Goal: Information Seeking & Learning: Learn about a topic

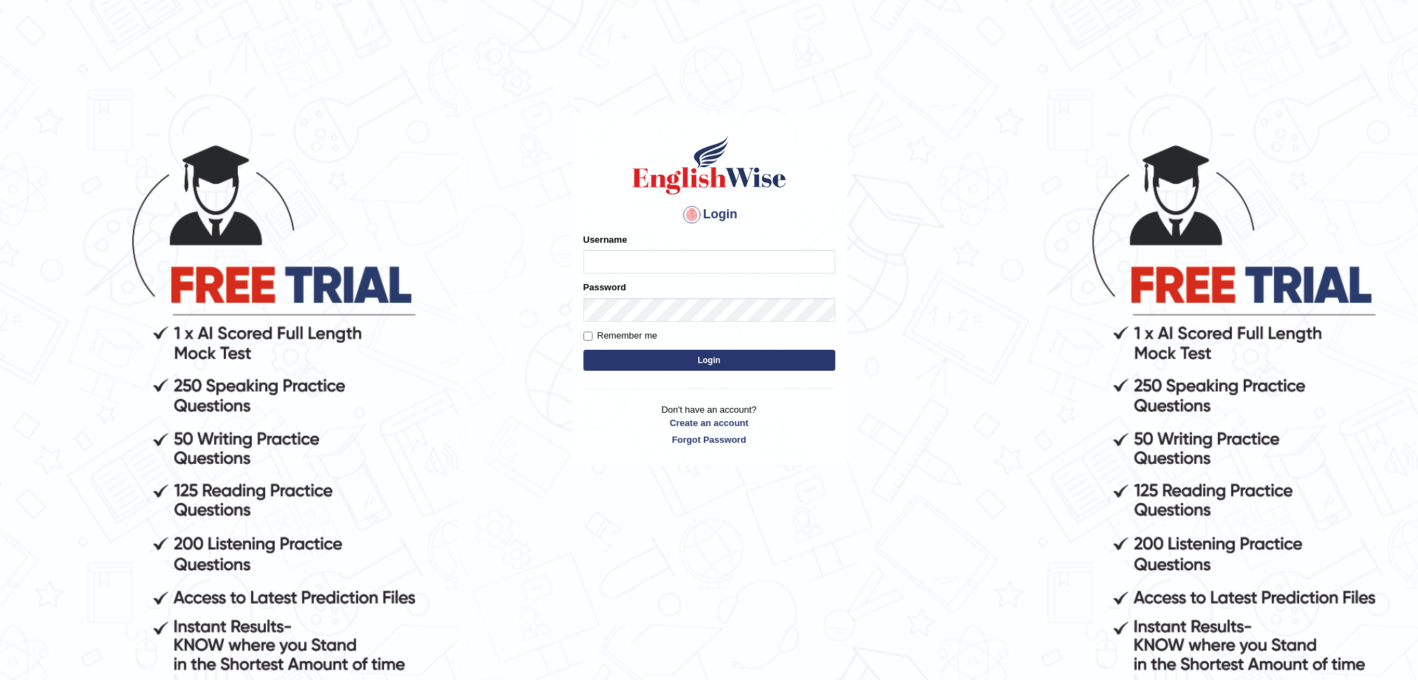
click at [661, 248] on div "Username" at bounding box center [709, 253] width 252 height 41
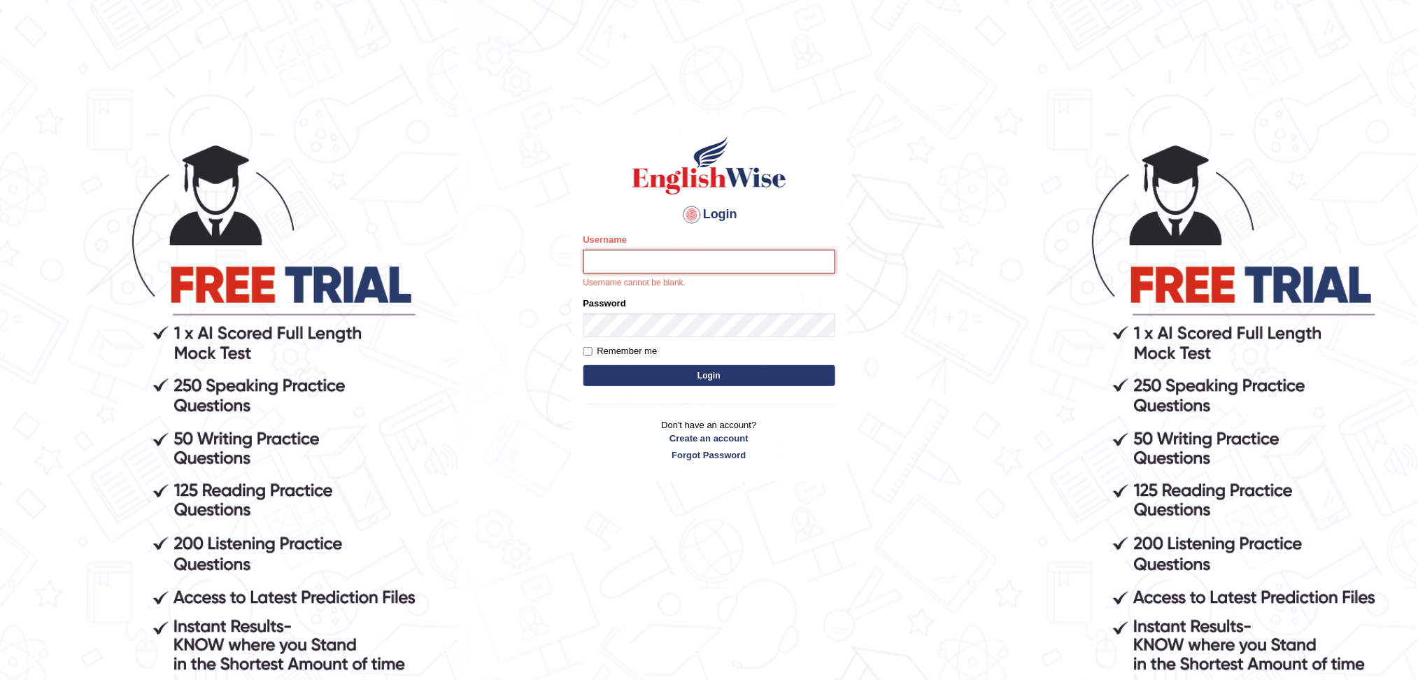
click at [660, 259] on input "Username" at bounding box center [709, 262] width 252 height 24
click at [643, 255] on input "Username" at bounding box center [709, 262] width 252 height 24
type input "surajshrestha100"
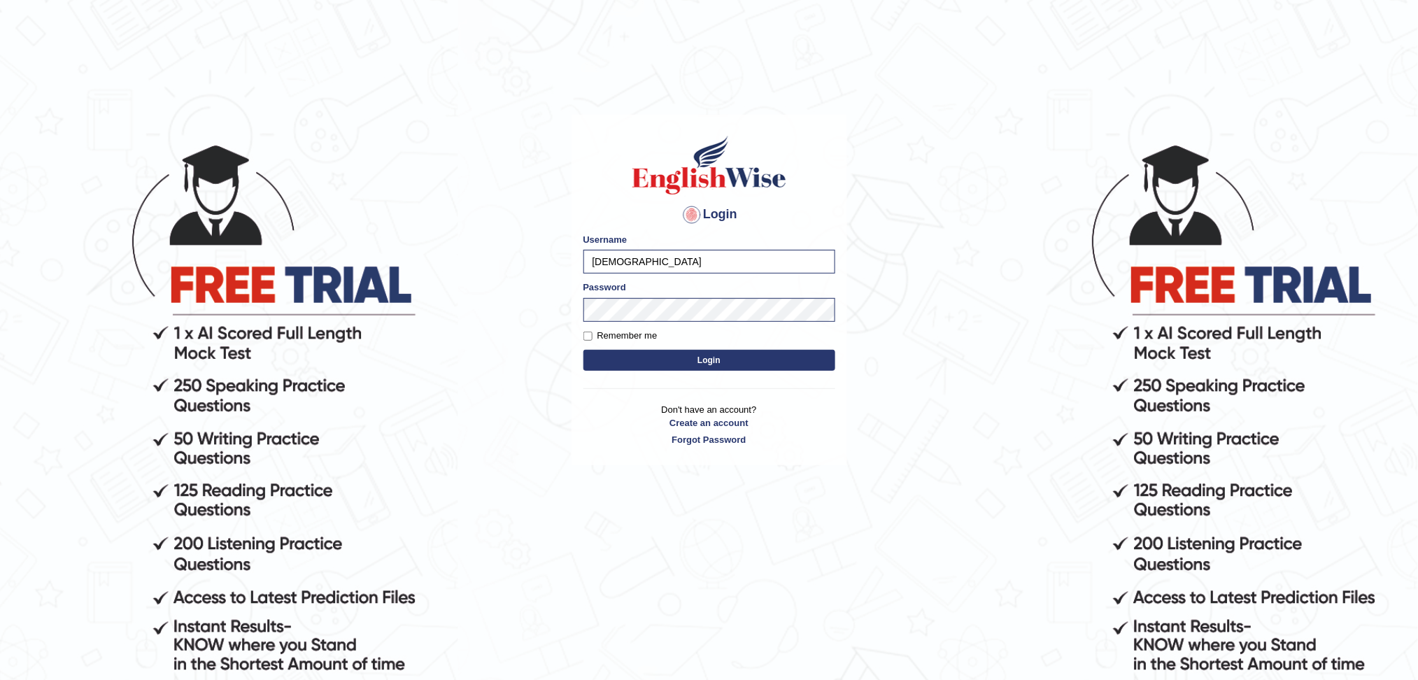
click at [645, 360] on button "Login" at bounding box center [709, 360] width 252 height 21
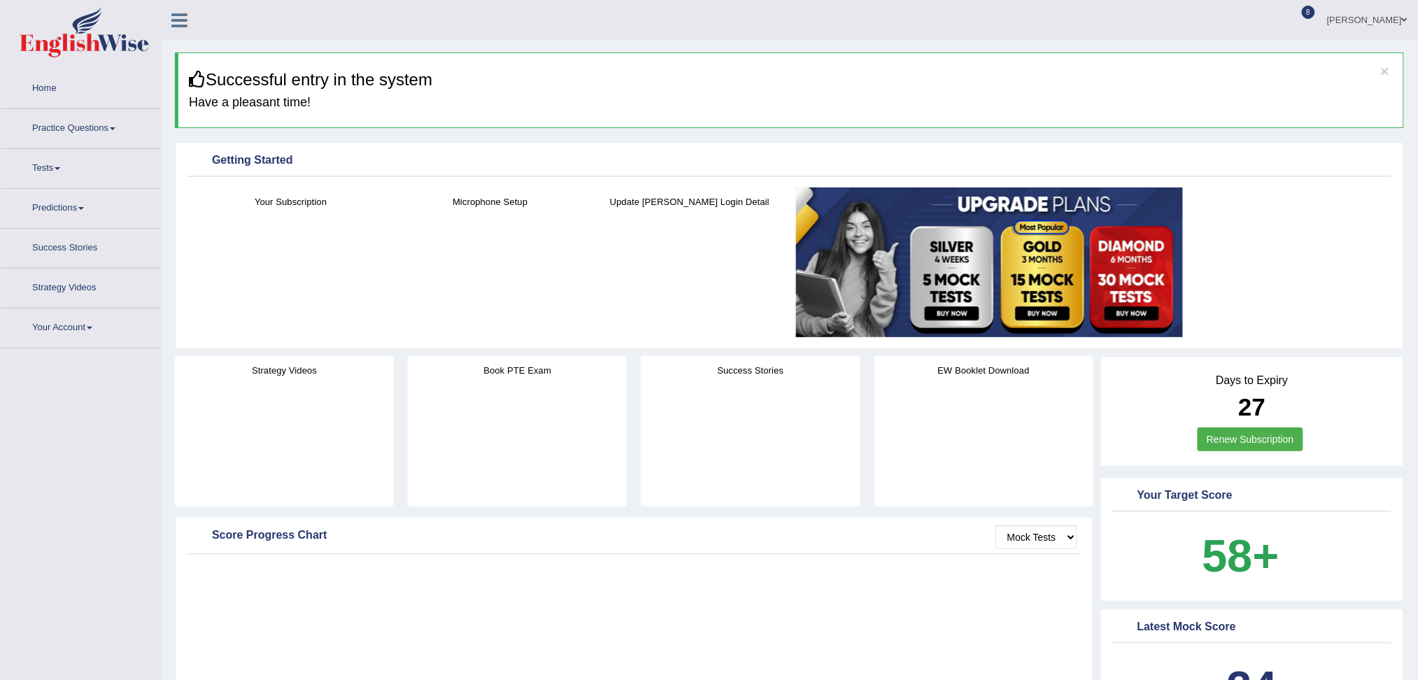
click at [71, 106] on li "Home" at bounding box center [80, 89] width 159 height 40
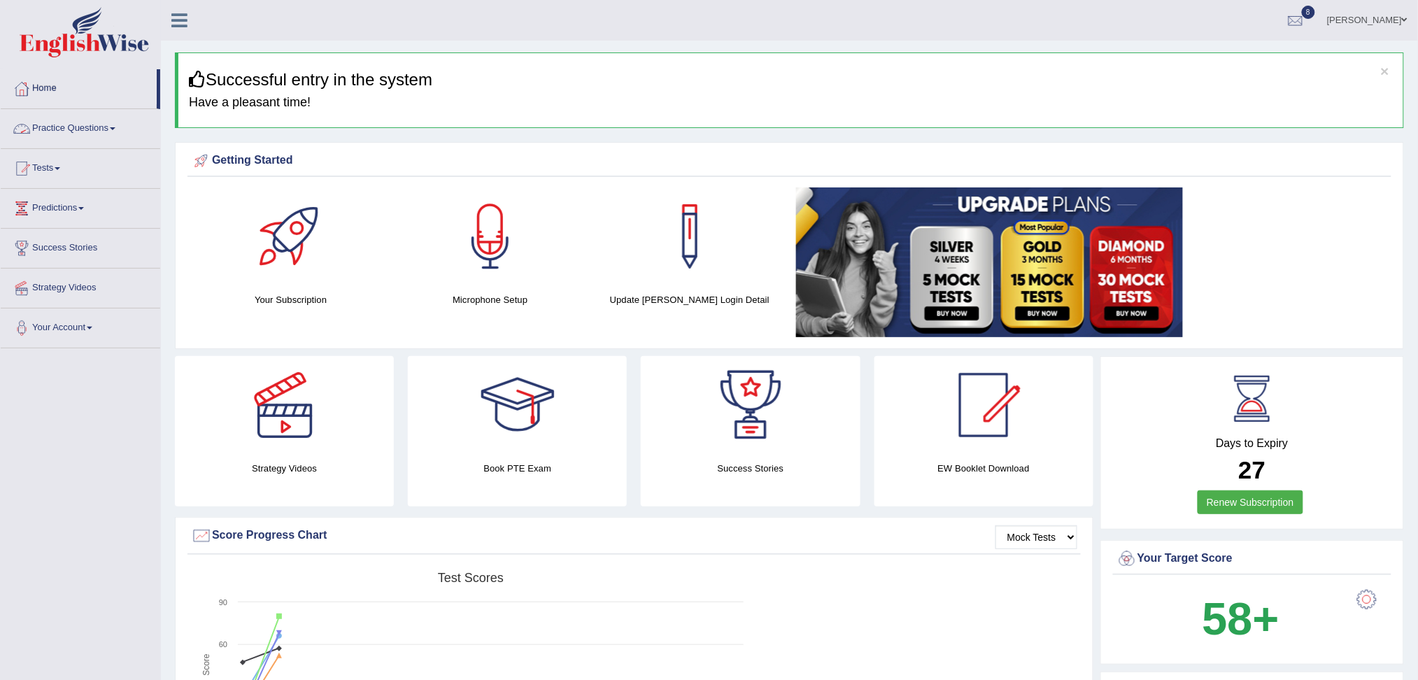
click at [62, 133] on link "Practice Questions" at bounding box center [80, 126] width 159 height 35
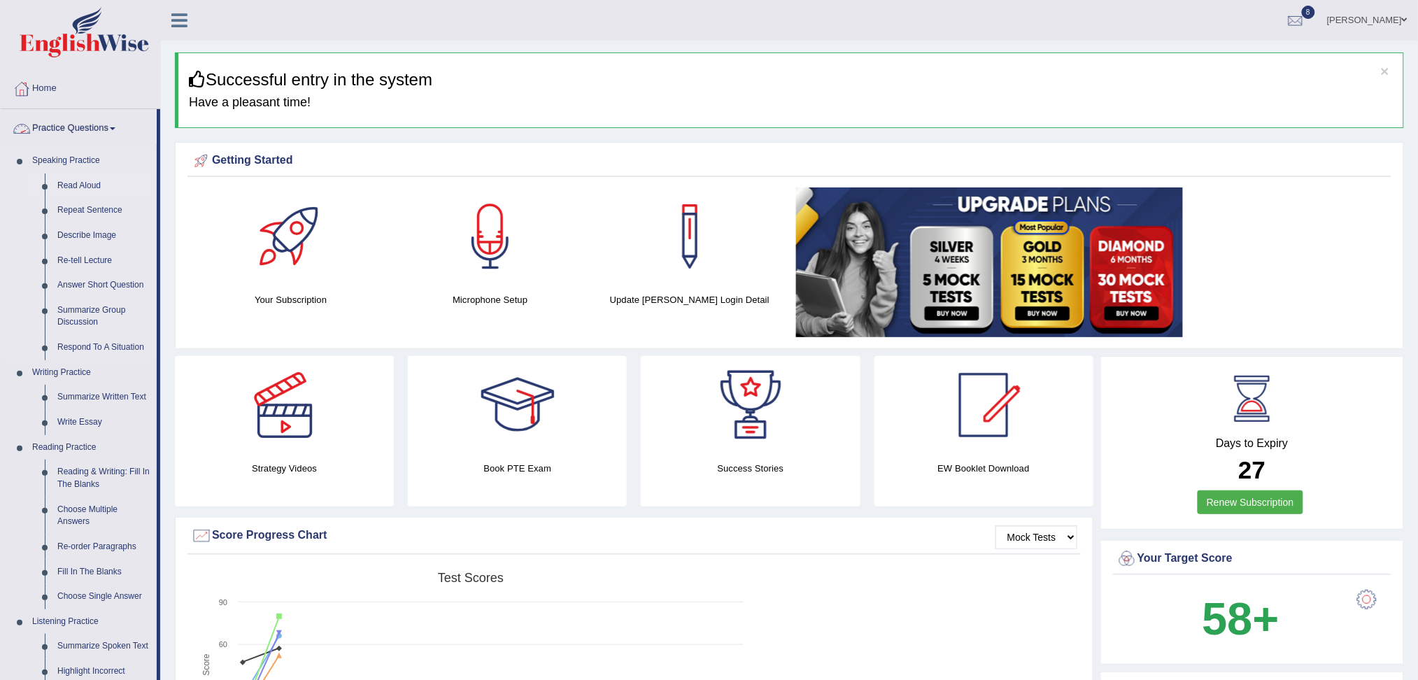
click at [83, 182] on link "Read Aloud" at bounding box center [104, 185] width 106 height 25
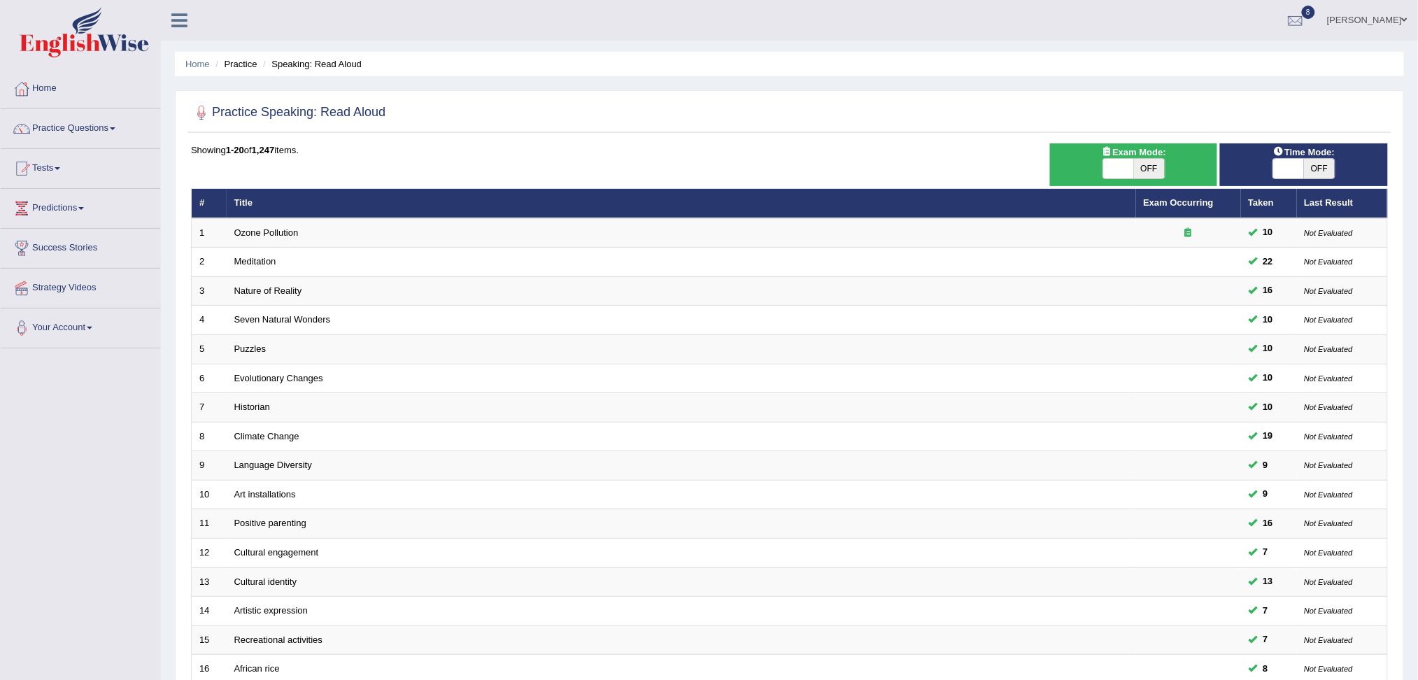
click at [1143, 171] on span "OFF" at bounding box center [1149, 169] width 31 height 20
checkbox input "true"
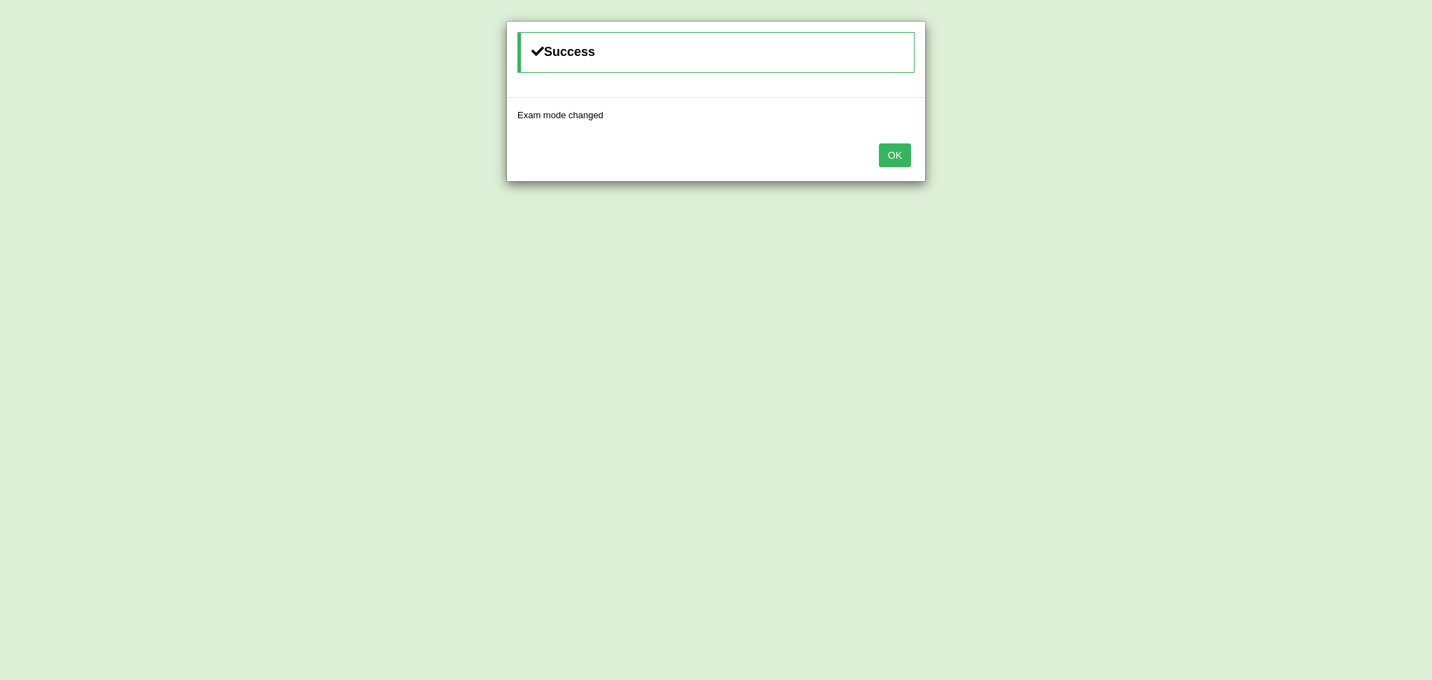
click at [907, 168] on div "OK" at bounding box center [716, 156] width 418 height 49
click at [889, 145] on button "OK" at bounding box center [895, 155] width 32 height 24
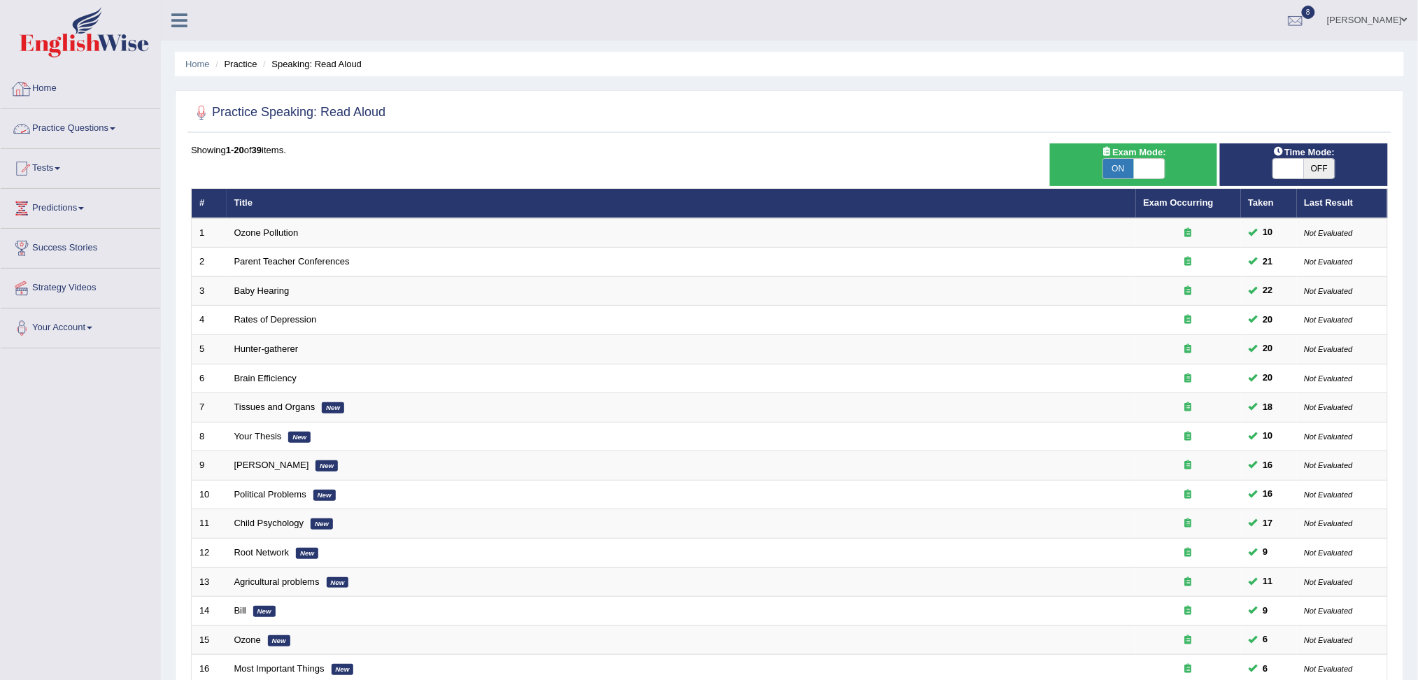
click at [83, 127] on link "Practice Questions" at bounding box center [80, 126] width 159 height 35
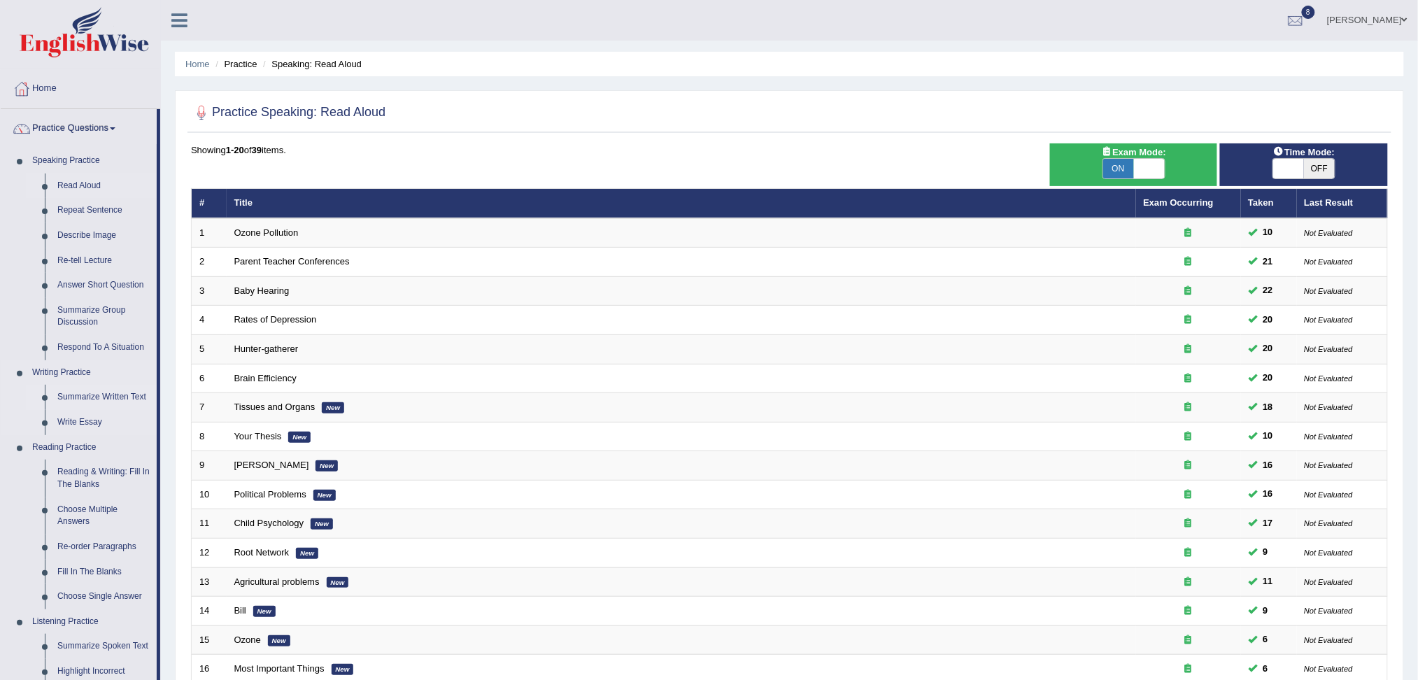
click at [84, 397] on link "Summarize Written Text" at bounding box center [104, 397] width 106 height 25
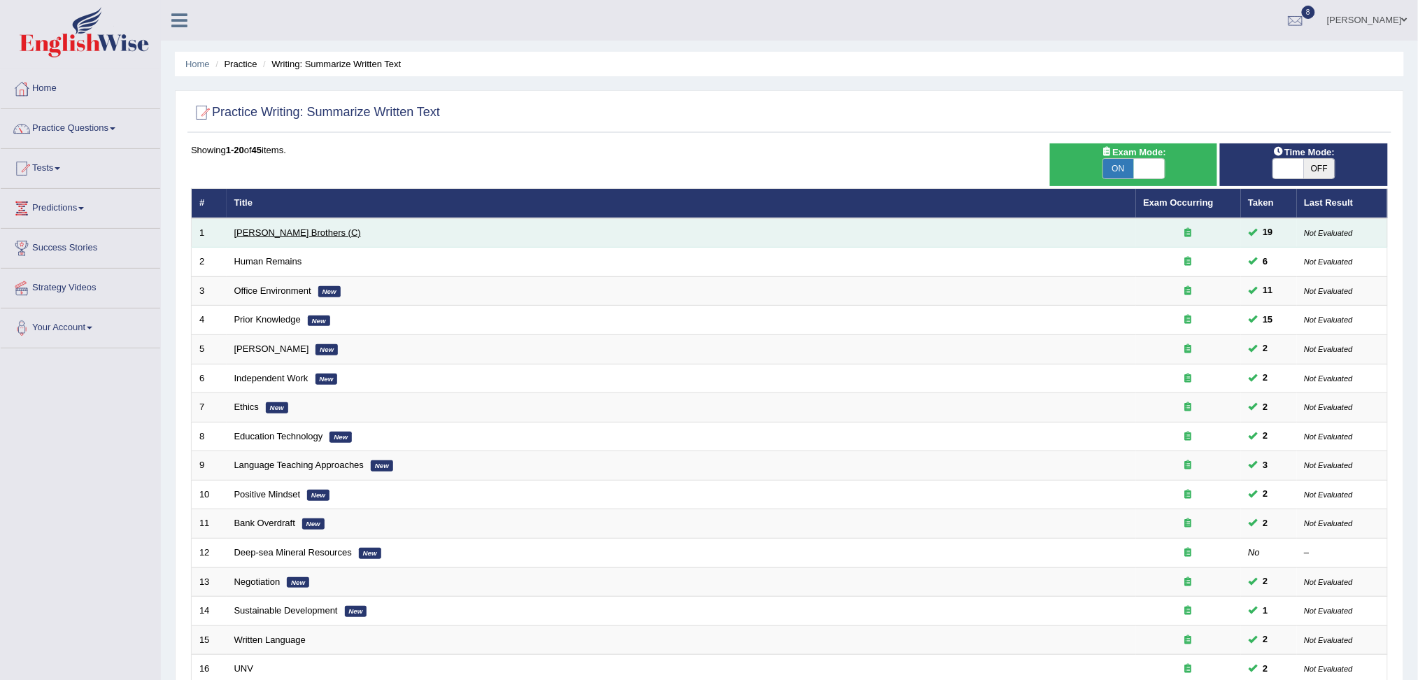
click at [260, 234] on link "[PERSON_NAME] Brothers (C)" at bounding box center [297, 232] width 127 height 10
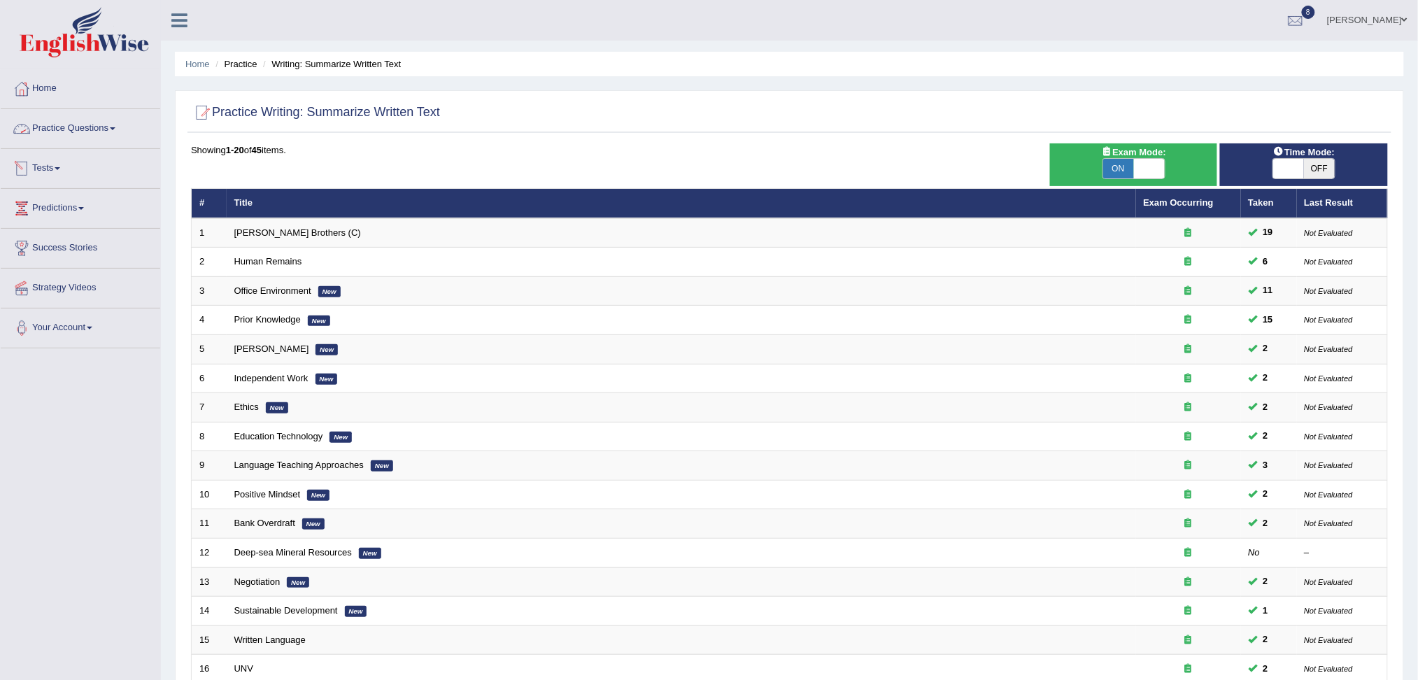
click at [106, 138] on link "Practice Questions" at bounding box center [80, 126] width 159 height 35
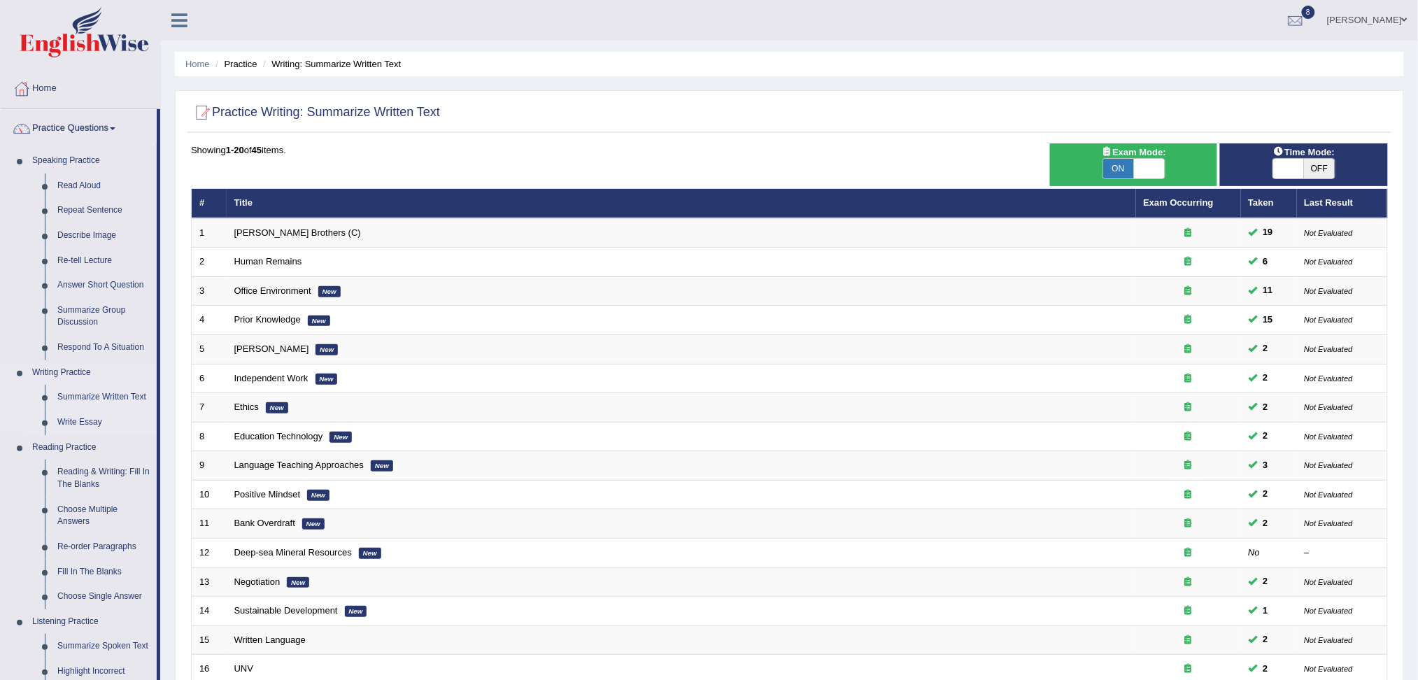
click at [87, 419] on link "Write Essay" at bounding box center [104, 422] width 106 height 25
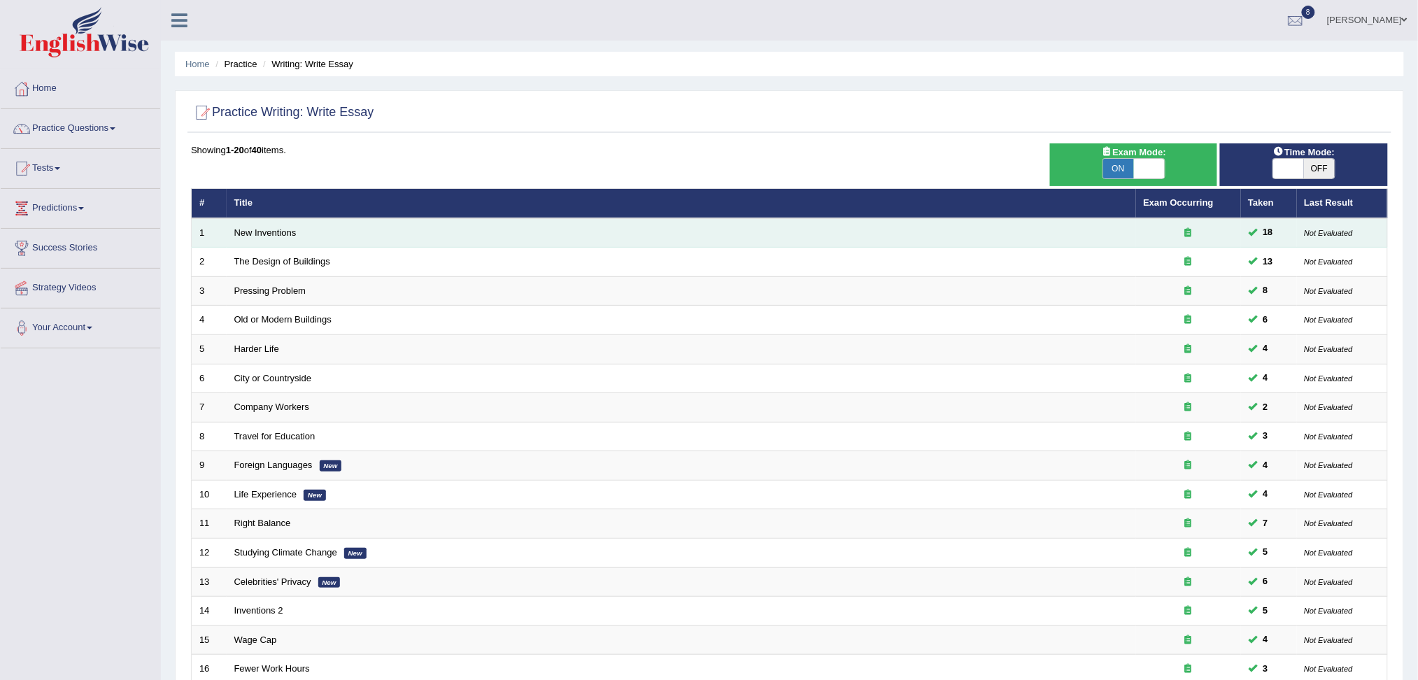
click at [258, 238] on td "New Inventions" at bounding box center [681, 232] width 909 height 29
click at [248, 232] on link "New Inventions" at bounding box center [265, 232] width 62 height 10
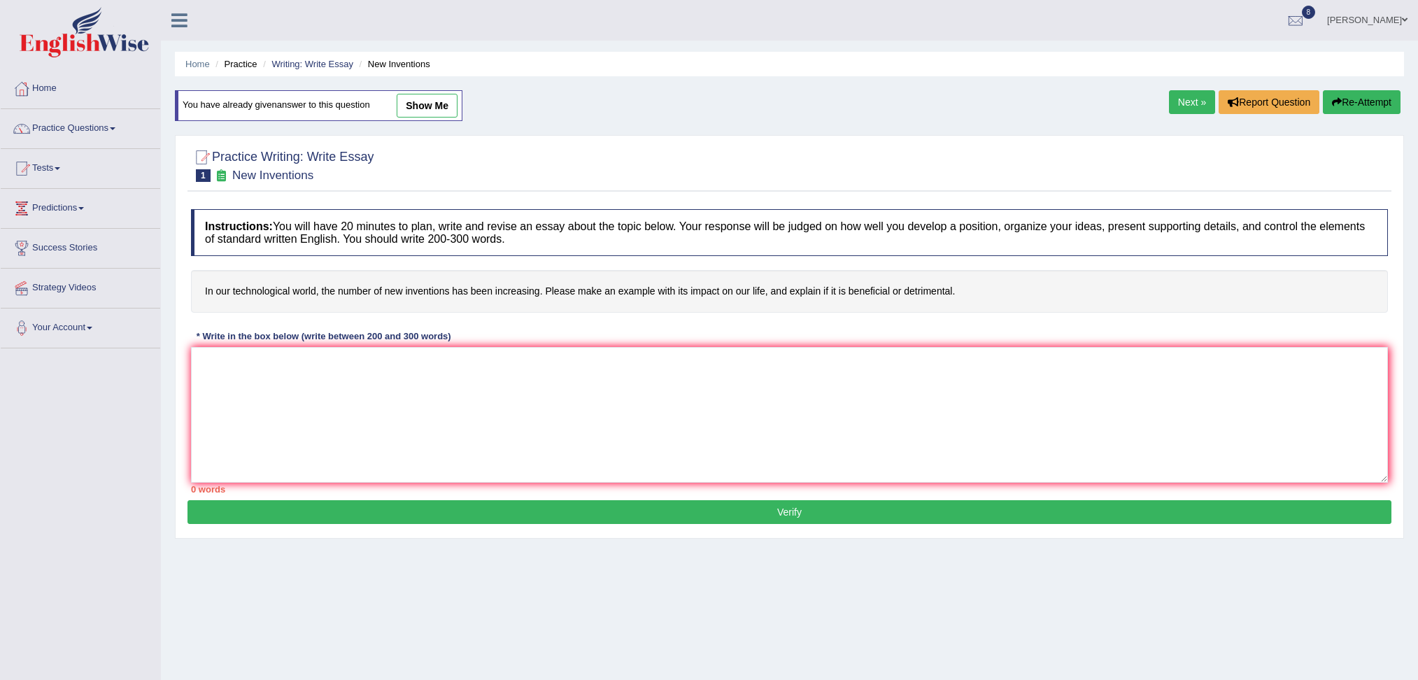
click at [347, 361] on textarea at bounding box center [789, 415] width 1197 height 136
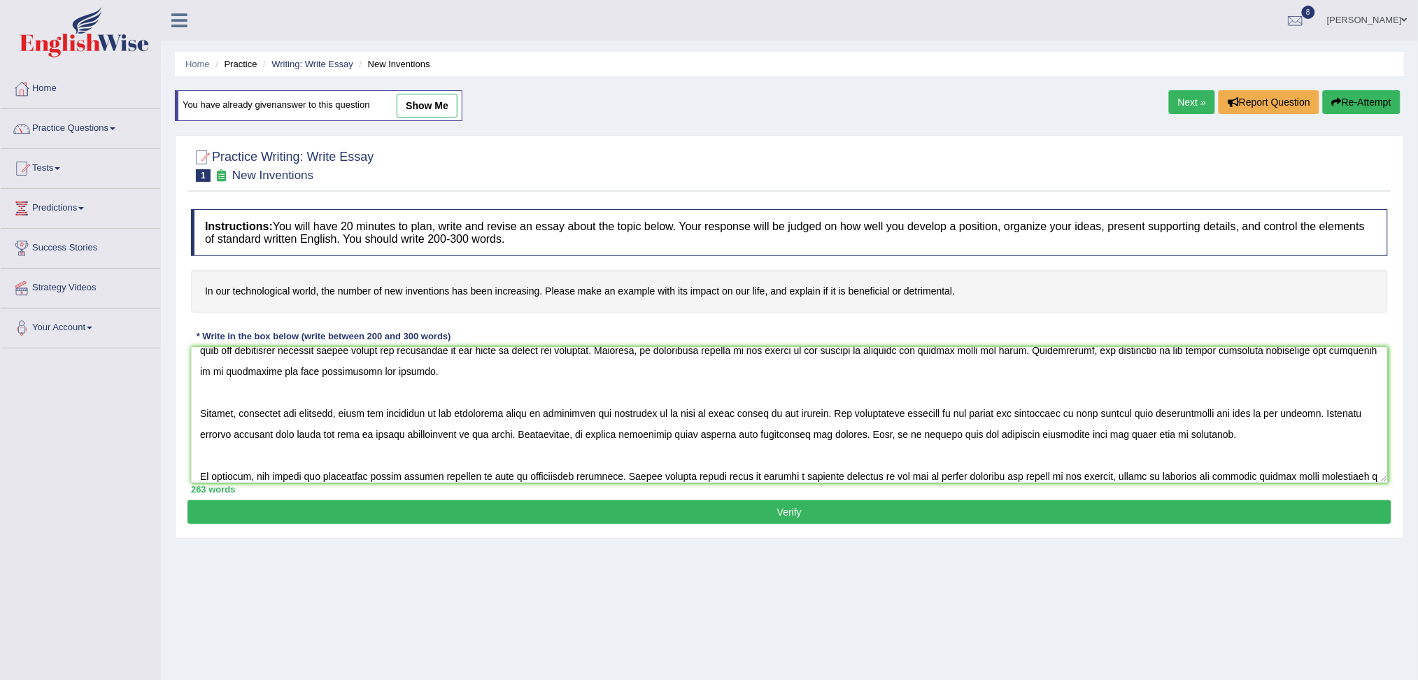
scroll to position [117, 0]
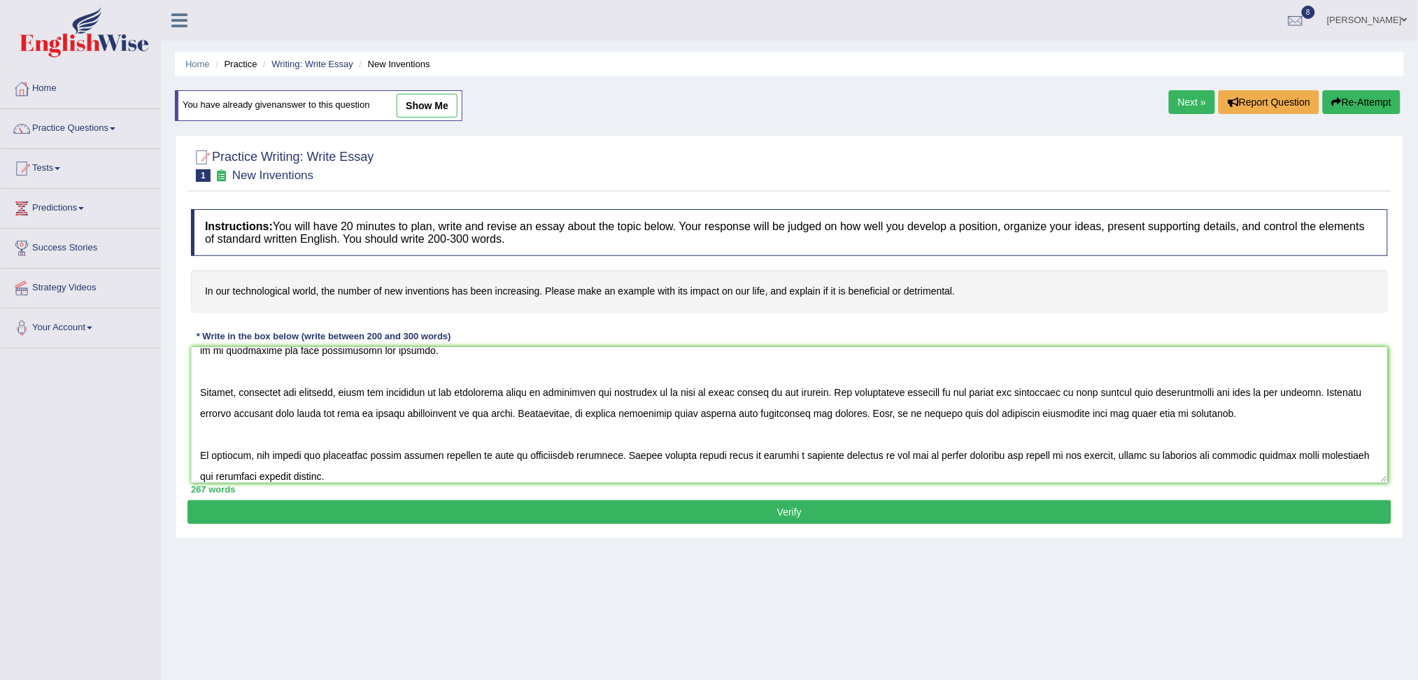
type textarea "The increasing influence of new invention on our lives has ignited numerous dis…"
click at [362, 503] on button "Verify" at bounding box center [789, 512] width 1204 height 24
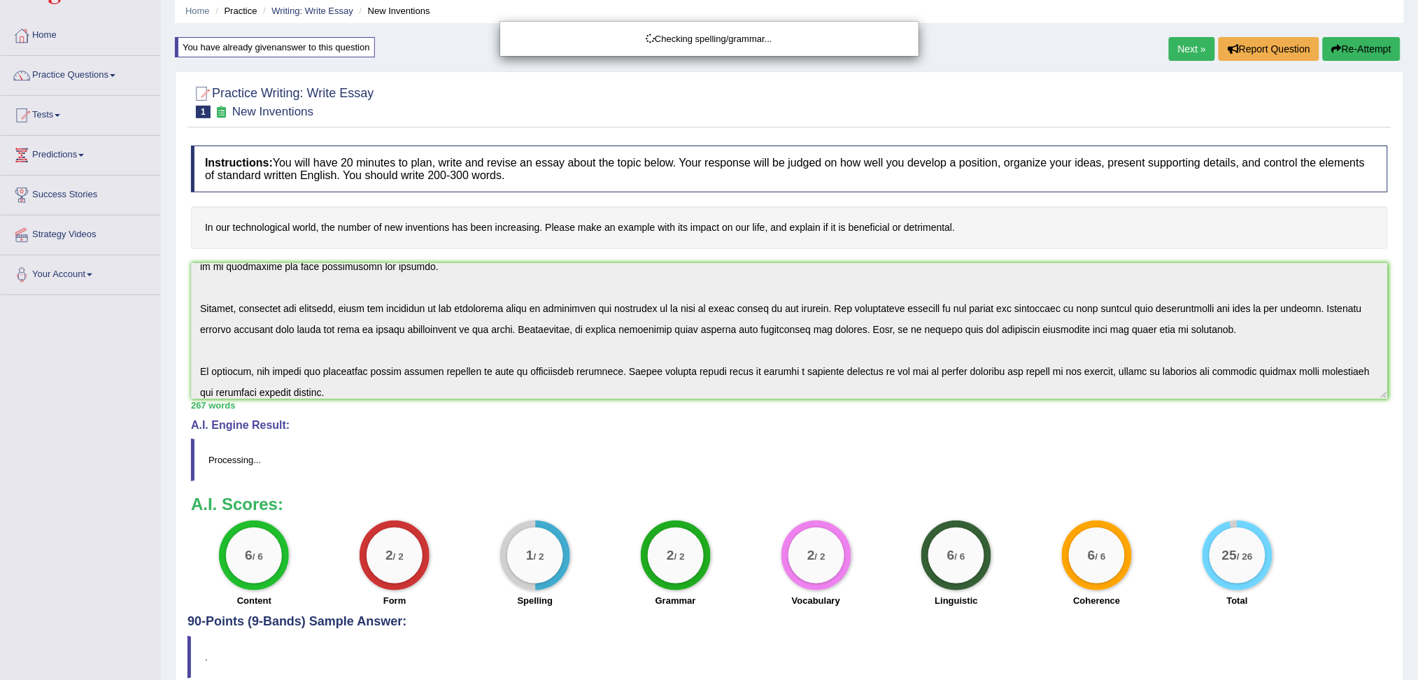
scroll to position [120, 0]
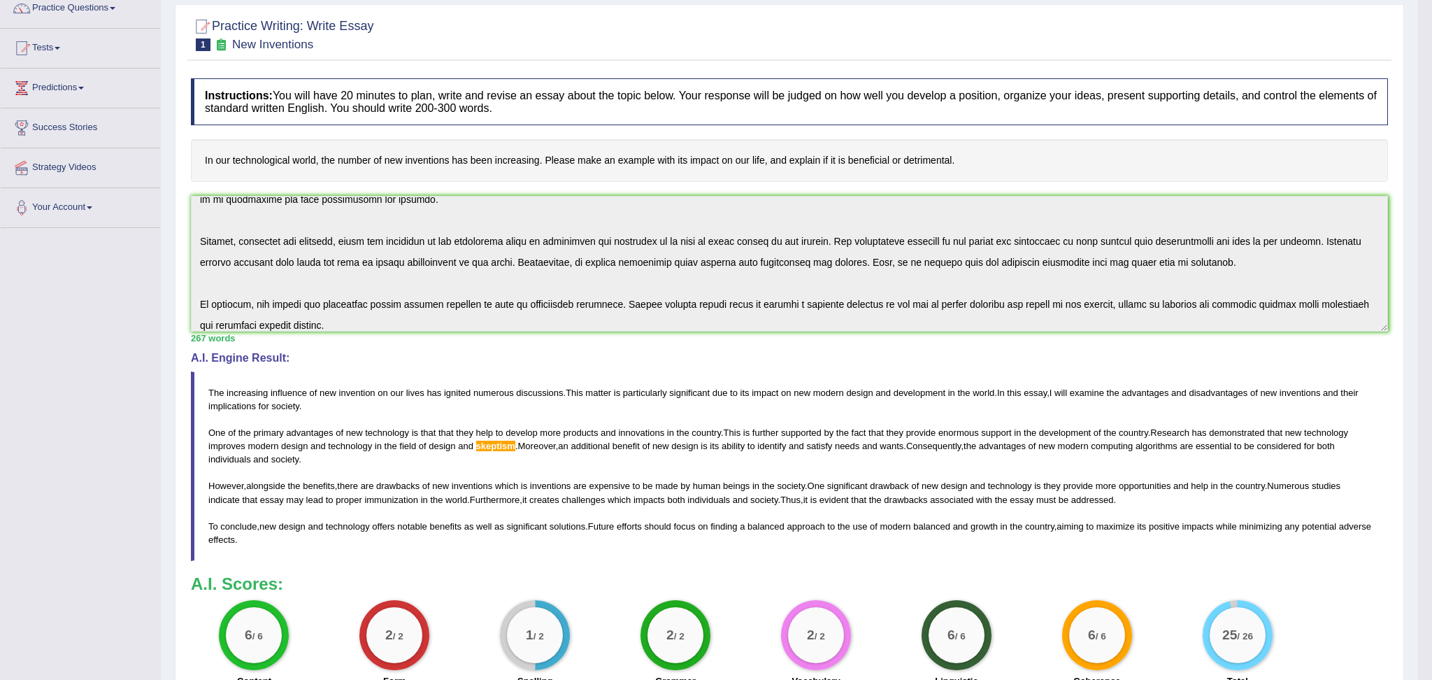
drag, startPoint x: 1431, startPoint y: 331, endPoint x: 1431, endPoint y: 219, distance: 112.6
click at [1417, 219] on html "Toggle navigation Home Practice Questions Speaking Practice Read Aloud Repeat S…" at bounding box center [716, 220] width 1432 height 680
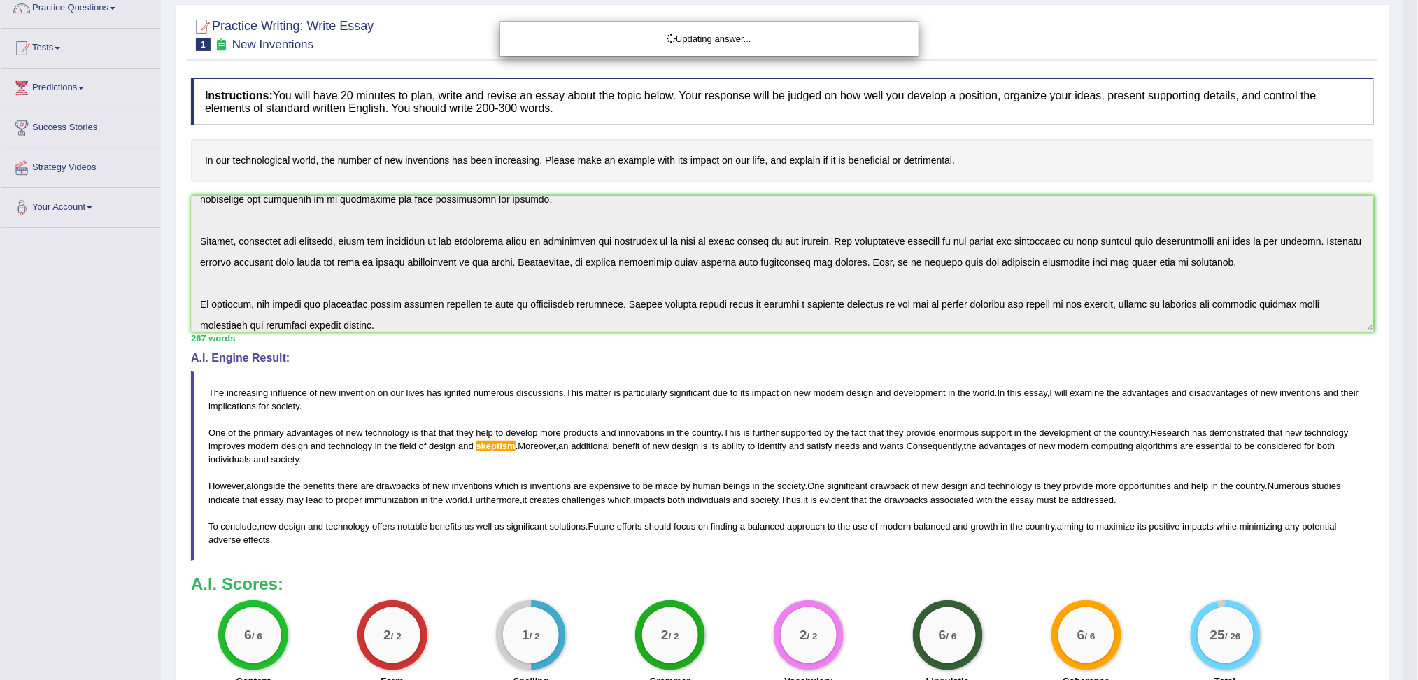
scroll to position [0, 0]
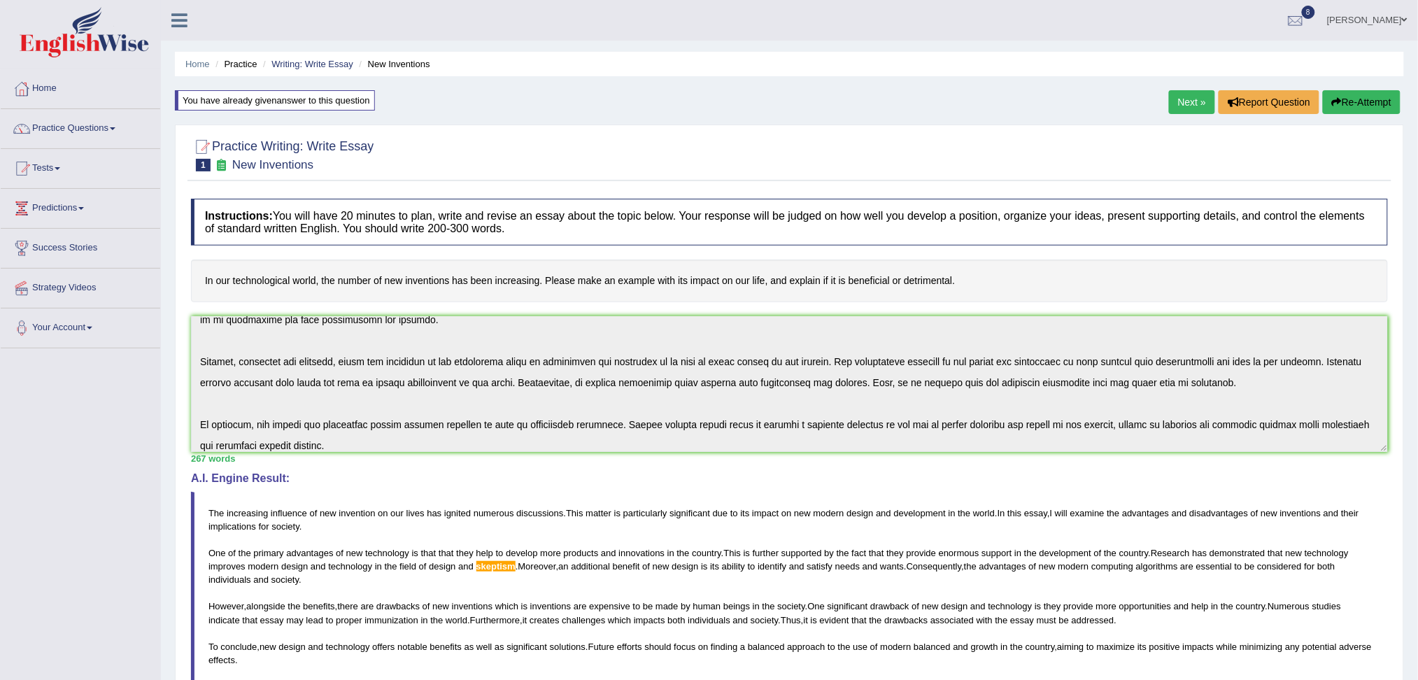
click at [1344, 106] on button "Re-Attempt" at bounding box center [1361, 102] width 78 height 24
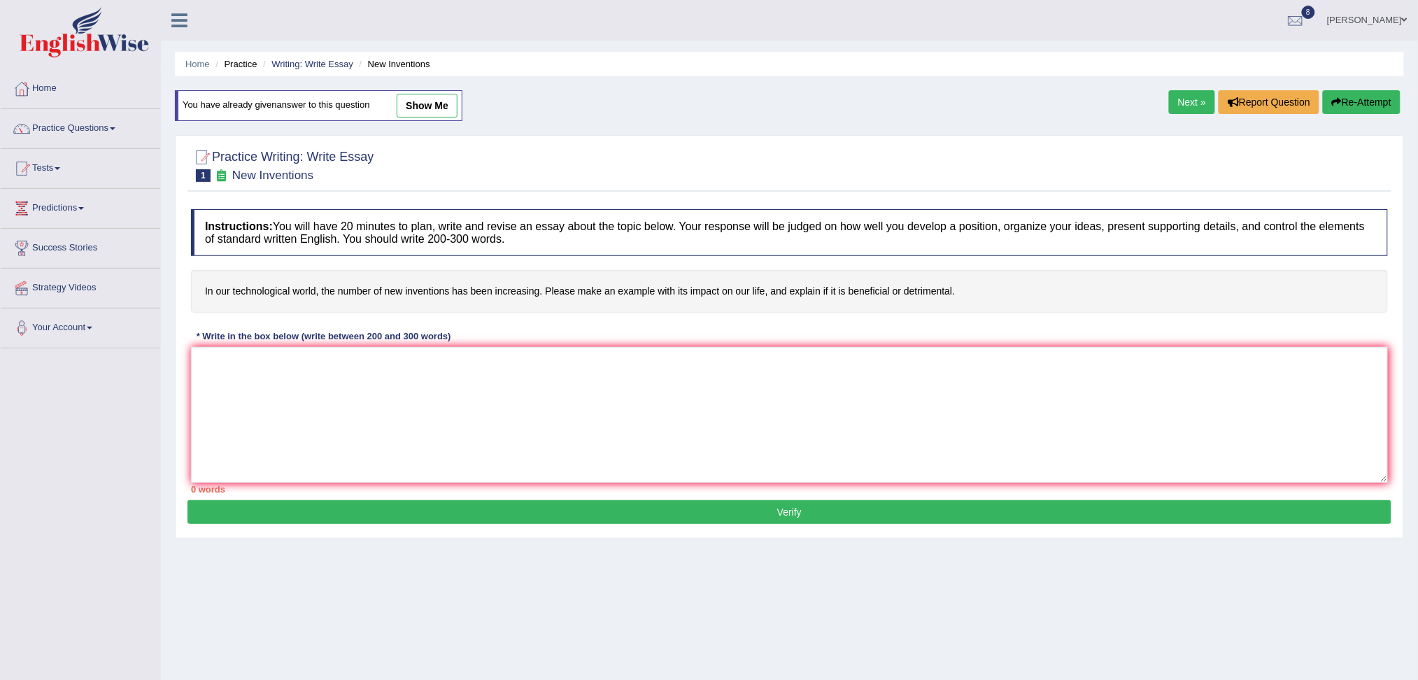
scroll to position [53, 0]
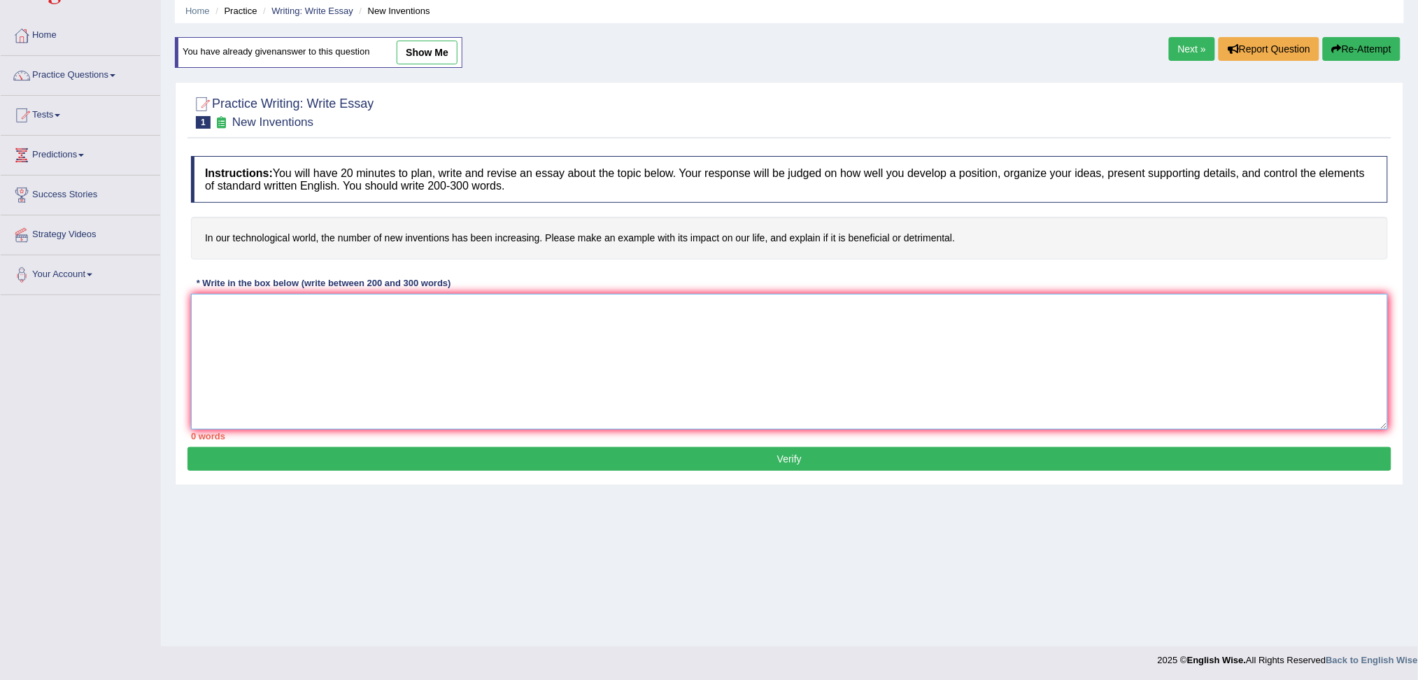
click at [969, 296] on textarea at bounding box center [789, 362] width 1197 height 136
paste textarea "The increasing influence of new invention on our lives has ignited numerous dis…"
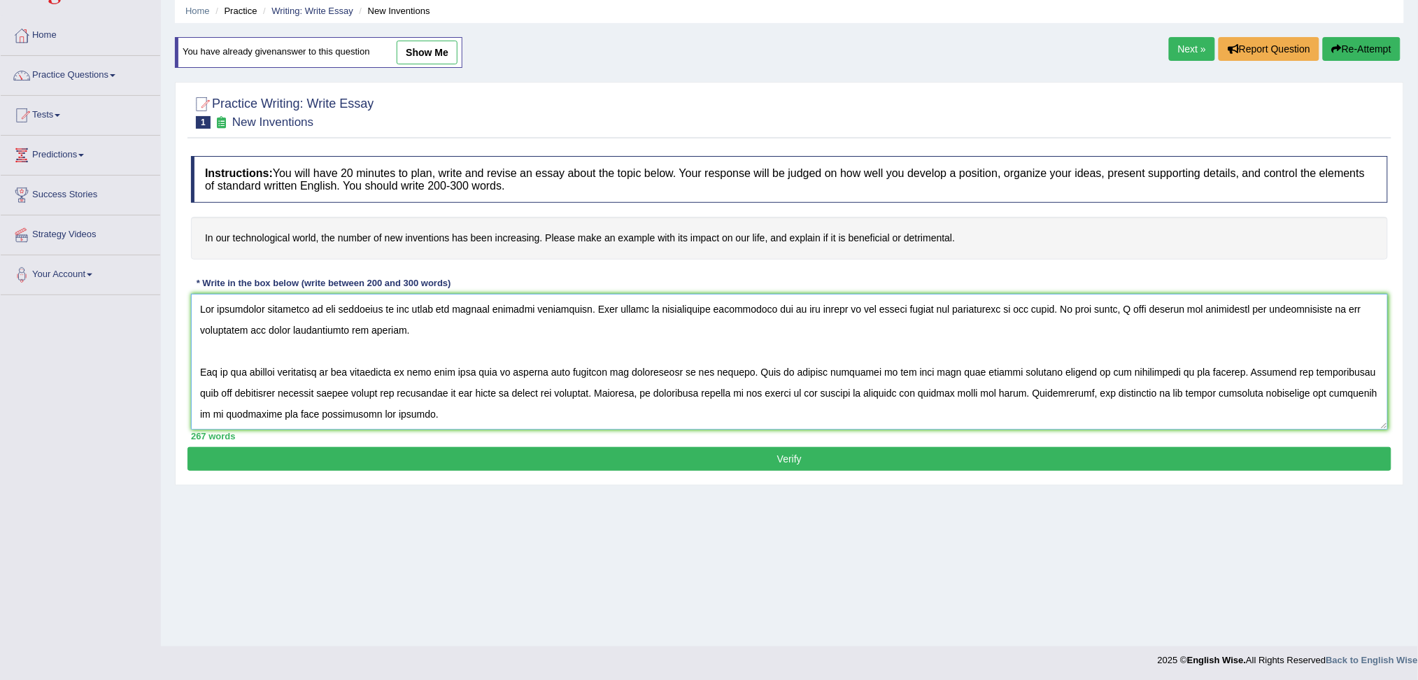
scroll to position [117, 0]
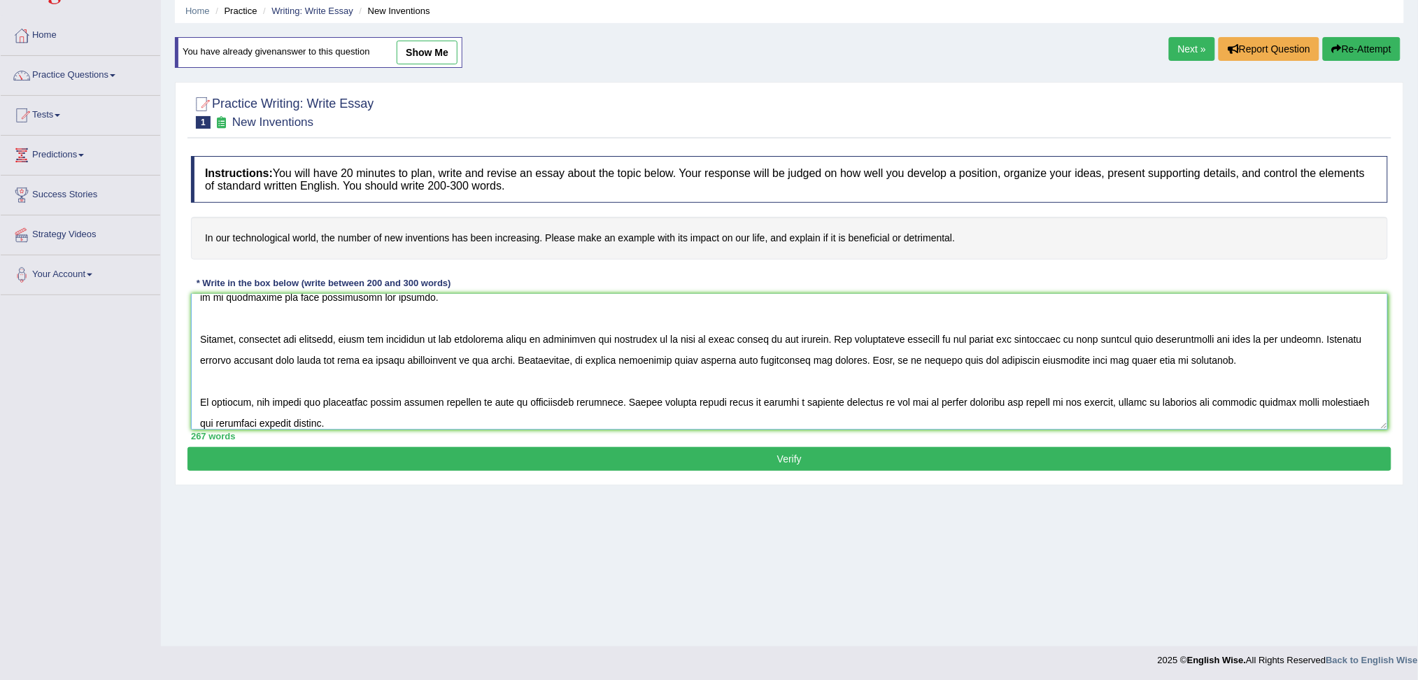
type textarea "The increasing influence of new invention on our lives has ignited numerous dis…"
click at [700, 455] on button "Verify" at bounding box center [789, 459] width 1204 height 24
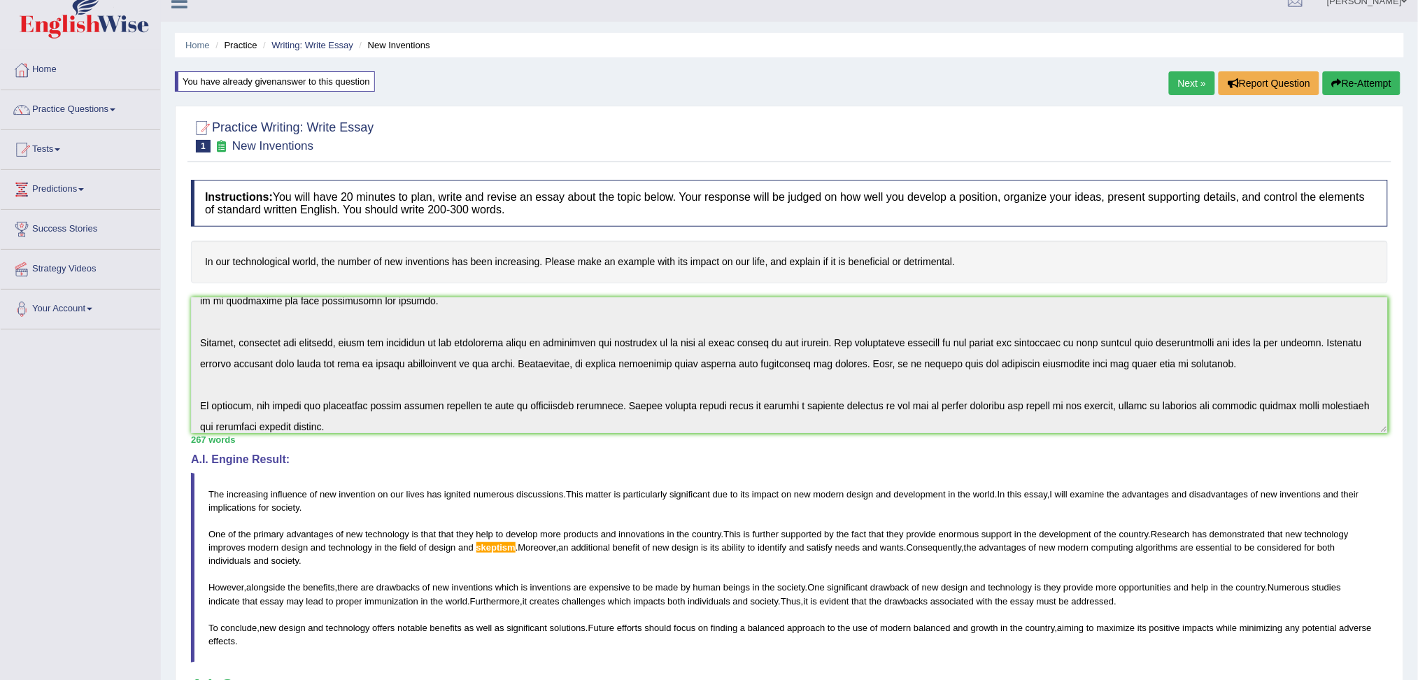
scroll to position [0, 0]
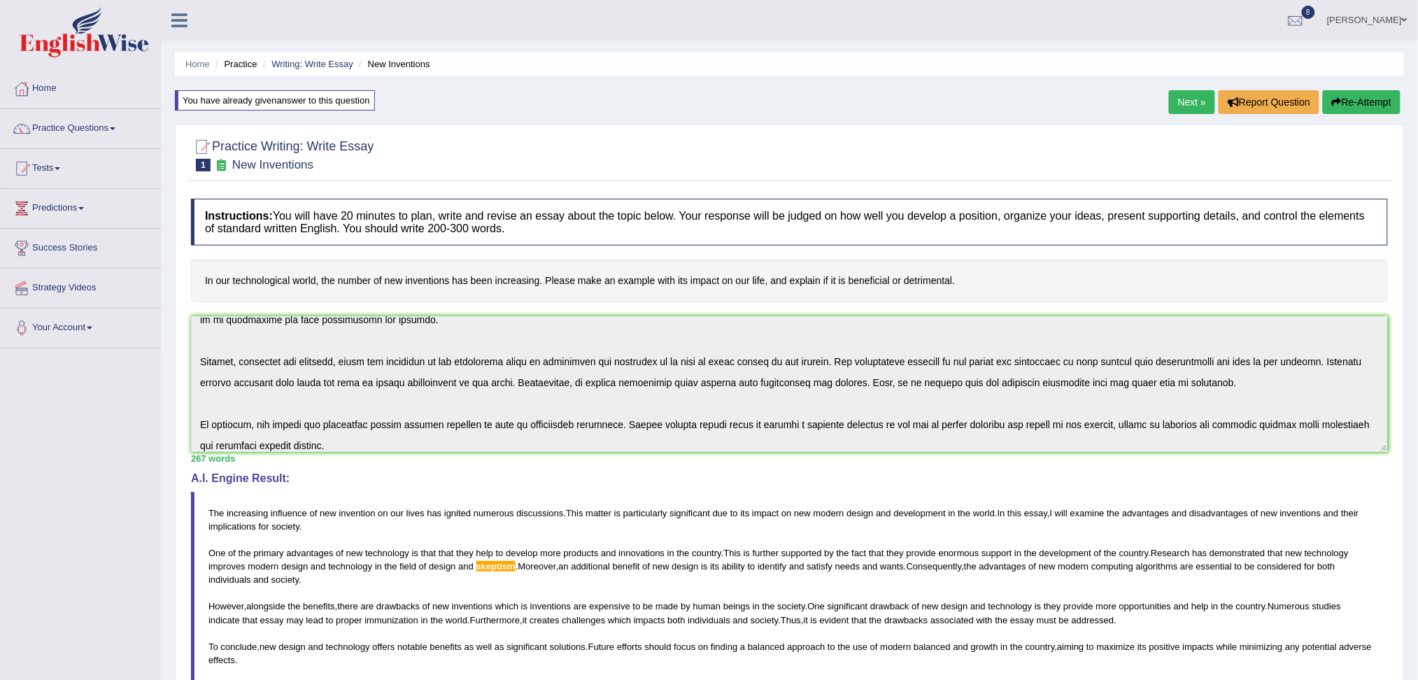
click at [1360, 99] on button "Re-Attempt" at bounding box center [1361, 102] width 78 height 24
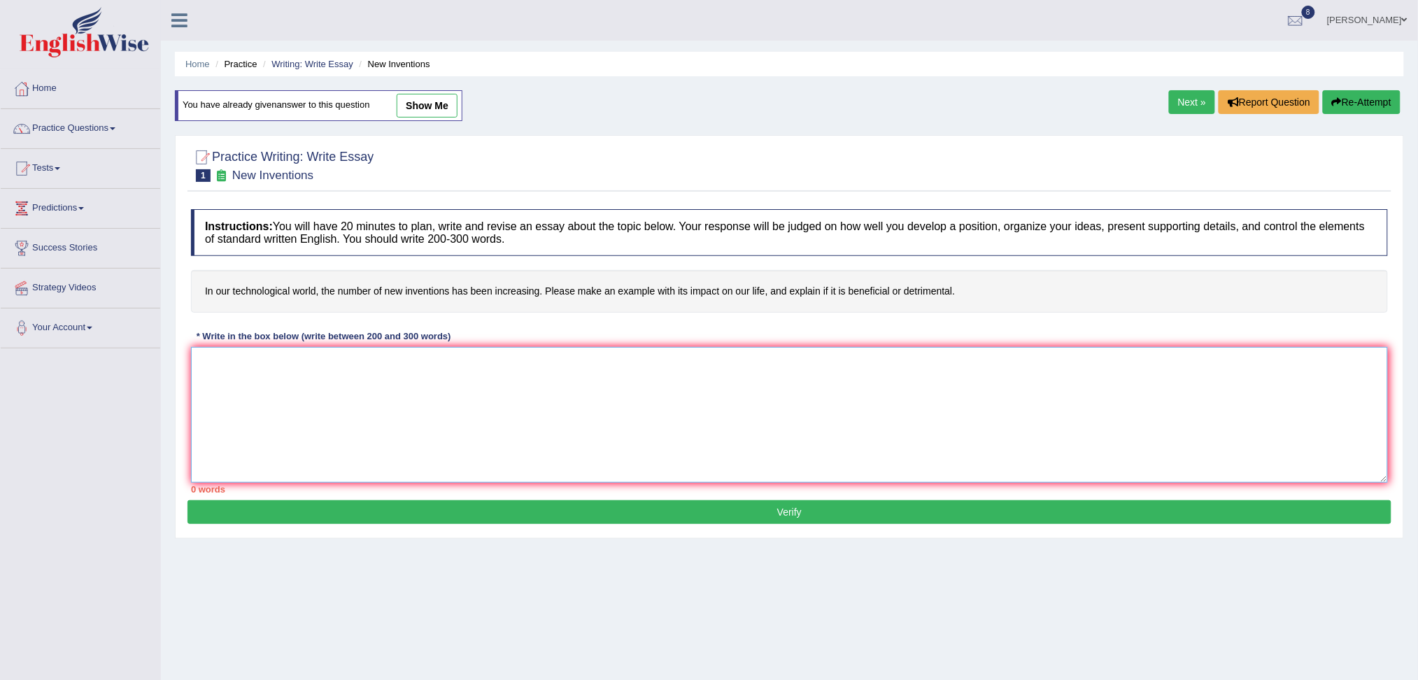
click at [400, 387] on textarea at bounding box center [789, 415] width 1197 height 136
paste textarea "The increasing influence of new invention on our lives has ignited numerous dis…"
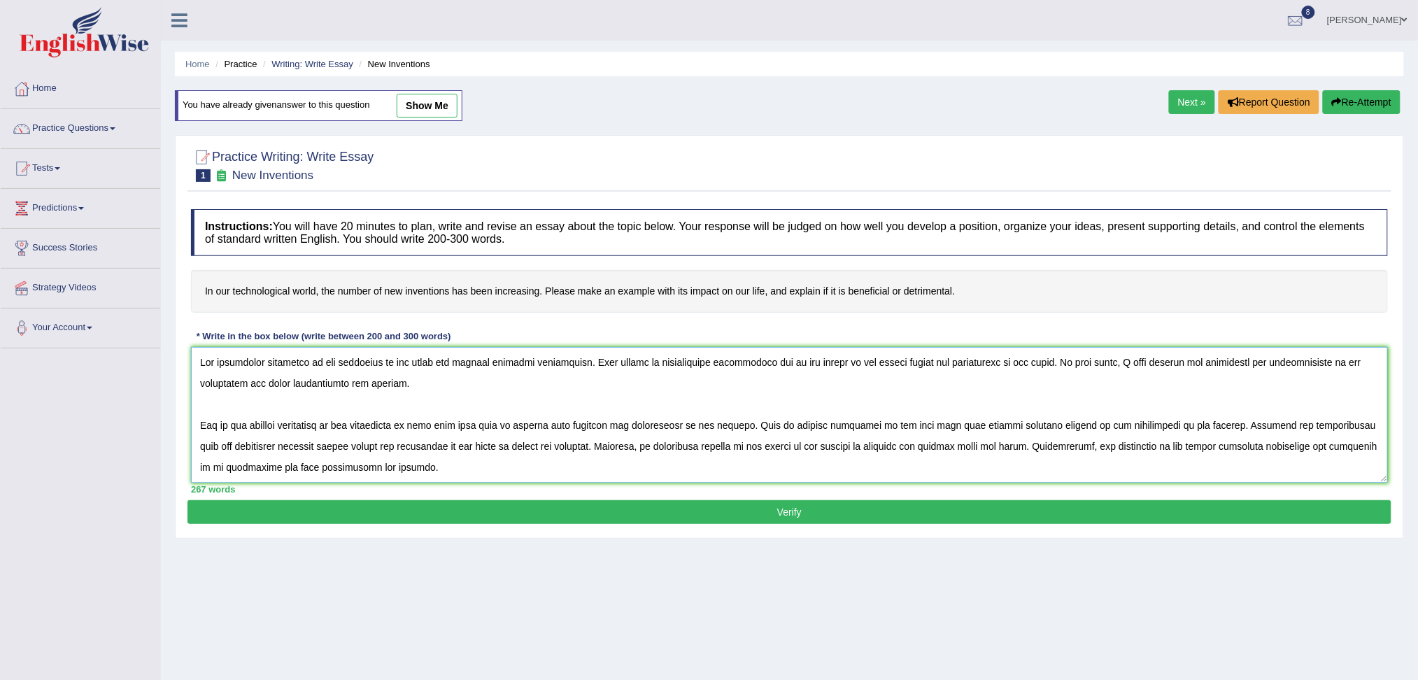
scroll to position [117, 0]
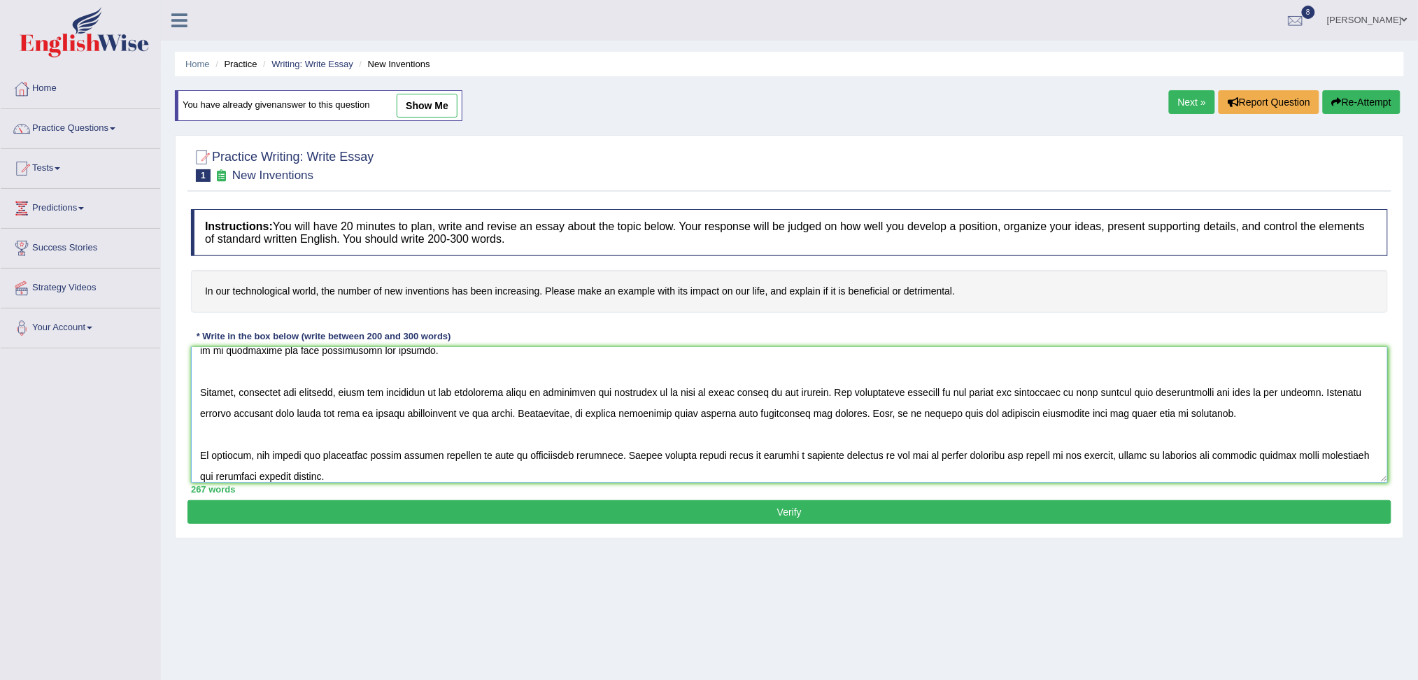
click at [463, 413] on textarea at bounding box center [789, 415] width 1197 height 136
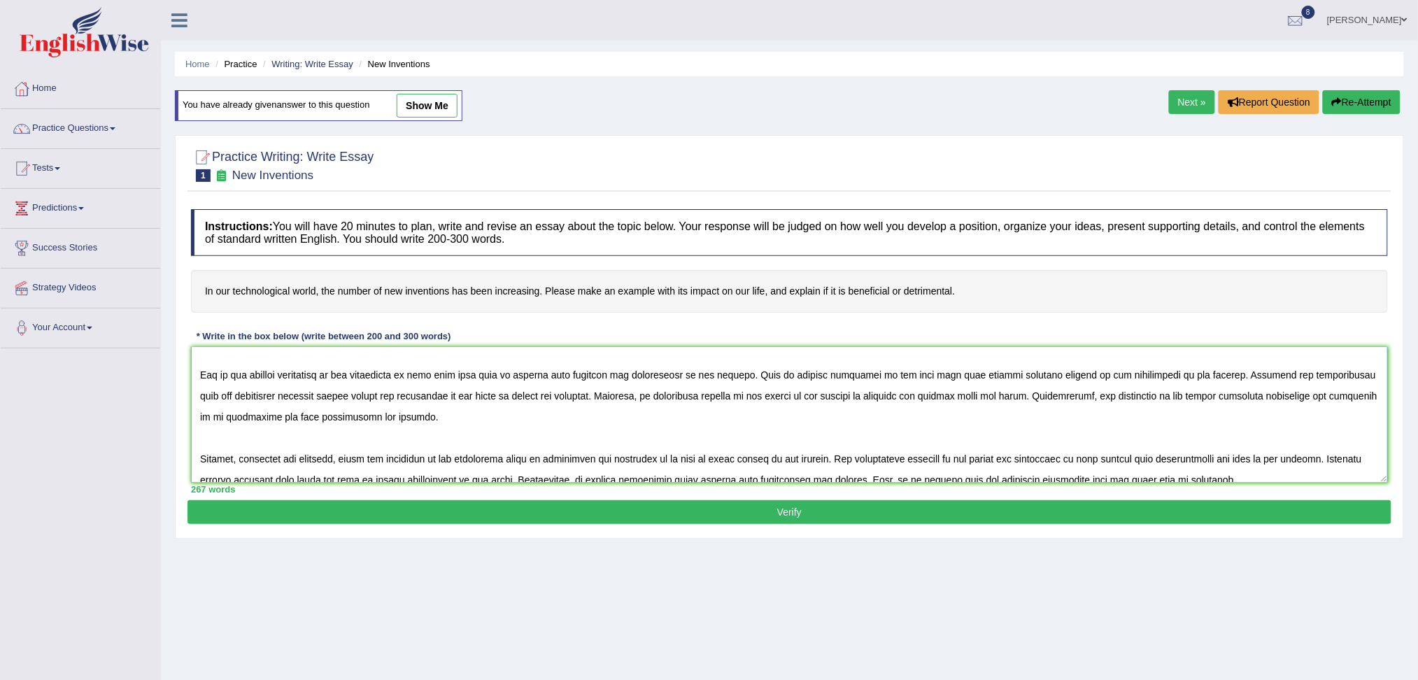
scroll to position [29, 0]
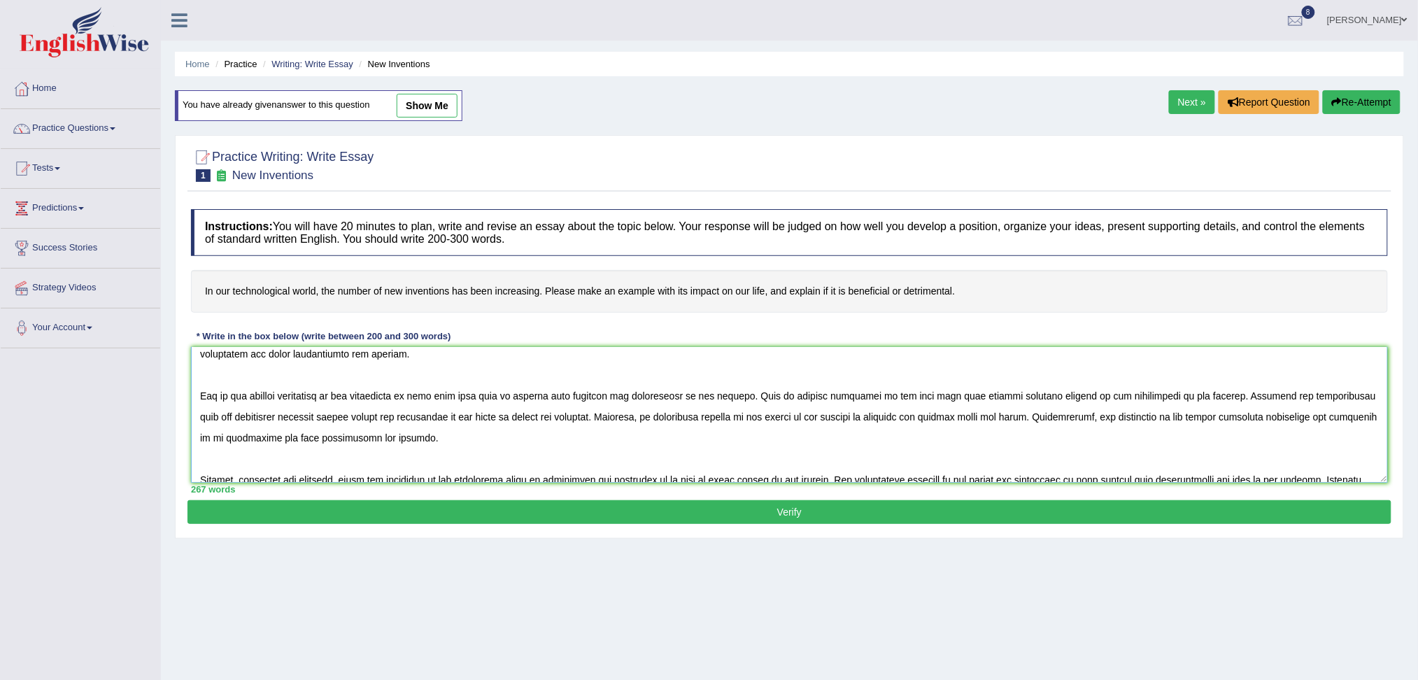
click at [601, 418] on textarea at bounding box center [789, 415] width 1197 height 136
type textarea "The increasing influence of new invention on our lives has ignited numerous dis…"
click at [561, 512] on button "Verify" at bounding box center [789, 512] width 1204 height 24
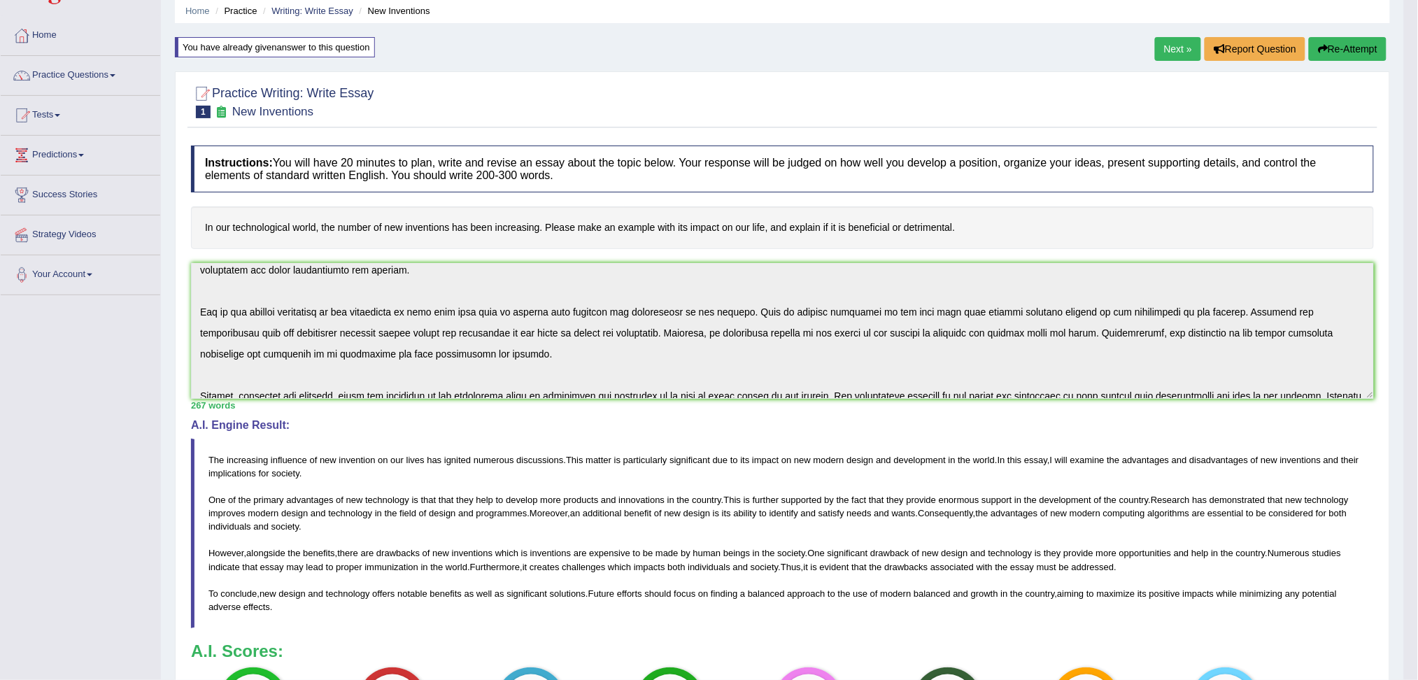
scroll to position [8, 0]
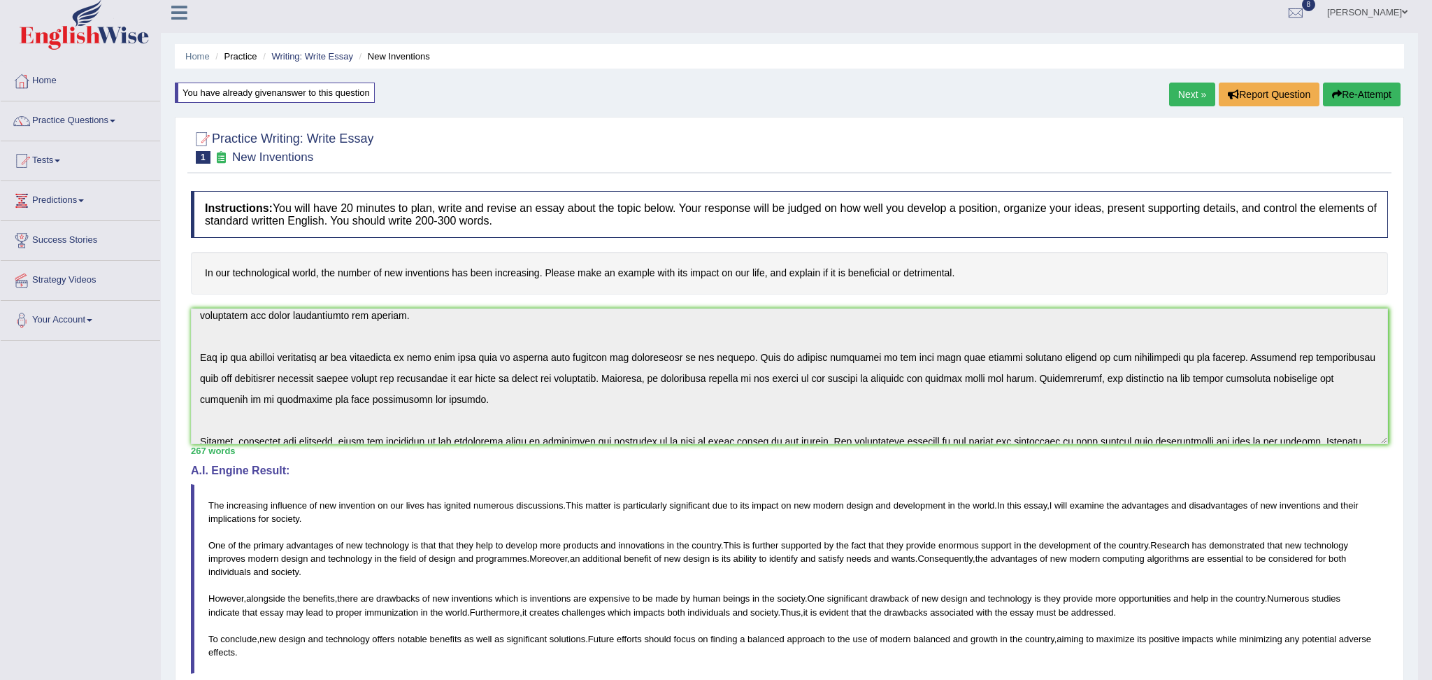
drag, startPoint x: 1431, startPoint y: 287, endPoint x: 1417, endPoint y: 150, distance: 137.1
click at [1417, 150] on html "Toggle navigation Home Practice Questions Speaking Practice Read Aloud Repeat S…" at bounding box center [716, 332] width 1432 height 680
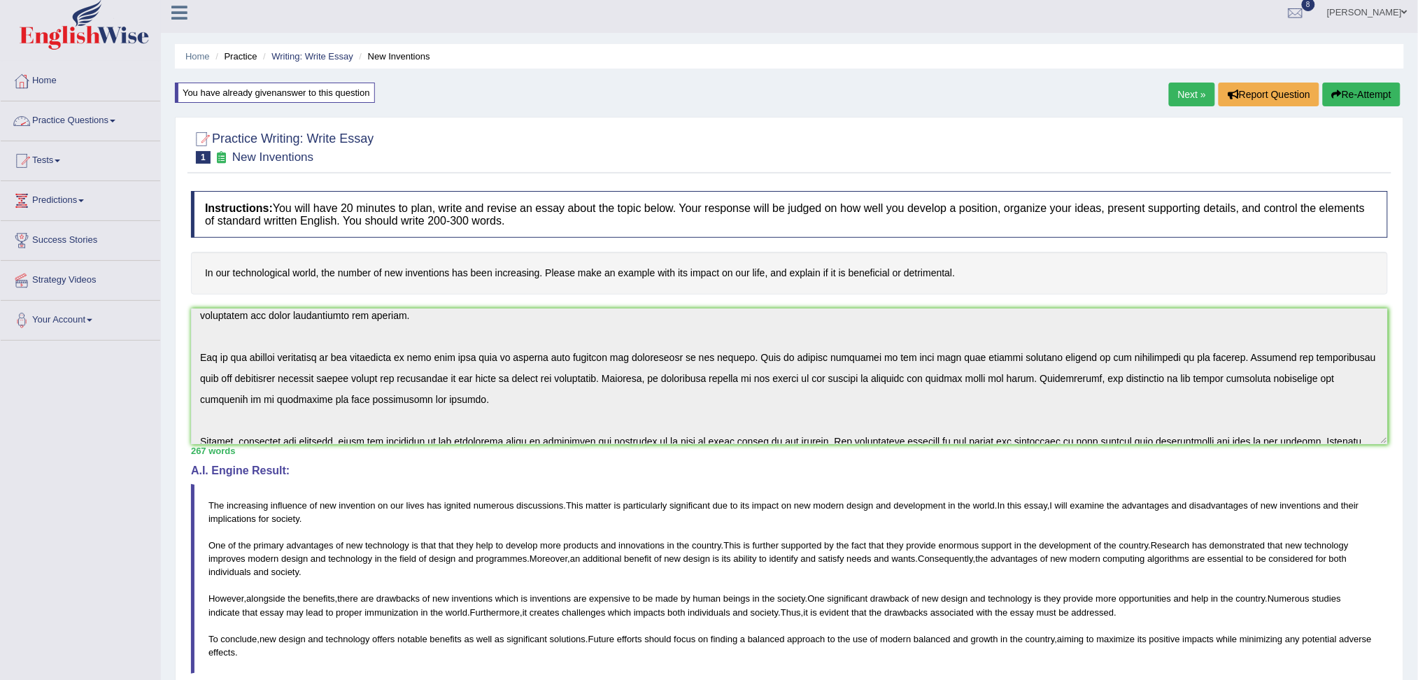
click at [72, 127] on link "Practice Questions" at bounding box center [80, 118] width 159 height 35
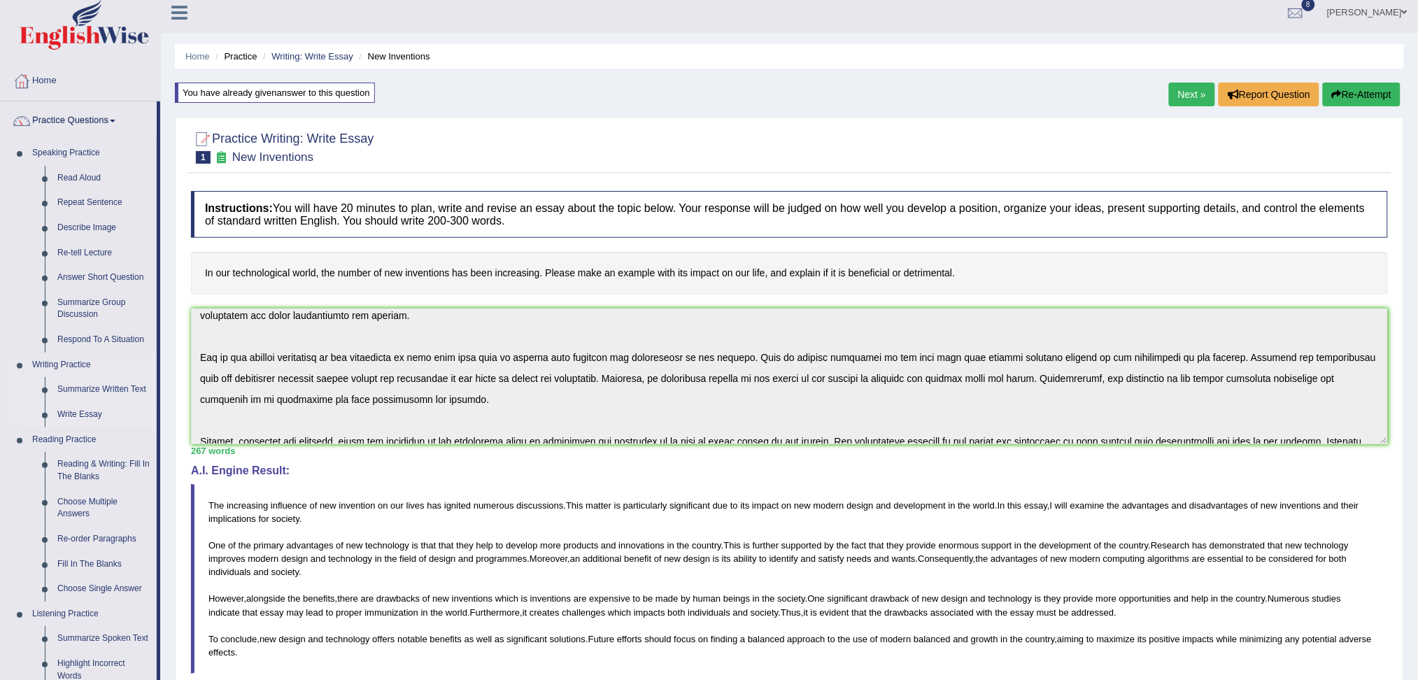
click at [90, 409] on link "Write Essay" at bounding box center [104, 414] width 106 height 25
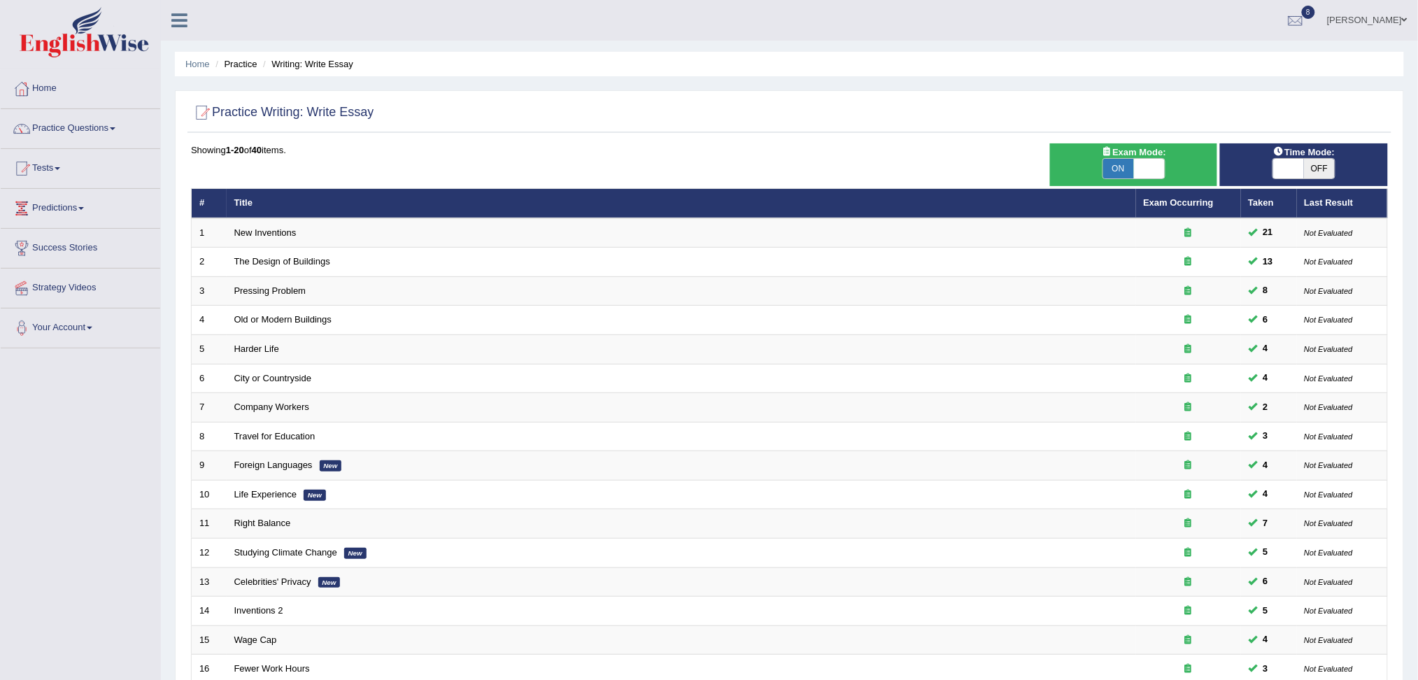
scroll to position [247, 0]
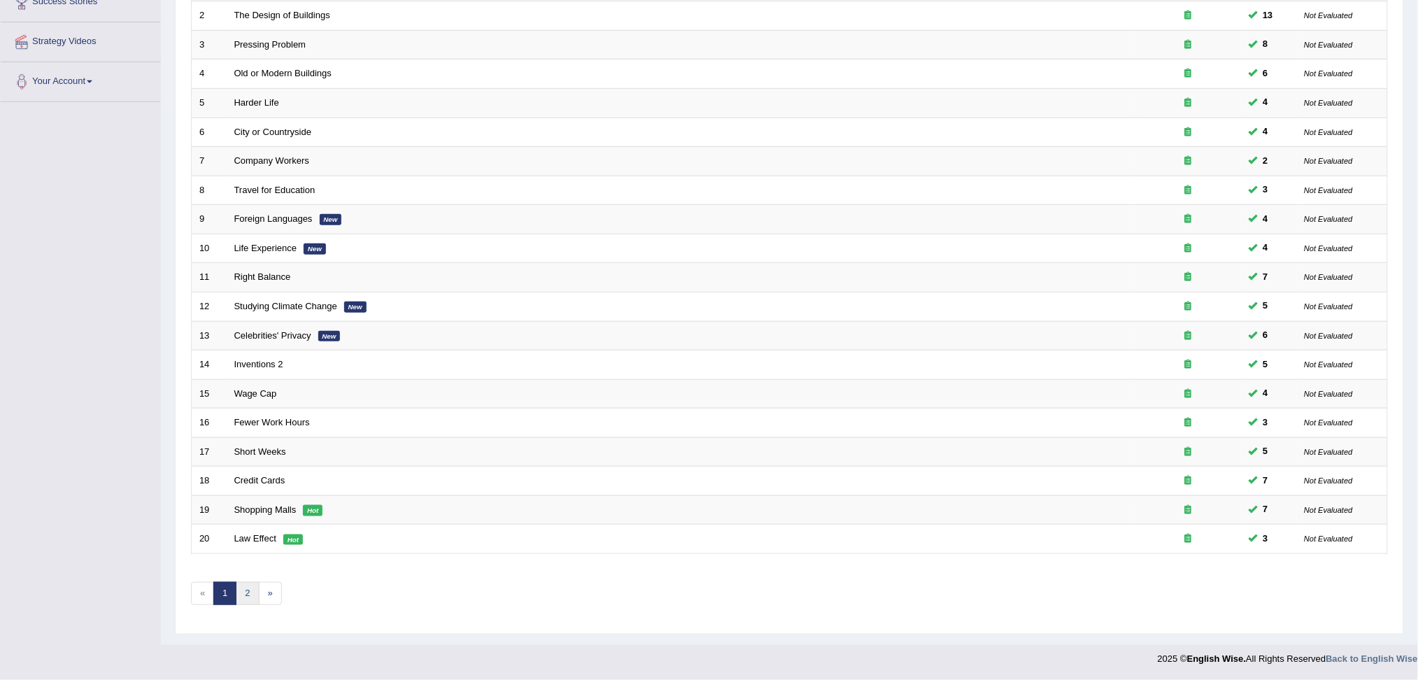
click at [246, 597] on link "2" at bounding box center [247, 593] width 23 height 23
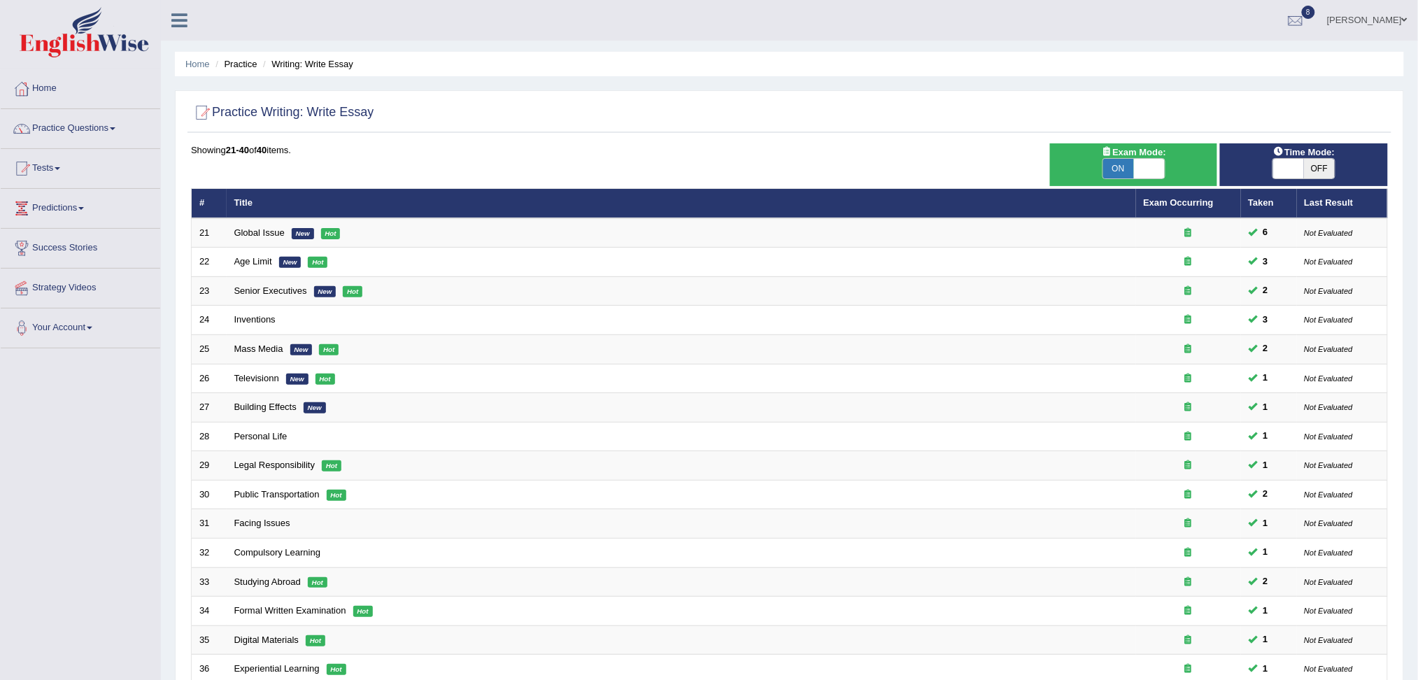
scroll to position [247, 0]
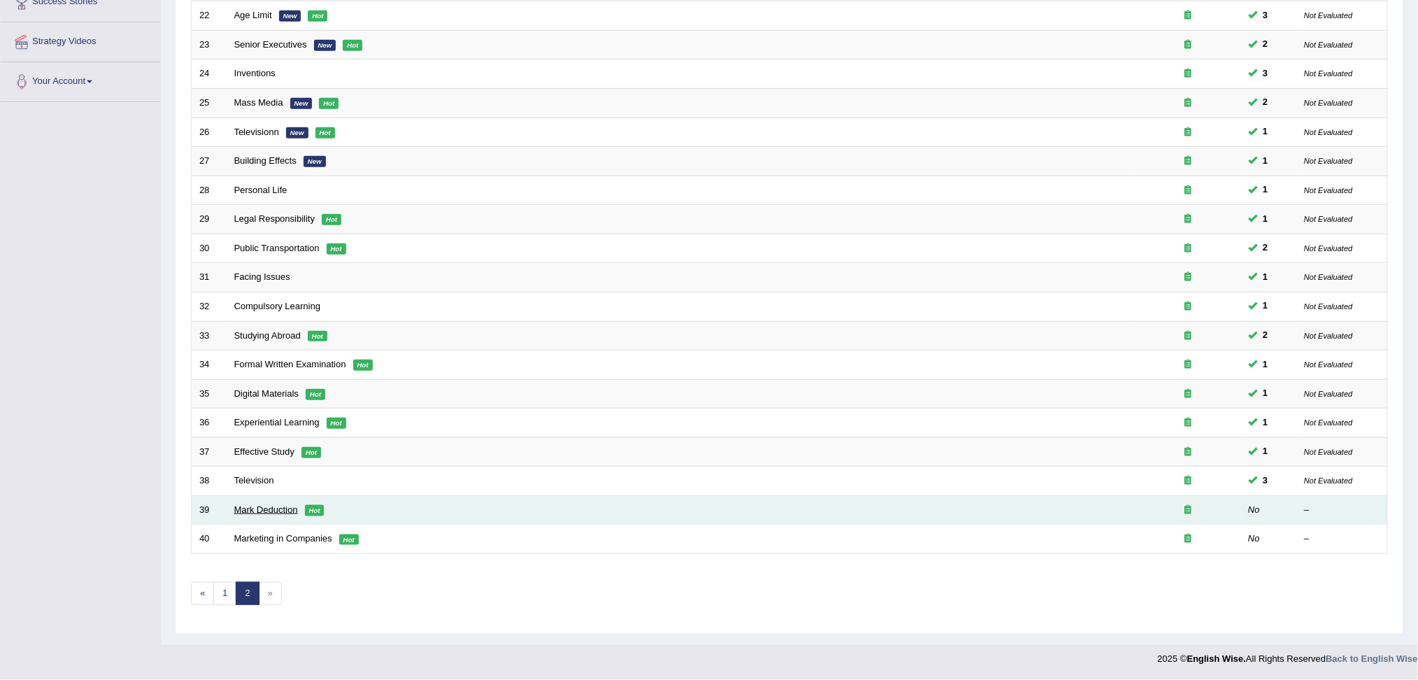
click at [252, 506] on link "Mark Deduction" at bounding box center [266, 509] width 64 height 10
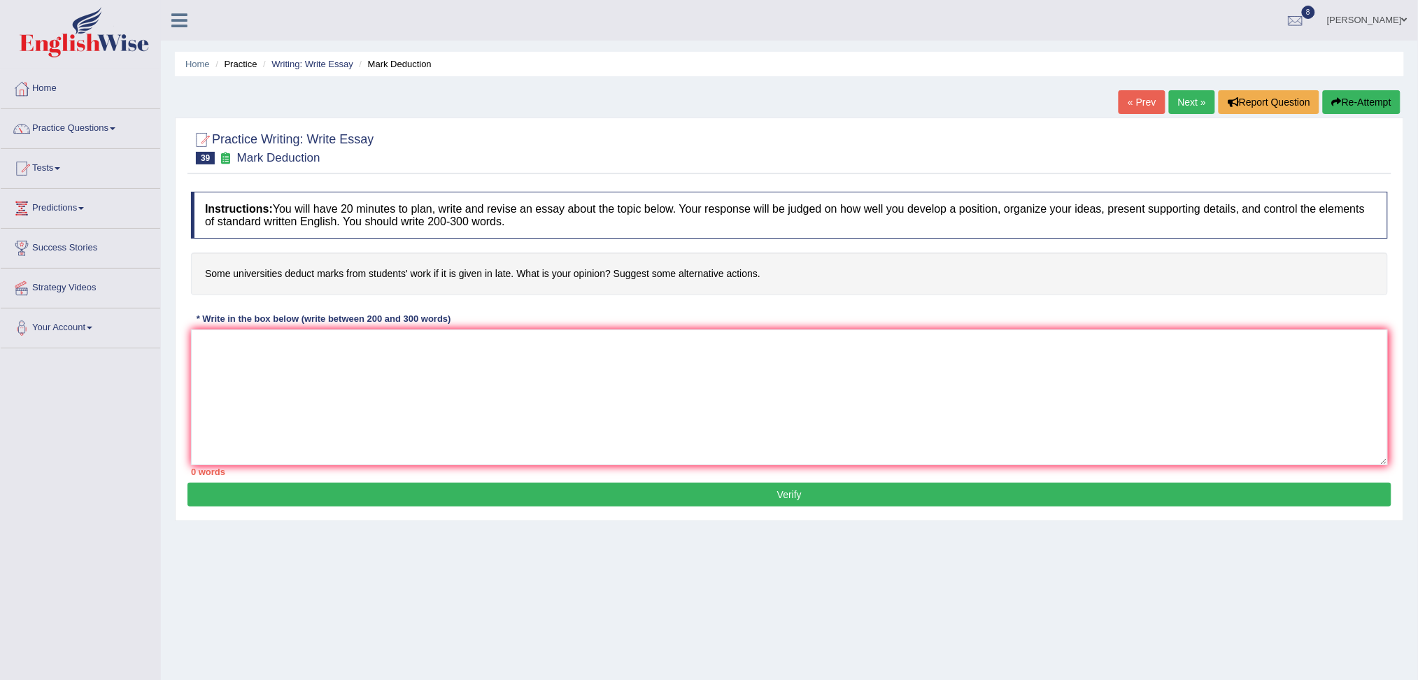
click at [422, 376] on textarea at bounding box center [789, 397] width 1197 height 136
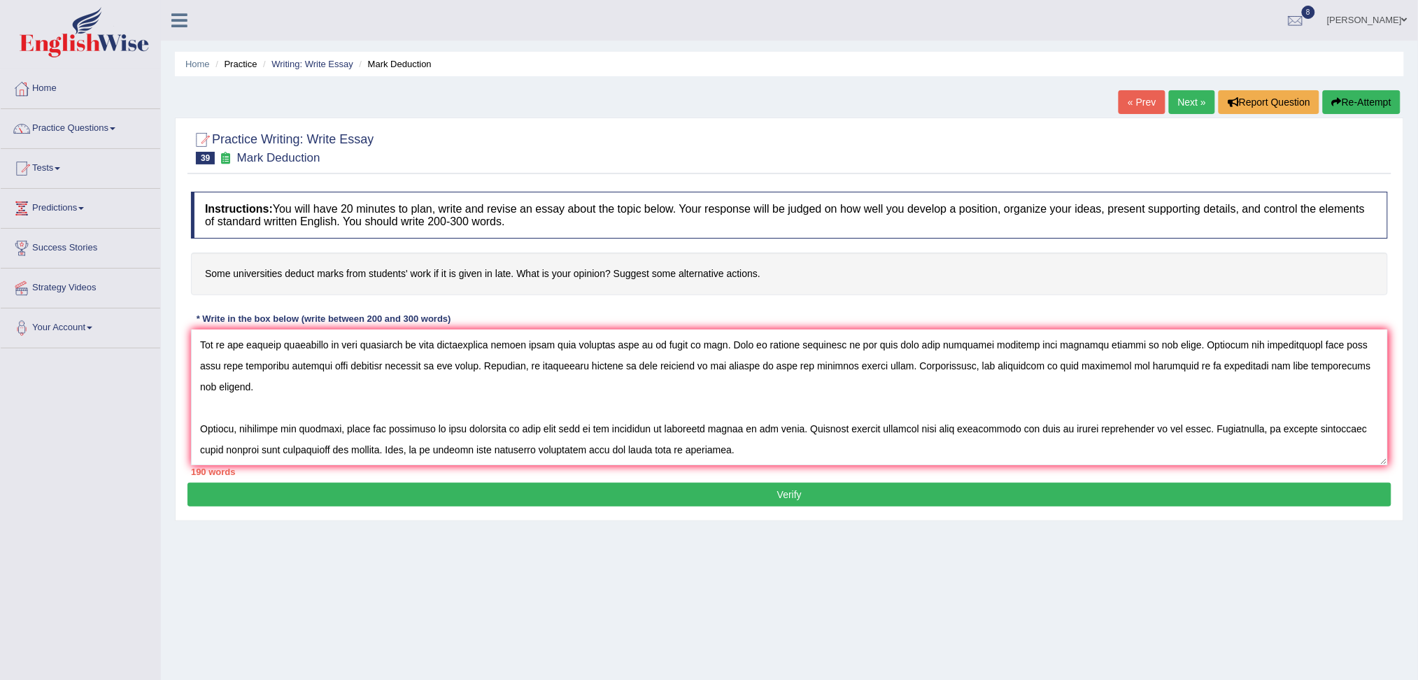
scroll to position [95, 0]
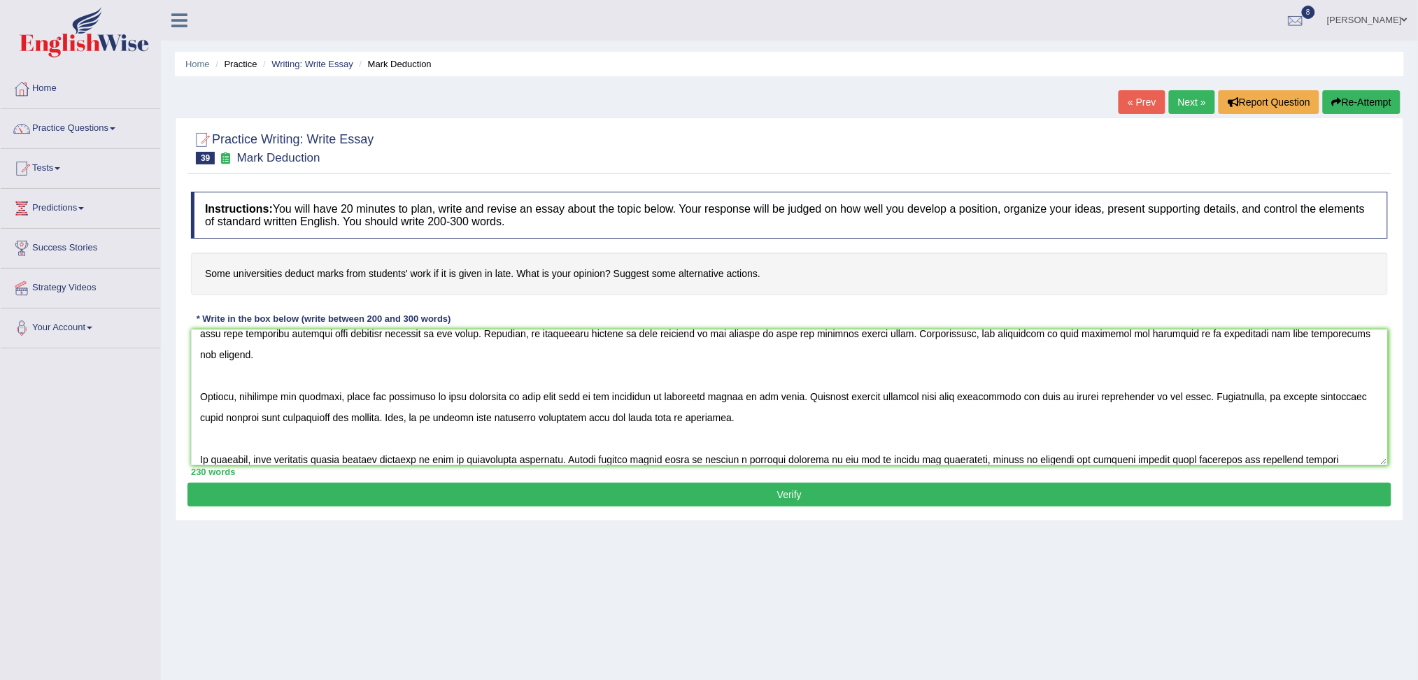
type textarea "The increasing influence of mark deduction on our lives has ignited numerous di…"
click at [406, 504] on button "Verify" at bounding box center [789, 495] width 1204 height 24
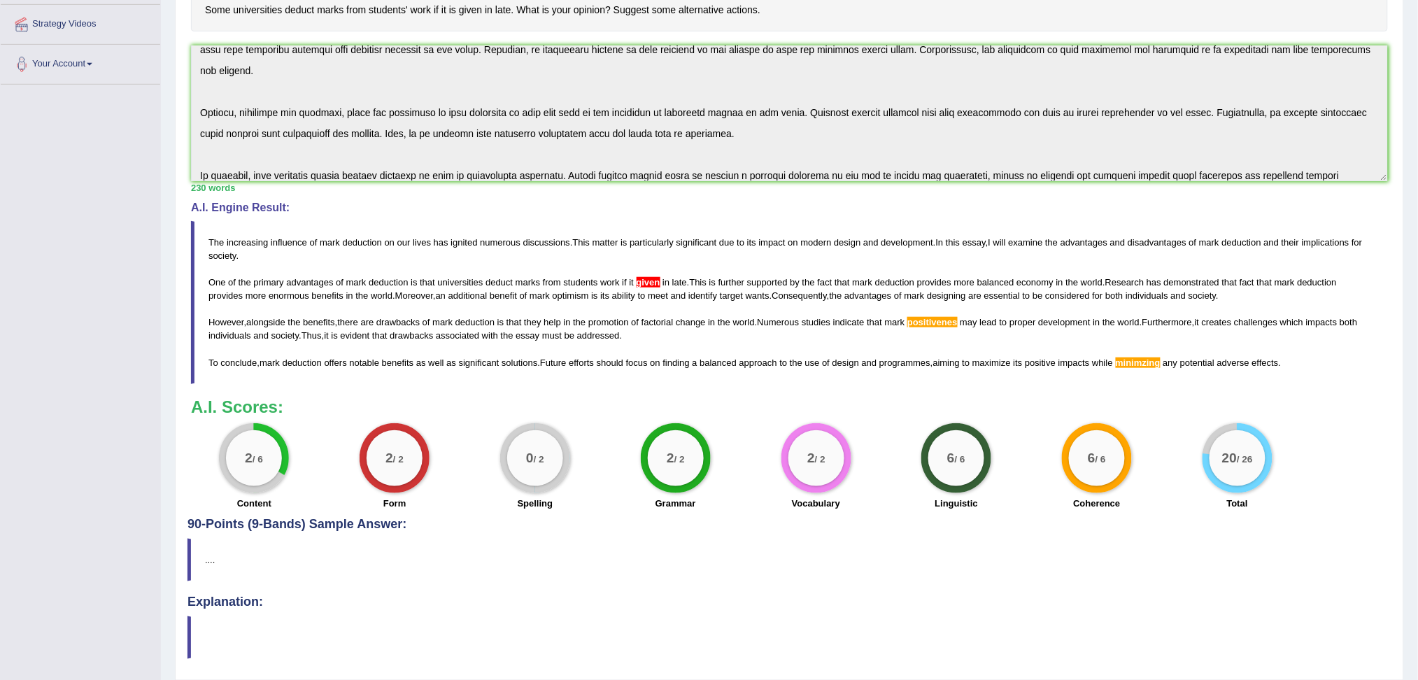
scroll to position [259, 0]
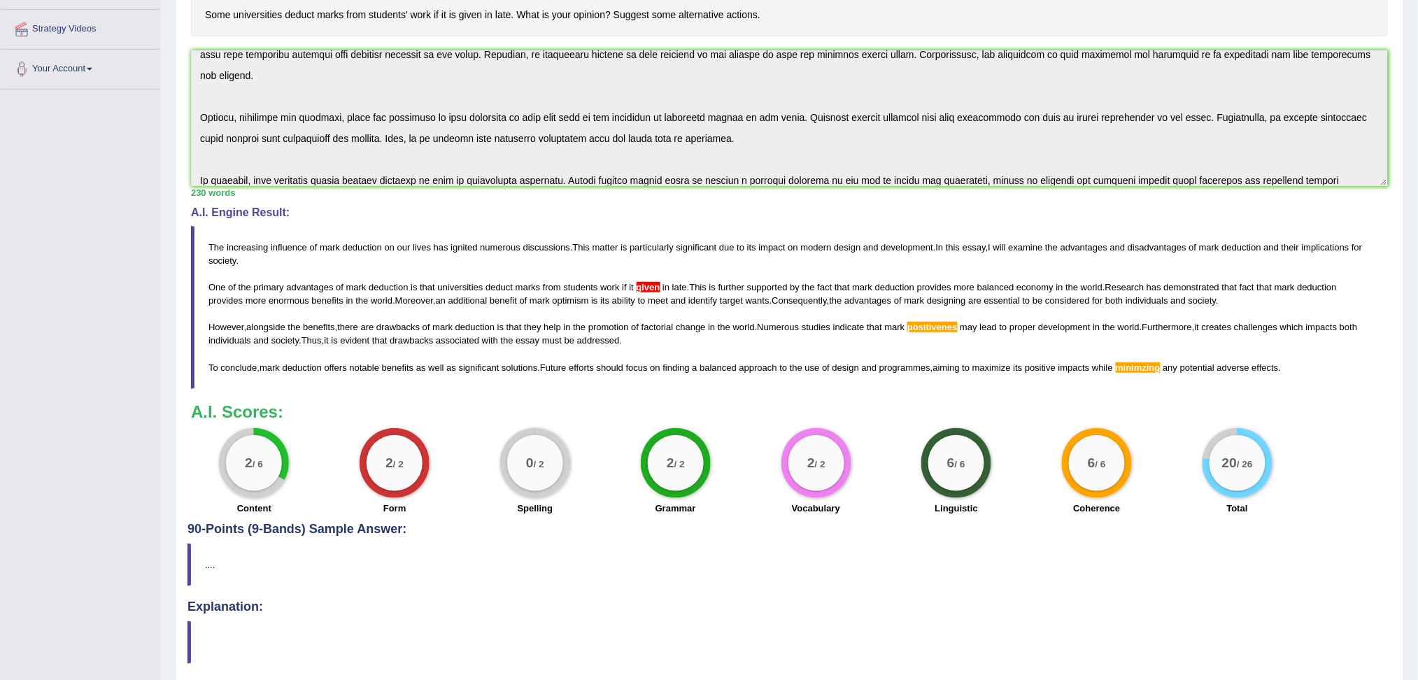
drag, startPoint x: 1431, startPoint y: 281, endPoint x: 1423, endPoint y: 473, distance: 192.5
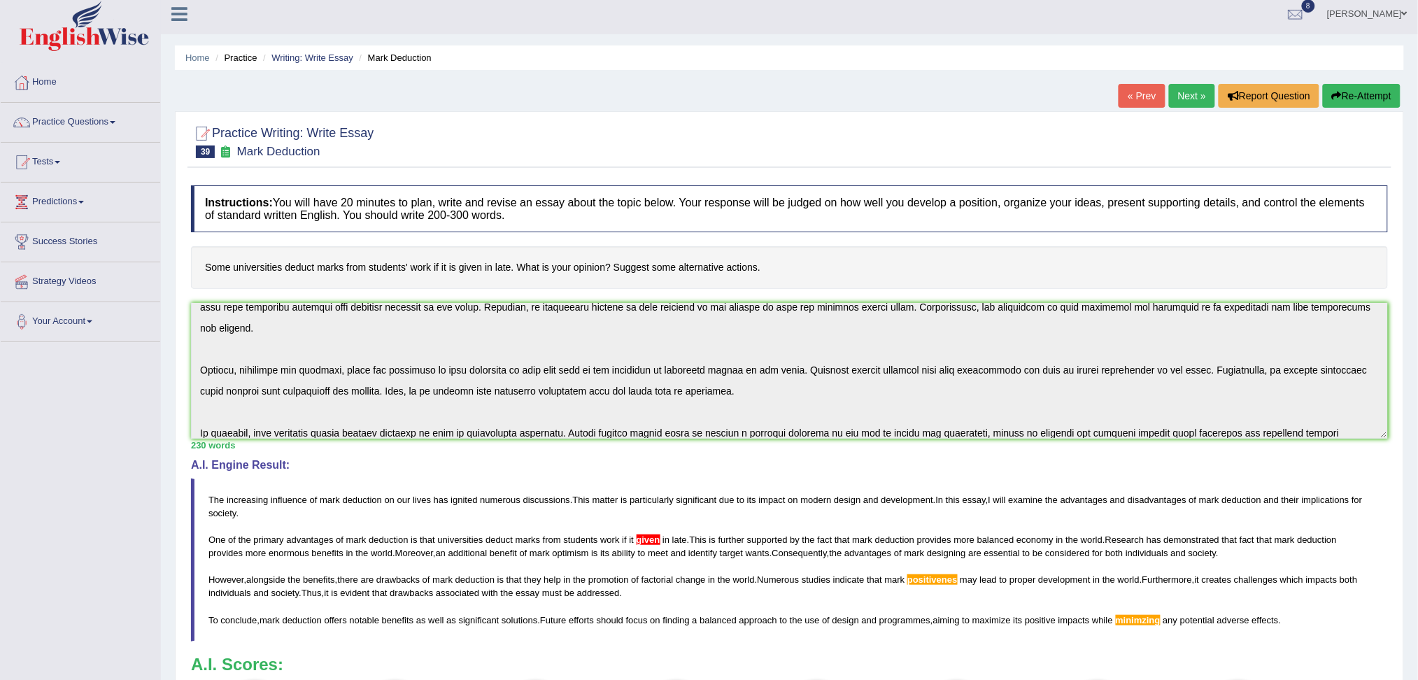
click at [1350, 101] on button "Re-Attempt" at bounding box center [1361, 96] width 78 height 24
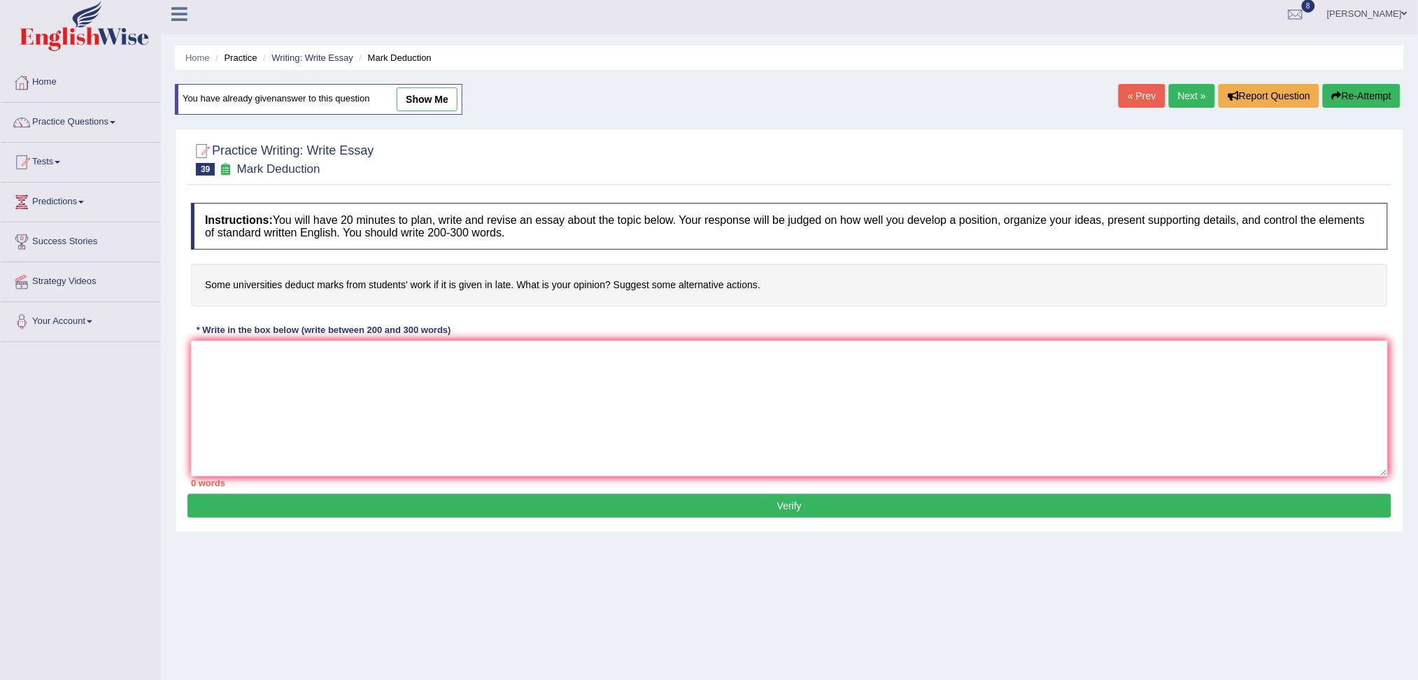
click at [392, 432] on textarea at bounding box center [789, 409] width 1197 height 136
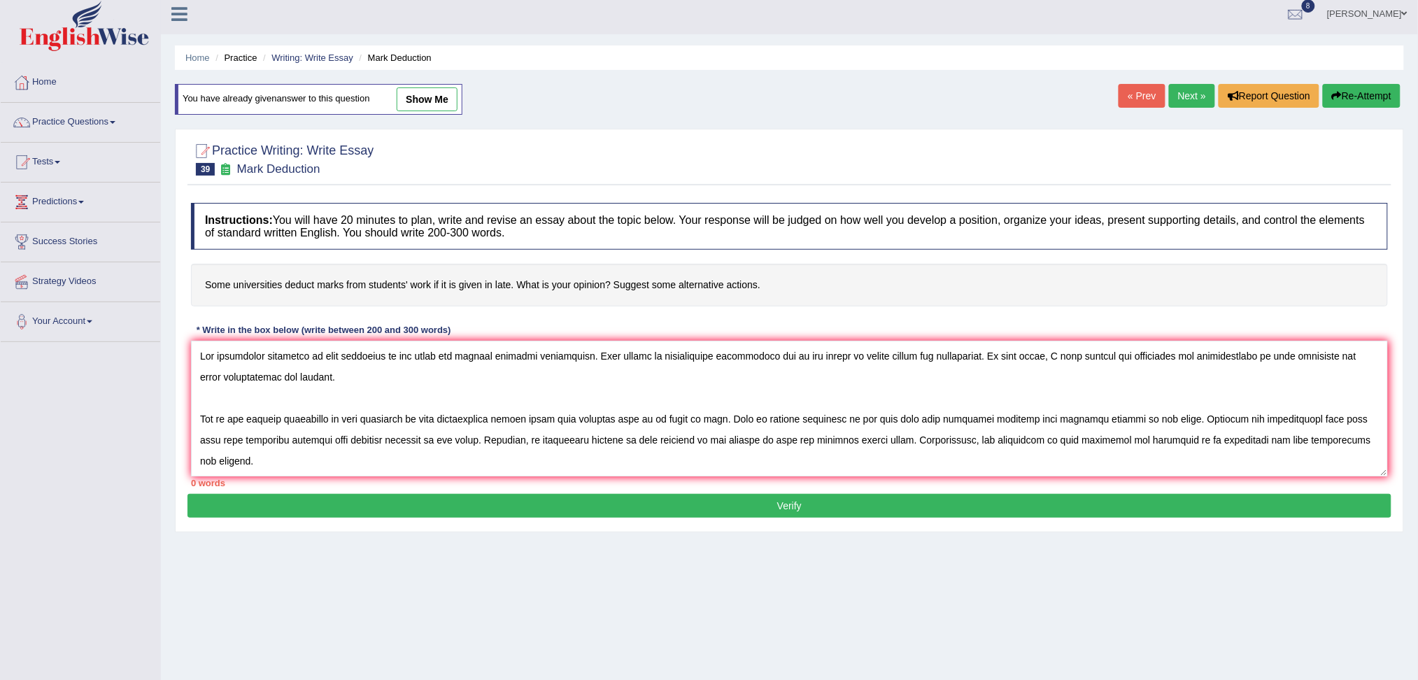
scroll to position [96, 0]
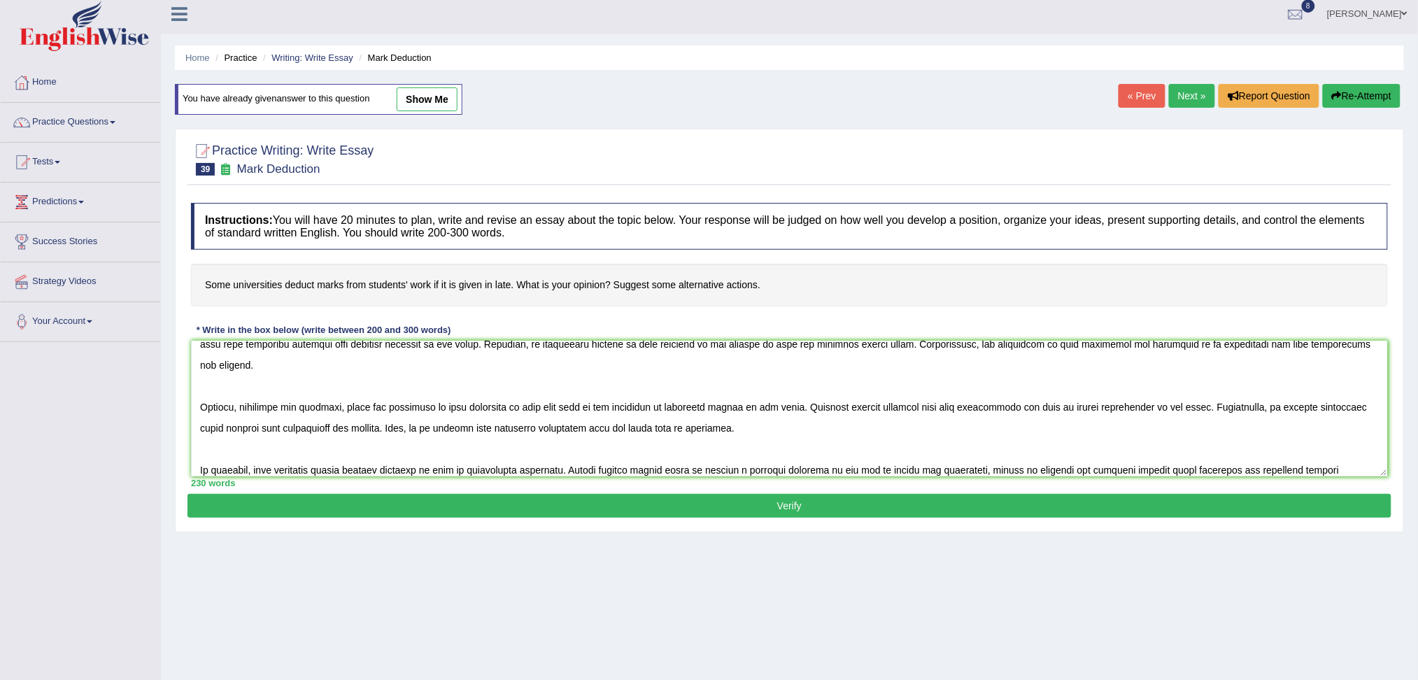
click at [566, 408] on textarea at bounding box center [789, 409] width 1197 height 136
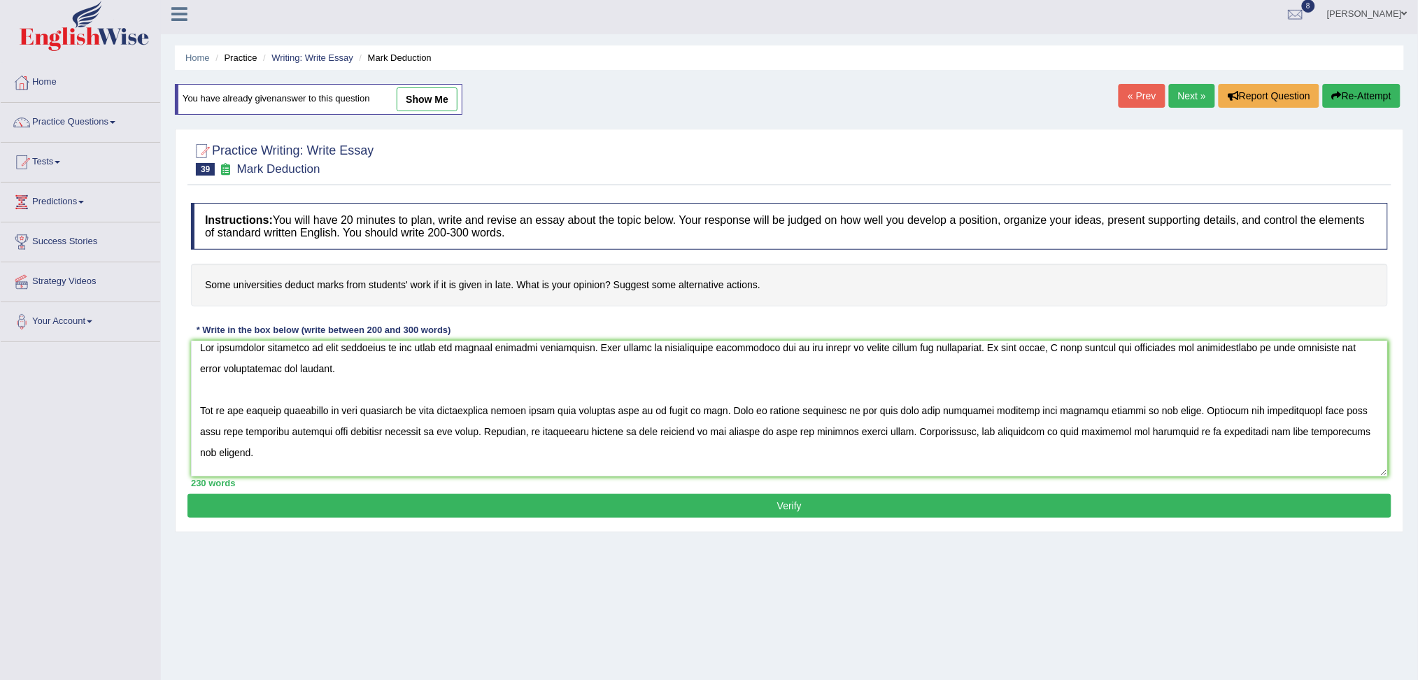
click at [657, 410] on textarea at bounding box center [789, 409] width 1197 height 136
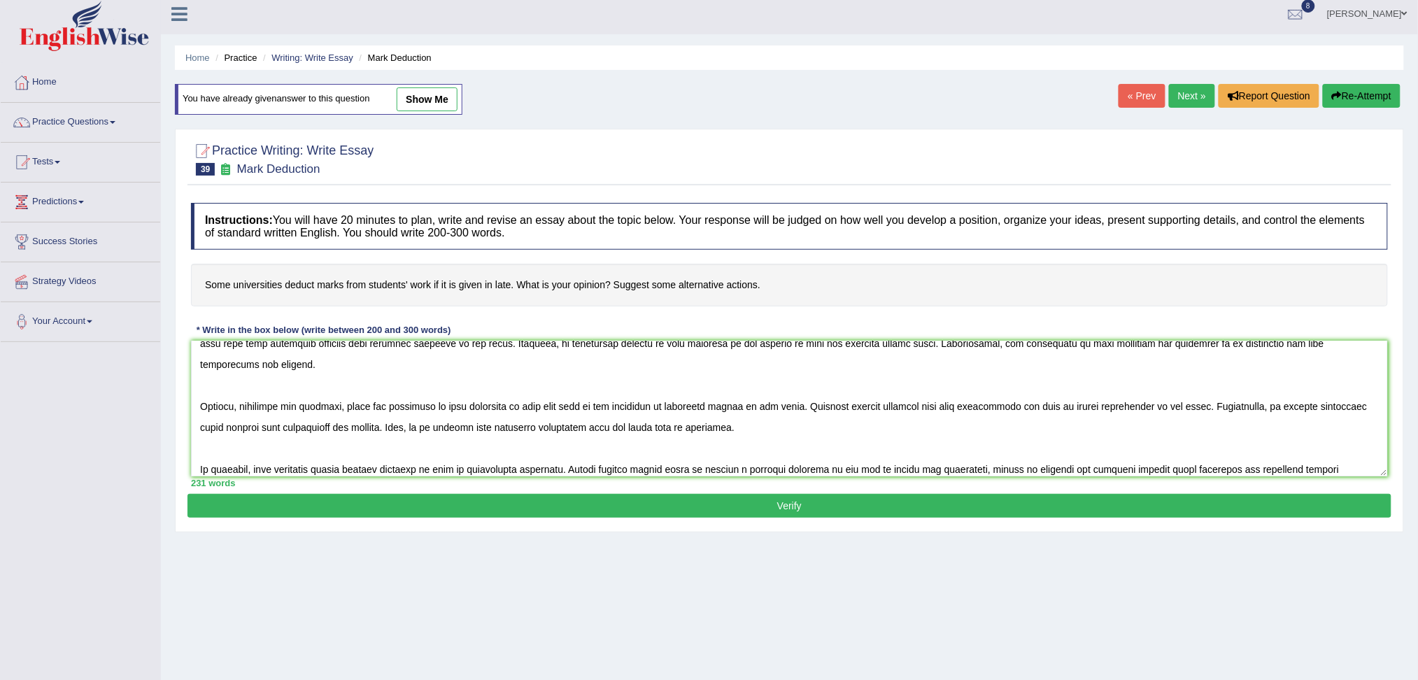
scroll to position [103, 0]
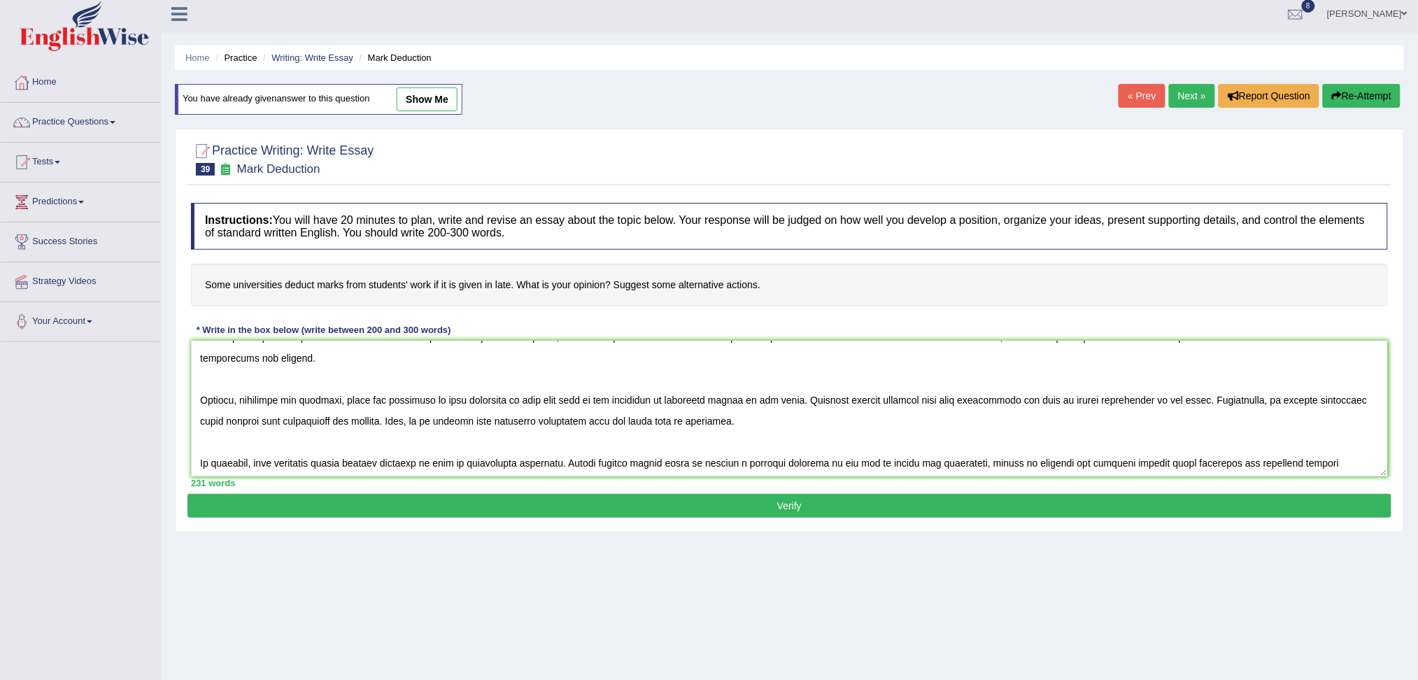
click at [1007, 405] on textarea at bounding box center [789, 409] width 1197 height 136
click at [1209, 469] on textarea at bounding box center [789, 409] width 1197 height 136
type textarea "The increasing influence of mark deduction on our lives has ignited numerous di…"
click at [897, 501] on button "Verify" at bounding box center [789, 506] width 1204 height 24
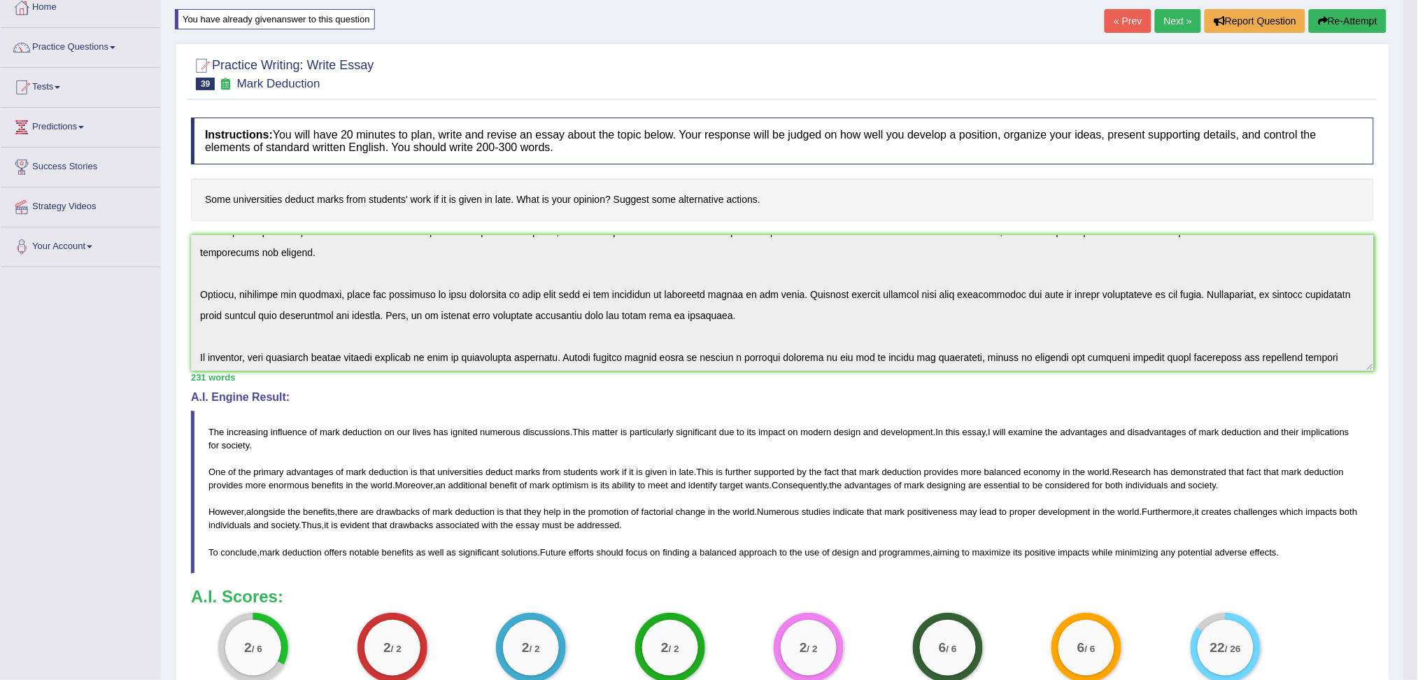
scroll to position [104, 0]
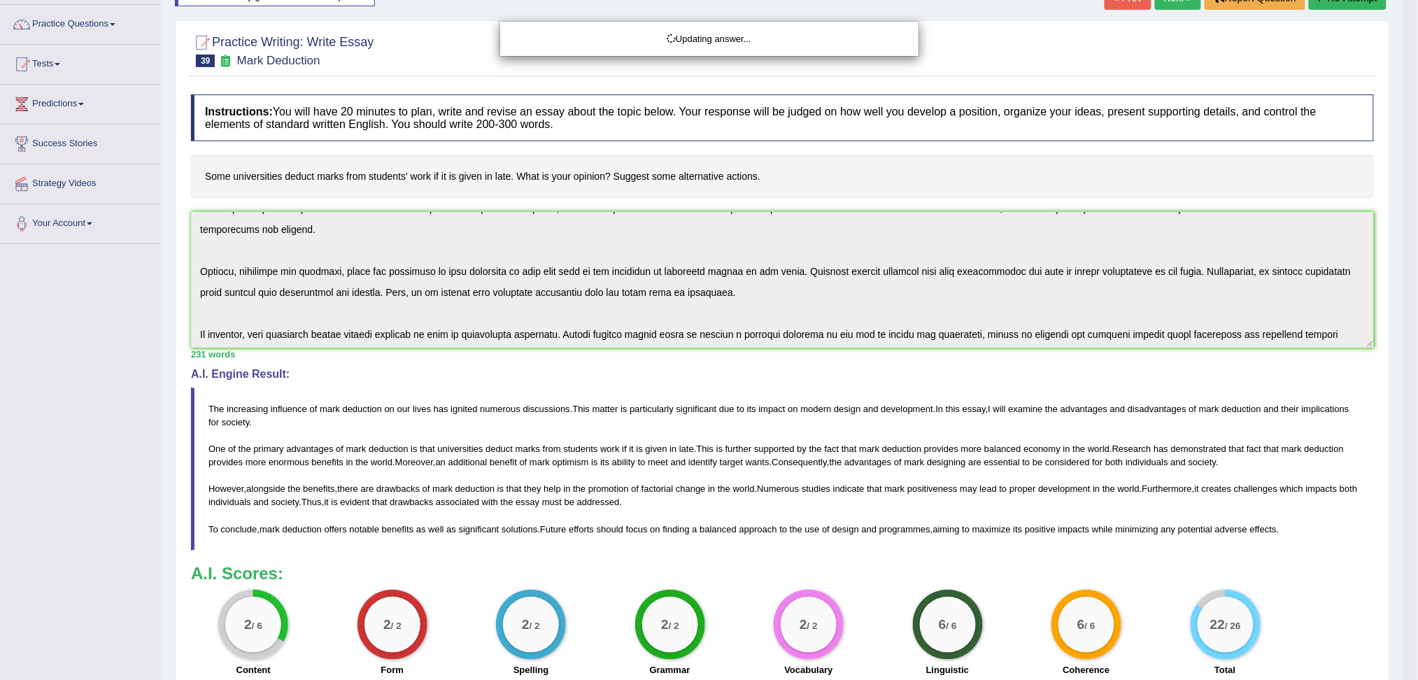
drag, startPoint x: 1431, startPoint y: 327, endPoint x: 1431, endPoint y: 390, distance: 62.2
click at [1417, 390] on html "Toggle navigation Home Practice Questions Speaking Practice Read Aloud Repeat S…" at bounding box center [709, 236] width 1418 height 680
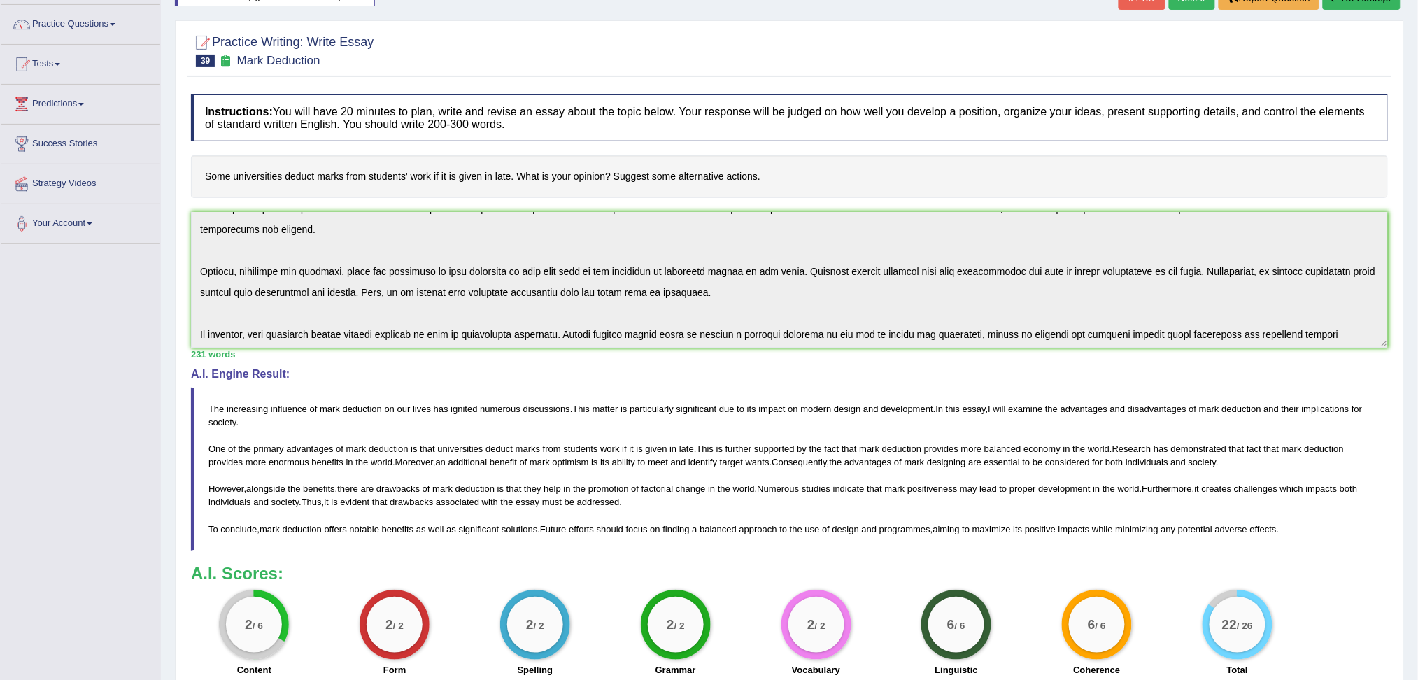
scroll to position [0, 0]
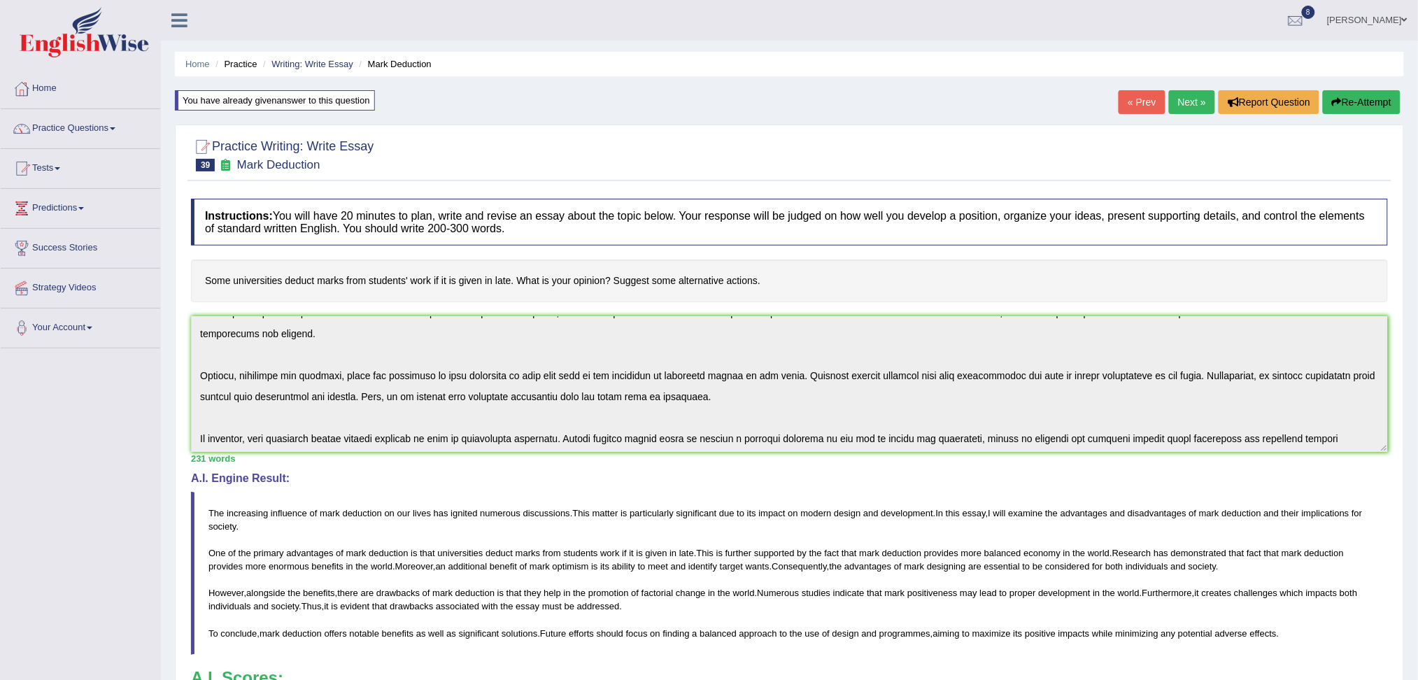
click at [1341, 99] on button "Re-Attempt" at bounding box center [1361, 102] width 78 height 24
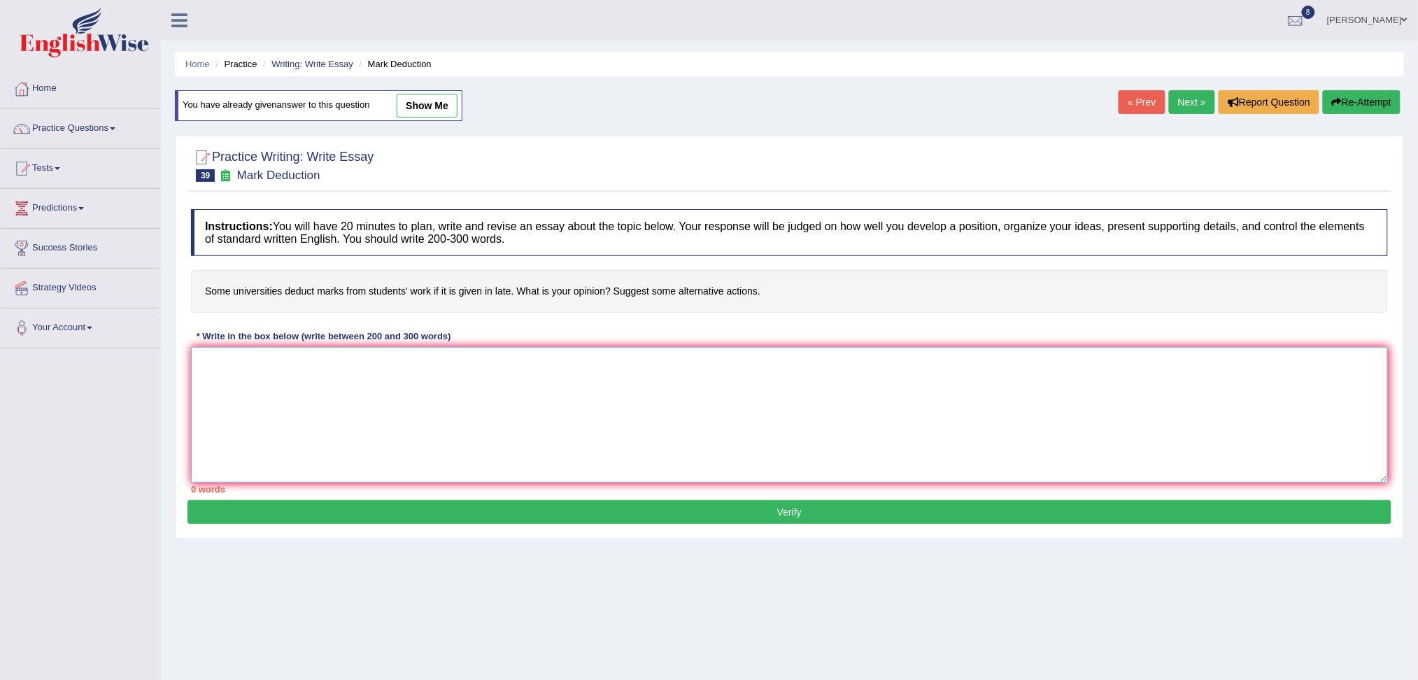
click at [806, 427] on textarea at bounding box center [789, 415] width 1197 height 136
paste textarea "The increasing influence of mark deduction on our lives has ignited numerous di…"
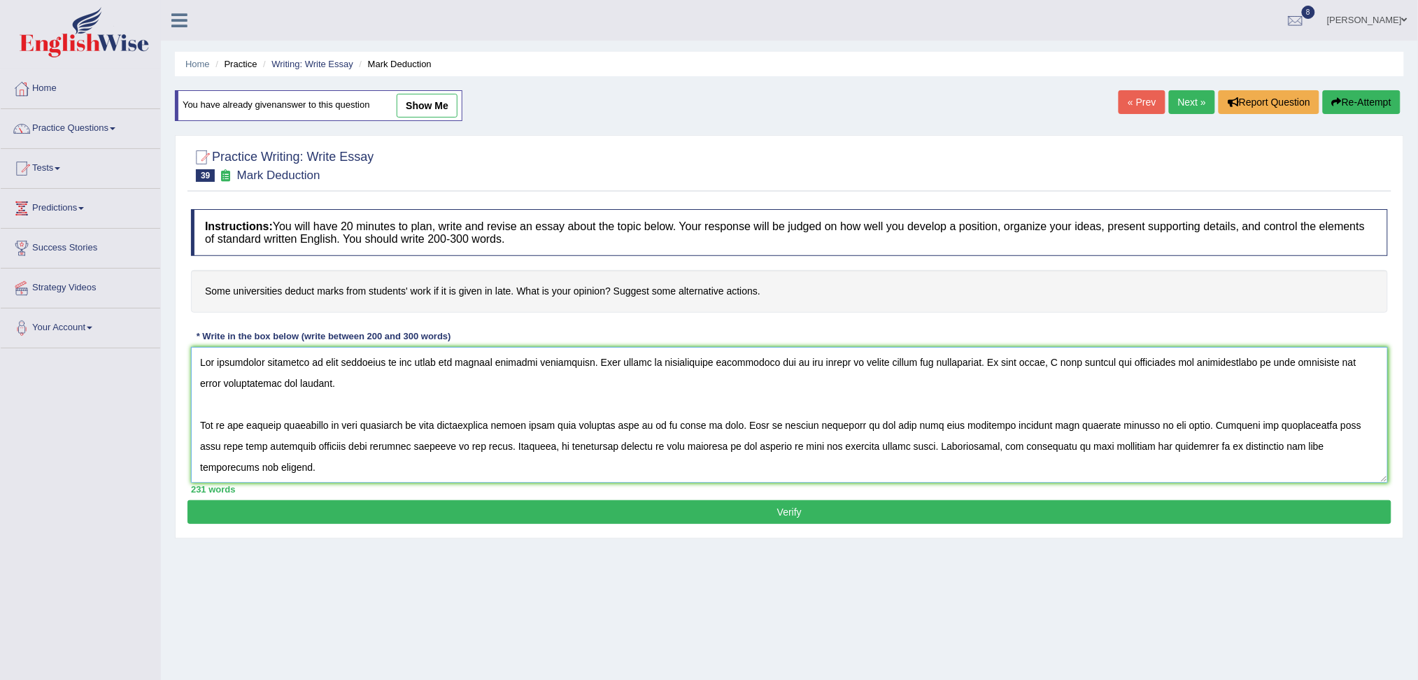
scroll to position [96, 0]
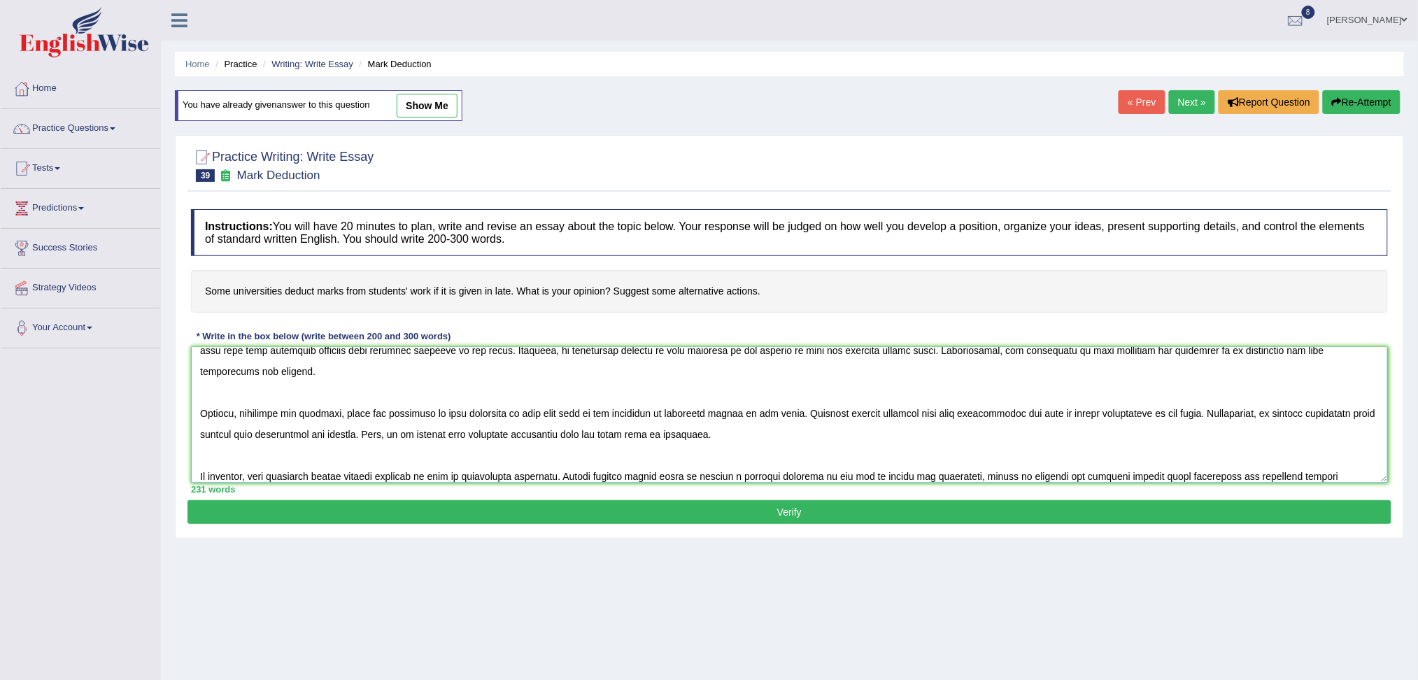
click at [841, 442] on textarea at bounding box center [789, 415] width 1197 height 136
drag, startPoint x: 985, startPoint y: 430, endPoint x: 742, endPoint y: 427, distance: 243.4
click at [742, 427] on textarea at bounding box center [789, 415] width 1197 height 136
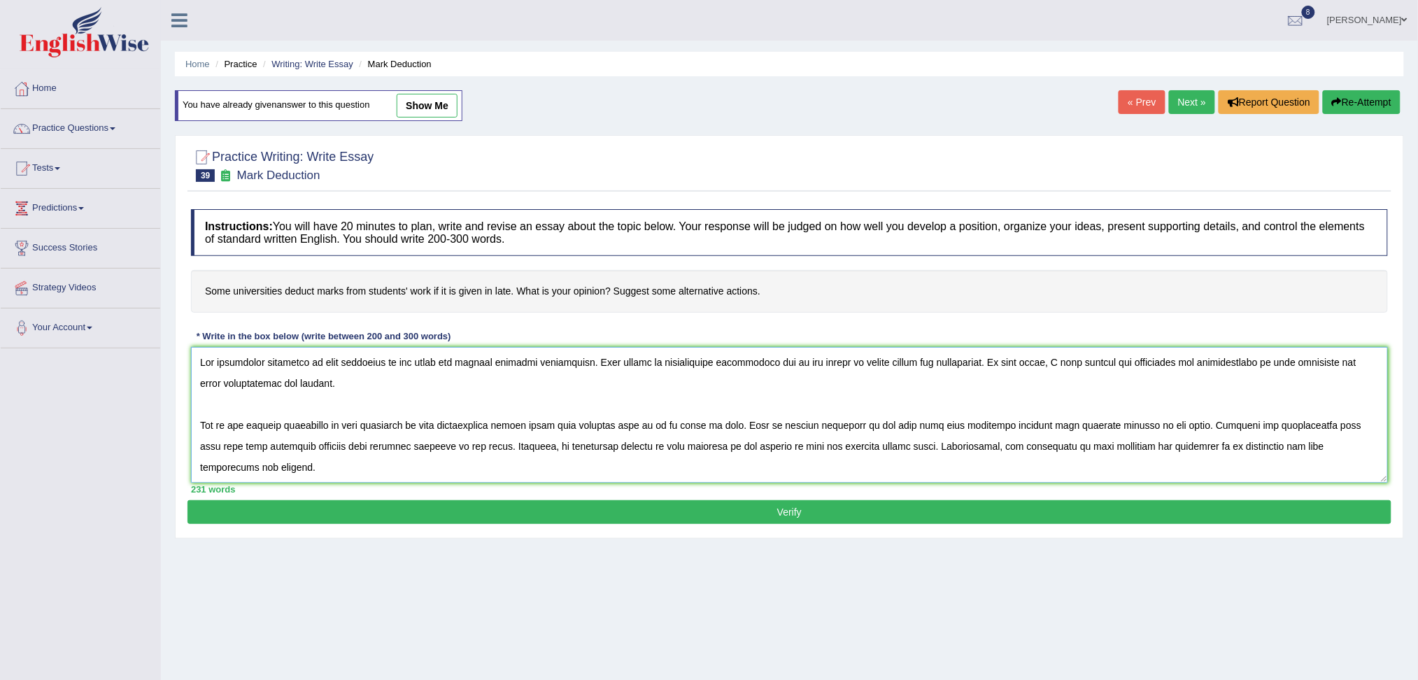
click at [359, 387] on textarea at bounding box center [789, 415] width 1197 height 136
click at [311, 464] on textarea at bounding box center [789, 415] width 1197 height 136
type textarea "The increasing influence of mark deduction on our lives has ignited numerous di…"
click at [359, 515] on button "Verify" at bounding box center [789, 512] width 1204 height 24
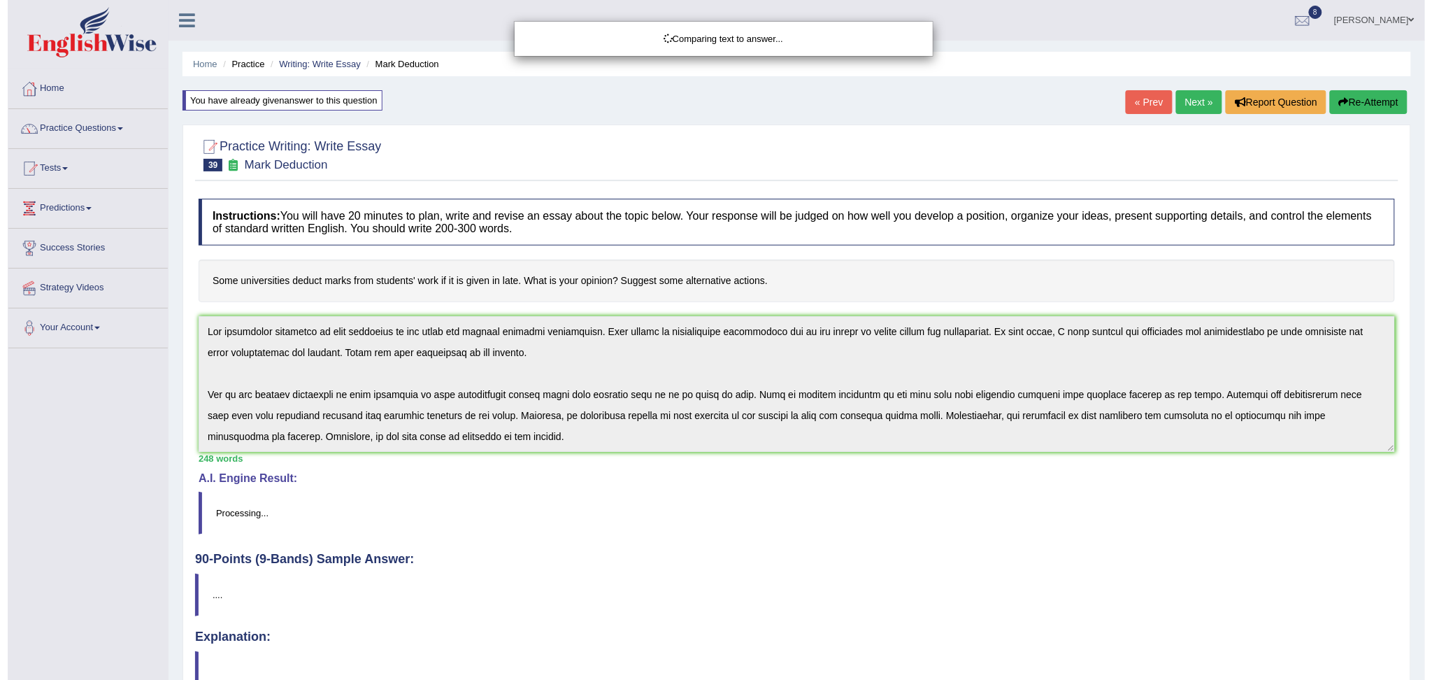
scroll to position [81, 0]
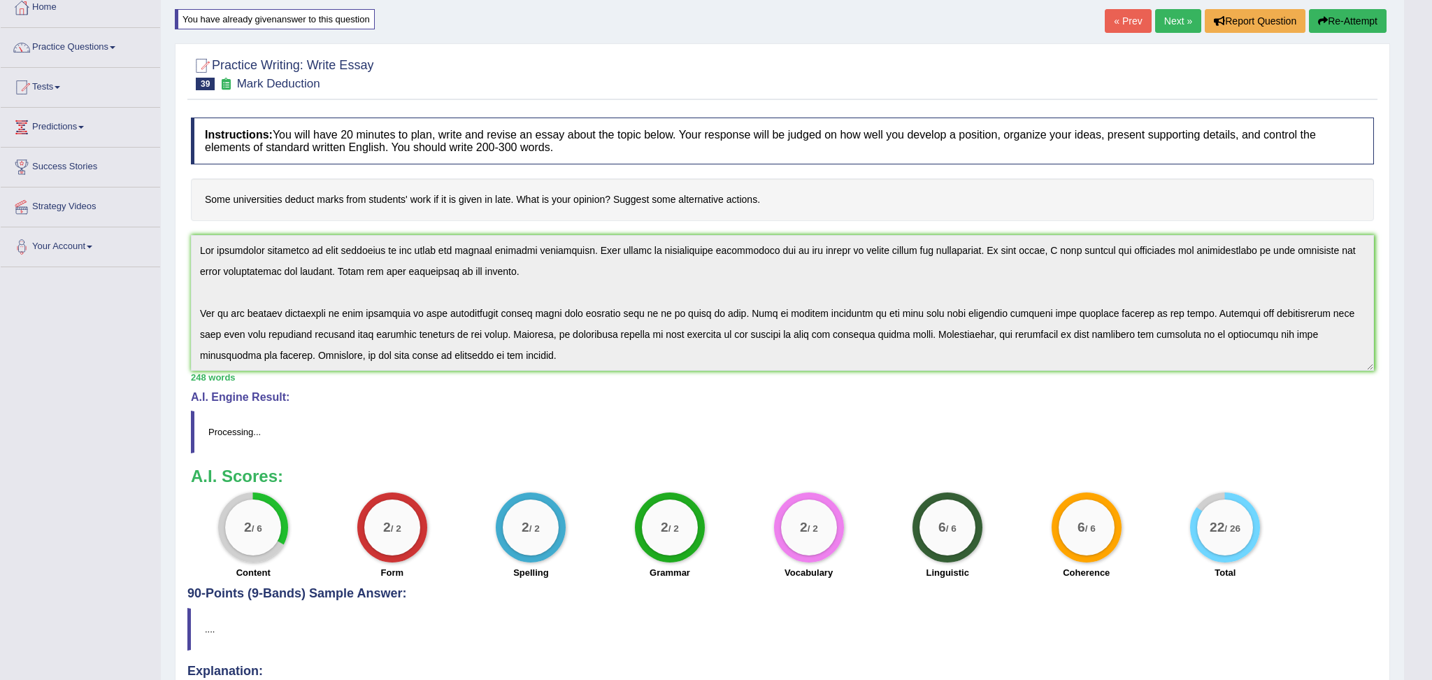
drag, startPoint x: 1431, startPoint y: 334, endPoint x: 1431, endPoint y: 453, distance: 118.9
click at [1431, 453] on html "Toggle navigation Home Practice Questions Speaking Practice Read Aloud Repeat S…" at bounding box center [716, 259] width 1432 height 680
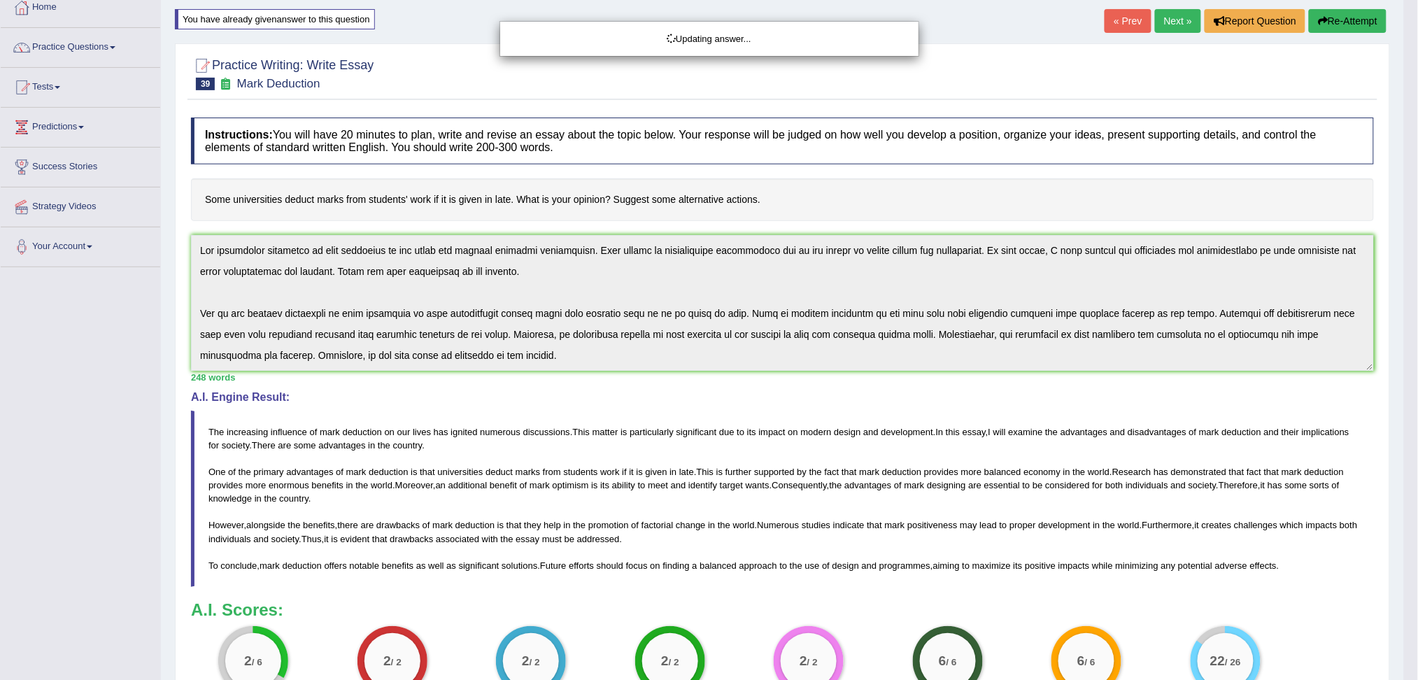
drag, startPoint x: 1431, startPoint y: 361, endPoint x: 1431, endPoint y: 473, distance: 111.9
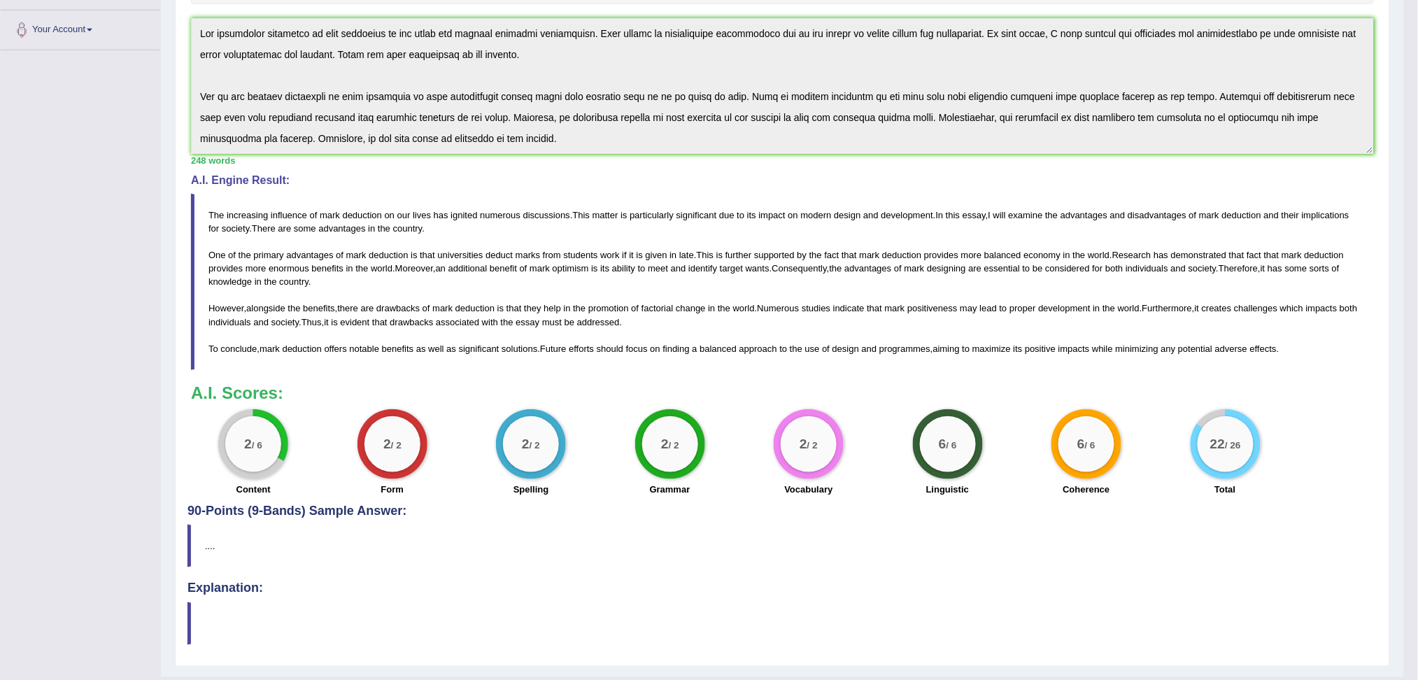
scroll to position [0, 0]
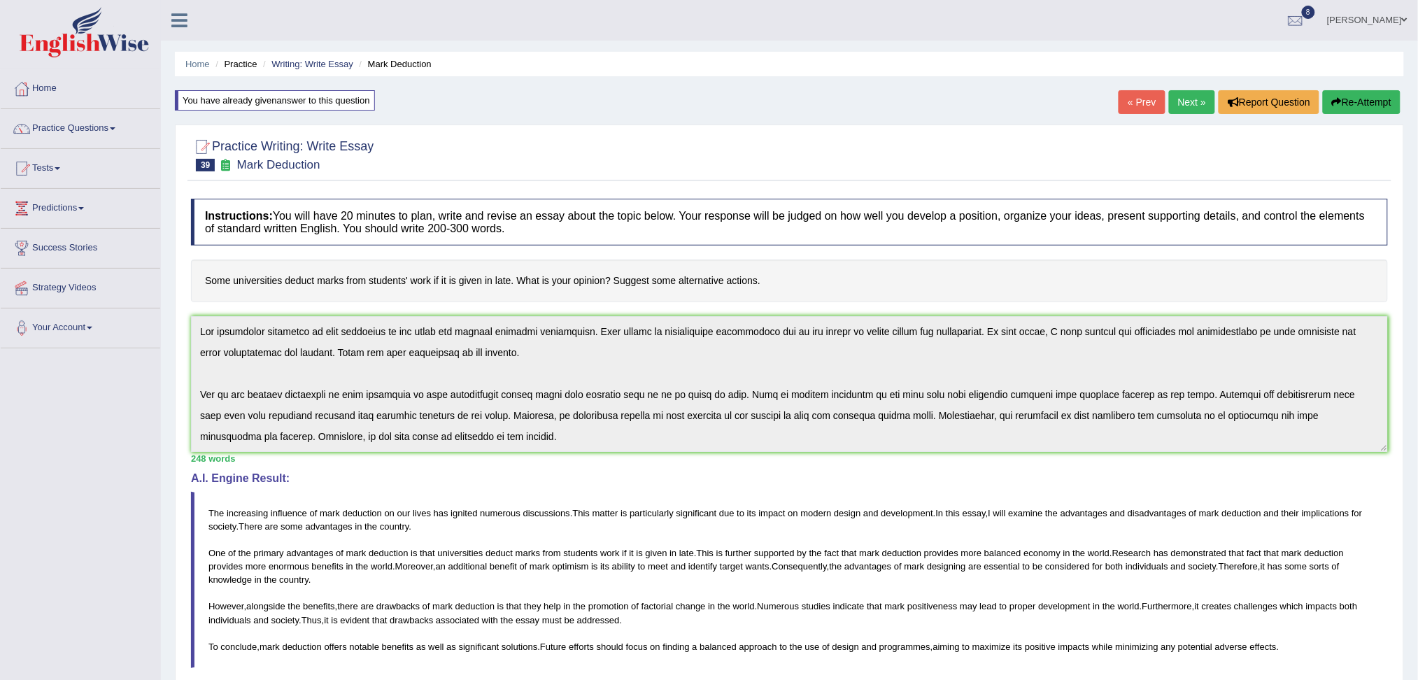
click at [1349, 97] on button "Re-Attempt" at bounding box center [1361, 102] width 78 height 24
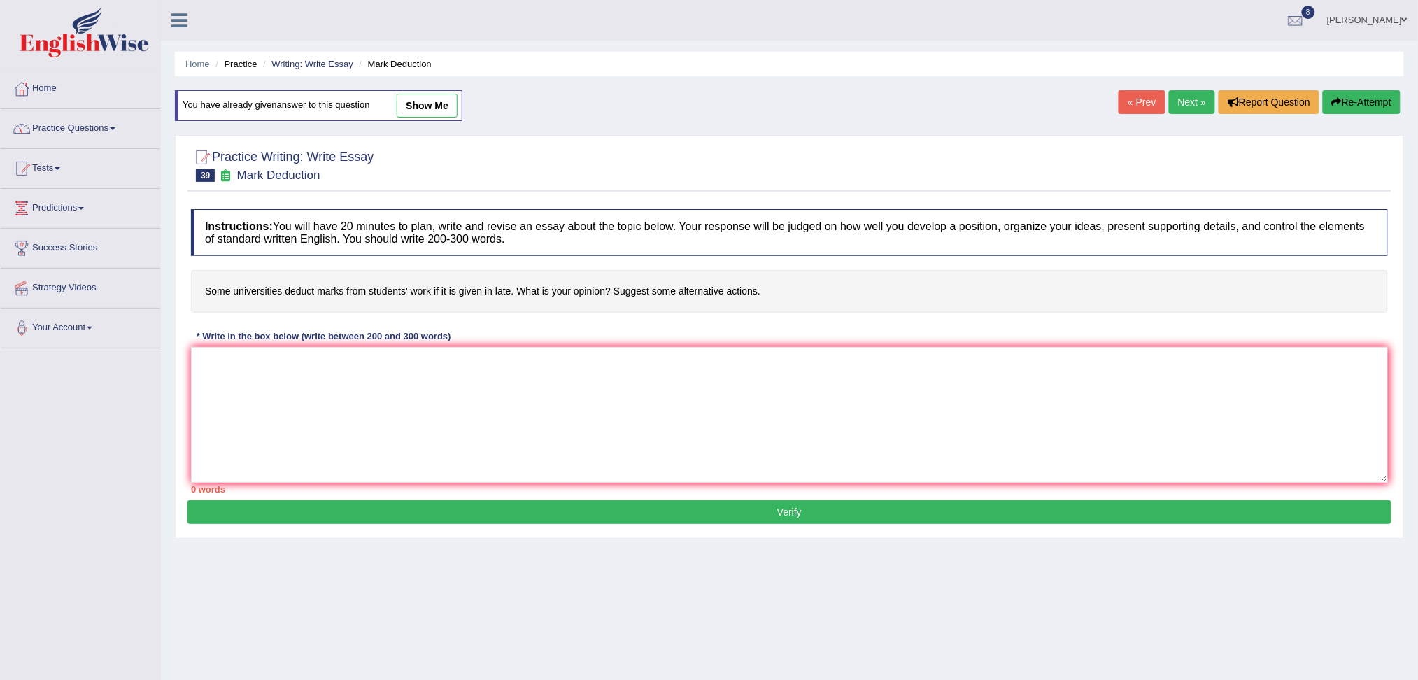
scroll to position [47, 0]
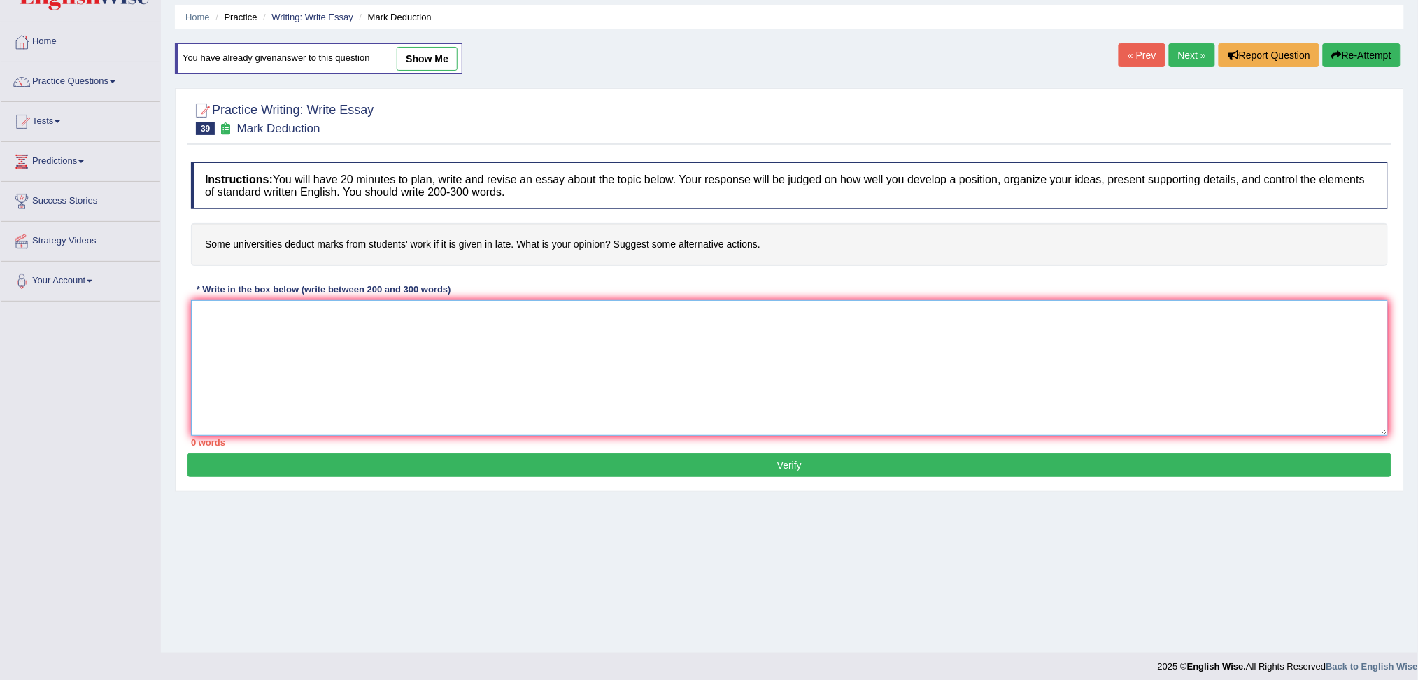
click at [744, 373] on textarea at bounding box center [789, 368] width 1197 height 136
paste textarea "The increasing influence of mark deduction on our lives has ignited numerous di…"
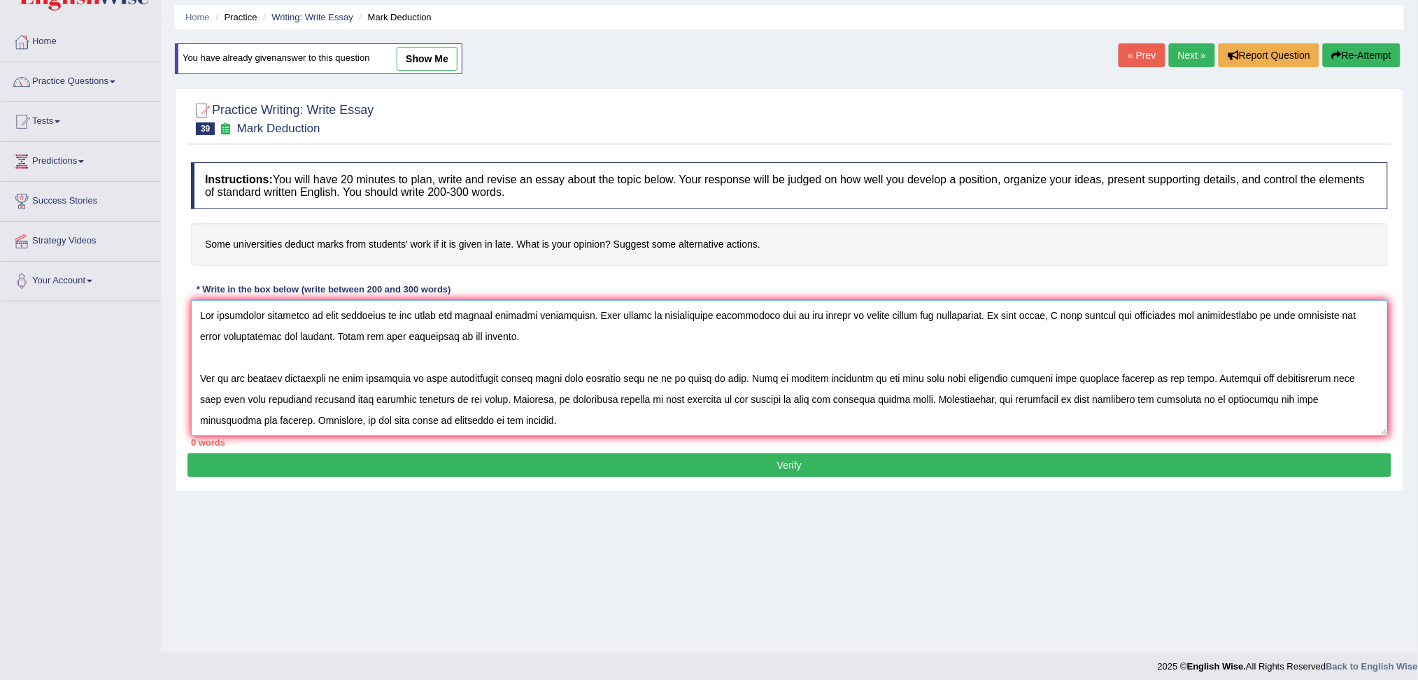
scroll to position [96, 0]
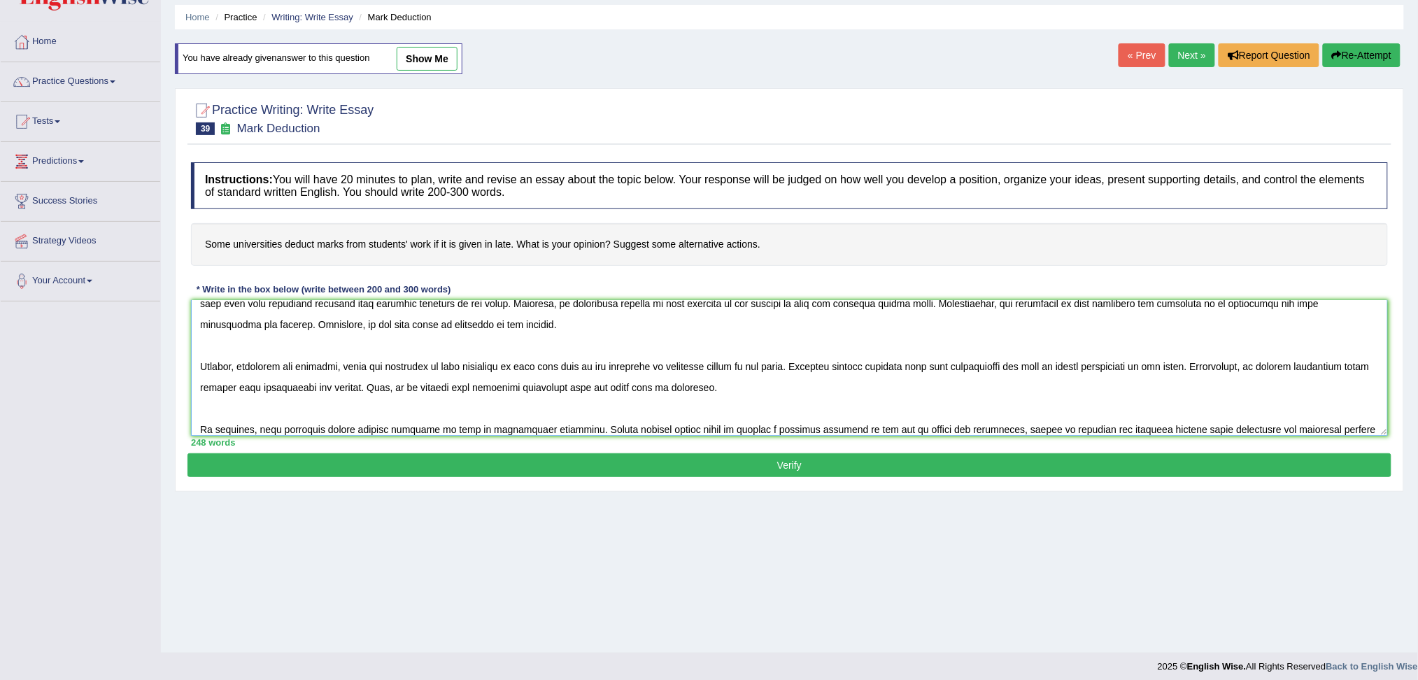
click at [775, 392] on textarea at bounding box center [789, 368] width 1197 height 136
click at [517, 326] on textarea at bounding box center [789, 368] width 1197 height 136
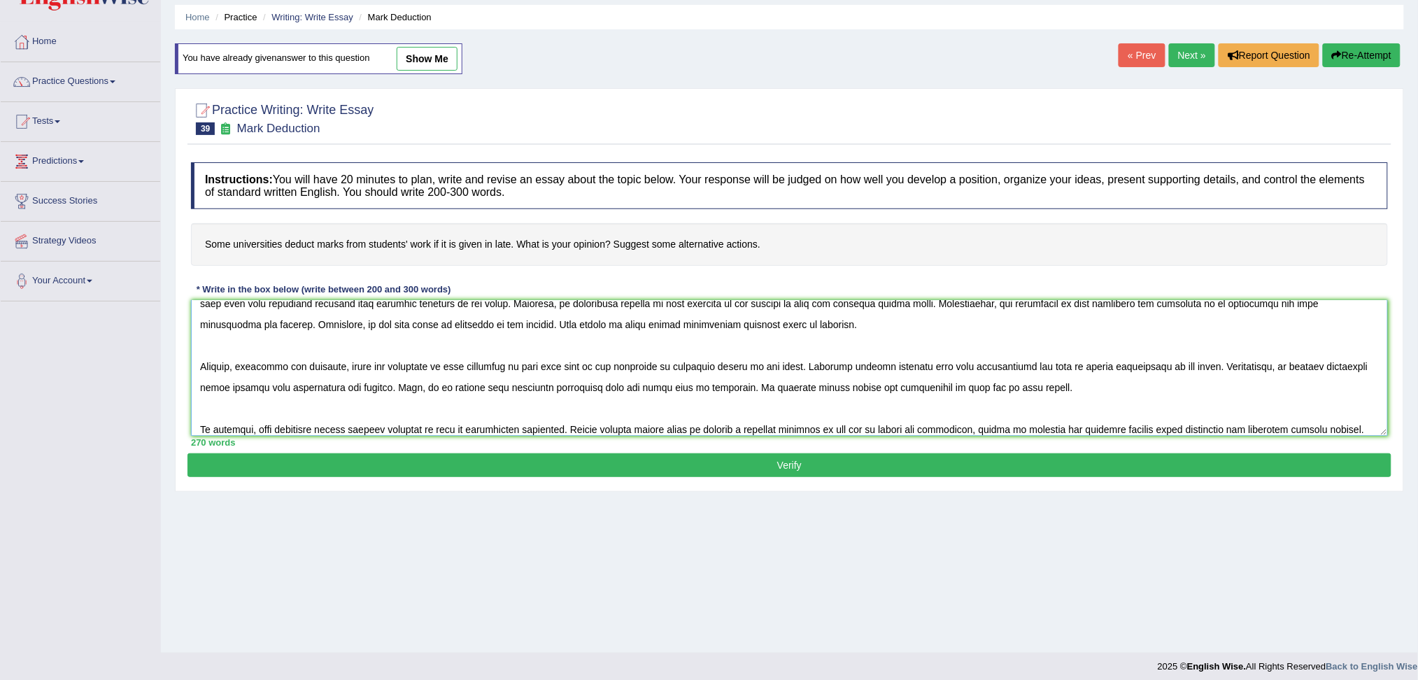
type textarea "The increasing influence of mark deduction on our lives has ignited numerous di…"
click at [553, 462] on button "Verify" at bounding box center [789, 465] width 1204 height 24
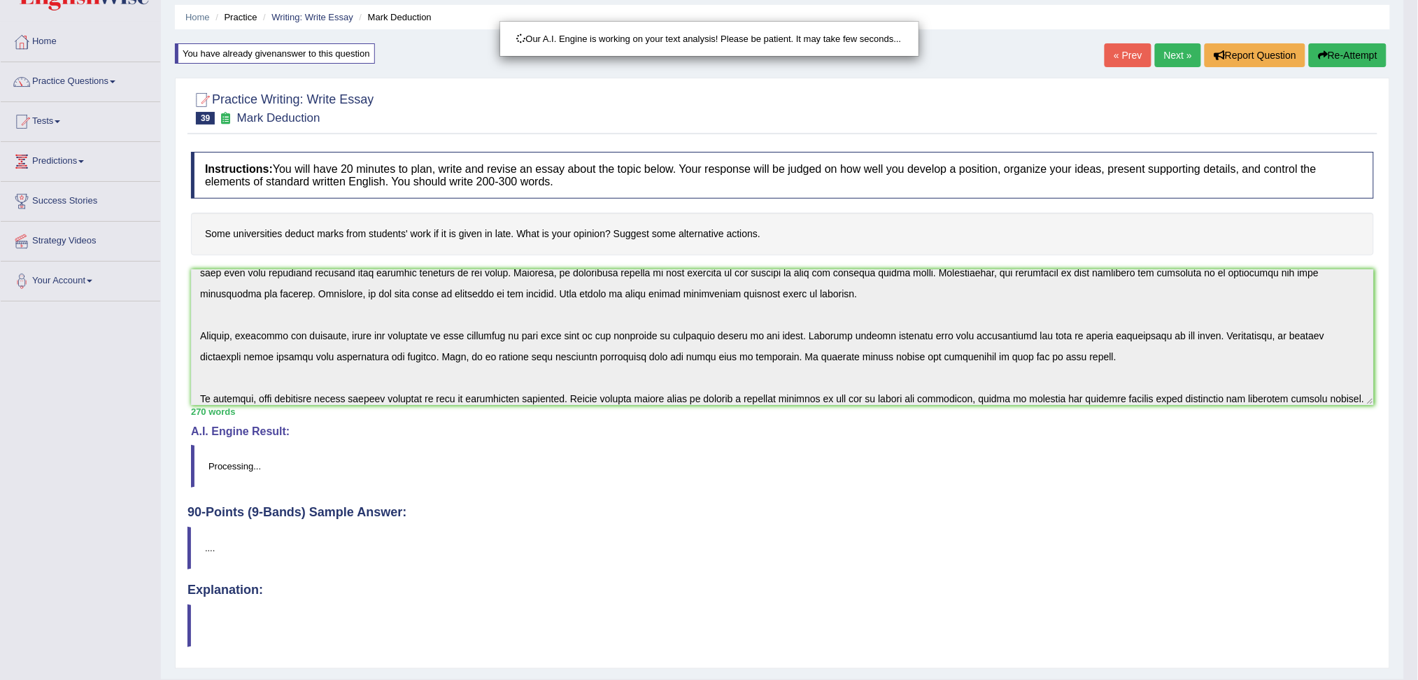
scroll to position [81, 0]
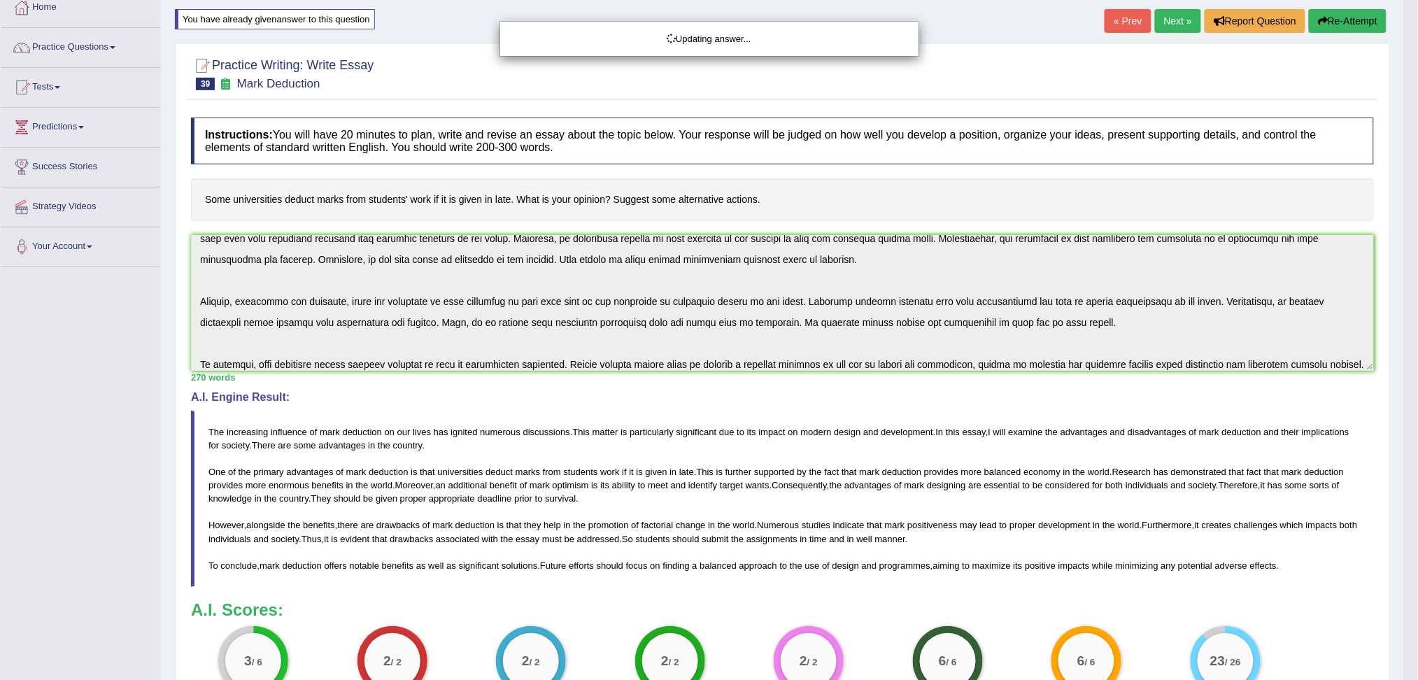
drag, startPoint x: 1431, startPoint y: 341, endPoint x: 1429, endPoint y: 438, distance: 97.2
click at [1417, 438] on html "Toggle navigation Home Practice Questions Speaking Practice Read Aloud Repeat S…" at bounding box center [709, 259] width 1418 height 680
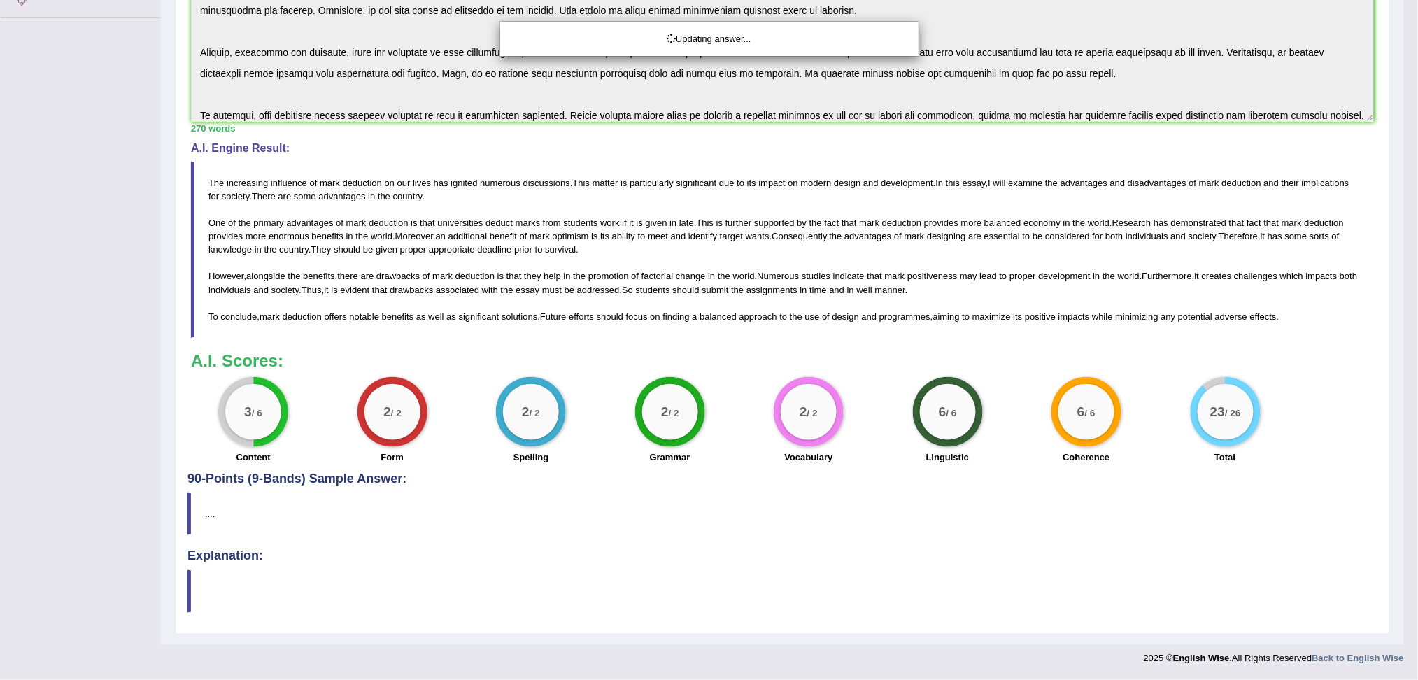
scroll to position [0, 0]
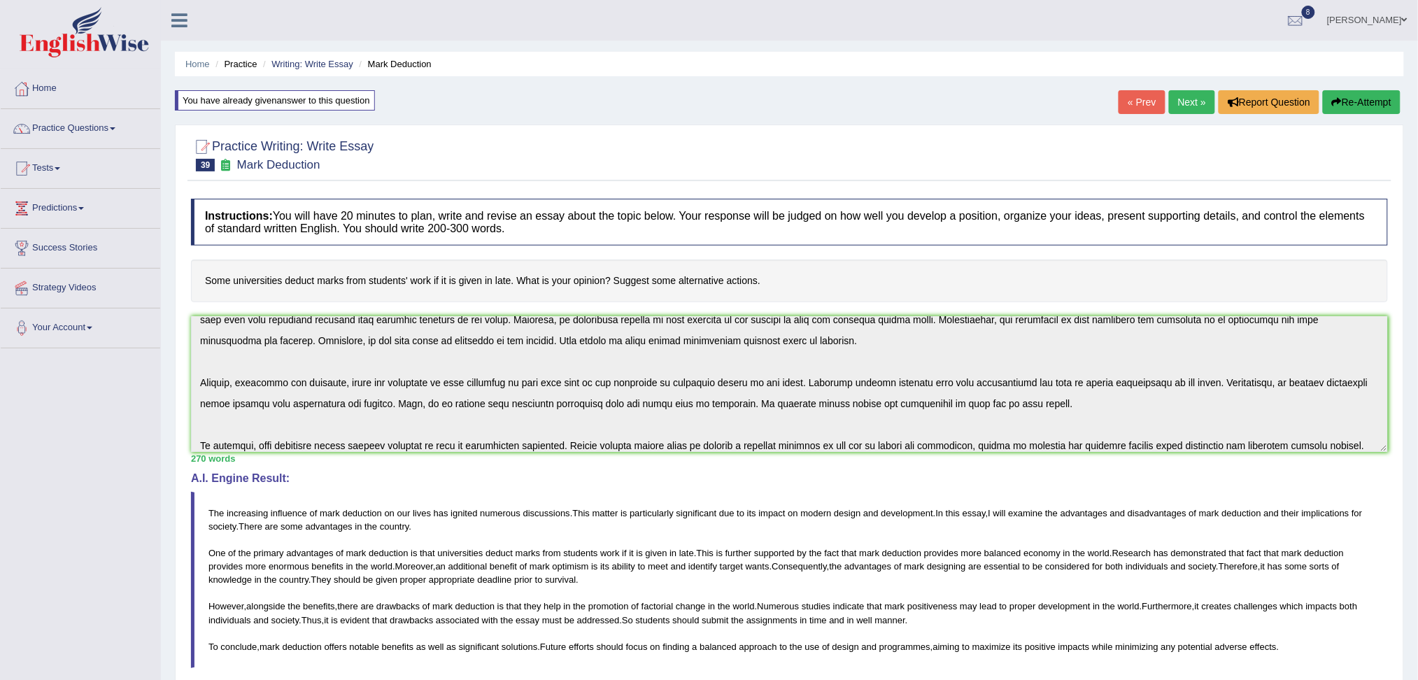
click at [1340, 100] on button "Re-Attempt" at bounding box center [1361, 102] width 78 height 24
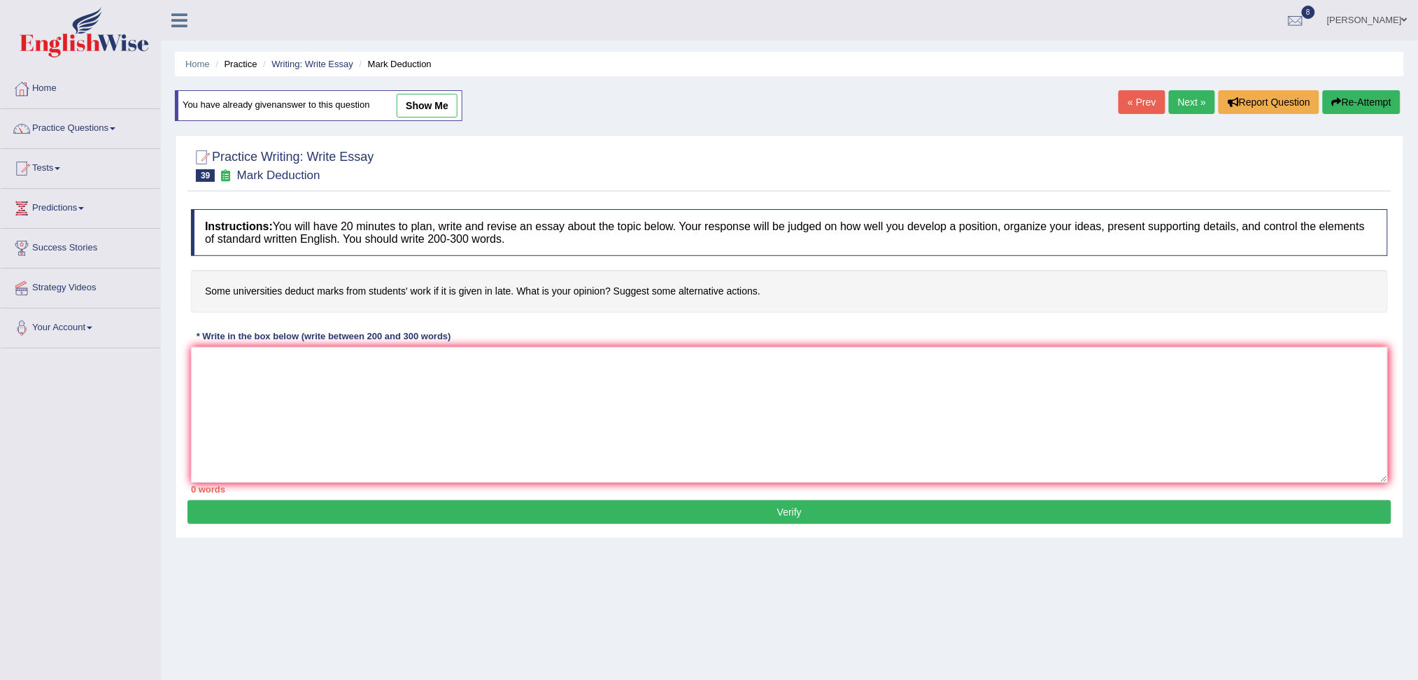
scroll to position [53, 0]
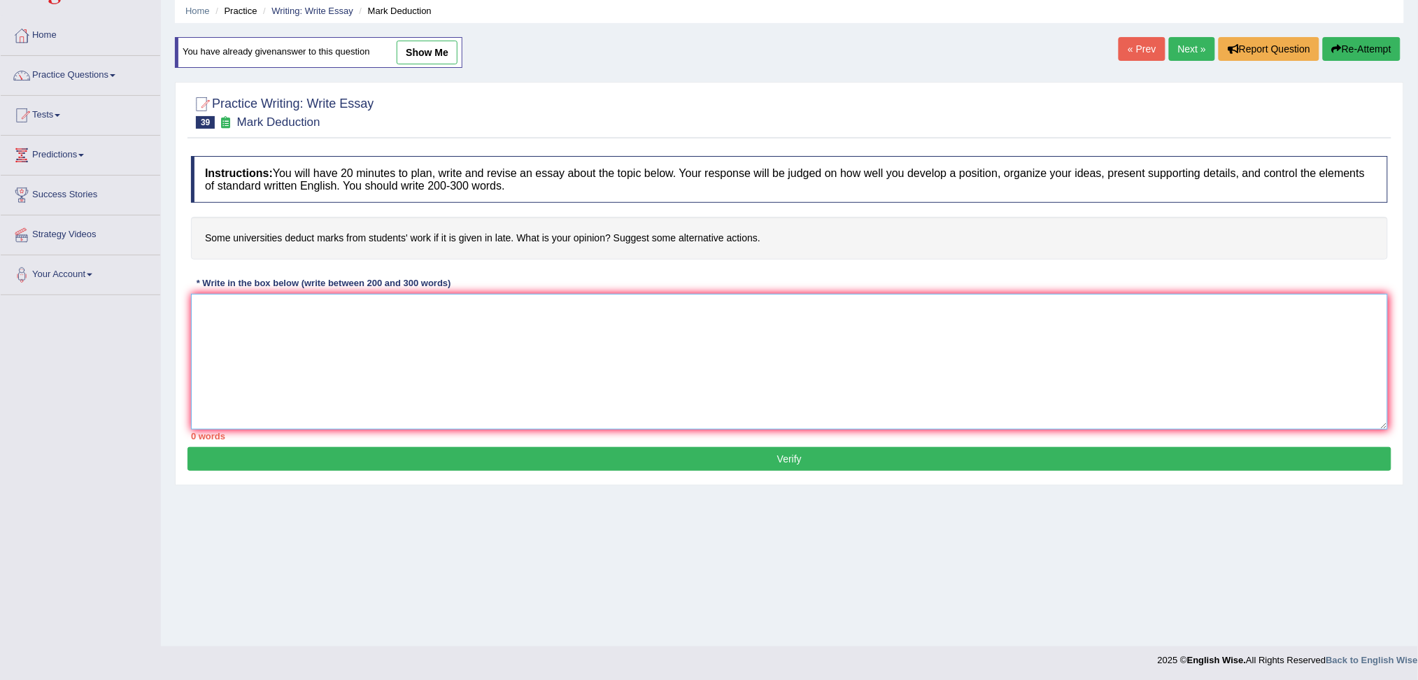
click at [833, 336] on textarea at bounding box center [789, 362] width 1197 height 136
paste textarea "The increasing influence of mark deduction on our lives has ignited numerous di…"
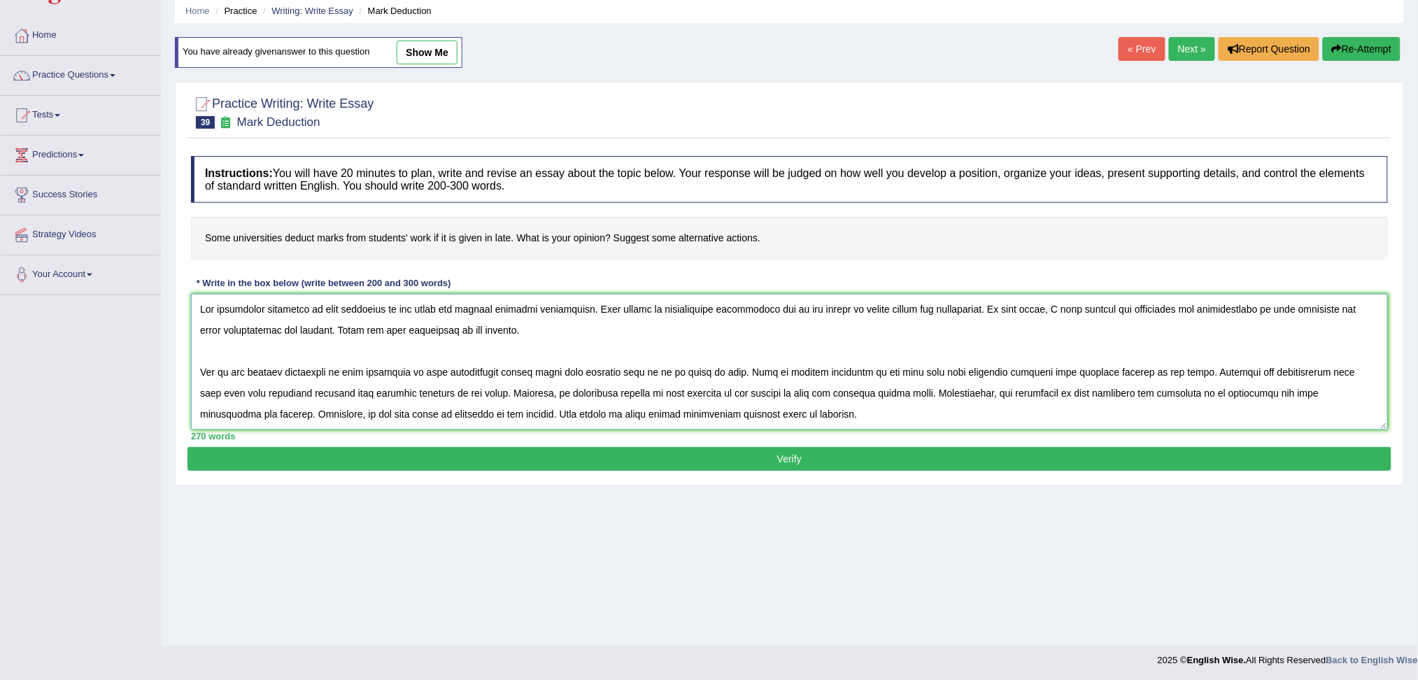
scroll to position [96, 0]
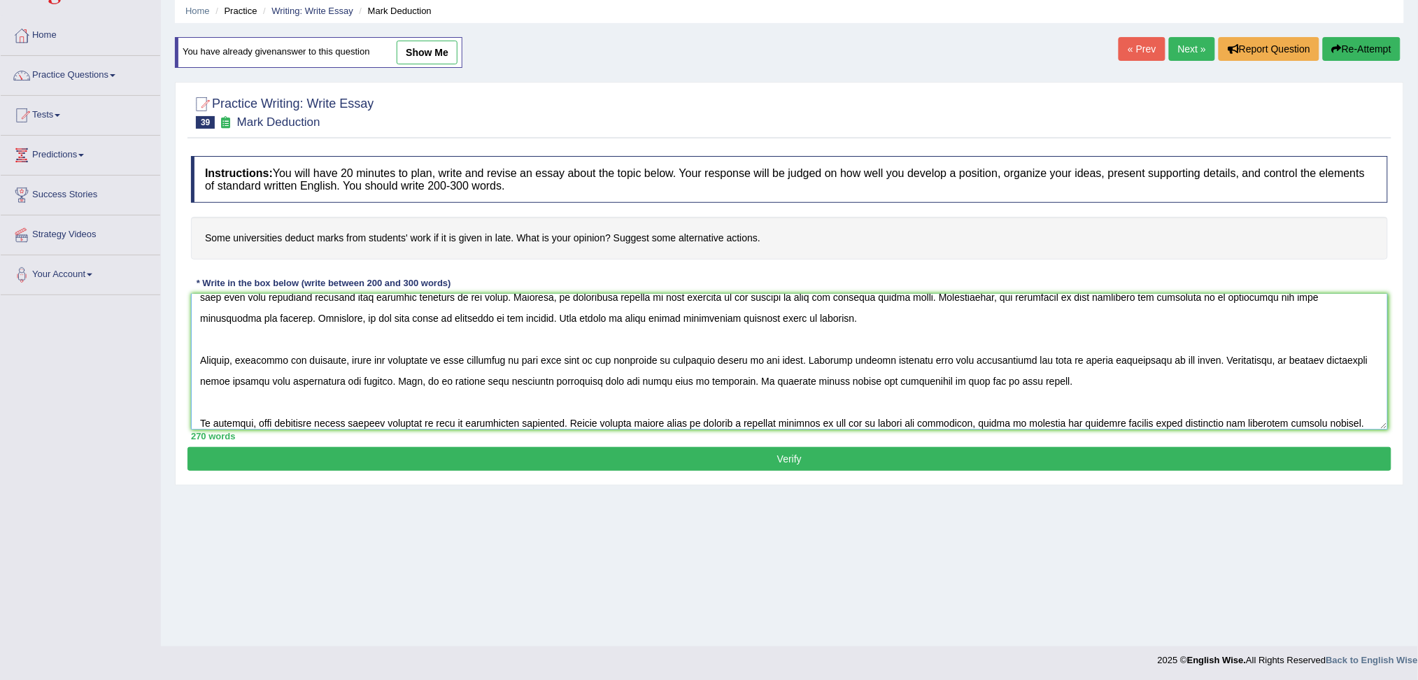
click at [1067, 387] on textarea at bounding box center [789, 362] width 1197 height 136
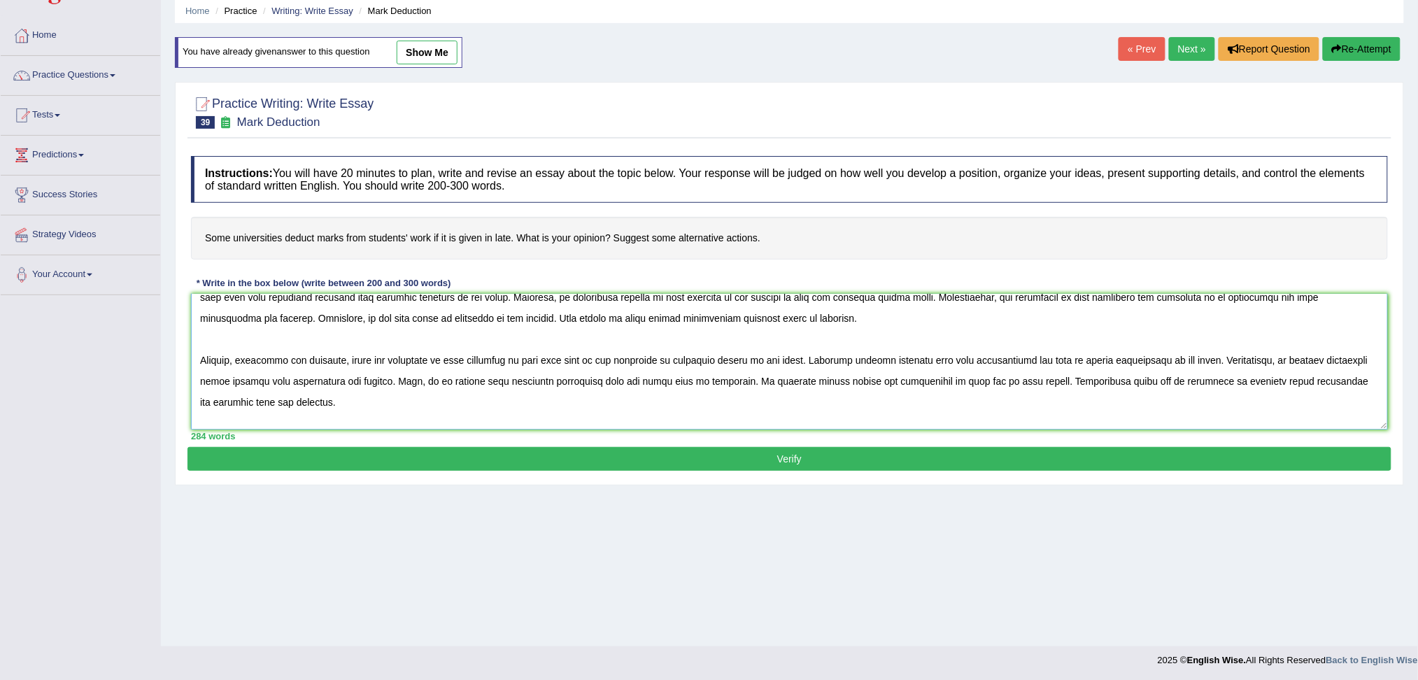
type textarea "The increasing influence of mark deduction on our lives has ignited numerous di…"
click at [879, 464] on button "Verify" at bounding box center [789, 459] width 1204 height 24
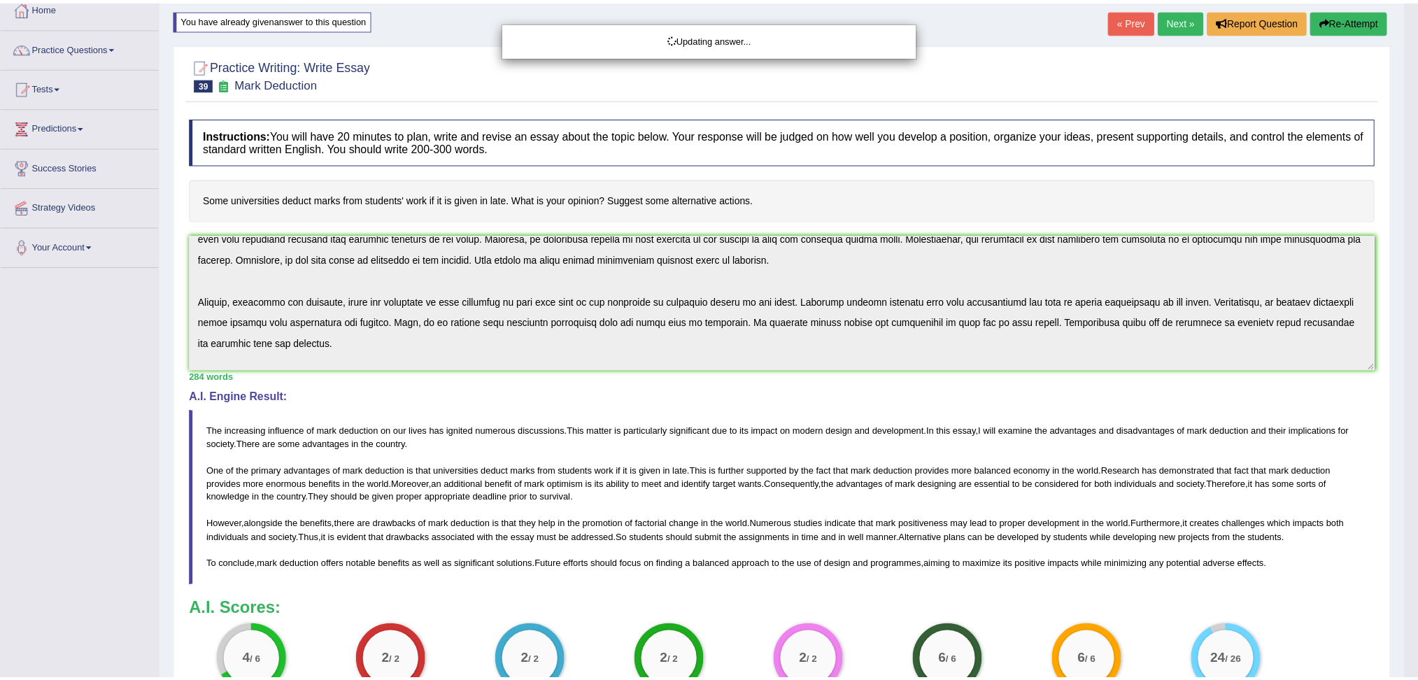
scroll to position [0, 0]
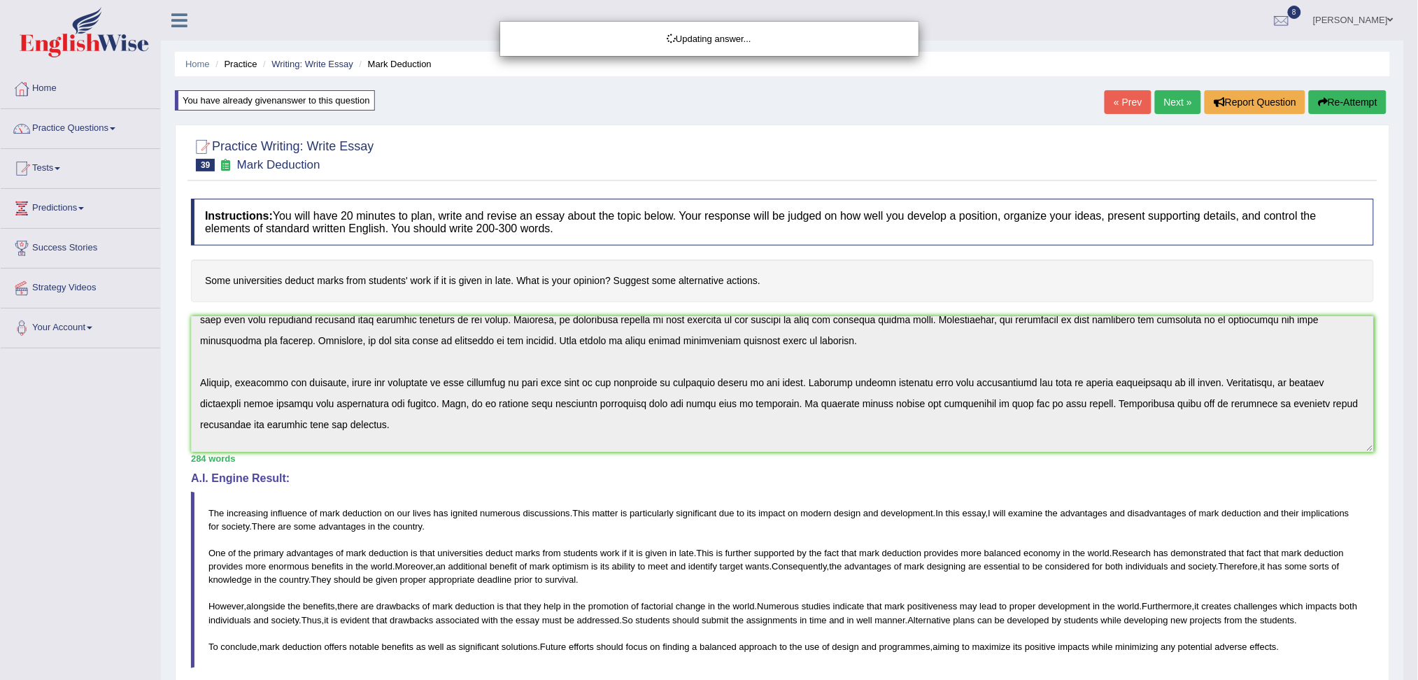
drag, startPoint x: 1431, startPoint y: 330, endPoint x: 1416, endPoint y: 190, distance: 140.6
click at [1416, 190] on html "Toggle navigation Home Practice Questions Speaking Practice Read Aloud Repeat S…" at bounding box center [709, 340] width 1418 height 680
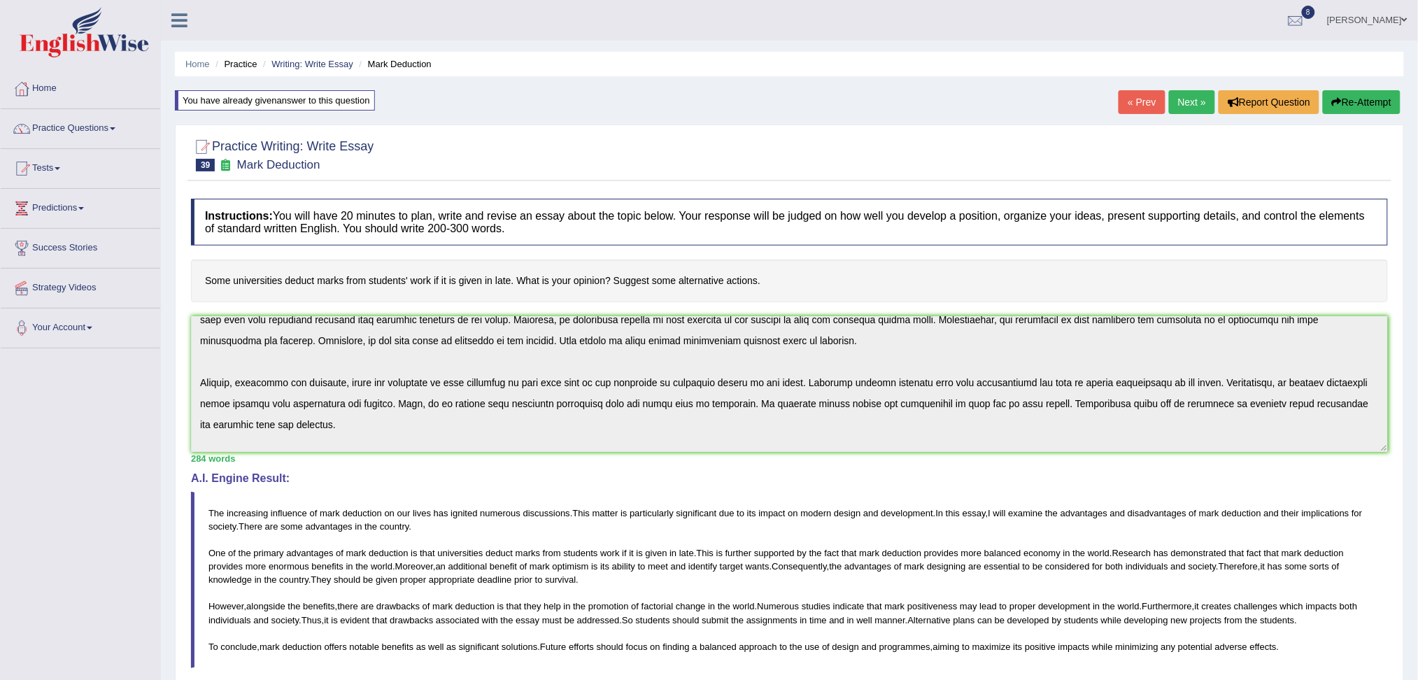
click at [1341, 101] on button "Re-Attempt" at bounding box center [1361, 102] width 78 height 24
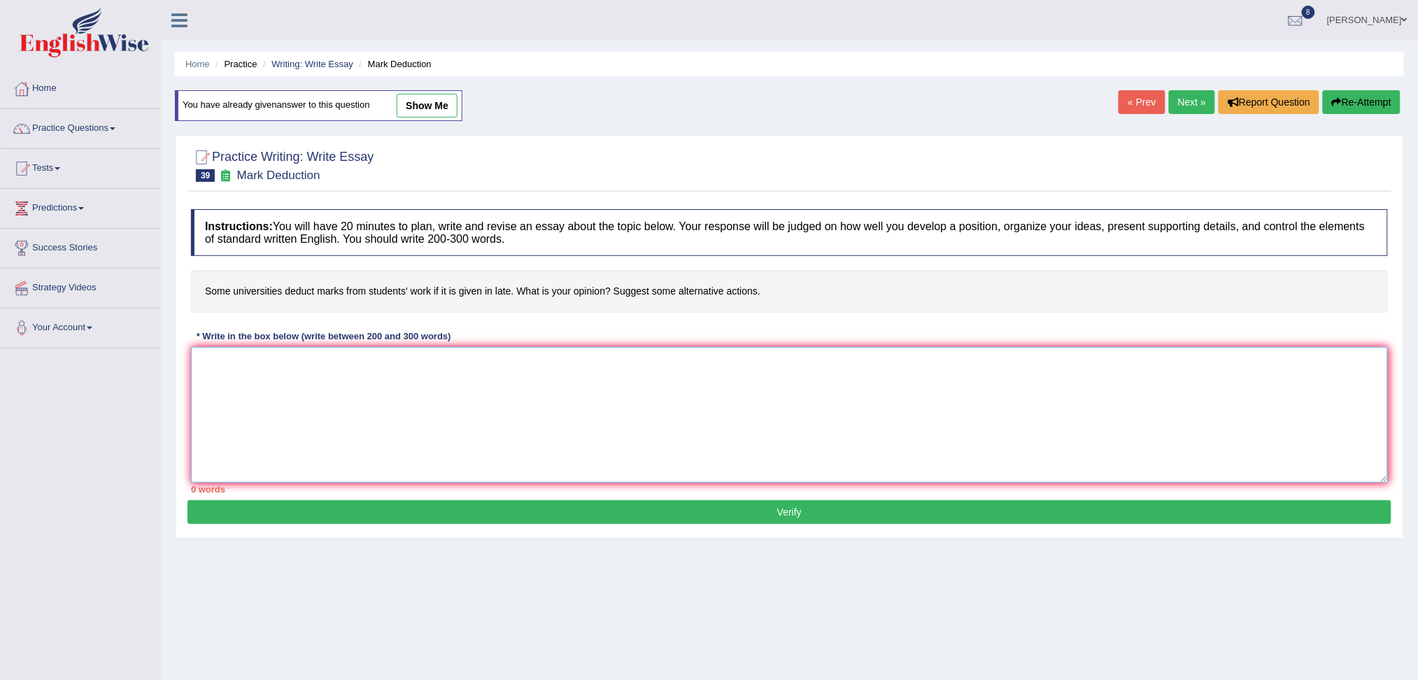
click at [450, 373] on textarea at bounding box center [789, 415] width 1197 height 136
paste textarea "The increasing influence of mark deduction on our lives has ignited numerous di…"
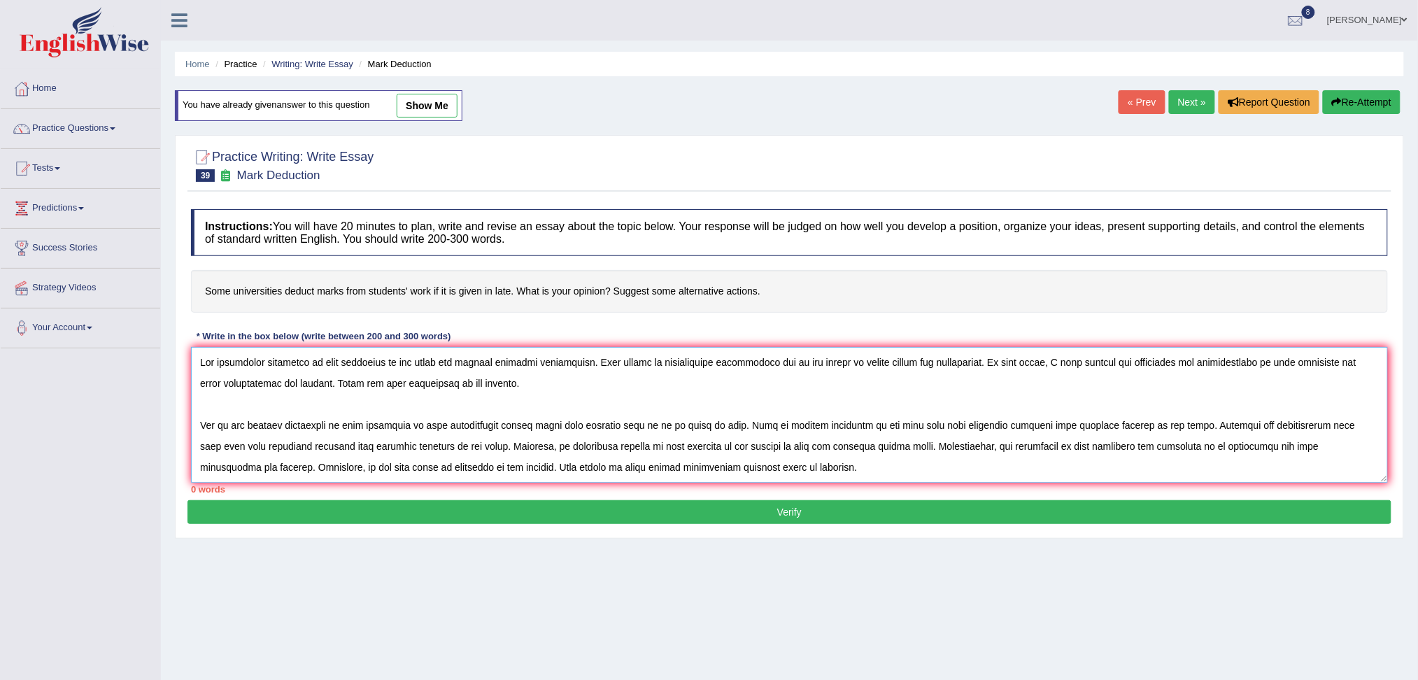
scroll to position [117, 0]
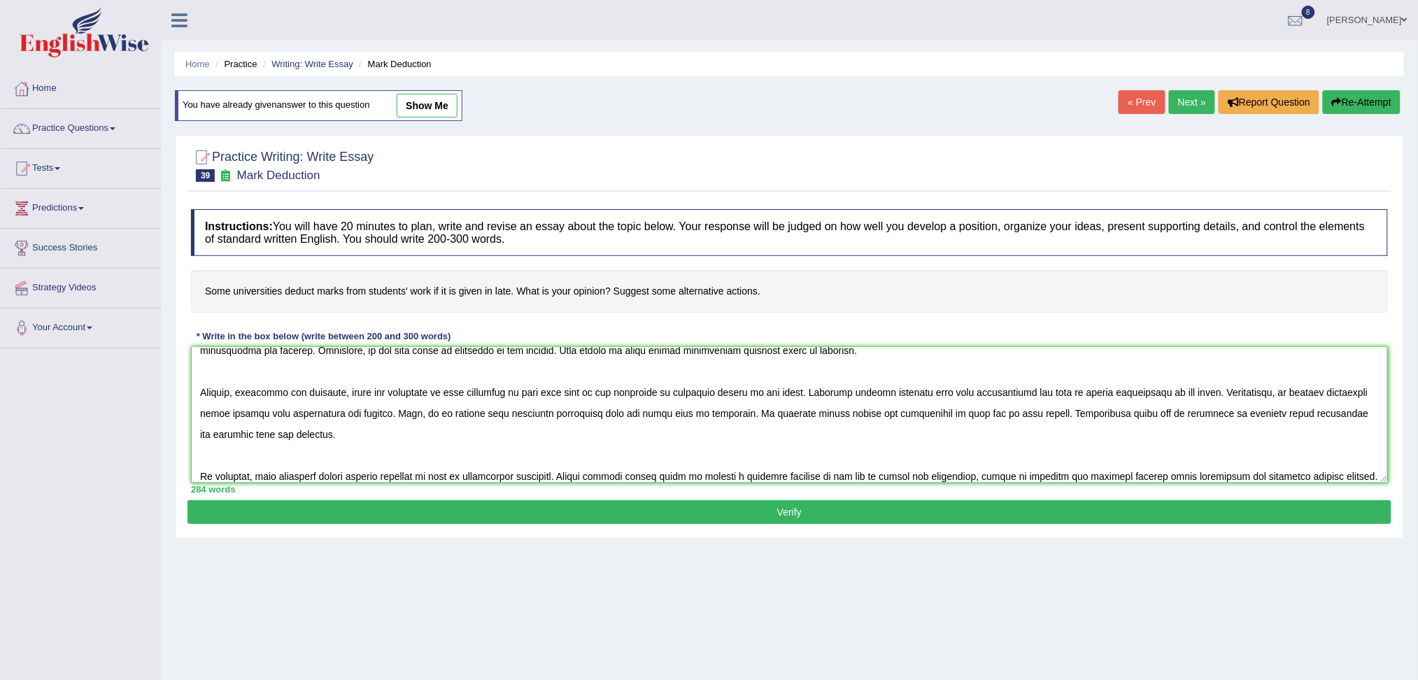
click at [814, 450] on textarea at bounding box center [789, 415] width 1197 height 136
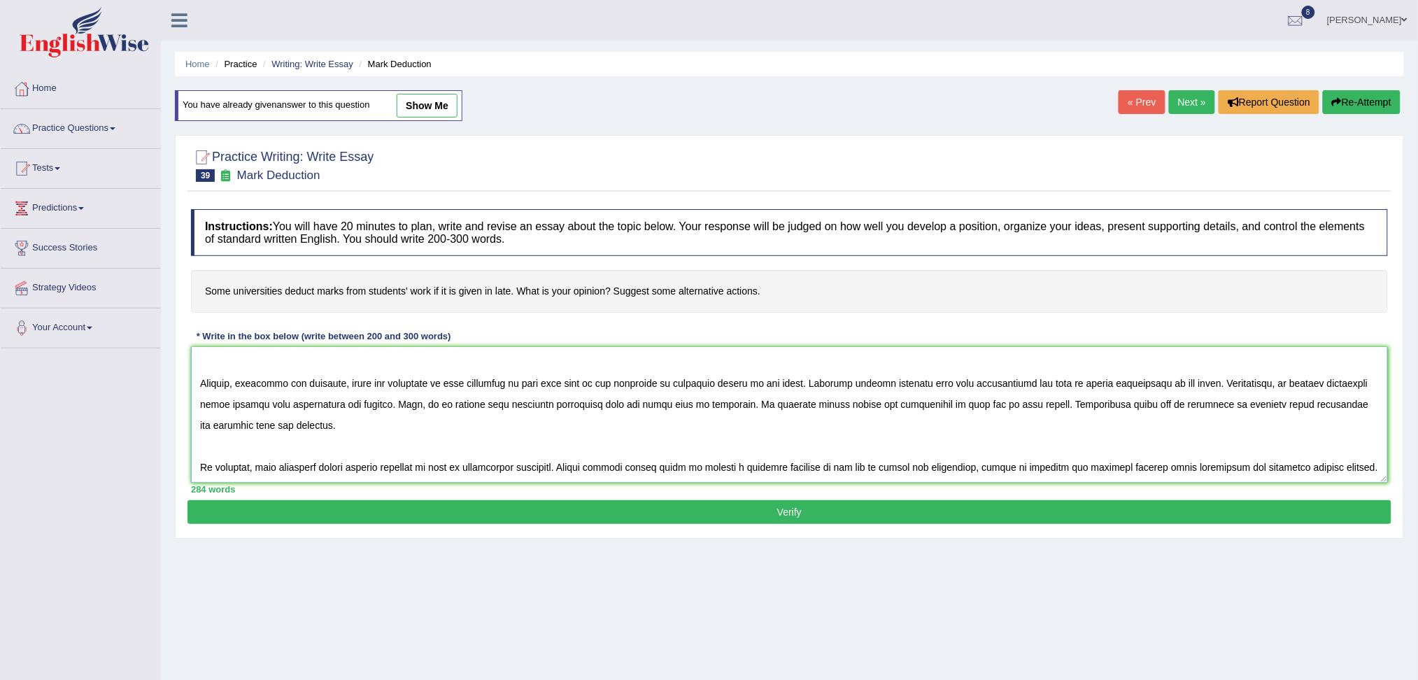
click at [357, 408] on textarea at bounding box center [789, 415] width 1197 height 136
click at [340, 421] on textarea at bounding box center [789, 415] width 1197 height 136
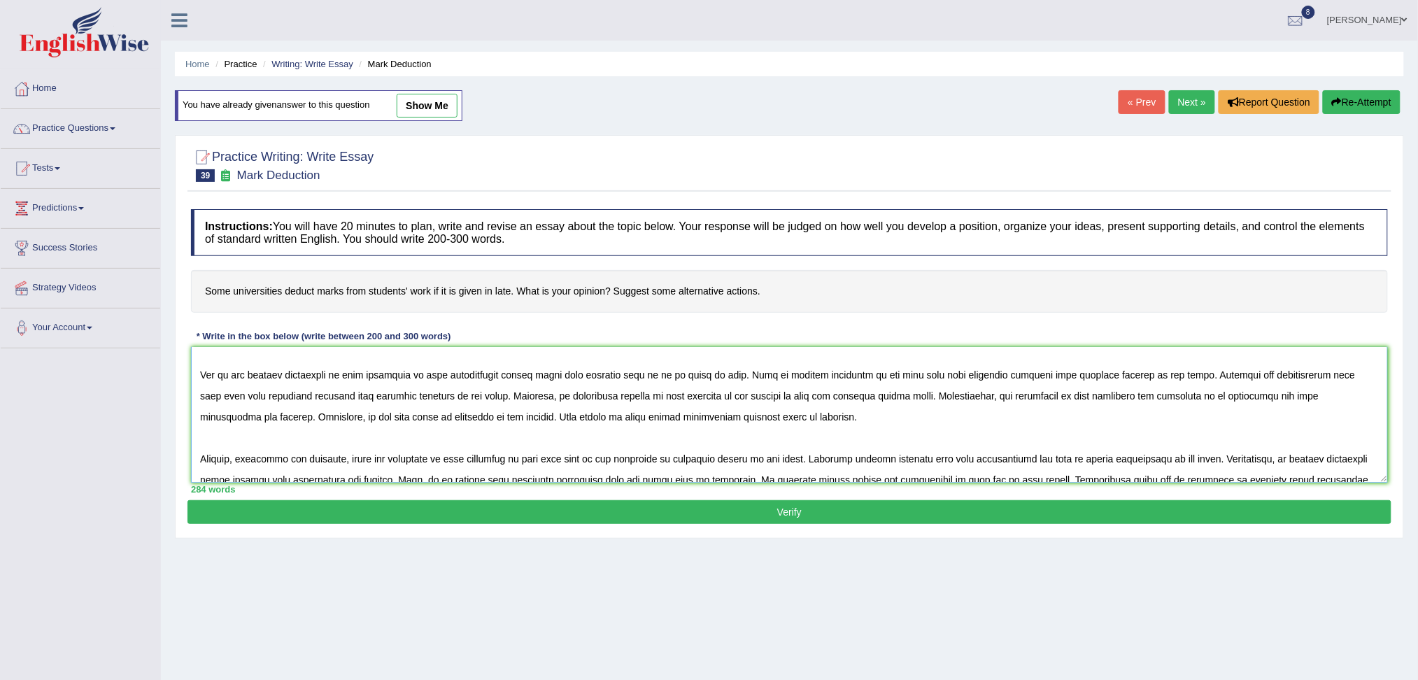
scroll to position [8, 0]
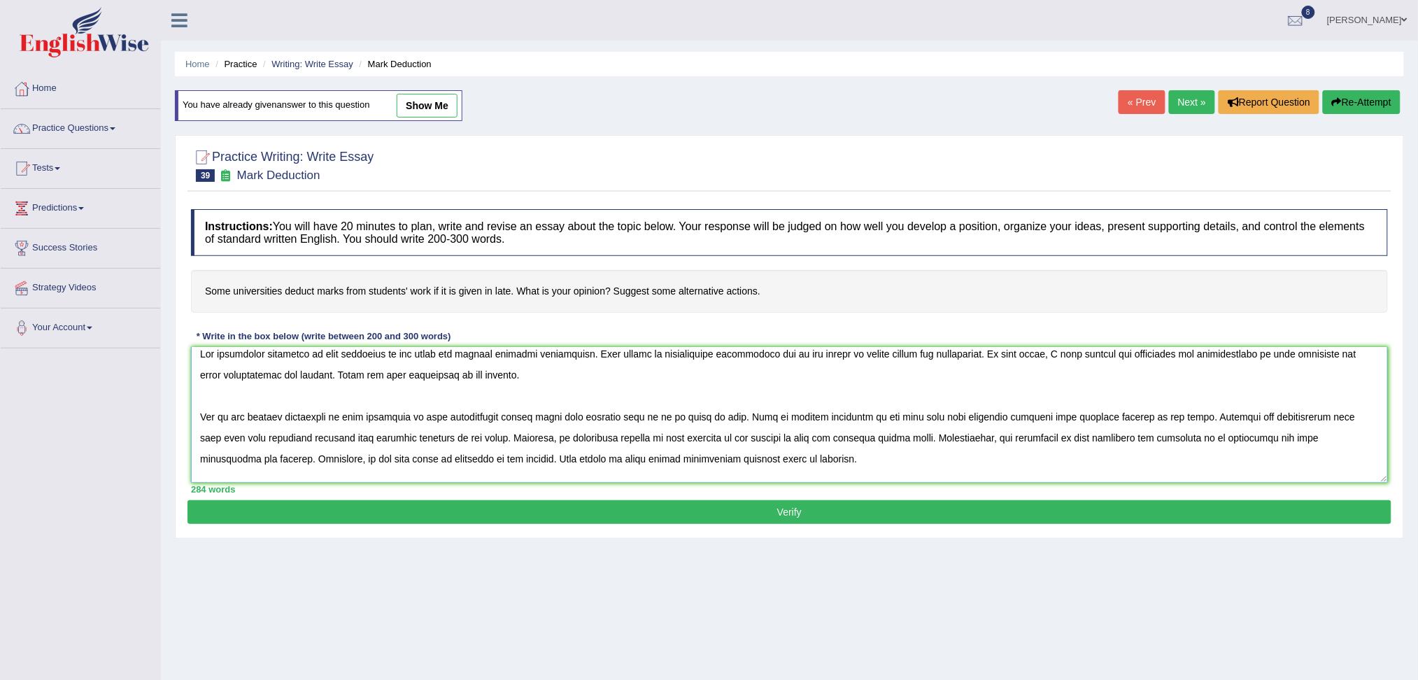
click at [543, 369] on textarea at bounding box center [789, 415] width 1197 height 136
click at [640, 445] on textarea at bounding box center [789, 415] width 1197 height 136
click at [827, 451] on textarea at bounding box center [789, 415] width 1197 height 136
type textarea "The increasing influence of mark deduction on our lives has ignited numerous di…"
click at [764, 509] on button "Verify" at bounding box center [789, 512] width 1204 height 24
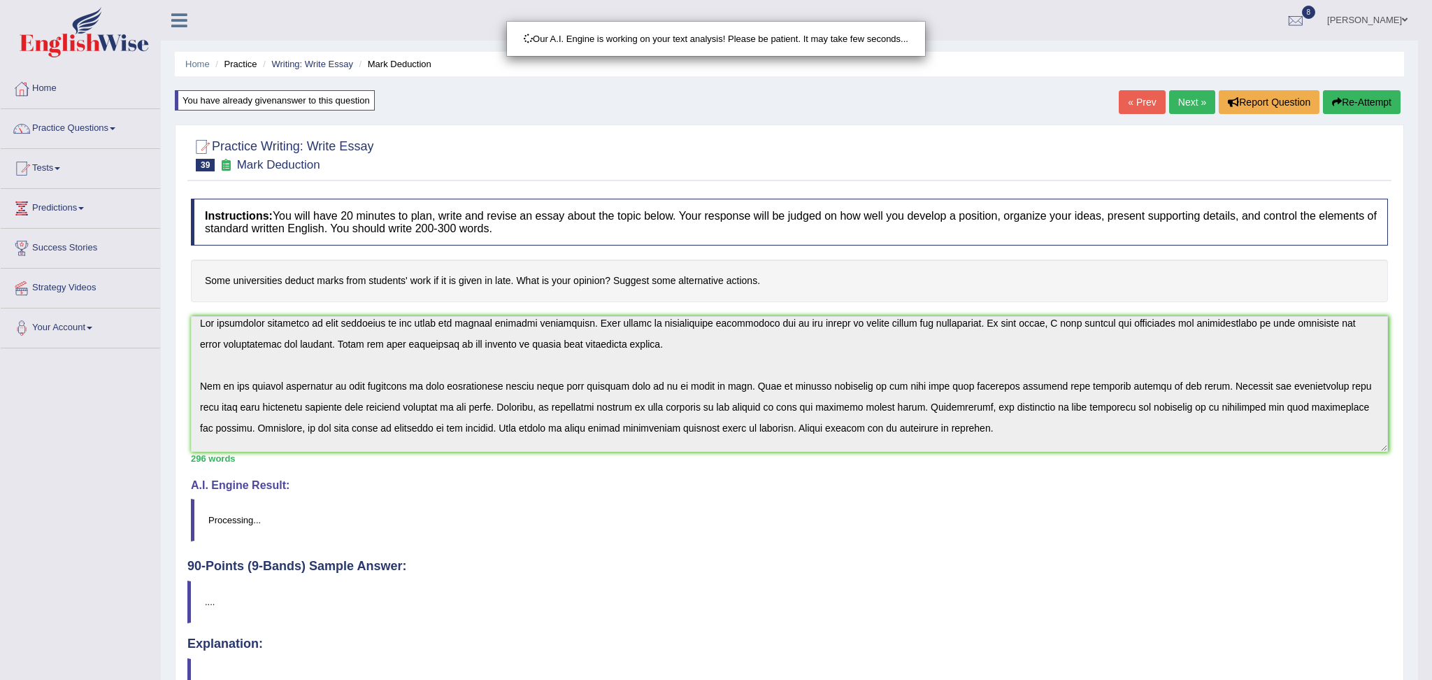
drag, startPoint x: 1431, startPoint y: 185, endPoint x: 1431, endPoint y: 375, distance: 189.5
click at [1417, 375] on html "Toggle navigation Home Practice Questions Speaking Practice Read Aloud Repeat S…" at bounding box center [716, 340] width 1432 height 680
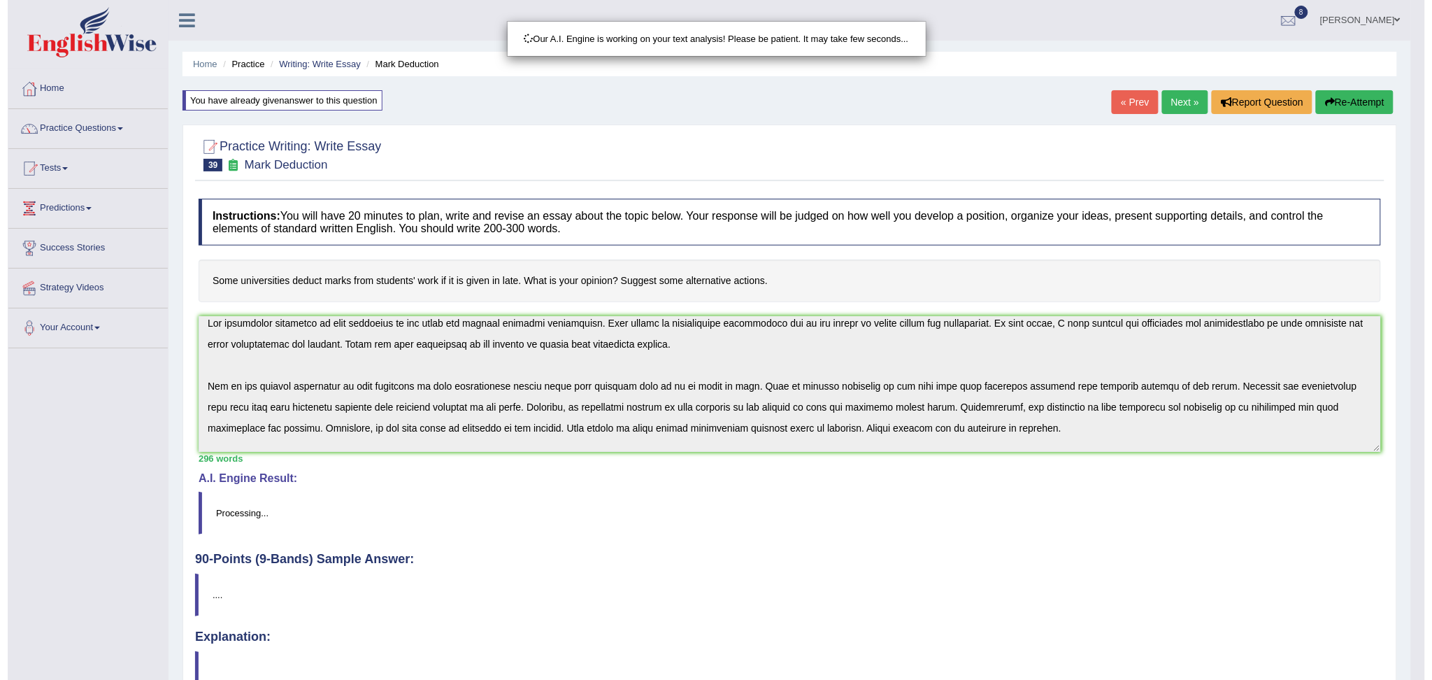
scroll to position [81, 0]
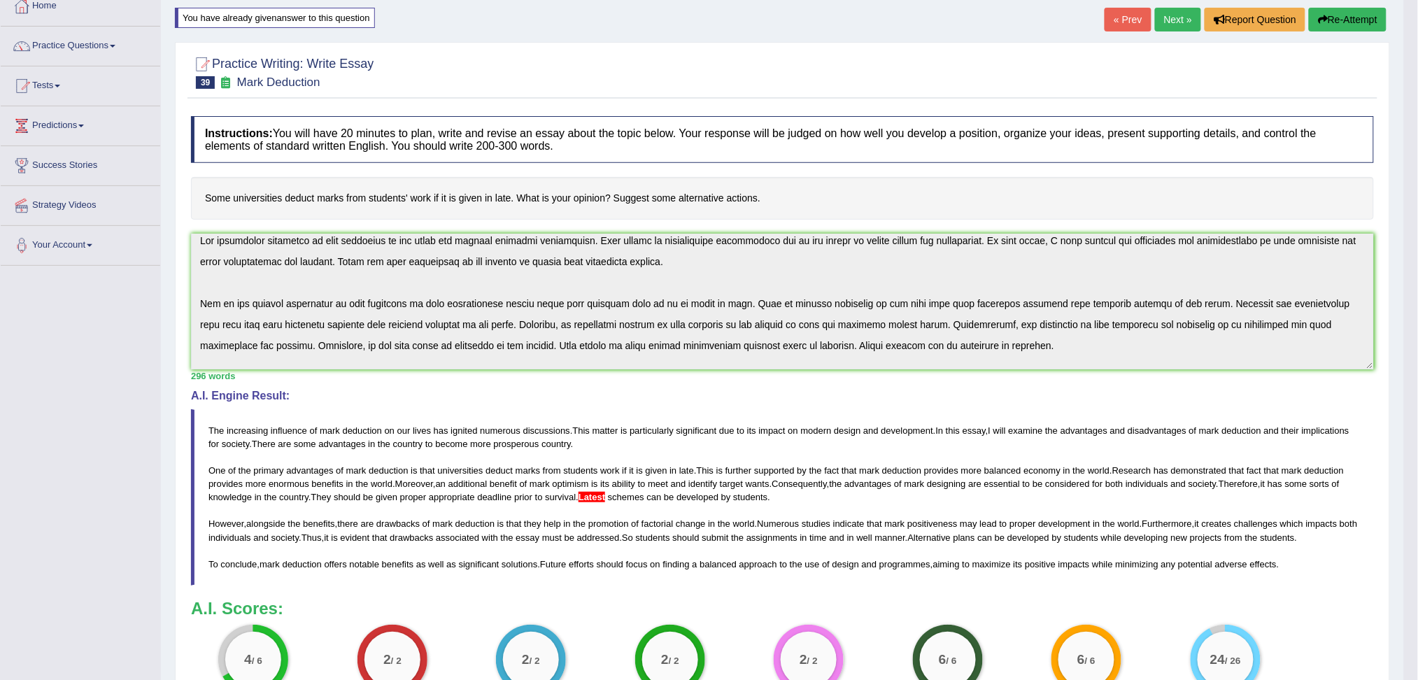
drag, startPoint x: 1431, startPoint y: 392, endPoint x: 1430, endPoint y: 477, distance: 84.6
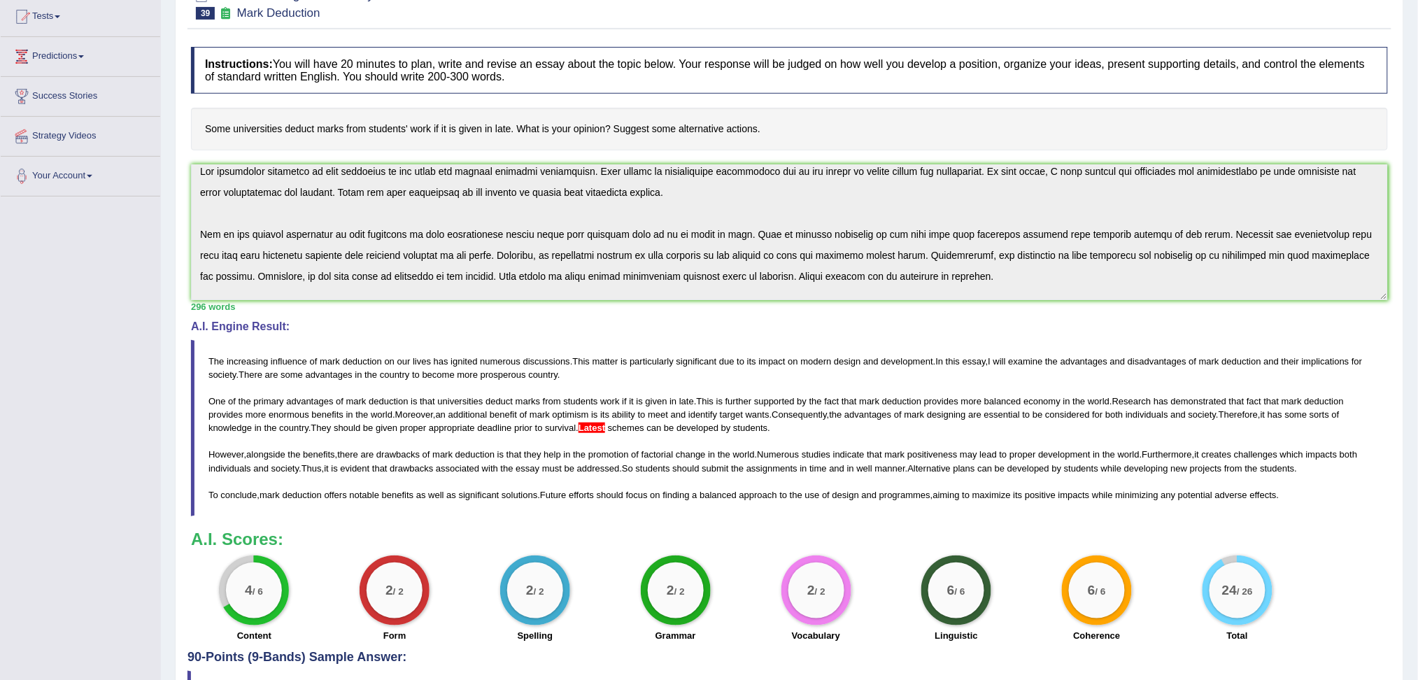
scroll to position [0, 0]
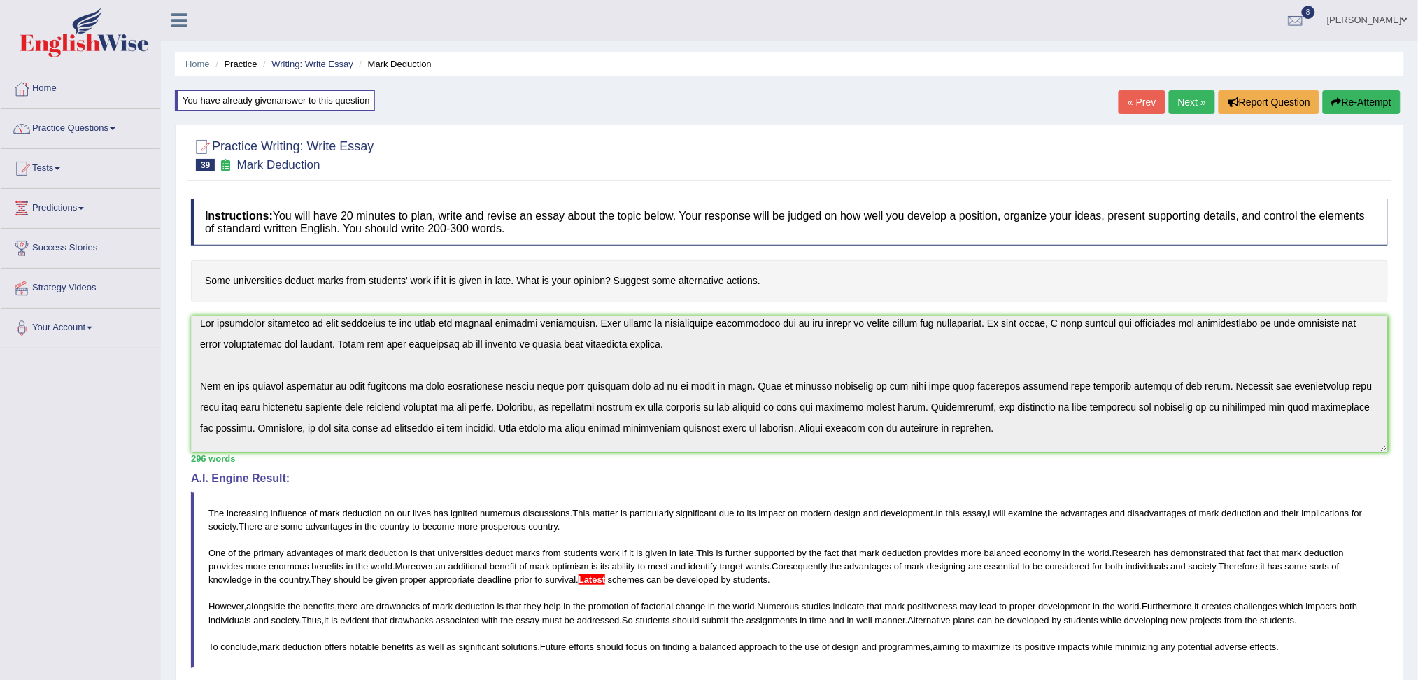
click at [1340, 109] on button "Re-Attempt" at bounding box center [1361, 102] width 78 height 24
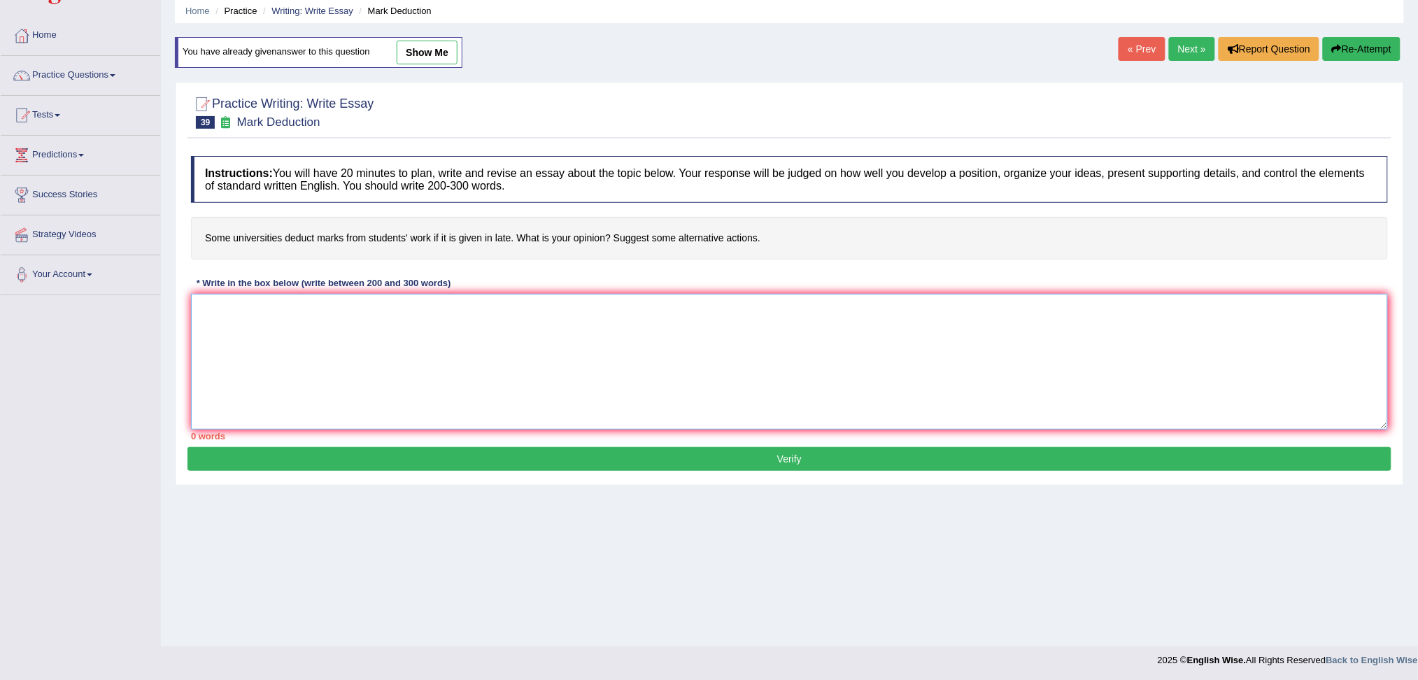
click at [851, 347] on textarea at bounding box center [789, 362] width 1197 height 136
paste textarea "The increasing influence of mark deduction on our lives has ignited numerous di…"
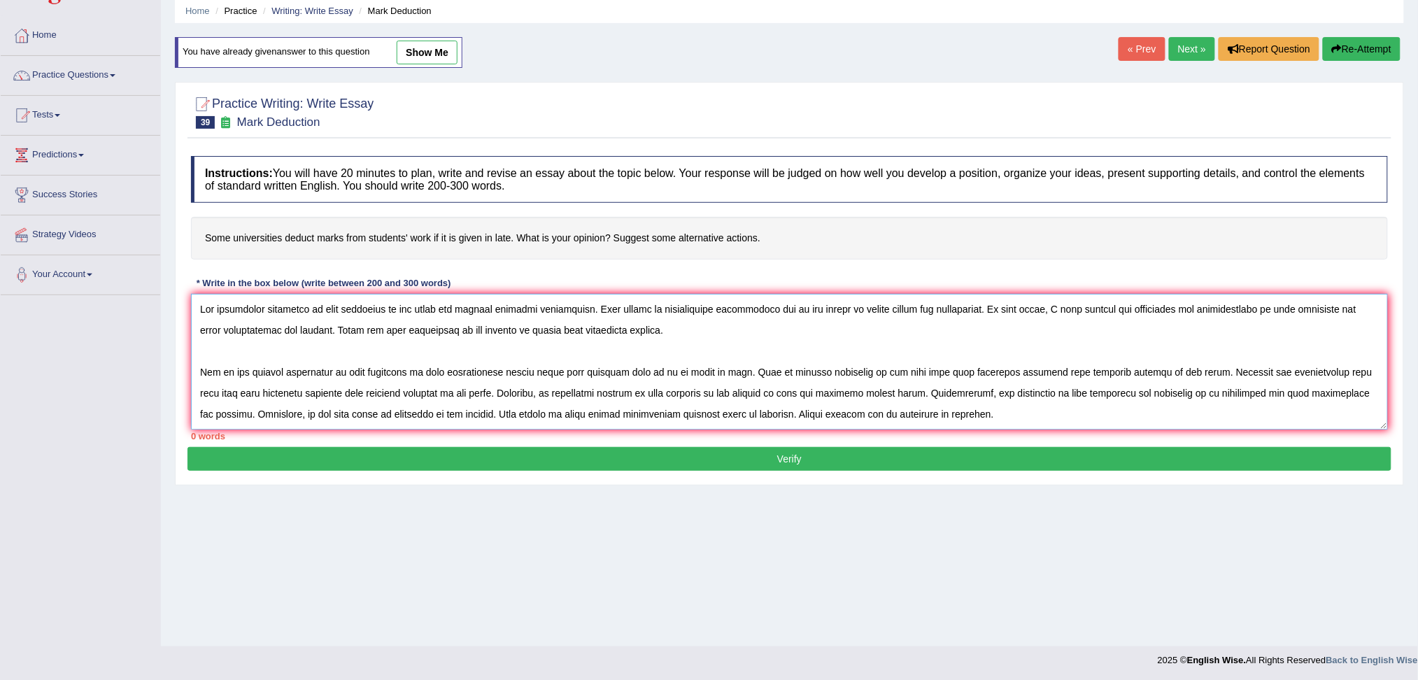
scroll to position [117, 0]
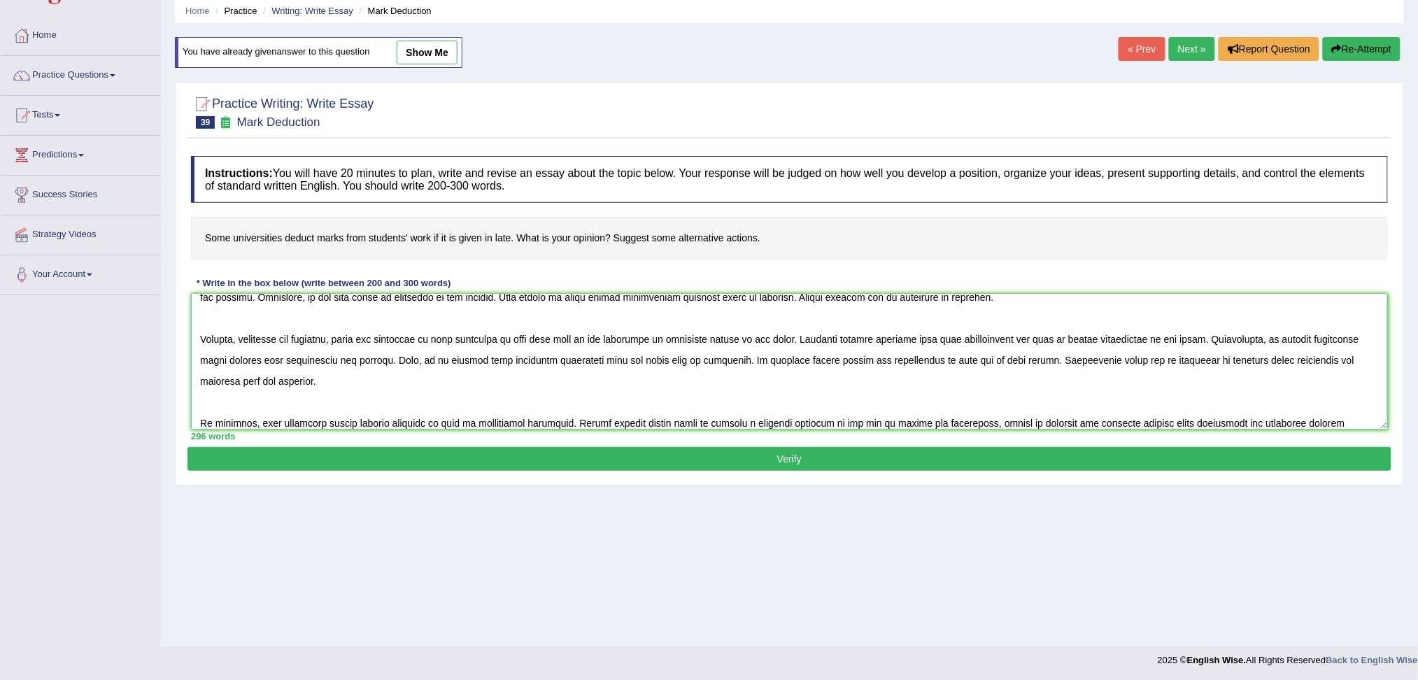
click at [1036, 339] on textarea at bounding box center [789, 362] width 1197 height 136
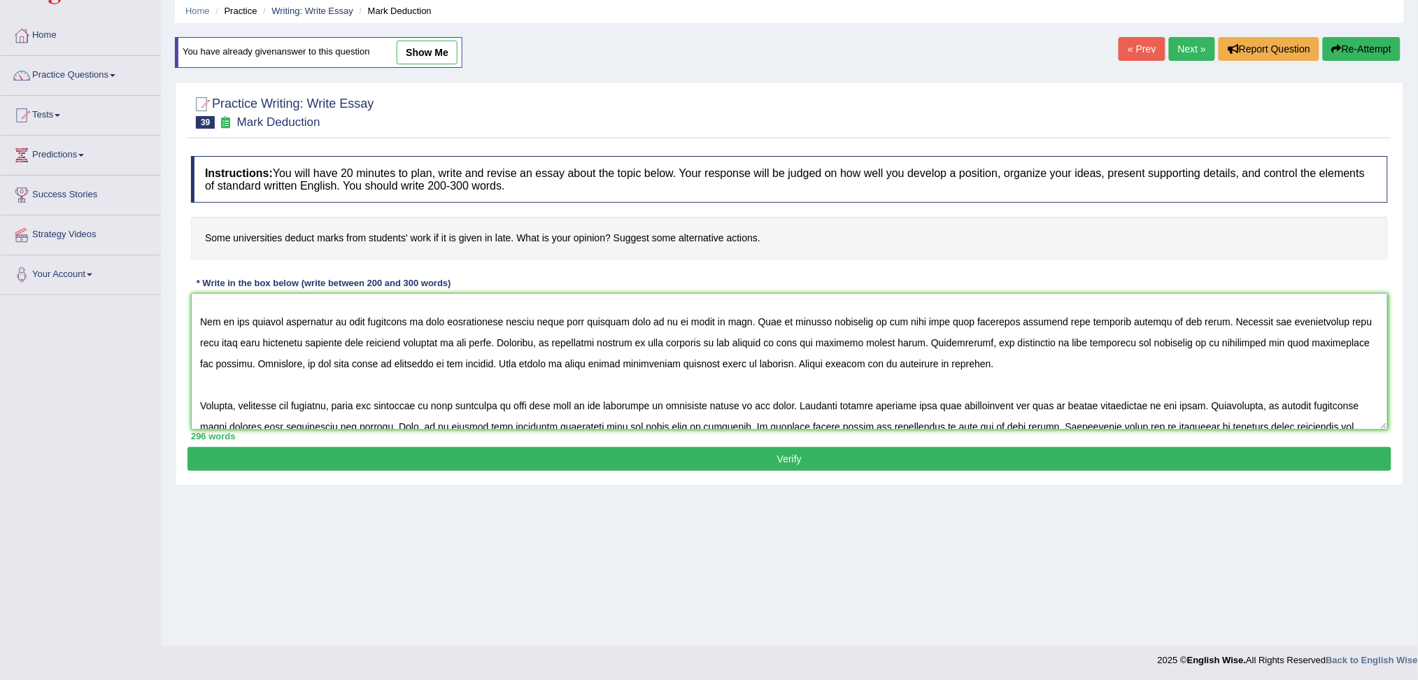
scroll to position [29, 0]
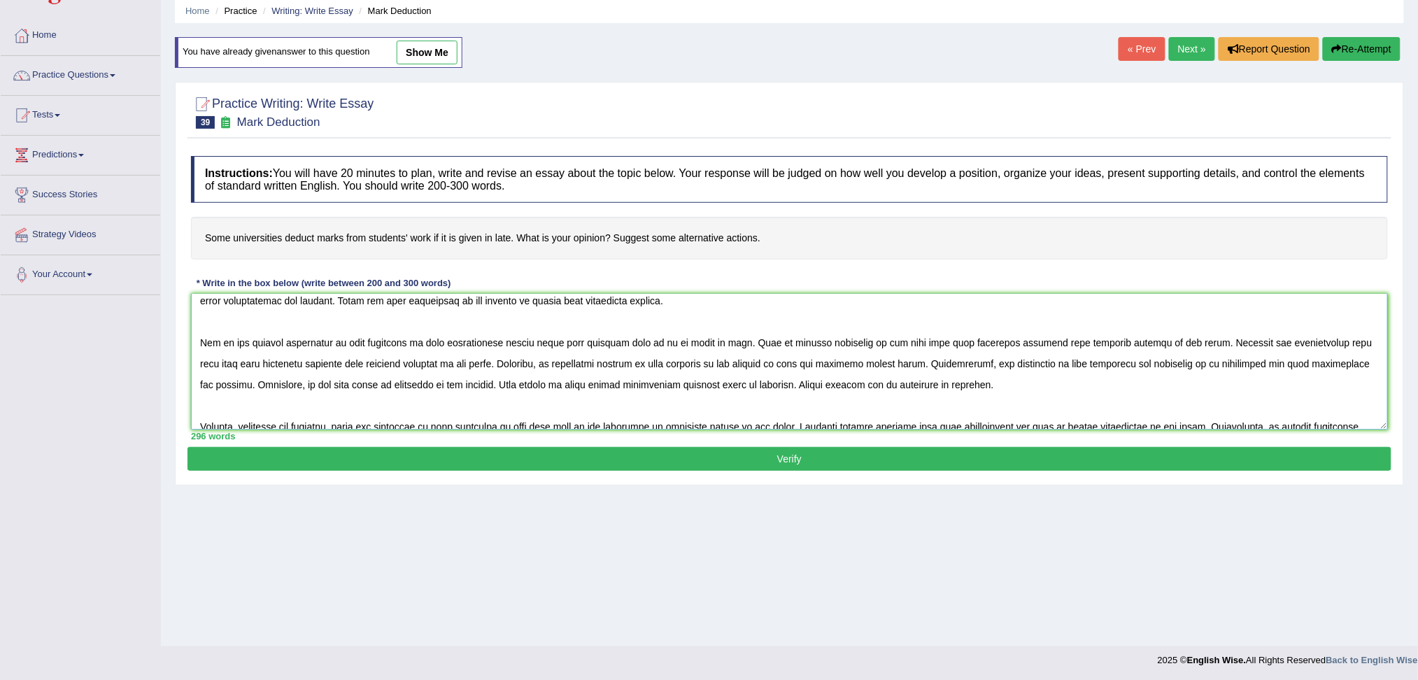
click at [802, 383] on textarea at bounding box center [789, 362] width 1197 height 136
type textarea "The increasing influence of mark deduction on our lives has ignited numerous di…"
click at [720, 462] on button "Verify" at bounding box center [789, 459] width 1204 height 24
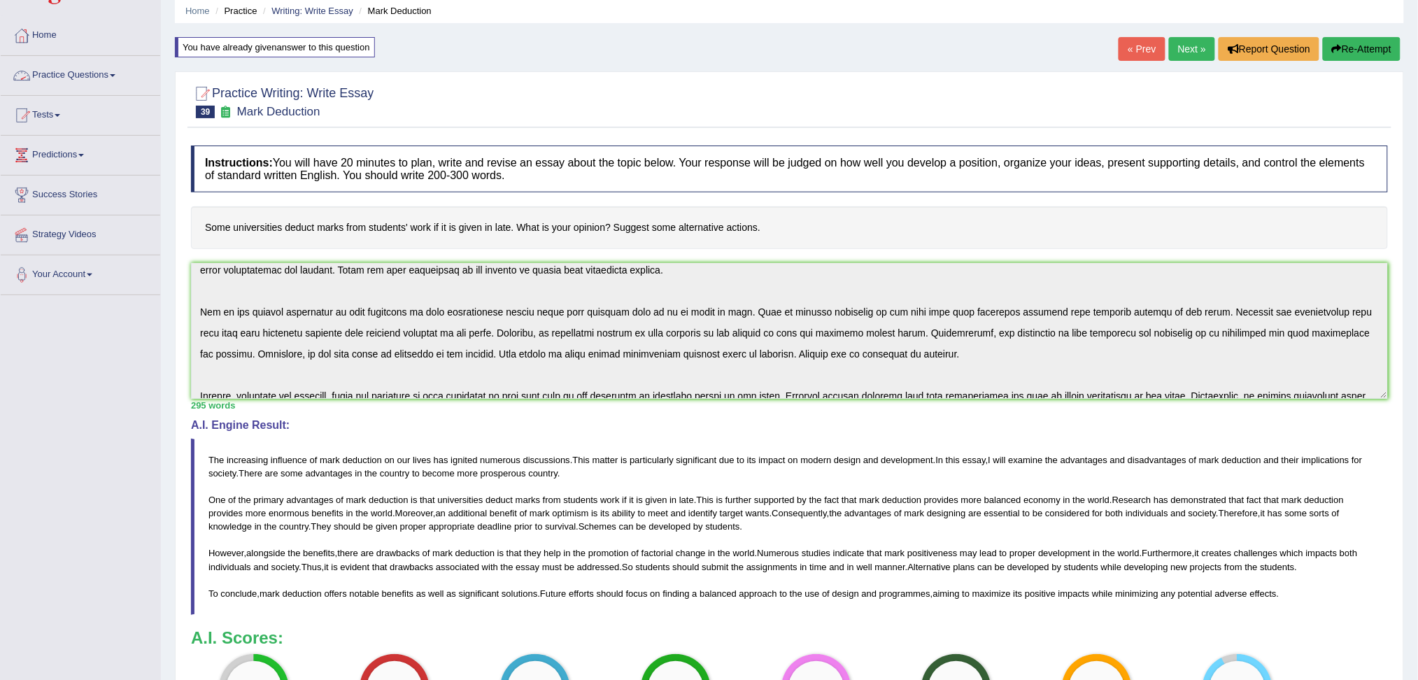
click at [99, 77] on link "Practice Questions" at bounding box center [80, 73] width 159 height 35
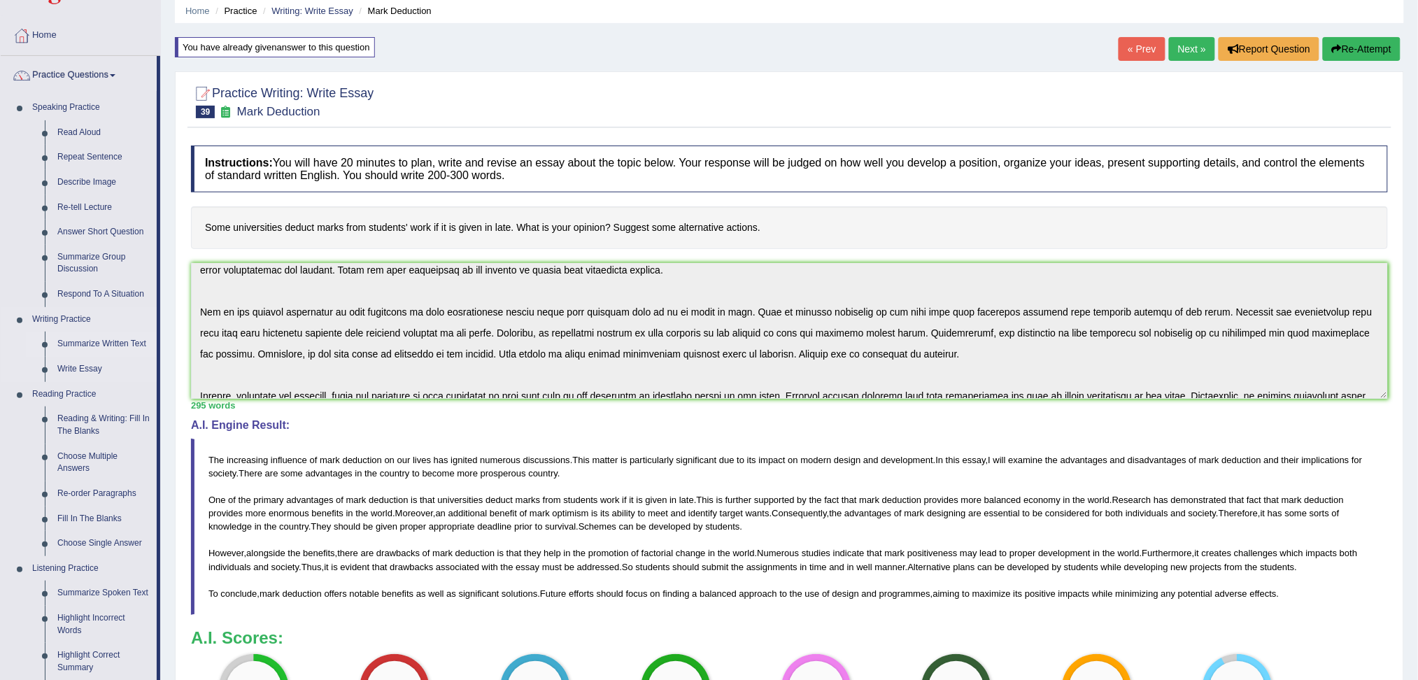
click at [94, 340] on link "Summarize Written Text" at bounding box center [104, 343] width 106 height 25
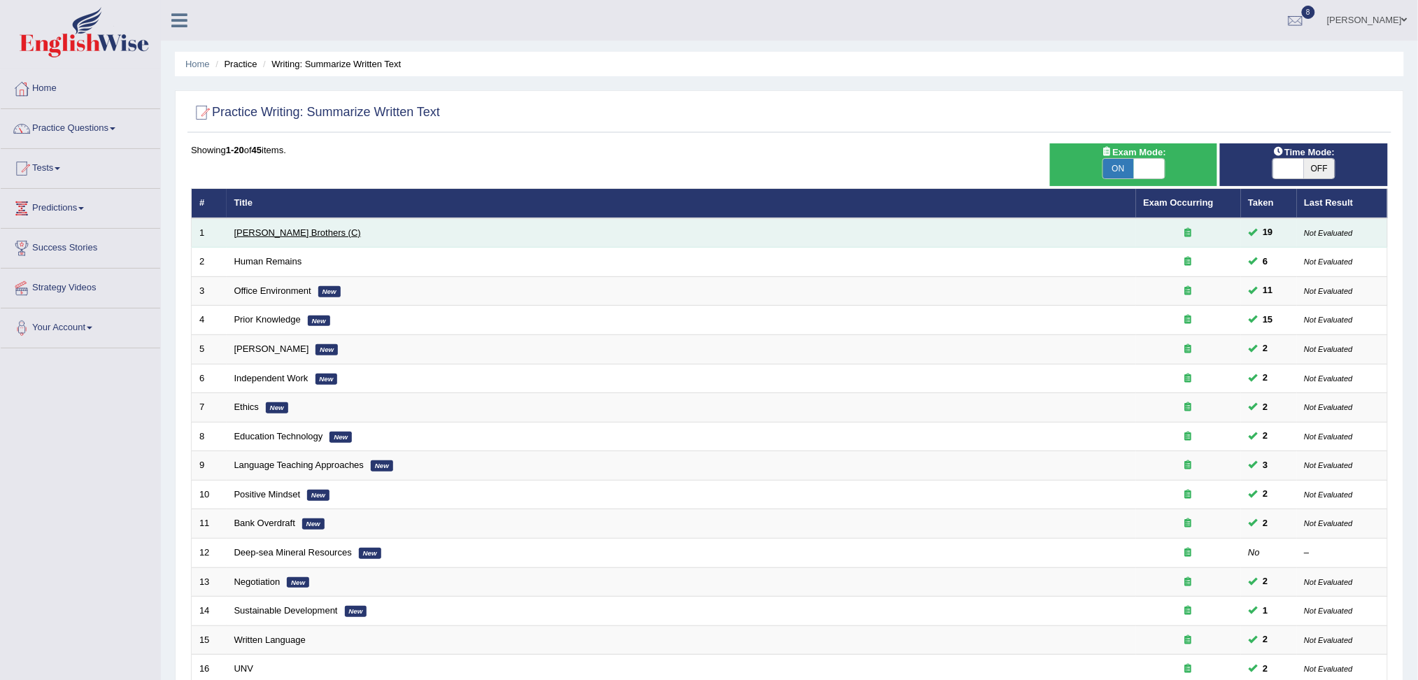
click at [256, 234] on link "[PERSON_NAME] Brothers (C)" at bounding box center [297, 232] width 127 height 10
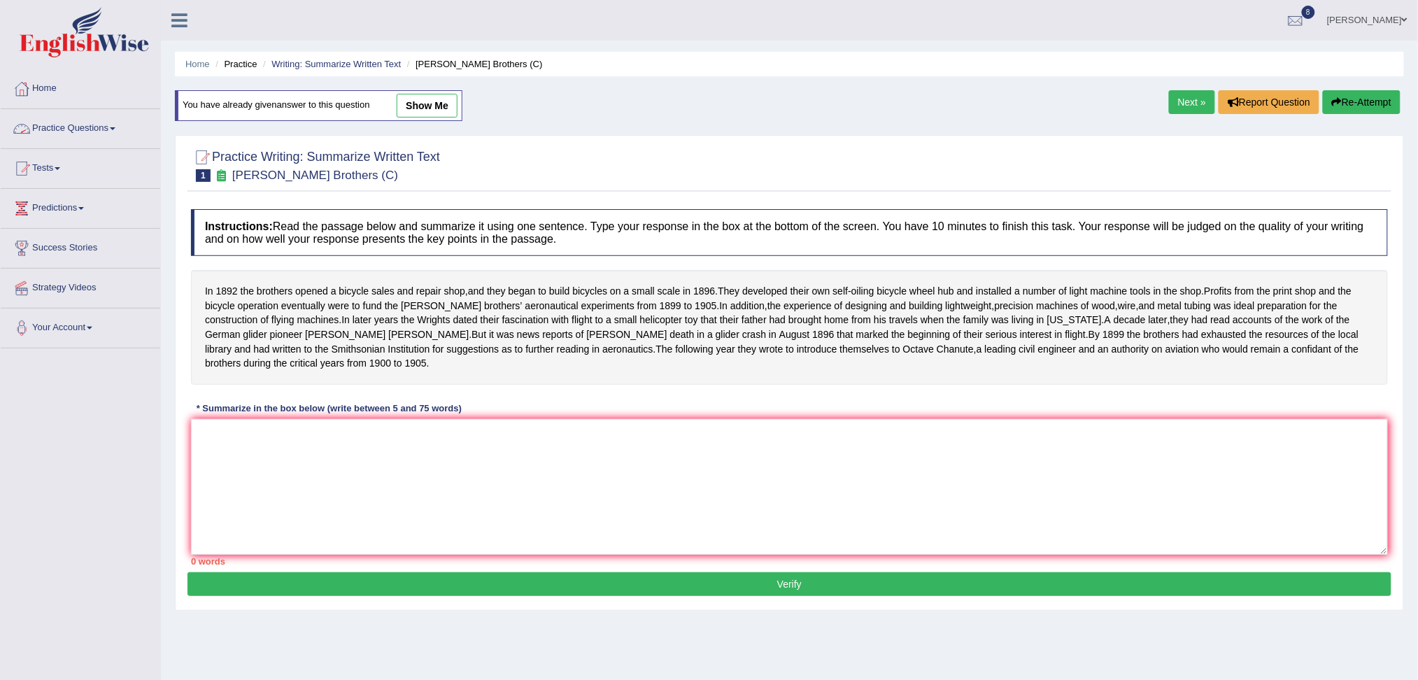
click at [88, 128] on link "Practice Questions" at bounding box center [80, 126] width 159 height 35
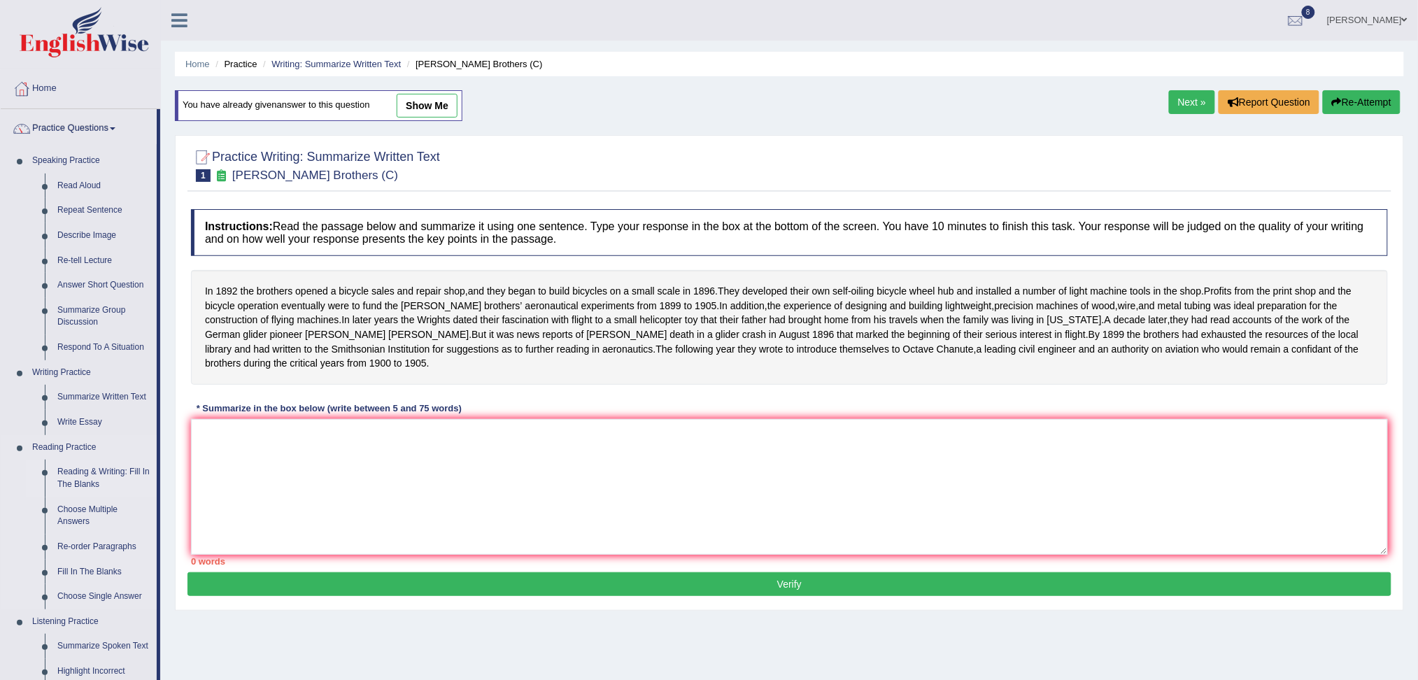
click at [85, 473] on link "Reading & Writing: Fill In The Blanks" at bounding box center [104, 477] width 106 height 37
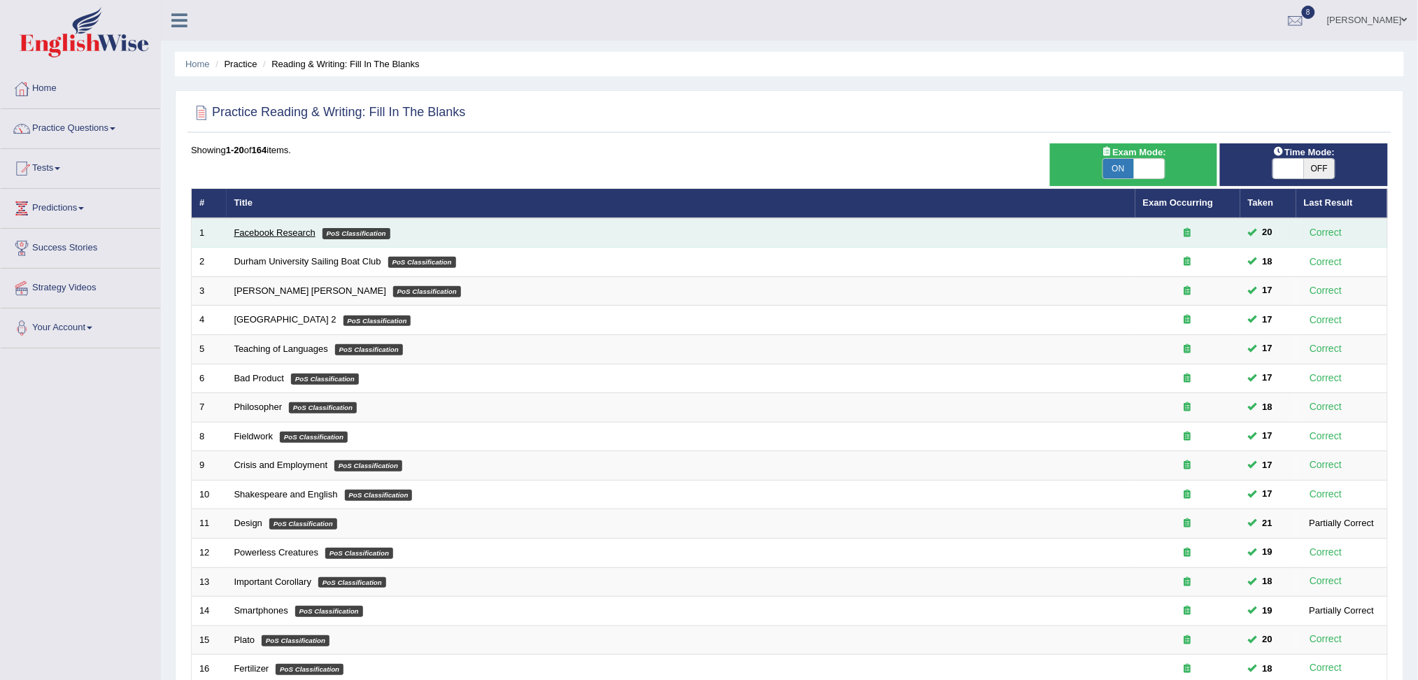
click at [282, 227] on link "Facebook Research" at bounding box center [274, 232] width 81 height 10
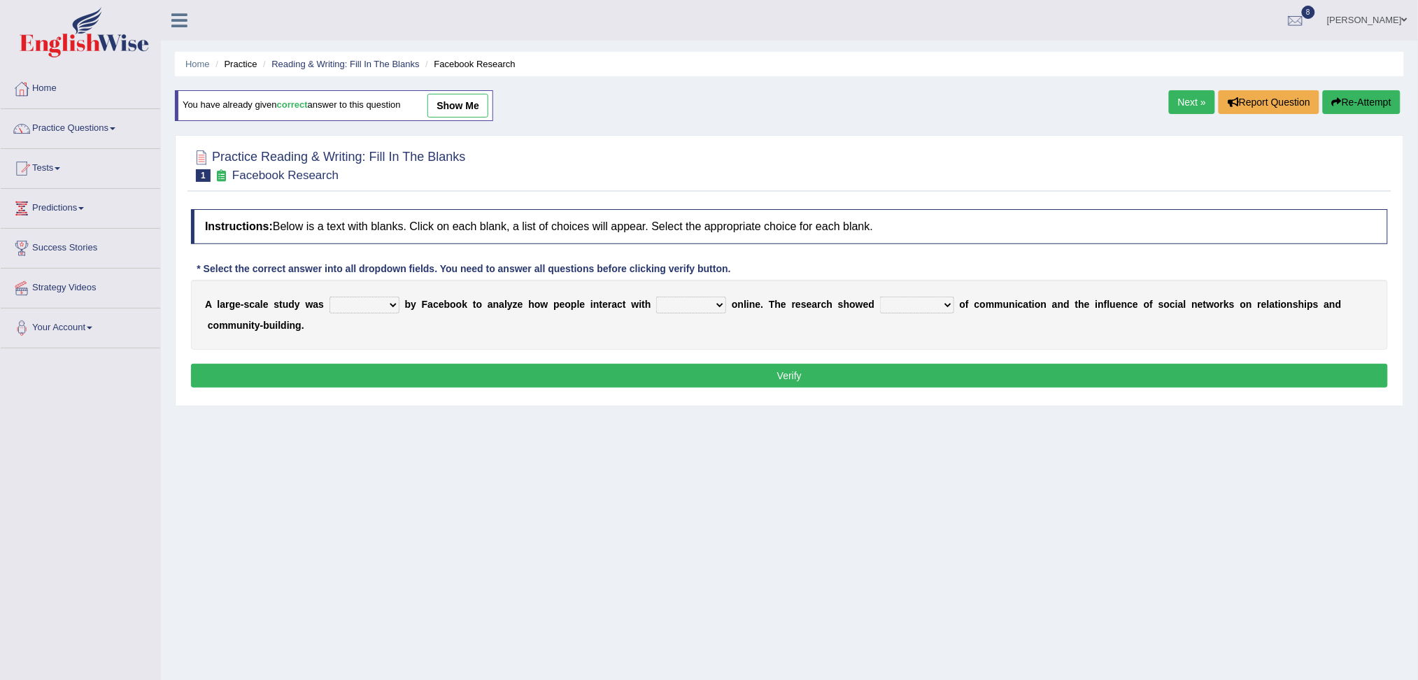
click at [373, 297] on select "surveyed had asked made" at bounding box center [364, 305] width 70 height 17
select select "made"
click at [329, 297] on select "surveyed had asked made" at bounding box center [364, 305] width 70 height 17
click at [687, 305] on select "together all each other another" at bounding box center [691, 305] width 70 height 17
select select "each other"
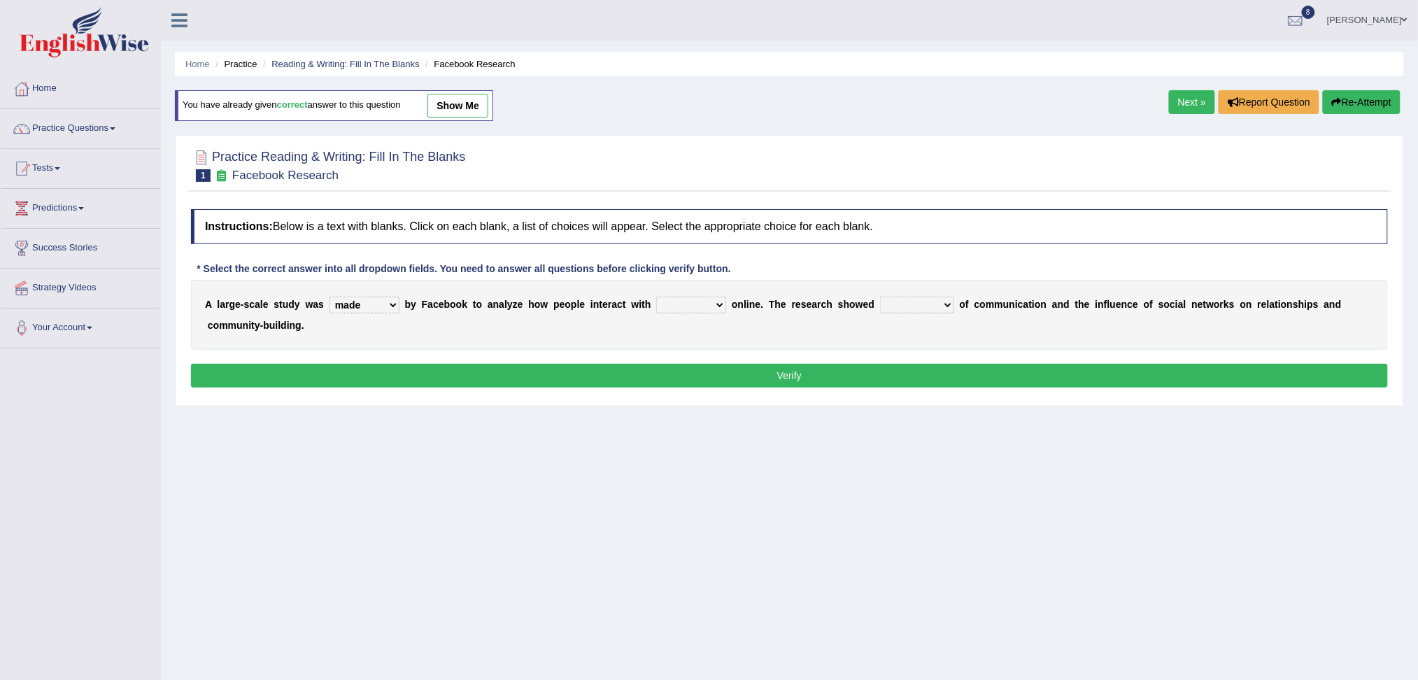
click at [656, 297] on select "together all each other another" at bounding box center [691, 305] width 70 height 17
click at [912, 306] on select "advantages standards fellowships patterns" at bounding box center [917, 305] width 74 height 17
select select "patterns"
click at [880, 297] on select "advantages standards fellowships patterns" at bounding box center [917, 305] width 74 height 17
click at [813, 369] on button "Verify" at bounding box center [789, 376] width 1197 height 24
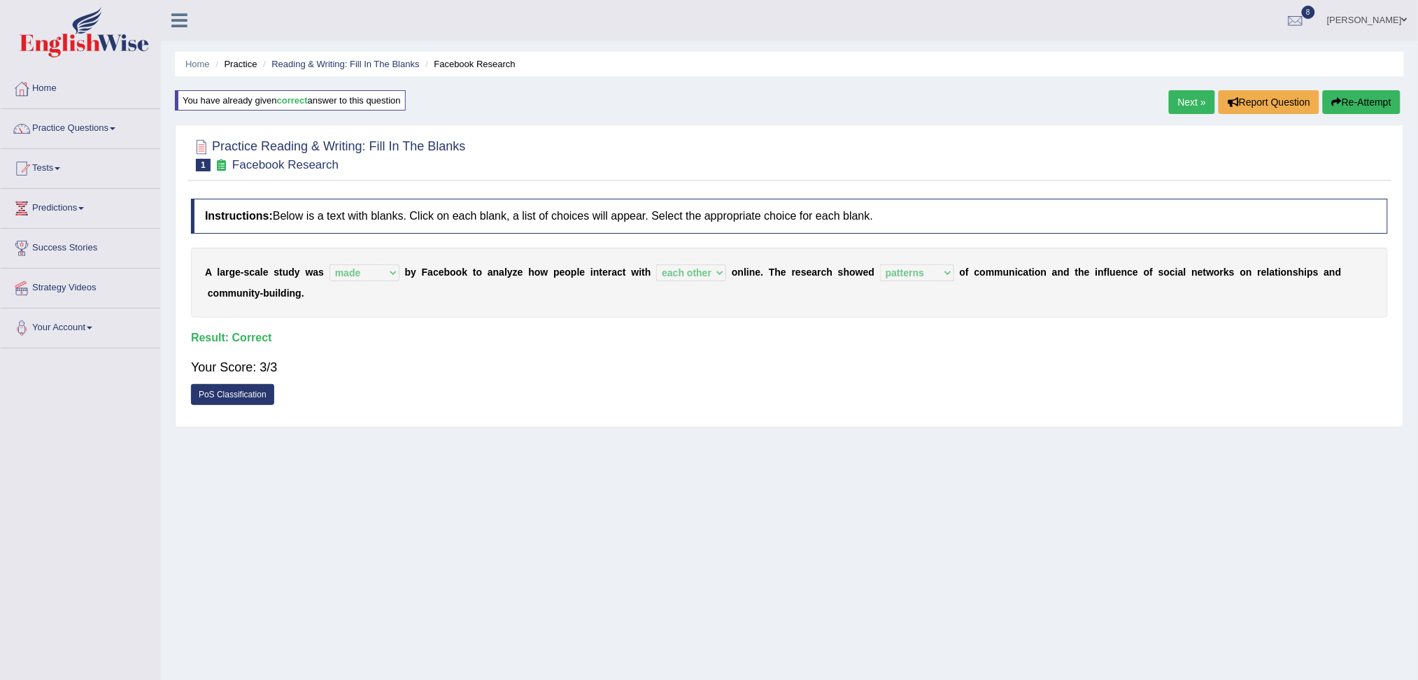
click at [1186, 104] on link "Next »" at bounding box center [1192, 102] width 46 height 24
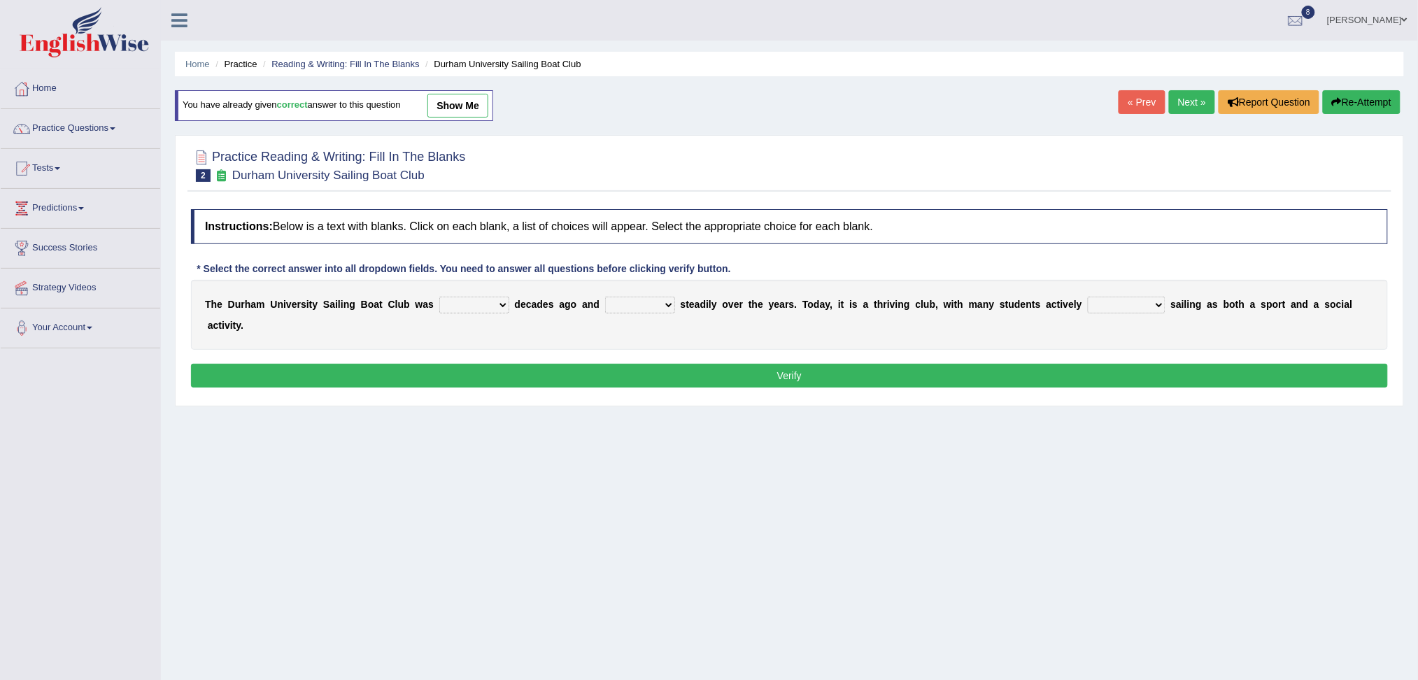
click at [482, 294] on div "T h e D u r h a m U n i v e r s i t y S a i l i n g B o a t C l u b w a s found…" at bounding box center [789, 315] width 1197 height 70
click at [472, 304] on select "found fund founded find" at bounding box center [474, 305] width 70 height 17
select select "founded"
click at [439, 297] on select "found fund founded find" at bounding box center [474, 305] width 70 height 17
click at [611, 301] on select "grow growing has grown grown" at bounding box center [640, 305] width 70 height 17
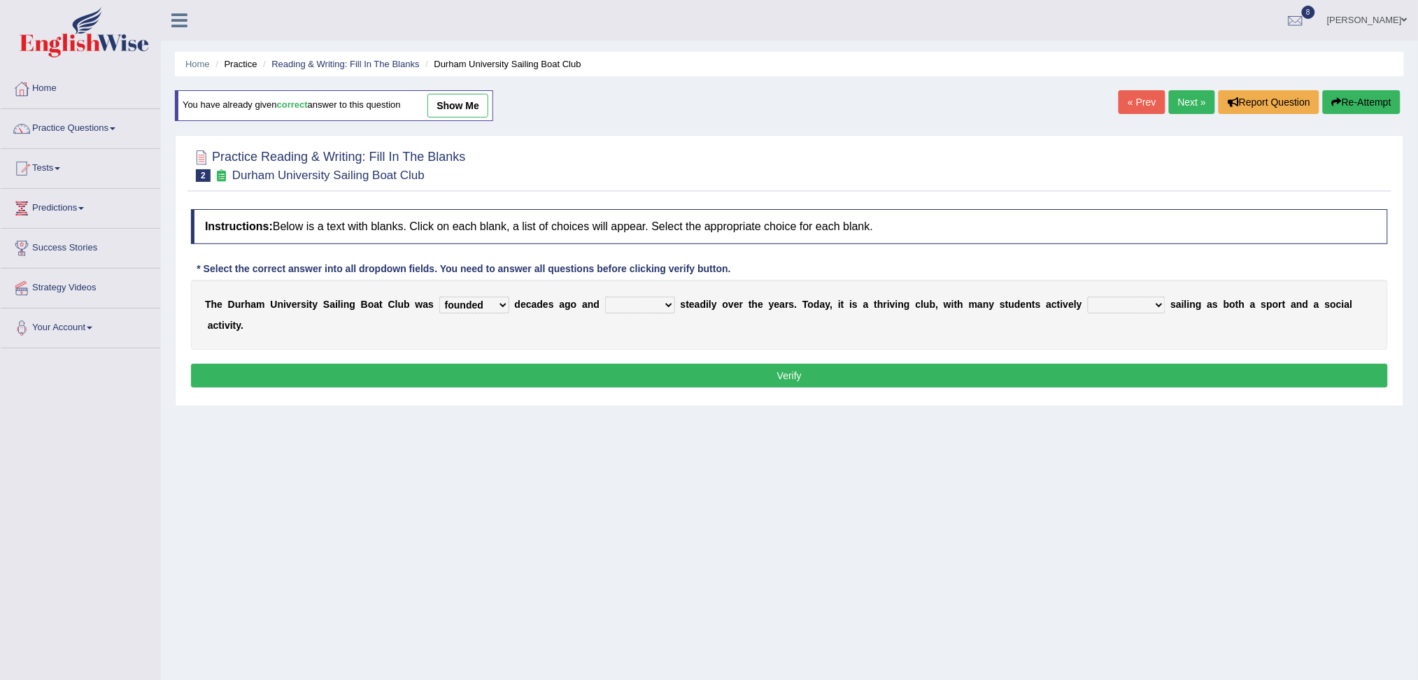
select select "grown"
click at [605, 297] on select "grow growing has grown grown" at bounding box center [640, 305] width 70 height 17
click at [1130, 301] on select "enjoy enjoyed are enjoying enjoying" at bounding box center [1126, 305] width 78 height 17
select select "enjoyed"
click at [1087, 297] on select "enjoy enjoyed are enjoying enjoying" at bounding box center [1126, 305] width 78 height 17
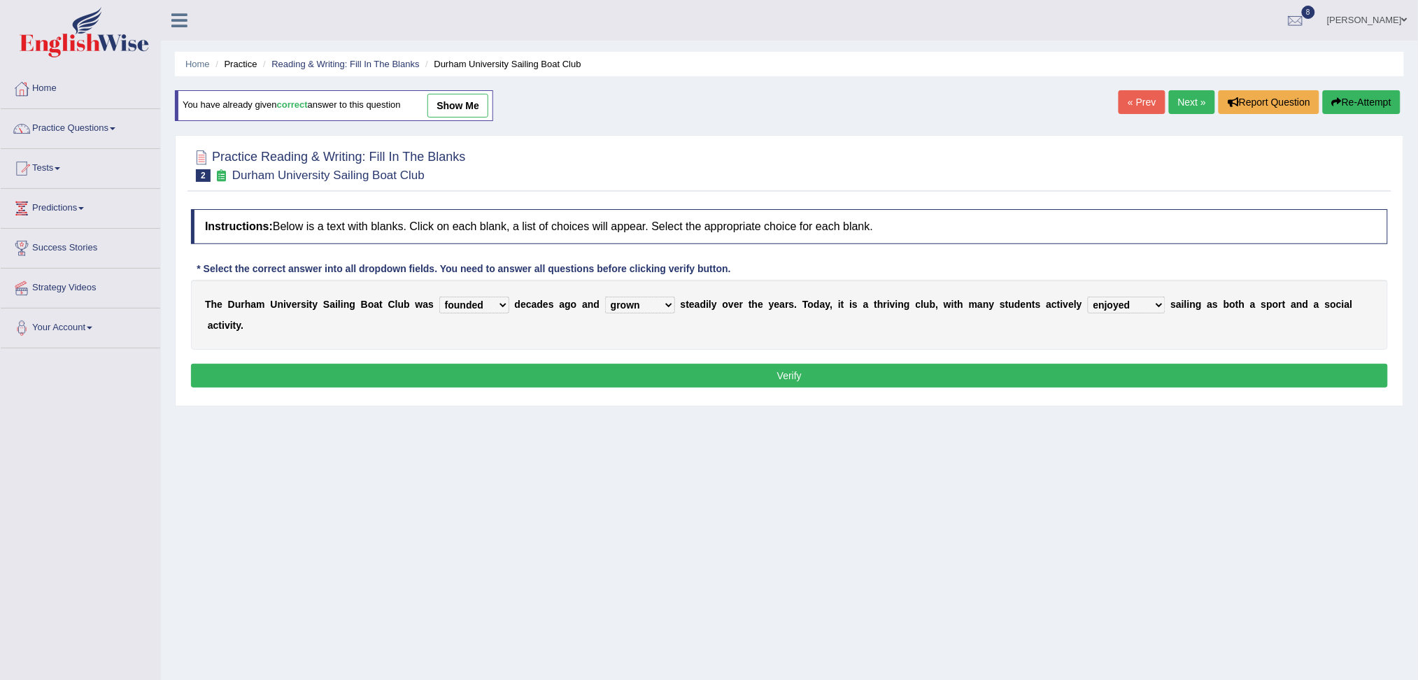
click at [1020, 371] on button "Verify" at bounding box center [789, 376] width 1197 height 24
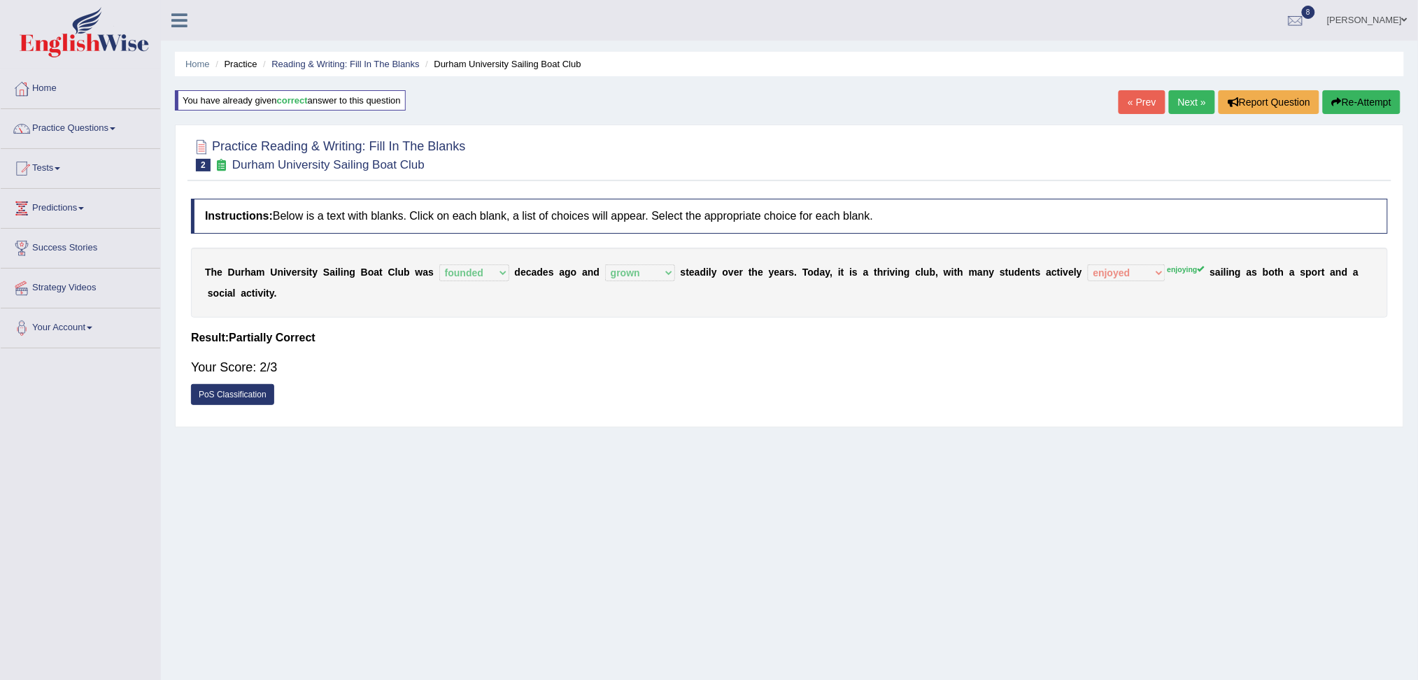
click at [1183, 104] on link "Next »" at bounding box center [1192, 102] width 46 height 24
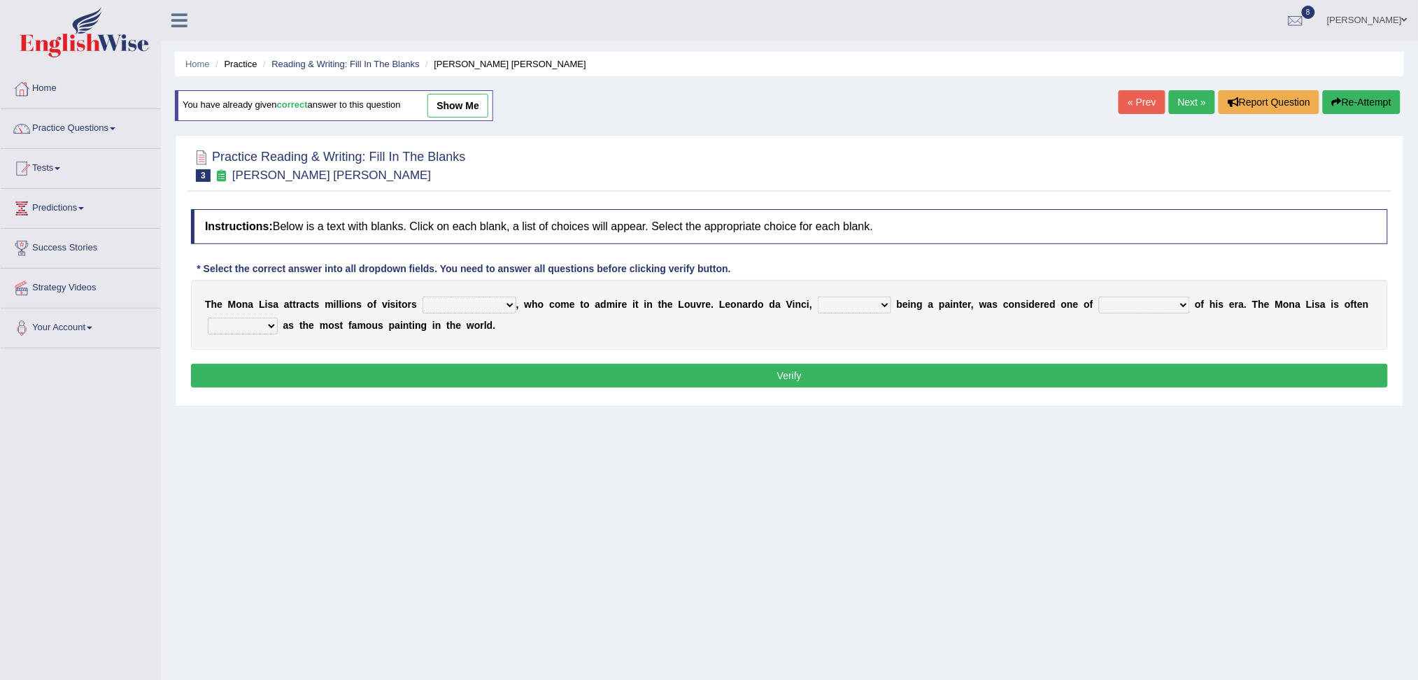
click at [469, 302] on select "around the year the all year all year round per year" at bounding box center [469, 305] width 94 height 17
select select "per year"
click at [422, 297] on select "around the year the all year all year round per year" at bounding box center [469, 305] width 94 height 17
click at [855, 304] on select "rather than as much as as well as as long as" at bounding box center [854, 305] width 73 height 17
select select "as well as"
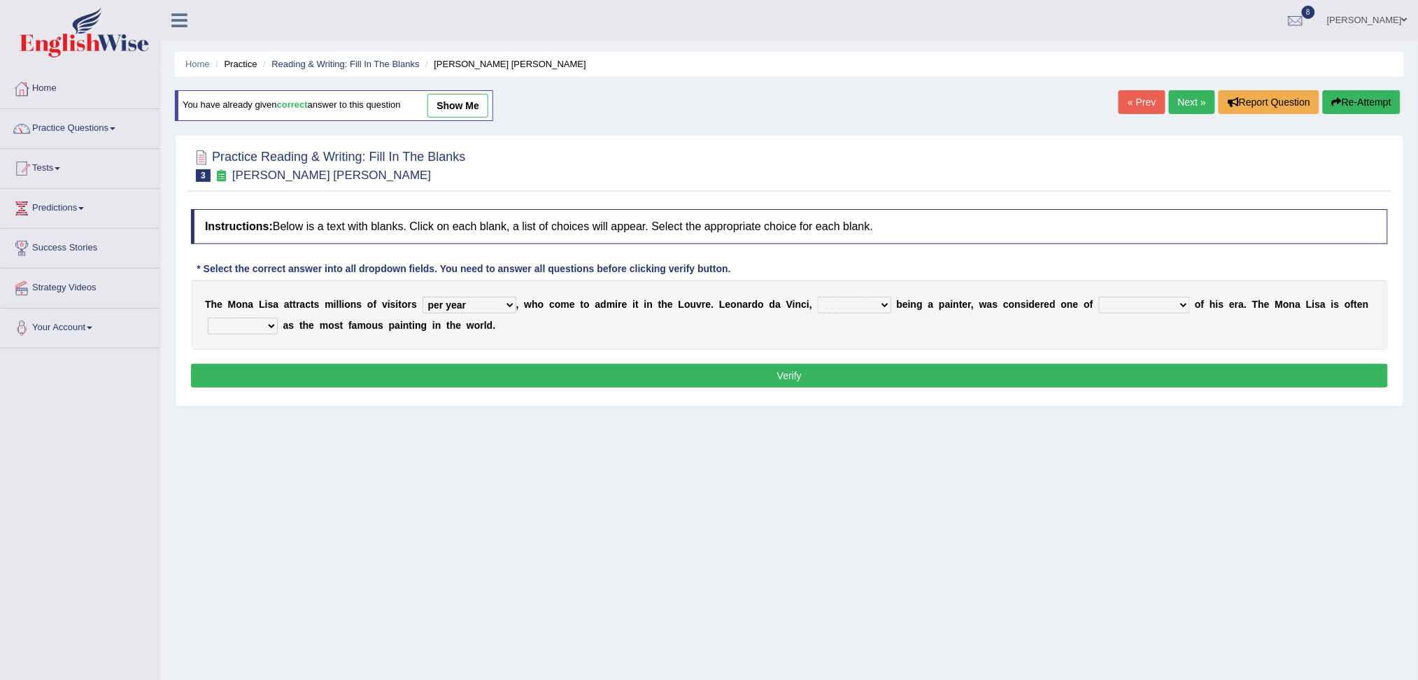
click at [818, 297] on select "rather than as much as as well as as long as" at bounding box center [854, 305] width 73 height 17
click at [1146, 301] on select "better artists artist the better artist the best artists" at bounding box center [1144, 305] width 91 height 17
select select "the best artists"
click at [1101, 297] on select "better artists artist the better artist the best artists" at bounding box center [1144, 305] width 91 height 17
click at [236, 319] on select "classified suggested predicted described" at bounding box center [243, 326] width 70 height 17
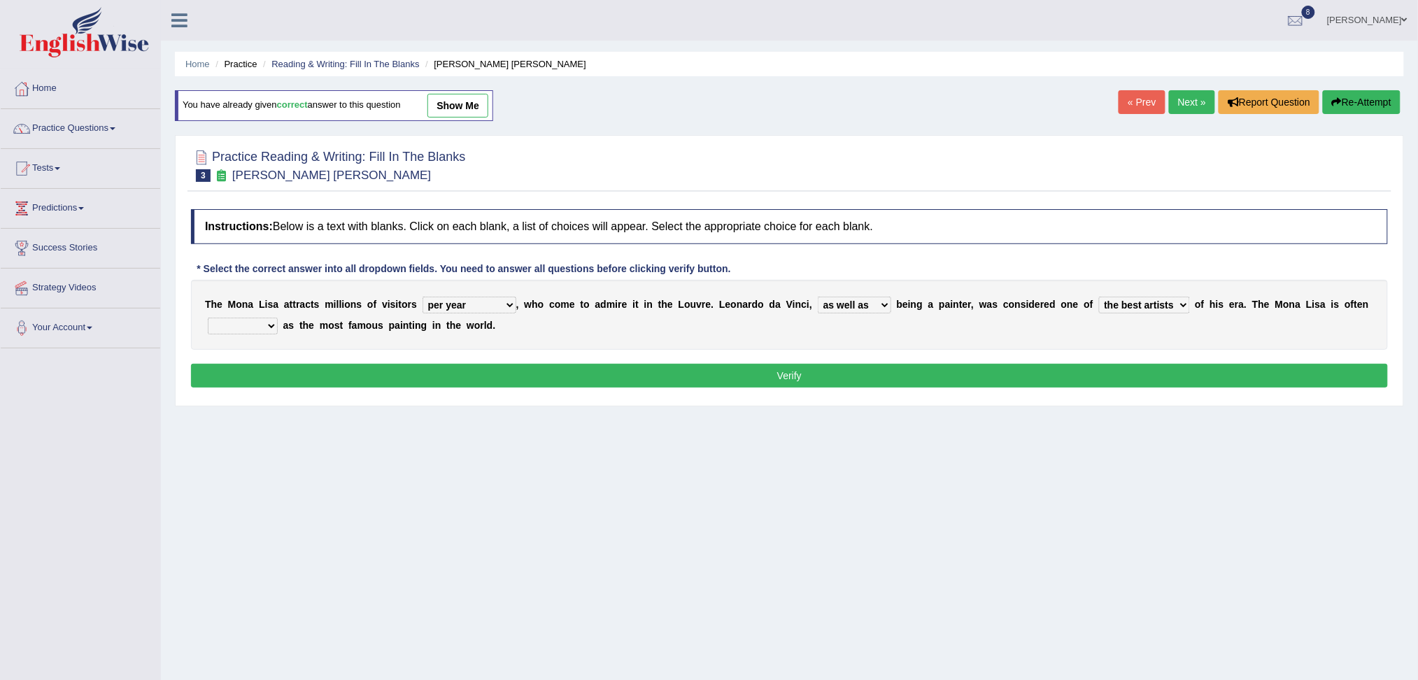
select select "described"
click at [208, 318] on select "classified suggested predicted described" at bounding box center [243, 326] width 70 height 17
click at [322, 374] on button "Verify" at bounding box center [789, 376] width 1197 height 24
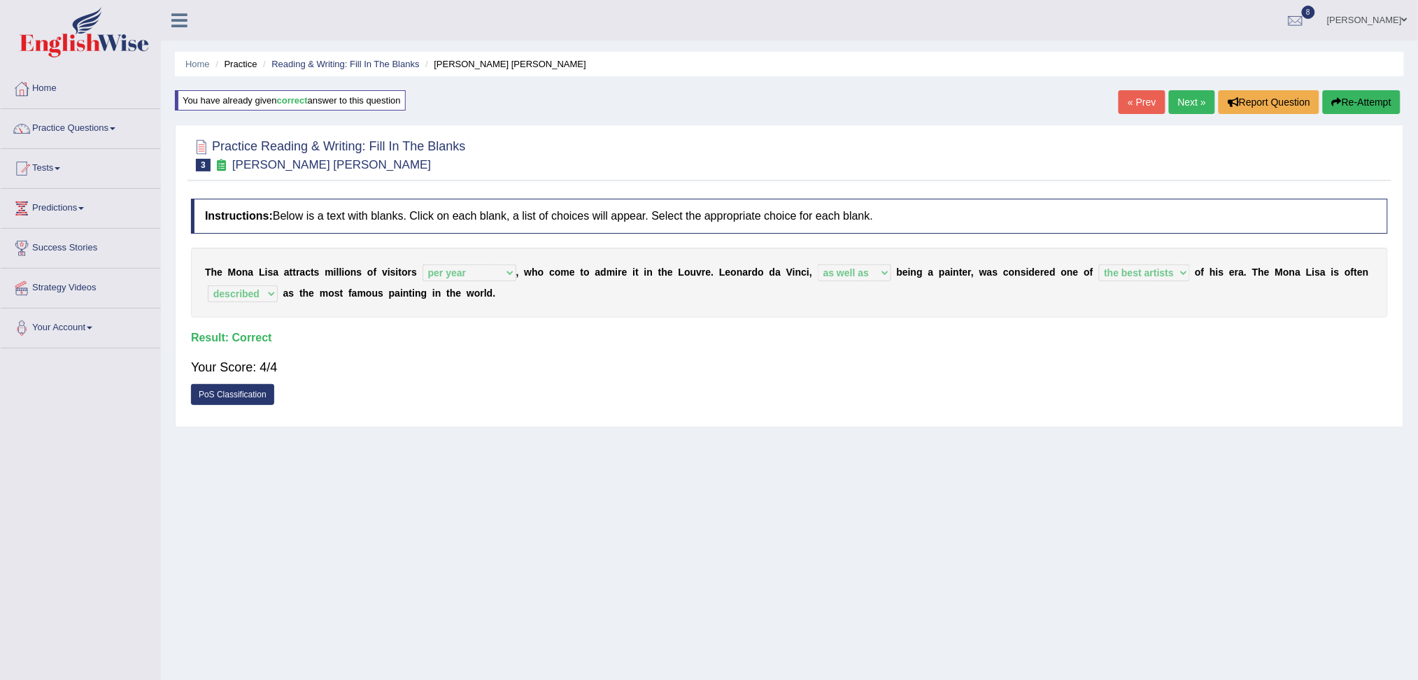
click at [1184, 99] on link "Next »" at bounding box center [1192, 102] width 46 height 24
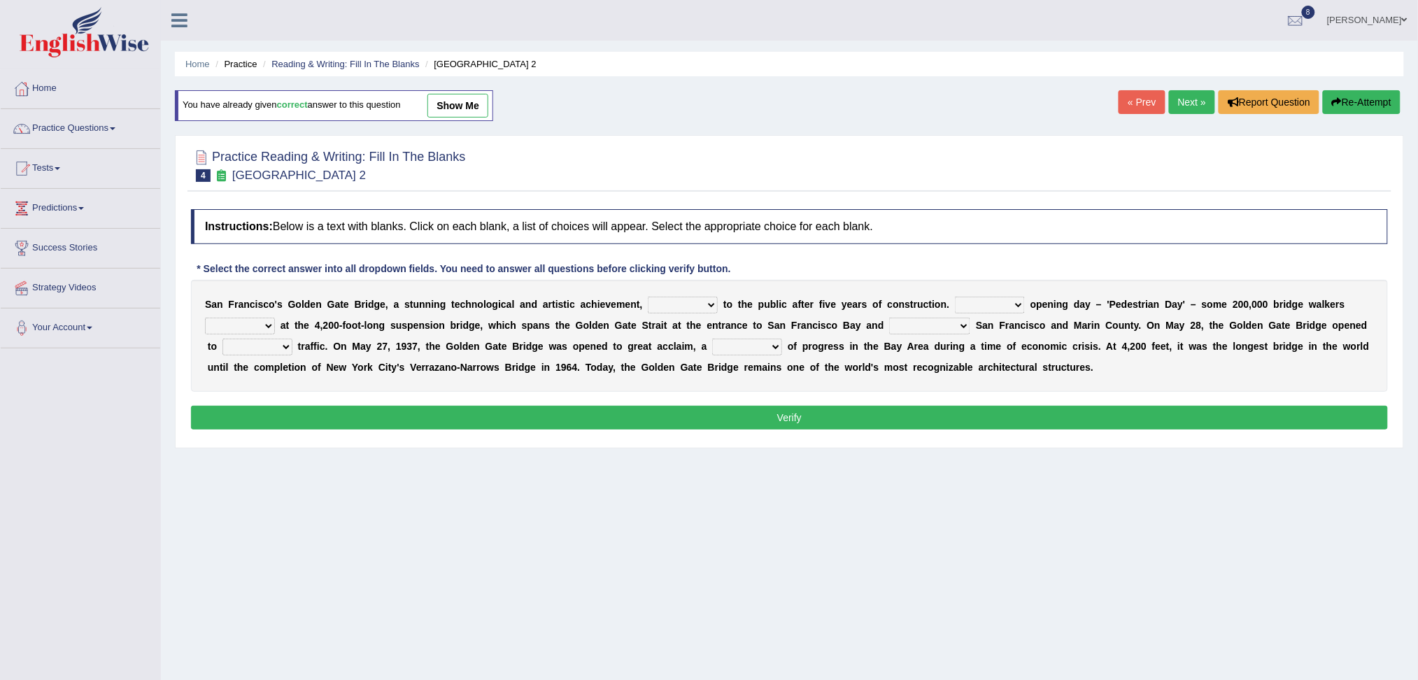
click at [669, 308] on select "opens closes appears equals" at bounding box center [683, 305] width 70 height 17
select select "opens"
click at [648, 297] on select "opens closes appears equals" at bounding box center [683, 305] width 70 height 17
click at [690, 306] on select "opens closes appears equals" at bounding box center [683, 305] width 70 height 17
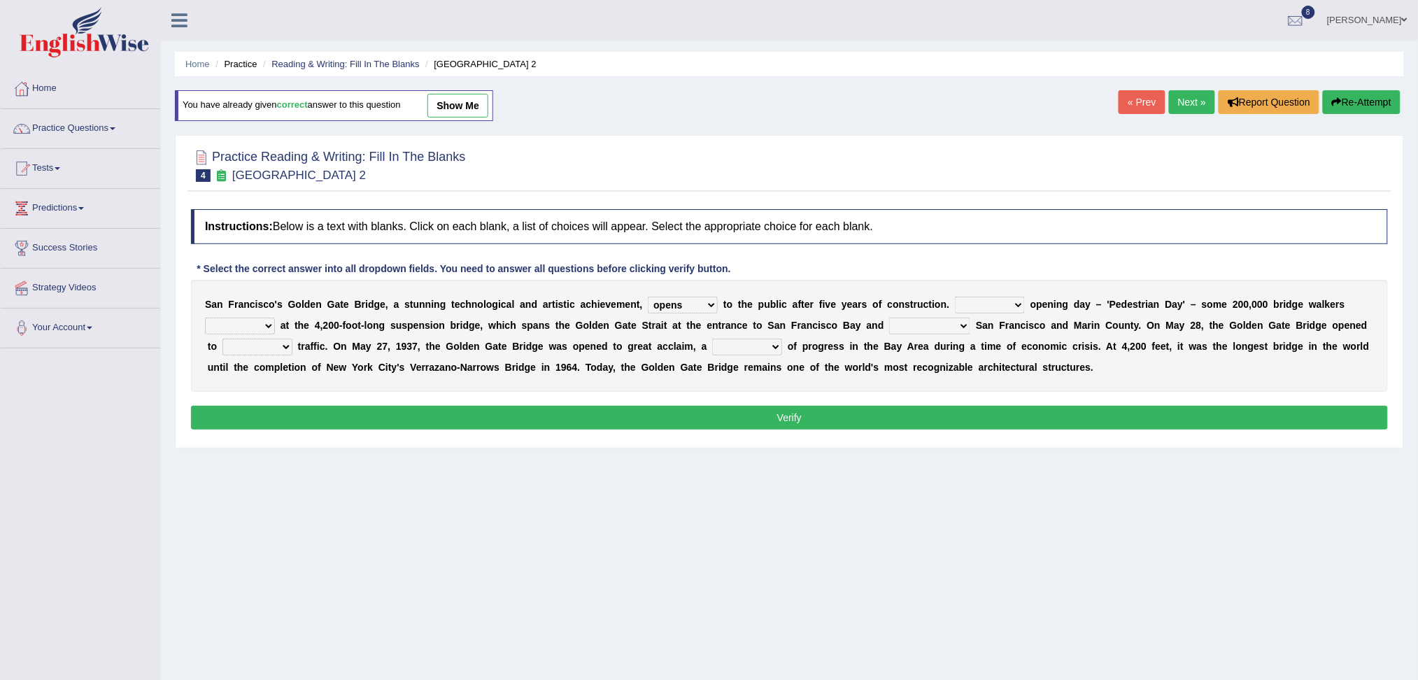
click at [978, 301] on select "On During Since When" at bounding box center [990, 305] width 70 height 17
select select "On"
click at [955, 297] on select "On During Since When" at bounding box center [990, 305] width 70 height 17
click at [232, 324] on select "stationed looked marveled laughed" at bounding box center [240, 326] width 70 height 17
select select "marveled"
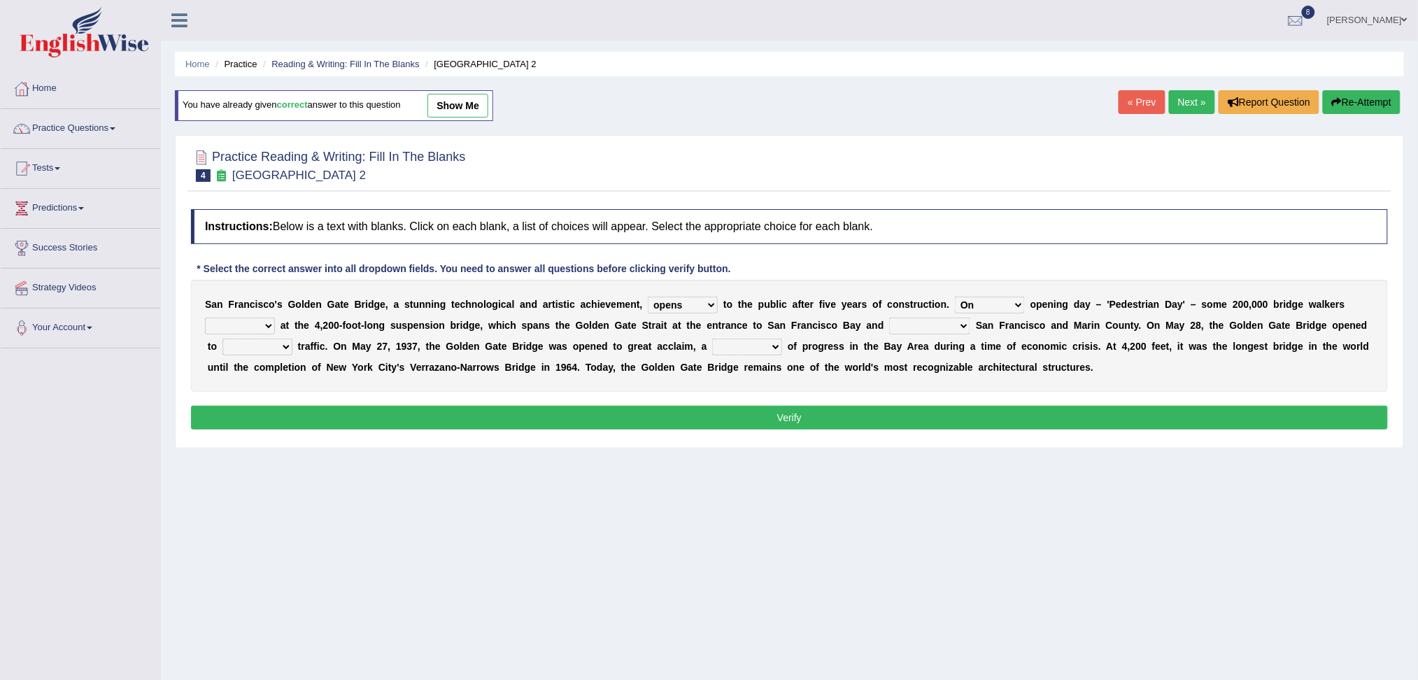
click at [205, 318] on select "stationed looked marveled laughed" at bounding box center [240, 326] width 70 height 17
click at [915, 324] on select "separates connects channels differentiates" at bounding box center [929, 326] width 81 height 17
select select "connects"
click at [889, 318] on select "separates connects channels differentiates" at bounding box center [929, 326] width 81 height 17
click at [273, 350] on select "aquatic vehicular airborne watertight" at bounding box center [257, 346] width 70 height 17
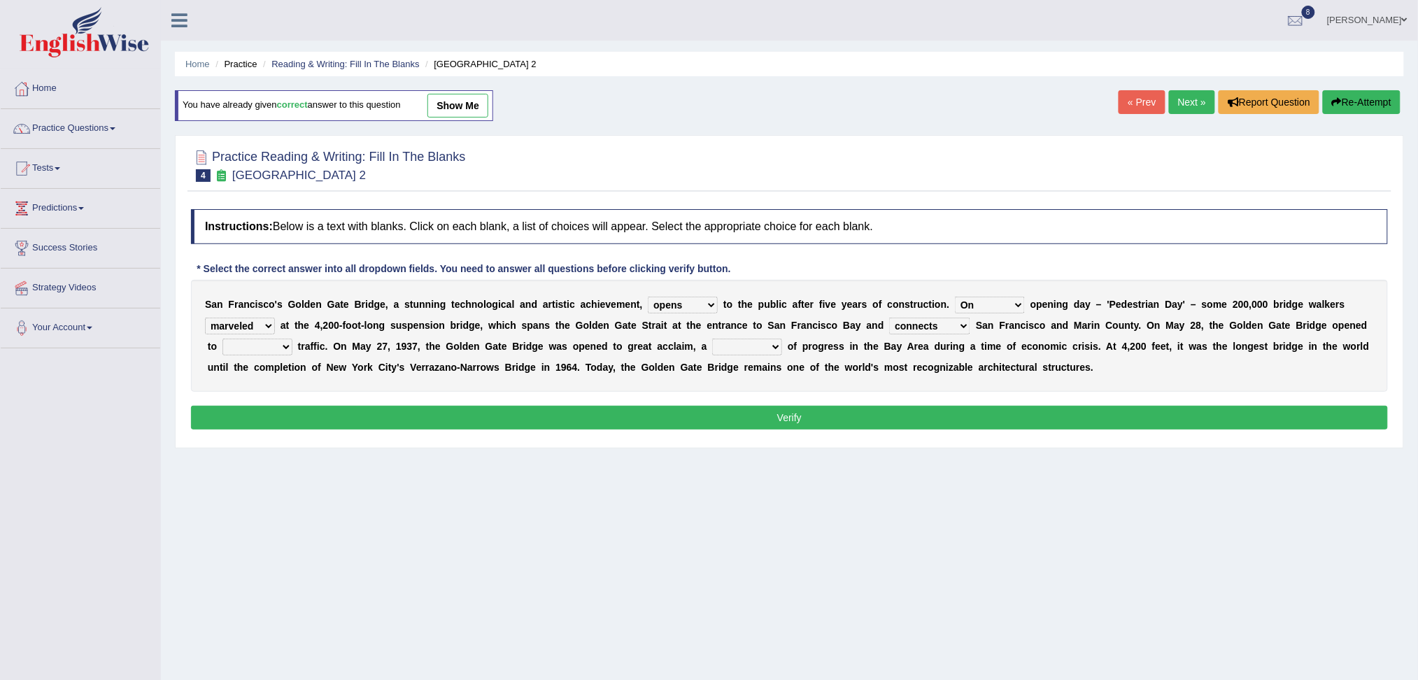
select select "vehicular"
click at [222, 338] on select "aquatic vehicular airborne watertight" at bounding box center [257, 346] width 70 height 17
click at [762, 339] on select "denial symbol technique yield" at bounding box center [747, 346] width 70 height 17
select select "symbol"
click at [712, 338] on select "denial symbol technique yield" at bounding box center [747, 346] width 70 height 17
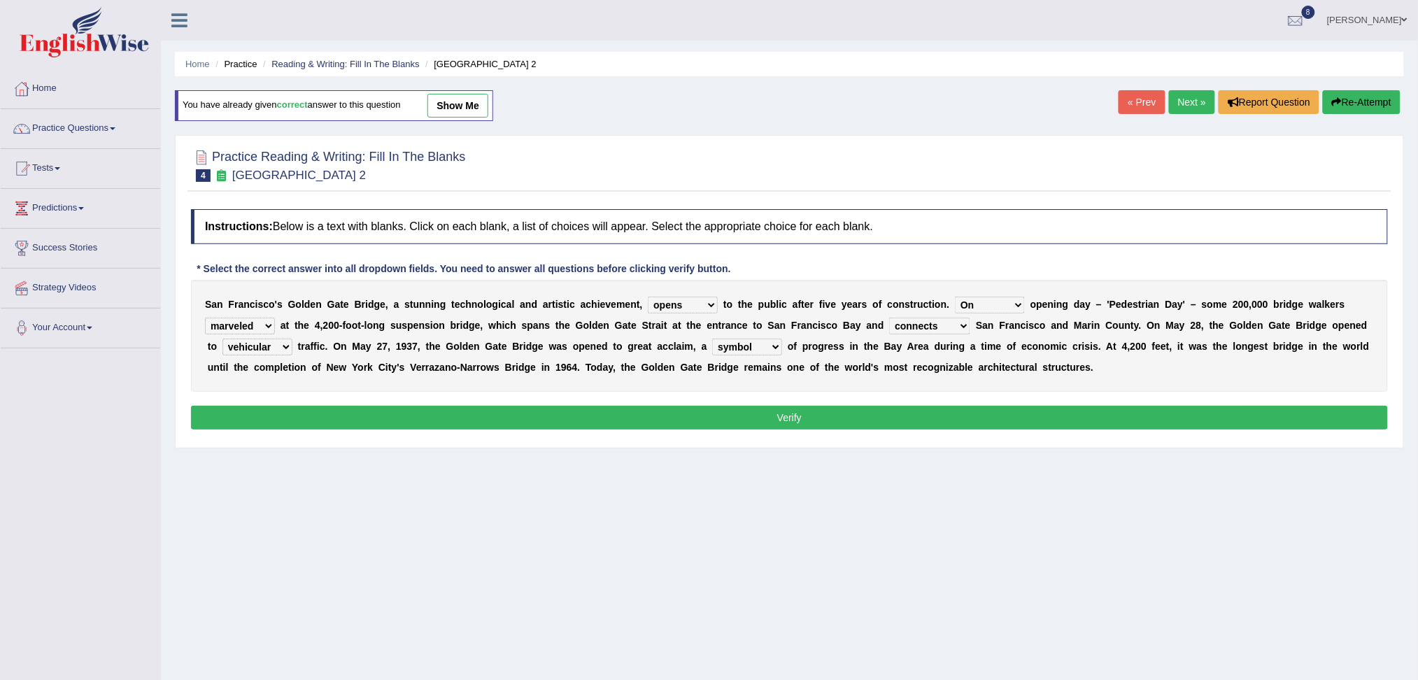
click at [609, 414] on button "Verify" at bounding box center [789, 418] width 1197 height 24
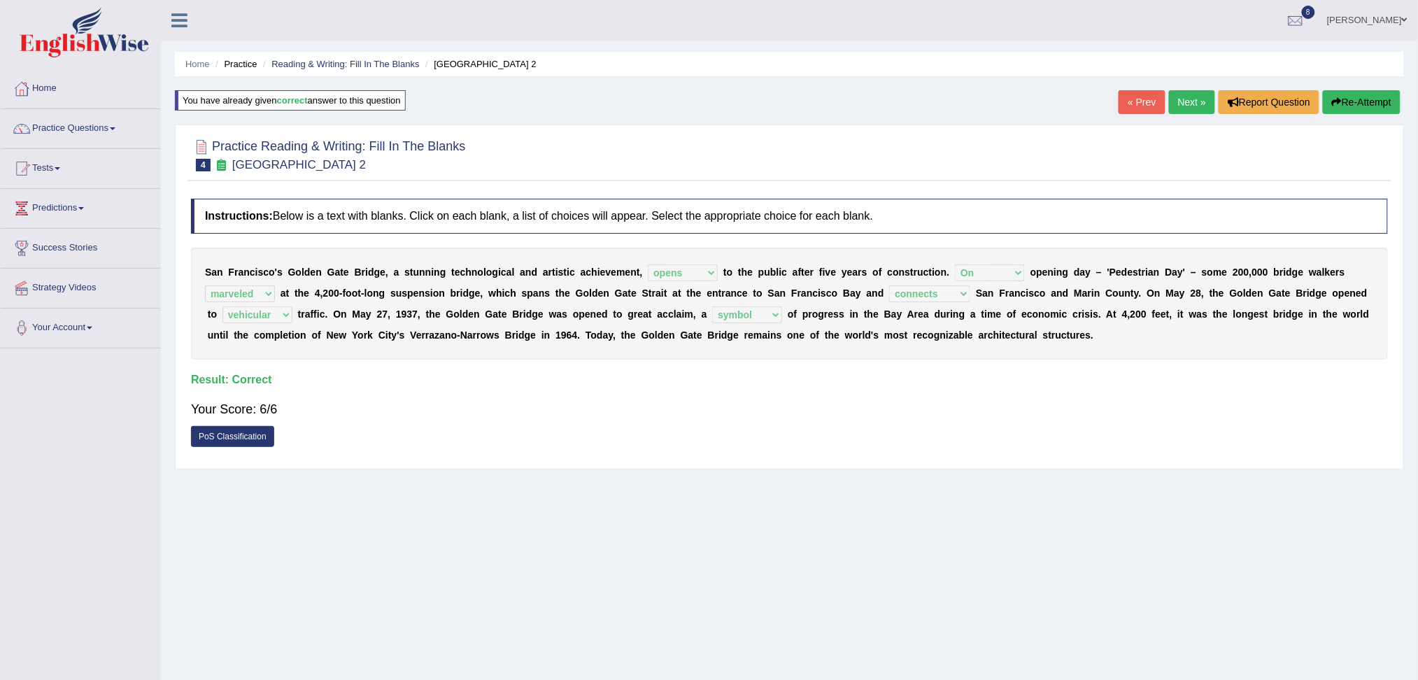
click at [1183, 101] on link "Next »" at bounding box center [1192, 102] width 46 height 24
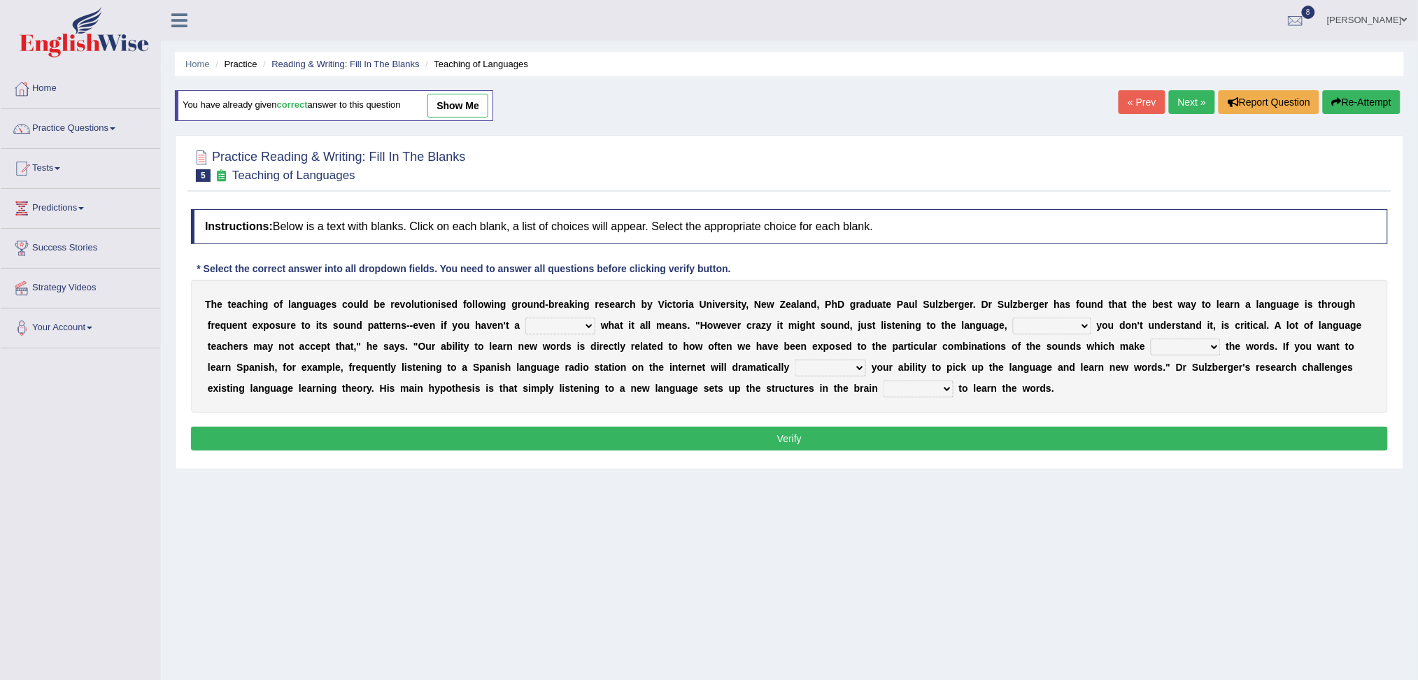
click at [573, 327] on select "dew claw clue due" at bounding box center [560, 326] width 70 height 17
select select "clue"
click at [525, 318] on select "dew claw clue due" at bounding box center [560, 326] width 70 height 17
click at [1052, 327] on select "but also all together even though if so" at bounding box center [1052, 326] width 78 height 17
select select "even though"
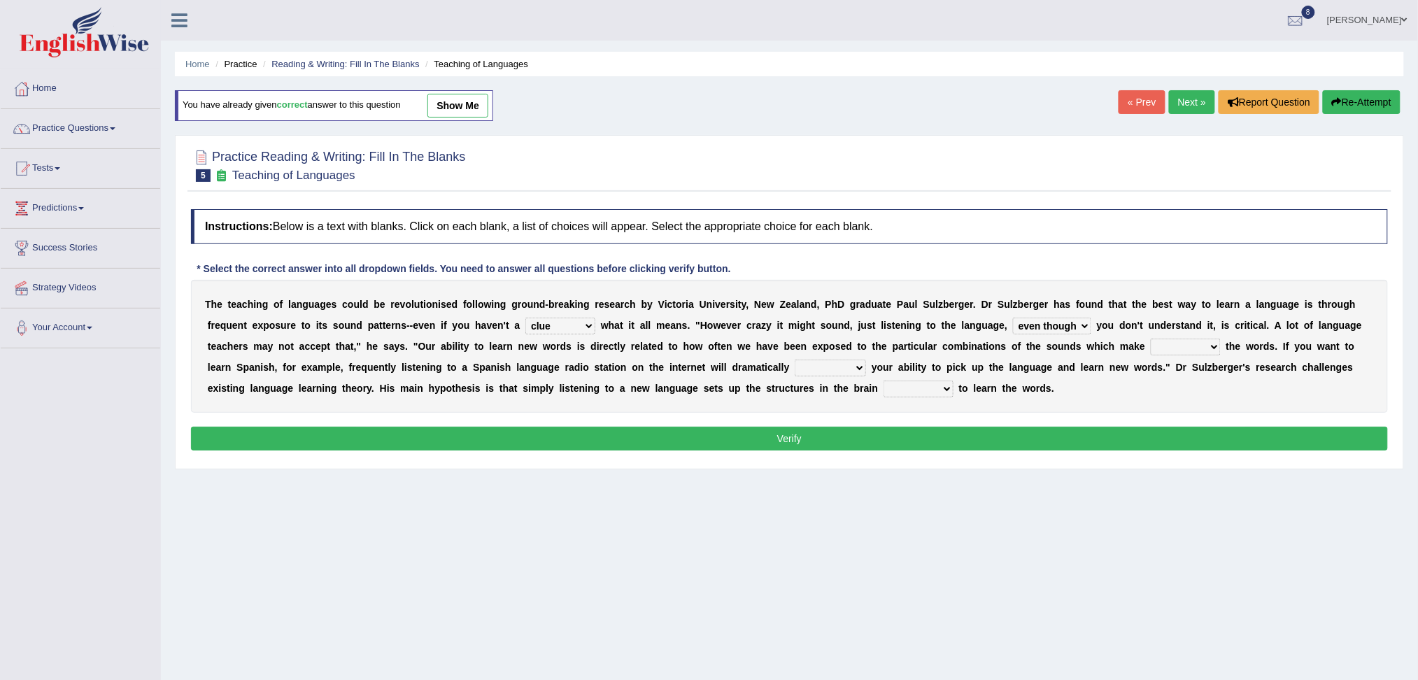
click at [1013, 318] on select "but also all together even though if so" at bounding box center [1052, 326] width 78 height 17
click at [1185, 345] on select "down up of on" at bounding box center [1185, 346] width 70 height 17
select select "up"
click at [1150, 338] on select "down up of on" at bounding box center [1185, 346] width 70 height 17
click at [813, 361] on select "evaluate exaggerate describe boost" at bounding box center [829, 367] width 71 height 17
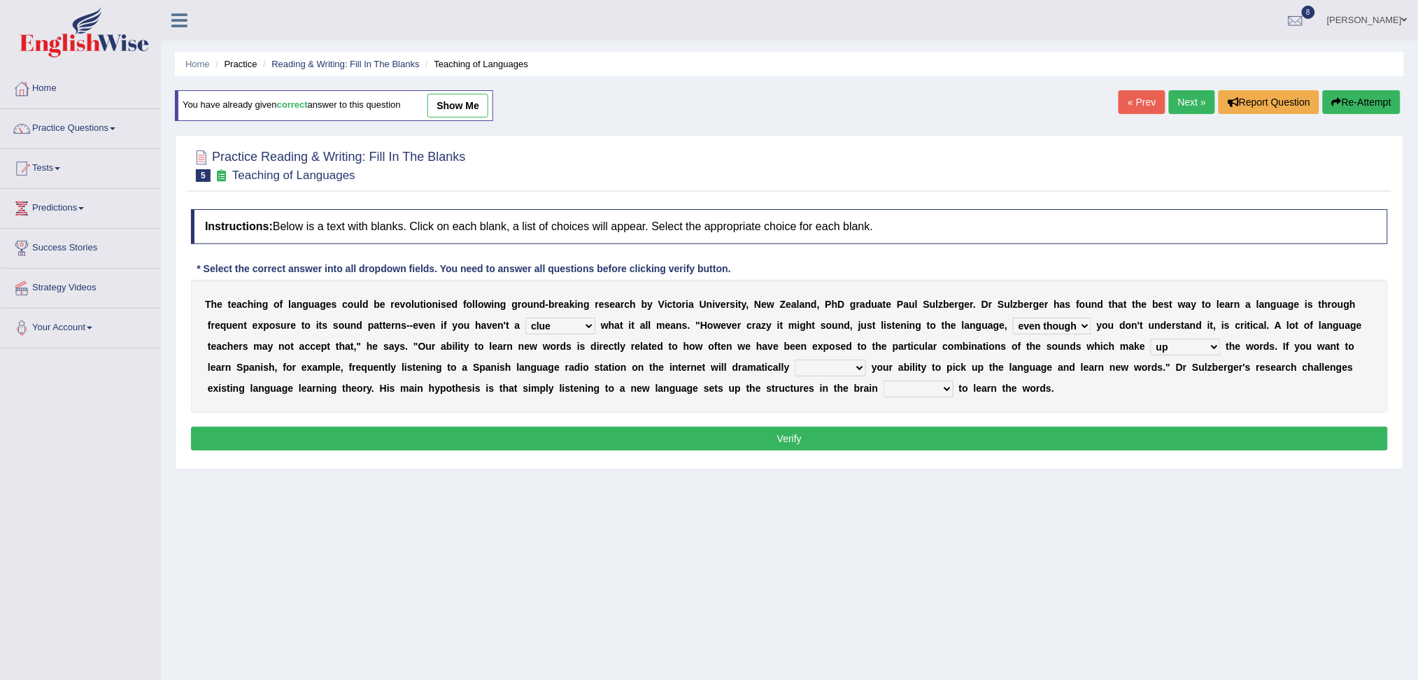
select select "boost"
click at [794, 359] on select "evaluate exaggerate describe boost" at bounding box center [829, 367] width 71 height 17
click at [941, 387] on select "requiring required directed to require" at bounding box center [918, 388] width 70 height 17
select select "required"
click at [883, 380] on select "requiring required directed to require" at bounding box center [918, 388] width 70 height 17
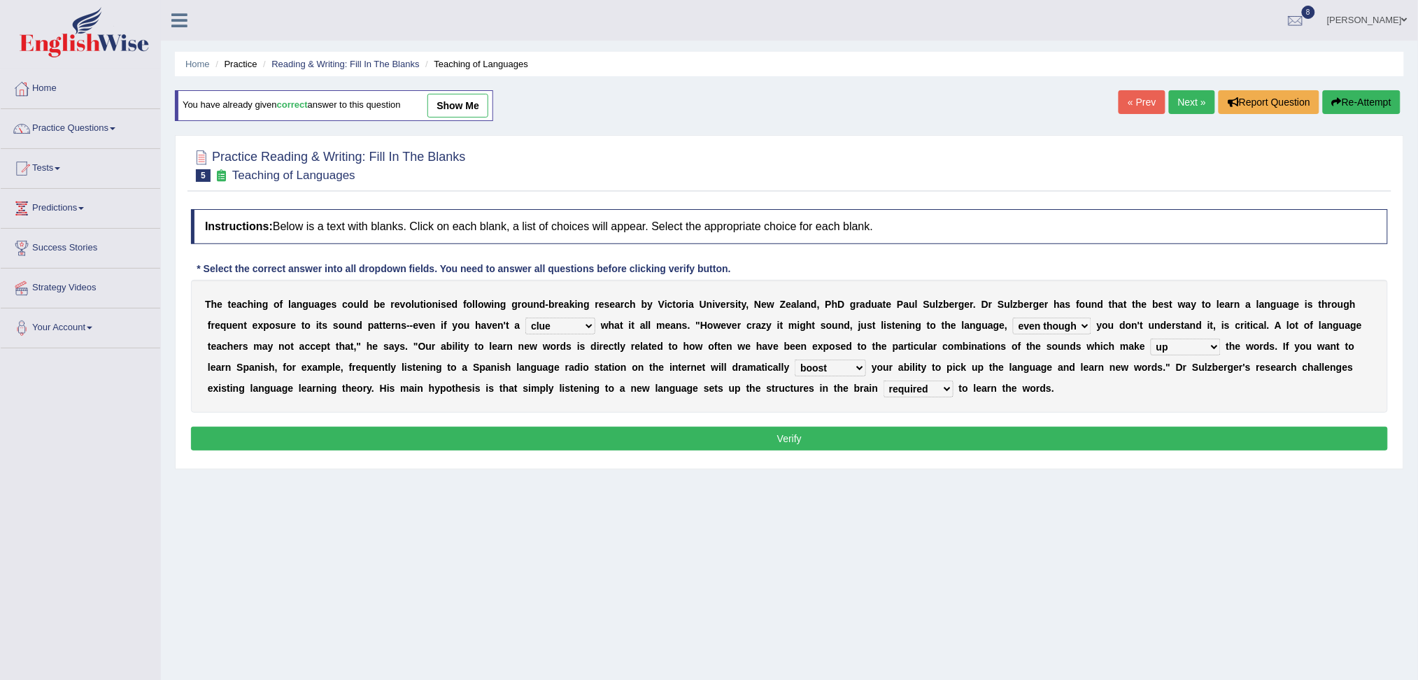
click at [834, 436] on button "Verify" at bounding box center [789, 439] width 1197 height 24
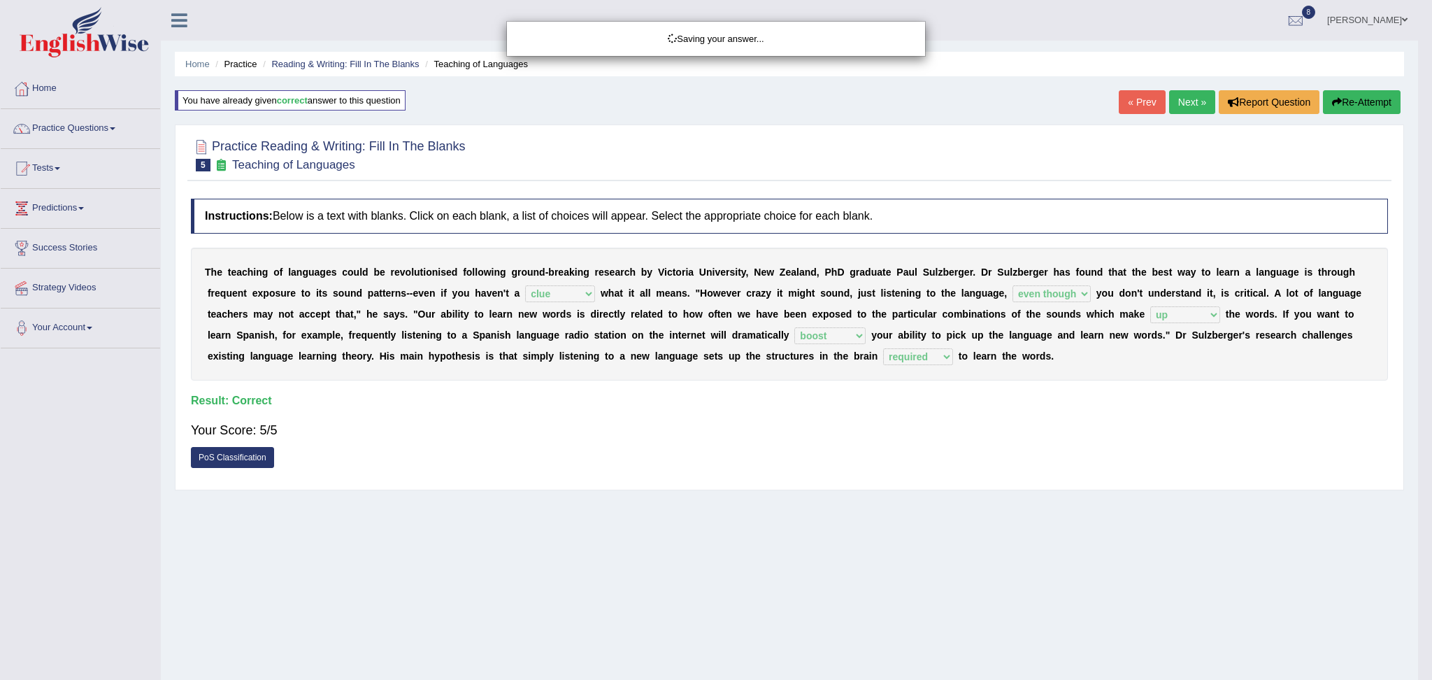
click at [1186, 104] on div "Saving your answer..." at bounding box center [716, 340] width 1432 height 680
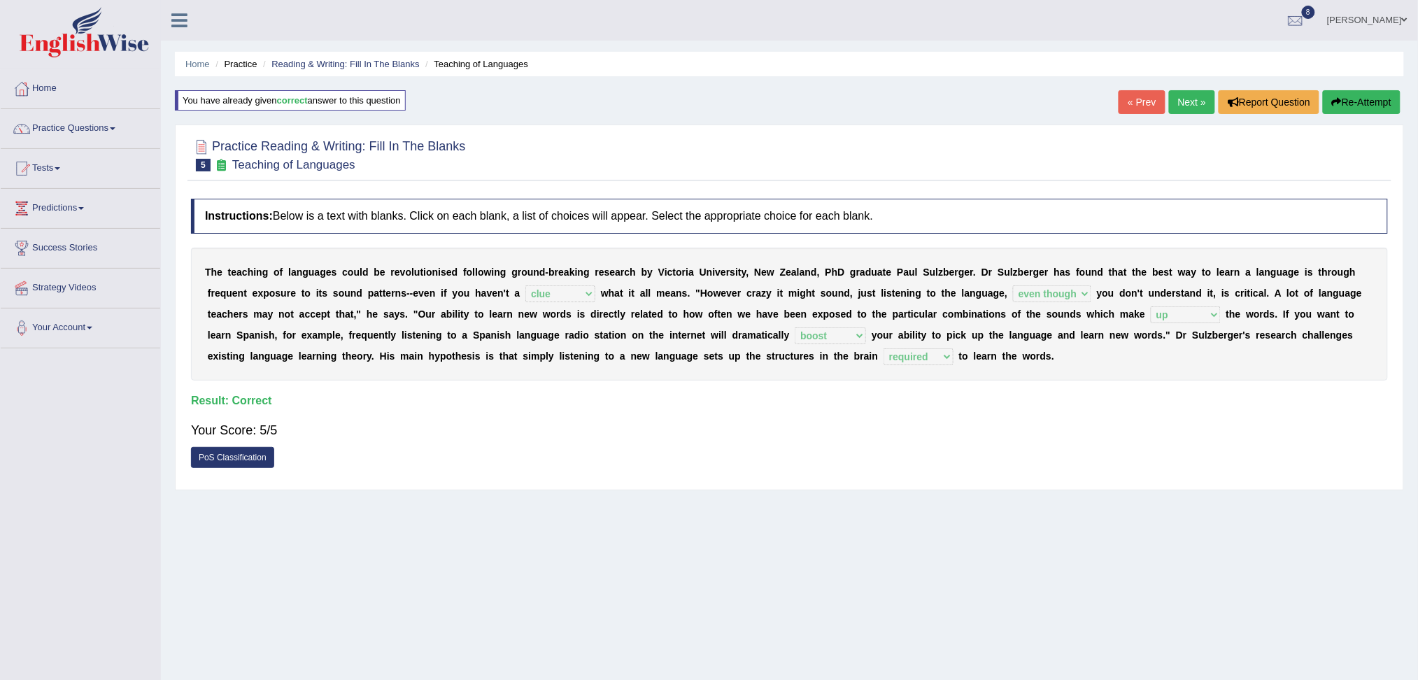
click at [1183, 103] on link "Next »" at bounding box center [1192, 102] width 46 height 24
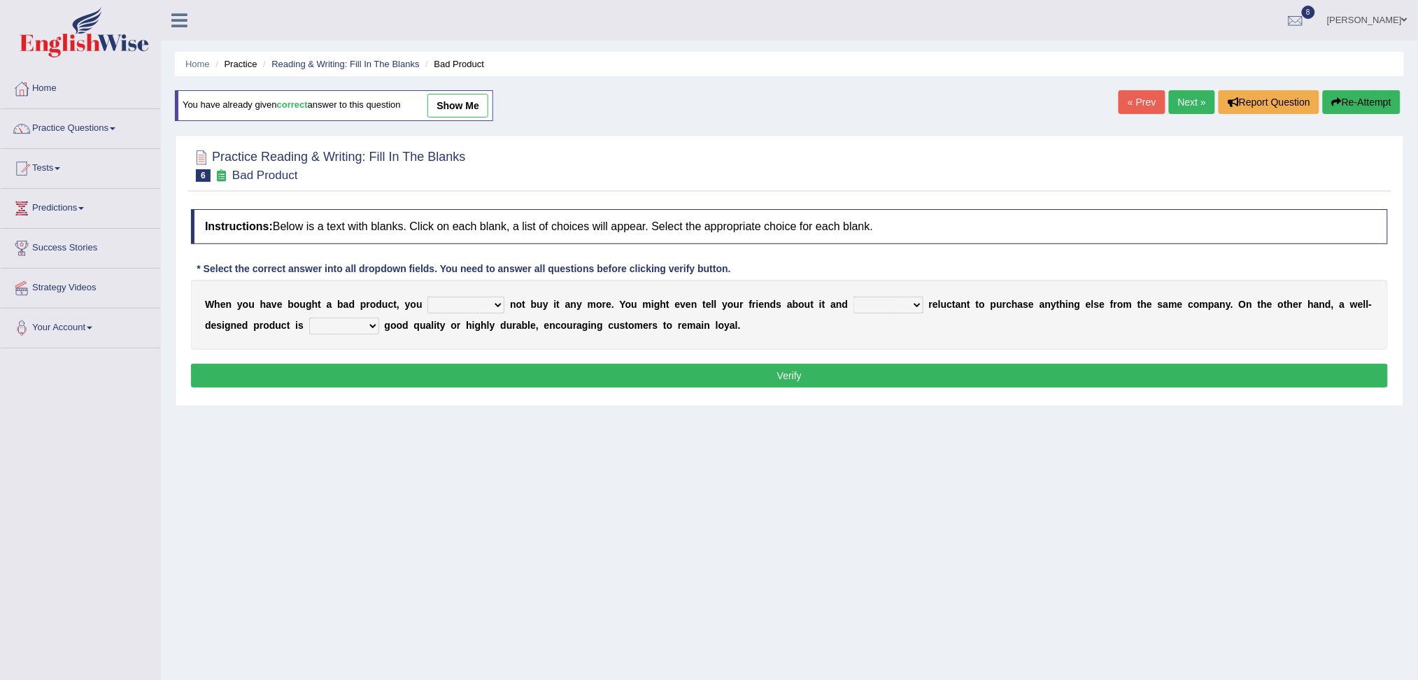
click at [455, 306] on select "would have should have should" at bounding box center [465, 305] width 77 height 17
select select "should"
click at [427, 297] on select "would have should have should" at bounding box center [465, 305] width 77 height 17
click at [889, 305] on select "is are be being" at bounding box center [888, 305] width 70 height 17
select select "be"
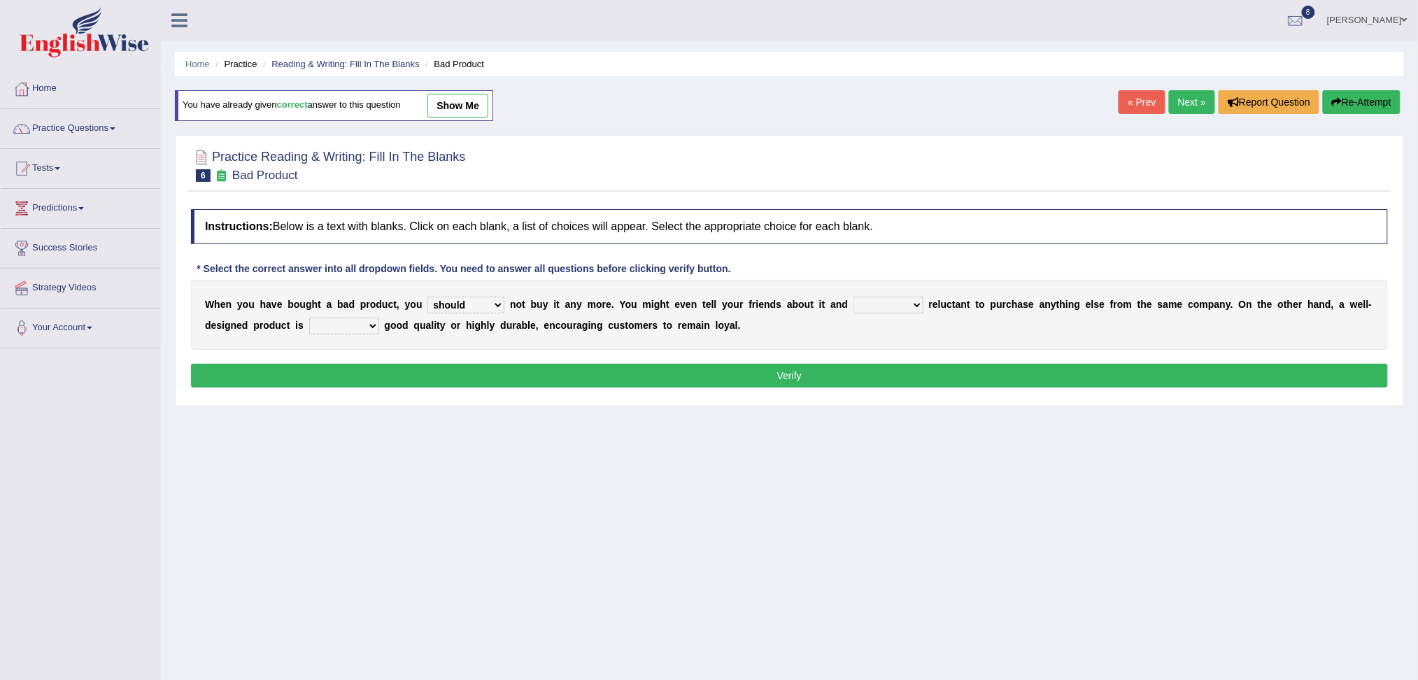
click at [855, 297] on select "is are be being" at bounding box center [888, 305] width 70 height 17
click at [341, 324] on select "both also neither either" at bounding box center [344, 326] width 70 height 17
select select "either"
click at [309, 318] on select "both also neither either" at bounding box center [344, 326] width 70 height 17
click at [395, 370] on button "Verify" at bounding box center [789, 376] width 1197 height 24
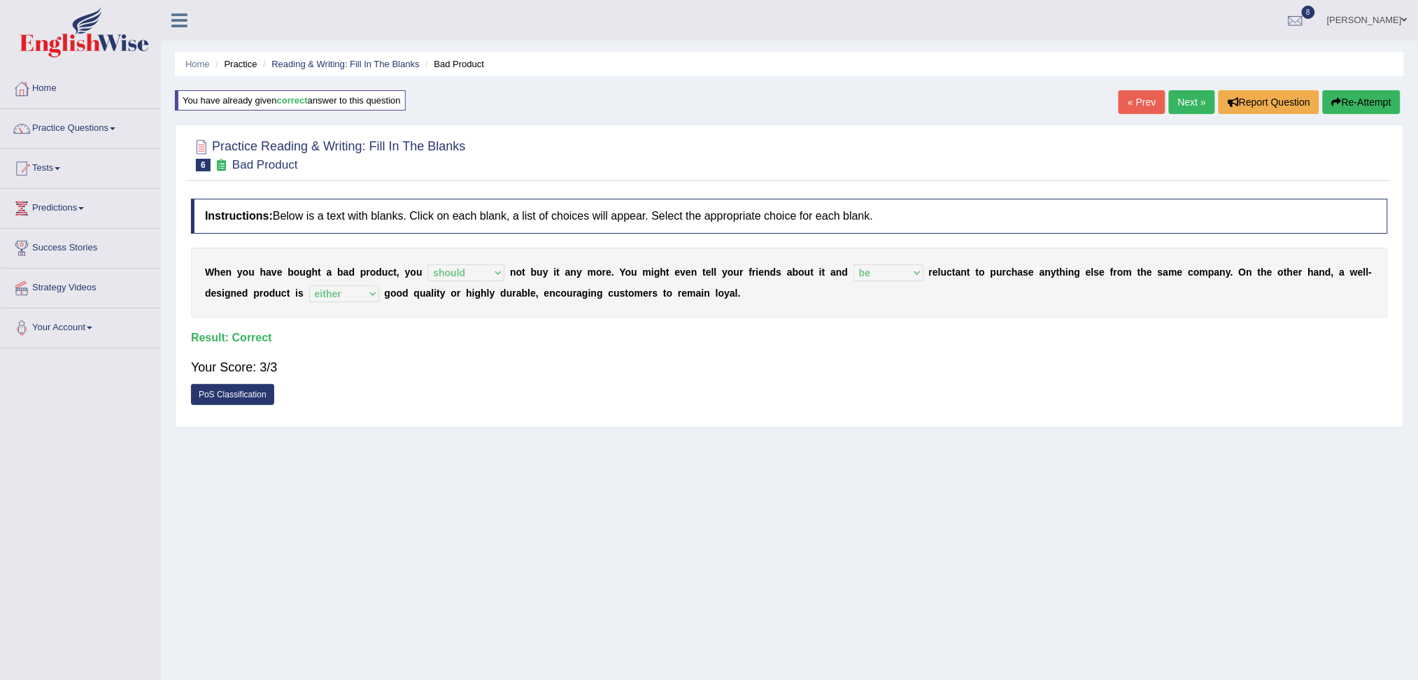
click at [1183, 100] on link "Next »" at bounding box center [1192, 102] width 46 height 24
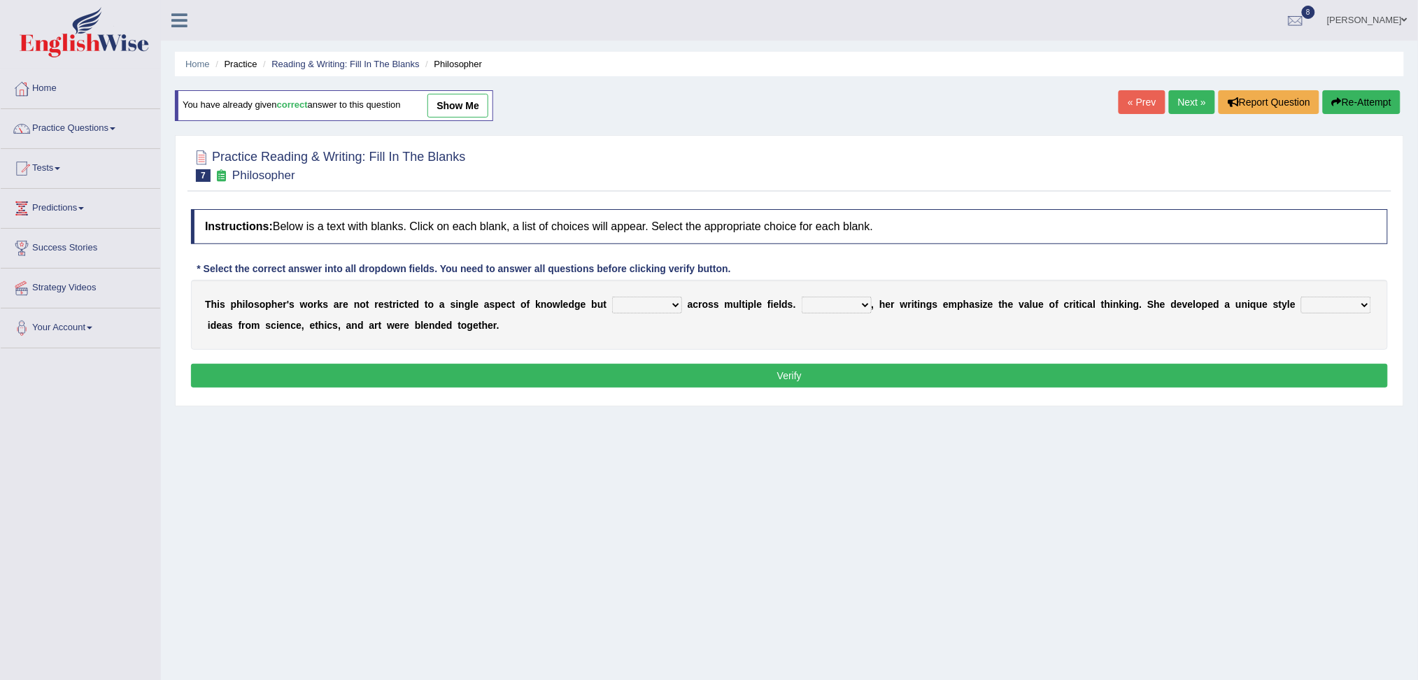
click at [647, 311] on select "constrain contain assemble extend" at bounding box center [647, 305] width 70 height 17
select select "extend"
click at [612, 297] on select "constrain contain assemble extend" at bounding box center [647, 305] width 70 height 17
click at [814, 300] on select "Rather So Moreover Likely" at bounding box center [836, 305] width 70 height 17
select select "Moreover"
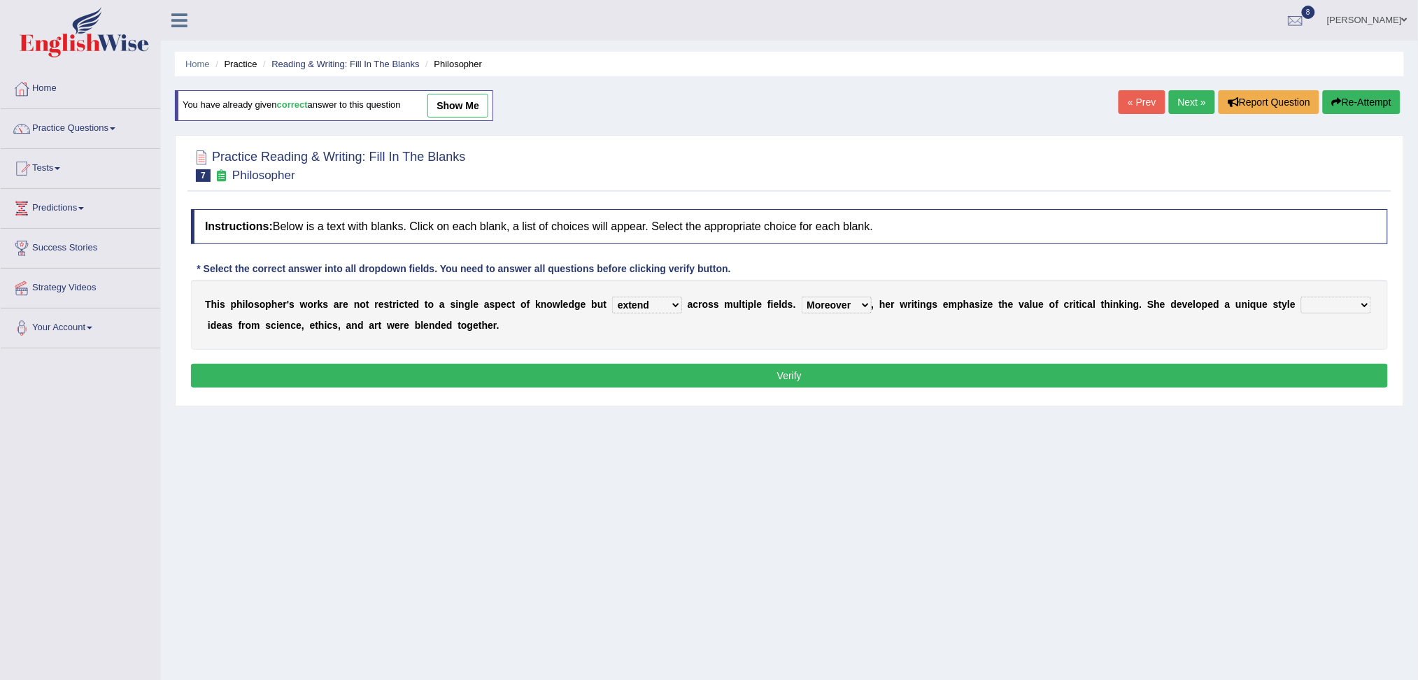
click at [801, 297] on select "Rather So Moreover Likely" at bounding box center [836, 305] width 70 height 17
click at [837, 306] on select "Rather So Moreover Likely" at bounding box center [836, 305] width 70 height 17
click at [1325, 304] on select "in that that which in which" at bounding box center [1336, 305] width 70 height 17
select select "in which"
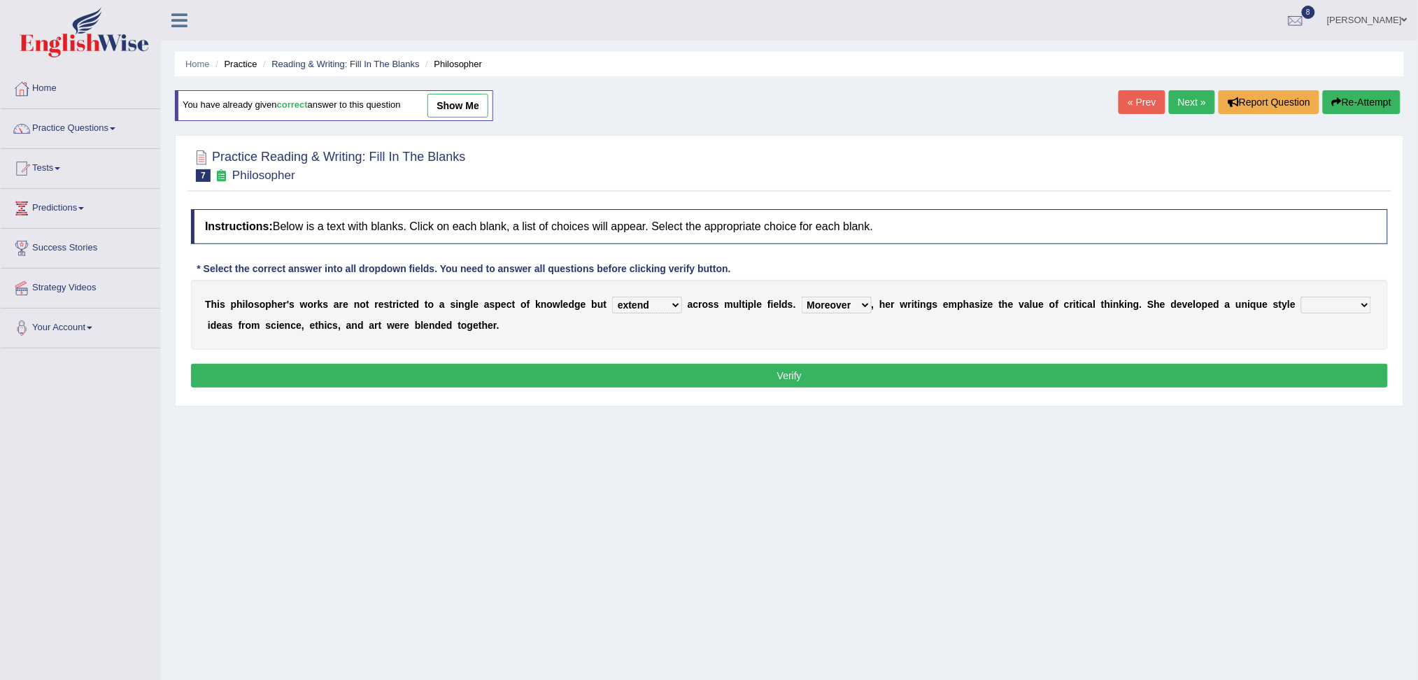
click at [1301, 297] on select "in that that which in which" at bounding box center [1336, 305] width 70 height 17
click at [1022, 371] on button "Verify" at bounding box center [789, 376] width 1197 height 24
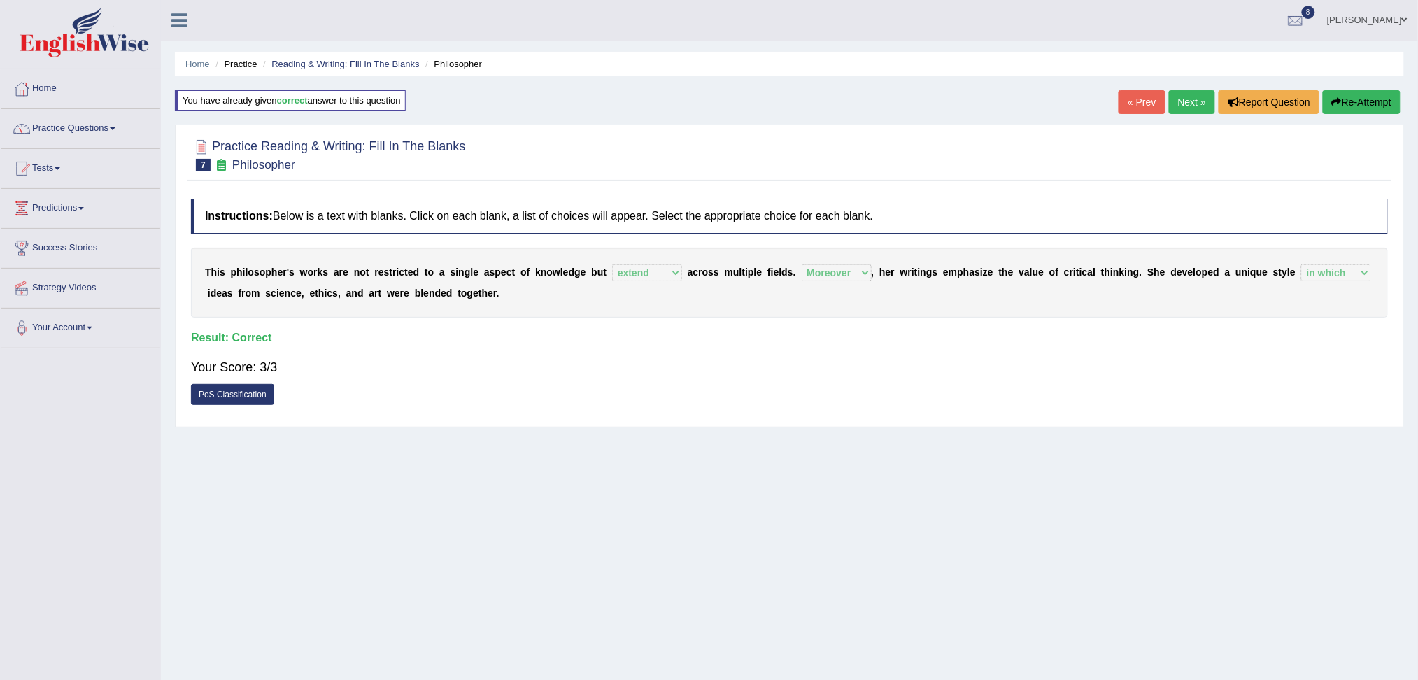
click at [1187, 105] on link "Next »" at bounding box center [1192, 102] width 46 height 24
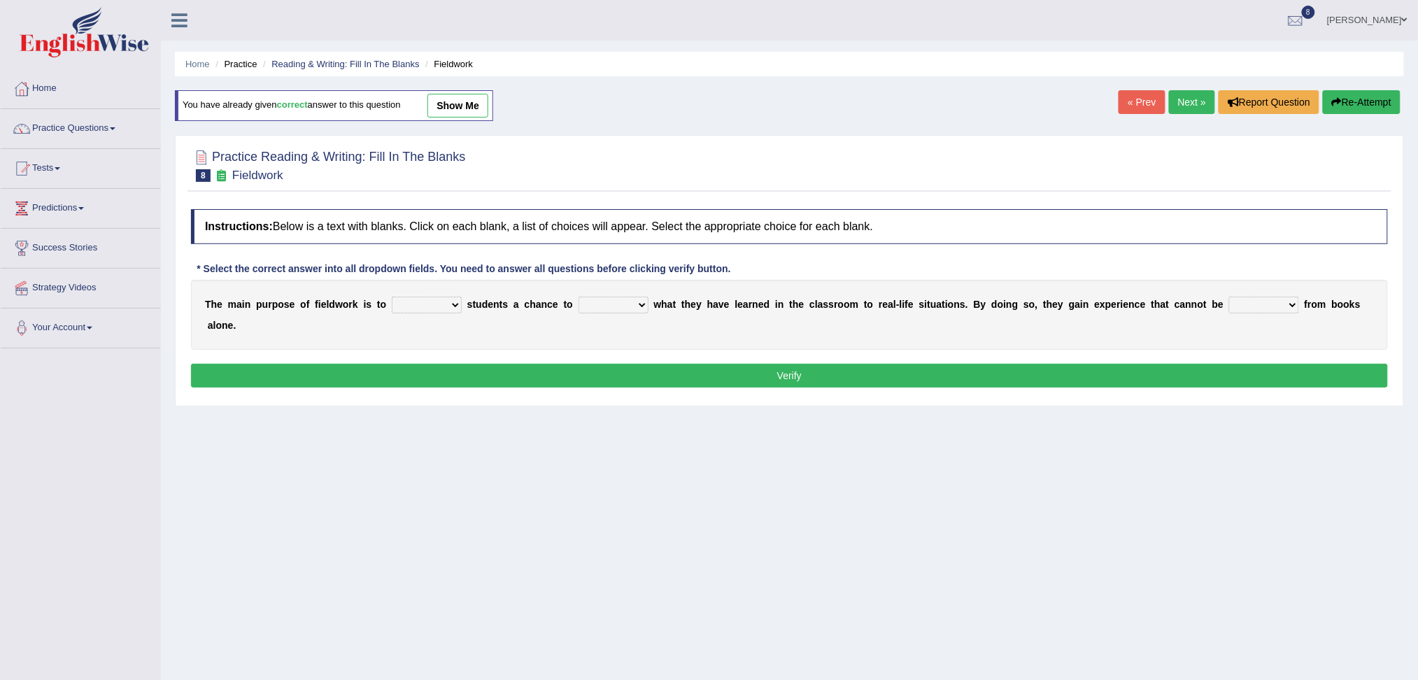
click at [427, 308] on select "resemble stow rave offer" at bounding box center [427, 305] width 70 height 17
select select "offer"
click at [392, 297] on select "resemble stow rave offer" at bounding box center [427, 305] width 70 height 17
click at [608, 307] on select "compare align apply dismount" at bounding box center [613, 305] width 70 height 17
select select "apply"
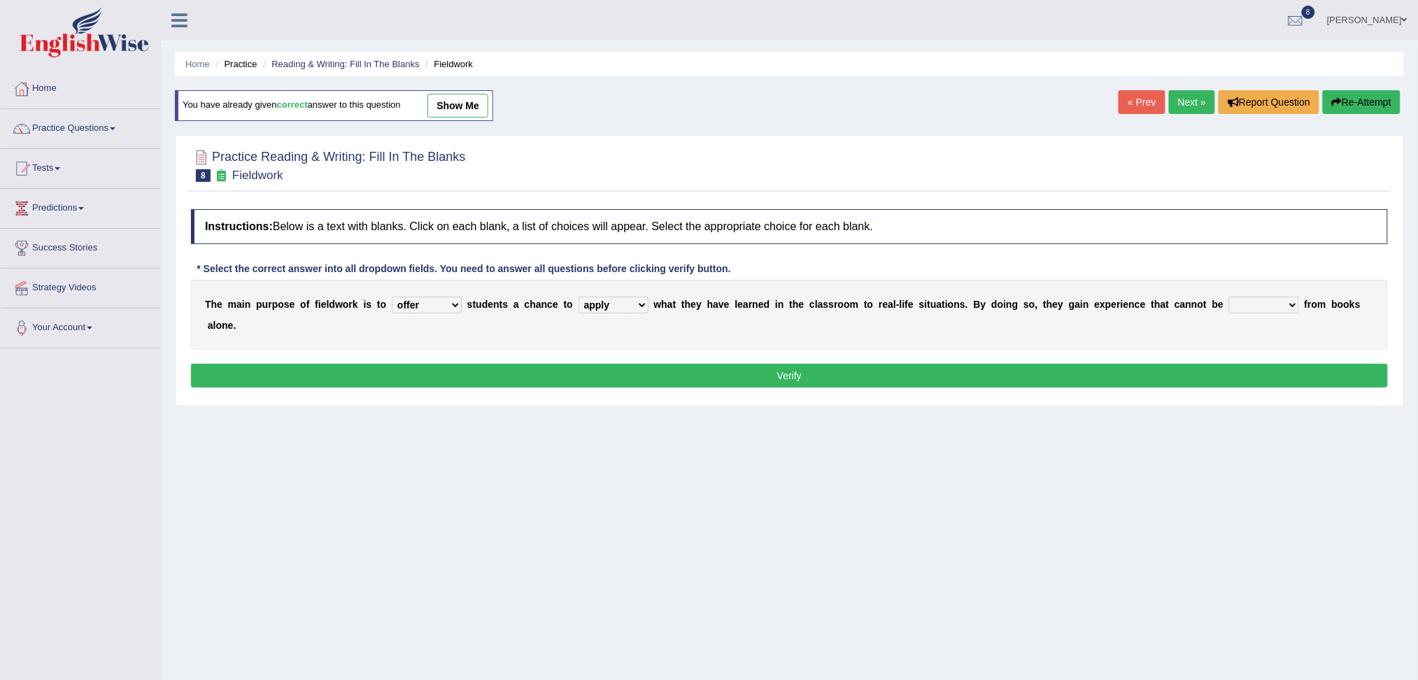
click at [578, 297] on select "compare align apply dismount" at bounding box center [613, 305] width 70 height 17
click at [1255, 307] on select "originated prepared obtained touted" at bounding box center [1264, 305] width 70 height 17
select select "obtained"
click at [1229, 297] on select "originated prepared obtained touted" at bounding box center [1264, 305] width 70 height 17
click at [1082, 380] on button "Verify" at bounding box center [789, 376] width 1197 height 24
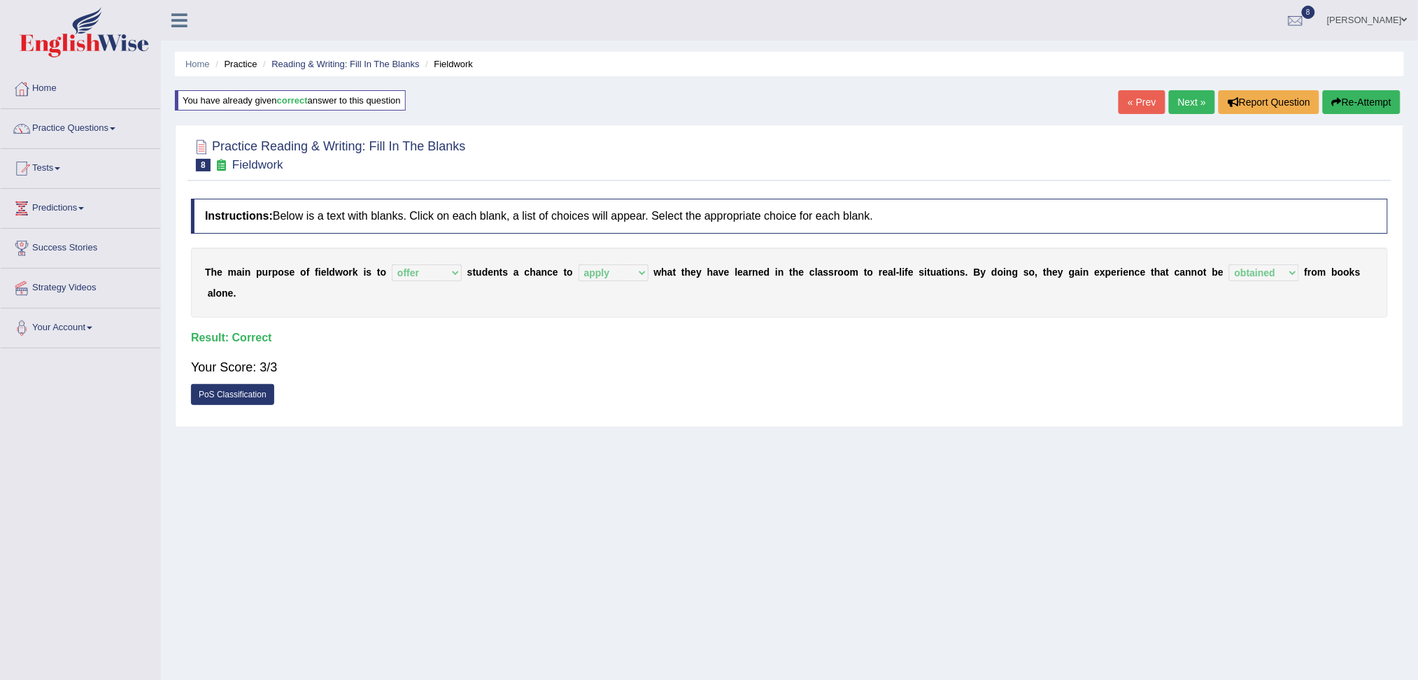
click at [1186, 98] on link "Next »" at bounding box center [1192, 102] width 46 height 24
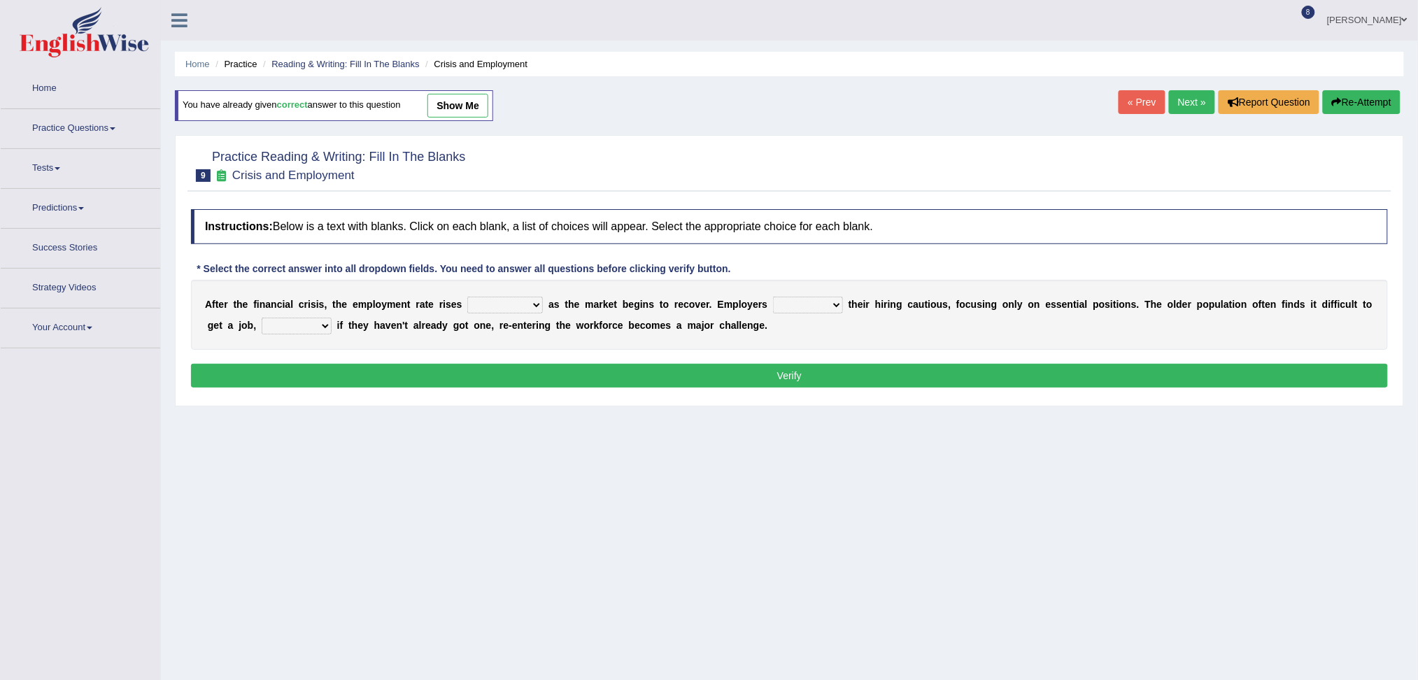
click at [486, 297] on select "normally conversely strenuously sharply" at bounding box center [505, 305] width 76 height 17
select select "strenuously"
click at [467, 297] on select "normally conversely strenuously sharply" at bounding box center [505, 305] width 76 height 17
click at [823, 304] on select "keeping kept keep are kept" at bounding box center [808, 305] width 70 height 17
select select "keep"
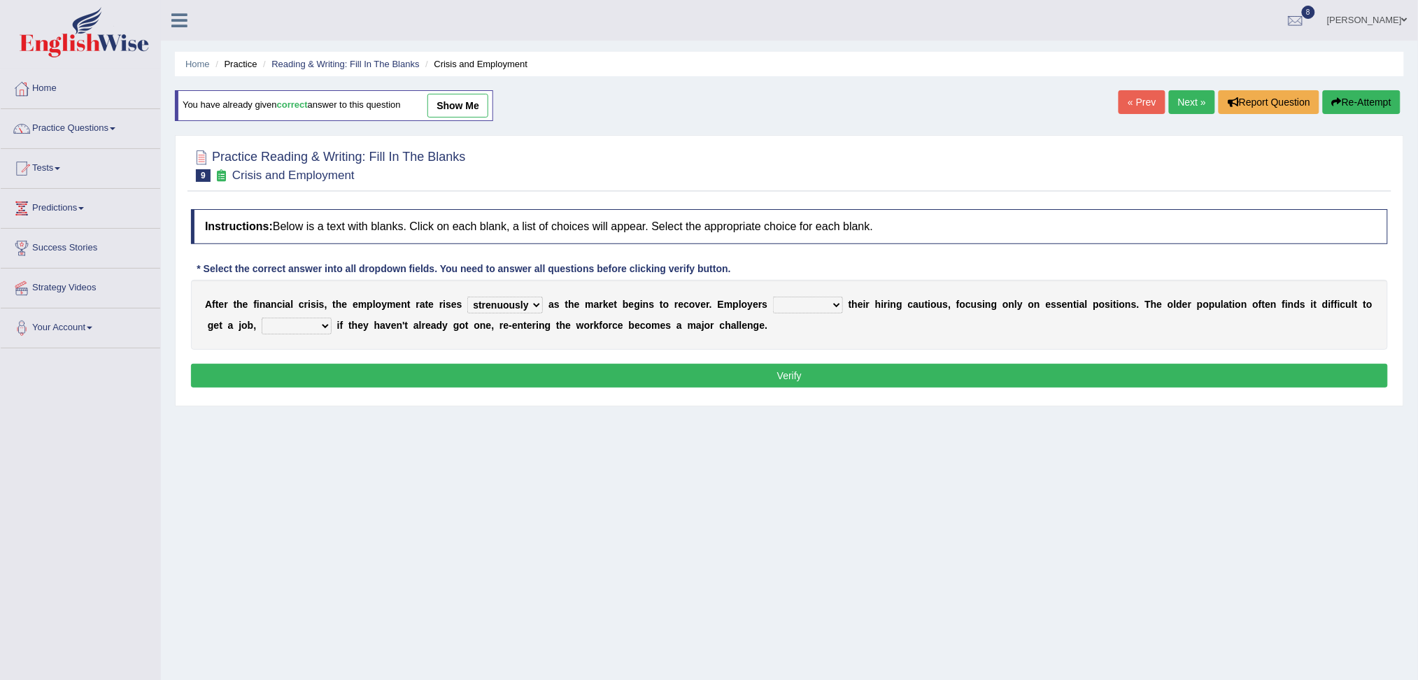
click at [774, 297] on select "keeping kept keep are kept" at bounding box center [808, 305] width 70 height 17
click at [308, 328] on select "although while then because" at bounding box center [297, 326] width 70 height 17
select select "because"
click at [262, 318] on select "although while then because" at bounding box center [297, 326] width 70 height 17
click at [390, 383] on button "Verify" at bounding box center [789, 376] width 1197 height 24
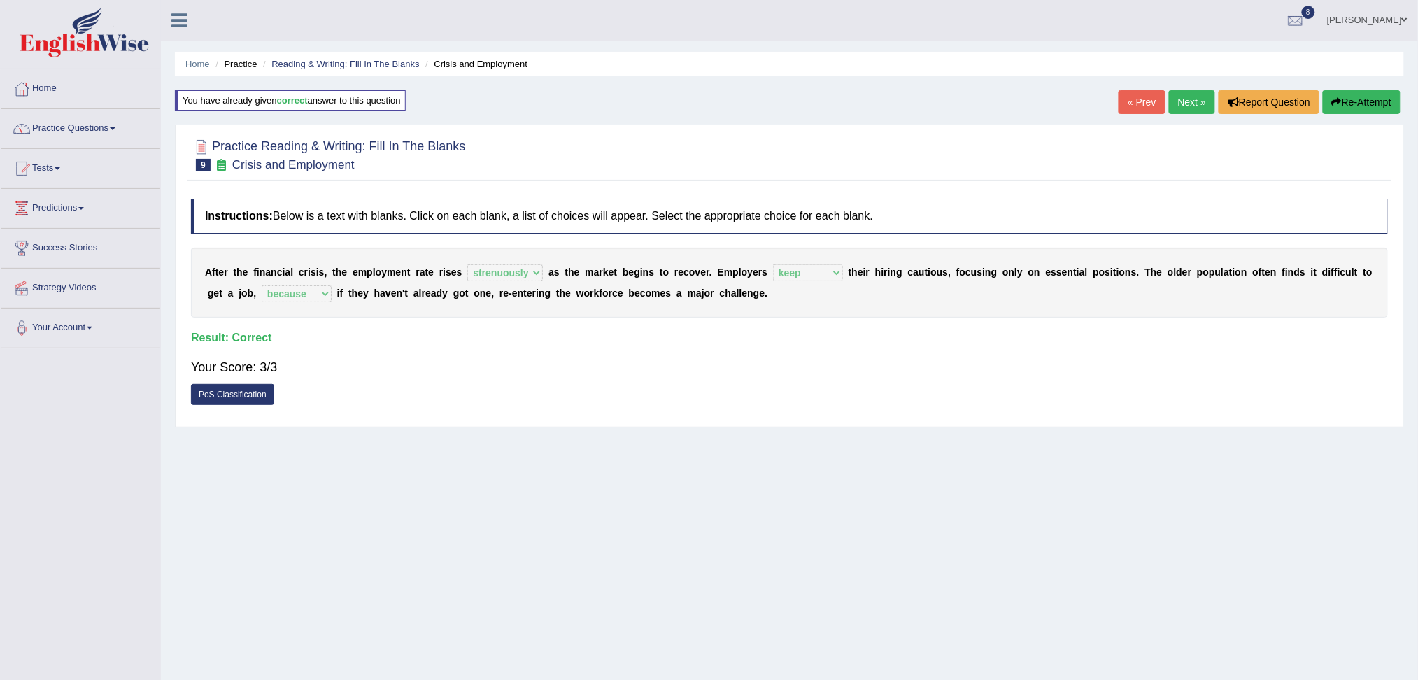
click at [1190, 105] on link "Next »" at bounding box center [1192, 102] width 46 height 24
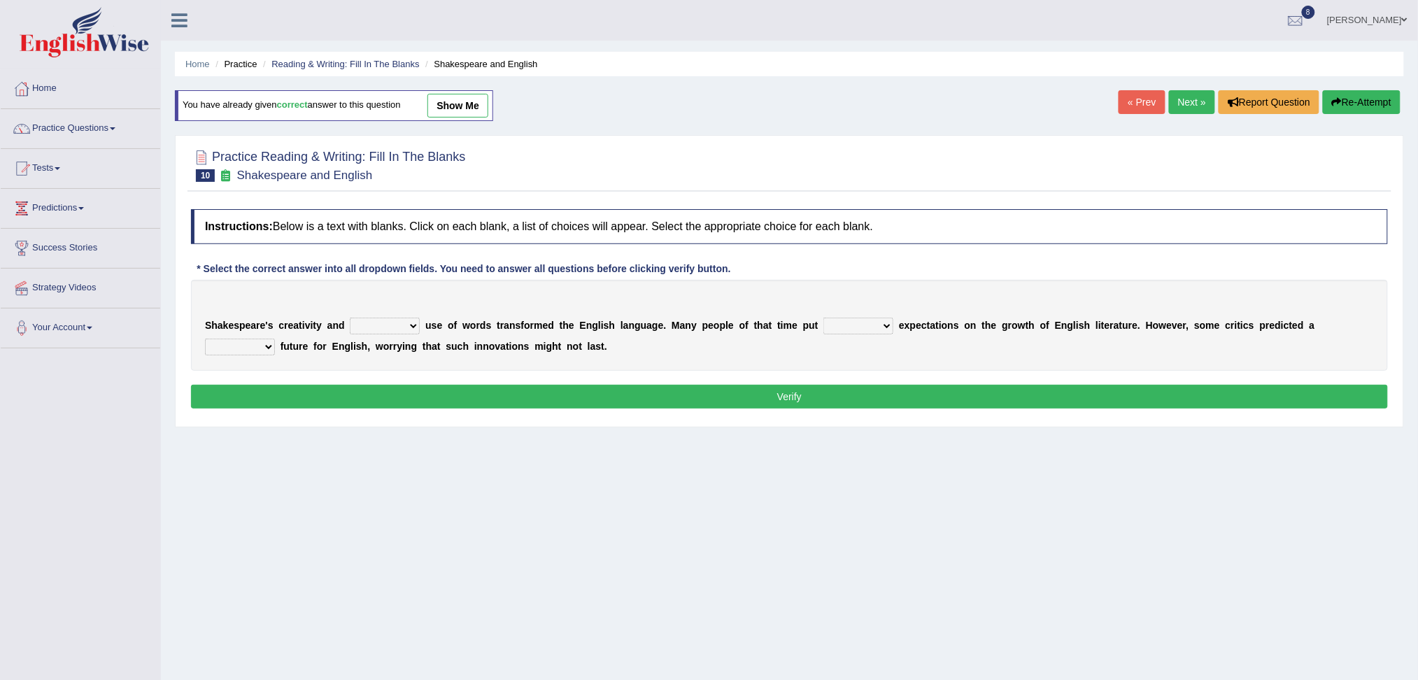
click at [397, 315] on div "S h a k e s p e a r e ' s c r e a t i v i t y a n d idealized intensive fancied…" at bounding box center [789, 325] width 1197 height 91
click at [404, 322] on select "idealized intensive fancied inventive" at bounding box center [385, 326] width 70 height 17
select select "inventive"
click at [350, 318] on select "idealized intensive fancied inventive" at bounding box center [385, 326] width 70 height 17
click at [869, 325] on select "wide much high more" at bounding box center [858, 326] width 70 height 17
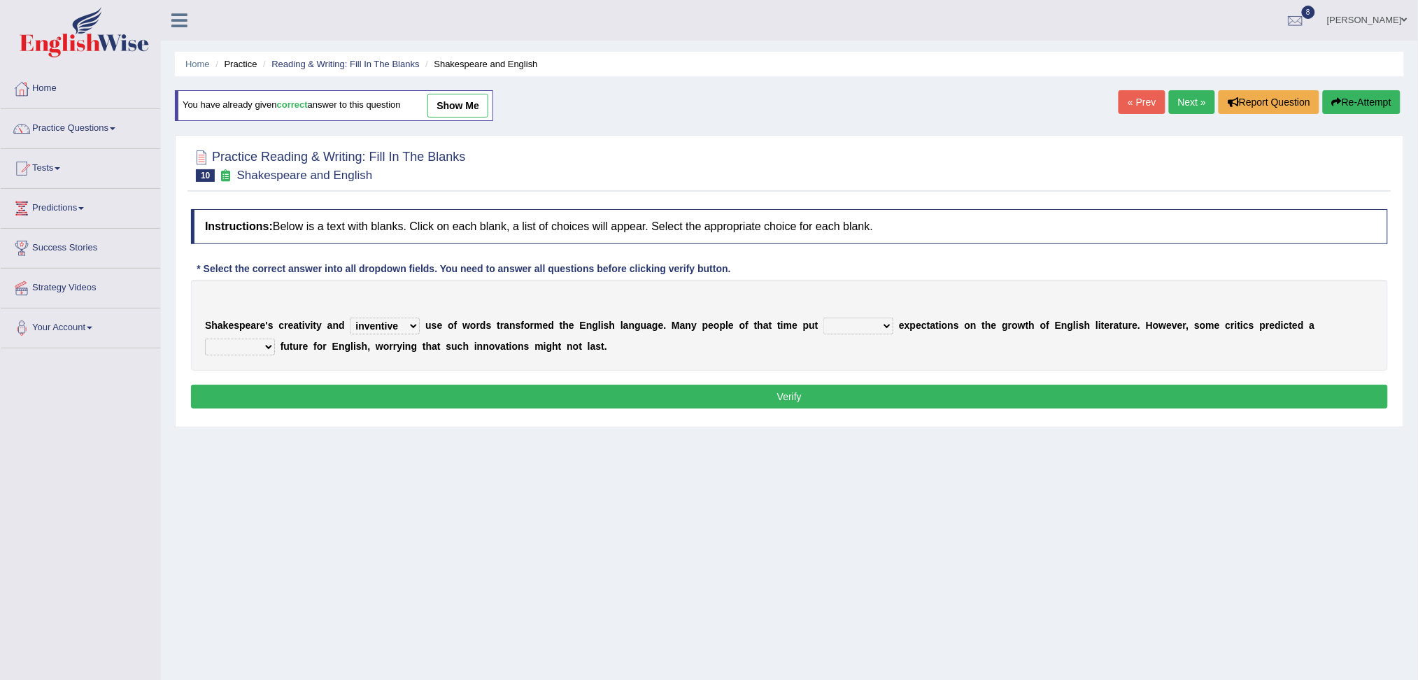
select select "high"
click at [823, 318] on select "wide much high more" at bounding box center [858, 326] width 70 height 17
click at [250, 350] on select "monetary promising irresistible daunting" at bounding box center [240, 346] width 70 height 17
select select "daunting"
click at [205, 338] on select "monetary promising irresistible daunting" at bounding box center [240, 346] width 70 height 17
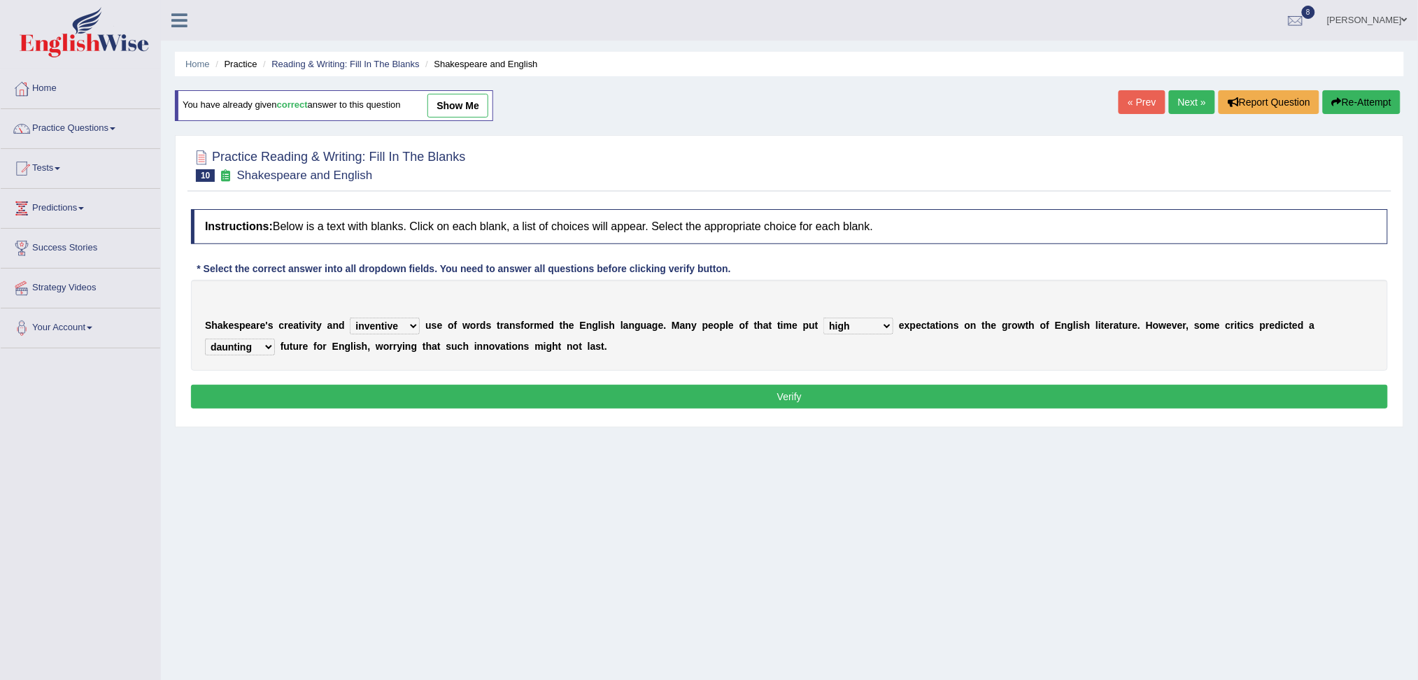
click at [322, 386] on button "Verify" at bounding box center [789, 397] width 1197 height 24
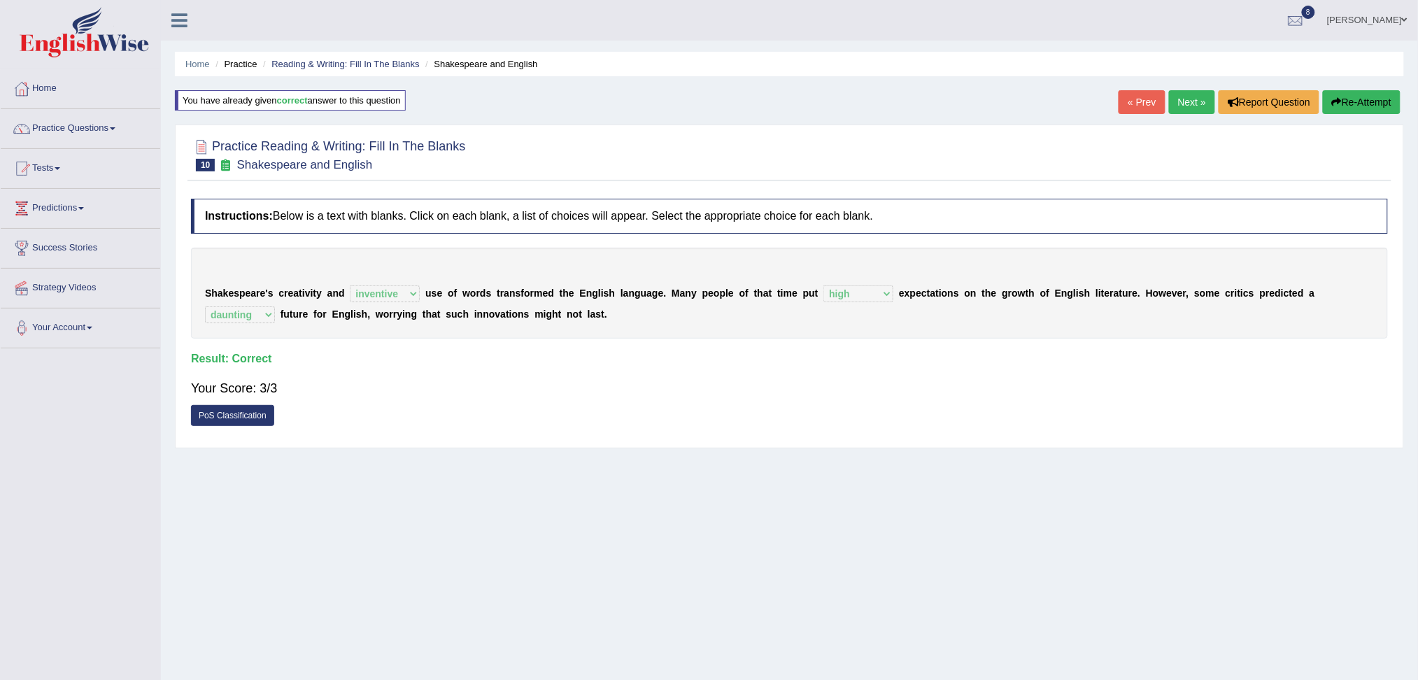
click at [1187, 106] on link "Next »" at bounding box center [1192, 102] width 46 height 24
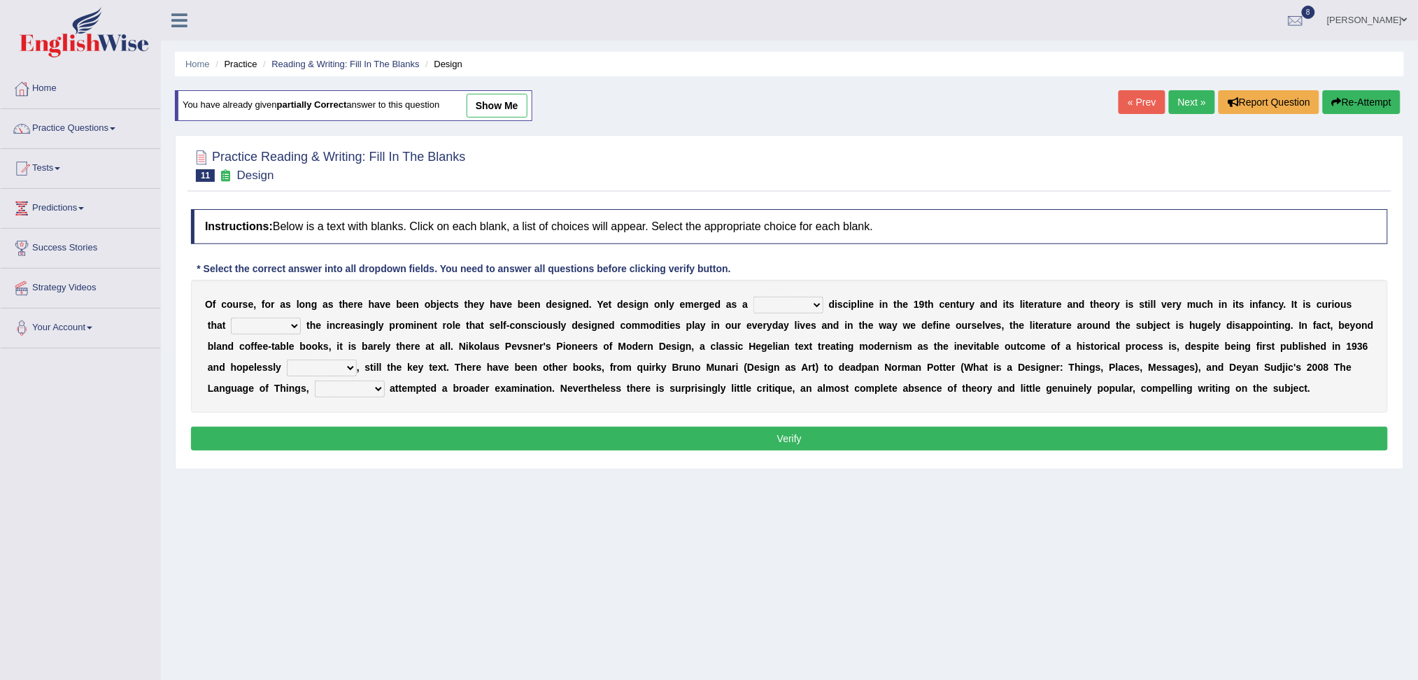
click at [798, 297] on select "bilateral ubiquitous foremost dedicated" at bounding box center [788, 305] width 70 height 17
select select "foremost"
click at [753, 297] on select "bilateral ubiquitous foremost dedicated" at bounding box center [788, 305] width 70 height 17
click at [276, 324] on select "since despite within through" at bounding box center [266, 326] width 70 height 17
select select "despite"
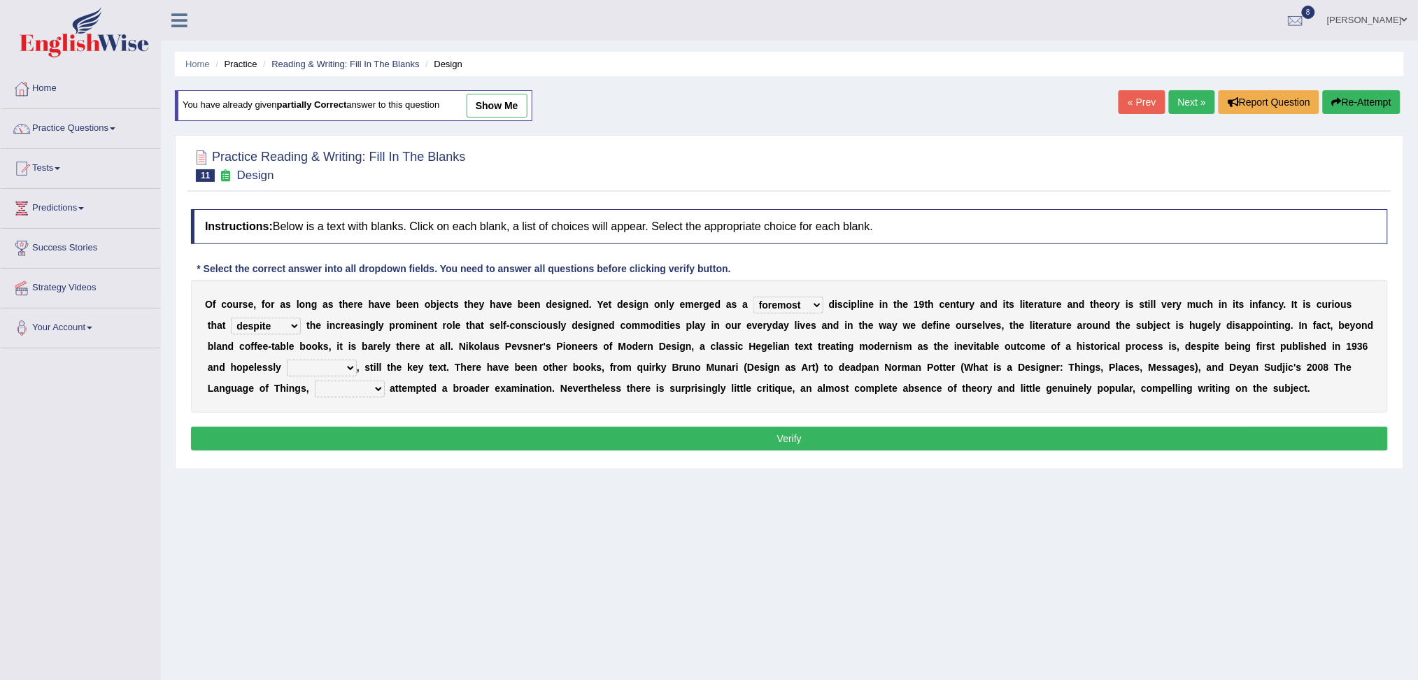
click at [231, 318] on select "since despite within through" at bounding box center [266, 326] width 70 height 17
click at [349, 371] on select "dates dating date dated" at bounding box center [322, 367] width 70 height 17
select select "dated"
click at [287, 359] on select "dates dating date dated" at bounding box center [322, 367] width 70 height 17
click at [365, 397] on div "O f c o u r s e , f o r a s l o n g a s t h e r e h a v e b e e n o b j e c t s…" at bounding box center [789, 346] width 1197 height 133
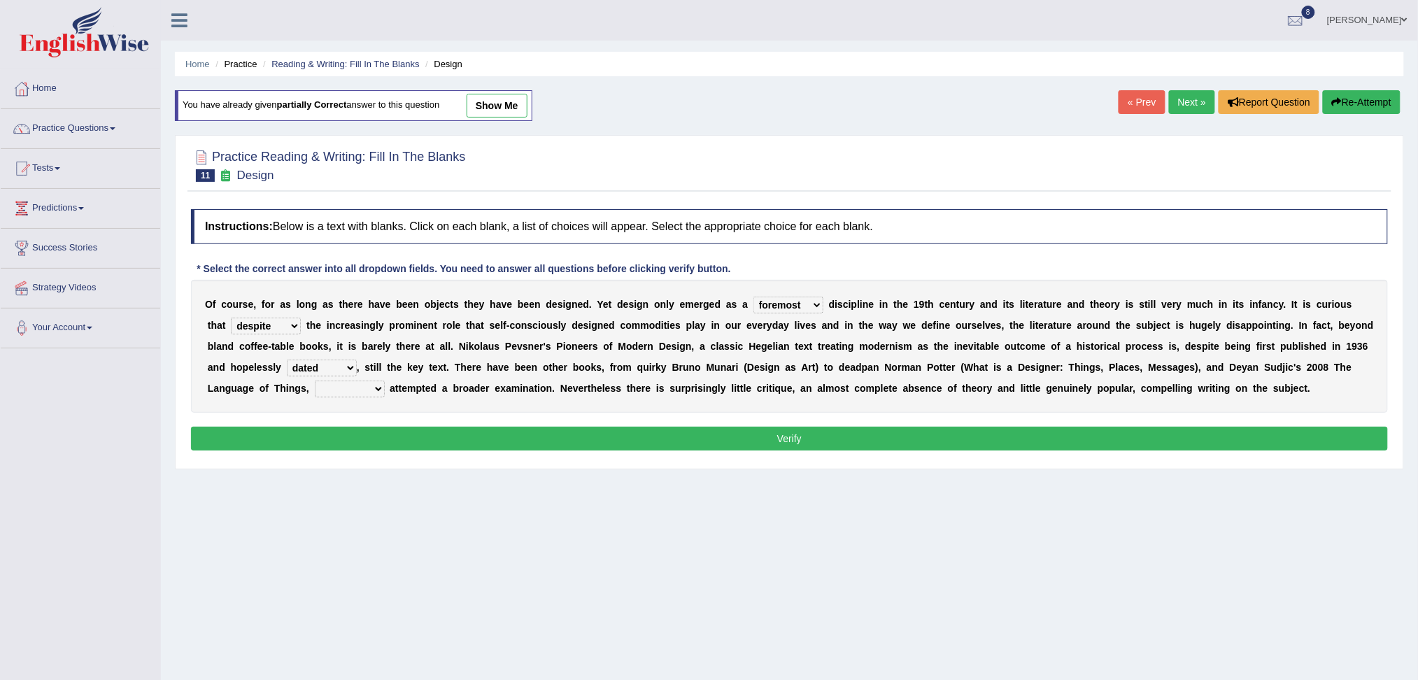
click at [356, 390] on select "which then however as" at bounding box center [350, 388] width 70 height 17
select select "which"
click at [315, 380] on select "which then however as" at bounding box center [350, 388] width 70 height 17
click at [387, 432] on button "Verify" at bounding box center [789, 439] width 1197 height 24
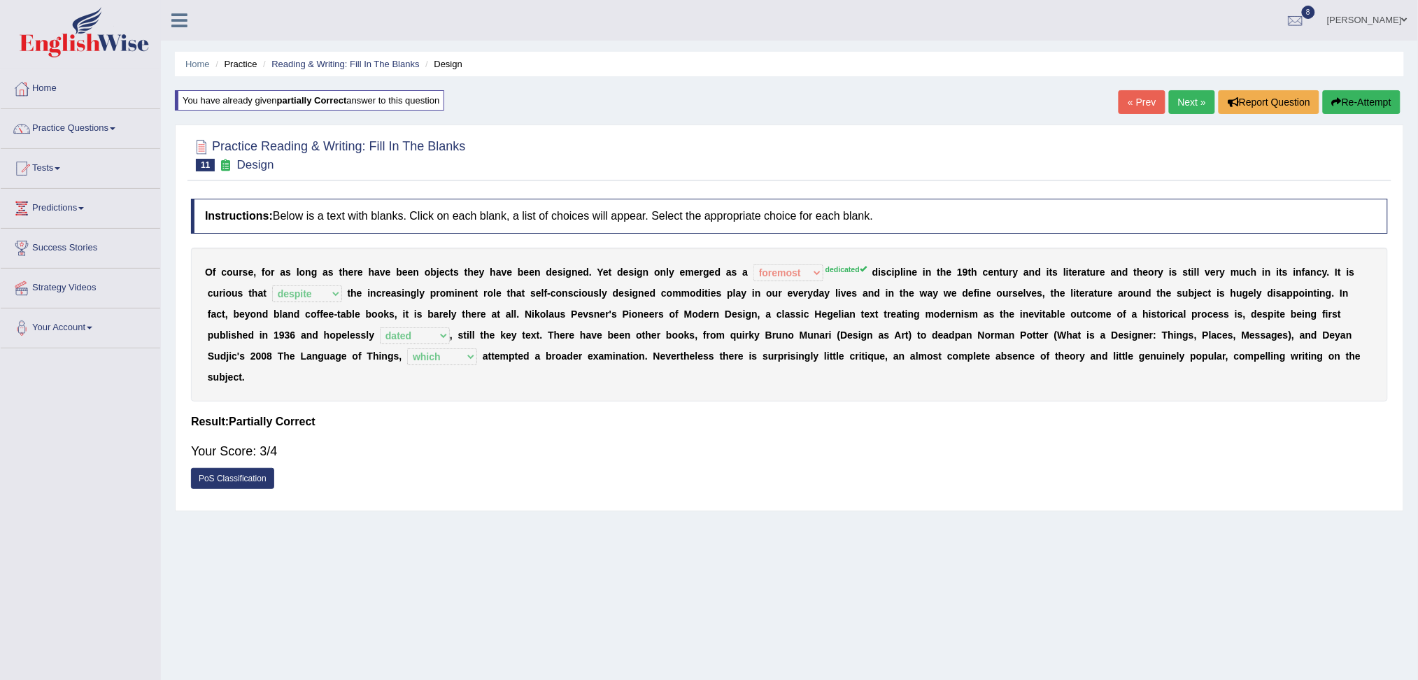
click at [1182, 99] on link "Next »" at bounding box center [1192, 102] width 46 height 24
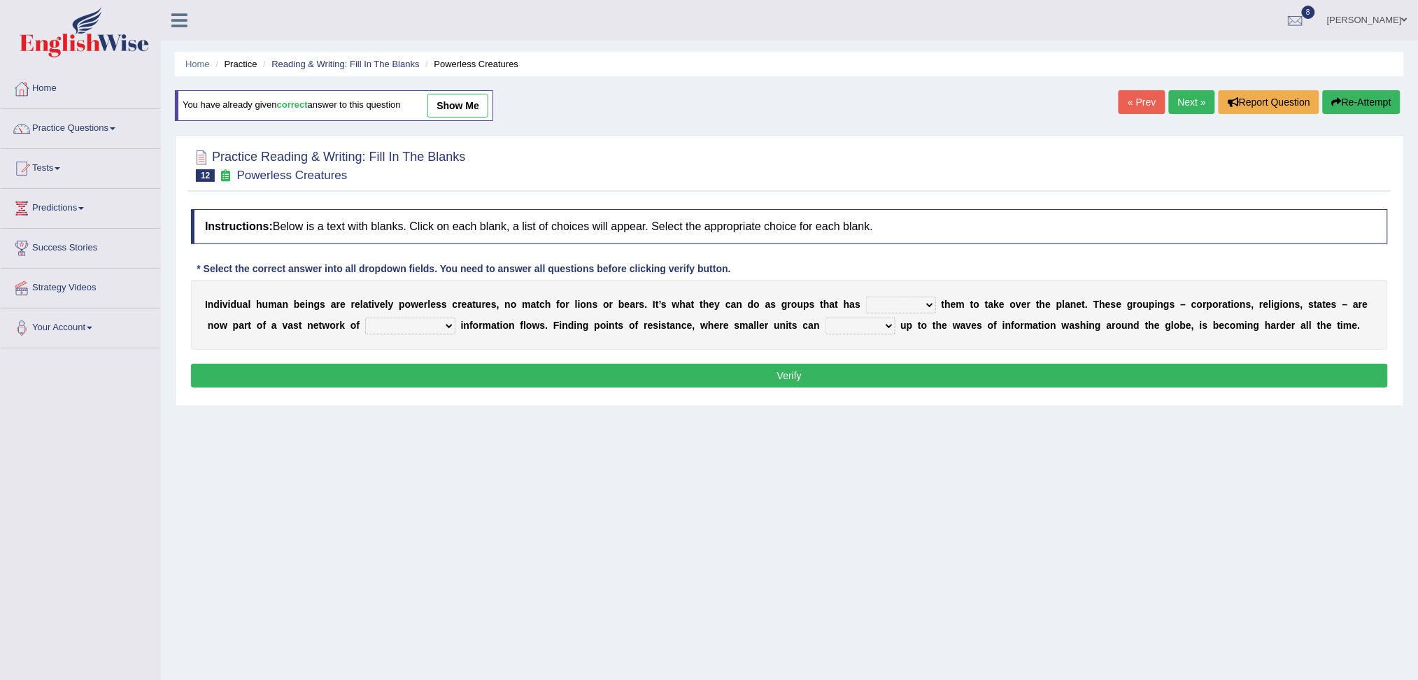
click at [913, 307] on select "enabled contended embodied conjured" at bounding box center [901, 305] width 70 height 17
select select "enabled"
click at [866, 297] on select "enabled contended embodied conjured" at bounding box center [901, 305] width 70 height 17
click at [428, 323] on select "interconnected overlapping fastened exploited" at bounding box center [410, 326] width 90 height 17
select select "interconnected"
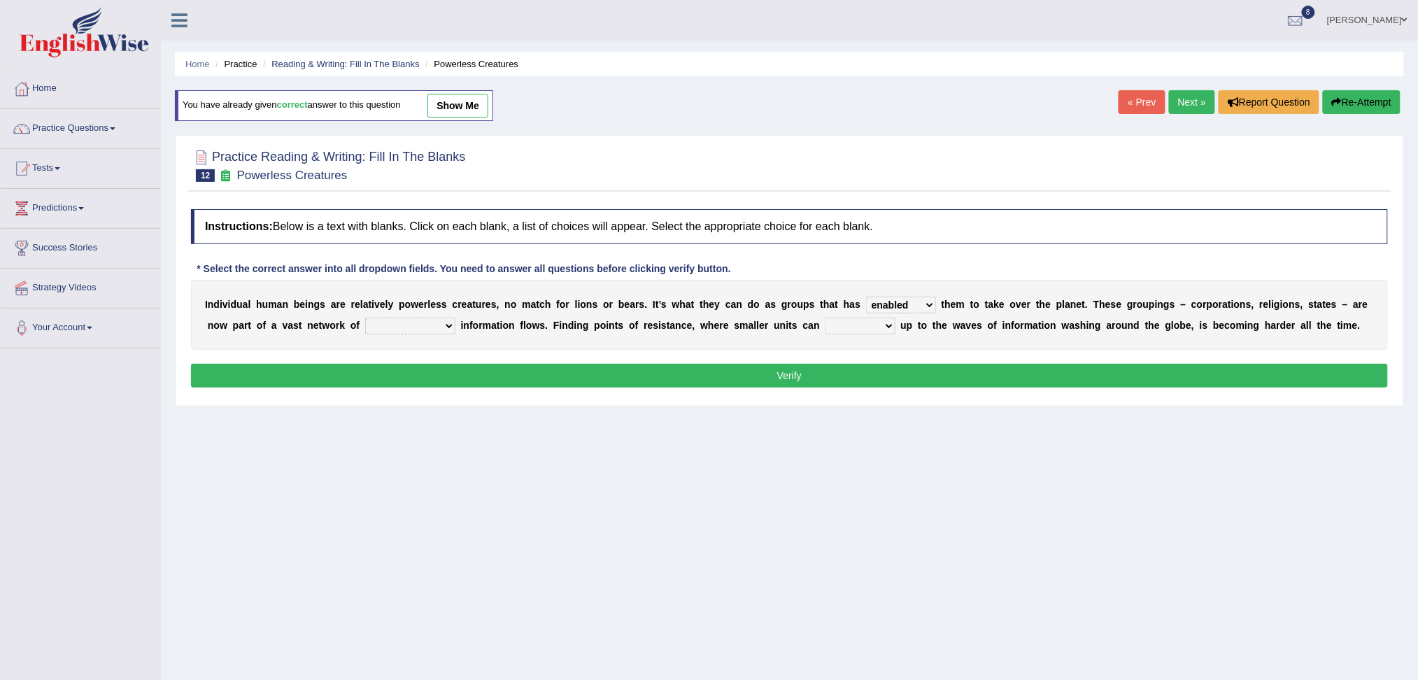
click at [365, 318] on select "interconnected overlapping fastened exploited" at bounding box center [410, 326] width 90 height 17
click at [860, 322] on select "stand raise hail pump" at bounding box center [860, 326] width 70 height 17
select select "stand"
click at [827, 318] on select "stand raise hail pump" at bounding box center [860, 326] width 70 height 17
click at [809, 370] on button "Verify" at bounding box center [789, 376] width 1197 height 24
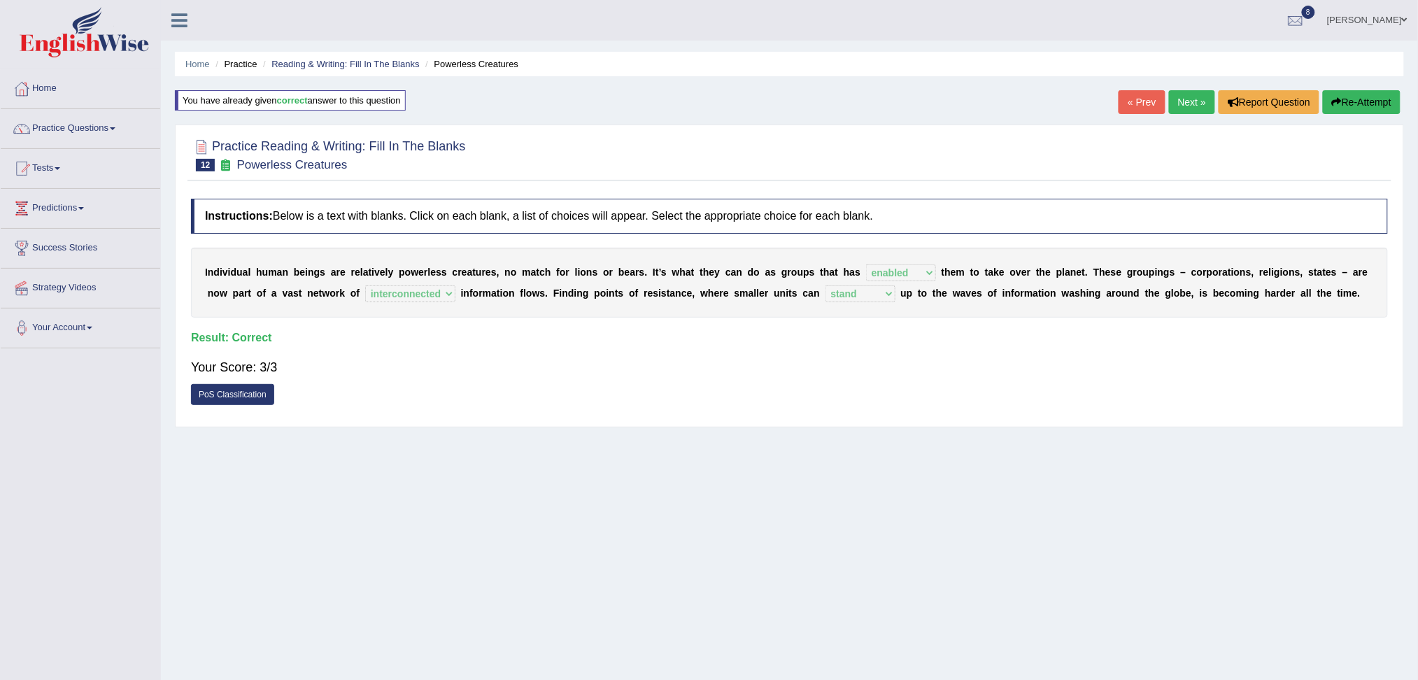
click at [1175, 107] on link "Next »" at bounding box center [1192, 102] width 46 height 24
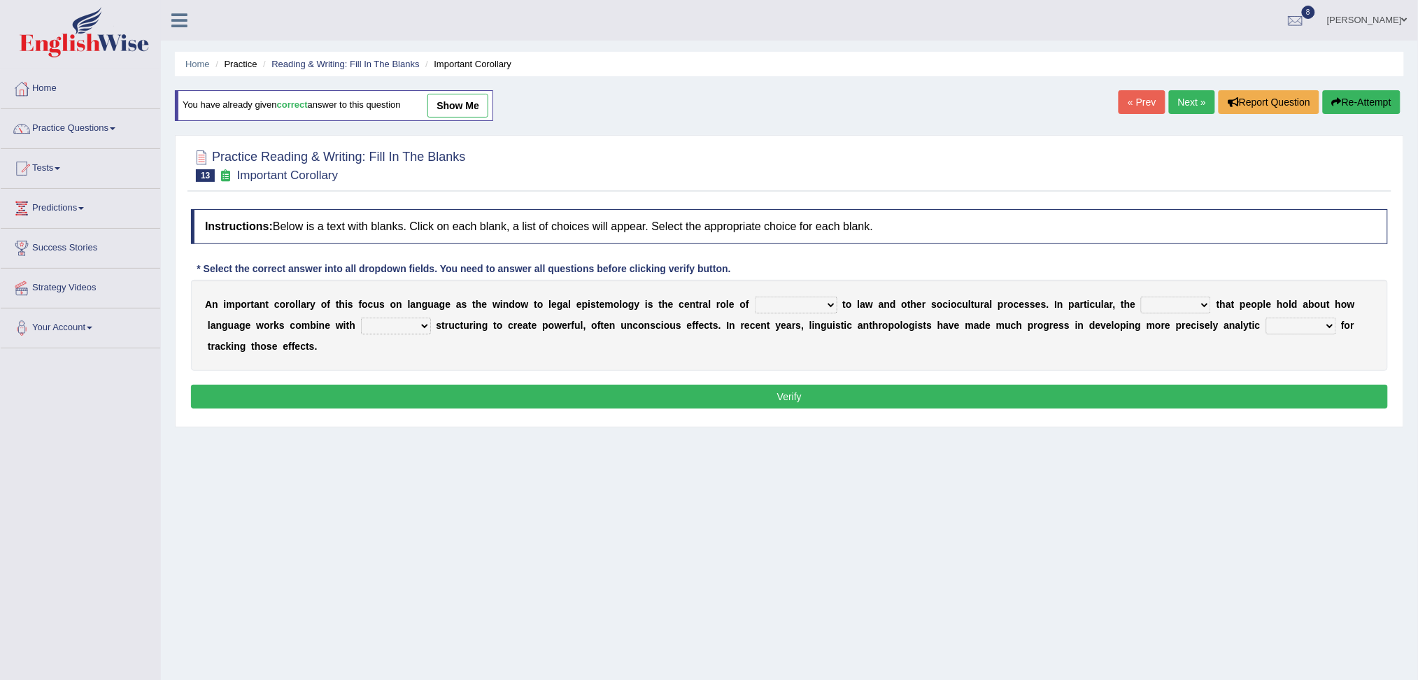
click at [779, 297] on select "discourse epoch dialect acquaintance" at bounding box center [796, 305] width 83 height 17
select select "discourse"
click at [755, 297] on select "discourse epoch dialect acquaintance" at bounding box center [796, 305] width 83 height 17
click at [1183, 301] on select "deviation besmirch consent ideas" at bounding box center [1176, 305] width 70 height 17
select select "ideas"
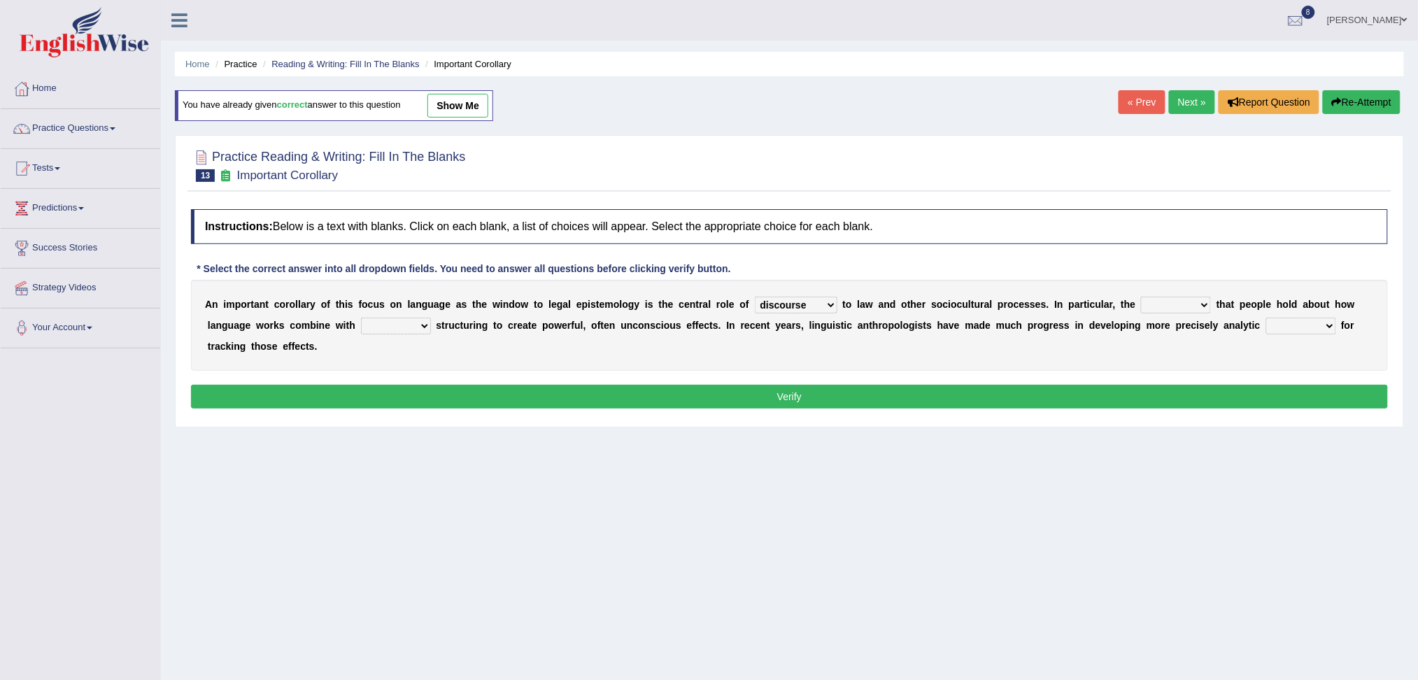
click at [1141, 297] on select "deviation besmirch consent ideas" at bounding box center [1176, 305] width 70 height 17
click at [389, 326] on select "mandatory linguistic legitimate customary" at bounding box center [396, 326] width 70 height 17
select select "linguistic"
click at [361, 318] on select "mandatory linguistic legitimate customary" at bounding box center [396, 326] width 70 height 17
click at [1294, 324] on select "tools appetite albums stroke" at bounding box center [1301, 326] width 70 height 17
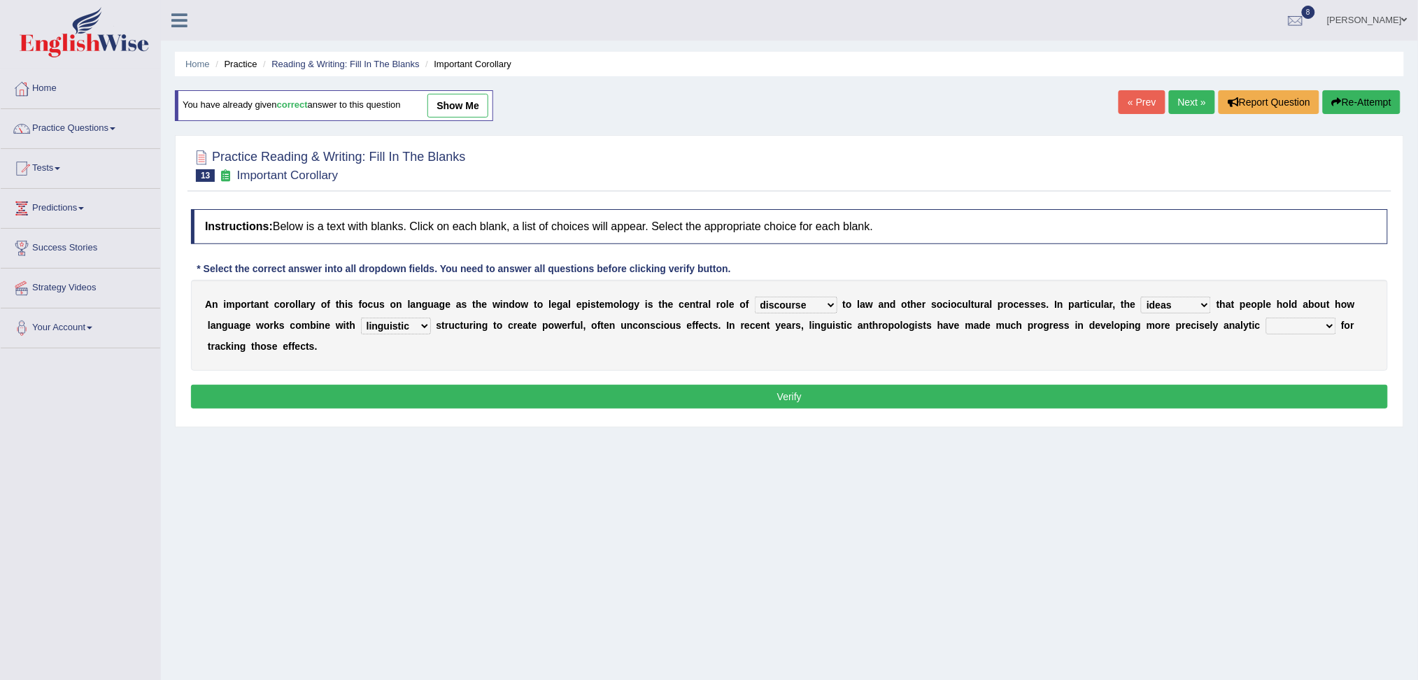
select select "tools"
click at [1267, 318] on select "tools appetite albums stroke" at bounding box center [1301, 326] width 70 height 17
click at [1034, 390] on button "Verify" at bounding box center [789, 397] width 1197 height 24
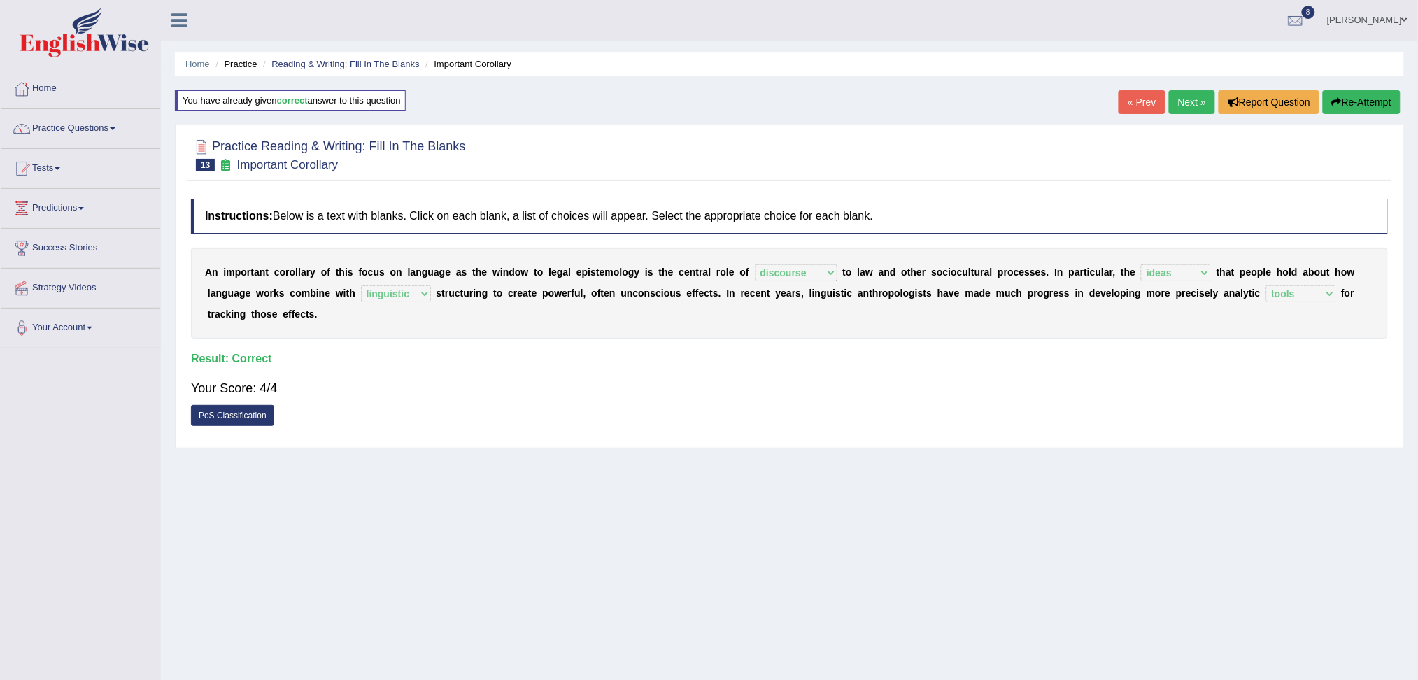
click at [1170, 102] on link "Next »" at bounding box center [1192, 102] width 46 height 24
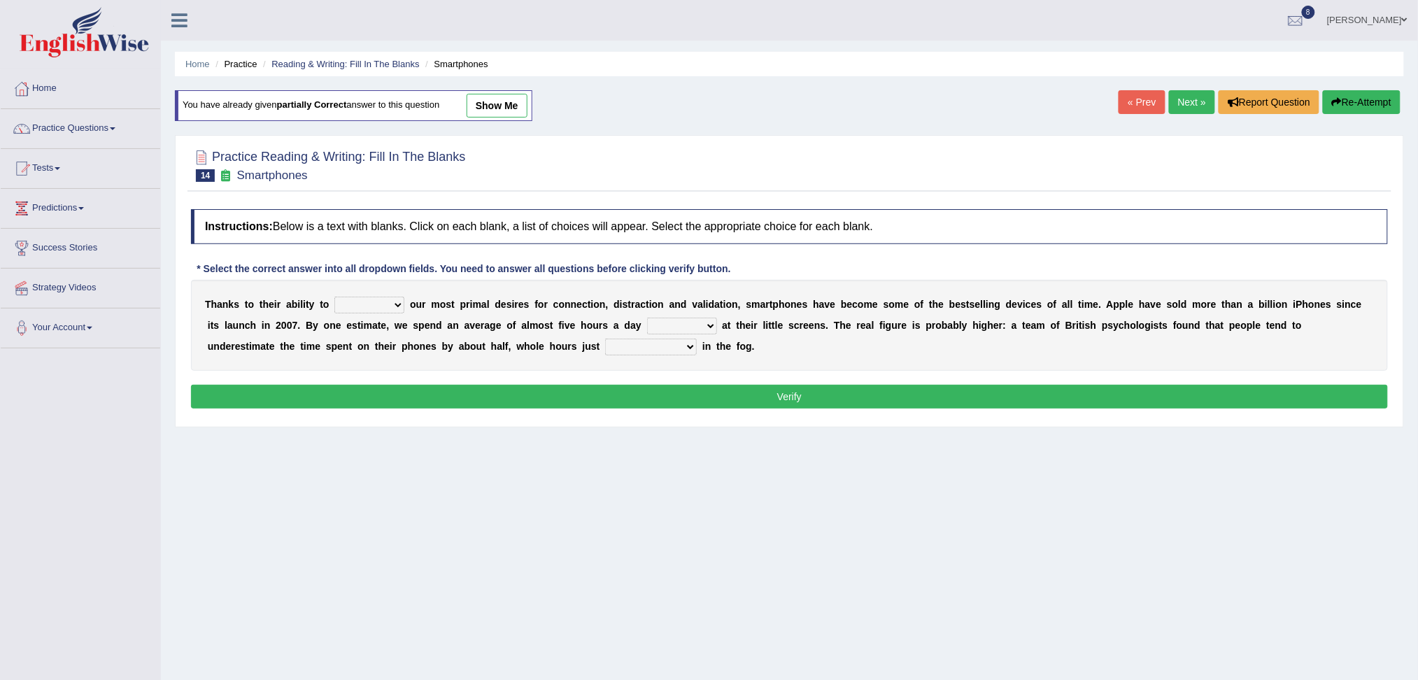
click at [374, 297] on select "hijack describe sharpen conserve" at bounding box center [369, 305] width 70 height 17
select select "hijack"
click at [334, 297] on select "hijack describe sharpen conserve" at bounding box center [369, 305] width 70 height 17
click at [688, 320] on select "watching waggling snoring staring" at bounding box center [682, 326] width 70 height 17
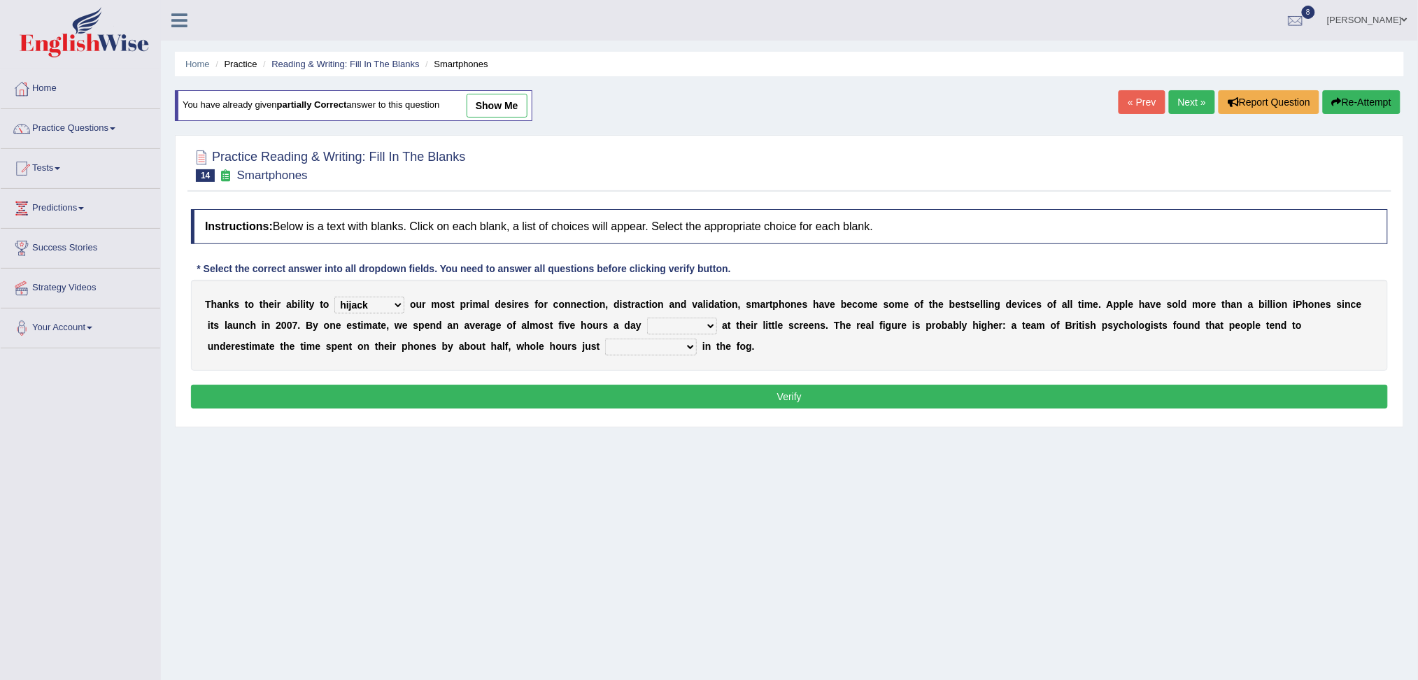
click at [688, 320] on select "watching waggling snoring staring" at bounding box center [682, 326] width 70 height 17
select select "watching"
click at [647, 318] on select "watching waggling snoring staring" at bounding box center [682, 326] width 70 height 17
click at [605, 345] on select "has evaporated evaporating evaporate evaporates" at bounding box center [651, 346] width 92 height 17
select select "evaporating"
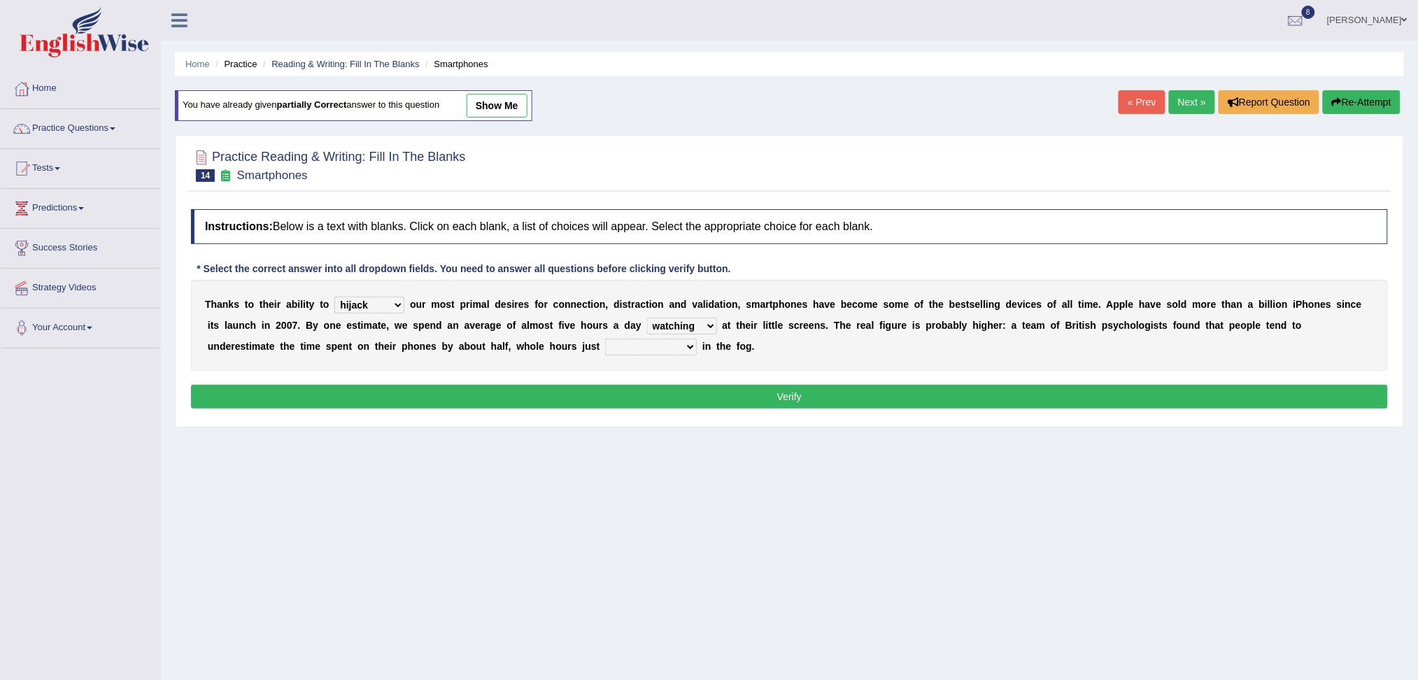
click at [605, 338] on select "has evaporated evaporating evaporate evaporates" at bounding box center [651, 346] width 92 height 17
click at [606, 390] on button "Verify" at bounding box center [789, 397] width 1197 height 24
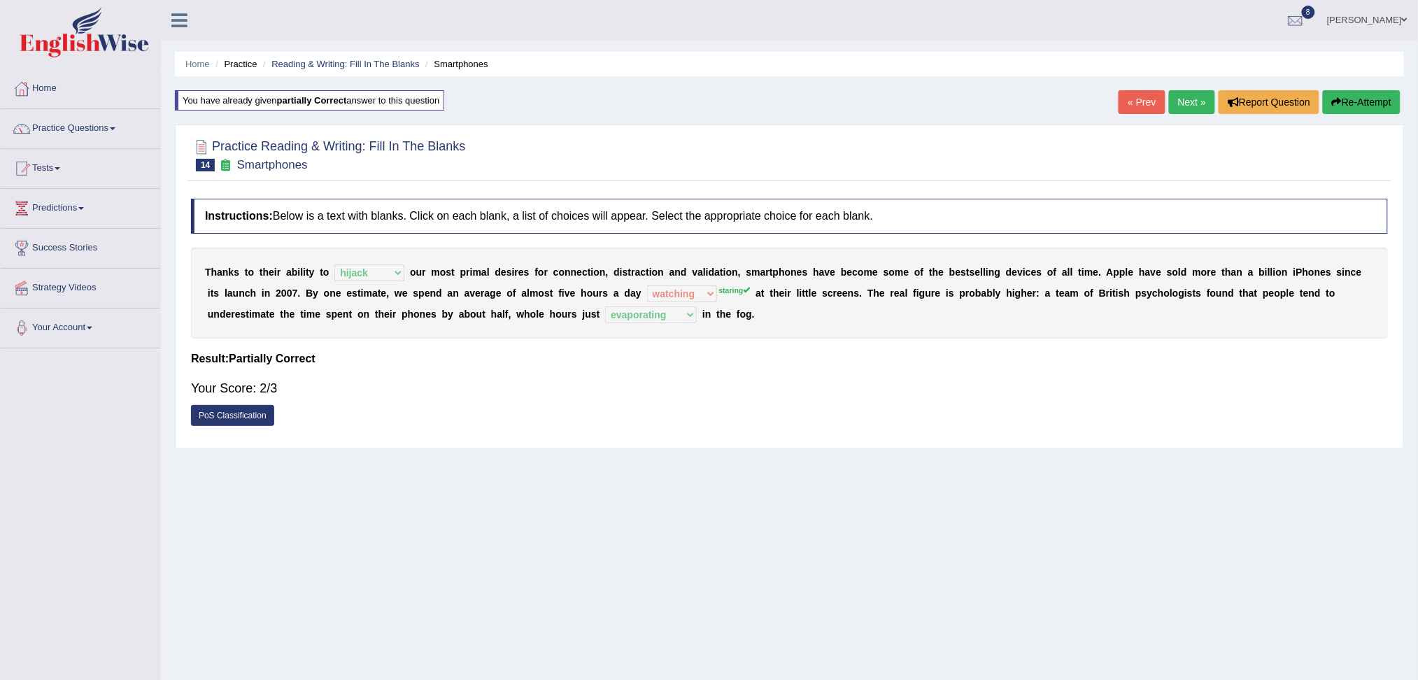
click at [1367, 93] on button "Re-Attempt" at bounding box center [1361, 102] width 78 height 24
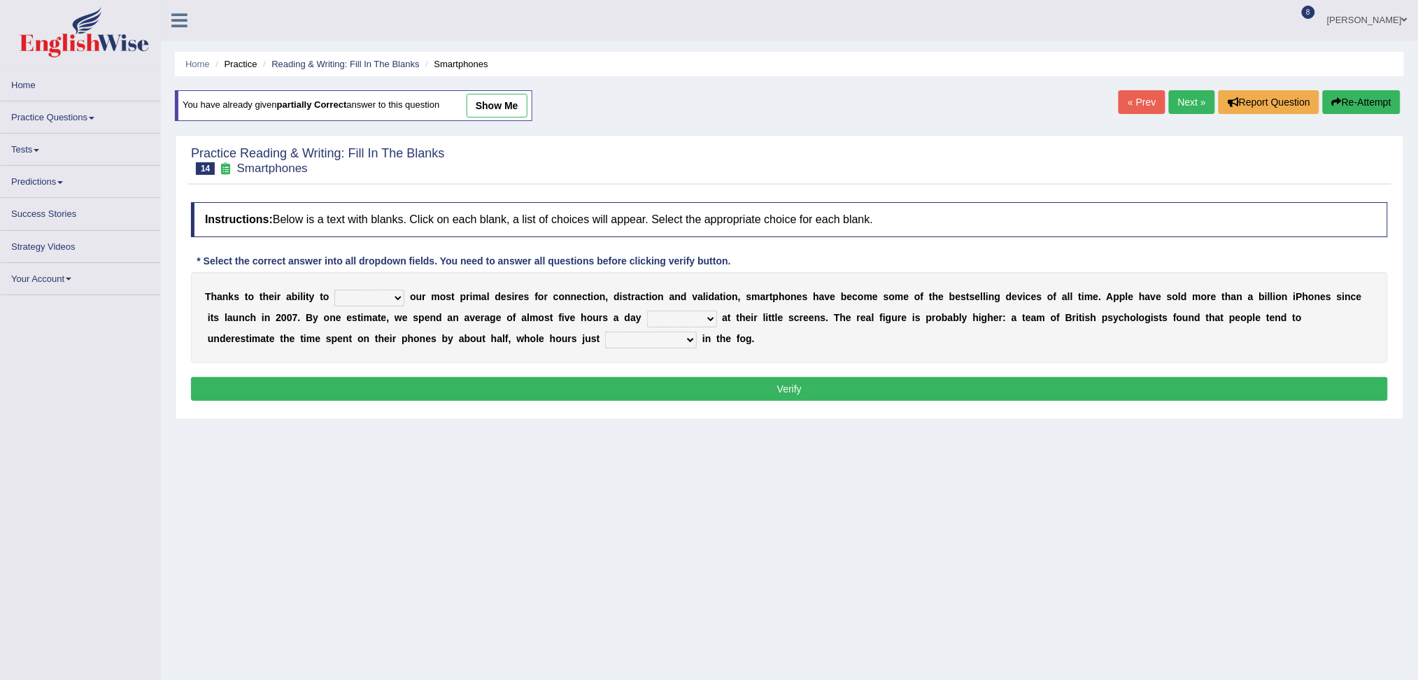
click at [371, 292] on div "T h a n k s t o t h e i r a b i l i t y t o hijack describe sharpen conserve o …" at bounding box center [789, 317] width 1197 height 91
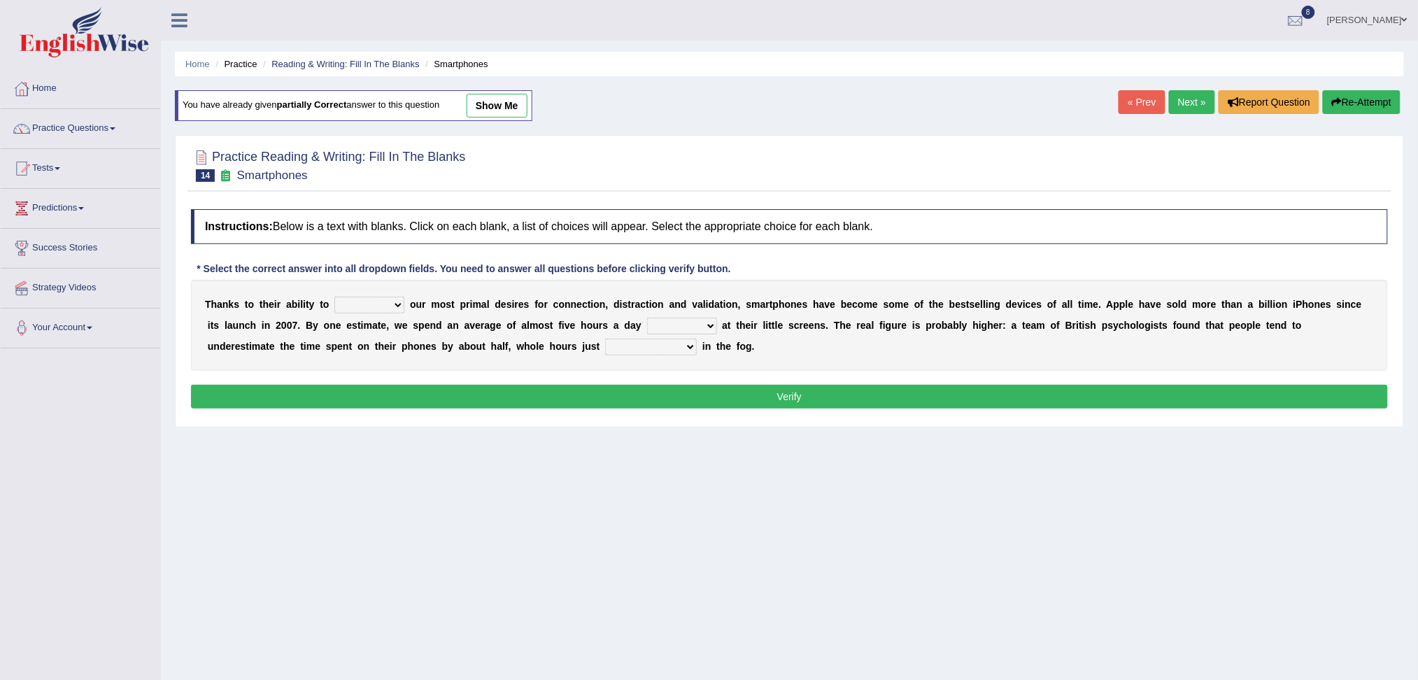
select select "hijack"
click at [334, 297] on select "hijack describe sharpen conserve" at bounding box center [369, 305] width 70 height 17
click at [687, 330] on select "watching waggling snoring staring" at bounding box center [682, 326] width 70 height 17
select select "staring"
click at [647, 318] on select "watching waggling snoring staring" at bounding box center [682, 326] width 70 height 17
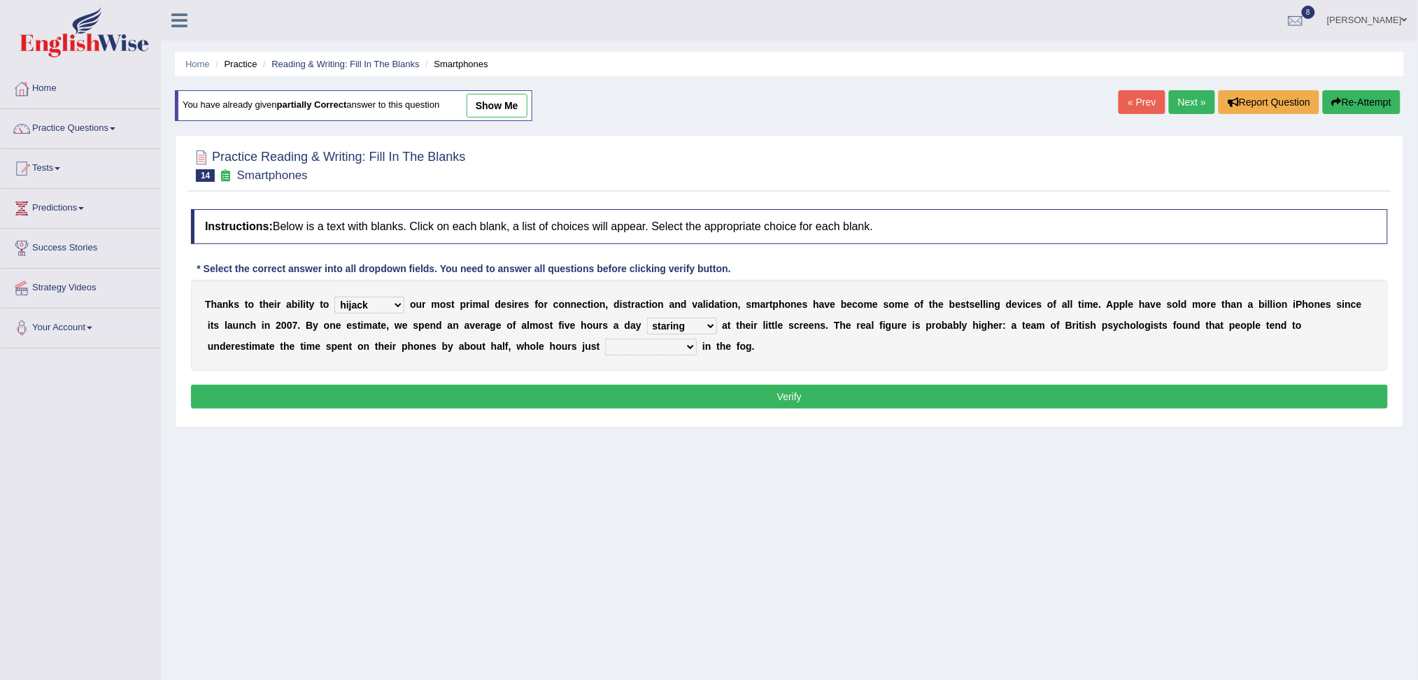
click at [607, 350] on select "has evaporated evaporating evaporate evaporates" at bounding box center [651, 346] width 92 height 17
select select "evaporating"
click at [605, 338] on select "has evaporated evaporating evaporate evaporates" at bounding box center [651, 346] width 92 height 17
click at [629, 400] on button "Verify" at bounding box center [789, 397] width 1197 height 24
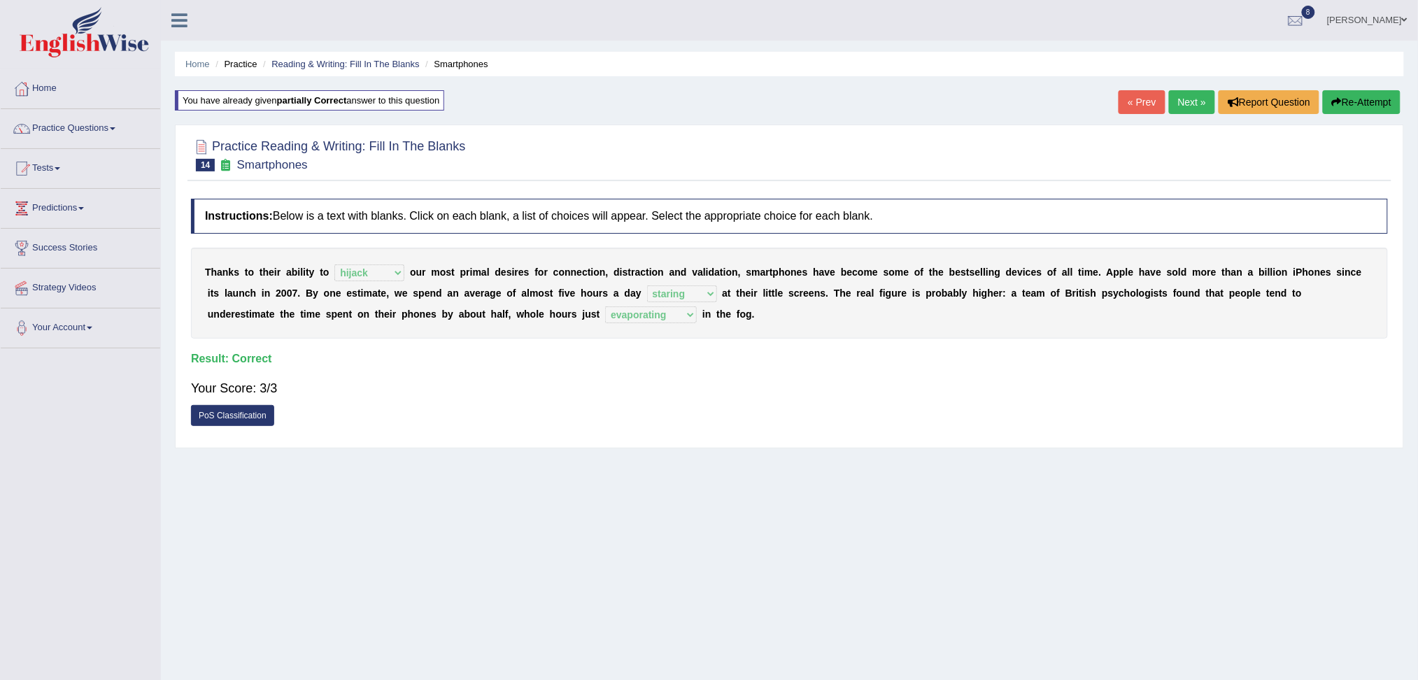
click at [1181, 99] on link "Next »" at bounding box center [1192, 102] width 46 height 24
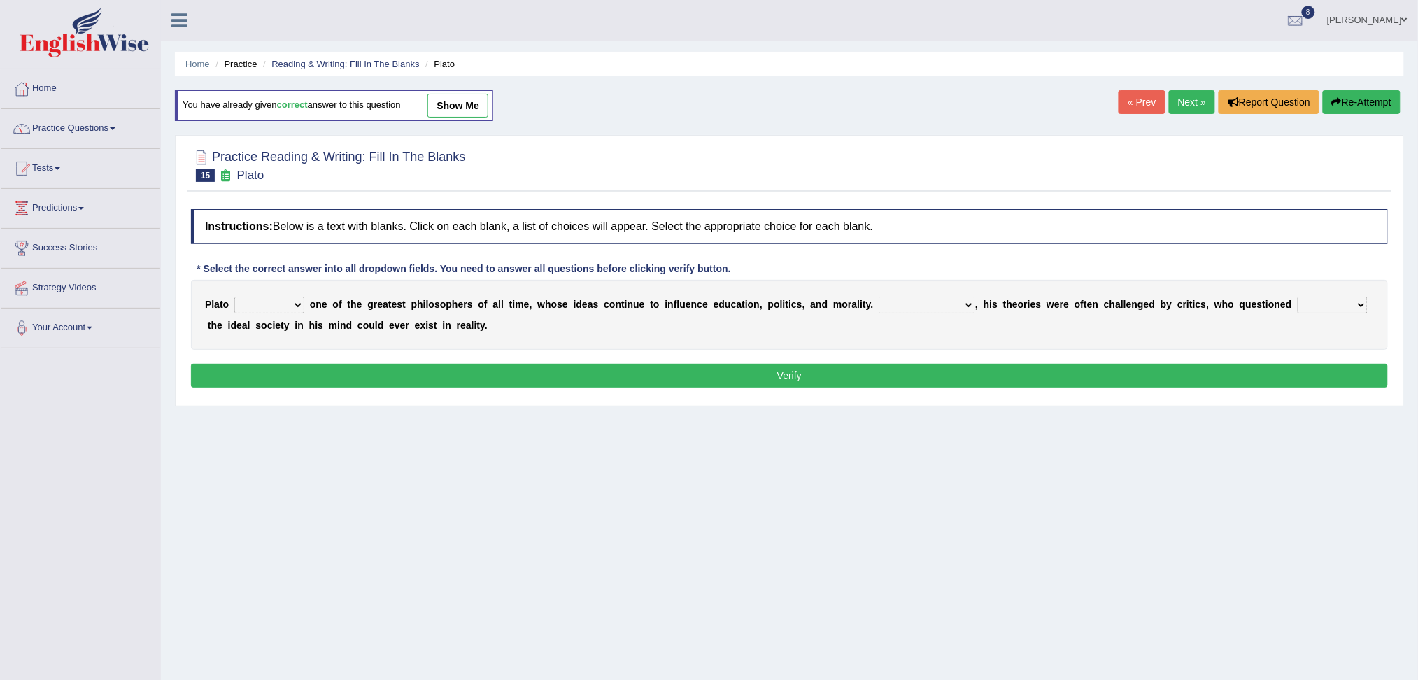
click at [296, 308] on select "keeps comes claims remains" at bounding box center [269, 305] width 70 height 17
select select "remains"
click at [234, 297] on select "keeps comes claims remains" at bounding box center [269, 305] width 70 height 17
click at [940, 302] on select "Notwithstanding So However Whatever" at bounding box center [926, 305] width 97 height 17
select select "So"
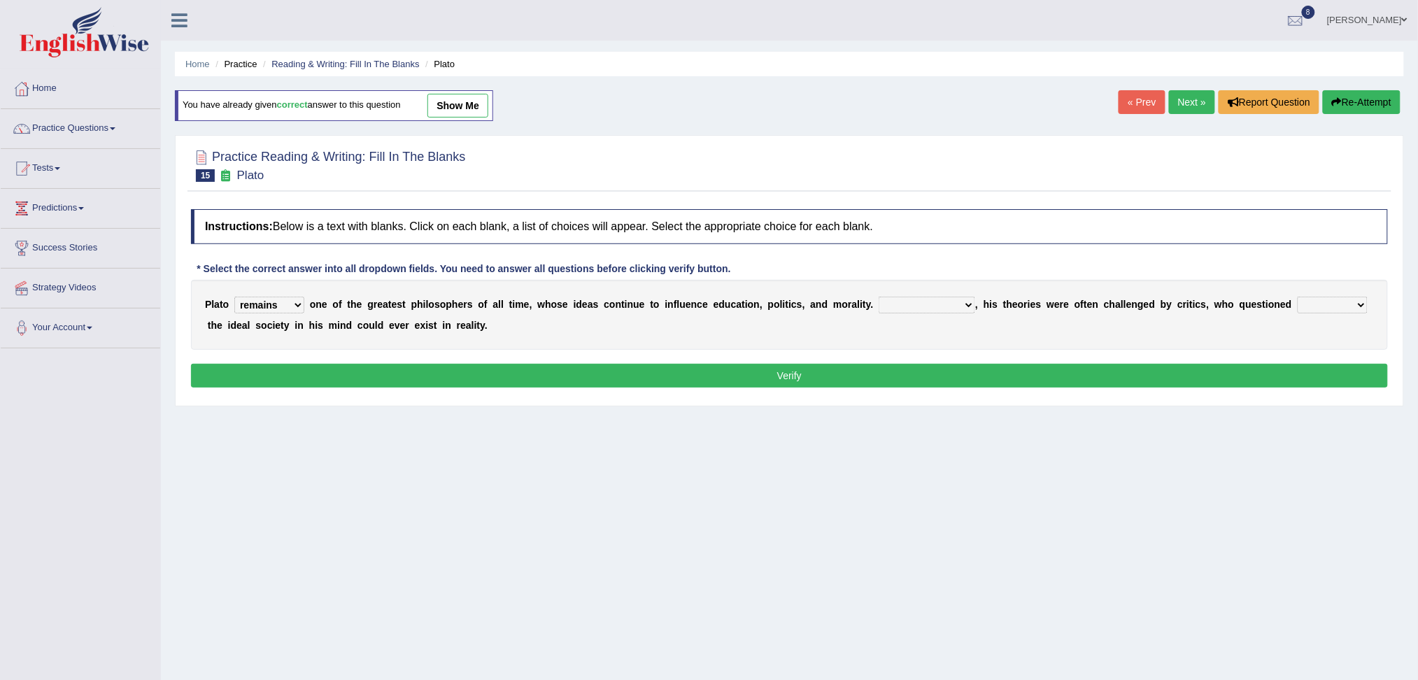
click at [878, 297] on select "Notwithstanding So However Whatever" at bounding box center [926, 305] width 97 height 17
click at [951, 305] on select "Notwithstanding So However Whatever" at bounding box center [926, 305] width 97 height 17
click at [1310, 305] on select "which what that whether" at bounding box center [1332, 305] width 70 height 17
select select "which"
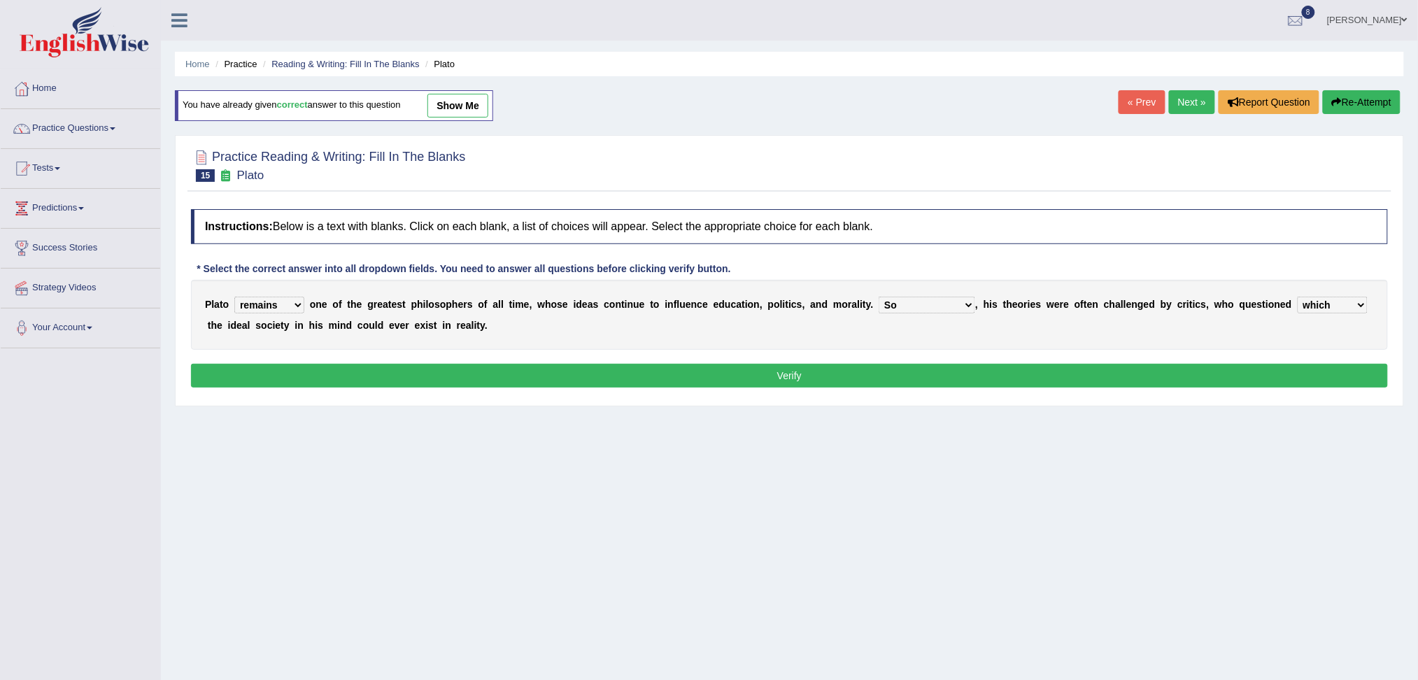
click at [1298, 297] on select "which what that whether" at bounding box center [1332, 305] width 70 height 17
click at [1005, 380] on button "Verify" at bounding box center [789, 376] width 1197 height 24
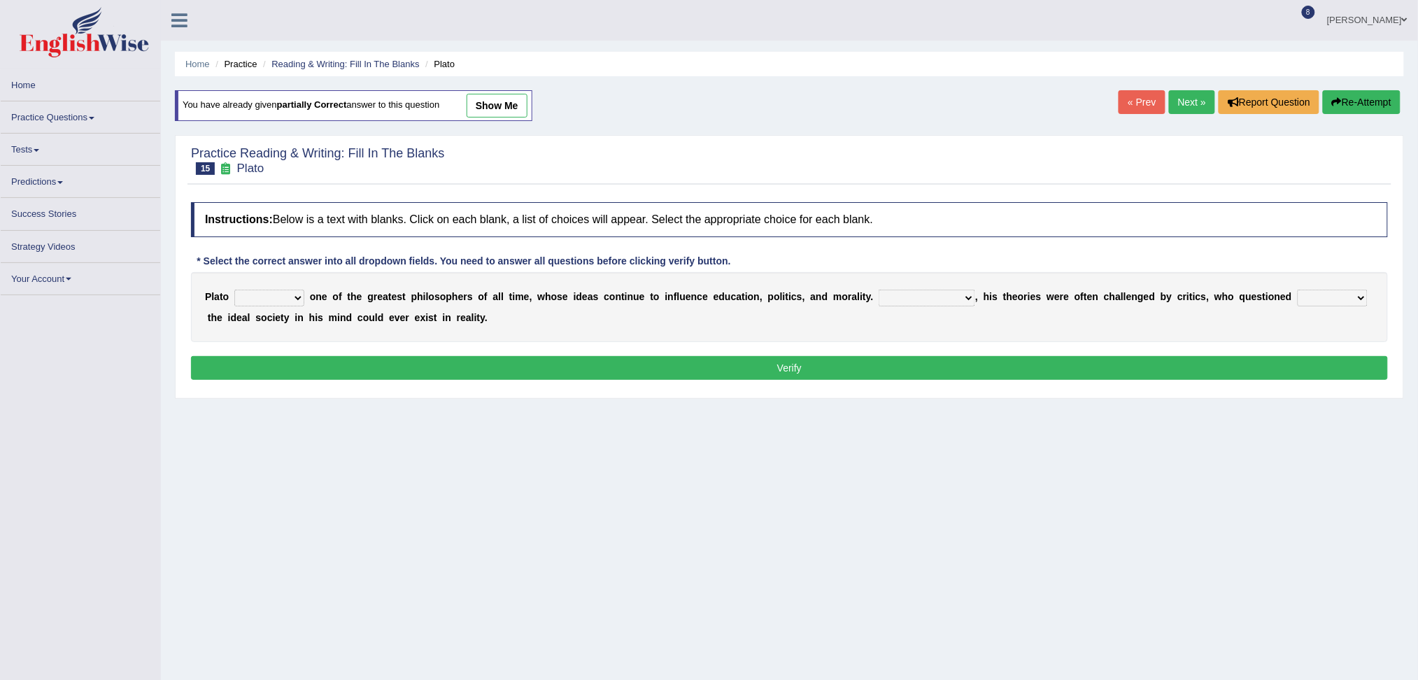
click at [277, 290] on div "P l a t o keeps comes claims remains o n e o f t h e g r e a t e s t p h i l o …" at bounding box center [789, 307] width 1197 height 70
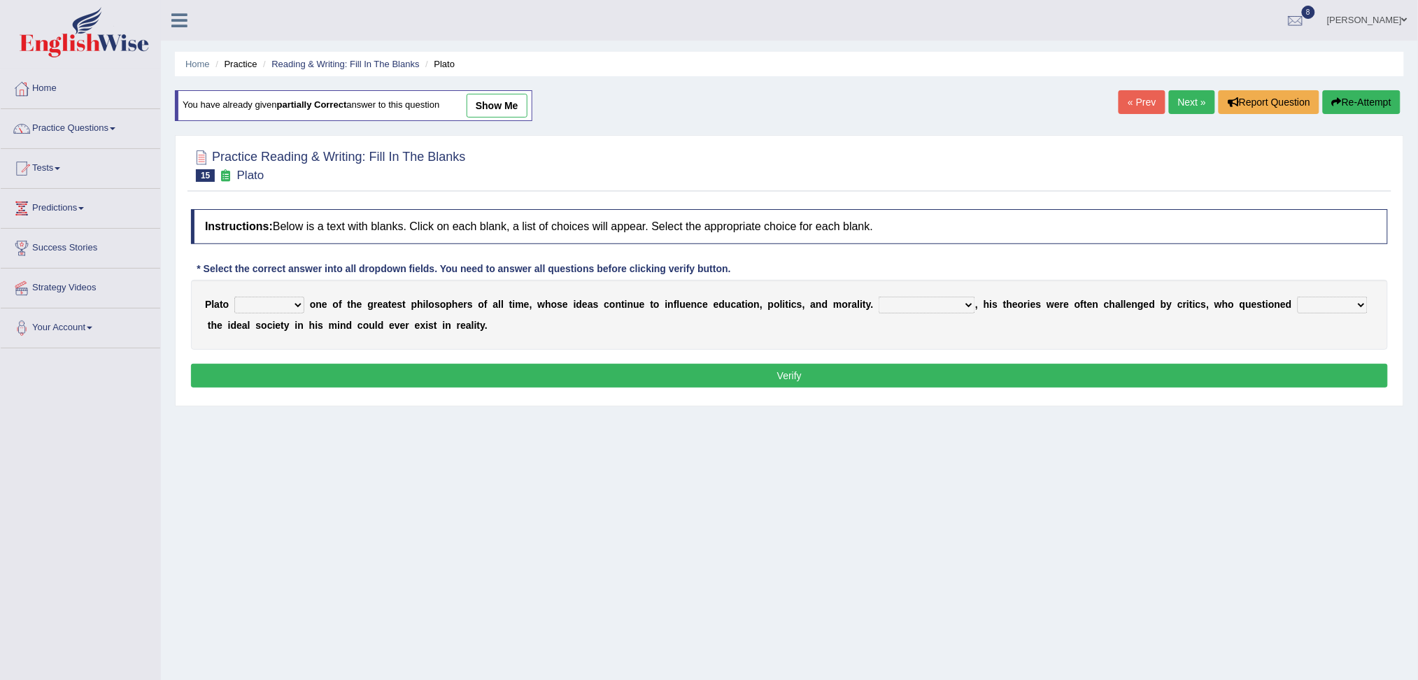
select select "remains"
click at [234, 297] on select "keeps comes claims remains" at bounding box center [269, 305] width 70 height 17
click at [937, 311] on select "Notwithstanding So However Whatever" at bounding box center [926, 305] width 97 height 17
select select "However"
click at [878, 297] on select "Notwithstanding So However Whatever" at bounding box center [926, 305] width 97 height 17
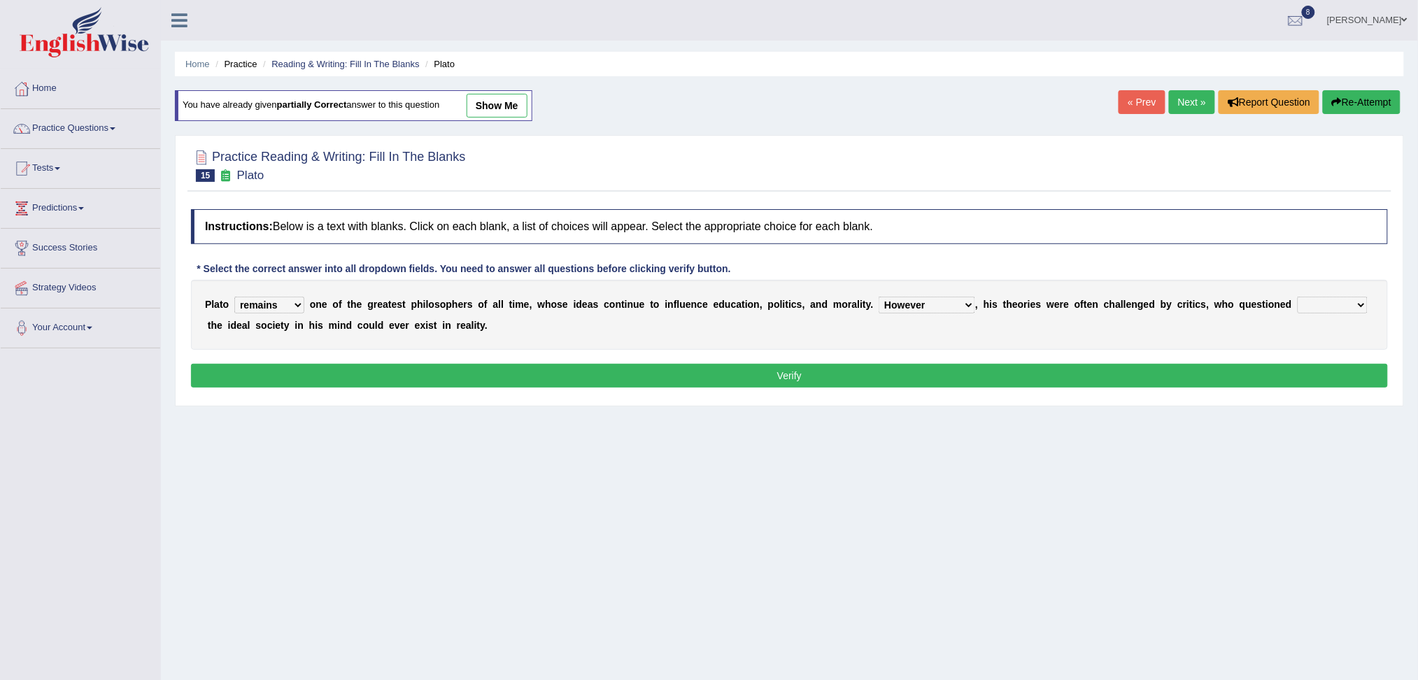
click at [1354, 311] on select "which what that whether" at bounding box center [1332, 305] width 70 height 17
select select "whether"
click at [1298, 297] on select "which what that whether" at bounding box center [1332, 305] width 70 height 17
click at [901, 370] on button "Verify" at bounding box center [789, 376] width 1197 height 24
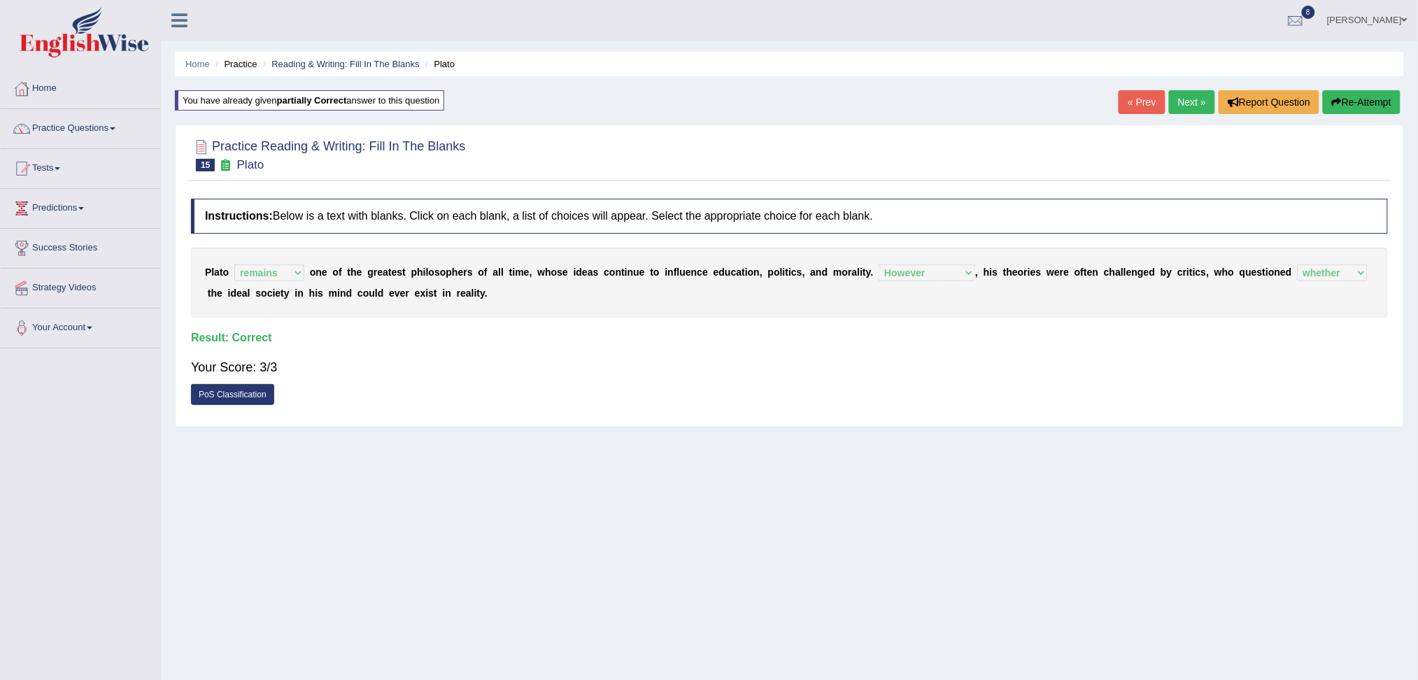
click at [1189, 100] on link "Next »" at bounding box center [1192, 102] width 46 height 24
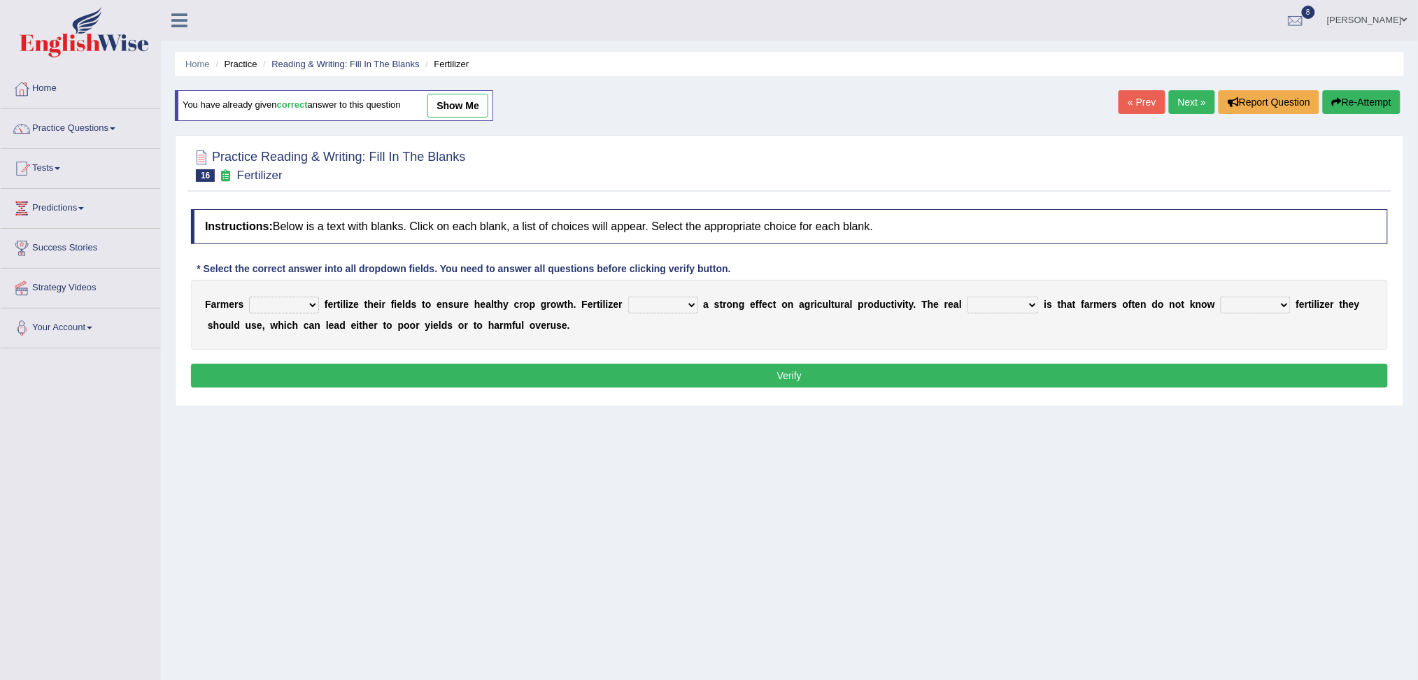
click at [294, 308] on select "must should need can" at bounding box center [284, 305] width 70 height 17
select select "should"
click at [249, 297] on select "must should need can" at bounding box center [284, 305] width 70 height 17
click at [670, 301] on select "has had have having" at bounding box center [663, 305] width 70 height 17
select select "has"
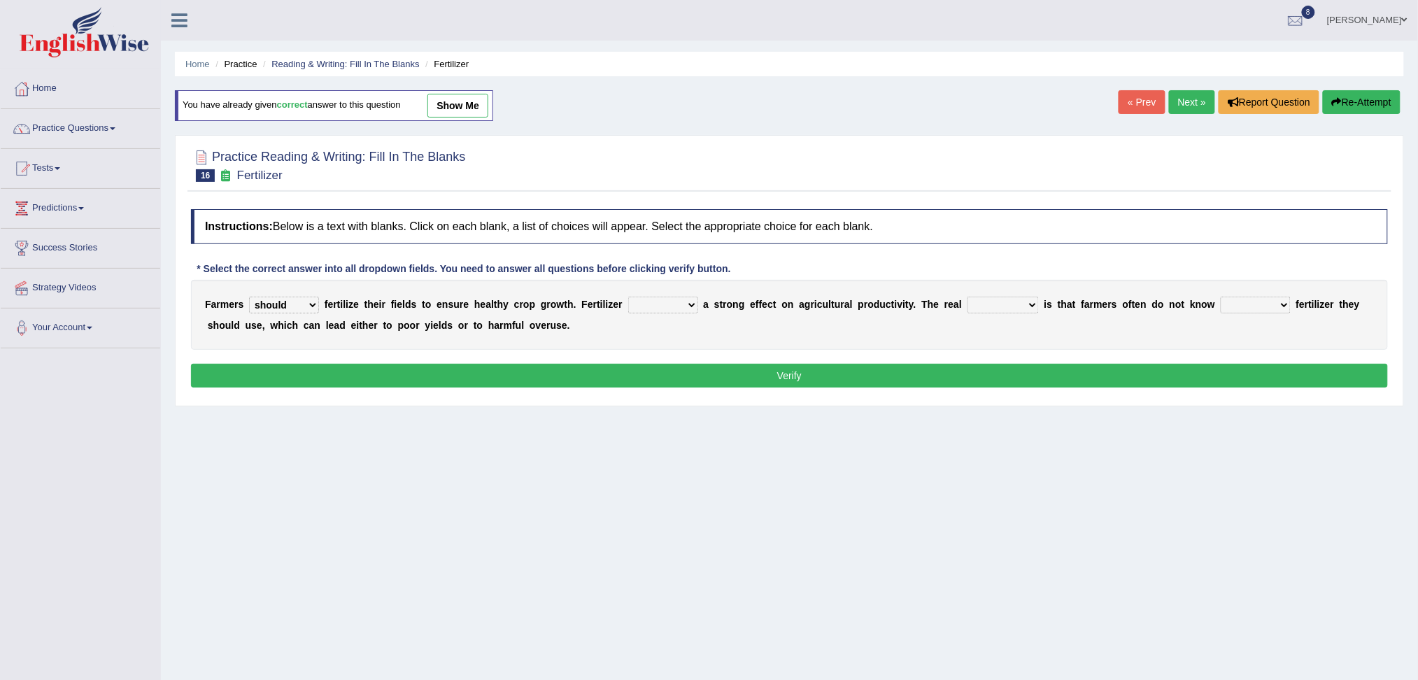
click at [628, 297] on select "has had have having" at bounding box center [663, 305] width 70 height 17
click at [1006, 304] on select "problem question conclusion answer" at bounding box center [1002, 305] width 71 height 17
select select "problem"
click at [967, 297] on select "problem question conclusion answer" at bounding box center [1002, 305] width 71 height 17
click at [1253, 306] on select "how much how many however so much" at bounding box center [1255, 305] width 70 height 17
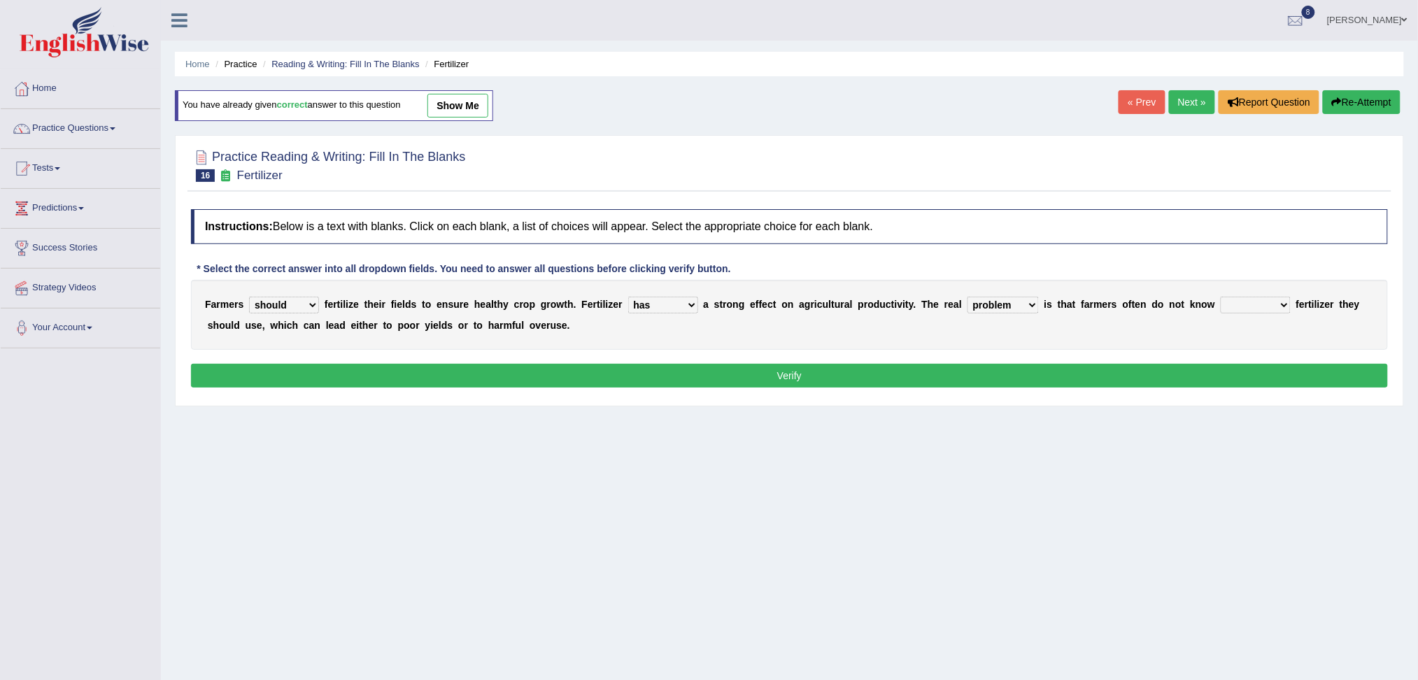
select select "how much"
click at [1222, 297] on select "how much how many however so much" at bounding box center [1255, 305] width 70 height 17
click at [1036, 376] on button "Verify" at bounding box center [789, 376] width 1197 height 24
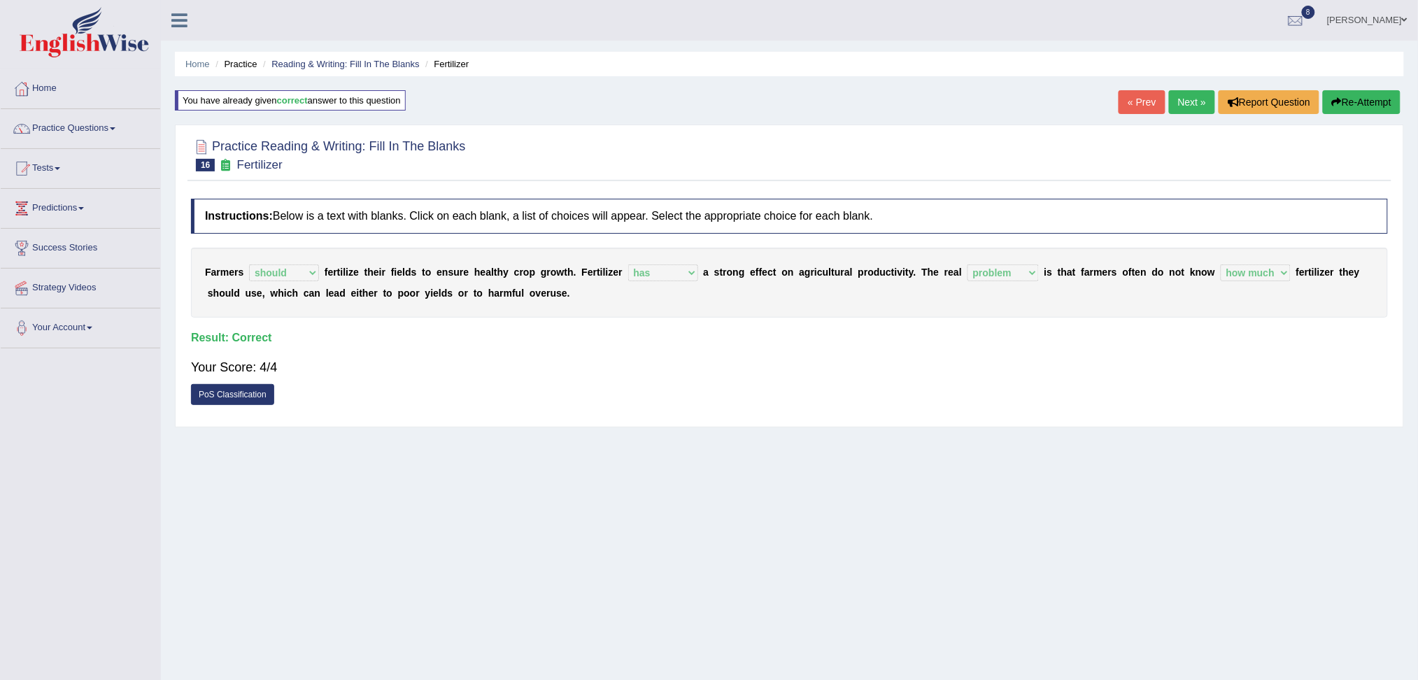
click at [1190, 101] on link "Next »" at bounding box center [1192, 102] width 46 height 24
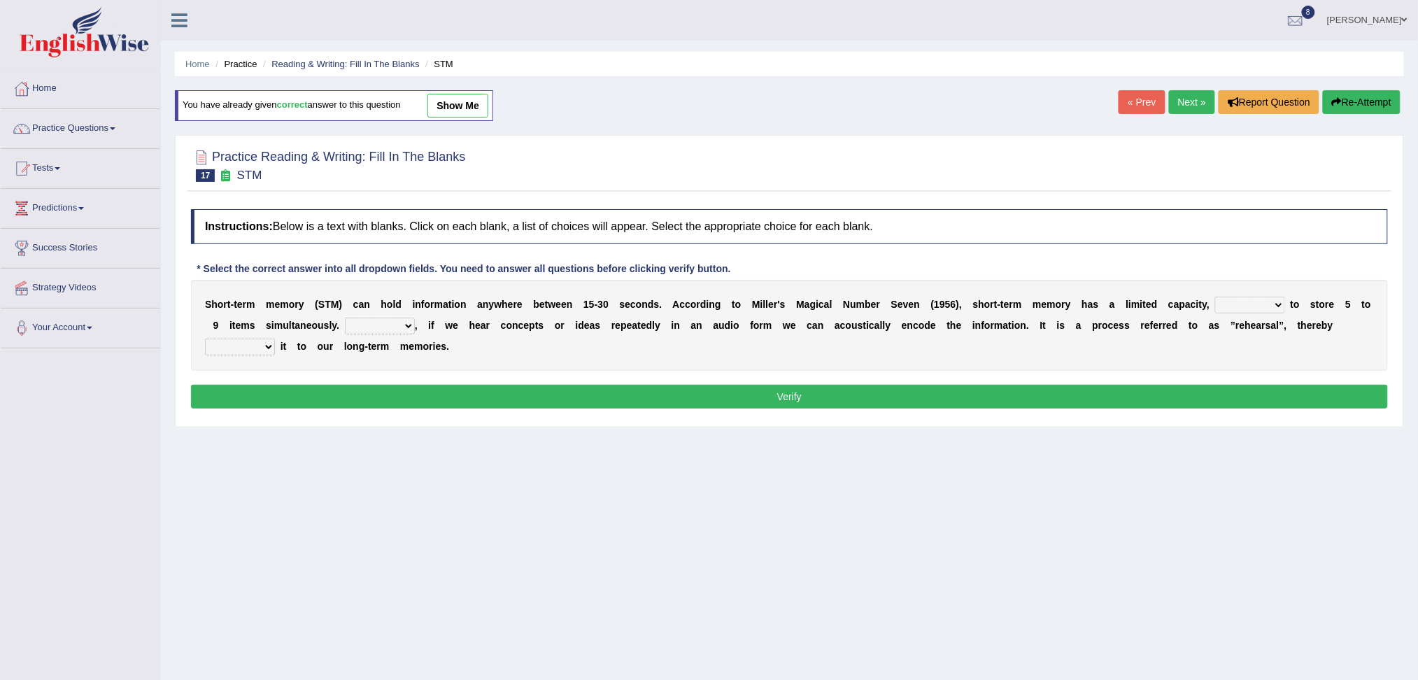
click at [1227, 303] on select "being able is able be able unable" at bounding box center [1250, 305] width 70 height 17
select select "being able"
click at [1215, 297] on select "being able is able be able unable" at bounding box center [1250, 305] width 70 height 17
click at [372, 324] on select "However So Moreover Therefore" at bounding box center [380, 326] width 70 height 17
click at [345, 318] on select "However So Moreover Therefore" at bounding box center [380, 326] width 70 height 17
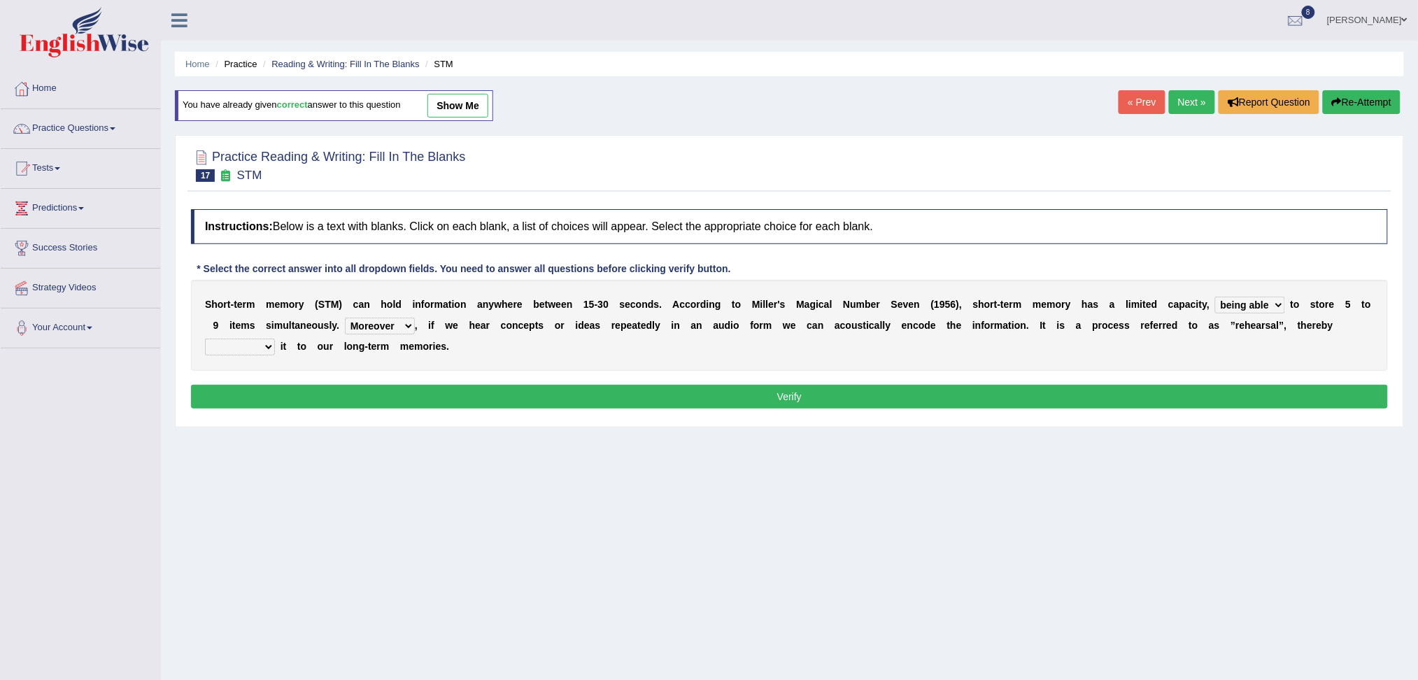
click at [372, 324] on select "However So Moreover Therefore" at bounding box center [380, 326] width 70 height 17
select select "However"
click at [345, 318] on select "However So Moreover Therefore" at bounding box center [380, 326] width 70 height 17
click at [249, 345] on select "commit commits commiting commited" at bounding box center [240, 346] width 70 height 17
select select "commiting"
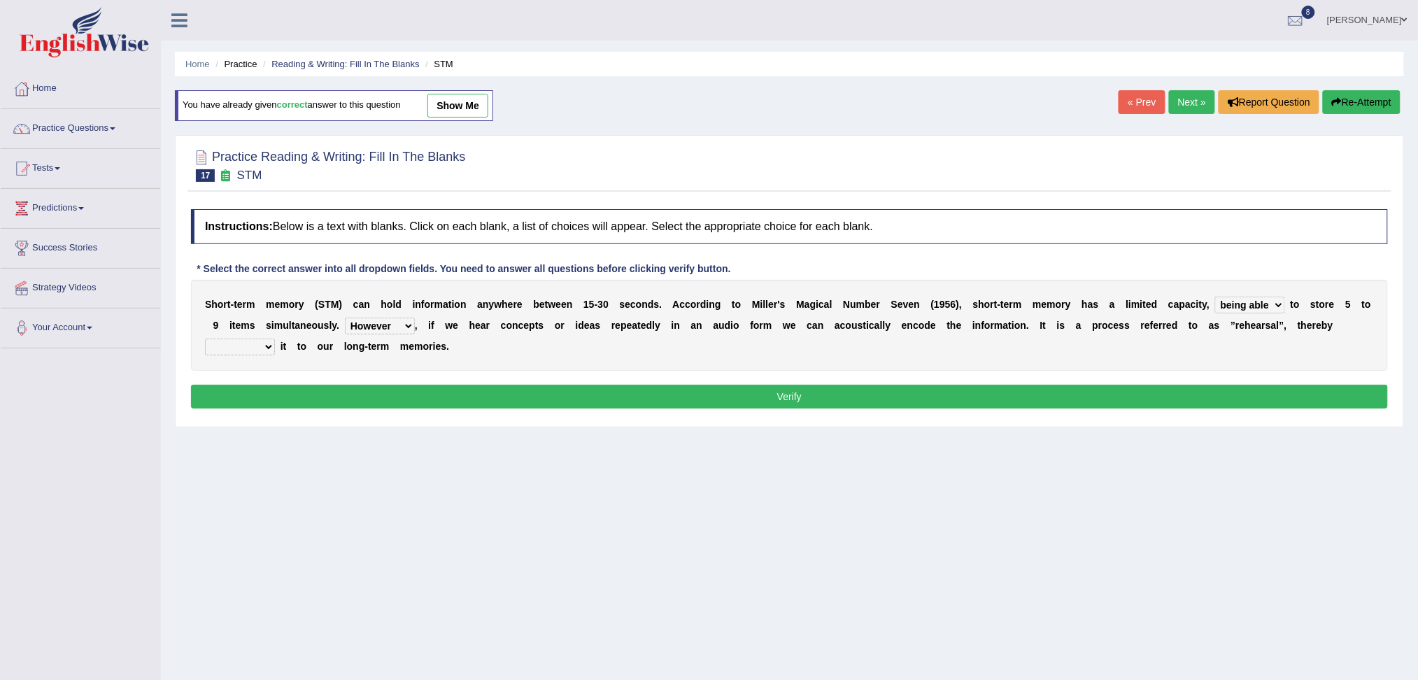
click at [205, 338] on select "commit commits commiting commited" at bounding box center [240, 346] width 70 height 17
click at [377, 397] on button "Verify" at bounding box center [789, 397] width 1197 height 24
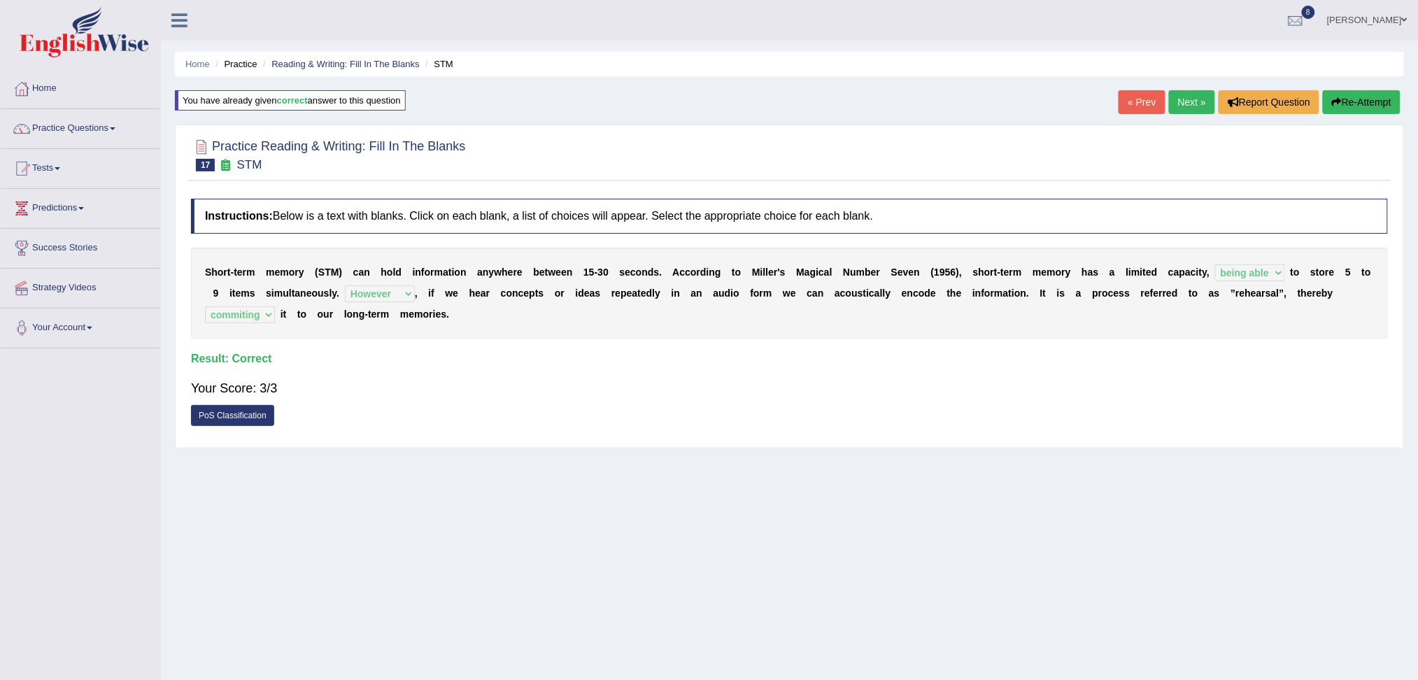
click at [1197, 107] on link "Next »" at bounding box center [1192, 102] width 46 height 24
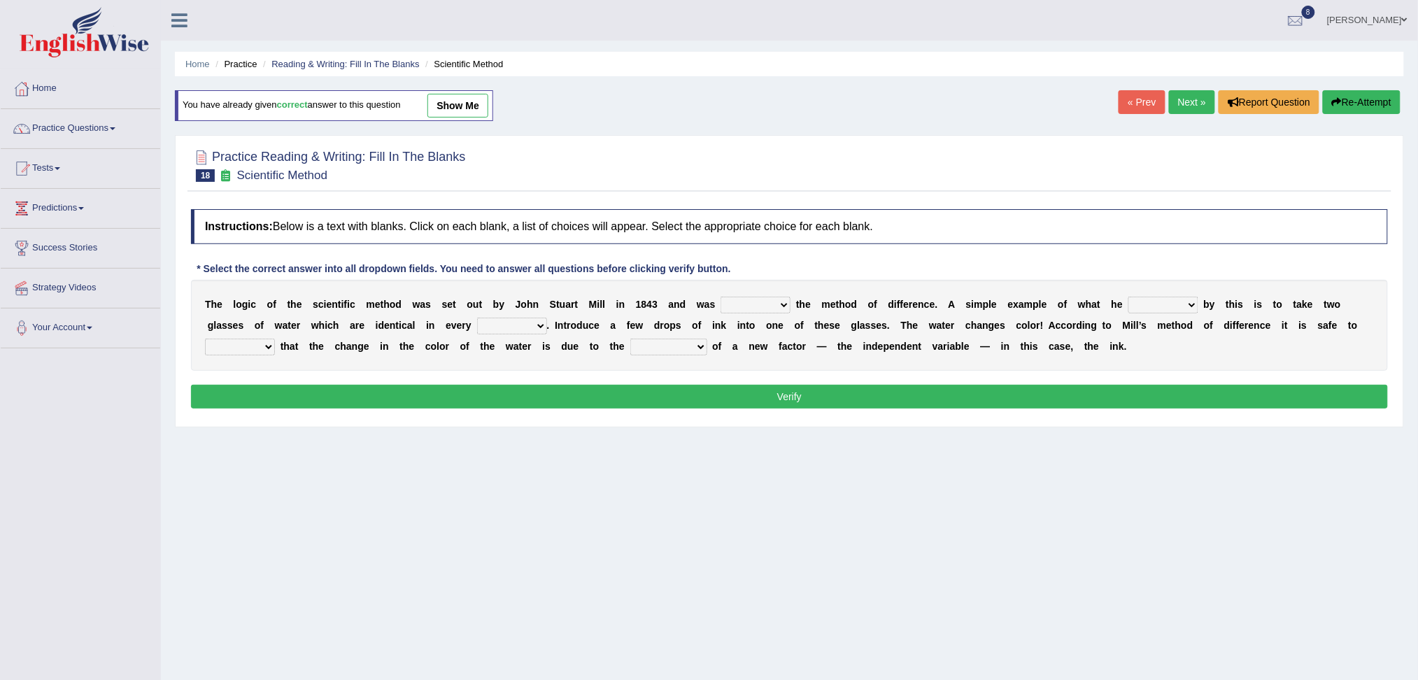
click at [735, 299] on select "pointed claimed demanded named" at bounding box center [755, 305] width 70 height 17
select select "named"
click at [720, 297] on select "pointed claimed demanded named" at bounding box center [755, 305] width 70 height 17
click at [1169, 306] on select "capped charged found meant" at bounding box center [1163, 305] width 70 height 17
select select "meant"
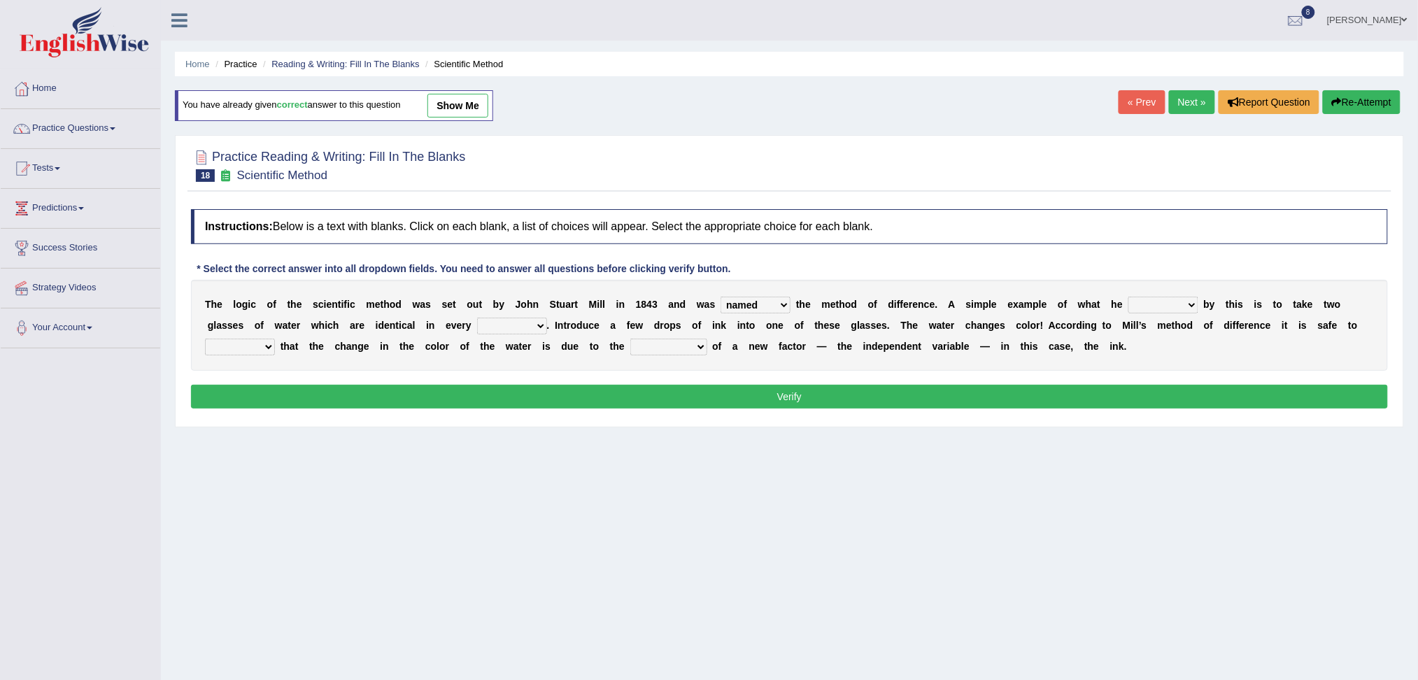
click at [1128, 297] on select "capped charged found meant" at bounding box center [1163, 305] width 70 height 17
click at [509, 323] on select "thought identity measure respect" at bounding box center [512, 326] width 70 height 17
select select "respect"
click at [477, 318] on select "thought identity measure respect" at bounding box center [512, 326] width 70 height 17
click at [252, 347] on select "assume discuss prefer acclaim" at bounding box center [240, 346] width 70 height 17
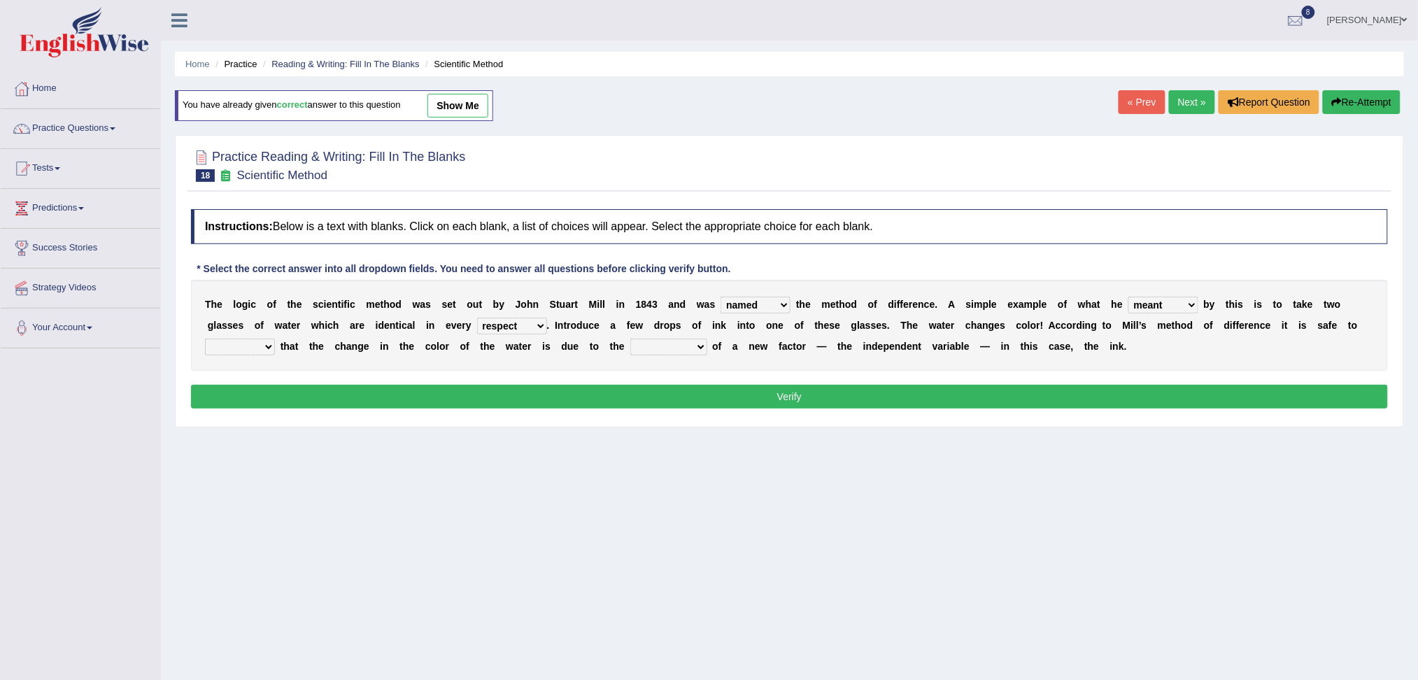
select select "assume"
click at [205, 338] on select "assume discuss prefer acclaim" at bounding box center [240, 346] width 70 height 17
click at [676, 338] on select "introduction magnitude preparation purification" at bounding box center [668, 346] width 77 height 17
select select "introduction"
click at [630, 338] on select "introduction magnitude preparation purification" at bounding box center [668, 346] width 77 height 17
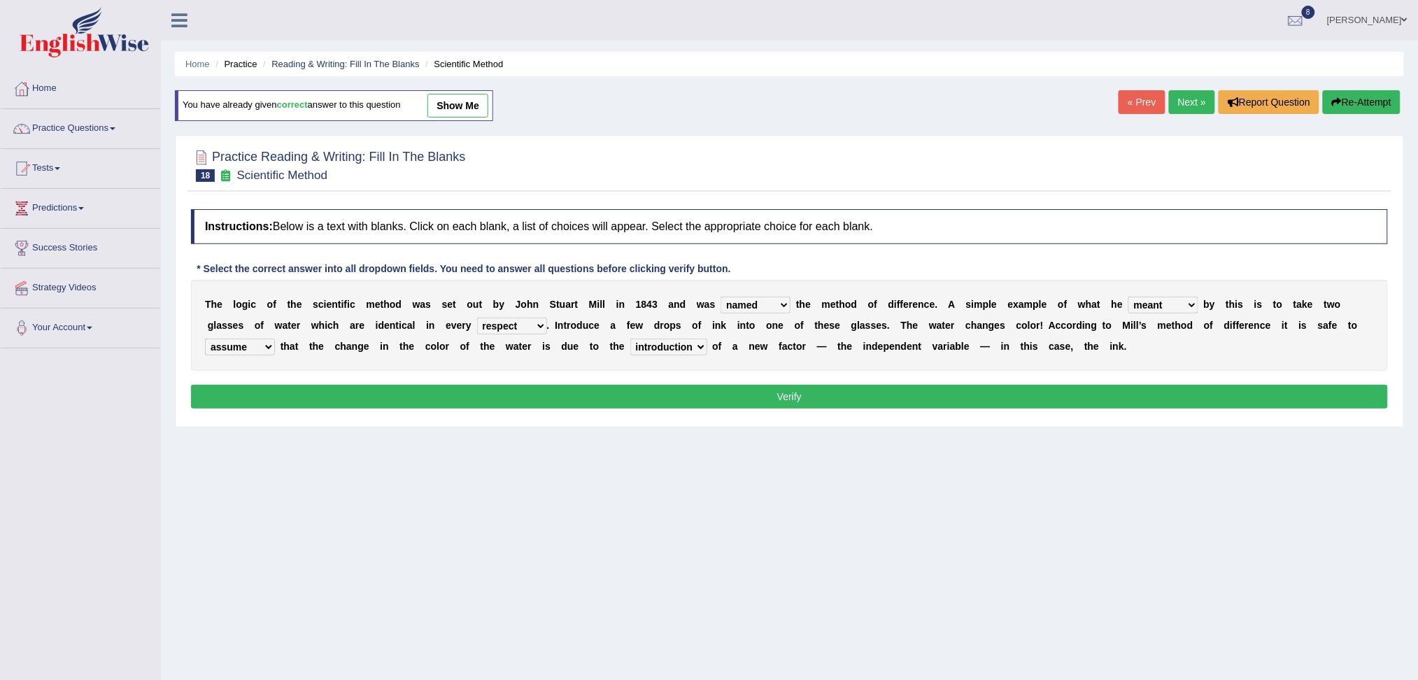
click at [709, 393] on button "Verify" at bounding box center [789, 397] width 1197 height 24
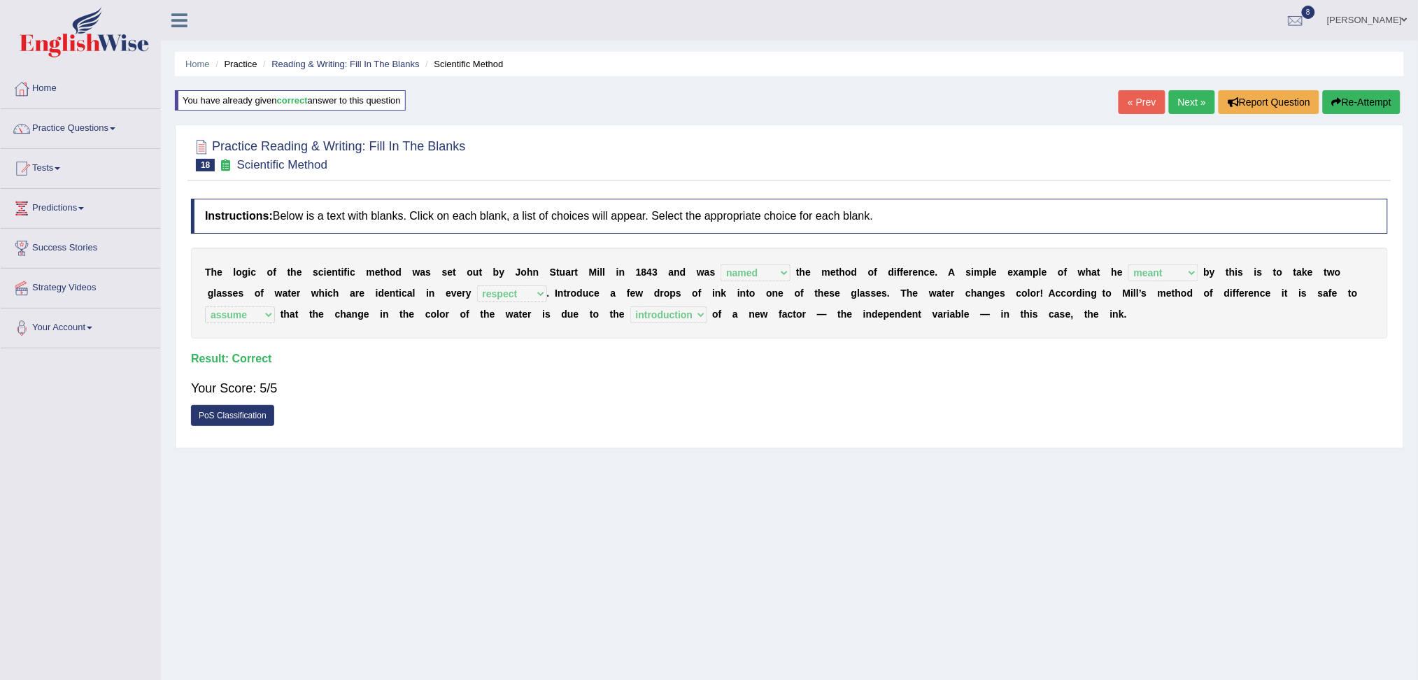
click at [1181, 105] on link "Next »" at bounding box center [1192, 102] width 46 height 24
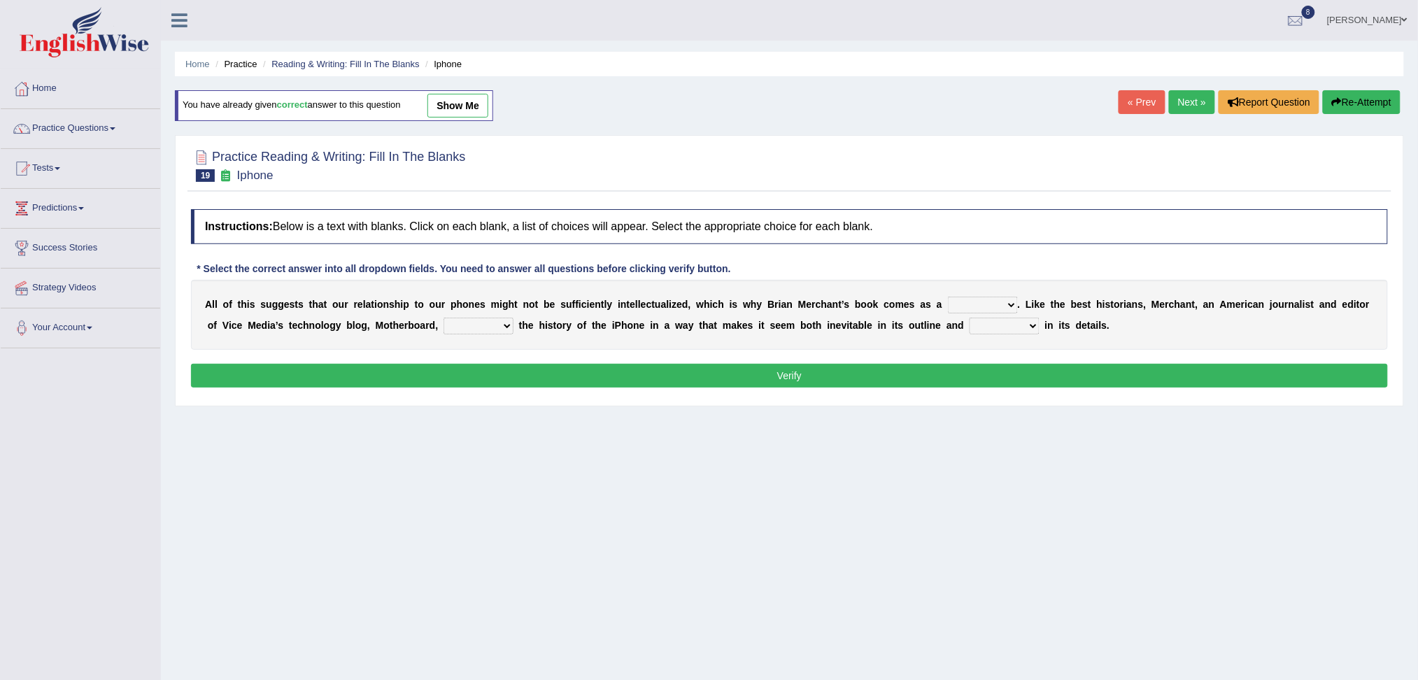
click at [970, 304] on select "privilege relief demotion flash" at bounding box center [983, 305] width 70 height 17
select select "relief"
click at [948, 297] on select "privilege relief demotion flash" at bounding box center [983, 305] width 70 height 17
click at [472, 320] on select "enriches unpacks detours contorts" at bounding box center [478, 326] width 70 height 17
select select "unpacks"
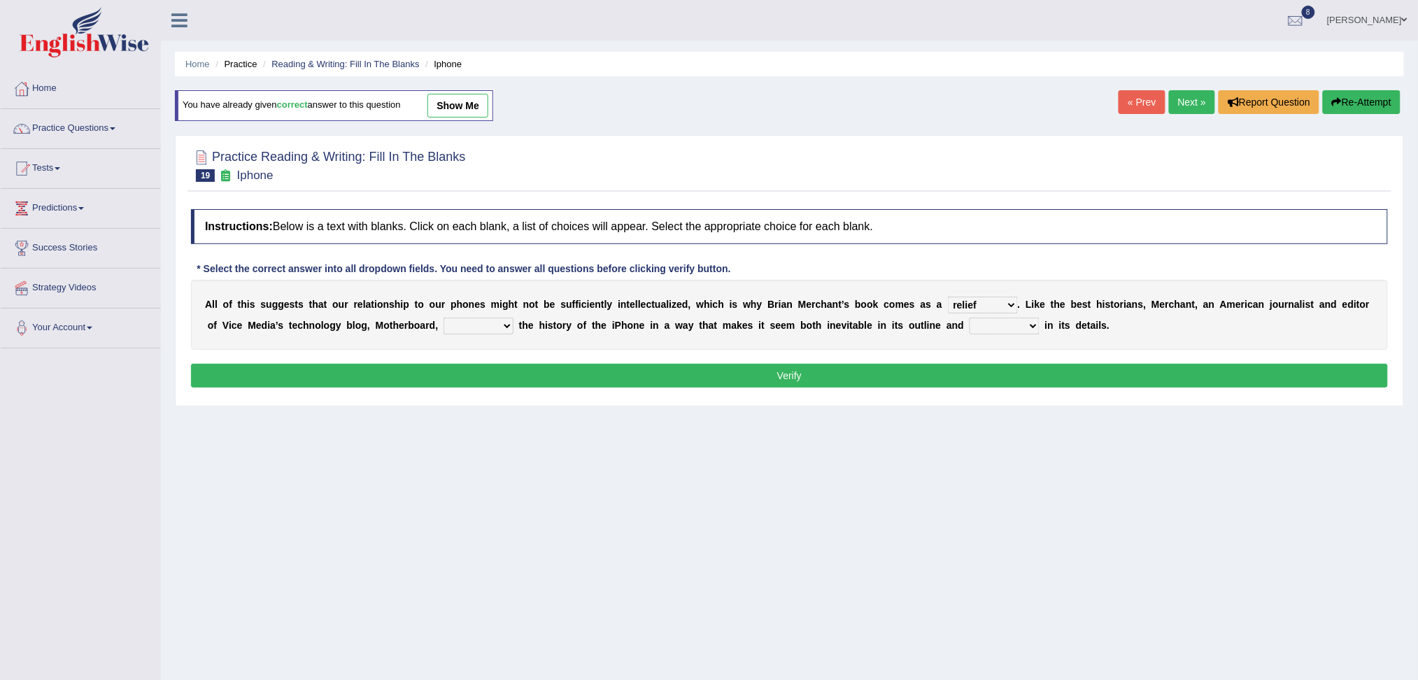
click at [443, 318] on select "enriches unpacks detours contorts" at bounding box center [478, 326] width 70 height 17
click at [1022, 324] on select "surprises surprised surprising surprise" at bounding box center [1004, 326] width 70 height 17
select select "surprising"
click at [969, 318] on select "surprises surprised surprising surprise" at bounding box center [1004, 326] width 70 height 17
click at [931, 373] on button "Verify" at bounding box center [789, 376] width 1197 height 24
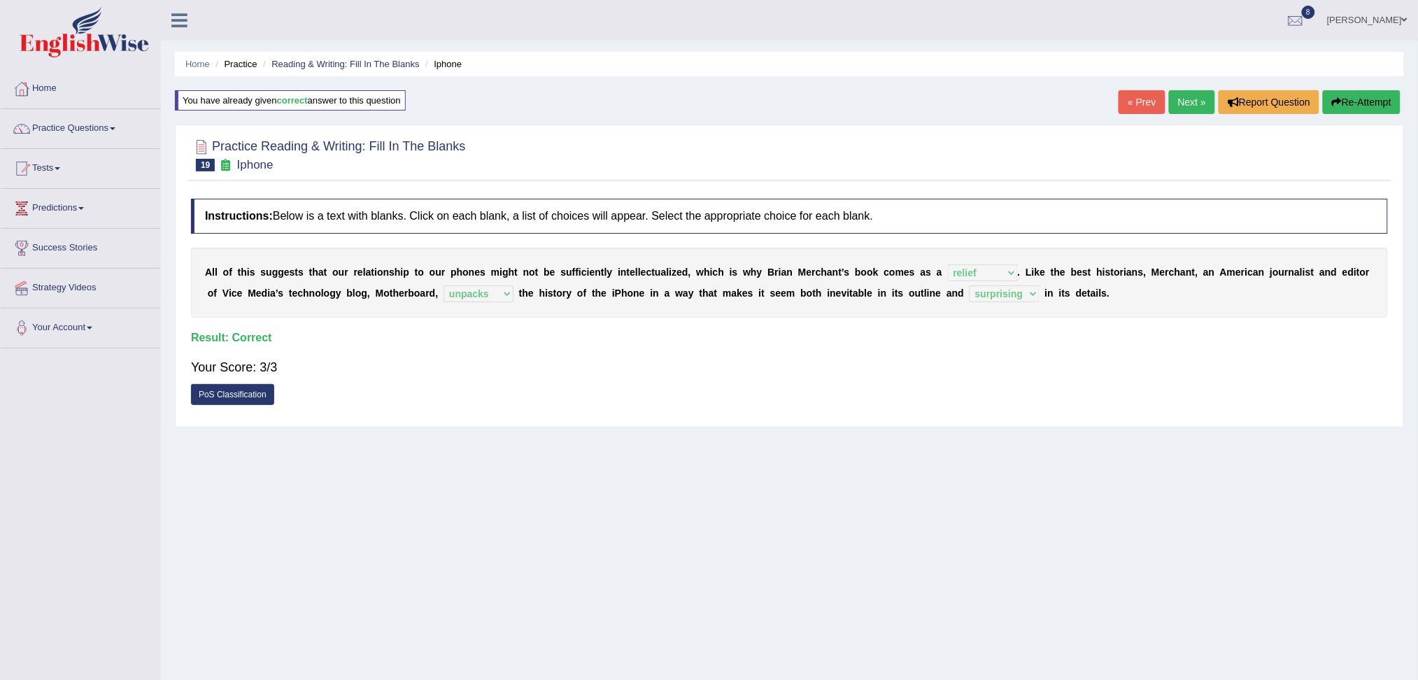
click at [1180, 109] on link "Next »" at bounding box center [1192, 102] width 46 height 24
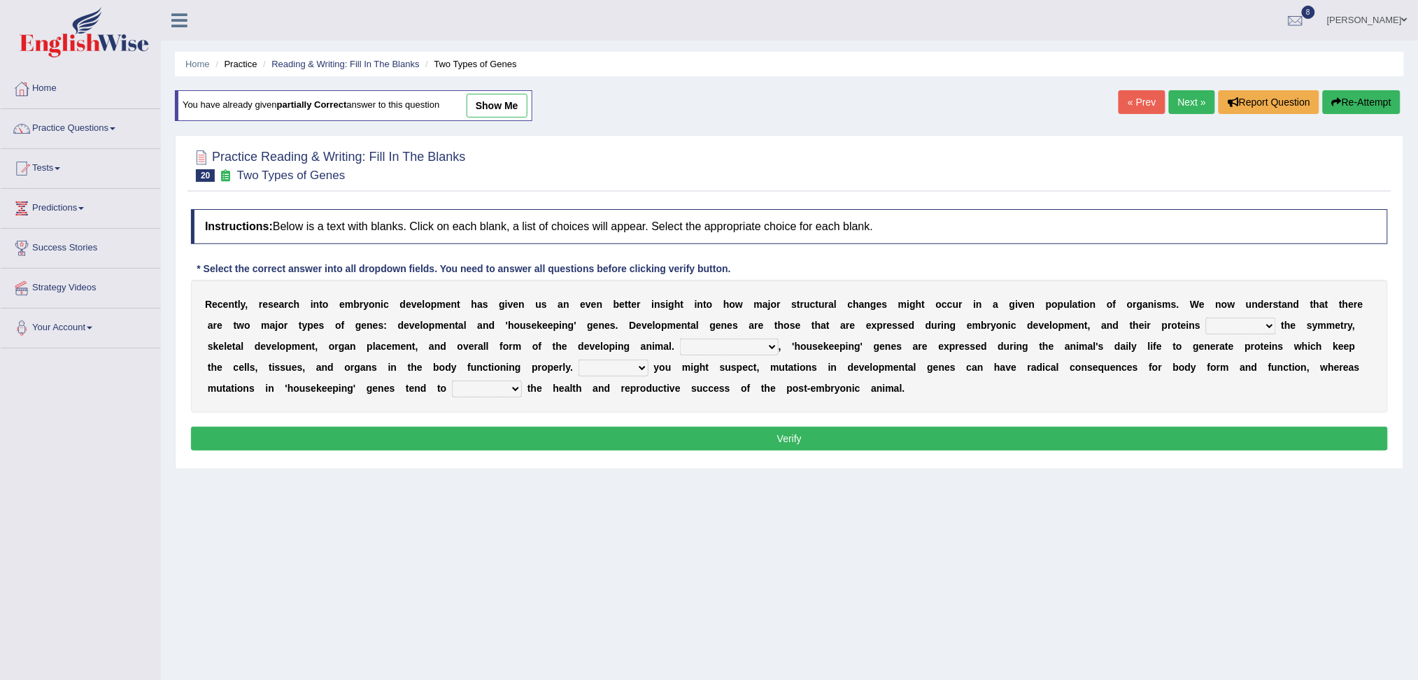
click at [1233, 329] on select "push control hold elevate" at bounding box center [1241, 326] width 70 height 17
select select "control"
click at [1206, 318] on select "push control hold elevate" at bounding box center [1241, 326] width 70 height 17
click at [715, 347] on select "Correspondingly Inclusively Conversely In contrast" at bounding box center [729, 346] width 99 height 17
select select "In contrast"
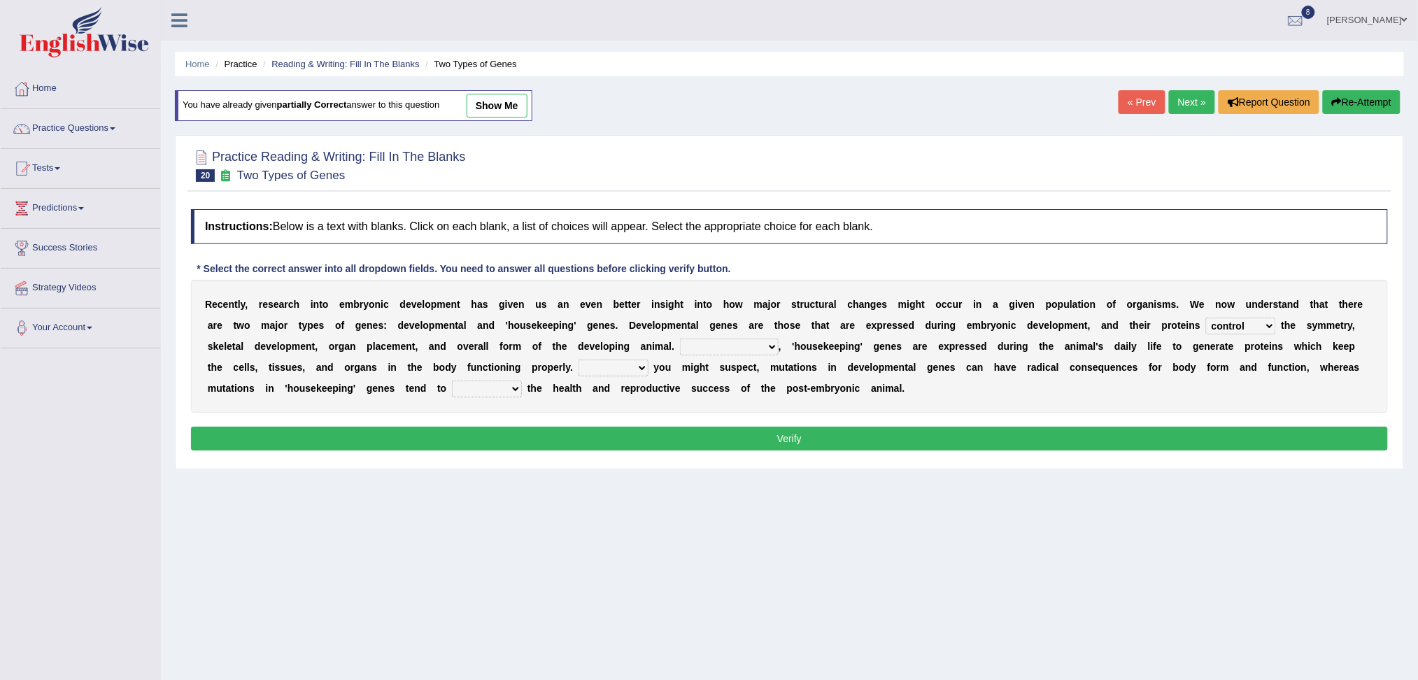
click at [680, 338] on select "Correspondingly Inclusively Conversely In contrast" at bounding box center [729, 346] width 99 height 17
click at [611, 369] on select "For As With Within" at bounding box center [613, 367] width 70 height 17
select select "As"
click at [759, 370] on b at bounding box center [762, 367] width 6 height 11
click at [614, 362] on select "For As With Within" at bounding box center [613, 367] width 70 height 17
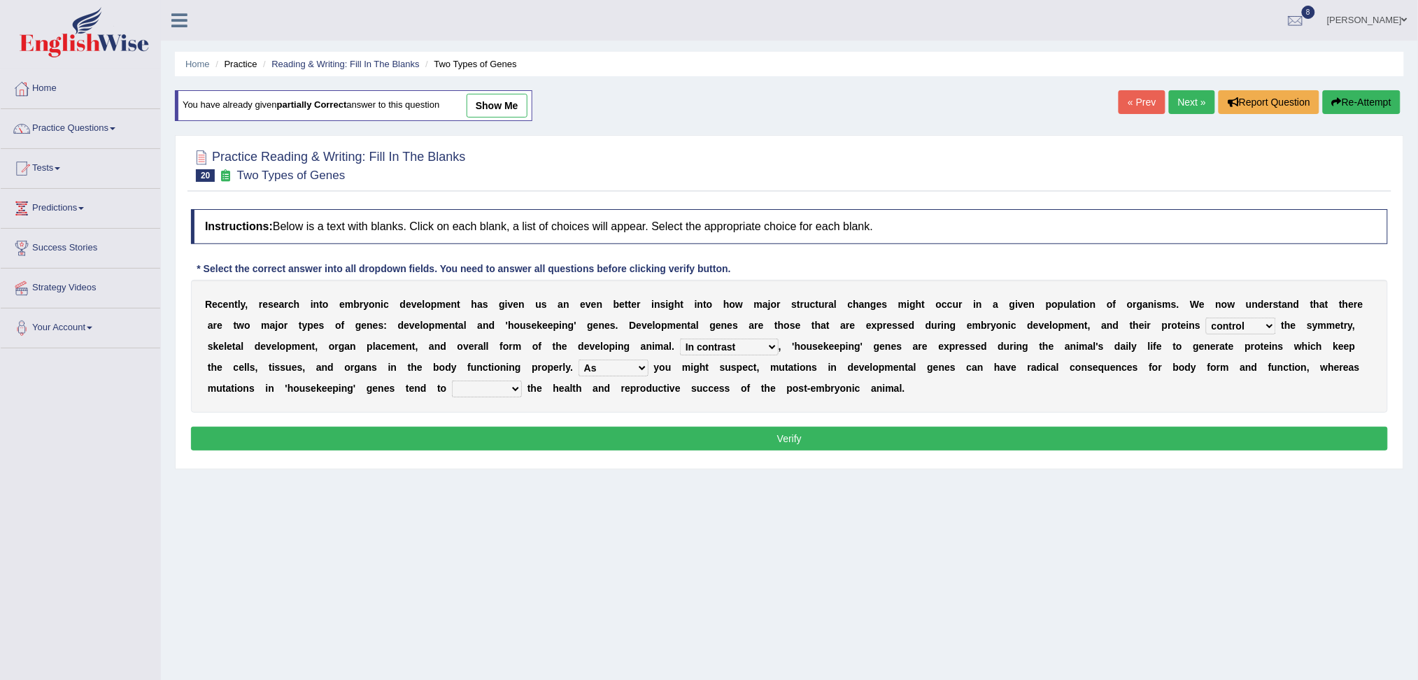
click at [578, 359] on select "For As With Within" at bounding box center [613, 367] width 70 height 17
click at [486, 394] on select "affect effect interrupt defect" at bounding box center [487, 388] width 70 height 17
select select "affect"
click at [452, 380] on select "affect effect interrupt defect" at bounding box center [487, 388] width 70 height 17
click at [541, 439] on button "Verify" at bounding box center [789, 439] width 1197 height 24
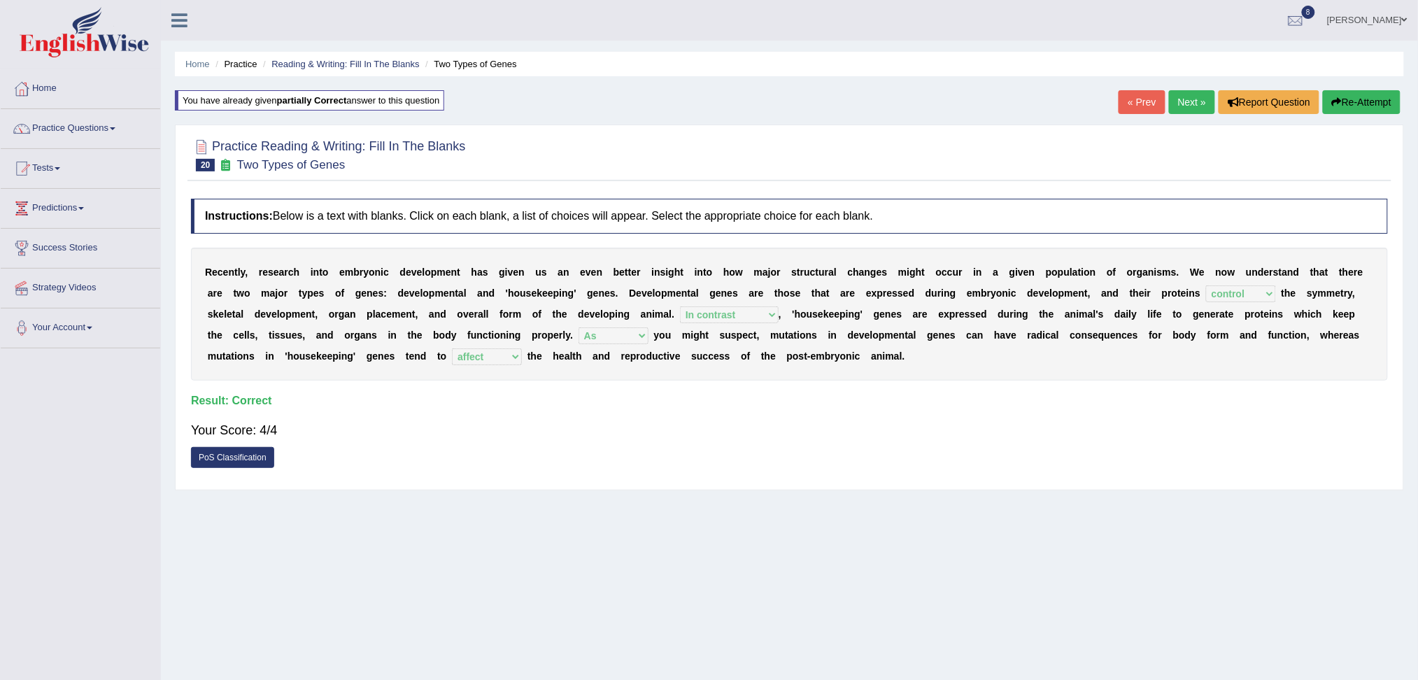
click at [1178, 104] on link "Next »" at bounding box center [1192, 102] width 46 height 24
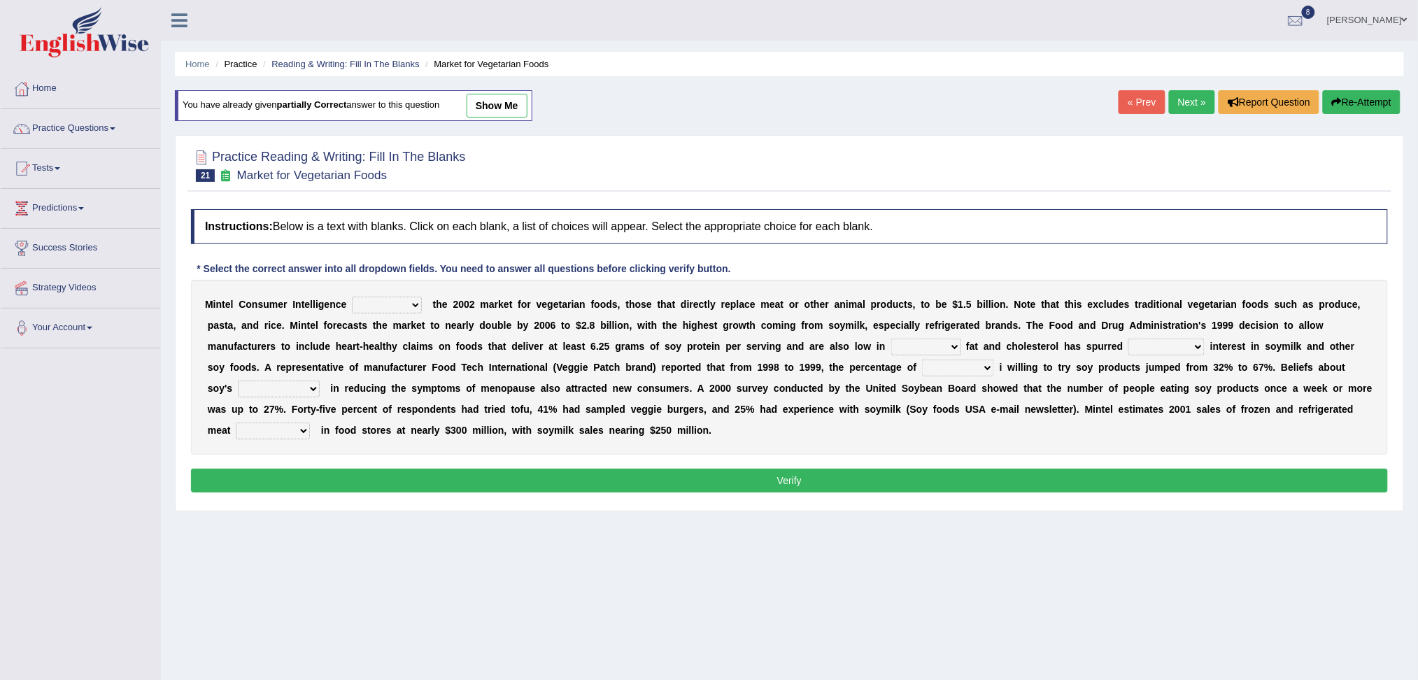
click at [392, 298] on select "deals fulfills creates estimates" at bounding box center [387, 305] width 70 height 17
select select "creates"
click at [352, 297] on select "deals fulfills creates estimates" at bounding box center [387, 305] width 70 height 17
click at [918, 345] on select "saturated solid acid liquid" at bounding box center [926, 346] width 70 height 17
select select "saturated"
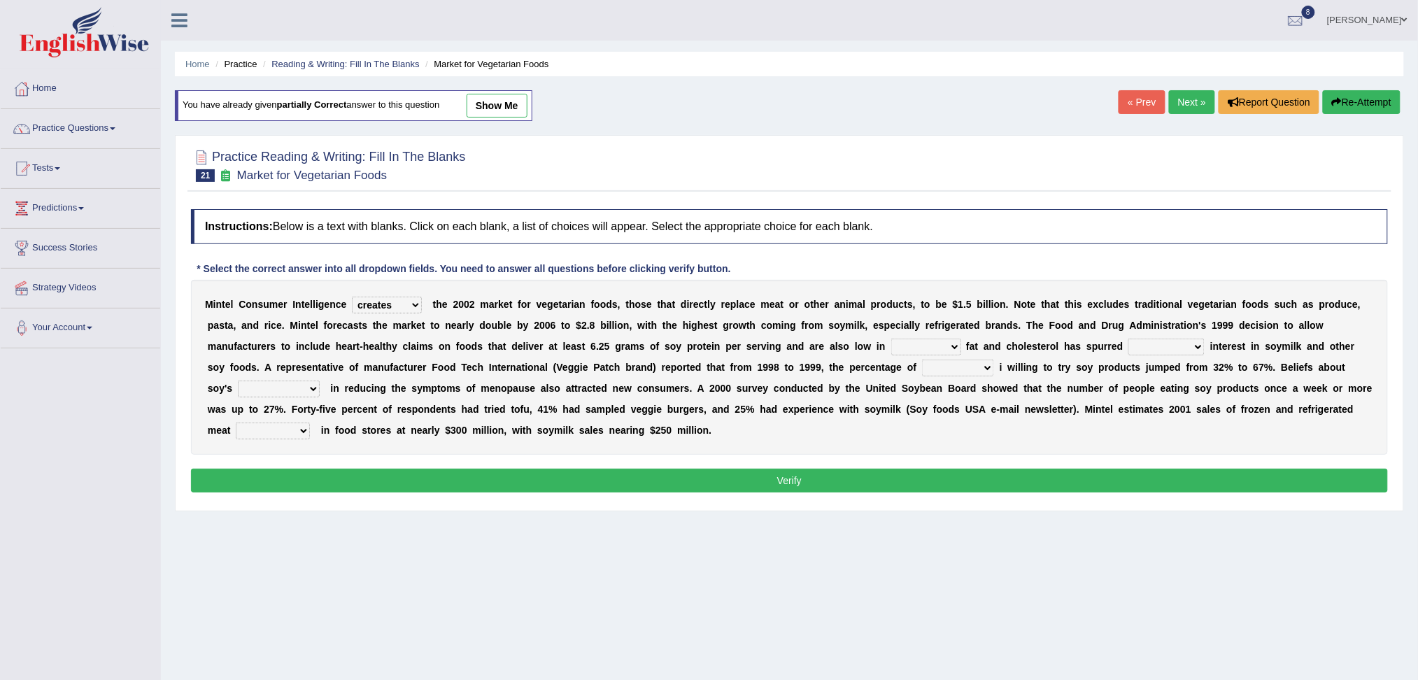
click at [891, 338] on select "saturated solid acid liquid" at bounding box center [926, 346] width 70 height 17
click at [1177, 342] on select "good big tremendous extreme" at bounding box center [1166, 346] width 76 height 17
select select "tremendous"
click at [1128, 338] on select "good big tremendous extreme" at bounding box center [1166, 346] width 76 height 17
click at [976, 368] on select "guests consumers customers clients" at bounding box center [958, 367] width 72 height 17
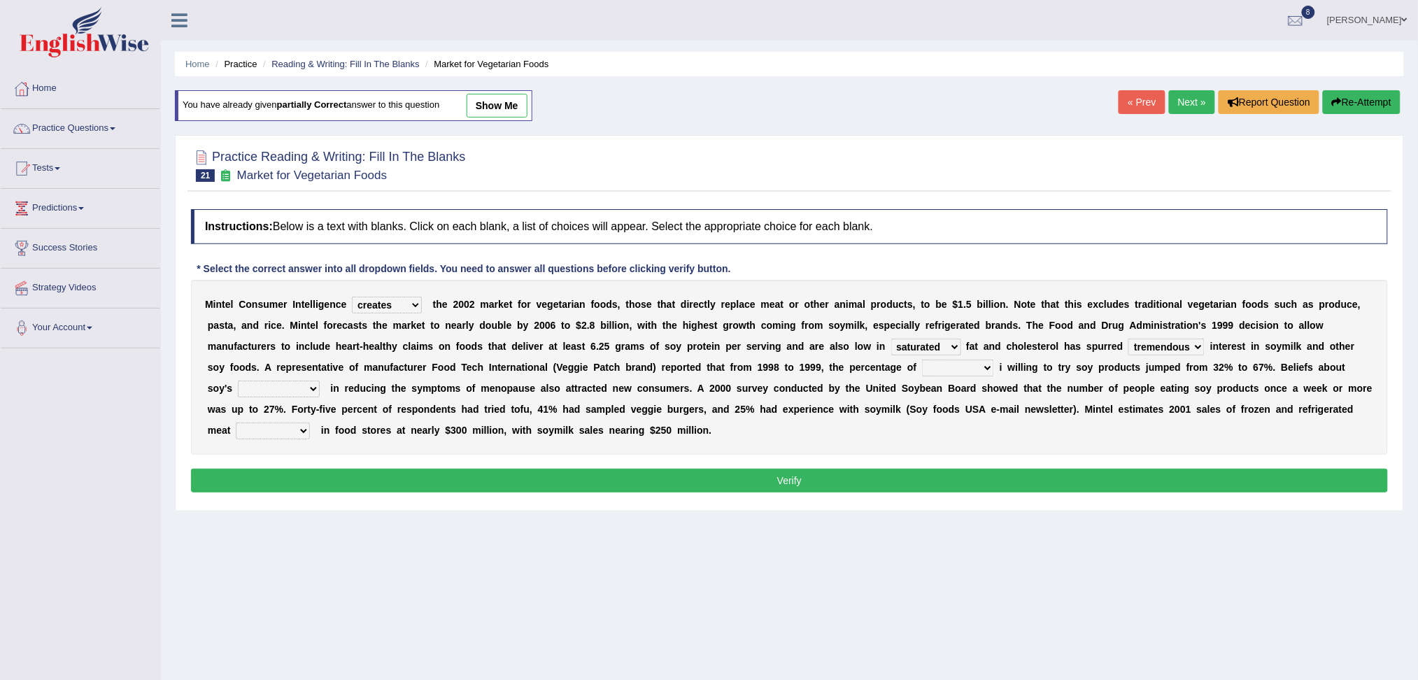
select select "customers"
click at [922, 359] on select "guests consumers customers clients" at bounding box center [958, 367] width 72 height 17
click at [291, 391] on select "effectiveness timeliness efficiency goodness" at bounding box center [279, 388] width 82 height 17
select select "effectiveness"
click at [238, 380] on select "effectiveness timeliness efficiency goodness" at bounding box center [279, 388] width 82 height 17
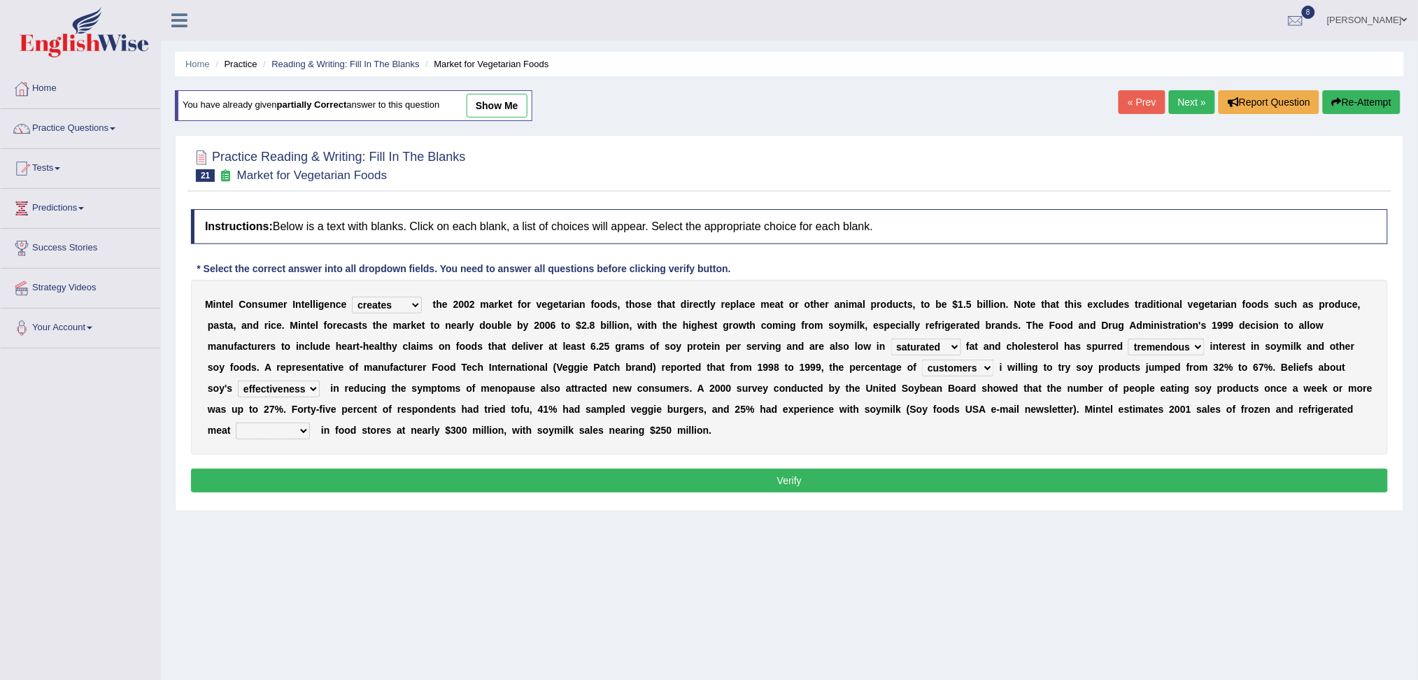
click at [264, 427] on select "foods choices staffs alternatives" at bounding box center [273, 430] width 74 height 17
select select "alternatives"
click at [236, 422] on select "foods choices staffs alternatives" at bounding box center [273, 430] width 74 height 17
click at [399, 485] on button "Verify" at bounding box center [789, 481] width 1197 height 24
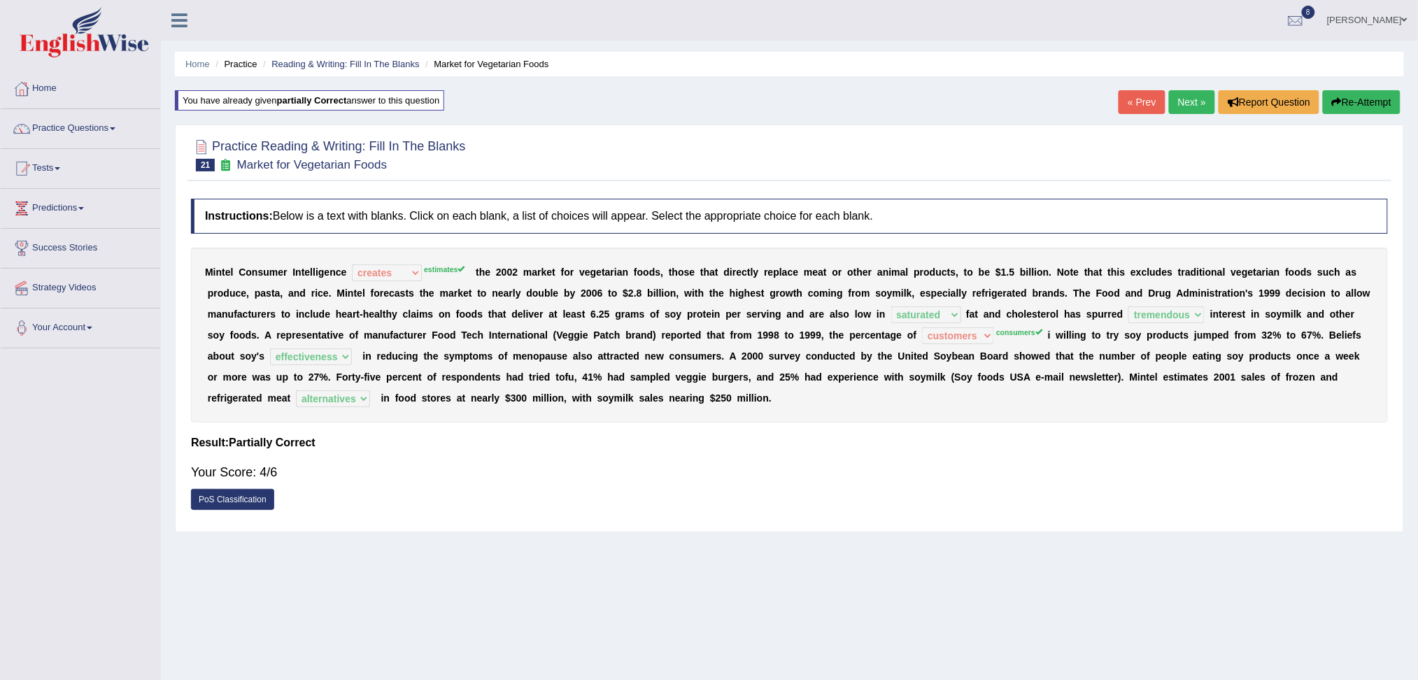
click at [1187, 99] on link "Next »" at bounding box center [1192, 102] width 46 height 24
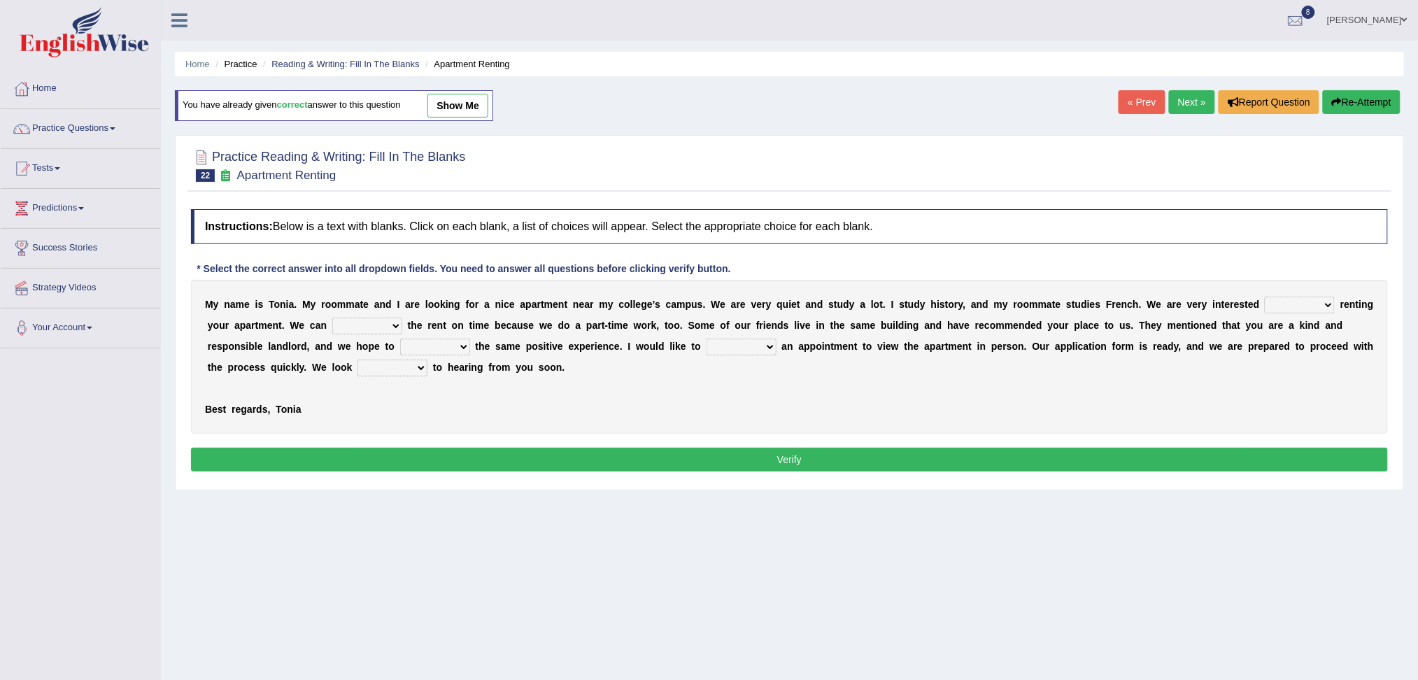
click at [1301, 304] on select "for about at in" at bounding box center [1299, 305] width 70 height 17
select select "in"
click at [1264, 297] on select "for about at in" at bounding box center [1299, 305] width 70 height 17
click at [356, 329] on select "afford get pay bring" at bounding box center [367, 326] width 70 height 17
select select "pay"
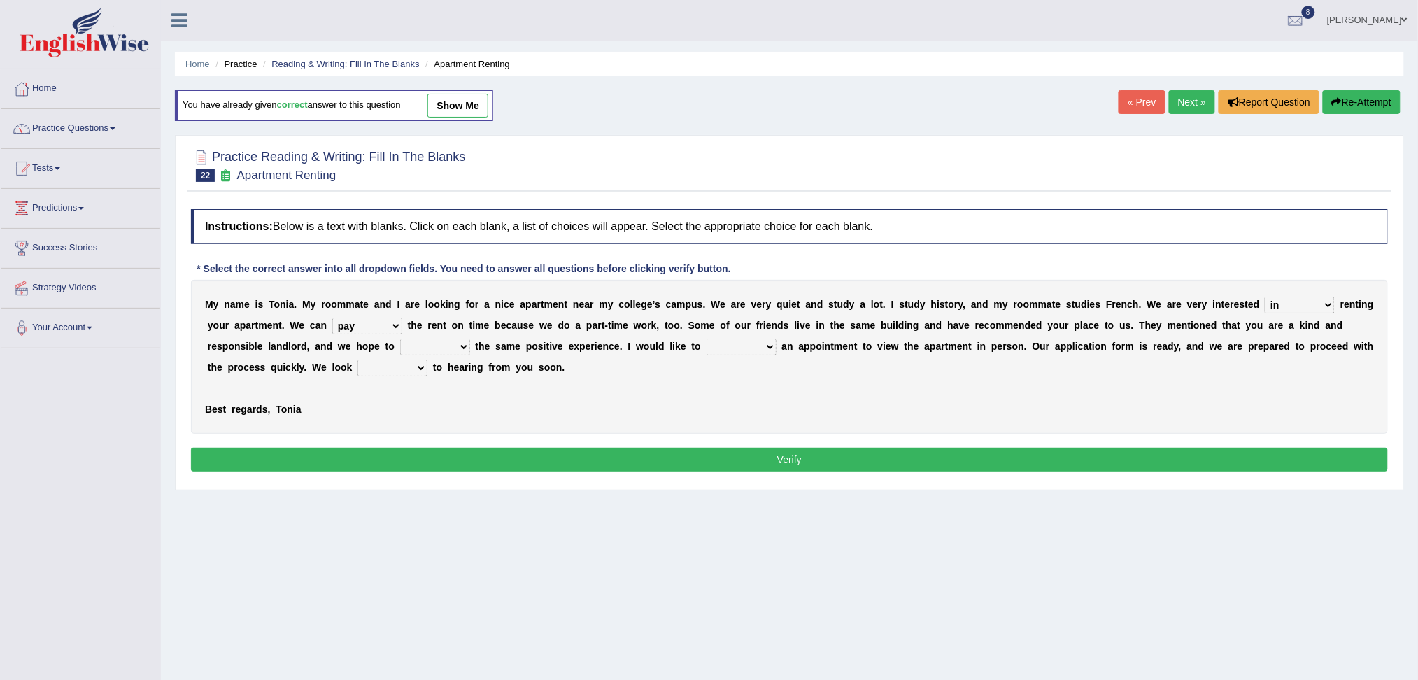
click at [332, 318] on select "afford get pay bring" at bounding box center [367, 326] width 70 height 17
click at [441, 341] on select "form meet have decide" at bounding box center [435, 346] width 70 height 17
select select "have"
click at [400, 338] on select "form meet have decide" at bounding box center [435, 346] width 70 height 17
click at [741, 347] on select "own recall revise make" at bounding box center [741, 346] width 70 height 17
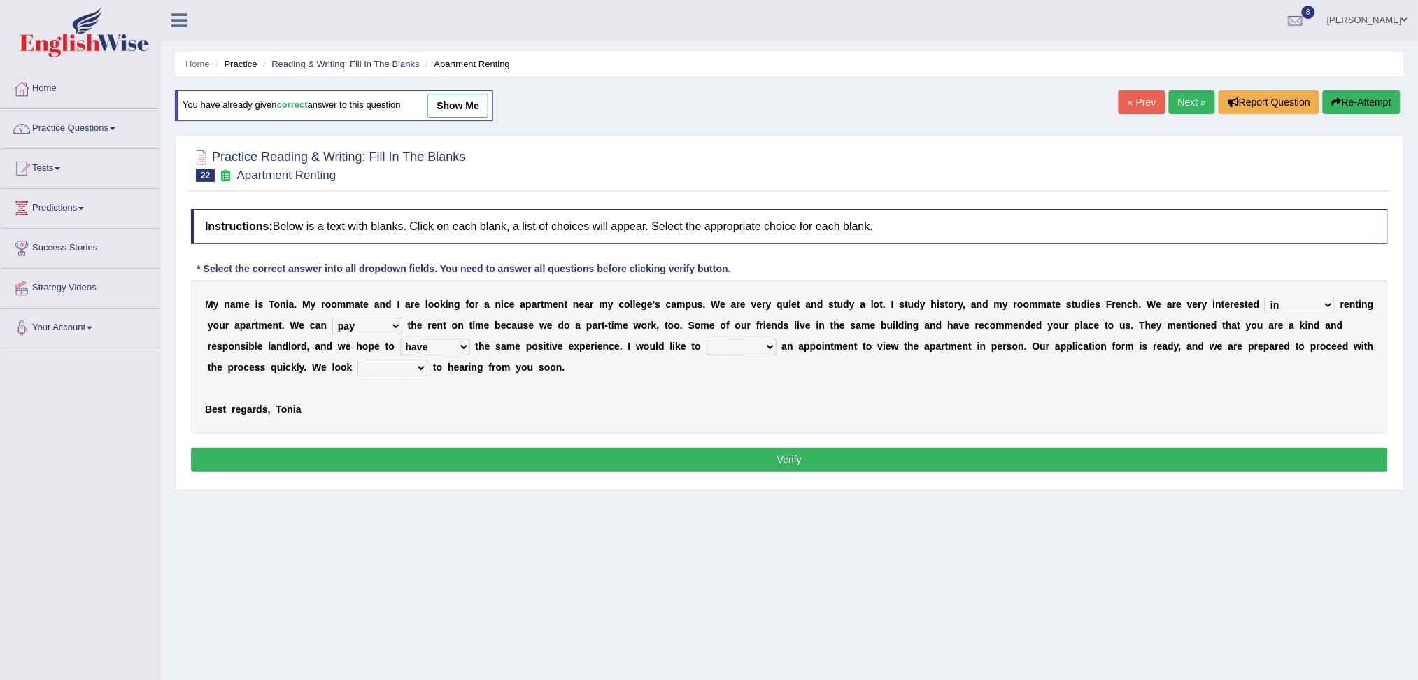
select select "make"
click at [706, 338] on select "own recall revise make" at bounding box center [741, 346] width 70 height 17
click at [400, 357] on div "M y n a m e i s T o n i a . M y r o o m m a t e a n d I a r e l o o k i n g f o…" at bounding box center [789, 357] width 1197 height 154
click at [406, 371] on select "around out in forward" at bounding box center [392, 367] width 70 height 17
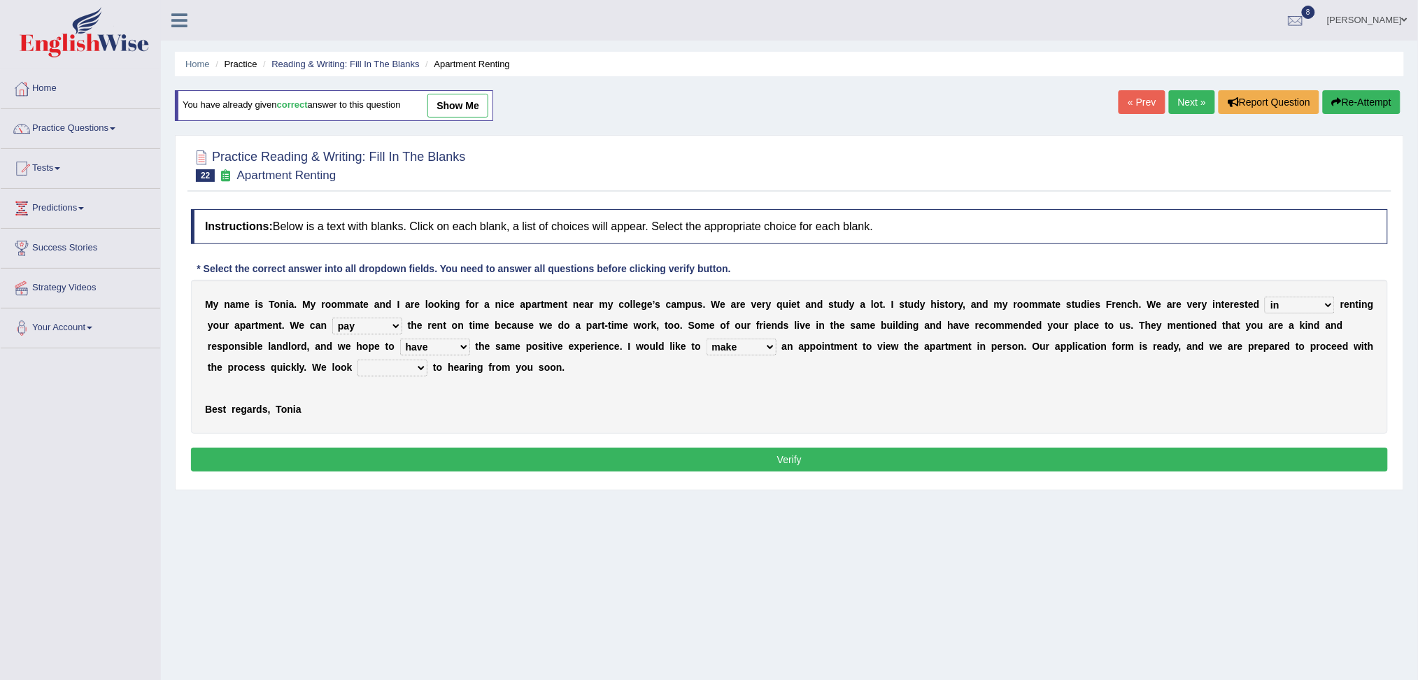
select select "forward"
click at [357, 359] on select "around out in forward" at bounding box center [392, 367] width 70 height 17
click at [498, 455] on button "Verify" at bounding box center [789, 460] width 1197 height 24
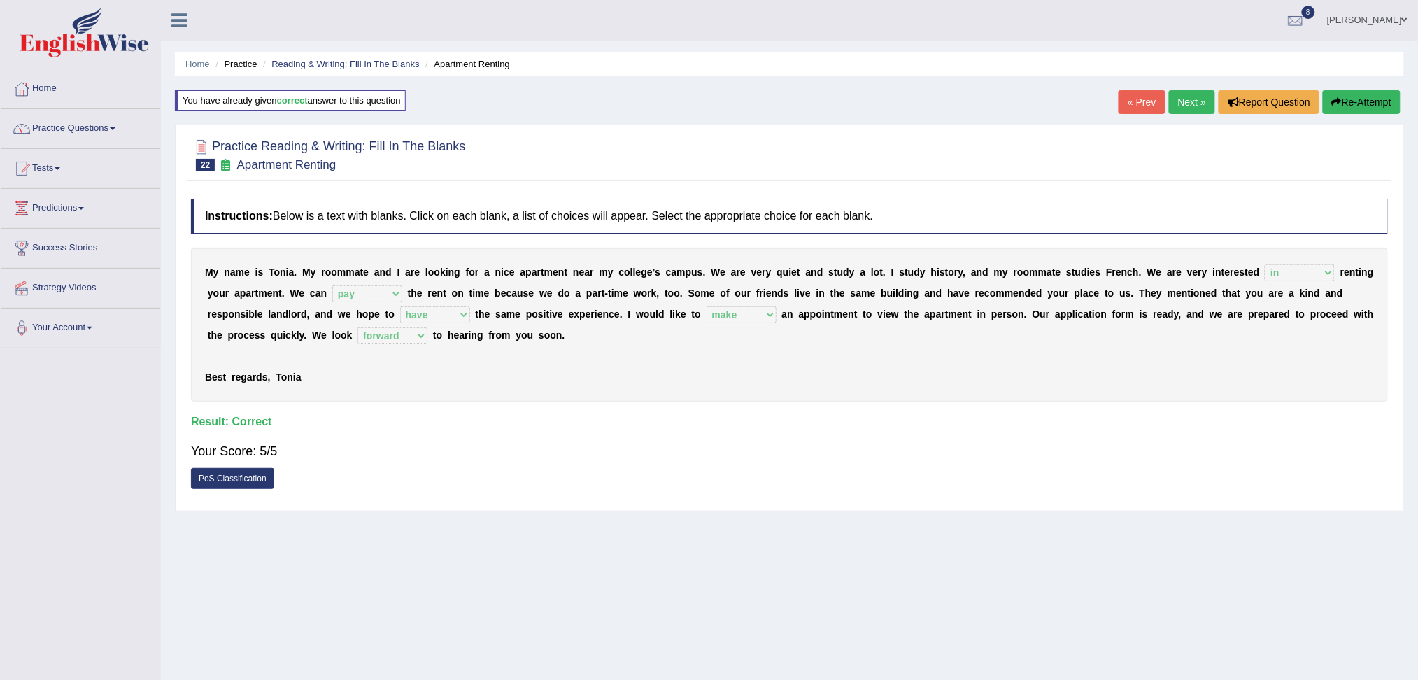
click at [1180, 97] on link "Next »" at bounding box center [1192, 102] width 46 height 24
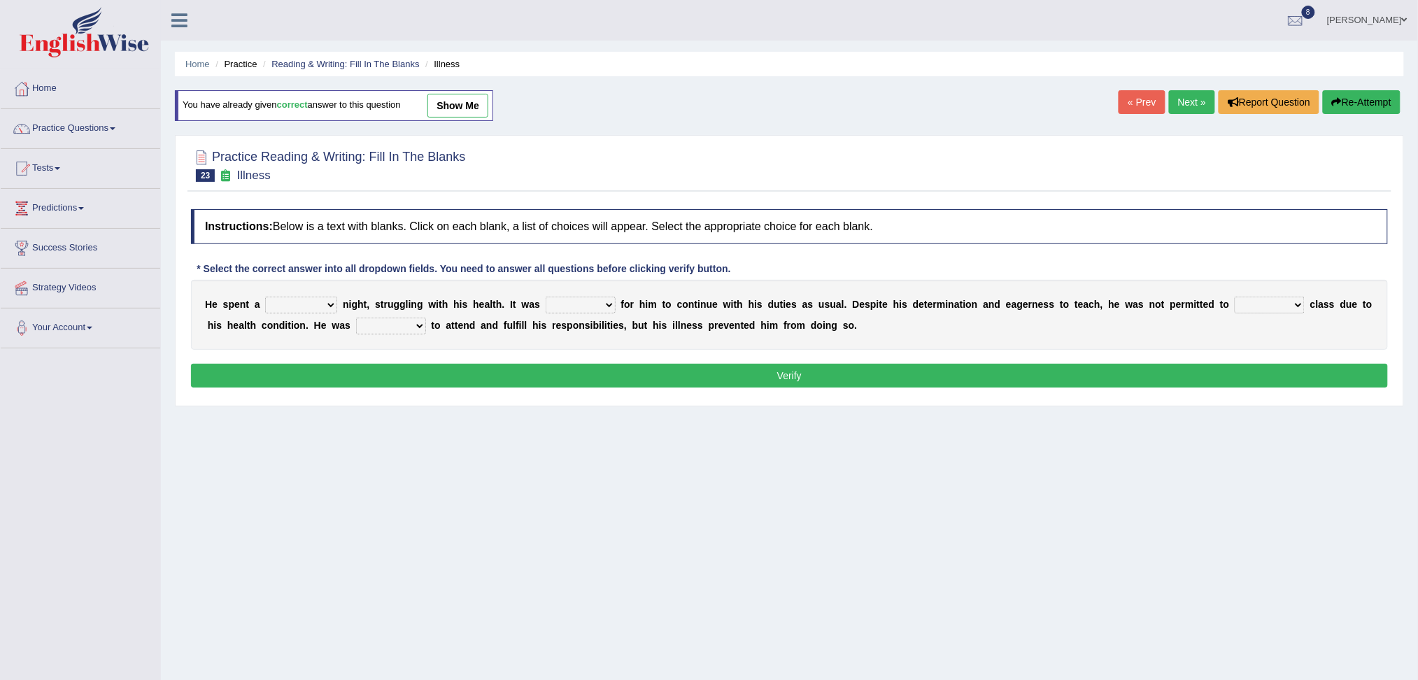
click at [303, 304] on select "cheerful restful meaningful painful" at bounding box center [301, 305] width 72 height 17
select select "painful"
click at [265, 297] on select "cheerful restful meaningful painful" at bounding box center [301, 305] width 72 height 17
click at [594, 304] on select "enjoyable simple difficult natural" at bounding box center [580, 305] width 70 height 17
select select "difficult"
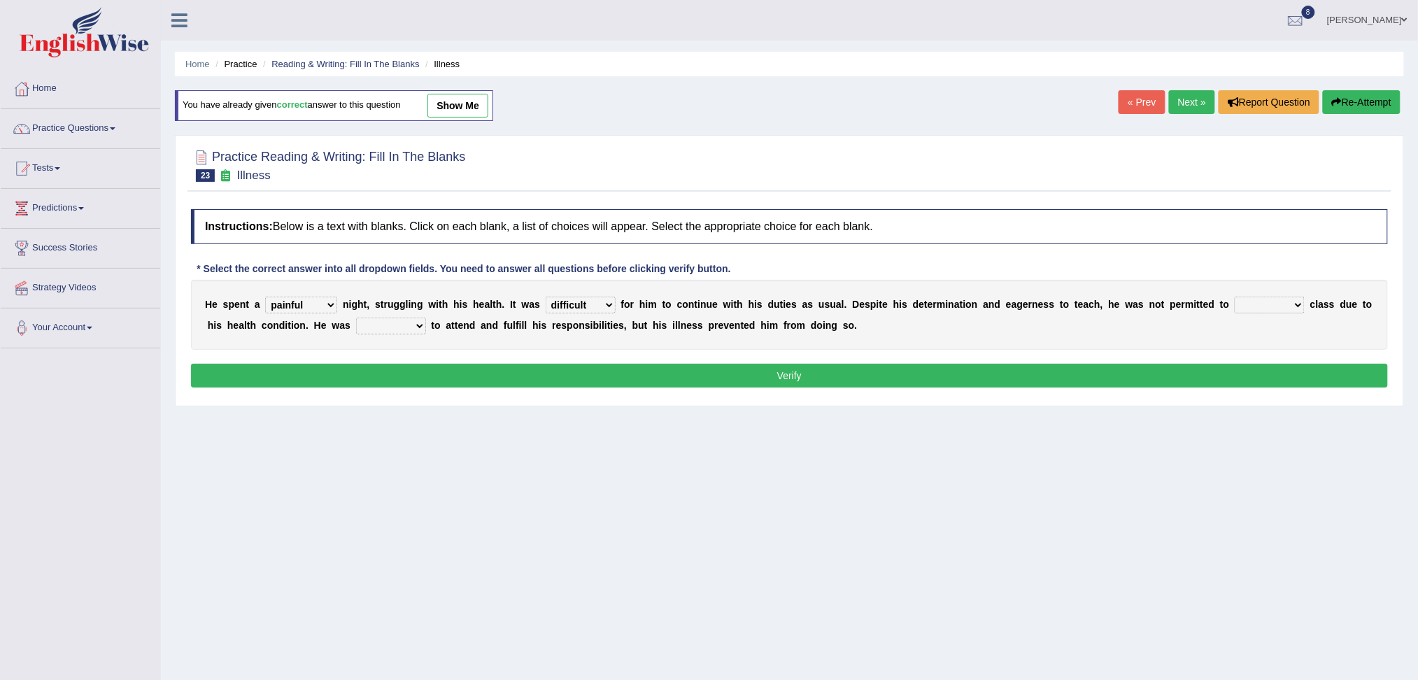
click at [546, 297] on select "enjoyable simple difficult natural" at bounding box center [580, 305] width 70 height 17
click at [1265, 308] on select "teach leave cancel attend" at bounding box center [1269, 305] width 70 height 17
select select "attend"
click at [1235, 297] on select "teach leave cancel attend" at bounding box center [1269, 305] width 70 height 17
click at [397, 318] on select "anxious forced lazy happy" at bounding box center [391, 326] width 70 height 17
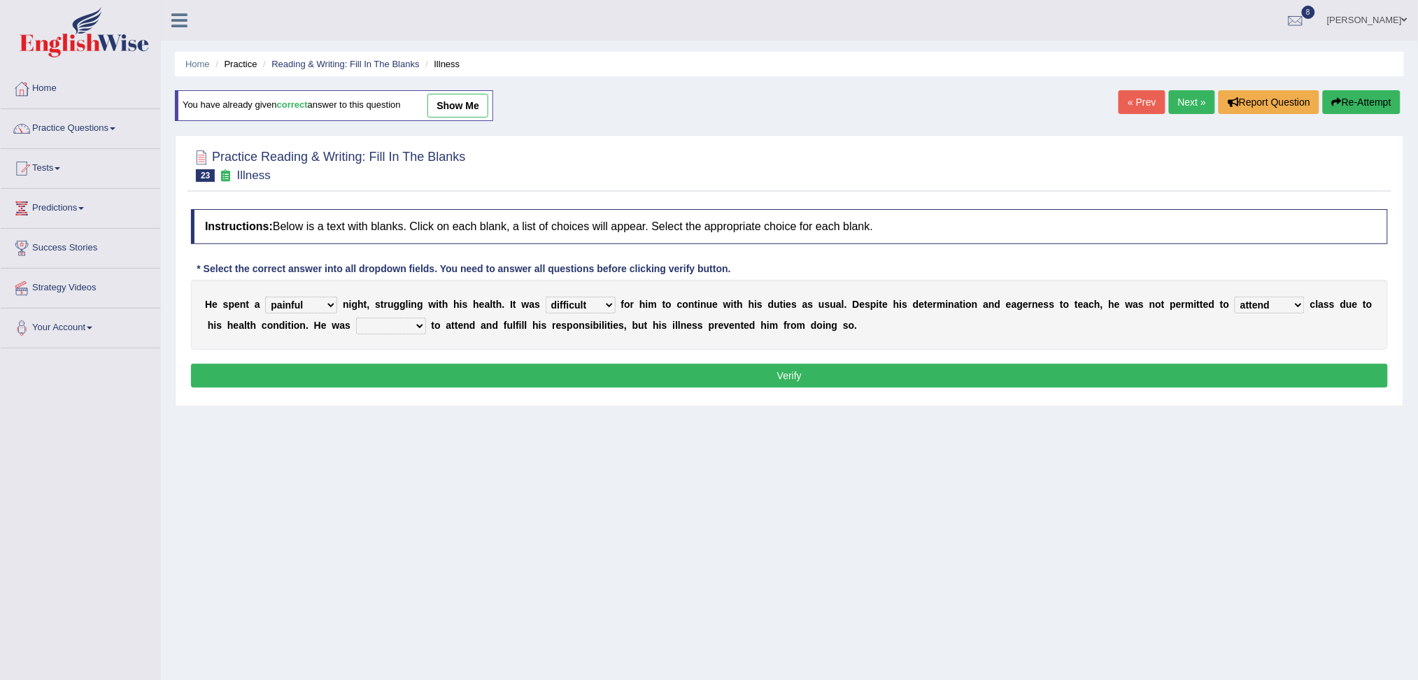
select select "happy"
click at [356, 318] on select "anxious forced lazy happy" at bounding box center [391, 326] width 70 height 17
click at [471, 365] on button "Verify" at bounding box center [789, 376] width 1197 height 24
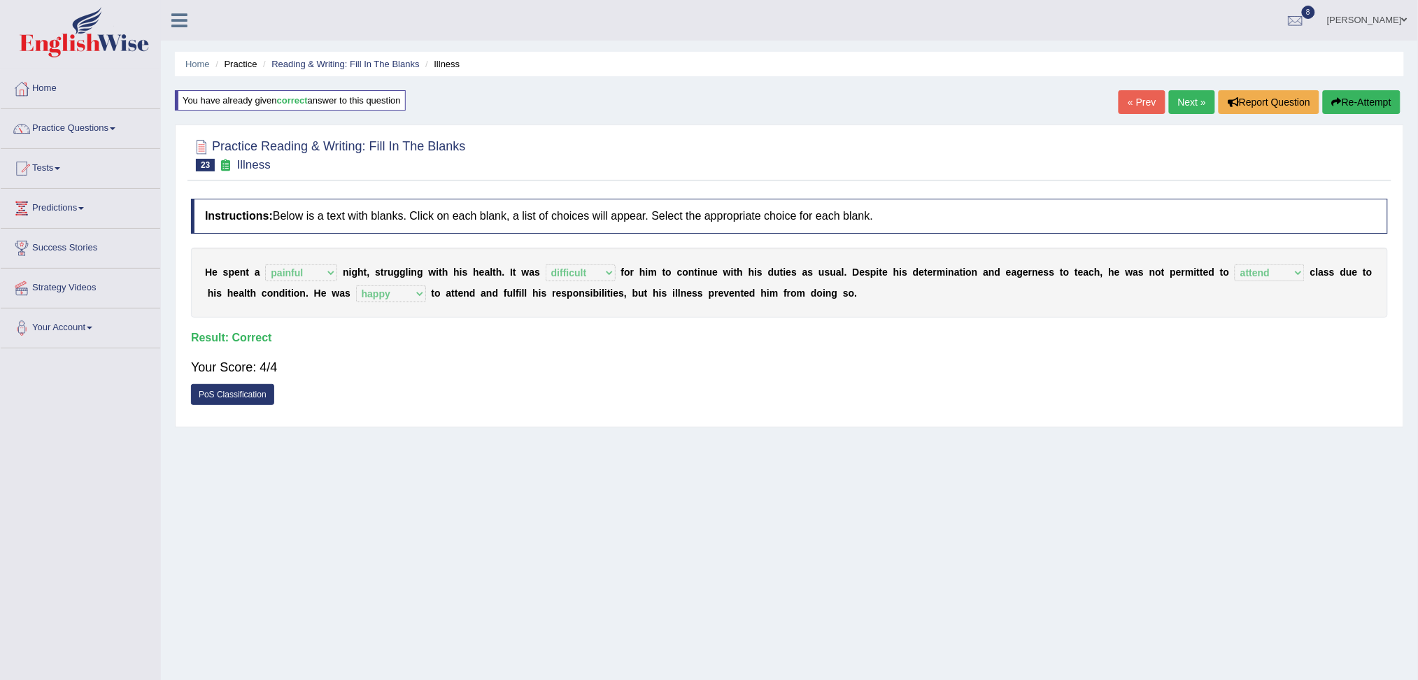
click at [1188, 103] on link "Next »" at bounding box center [1192, 102] width 46 height 24
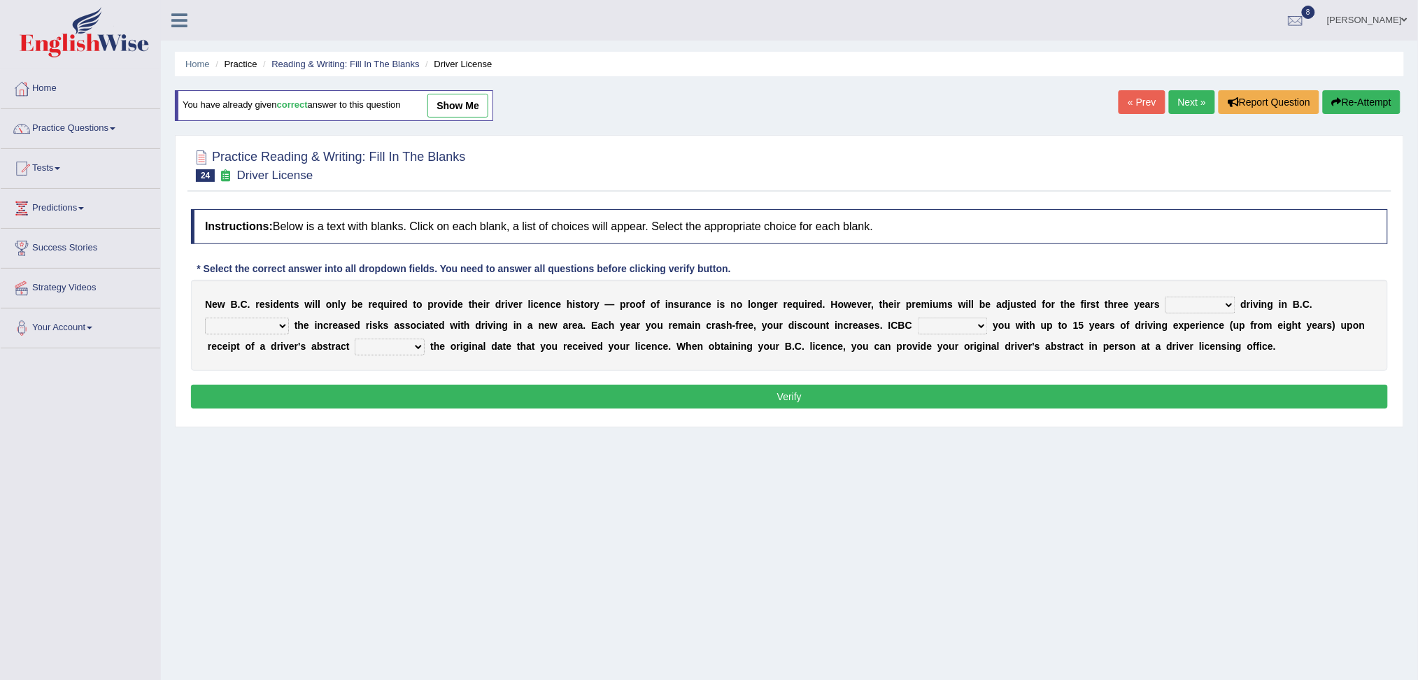
click at [1188, 302] on select "within among against of" at bounding box center [1200, 305] width 70 height 17
select select "of"
click at [1165, 297] on select "within among against of" at bounding box center [1200, 305] width 70 height 17
click at [262, 318] on select "depending on as for due to thanks to" at bounding box center [247, 326] width 84 height 17
select select "due to"
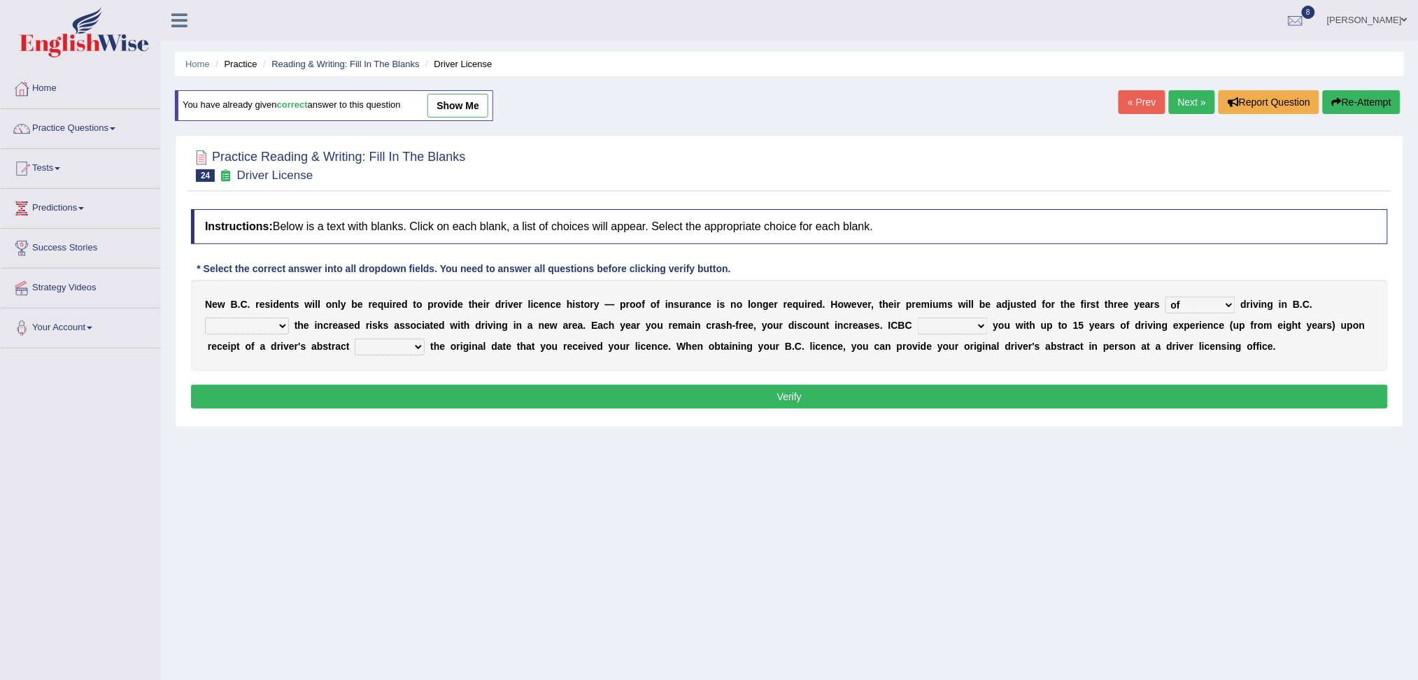
click at [205, 318] on select "depending on as for due to thanks to" at bounding box center [247, 326] width 84 height 17
click at [941, 322] on select "credited crediting credit will credit" at bounding box center [953, 326] width 70 height 17
select select "will credit"
click at [918, 318] on select "credited crediting credit will credit" at bounding box center [953, 326] width 70 height 17
click at [386, 343] on select "showing show shows shown" at bounding box center [390, 346] width 70 height 17
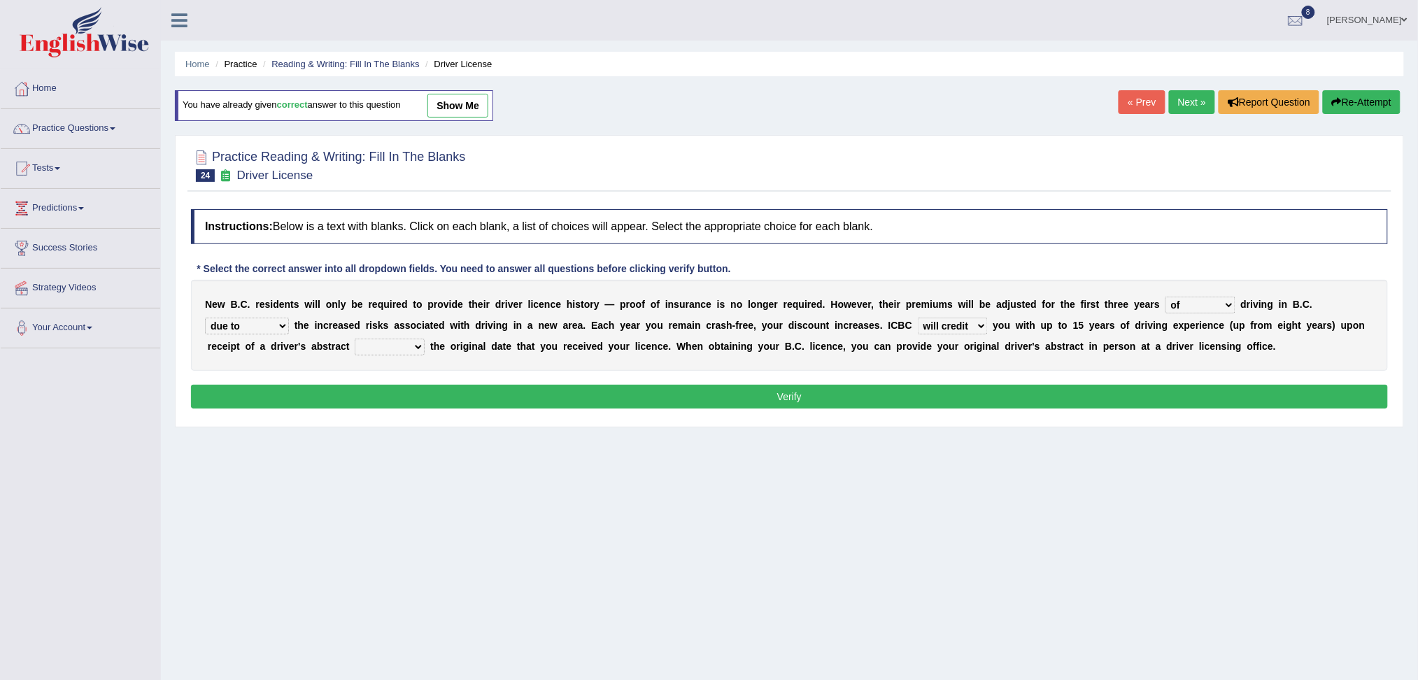
select select "showing"
click at [355, 338] on select "showing show shows shown" at bounding box center [390, 346] width 70 height 17
click at [454, 401] on button "Verify" at bounding box center [789, 397] width 1197 height 24
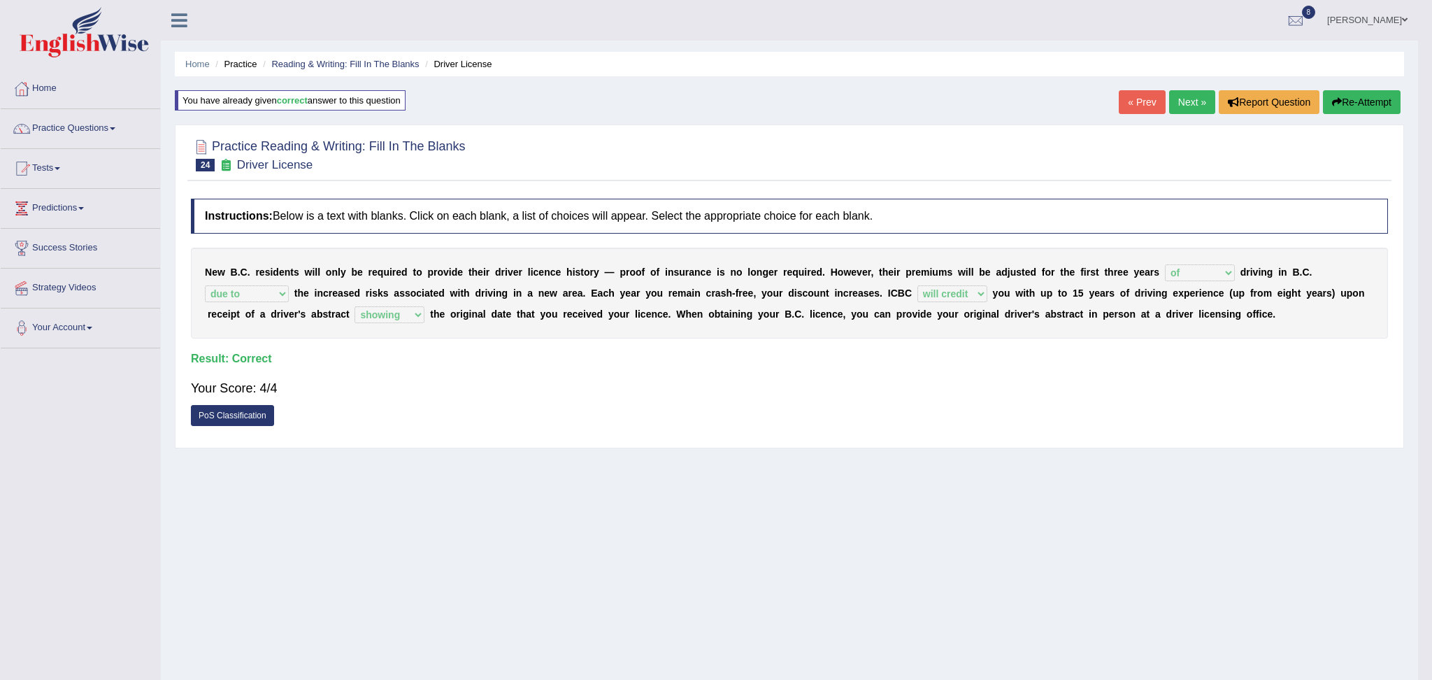
click at [1185, 102] on body "Toggle navigation Home Practice Questions Speaking Practice Read Aloud Repeat S…" at bounding box center [716, 340] width 1432 height 680
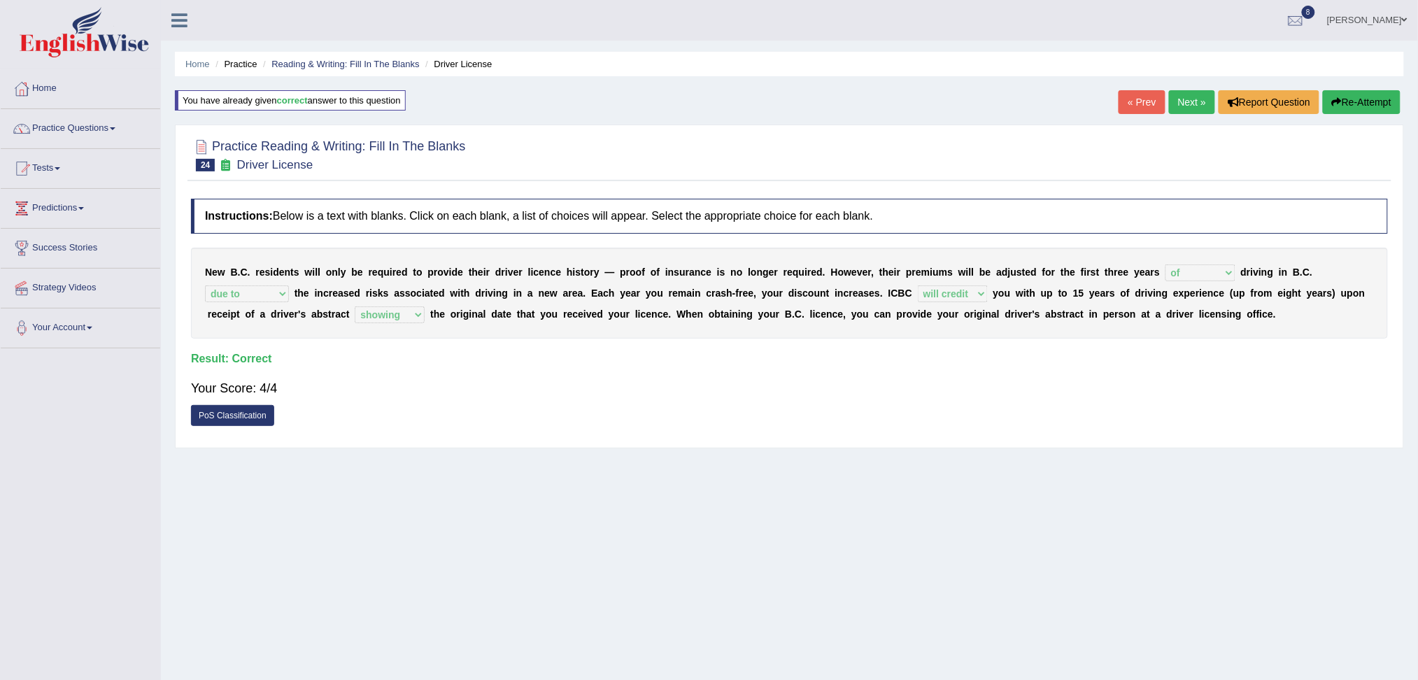
click at [1185, 102] on link "Next »" at bounding box center [1192, 102] width 46 height 24
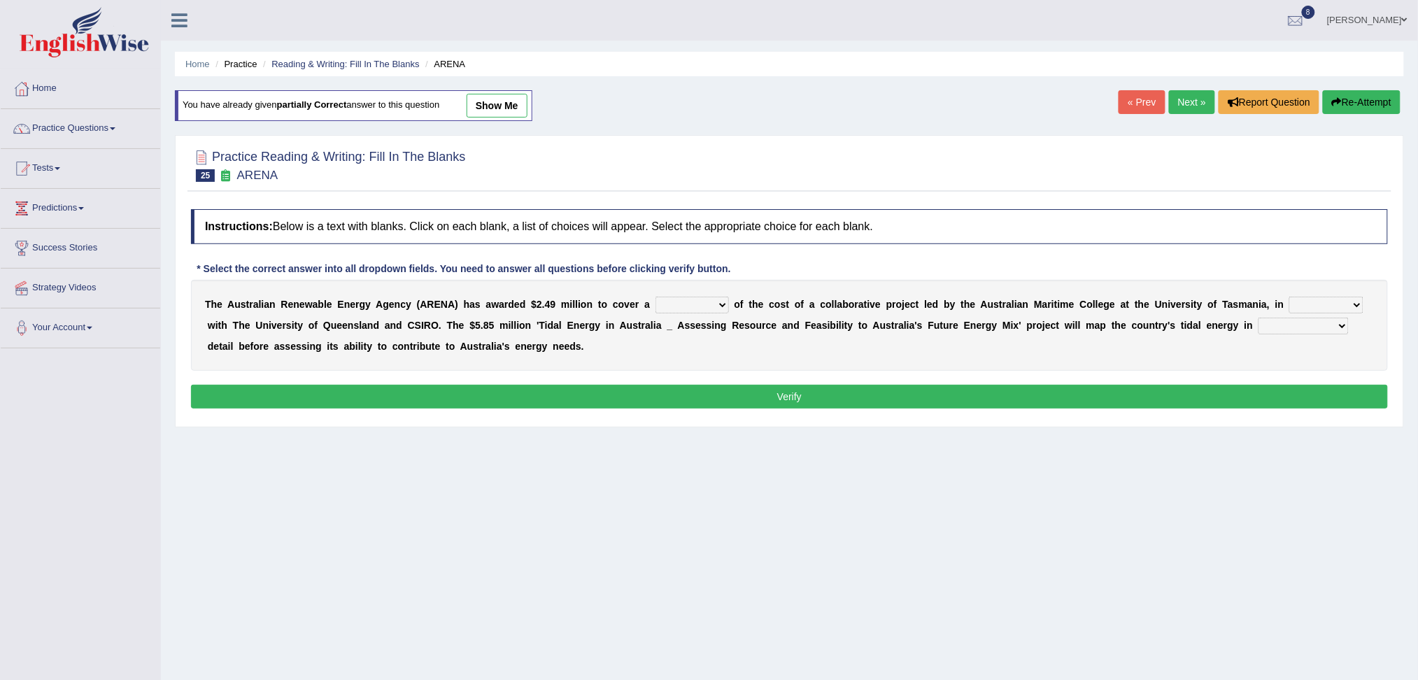
click at [700, 306] on select "wholesome total portion worth" at bounding box center [691, 305] width 73 height 17
select select "total"
click at [655, 297] on select "wholesome total portion worth" at bounding box center [691, 305] width 73 height 17
click at [1318, 304] on select "disguise contrast partnership revenge" at bounding box center [1326, 305] width 74 height 17
select select "partnership"
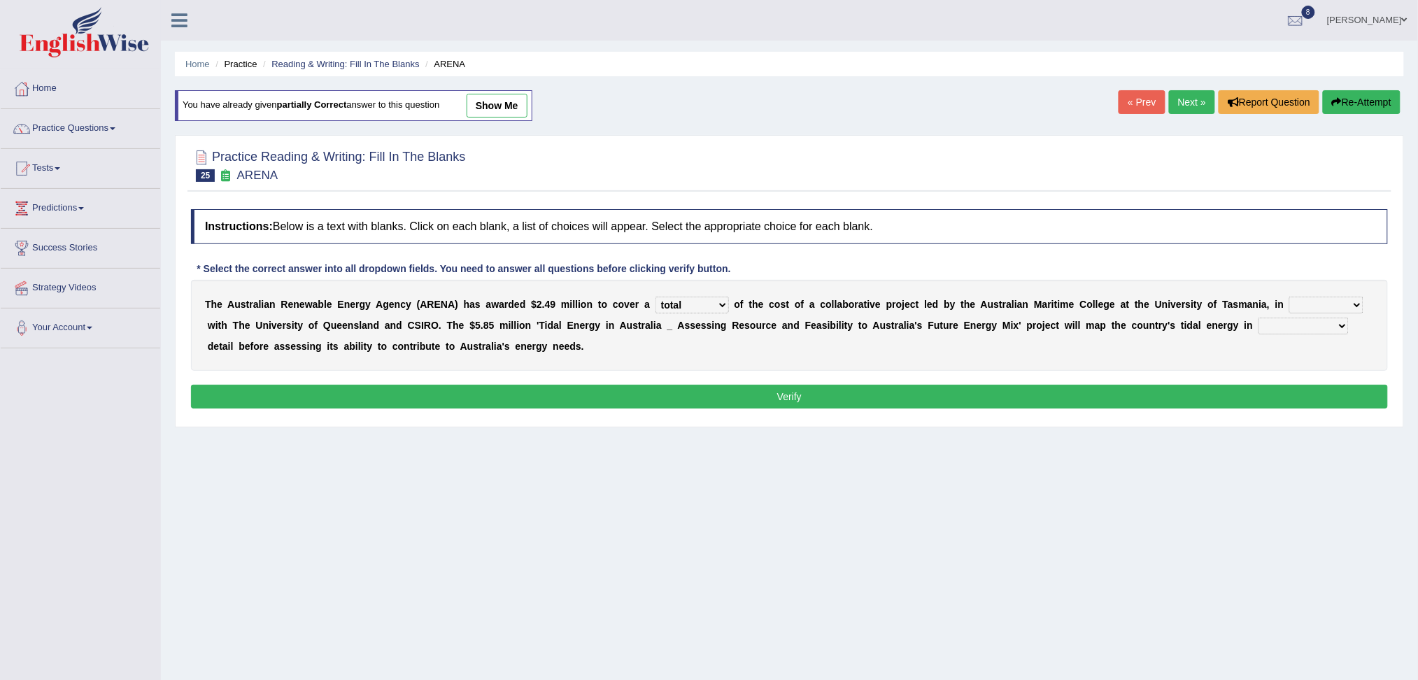
click at [1290, 297] on select "disguise contrast partnership revenge" at bounding box center [1326, 305] width 74 height 17
click at [1297, 320] on select "unexpected unforgiven universal unprecedented" at bounding box center [1303, 326] width 90 height 17
select select "unprecedented"
click at [1258, 318] on select "unexpected unforgiven universal unprecedented" at bounding box center [1303, 326] width 90 height 17
click at [1129, 378] on div "Instructions: Below is a text with blanks. Click on each blank, a list of choic…" at bounding box center [789, 310] width 1204 height 217
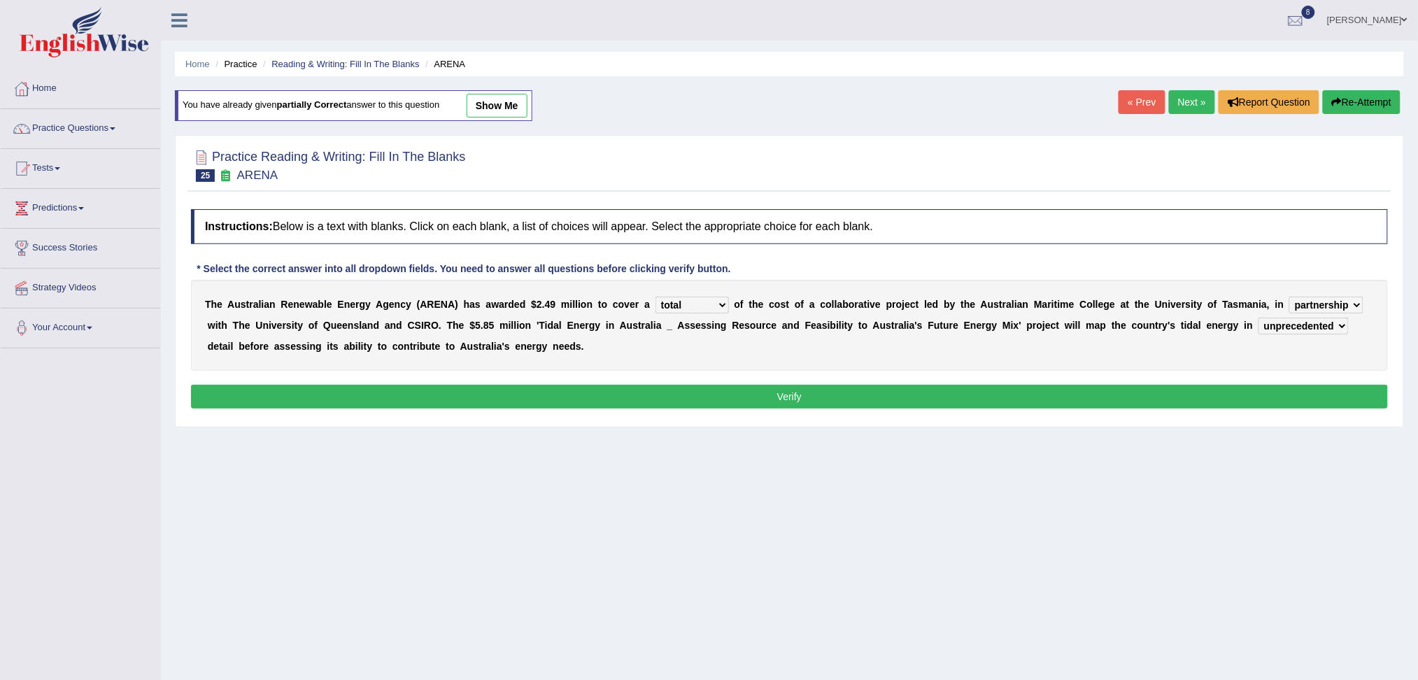
click at [1066, 399] on button "Verify" at bounding box center [789, 397] width 1197 height 24
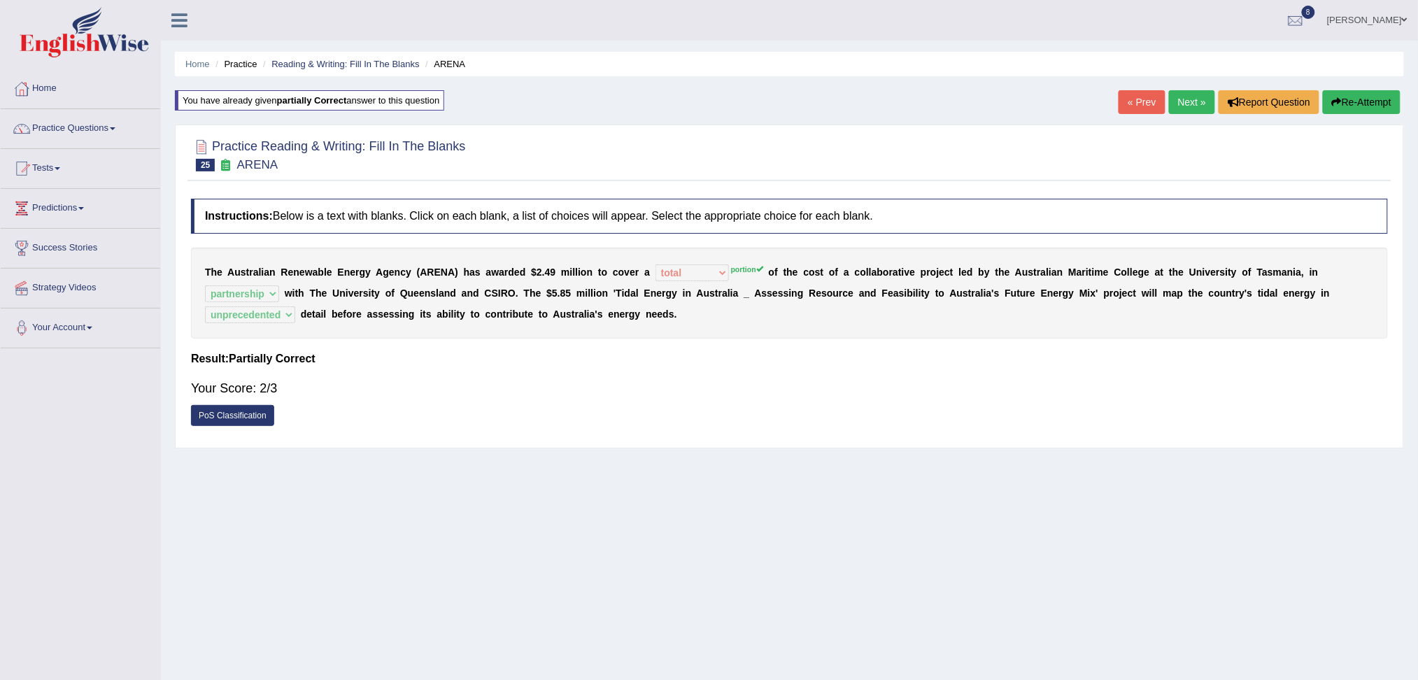
click at [1184, 105] on link "Next »" at bounding box center [1192, 102] width 46 height 24
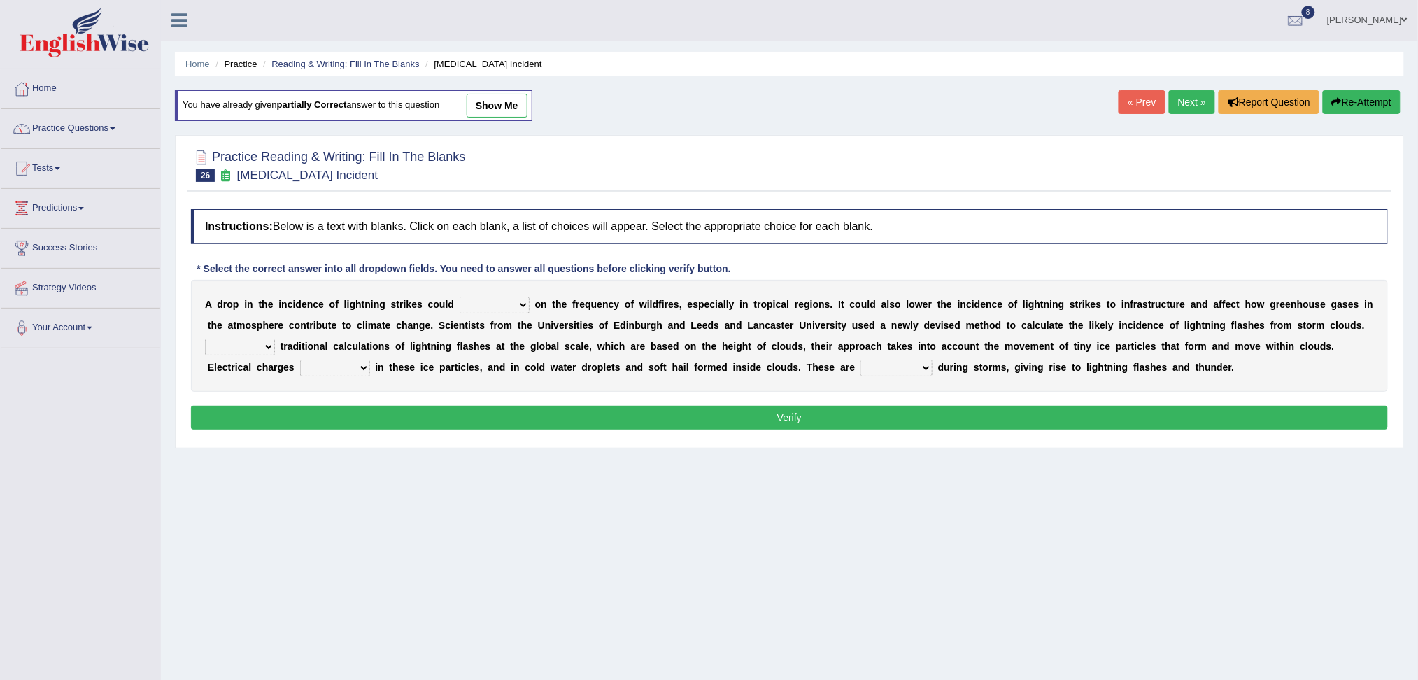
click at [497, 301] on select "dwell focus impact depend" at bounding box center [494, 305] width 70 height 17
select select "impact"
click at [459, 297] on select "dwell focus impact depend" at bounding box center [494, 305] width 70 height 17
click at [245, 345] on select "Unlike Unless Except Besides" at bounding box center [240, 346] width 70 height 17
select select "Besides"
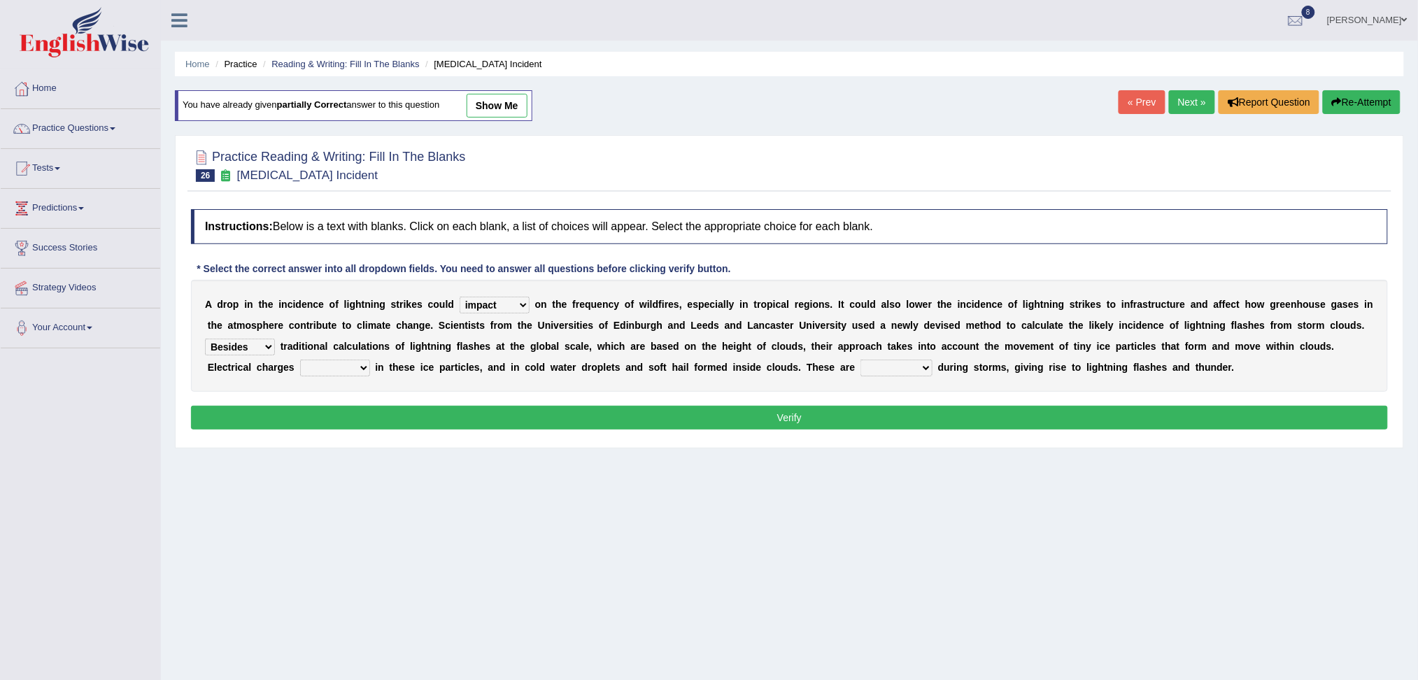
click at [205, 338] on select "Unlike Unless Except Besides" at bounding box center [240, 346] width 70 height 17
click at [334, 359] on select "run off build up mess up zoom in" at bounding box center [335, 367] width 70 height 17
select select "mess up"
click at [300, 359] on select "run off build up mess up zoom in" at bounding box center [335, 367] width 70 height 17
click at [874, 371] on select "collected diverted rounded discharged" at bounding box center [896, 367] width 72 height 17
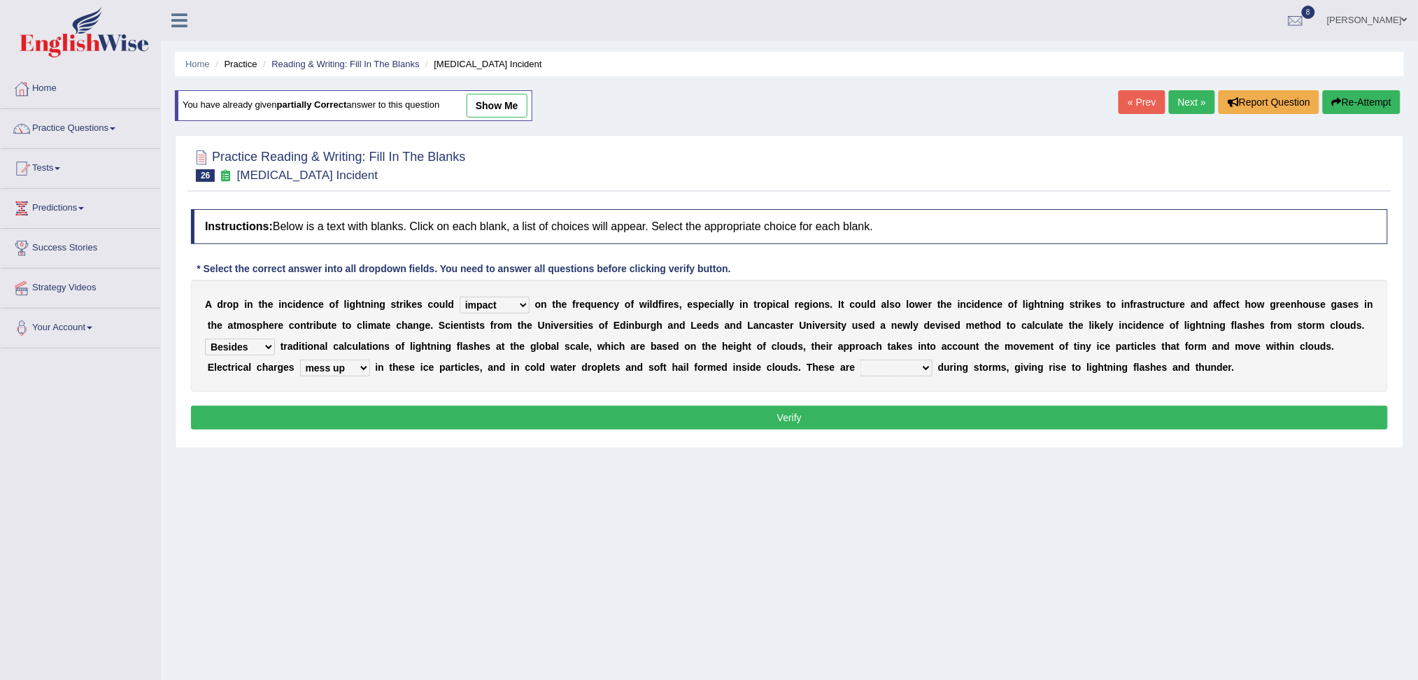
select select "discharged"
click at [860, 359] on select "collected diverted rounded discharged" at bounding box center [896, 367] width 72 height 17
click at [801, 415] on button "Verify" at bounding box center [789, 418] width 1197 height 24
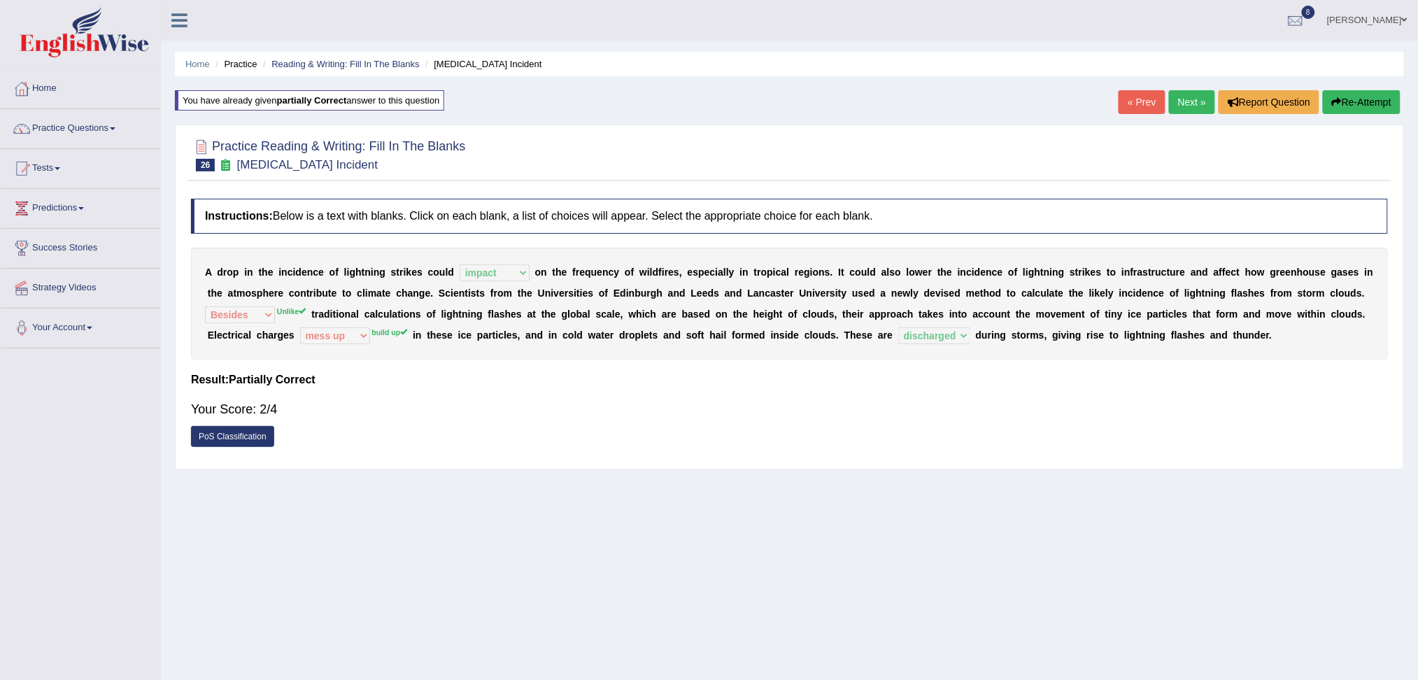
click at [1190, 109] on link "Next »" at bounding box center [1192, 102] width 46 height 24
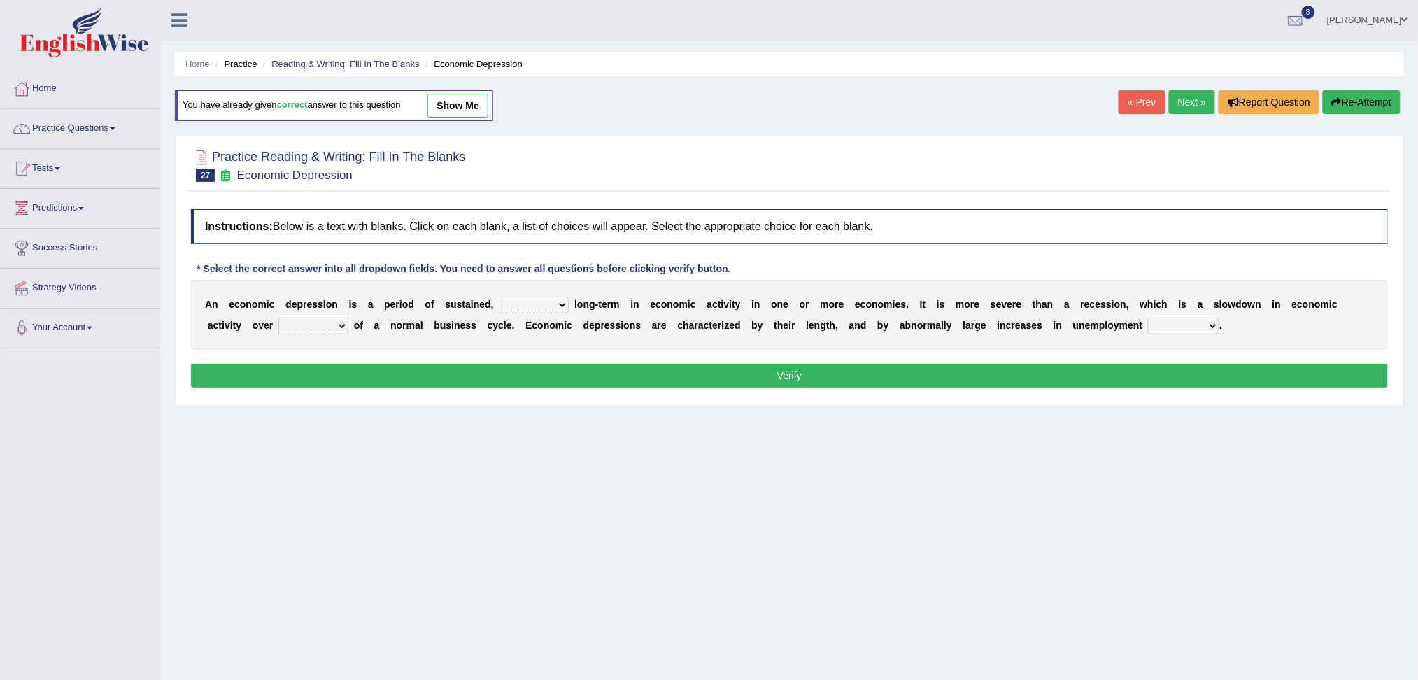
click select "variation promotion downturn reduction"
select select "downturn"
click select "variation promotion downturn reduction"
click select "an era the course a tally the year"
select select "the course"
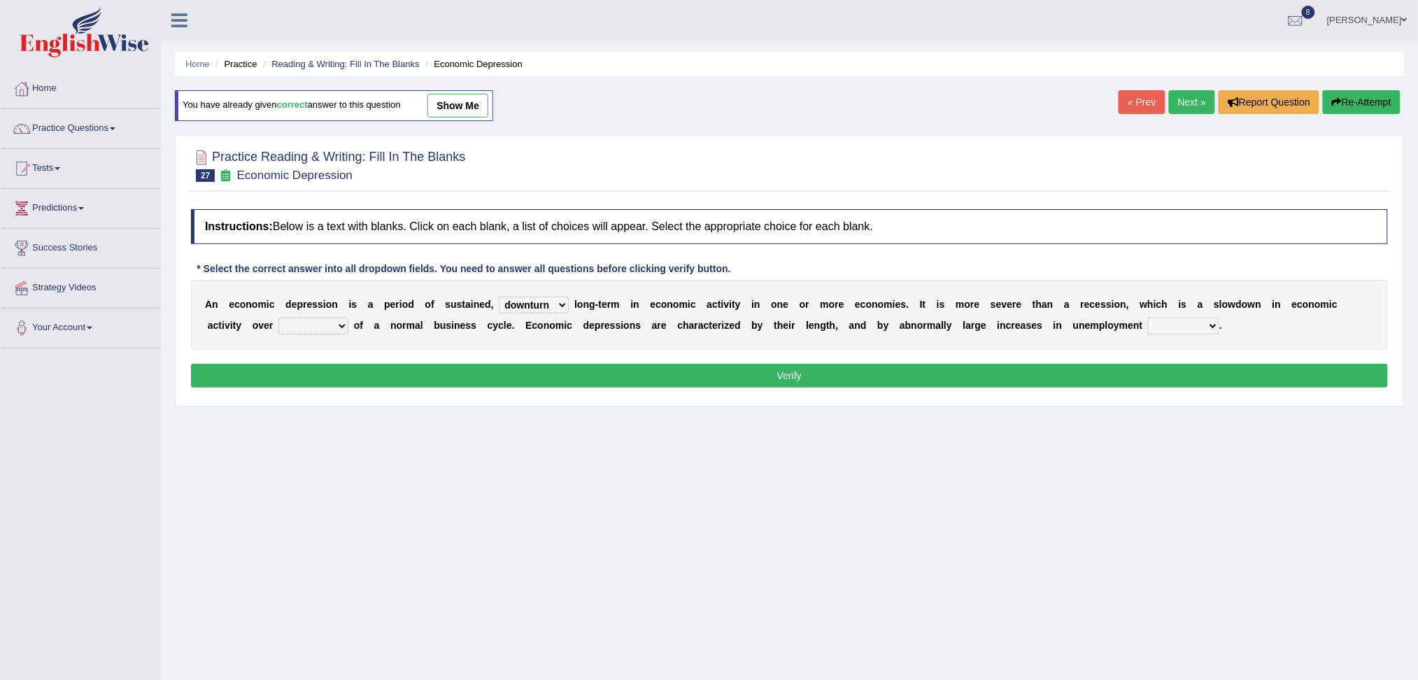
click select "an era the course a tally the year"
click select "calculation bias ratio rate"
select select "rate"
click select "calculation bias ratio rate"
click button "Verify"
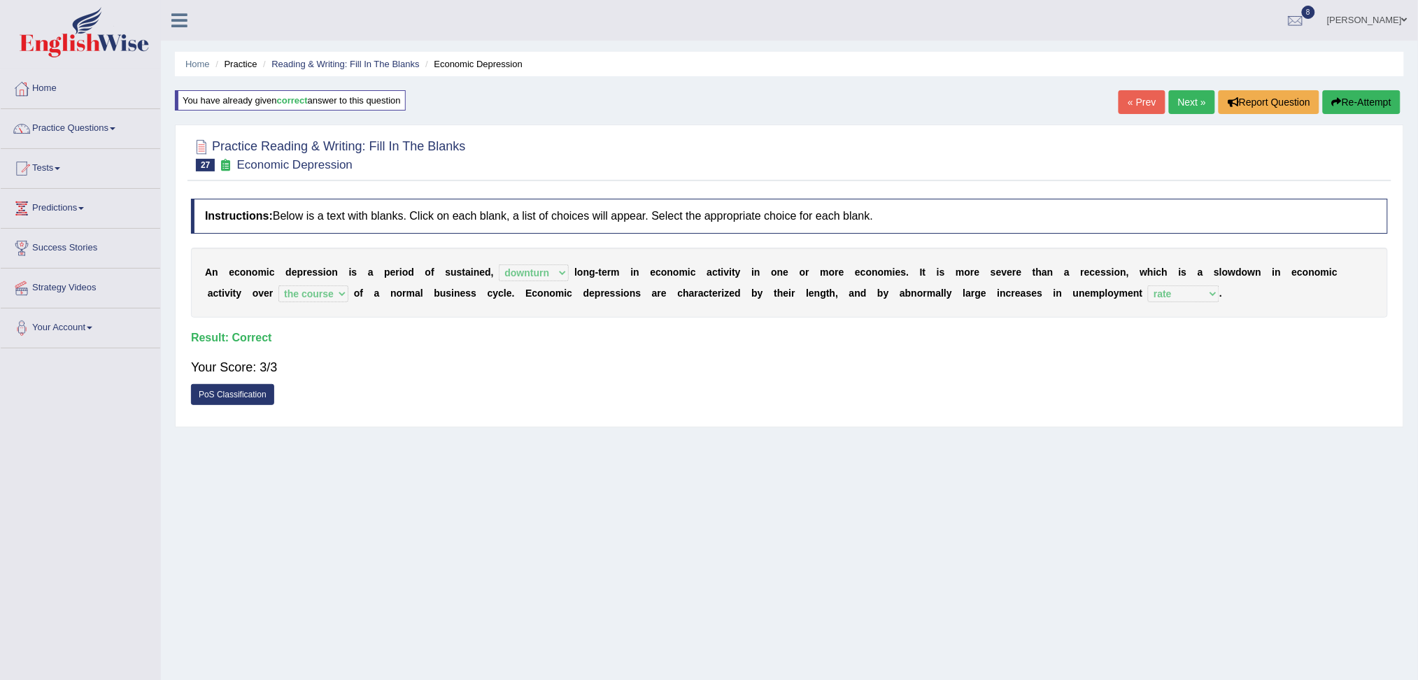
click link "Next »"
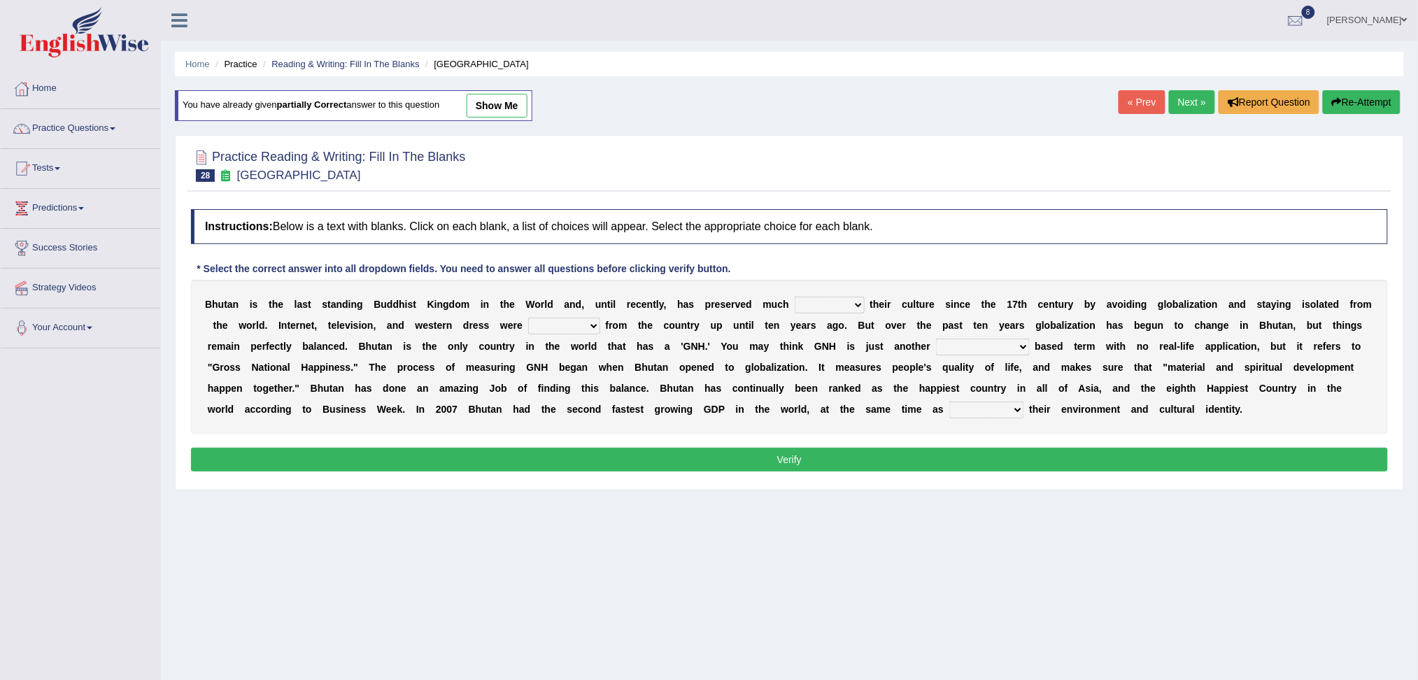
click at [854, 304] on select "of about to for" at bounding box center [829, 305] width 70 height 17
select select "of"
click at [699, 328] on b "y" at bounding box center [697, 325] width 6 height 11
click at [555, 324] on select "summoned observed displayed banned" at bounding box center [564, 326] width 72 height 17
select select "banned"
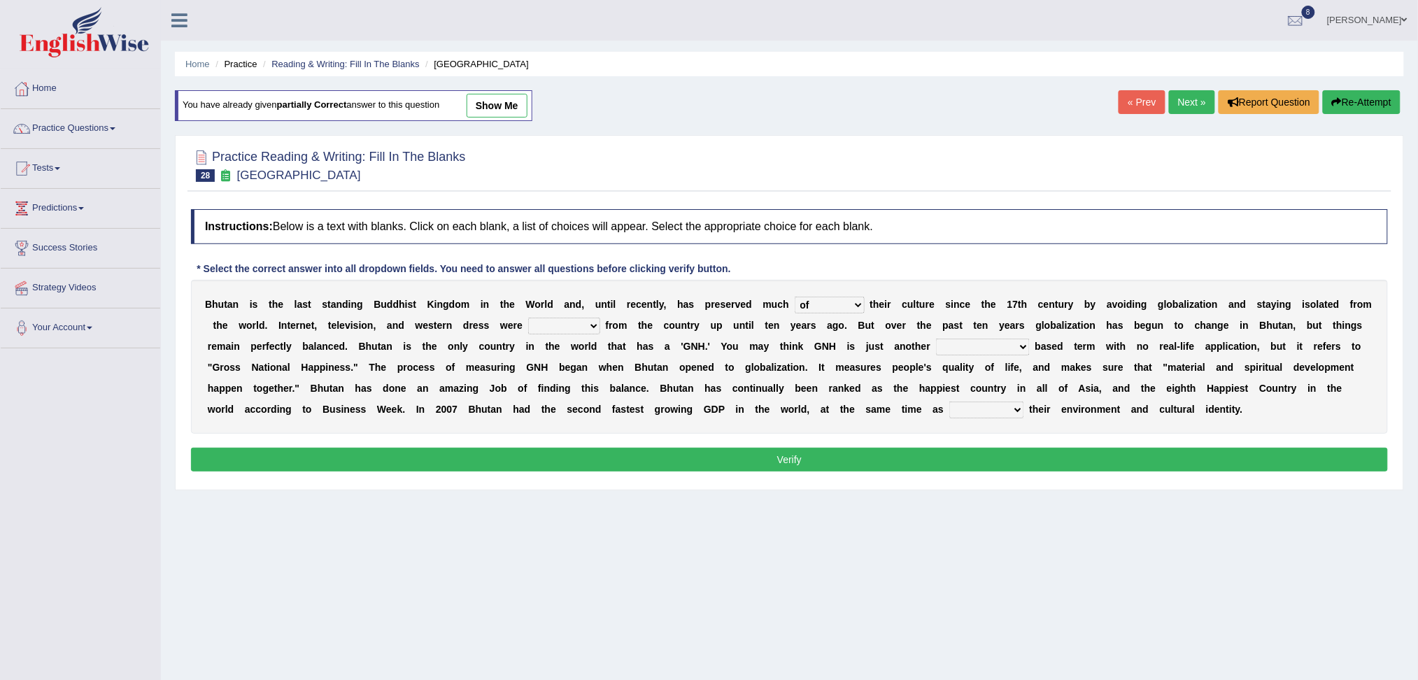
click at [528, 318] on select "summoned observed displayed banned" at bounding box center [564, 326] width 72 height 17
click at [987, 347] on select "statistically barely overwhelmingly roughly" at bounding box center [983, 346] width 94 height 17
select select "statistically"
click at [936, 338] on select "statistically barely overwhelmingly roughly" at bounding box center [983, 346] width 94 height 17
click at [988, 405] on select "demeaning intruding maintaining mourning" at bounding box center [986, 409] width 75 height 17
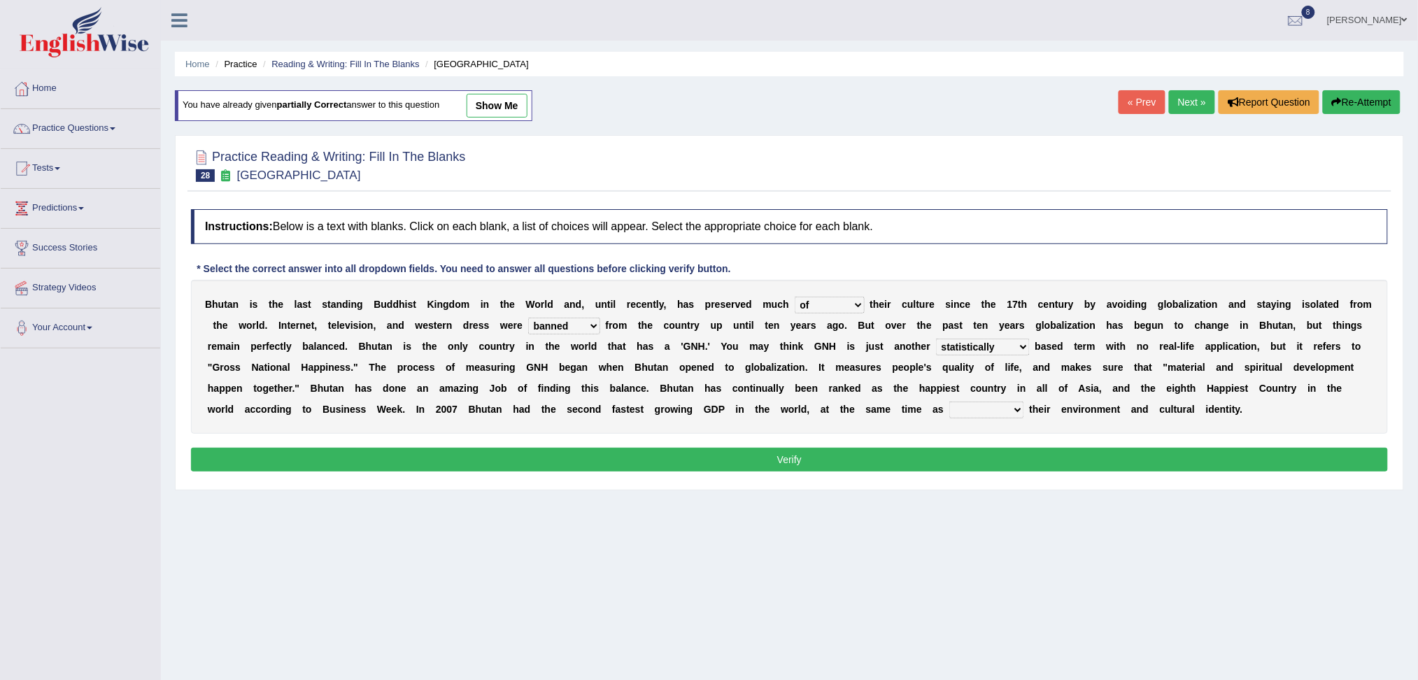
select select "maintaining"
click at [949, 401] on select "demeaning intruding maintaining mourning" at bounding box center [986, 409] width 75 height 17
click at [929, 462] on button "Verify" at bounding box center [789, 460] width 1197 height 24
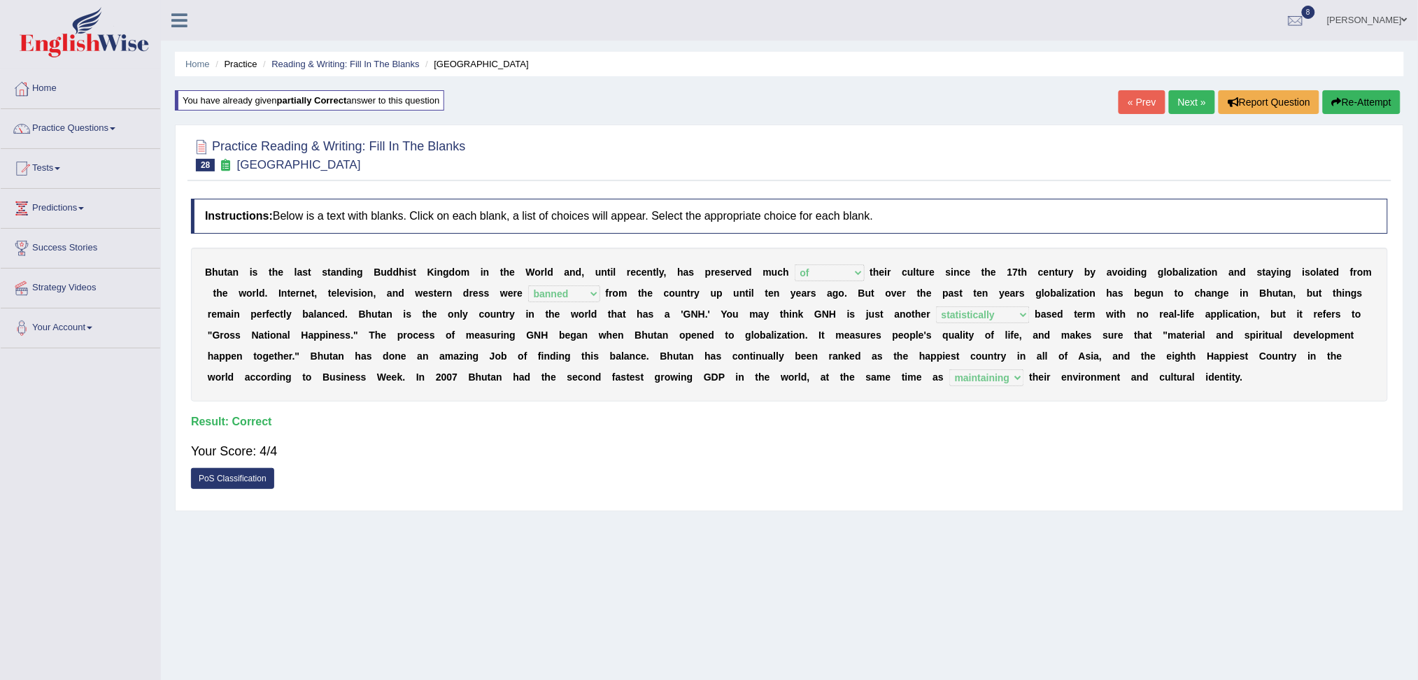
click at [1186, 102] on link "Next »" at bounding box center [1192, 102] width 46 height 24
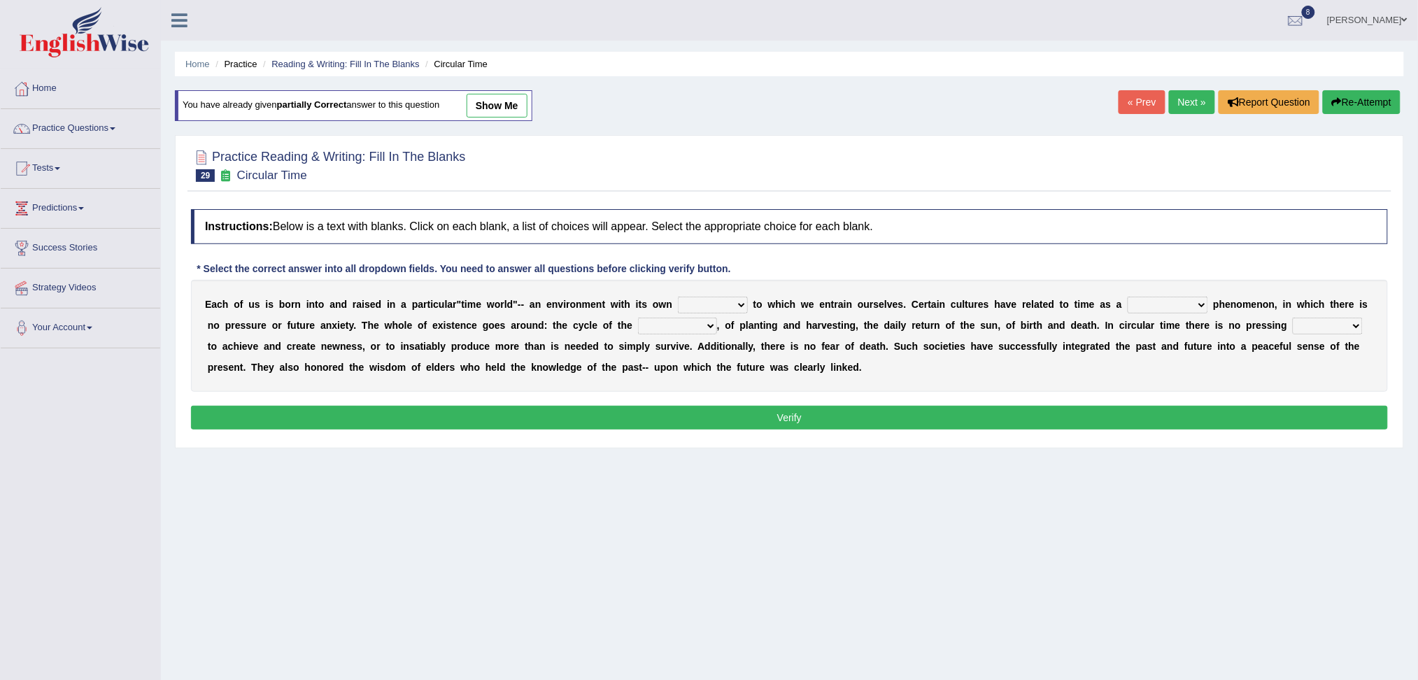
click at [718, 302] on select "area shape rhythm inclination" at bounding box center [713, 305] width 70 height 17
select select "rhythm"
click at [678, 297] on select "area shape rhythm inclination" at bounding box center [713, 305] width 70 height 17
click at [1167, 306] on select "cyclical conventional recycling cylindrical" at bounding box center [1167, 305] width 80 height 17
select select "cyclical"
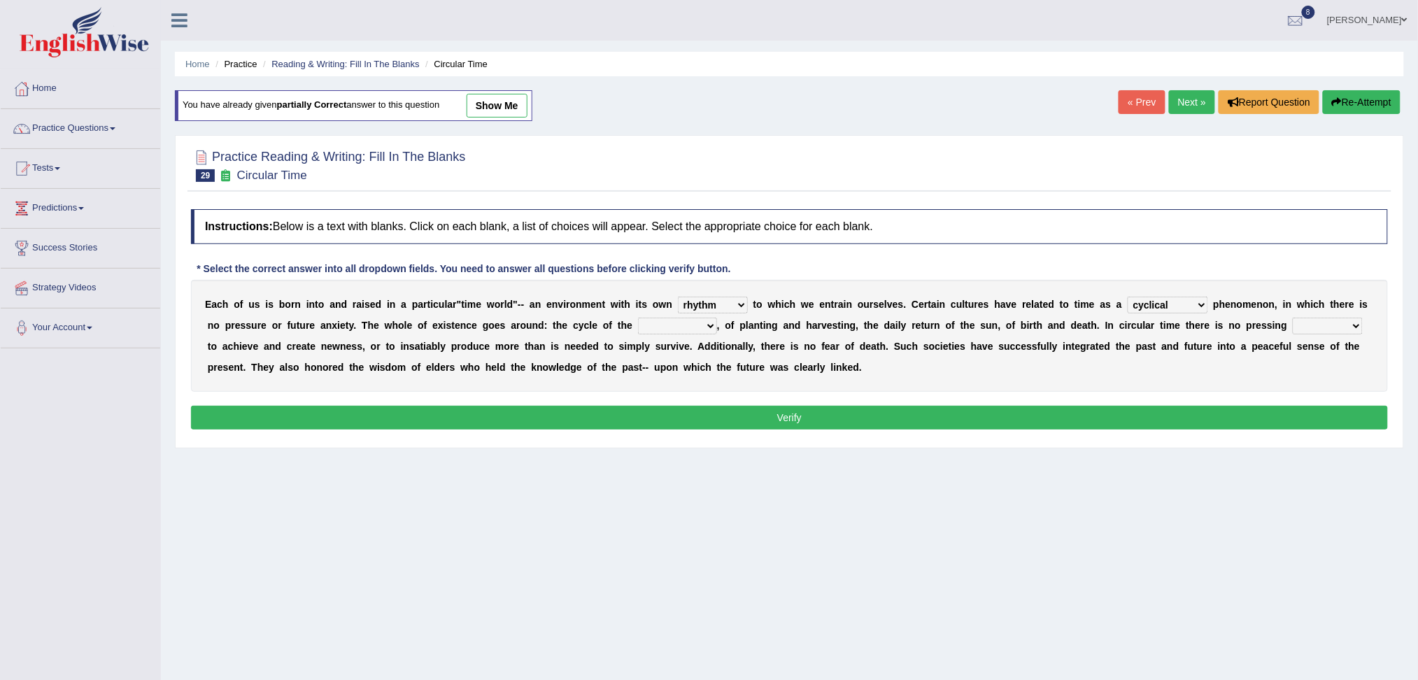
click at [1127, 297] on select "cyclical conventional recycling cylindrical" at bounding box center [1167, 305] width 80 height 17
click at [657, 329] on select "days seasons arrangement periods" at bounding box center [677, 326] width 79 height 17
select select "periods"
click at [638, 318] on select "days seasons arrangement periods" at bounding box center [677, 326] width 79 height 17
click at [1326, 323] on select "issue point cause need" at bounding box center [1327, 326] width 70 height 17
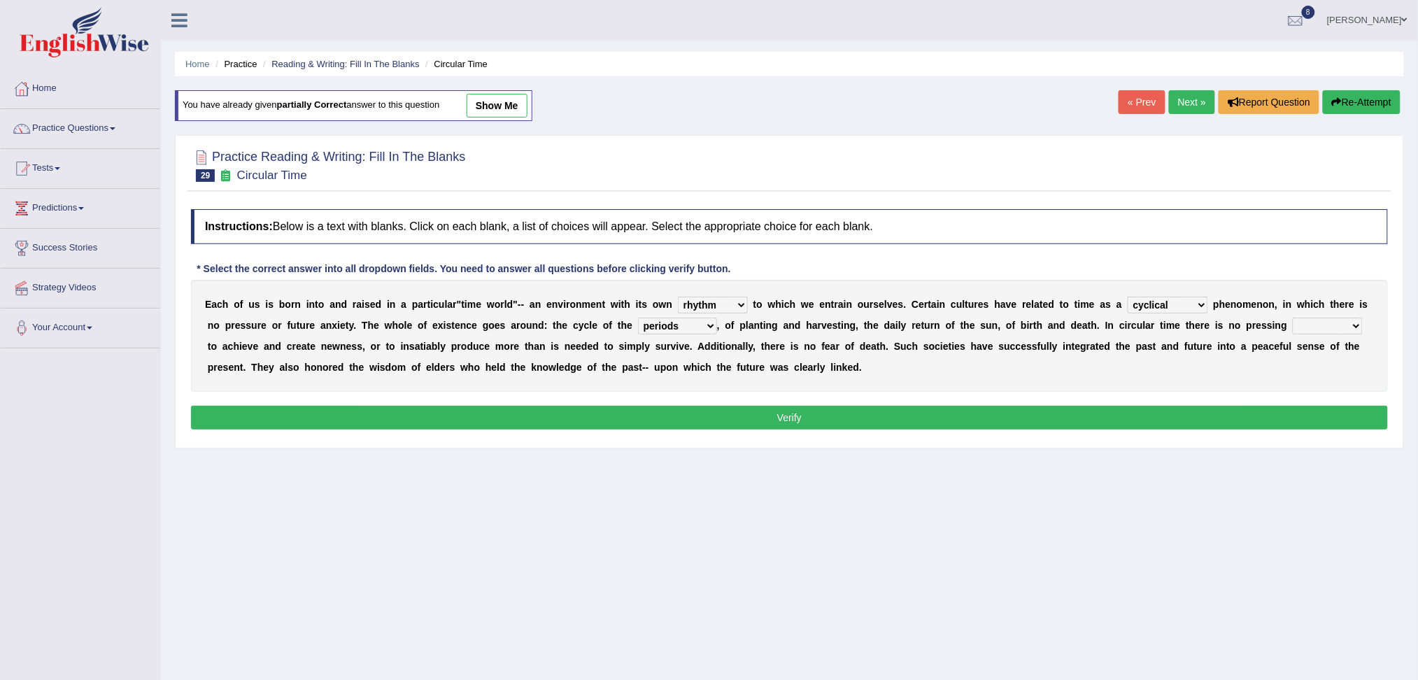
select select "need"
click at [1293, 318] on select "issue point cause need" at bounding box center [1327, 326] width 70 height 17
click at [971, 408] on button "Verify" at bounding box center [789, 418] width 1197 height 24
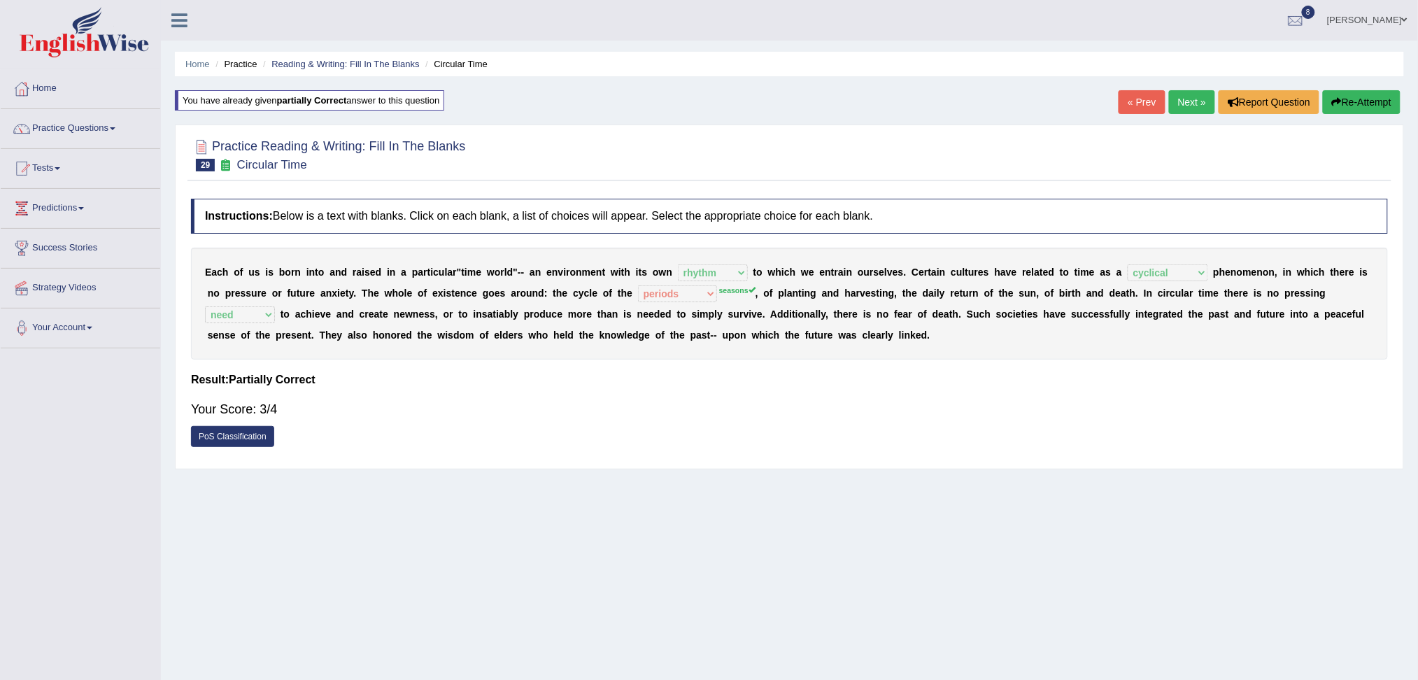
click at [1183, 109] on link "Next »" at bounding box center [1192, 102] width 46 height 24
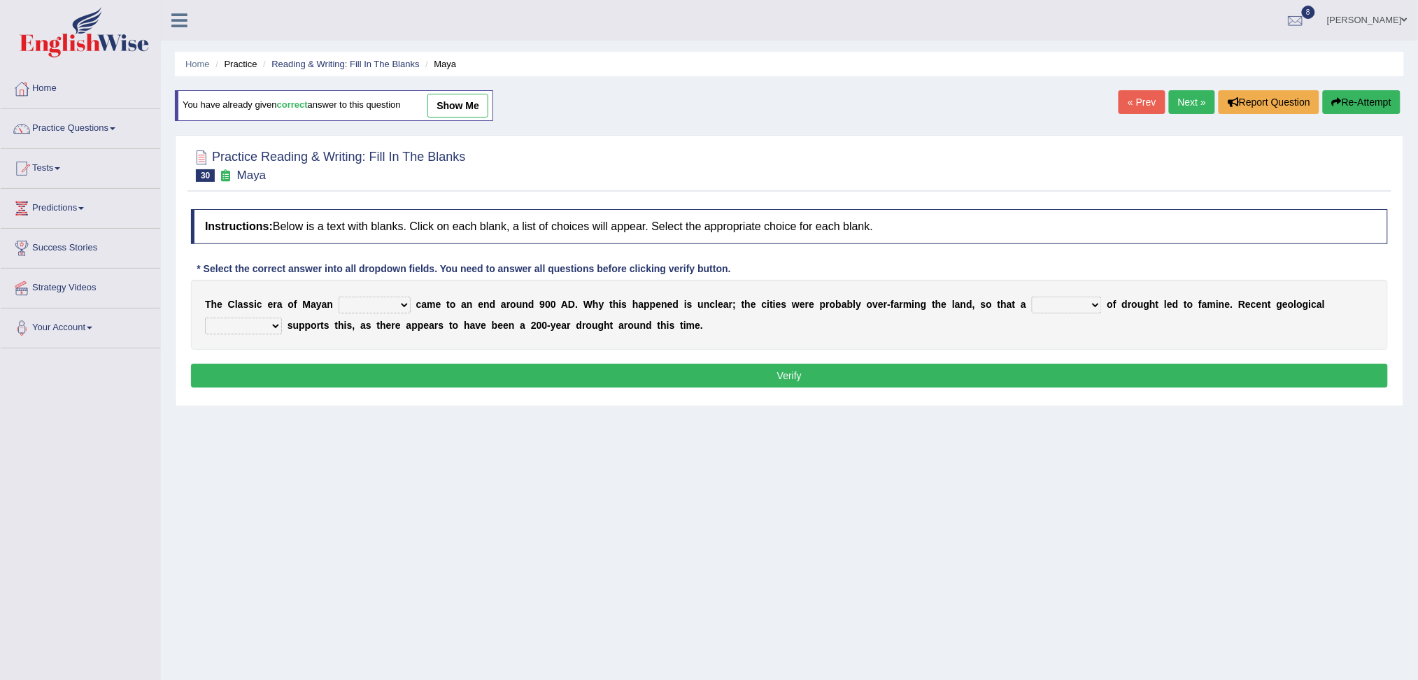
click at [379, 298] on select "community society civilization class" at bounding box center [374, 305] width 72 height 17
select select "civilization"
click at [338, 297] on select "community society civilization class" at bounding box center [374, 305] width 72 height 17
click at [1052, 299] on select "time period range phase" at bounding box center [1067, 305] width 70 height 17
select select "period"
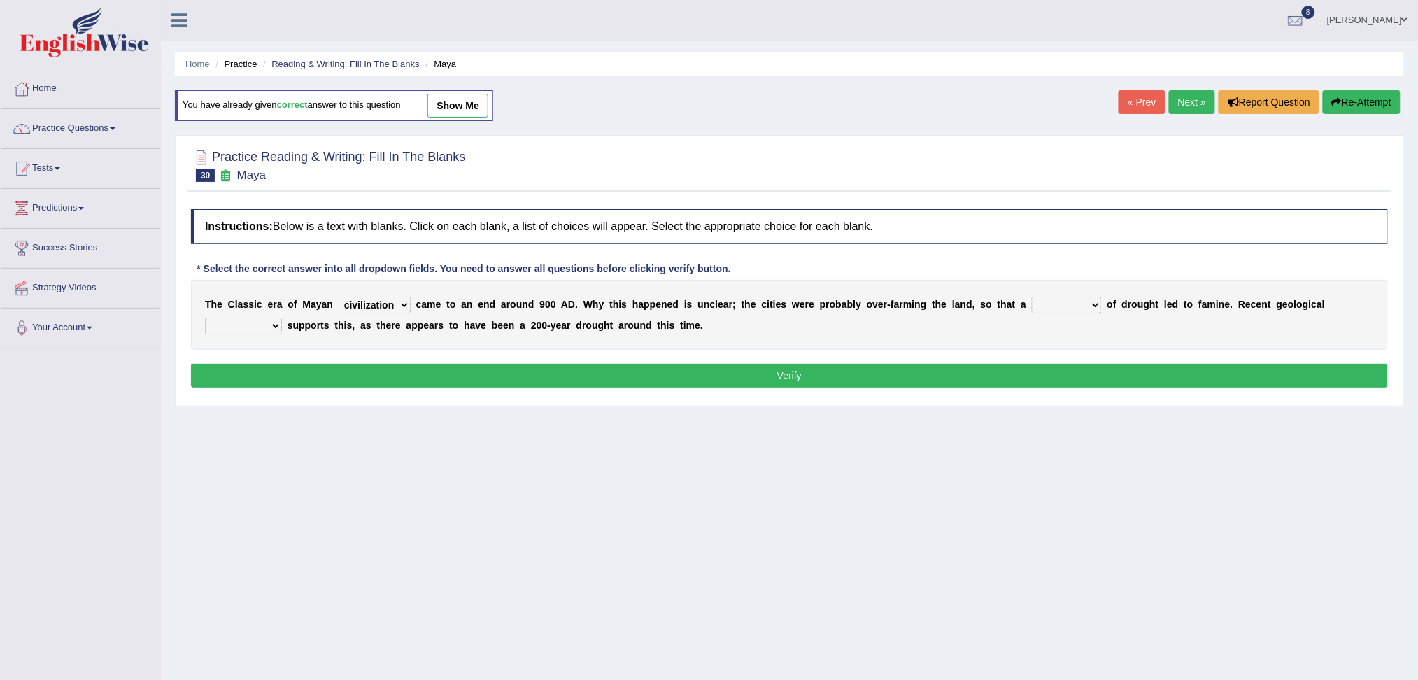
click at [1032, 297] on select "time period range phase" at bounding box center [1067, 305] width 70 height 17
click at [260, 324] on select "research test examination exploitation" at bounding box center [243, 326] width 77 height 17
select select "research"
click at [205, 318] on select "research test examination exploitation" at bounding box center [243, 326] width 77 height 17
click at [390, 374] on button "Verify" at bounding box center [789, 376] width 1197 height 24
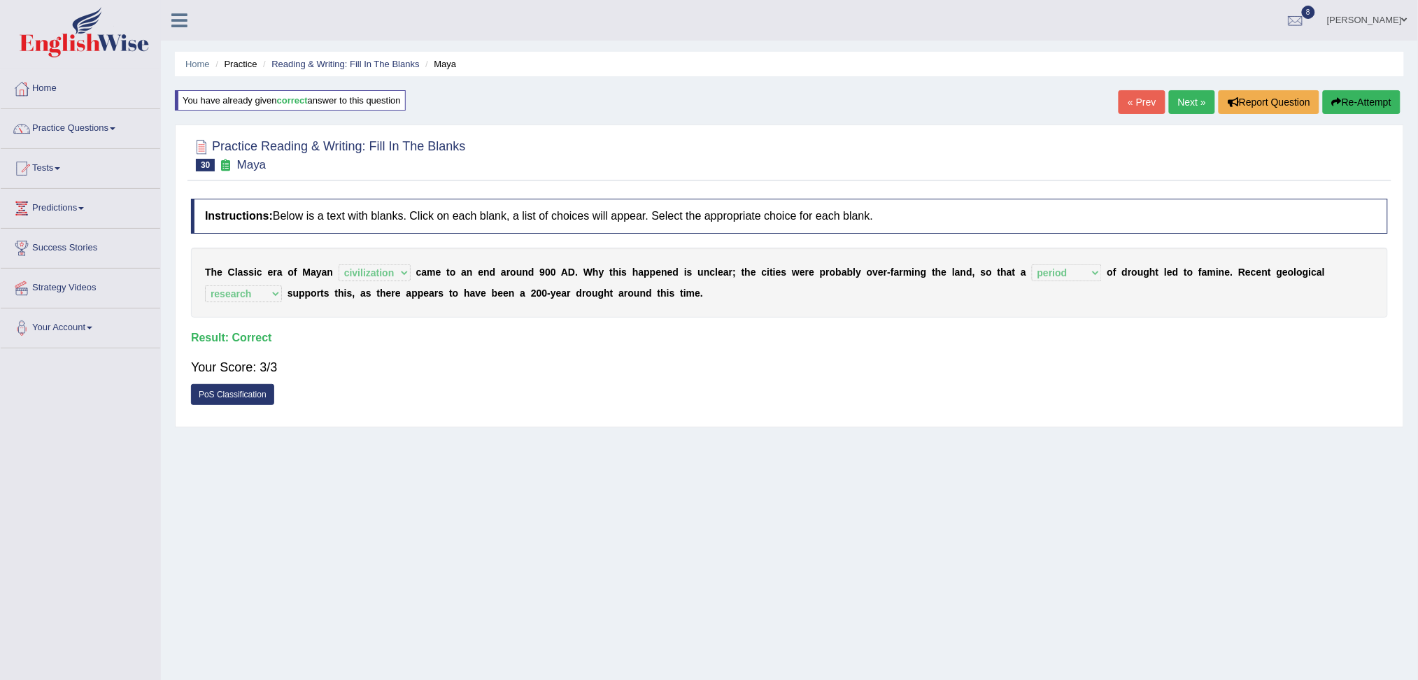
click at [1188, 103] on link "Next »" at bounding box center [1192, 102] width 46 height 24
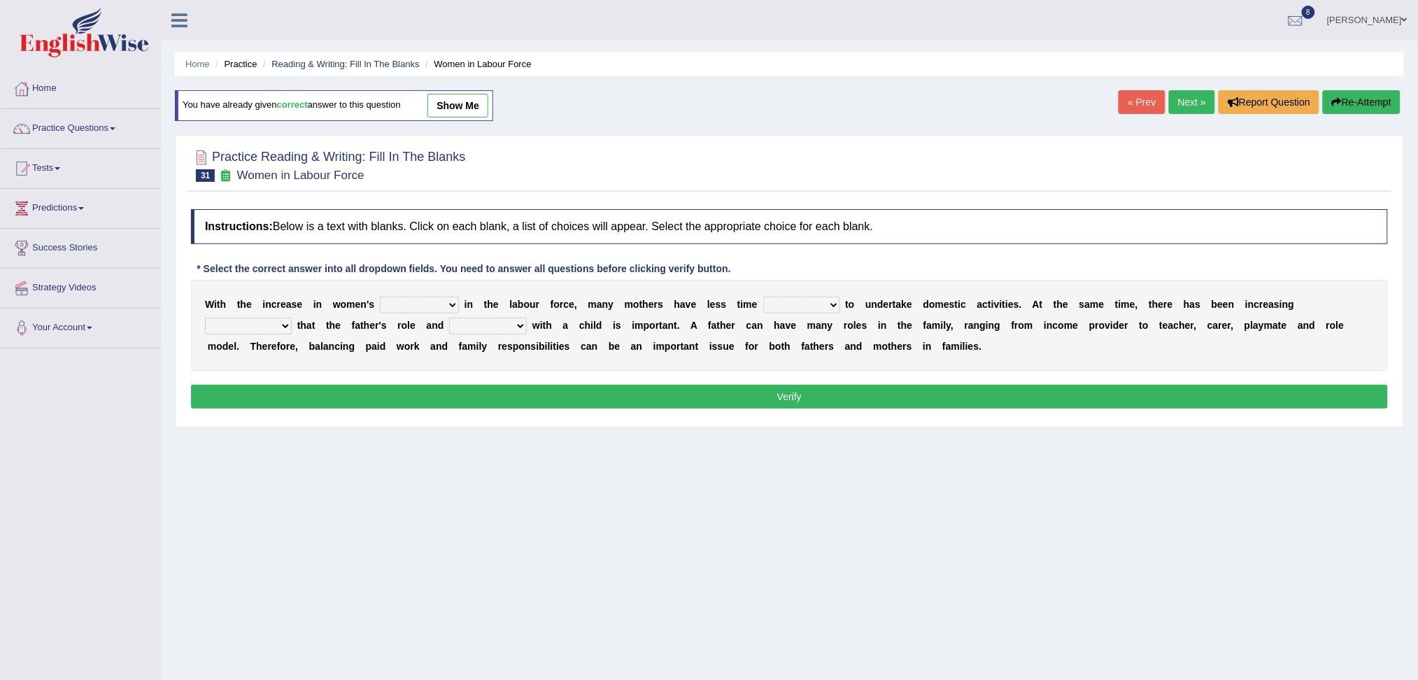
click at [401, 301] on select "attendance substitution participation definition" at bounding box center [419, 305] width 79 height 17
select select "participation"
click at [380, 297] on select "attendance substitution participation definition" at bounding box center [419, 305] width 79 height 17
click at [811, 305] on select "available related consumable useful" at bounding box center [801, 305] width 77 height 17
select select "available"
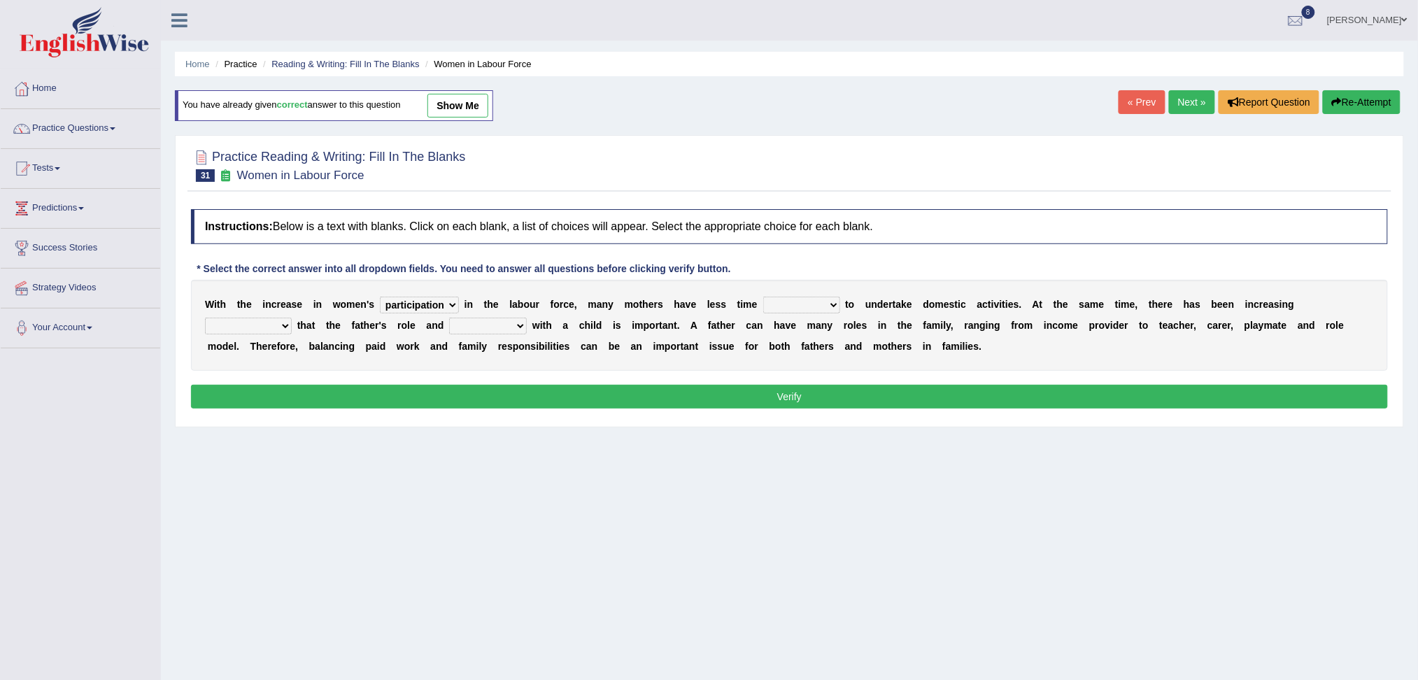
click at [764, 297] on select "available related consumable useful" at bounding box center [801, 305] width 77 height 17
click at [250, 327] on select "recognition discrimination resolution recreation" at bounding box center [248, 326] width 87 height 17
select select "recognition"
click at [205, 318] on select "recognition discrimination resolution recreation" at bounding box center [248, 326] width 87 height 17
click at [511, 323] on select "scholarship realtionship worship employment" at bounding box center [488, 326] width 78 height 17
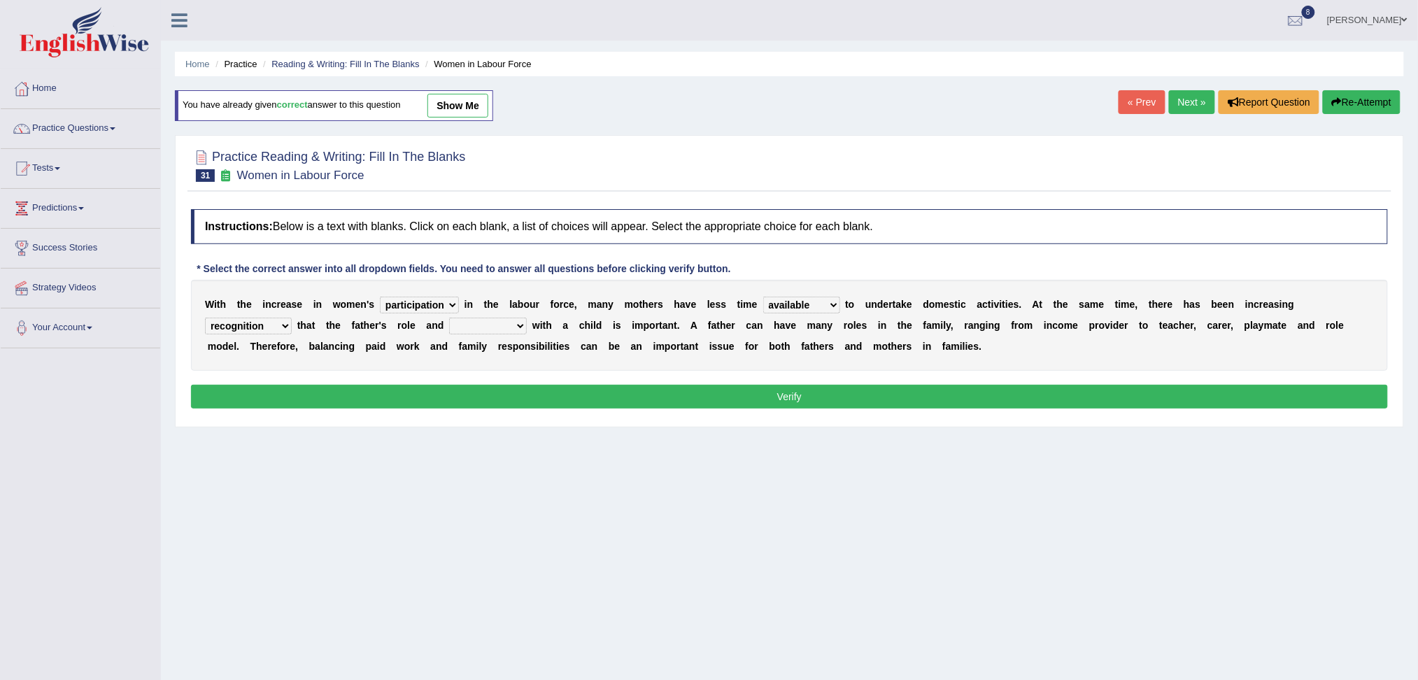
select select "realtionship"
click at [450, 318] on select "scholarship realtionship worship employment" at bounding box center [488, 326] width 78 height 17
click at [560, 400] on button "Verify" at bounding box center [789, 397] width 1197 height 24
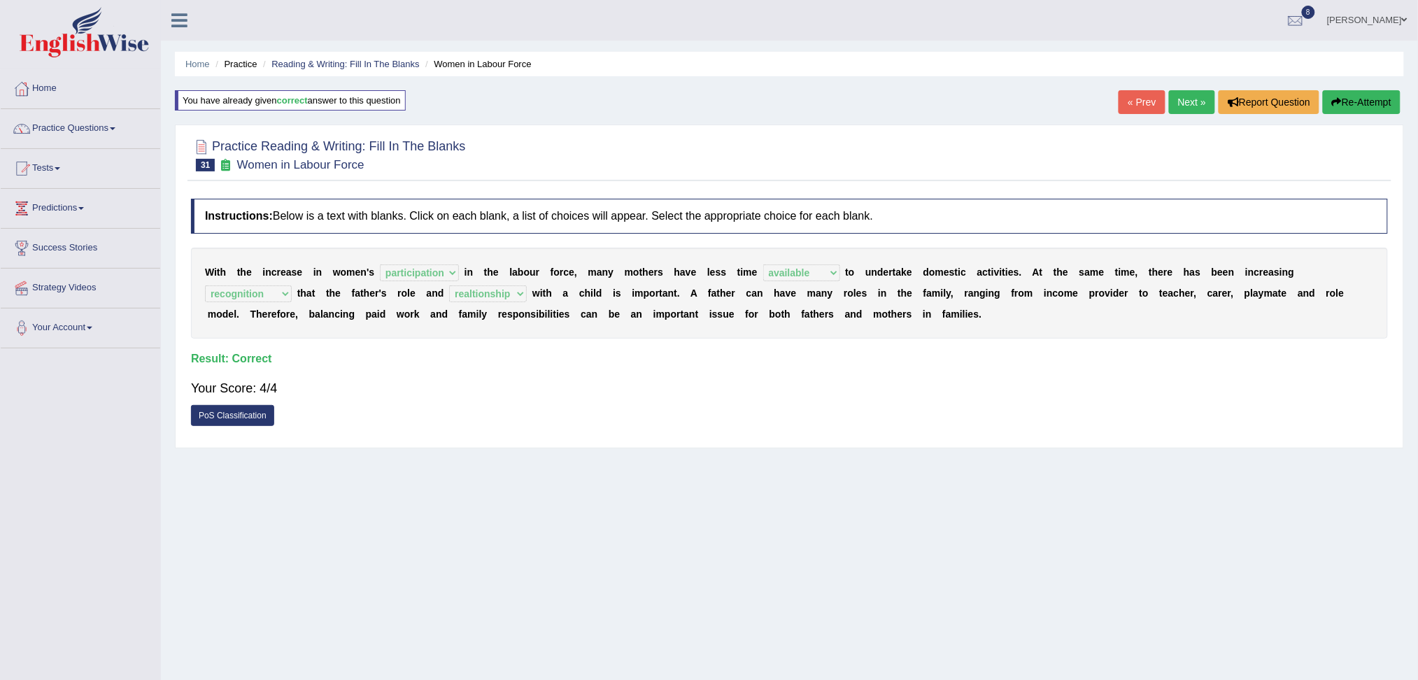
click at [1185, 102] on link "Next »" at bounding box center [1192, 102] width 46 height 24
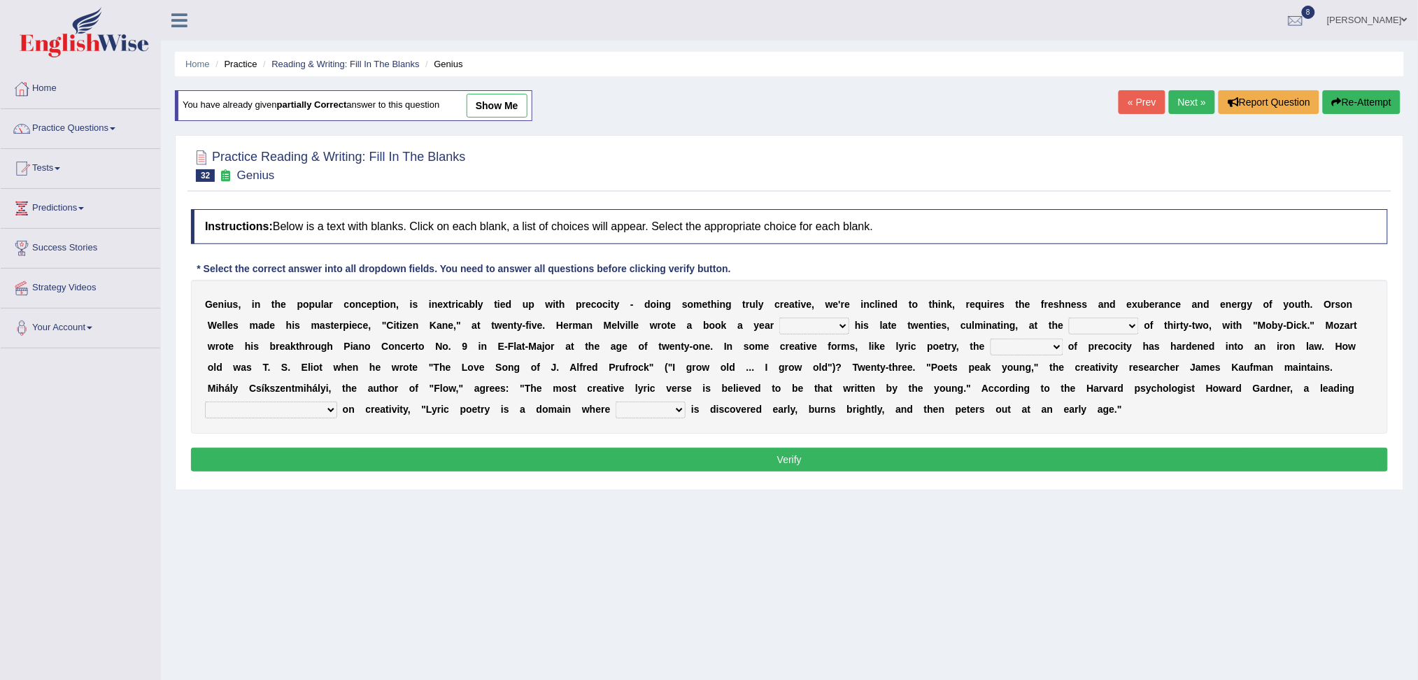
click at [801, 327] on select "on without through over" at bounding box center [814, 326] width 70 height 17
select select "on"
click at [779, 318] on select "on without through over" at bounding box center [814, 326] width 70 height 17
click at [1087, 325] on select "proportion rate age cost" at bounding box center [1104, 326] width 70 height 17
select select "age"
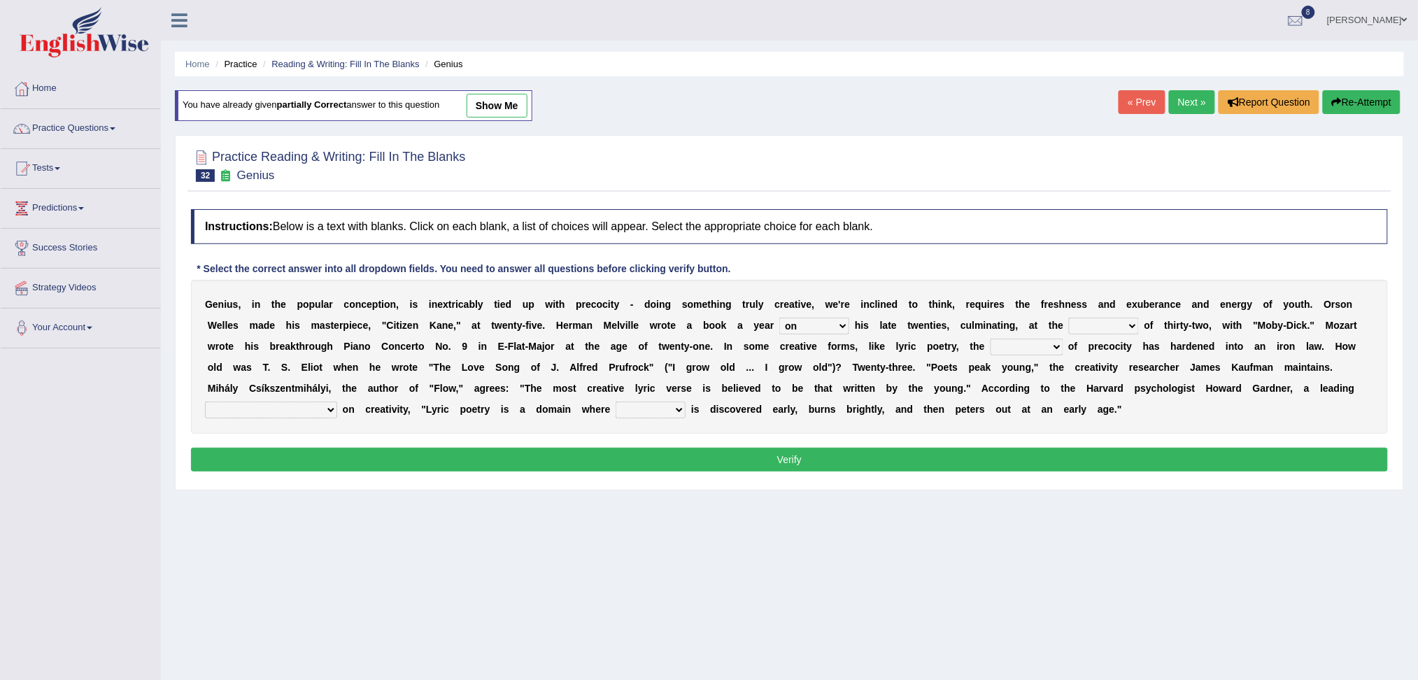
click at [1069, 318] on select "proportion rate age cost" at bounding box center [1104, 326] width 70 height 17
click at [1016, 346] on select "junction importance structure inferiority" at bounding box center [1026, 346] width 73 height 17
select select "inferiority"
click at [990, 338] on select "junction importance structure inferiority" at bounding box center [1026, 346] width 73 height 17
click at [250, 413] on select "master supremacy authority atheist" at bounding box center [271, 409] width 132 height 17
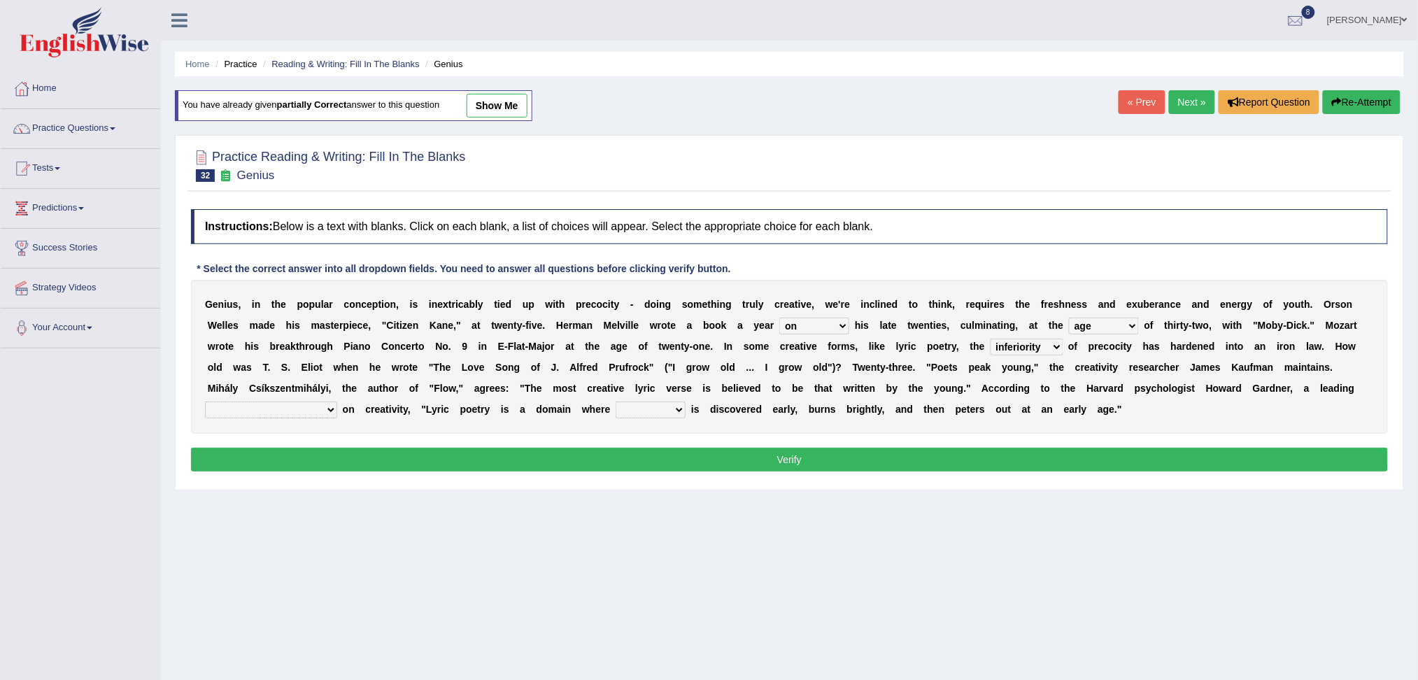
select select "master"
click at [205, 401] on select "master supremacy authority atheist" at bounding box center [271, 409] width 132 height 17
click at [615, 404] on select "fire derk offender talent" at bounding box center [650, 409] width 70 height 17
select select "talent"
click at [615, 401] on select "fire derk offender talent" at bounding box center [650, 409] width 70 height 17
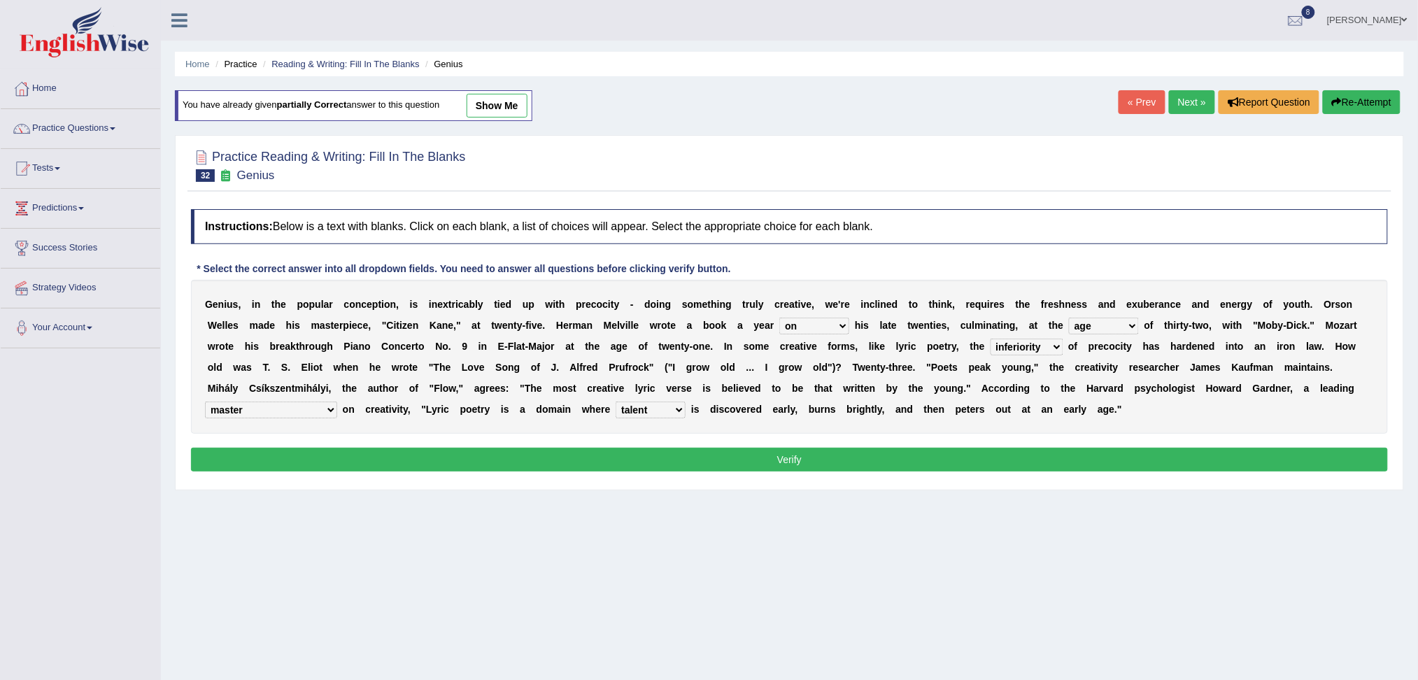
click at [655, 454] on button "Verify" at bounding box center [789, 460] width 1197 height 24
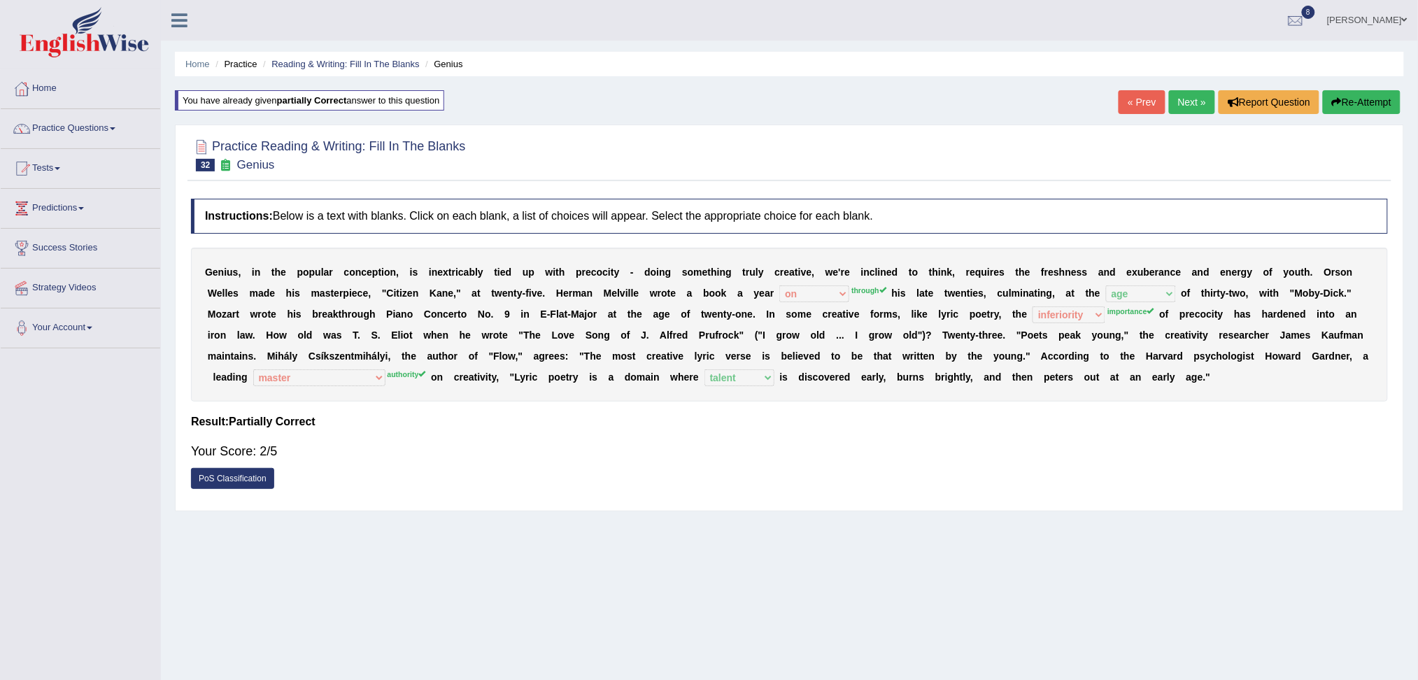
click at [1185, 99] on link "Next »" at bounding box center [1192, 102] width 46 height 24
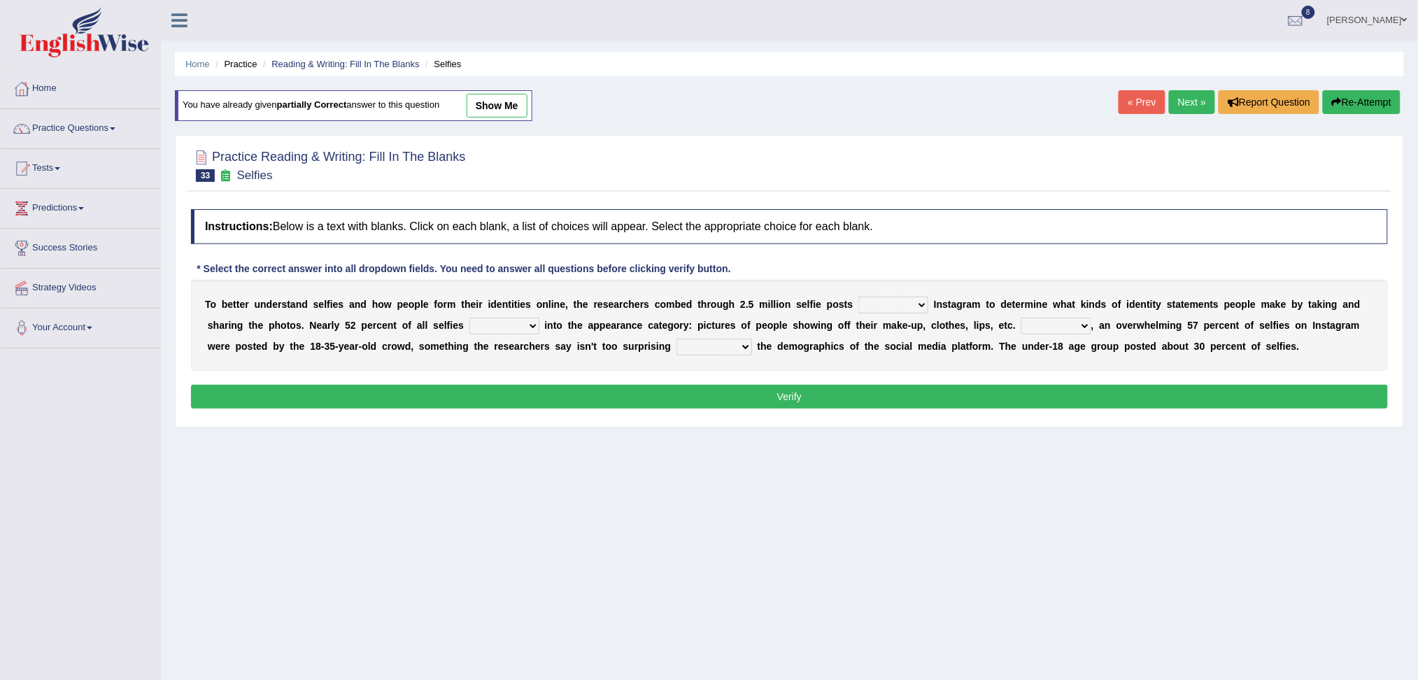
click at [892, 306] on select "of in above on" at bounding box center [893, 305] width 70 height 17
select select "in"
click at [858, 297] on select "of in above on" at bounding box center [893, 305] width 70 height 17
click at [513, 324] on select "fall fallen fell falls" at bounding box center [504, 326] width 70 height 17
select select "fall"
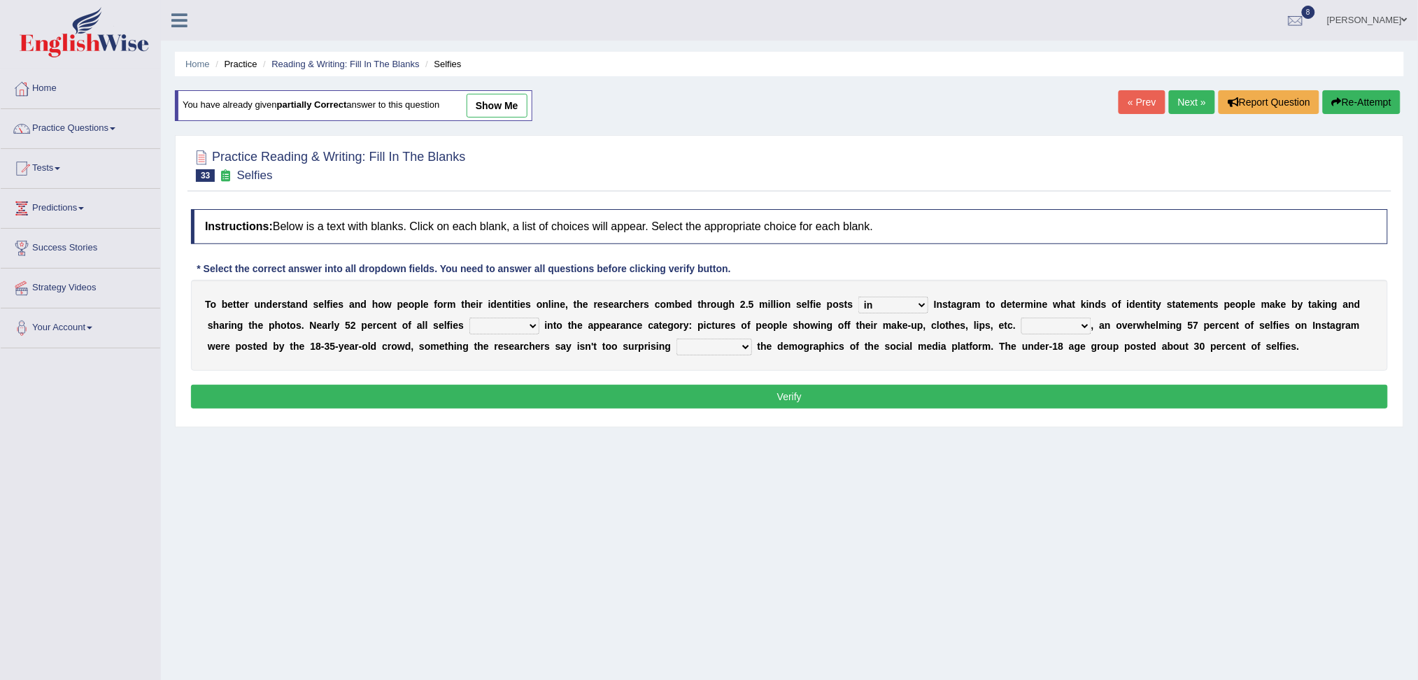
click at [469, 318] on select "fall fallen fell falls" at bounding box center [504, 326] width 70 height 17
click at [1052, 331] on select "Along with Although Overall However" at bounding box center [1056, 326] width 70 height 17
select select "Overall"
click at [1021, 318] on select "Along with Although Overall However" at bounding box center [1056, 326] width 70 height 17
click at [705, 345] on select "consider considered considering to consider" at bounding box center [714, 346] width 76 height 17
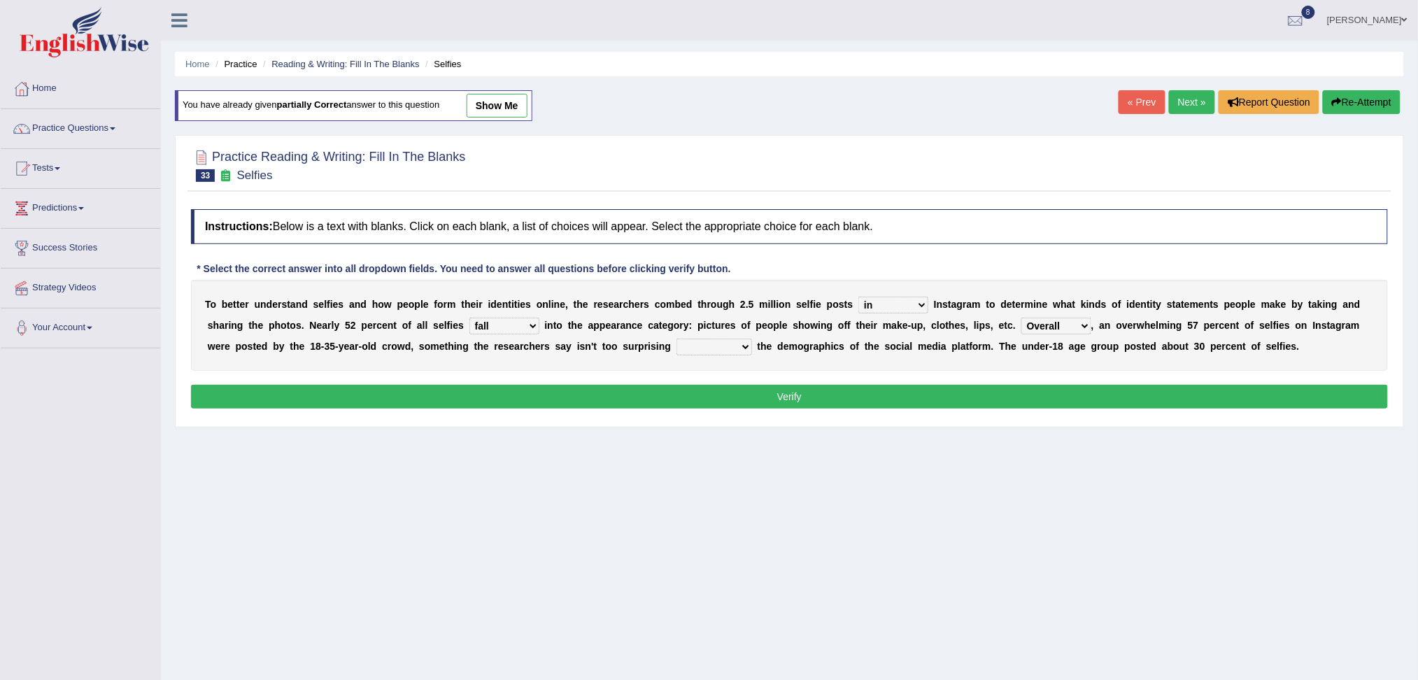
select select "to consider"
click at [676, 338] on select "consider considered considering to consider" at bounding box center [714, 346] width 76 height 17
click at [729, 395] on button "Verify" at bounding box center [789, 397] width 1197 height 24
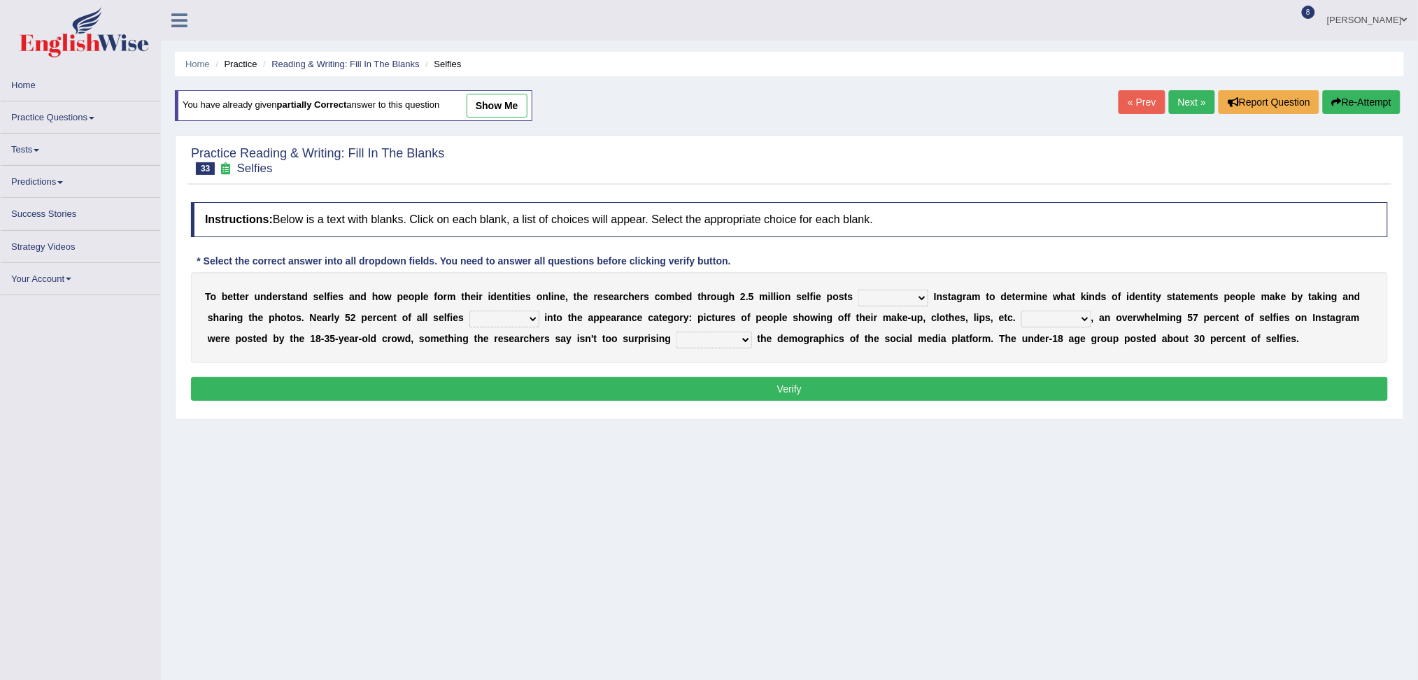
click at [900, 291] on div "T o b e t t e r u n d e r s t a n d s e l f i e s a n d h o w p e o p l e f o r…" at bounding box center [789, 317] width 1197 height 91
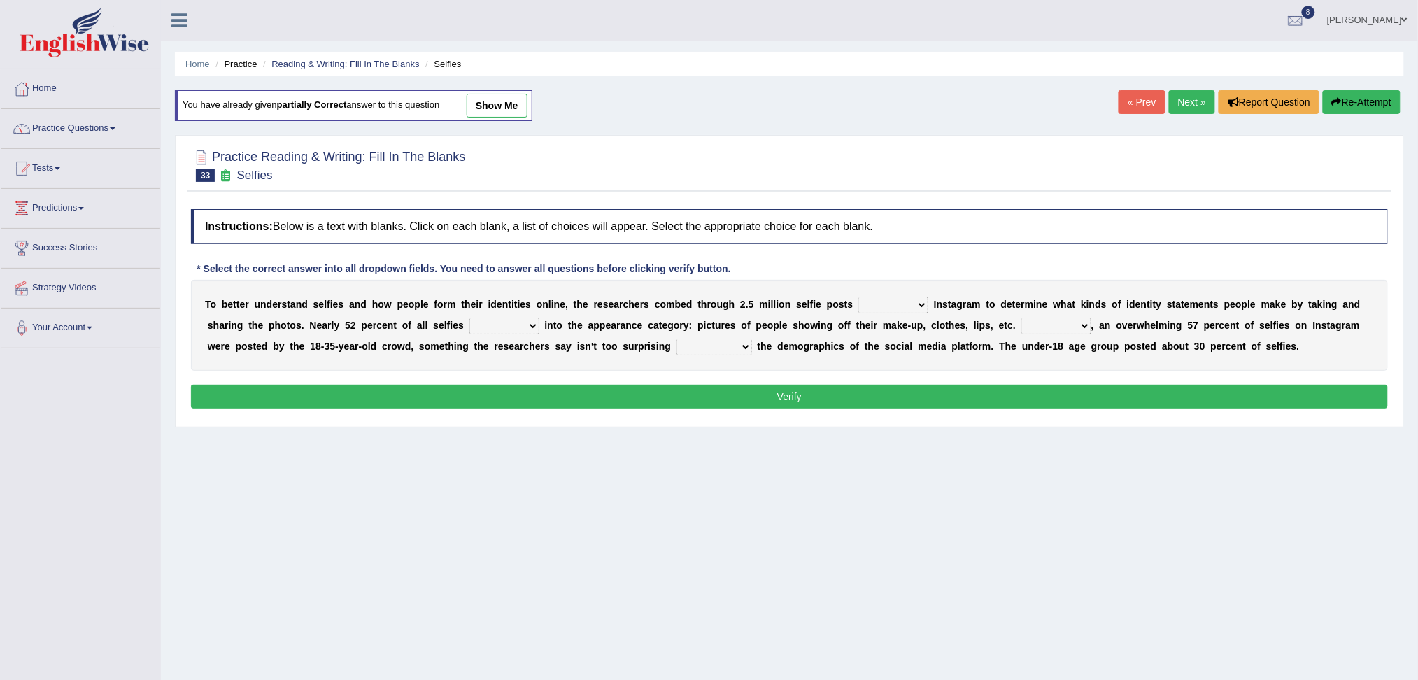
select select "on"
click at [858, 297] on select "of in above on" at bounding box center [893, 305] width 70 height 17
click at [497, 330] on select "fall fallen fell falls" at bounding box center [504, 326] width 70 height 17
select select "fell"
click at [469, 318] on select "fall fallen fell falls" at bounding box center [504, 326] width 70 height 17
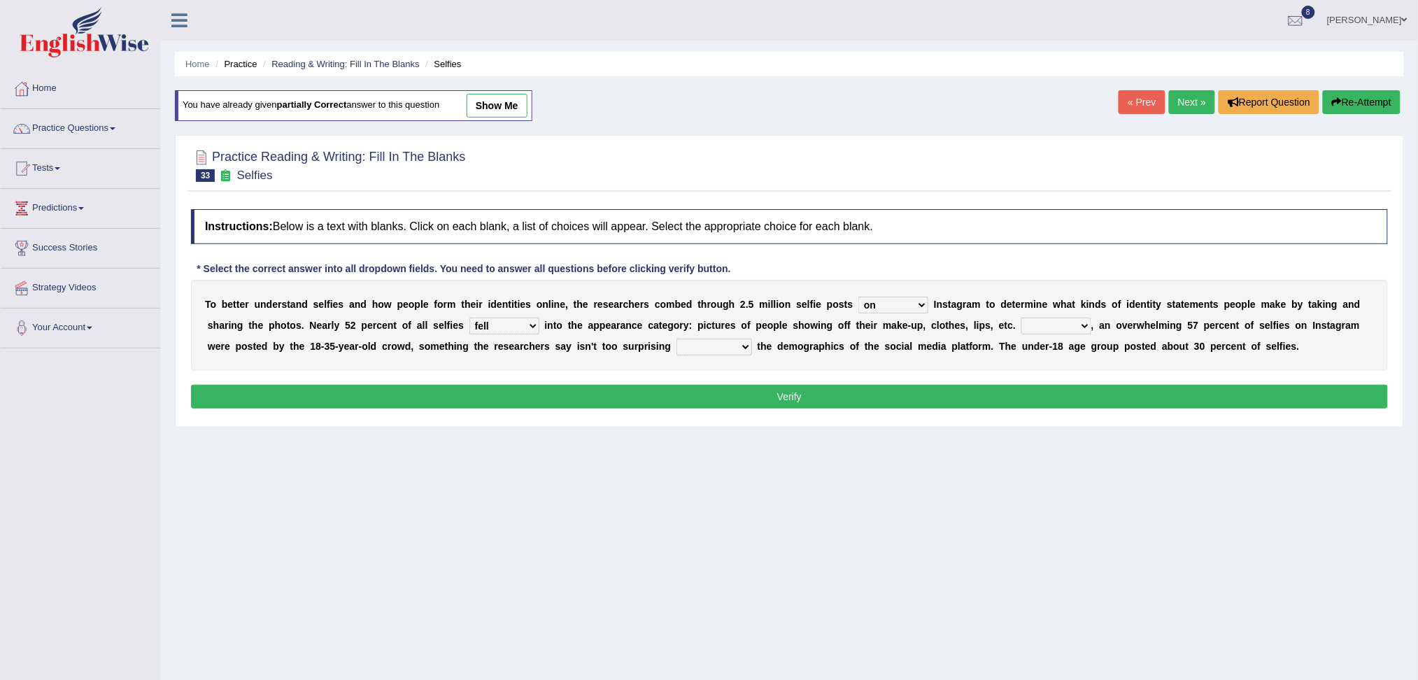
click at [1034, 320] on select "Along with Although Overall However" at bounding box center [1056, 326] width 70 height 17
select select "Overall"
click at [1021, 318] on select "Along with Although Overall However" at bounding box center [1056, 326] width 70 height 17
click at [692, 345] on select "consider considered considering to consider" at bounding box center [714, 346] width 76 height 17
select select "considering"
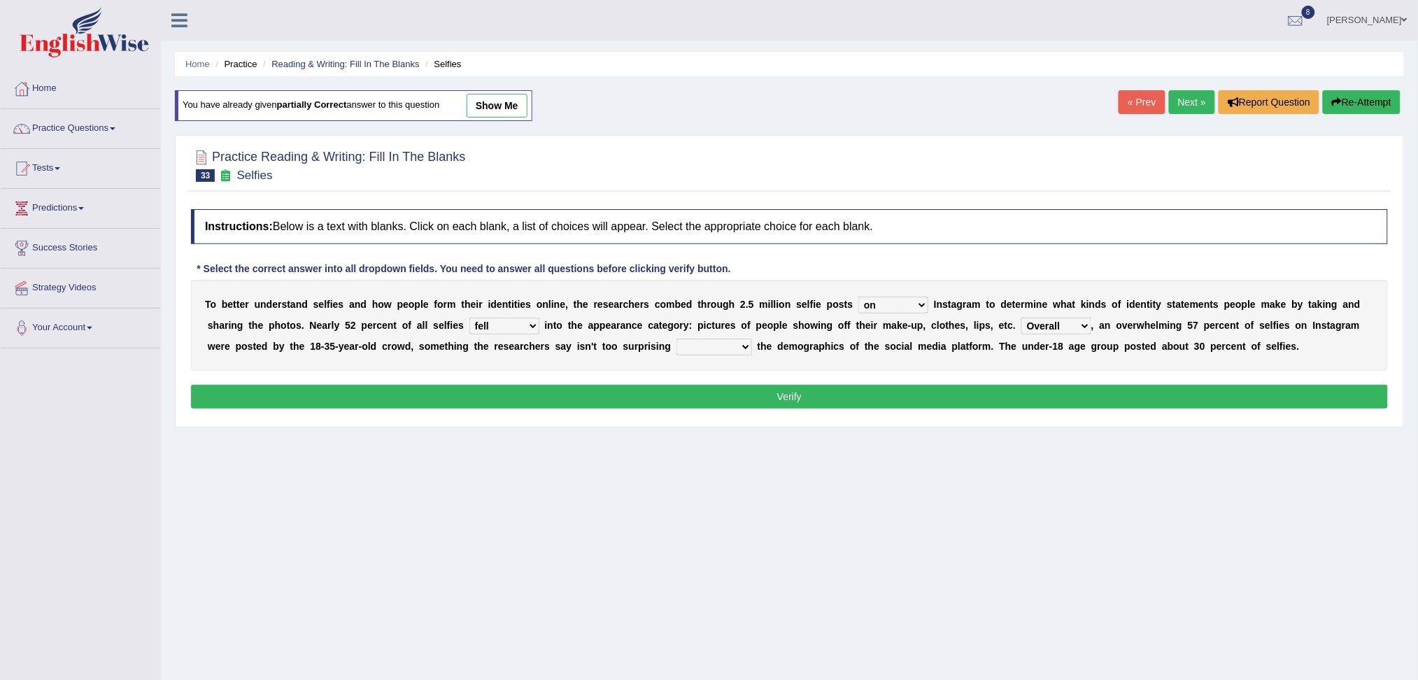
click at [676, 338] on select "consider considered considering to consider" at bounding box center [714, 346] width 76 height 17
click at [718, 394] on button "Verify" at bounding box center [789, 397] width 1197 height 24
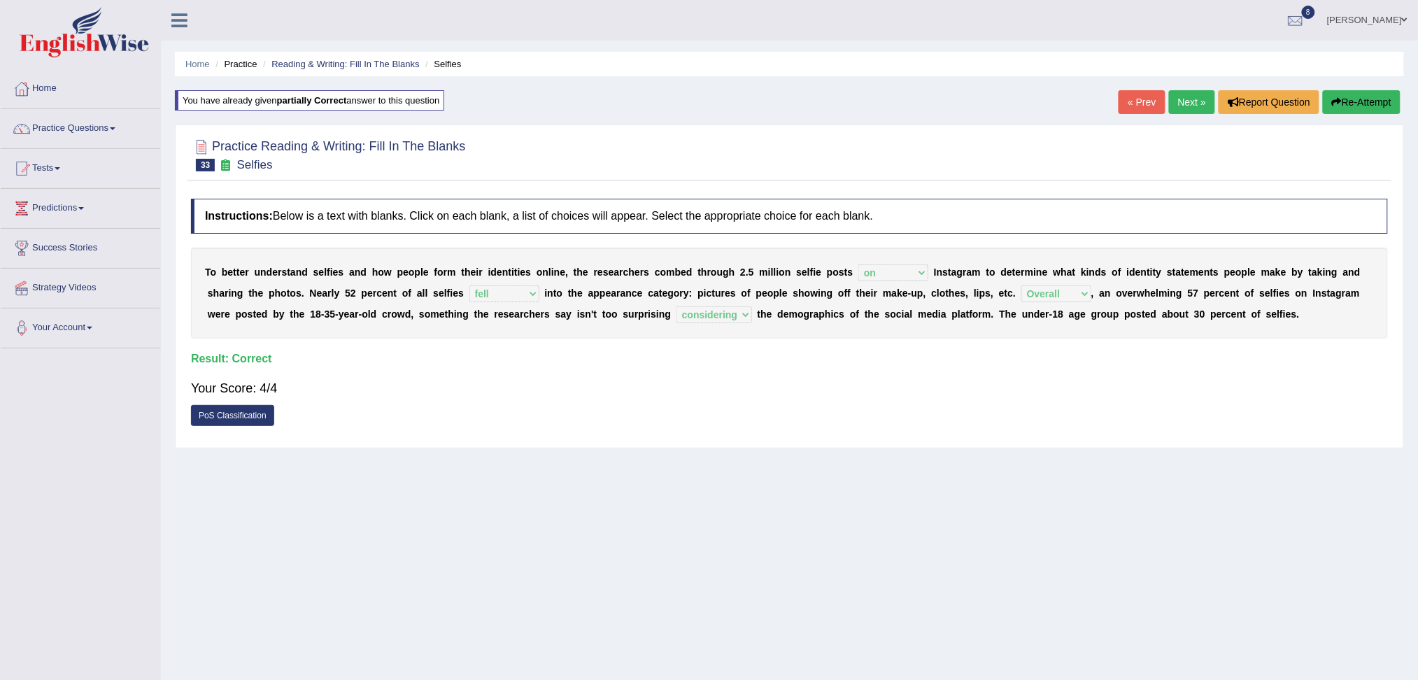
click at [1194, 108] on link "Next »" at bounding box center [1192, 102] width 46 height 24
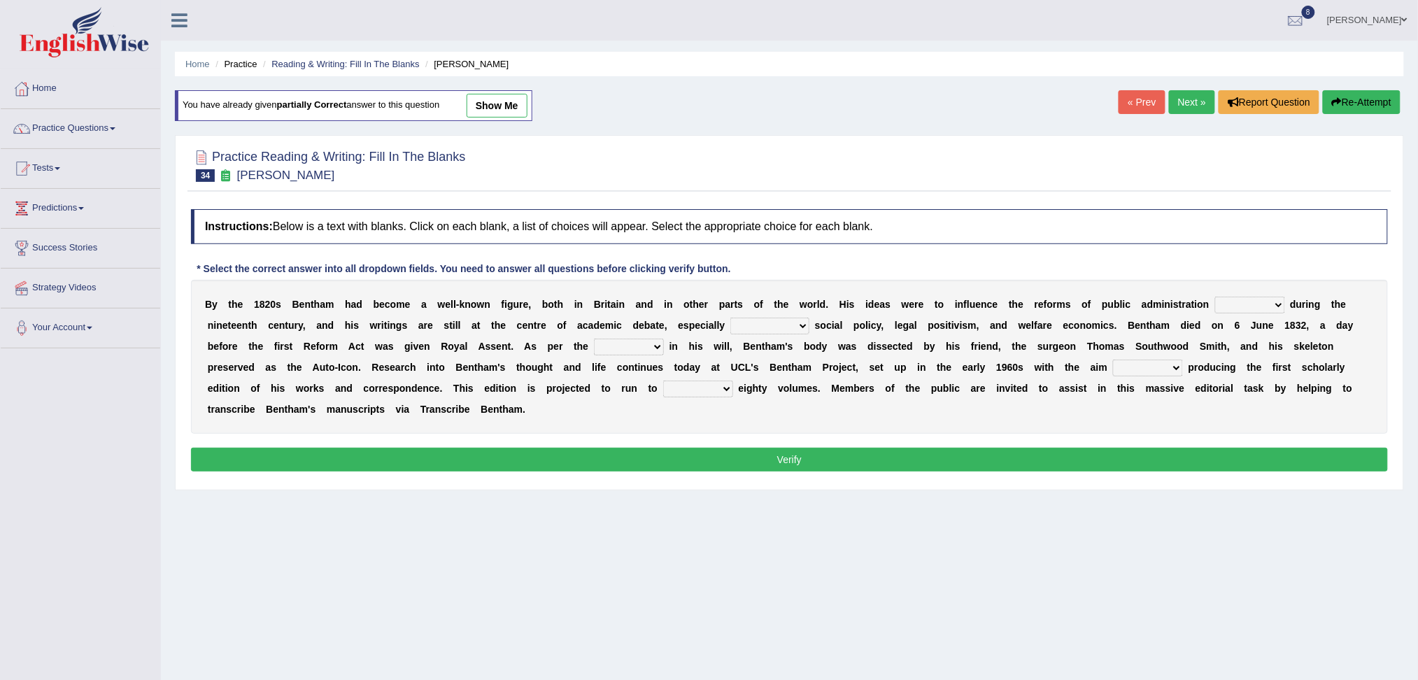
click at [1242, 301] on select "made caused taken happened" at bounding box center [1250, 305] width 70 height 17
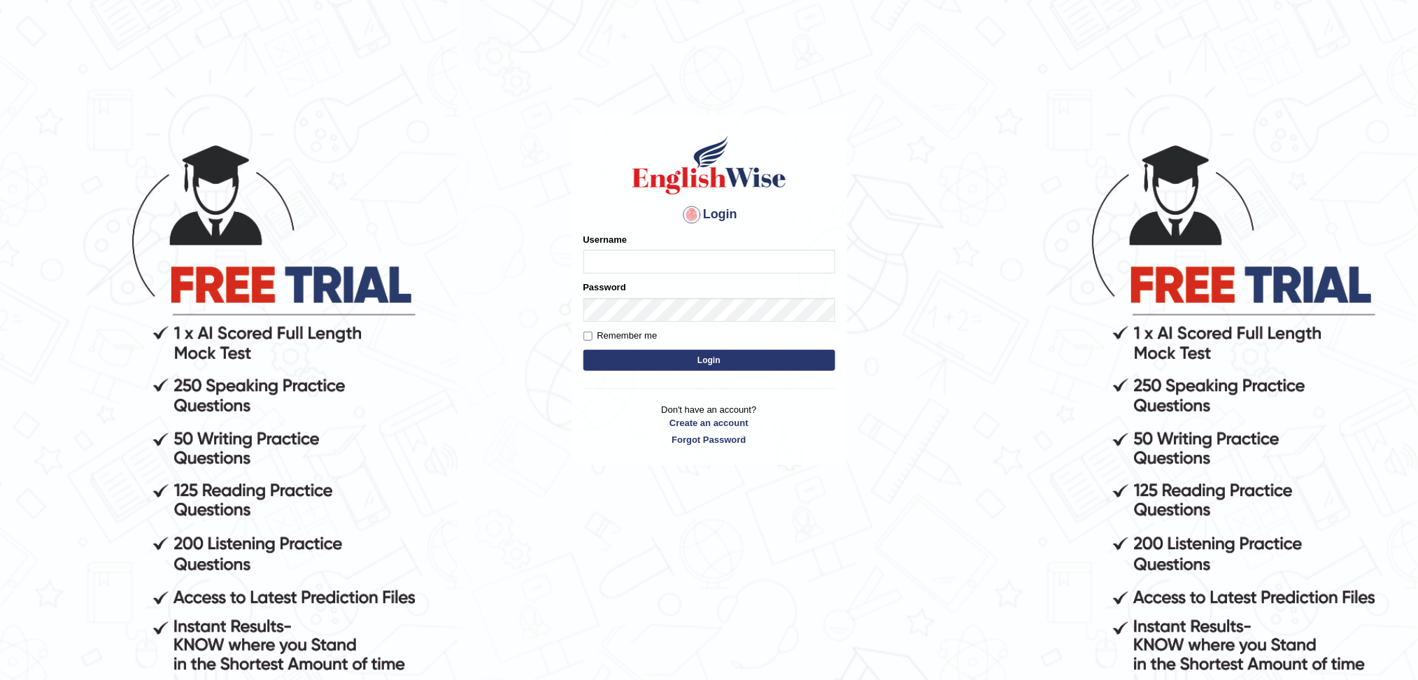
click at [620, 266] on input "Username" at bounding box center [709, 262] width 252 height 24
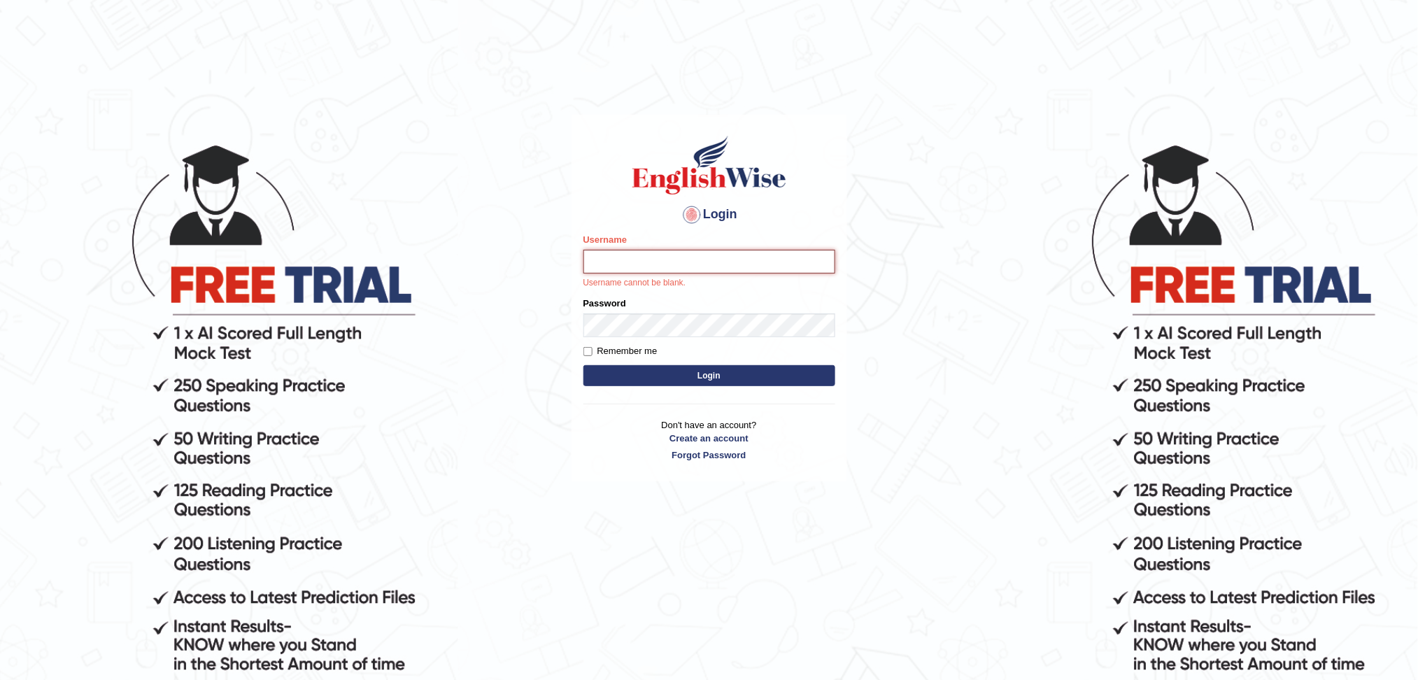
type input "[DEMOGRAPHIC_DATA]"
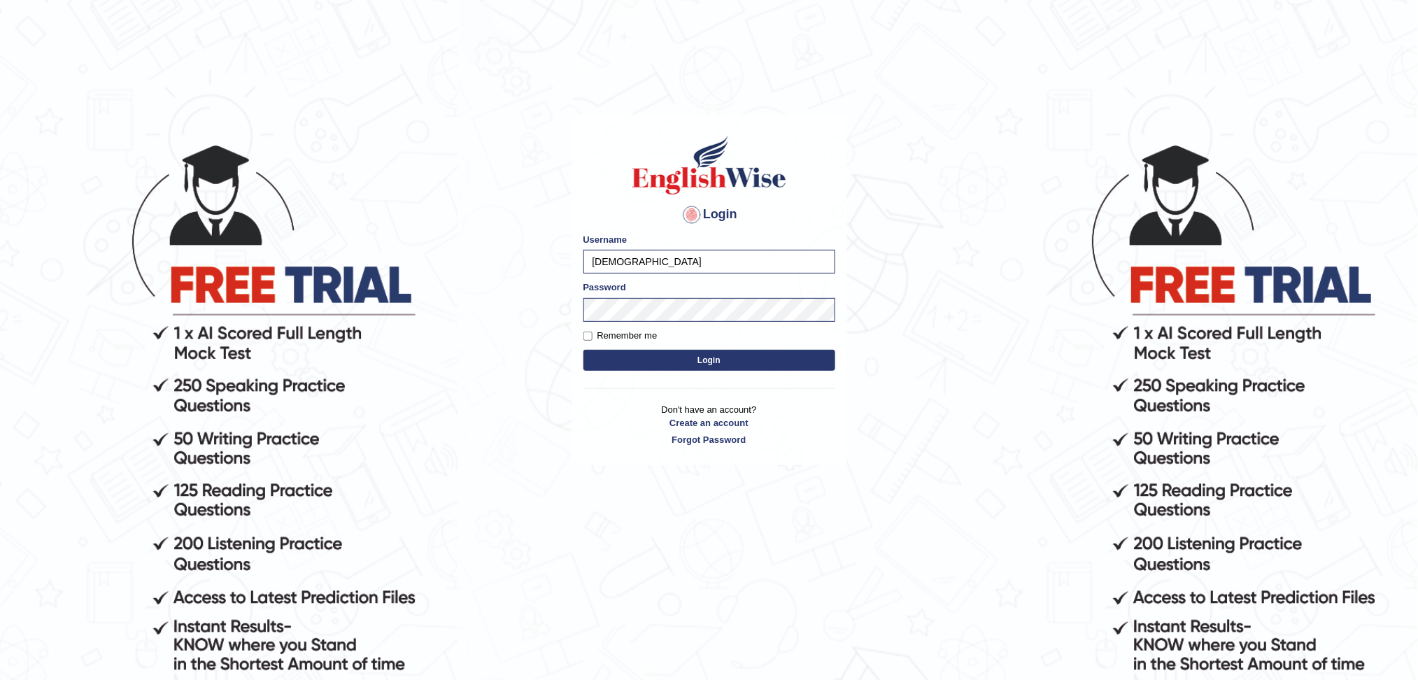
click at [662, 360] on button "Login" at bounding box center [709, 360] width 252 height 21
type input "surajshrestha100"
click at [689, 360] on button "Login" at bounding box center [709, 360] width 252 height 21
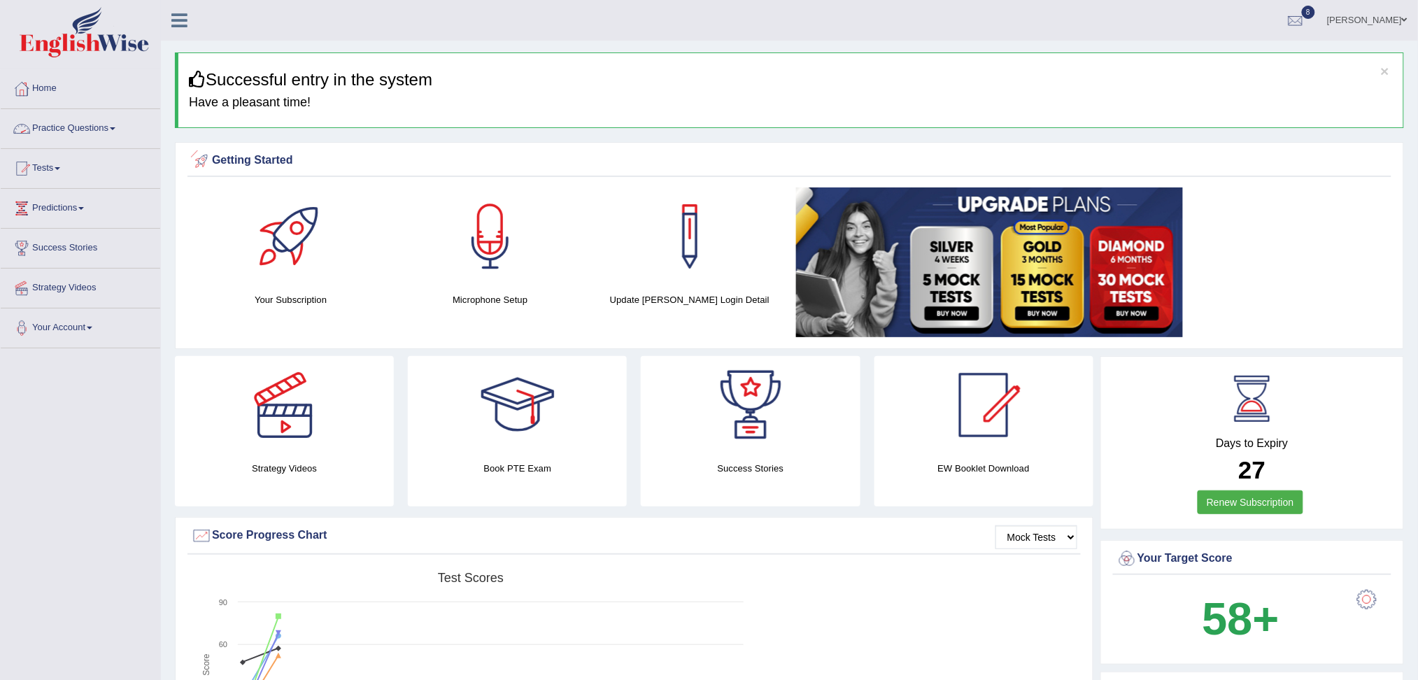
click at [78, 119] on link "Practice Questions" at bounding box center [80, 126] width 159 height 35
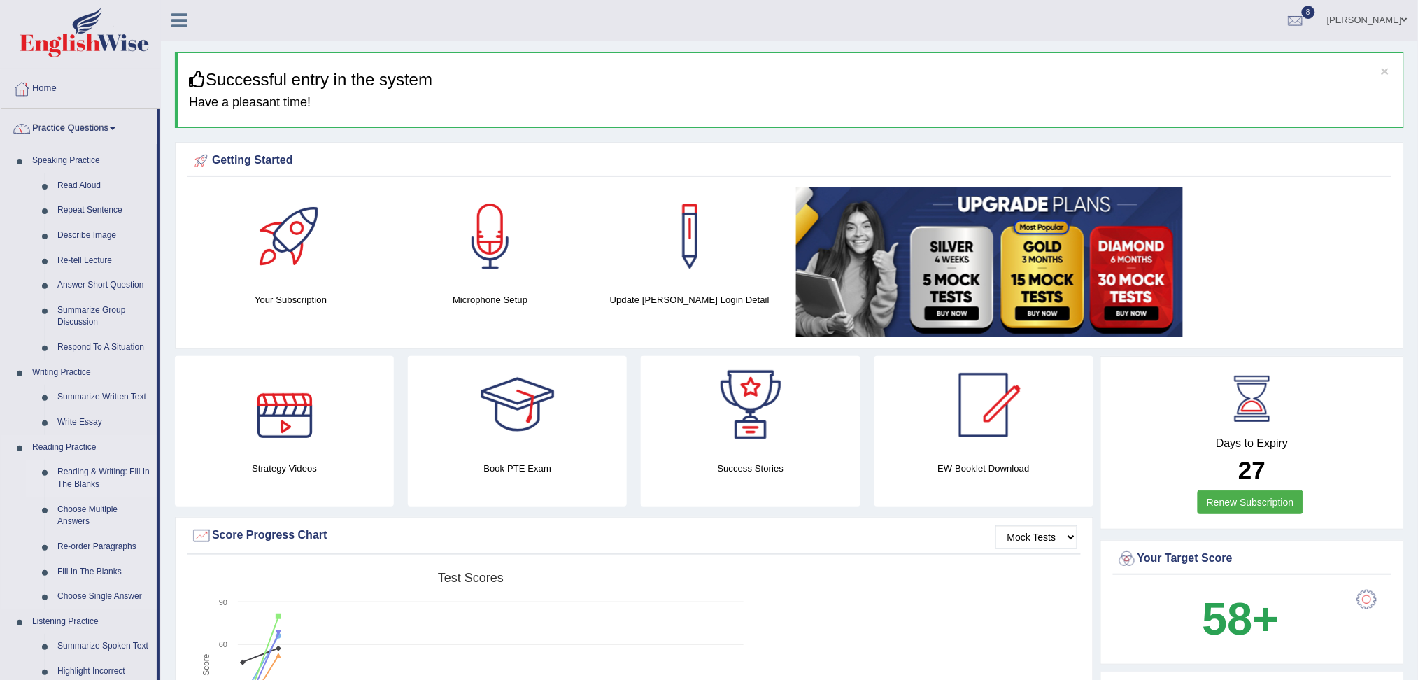
click at [80, 485] on link "Reading & Writing: Fill In The Blanks" at bounding box center [104, 477] width 106 height 37
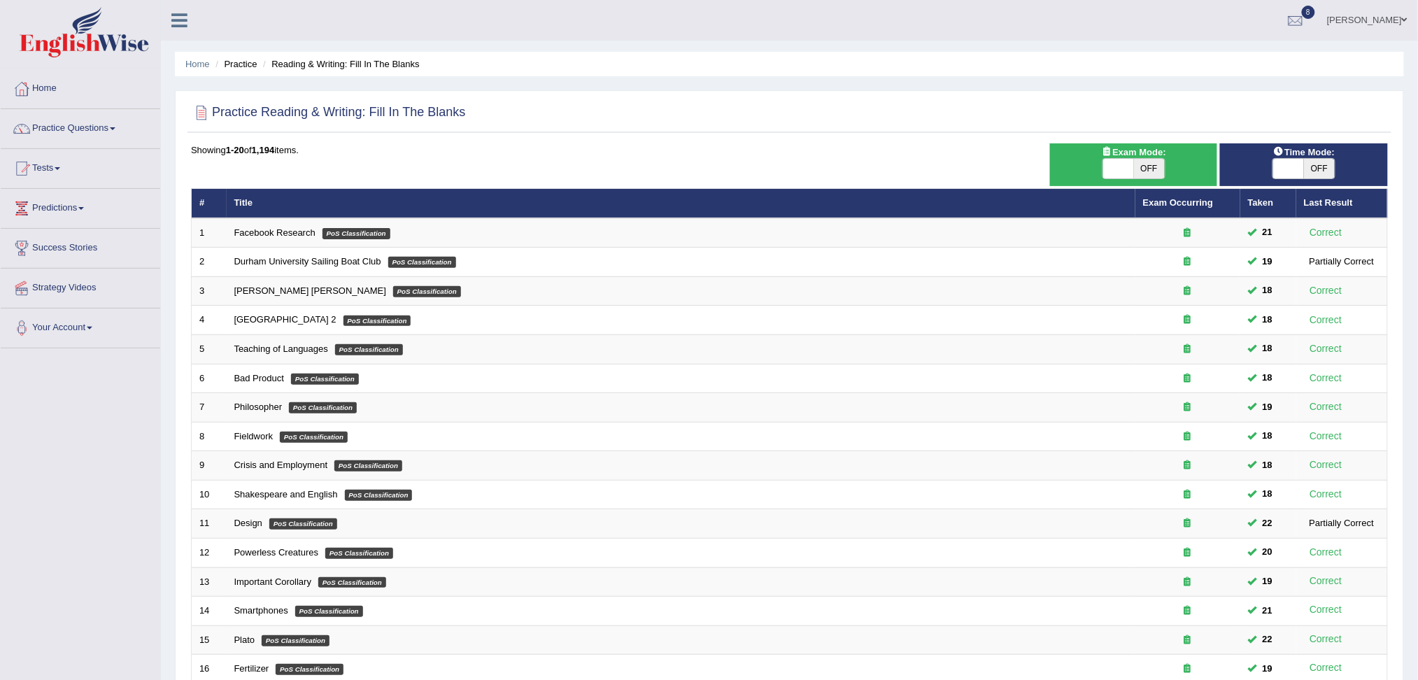
click at [1132, 160] on span at bounding box center [1118, 169] width 31 height 20
checkbox input "true"
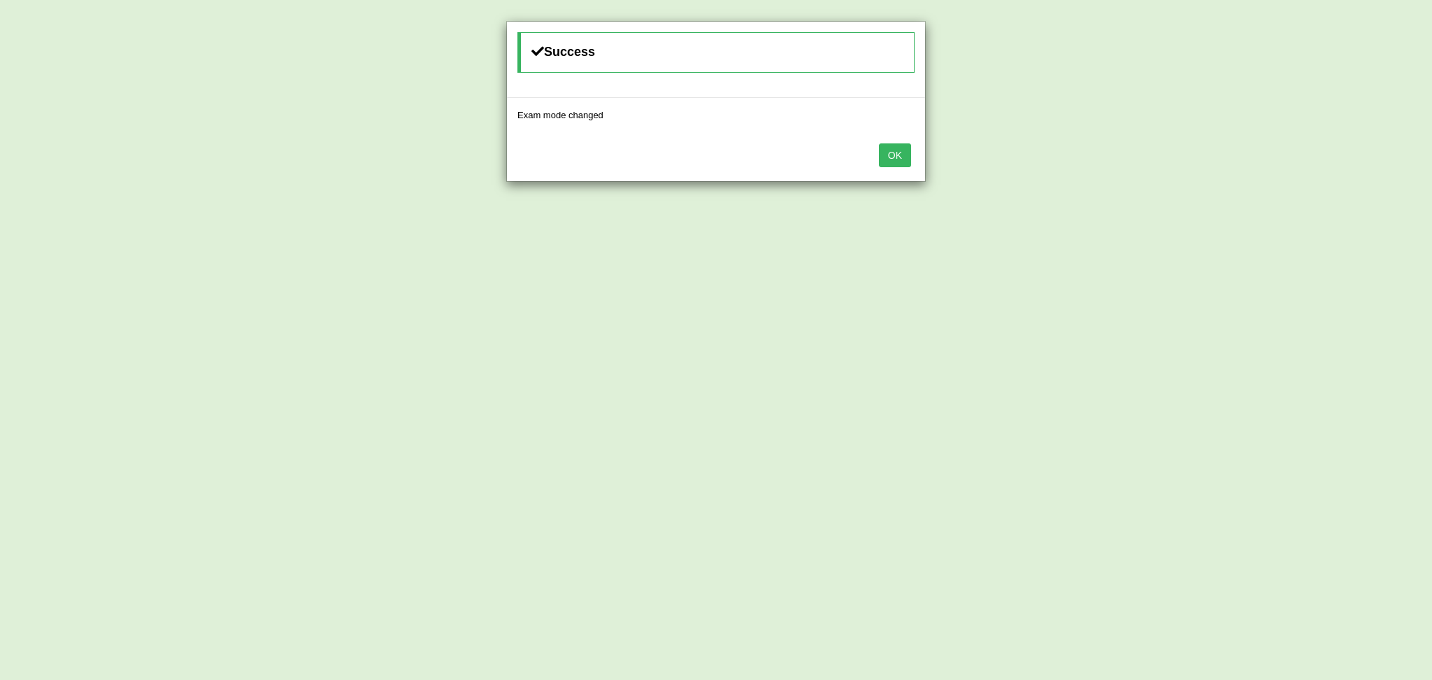
click at [888, 150] on button "OK" at bounding box center [895, 155] width 32 height 24
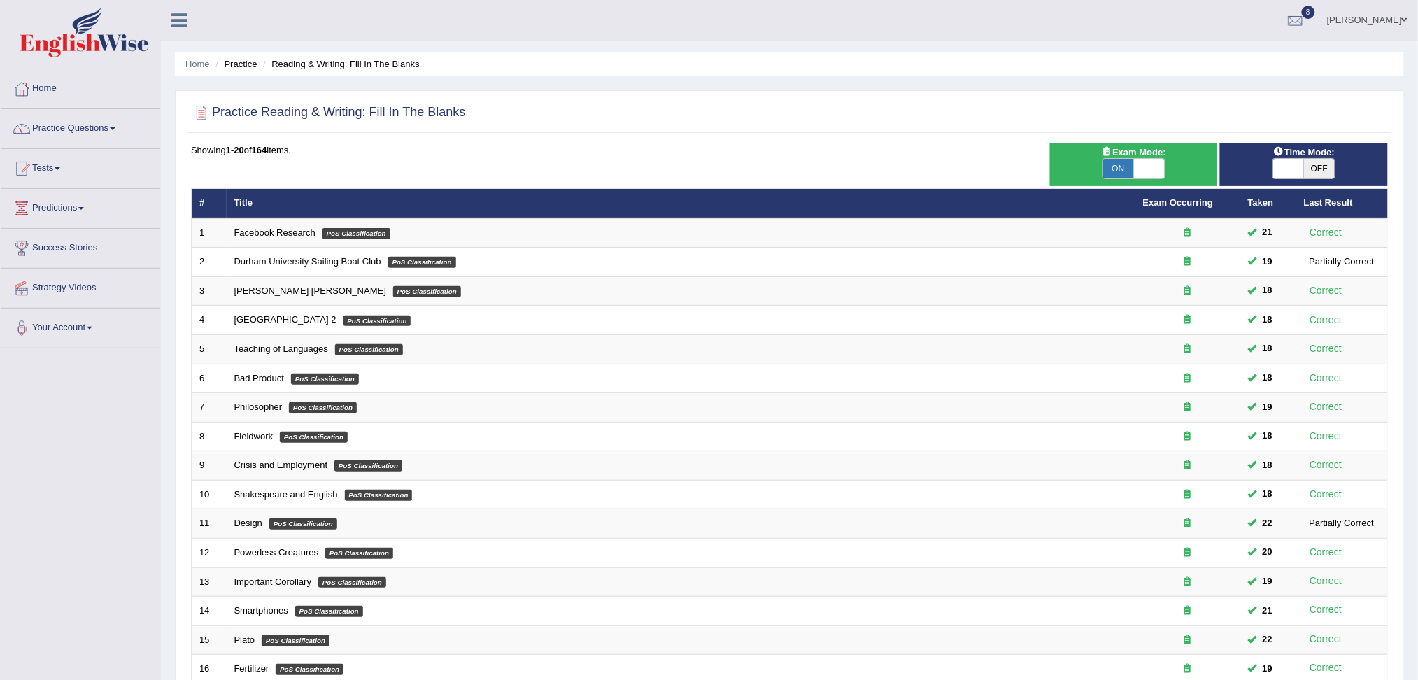
scroll to position [35, 0]
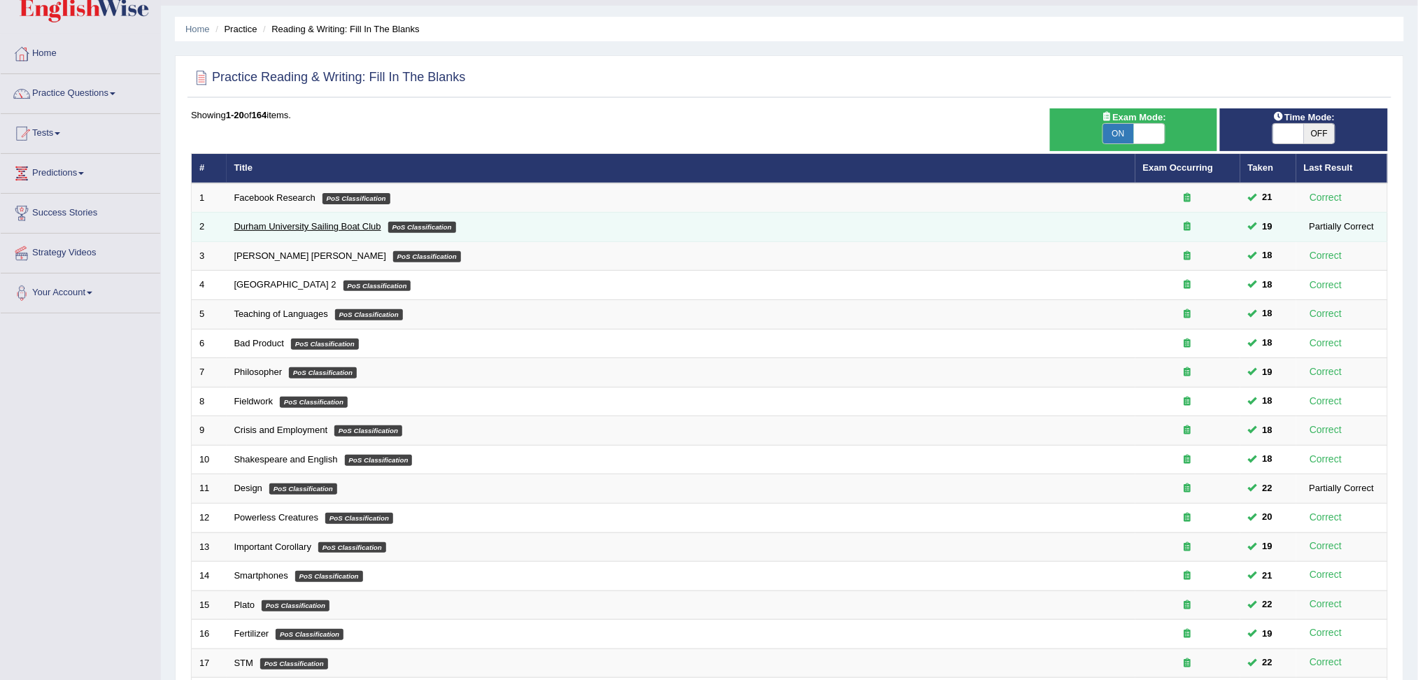
click at [359, 223] on link "Durham University Sailing Boat Club" at bounding box center [307, 226] width 147 height 10
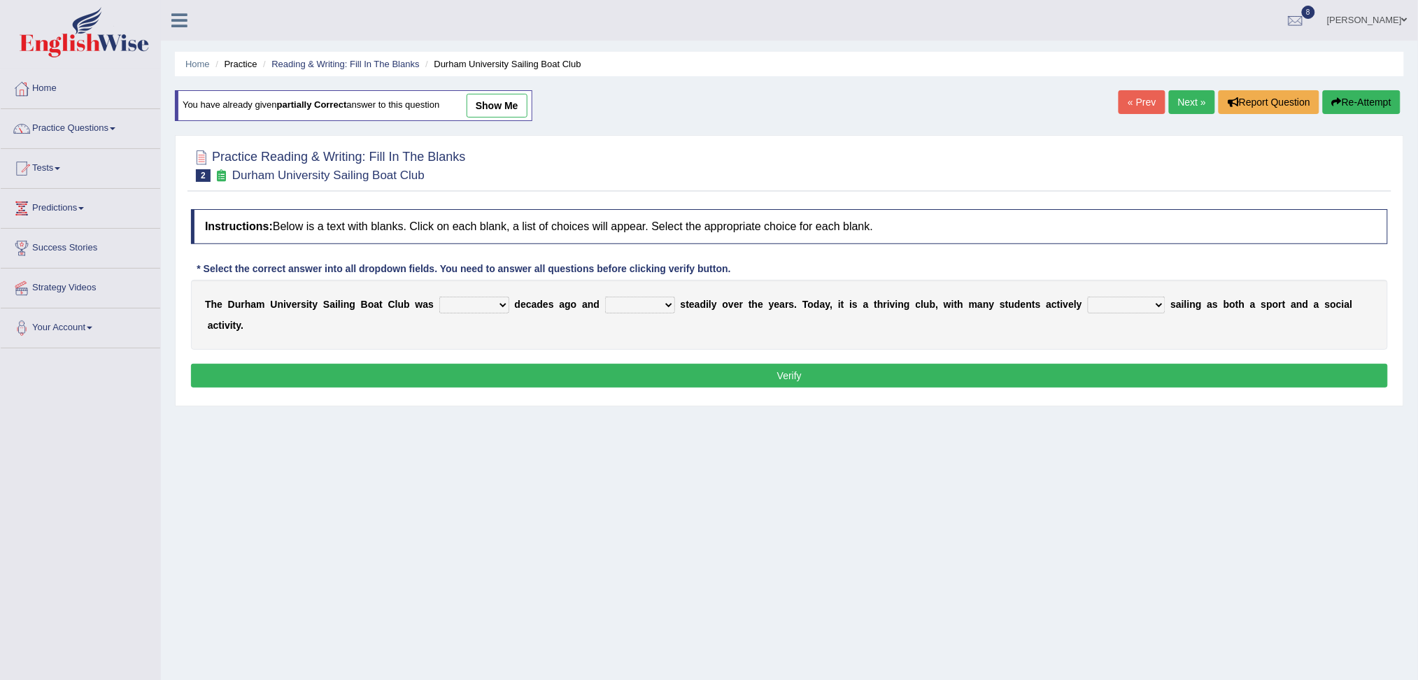
click at [466, 309] on select "found fund founded find" at bounding box center [474, 305] width 70 height 17
select select "founded"
click at [439, 297] on select "found fund founded find" at bounding box center [474, 305] width 70 height 17
click at [645, 309] on select "grow growing has grown grown" at bounding box center [640, 305] width 70 height 17
select select "grown"
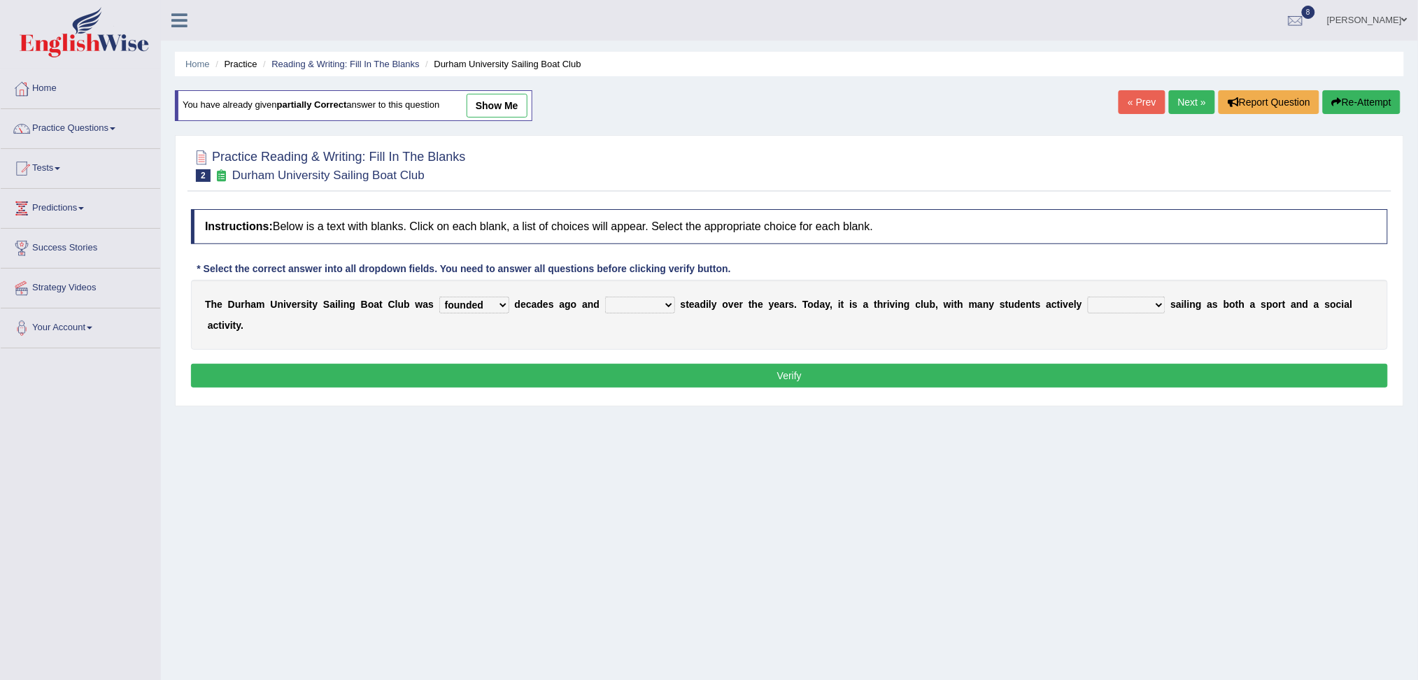
click at [605, 297] on select "grow growing has grown grown" at bounding box center [640, 305] width 70 height 17
click at [1113, 308] on select "enjoy enjoyed are enjoying enjoying" at bounding box center [1126, 305] width 78 height 17
select select "enjoying"
click at [1087, 297] on select "enjoy enjoyed are enjoying enjoying" at bounding box center [1126, 305] width 78 height 17
click at [1027, 362] on div "Instructions: Below is a text with blanks. Click on each blank, a list of choic…" at bounding box center [789, 300] width 1204 height 197
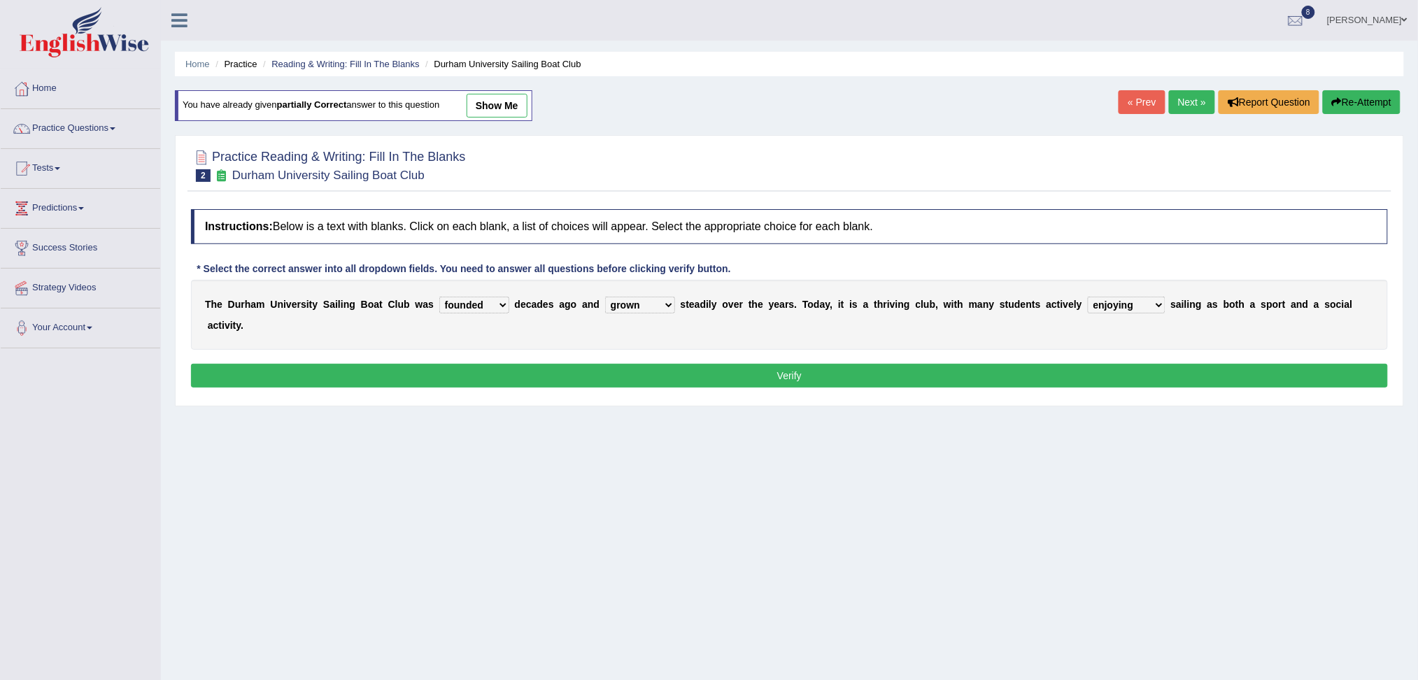
click at [1005, 385] on button "Verify" at bounding box center [789, 376] width 1197 height 24
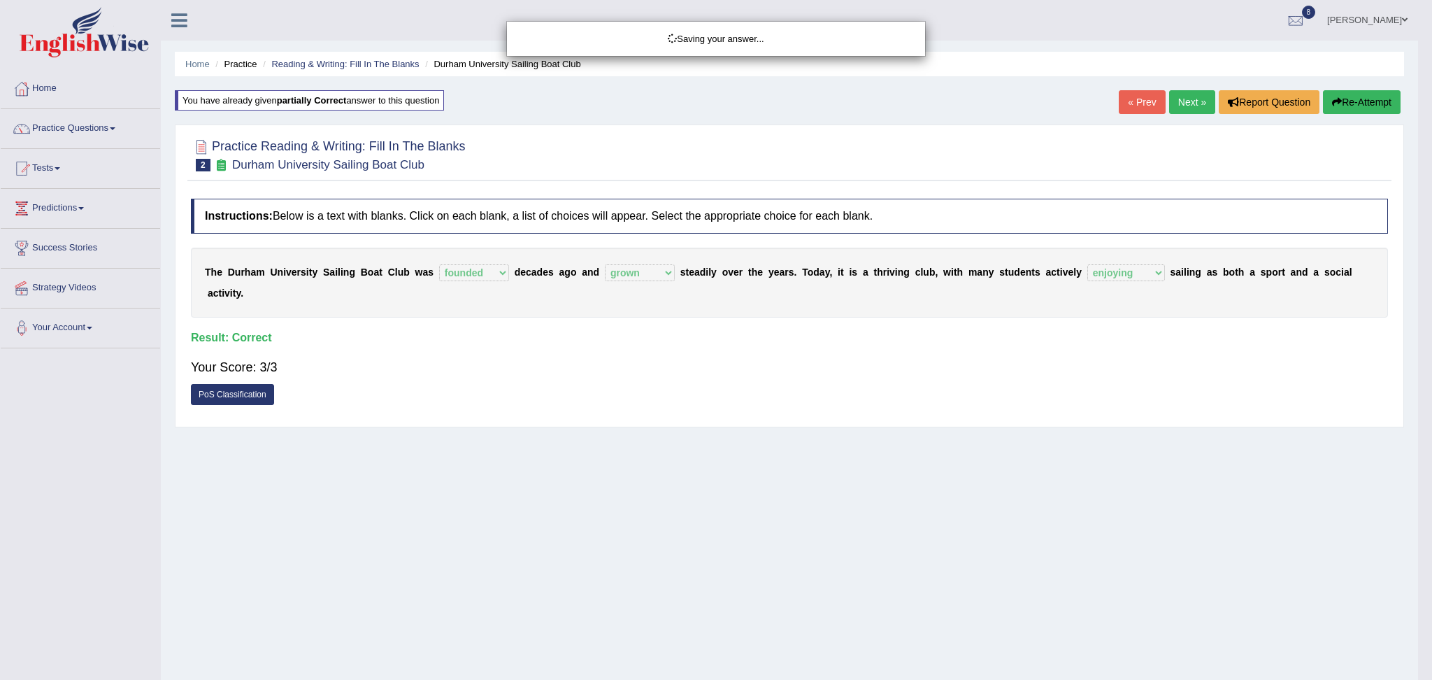
click at [106, 126] on div "Saving your answer..." at bounding box center [716, 340] width 1432 height 680
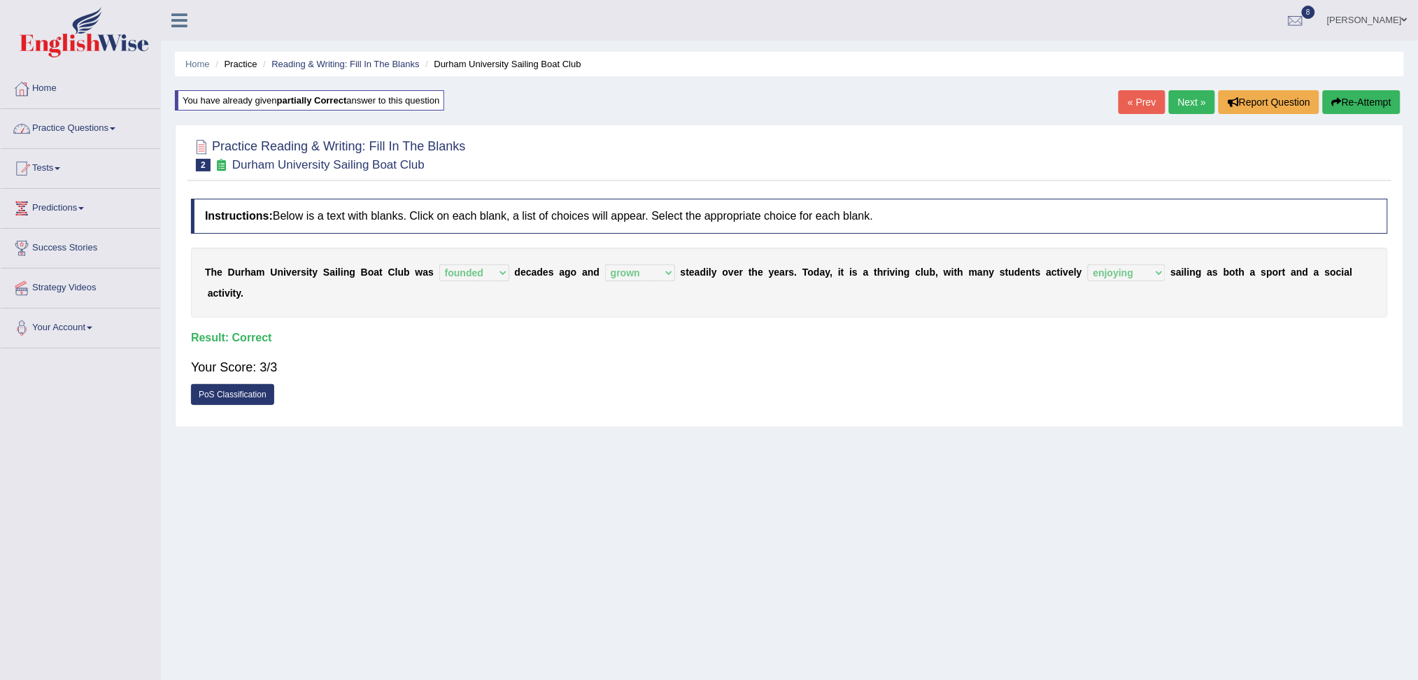
click at [94, 128] on link "Practice Questions" at bounding box center [80, 126] width 159 height 35
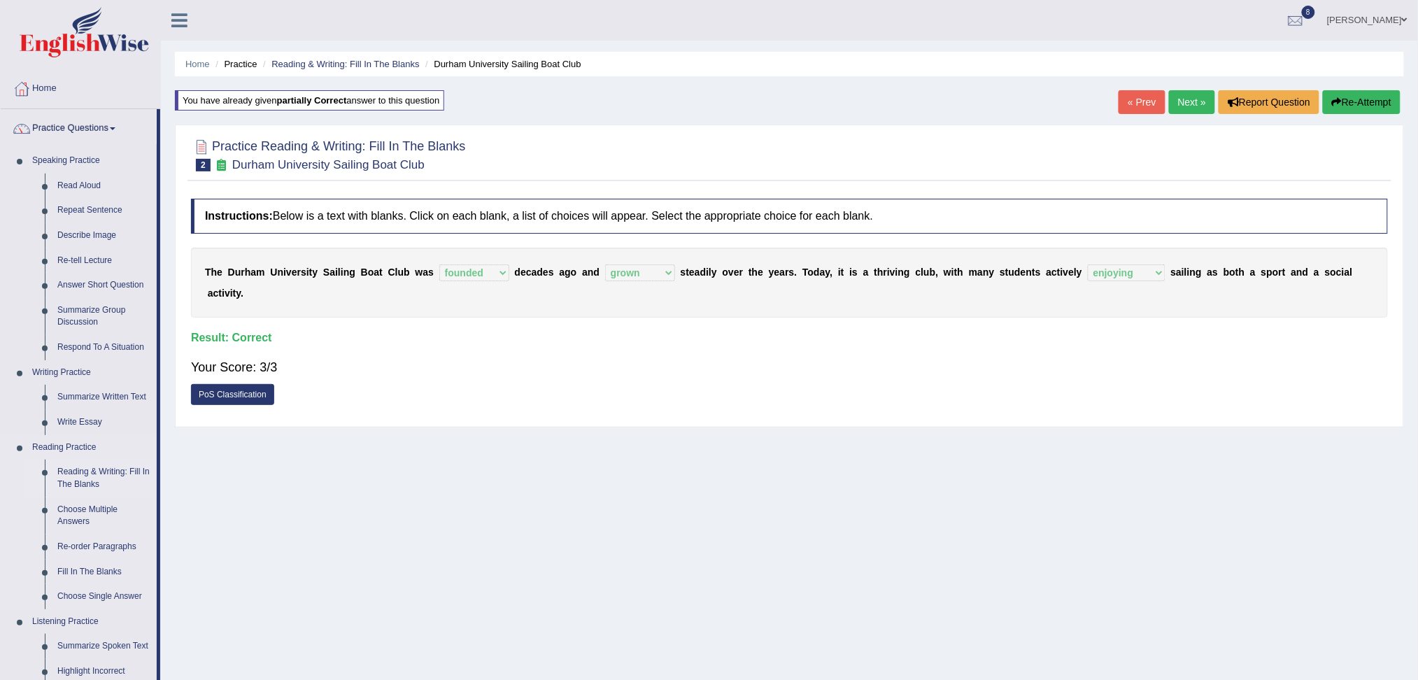
click at [90, 480] on link "Reading & Writing: Fill In The Blanks" at bounding box center [104, 477] width 106 height 37
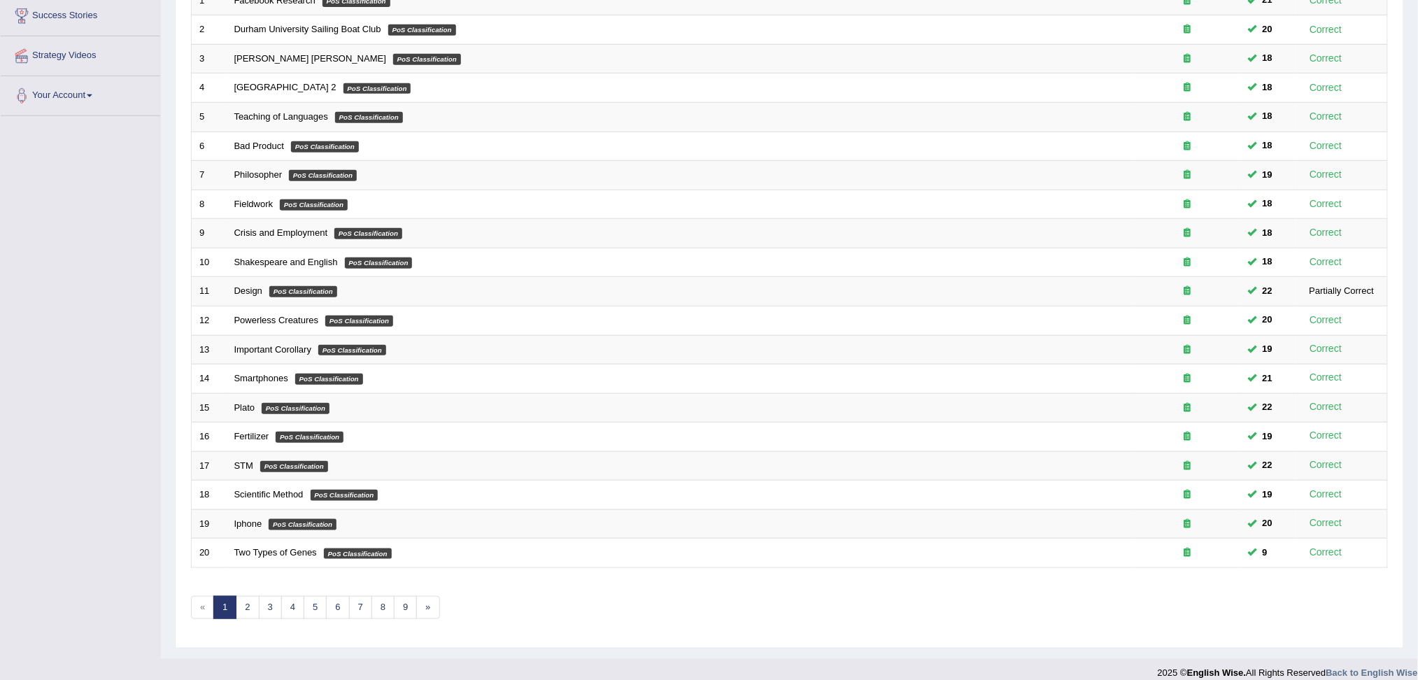
scroll to position [247, 0]
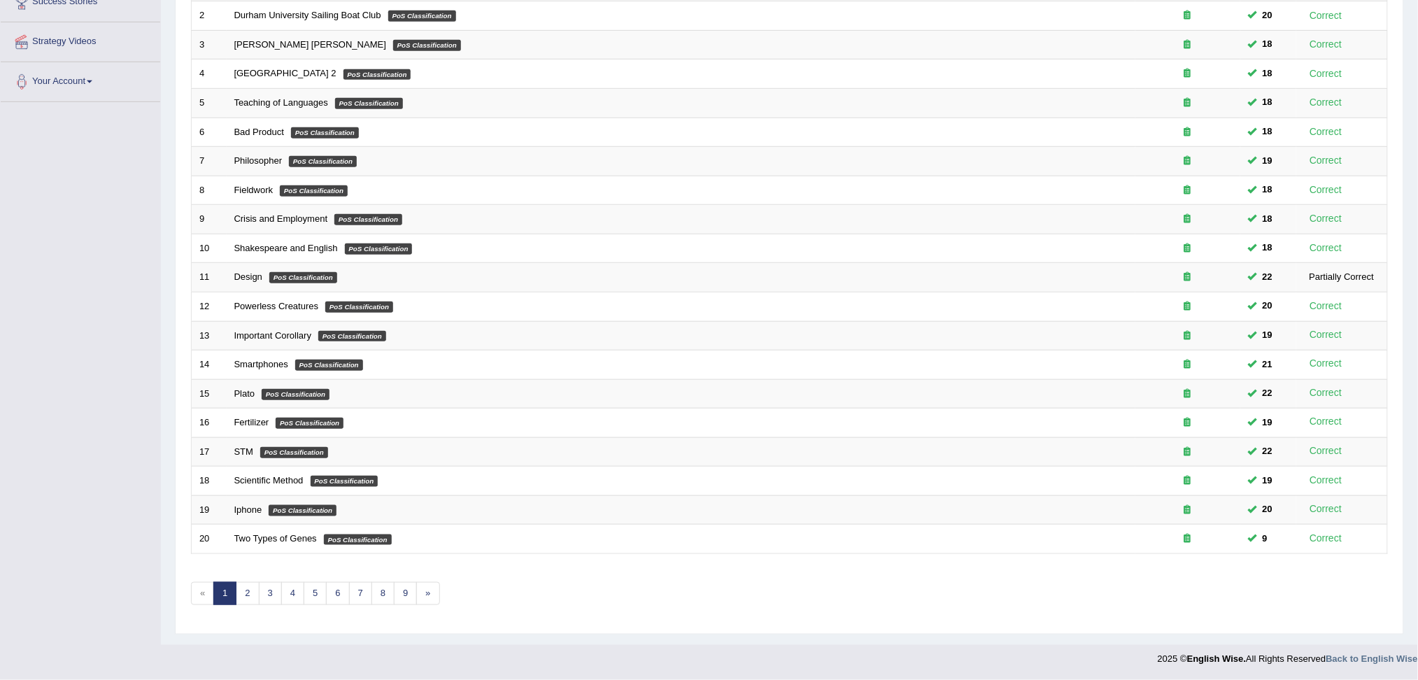
click at [1417, 434] on html "Toggle navigation Home Practice Questions Speaking Practice Read Aloud Repeat S…" at bounding box center [709, 94] width 1418 height 680
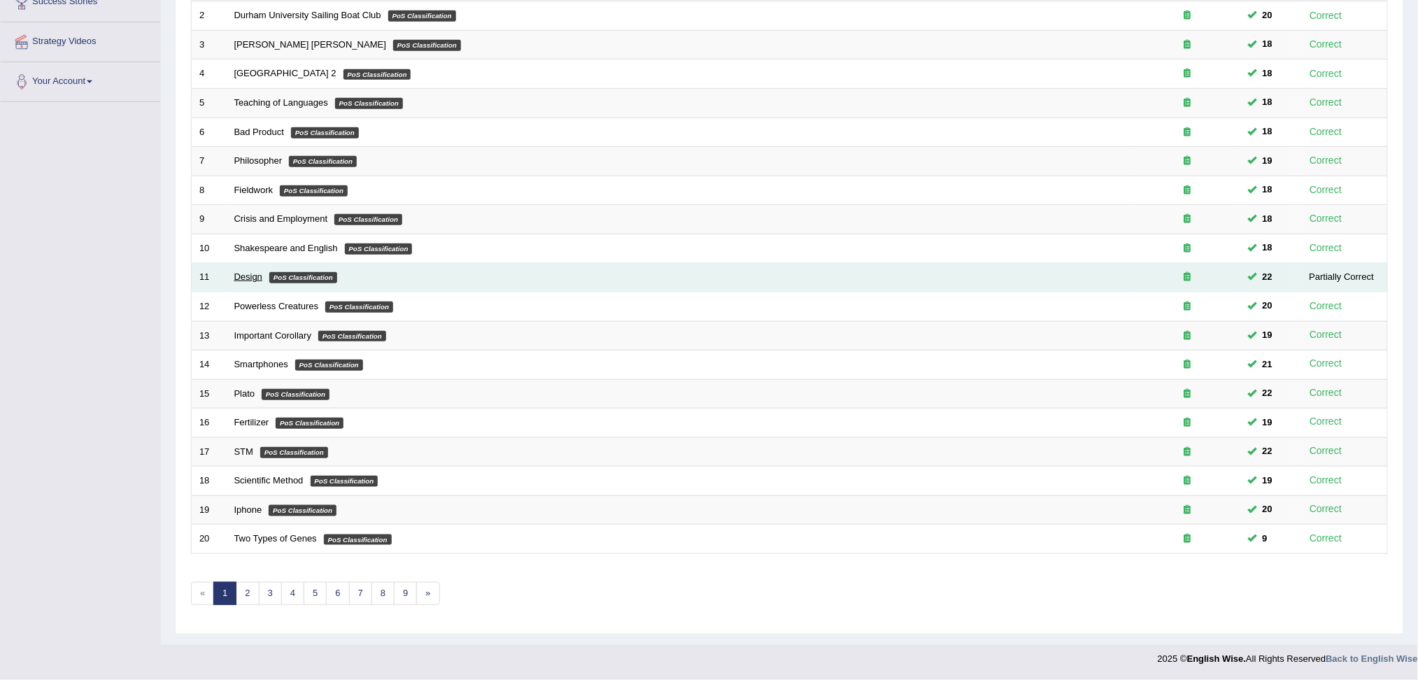
click at [250, 271] on link "Design" at bounding box center [248, 276] width 28 height 10
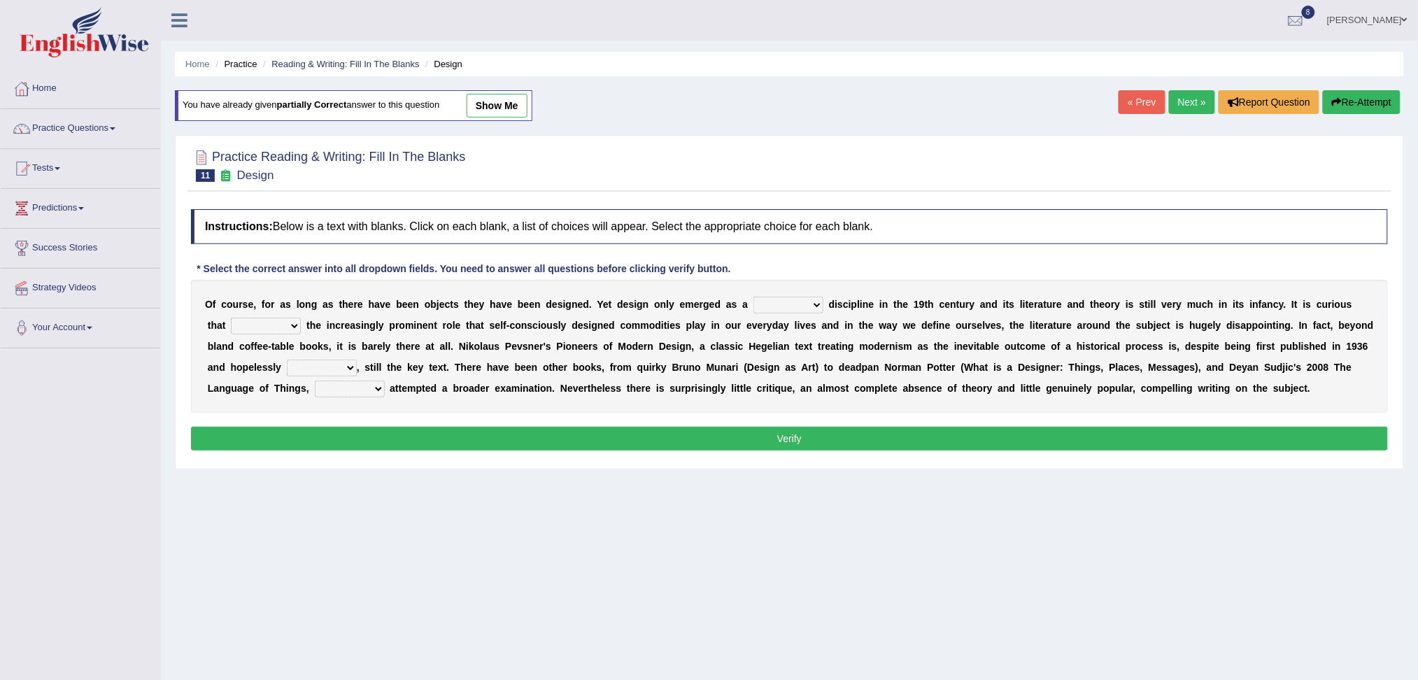
click at [763, 292] on div "O f c o u r s e , f o r a s l o n g a s t h e r e h a v e b e e n o b j e c t s…" at bounding box center [789, 346] width 1197 height 133
click at [773, 300] on select "bilateral ubiquitous foremost dedicated" at bounding box center [788, 305] width 70 height 17
select select "dedicated"
click at [753, 297] on select "bilateral ubiquitous foremost dedicated" at bounding box center [788, 305] width 70 height 17
click at [266, 318] on select "since despite within through" at bounding box center [266, 326] width 70 height 17
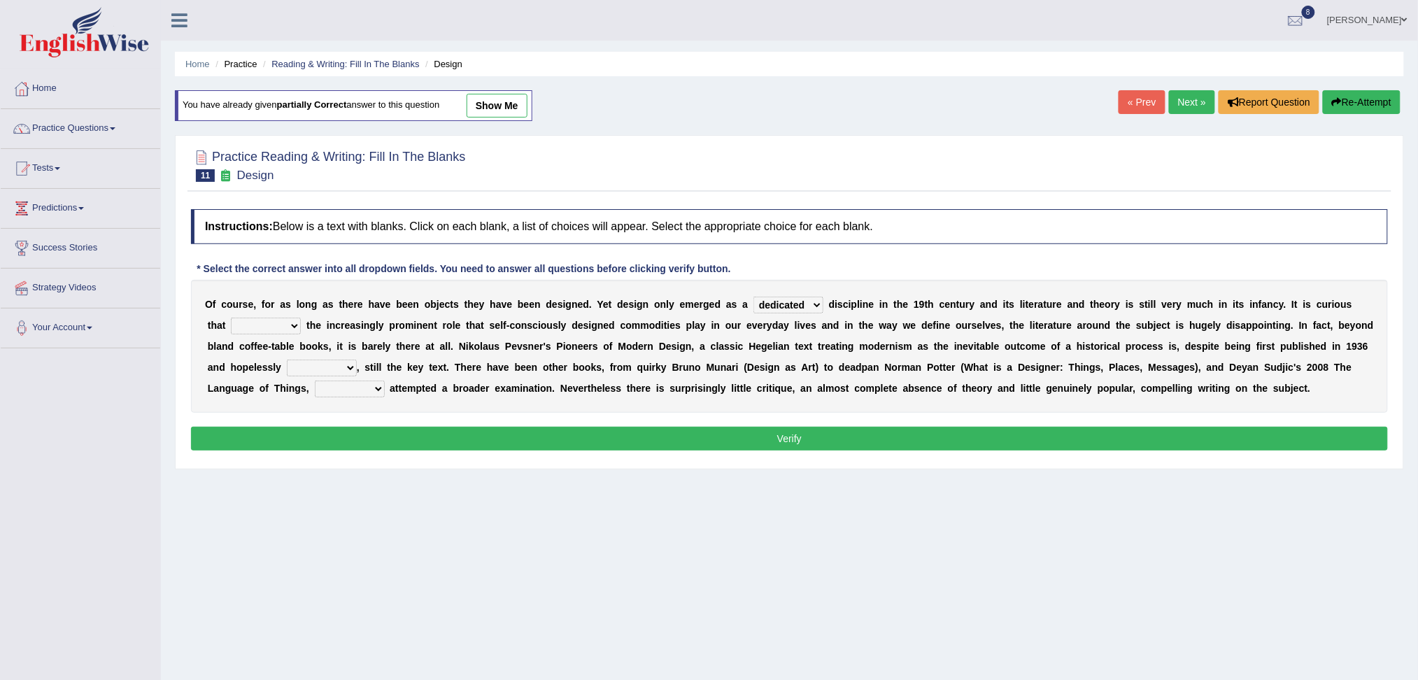
select select "despite"
click at [231, 318] on select "since despite within through" at bounding box center [266, 326] width 70 height 17
click at [326, 364] on select "dates dating date dated" at bounding box center [322, 367] width 70 height 17
select select "dated"
click at [287, 359] on select "dates dating date dated" at bounding box center [322, 367] width 70 height 17
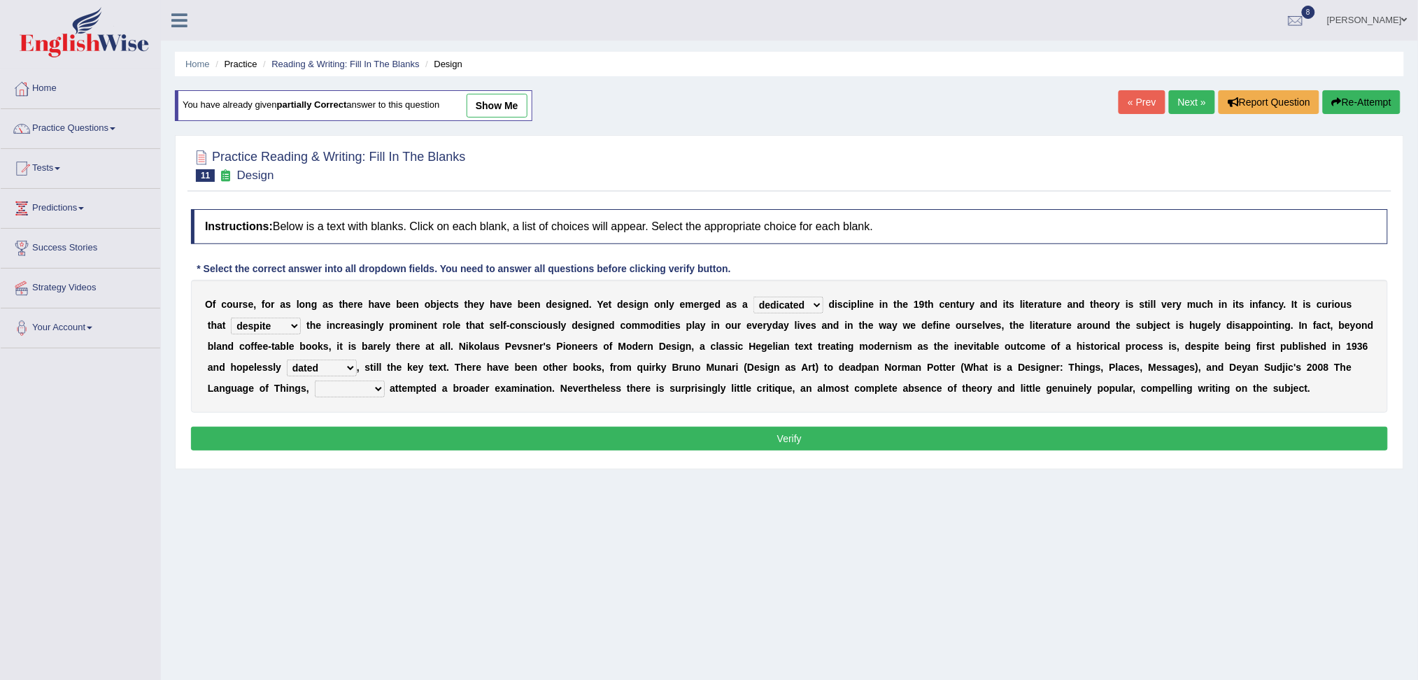
click at [352, 387] on select "which then however as" at bounding box center [350, 388] width 70 height 17
select select "which"
click at [315, 380] on select "which then however as" at bounding box center [350, 388] width 70 height 17
click at [428, 437] on button "Verify" at bounding box center [789, 439] width 1197 height 24
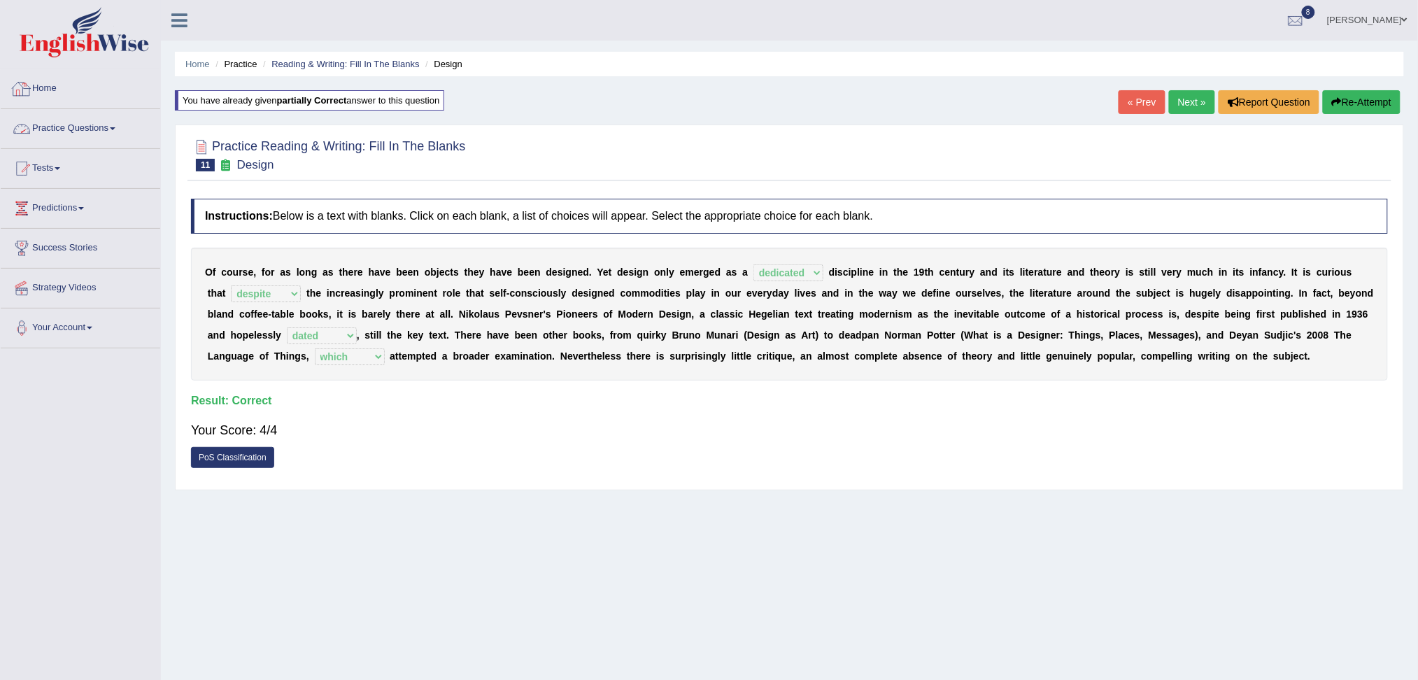
click at [92, 118] on link "Practice Questions" at bounding box center [80, 126] width 159 height 35
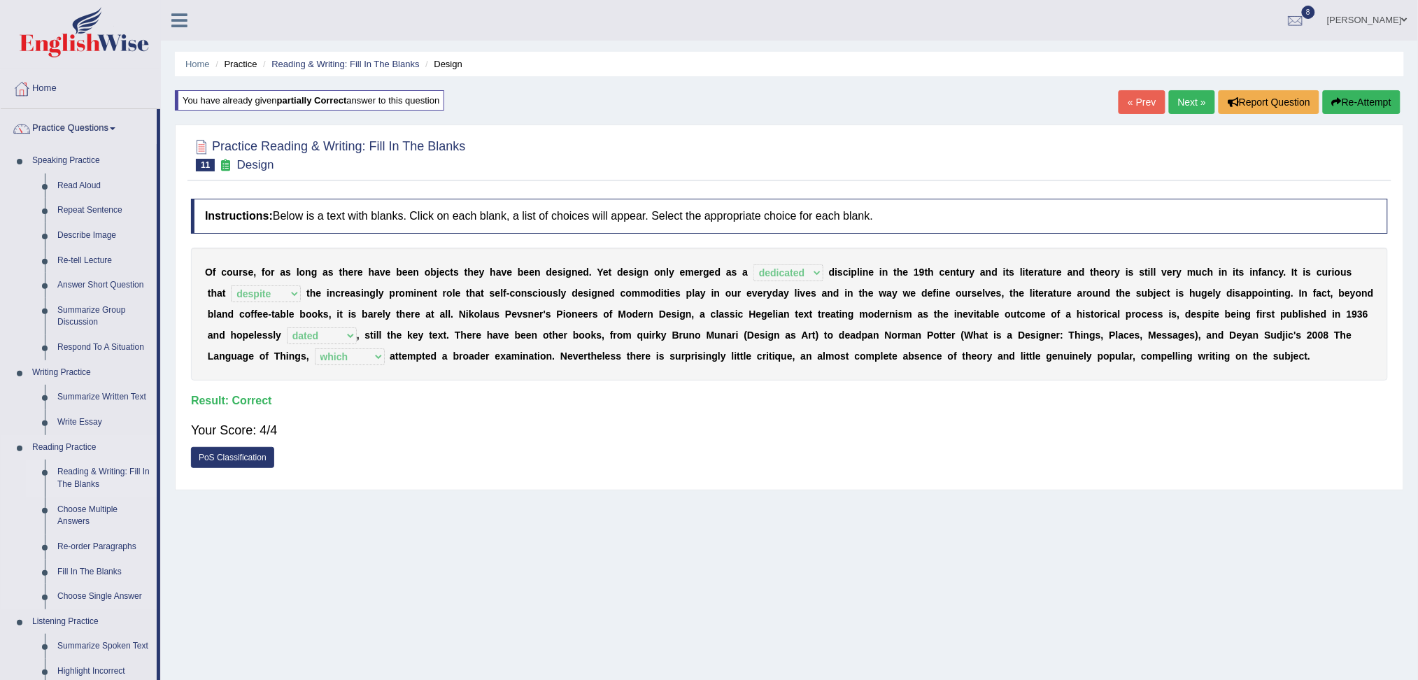
click at [96, 476] on link "Reading & Writing: Fill In The Blanks" at bounding box center [104, 477] width 106 height 37
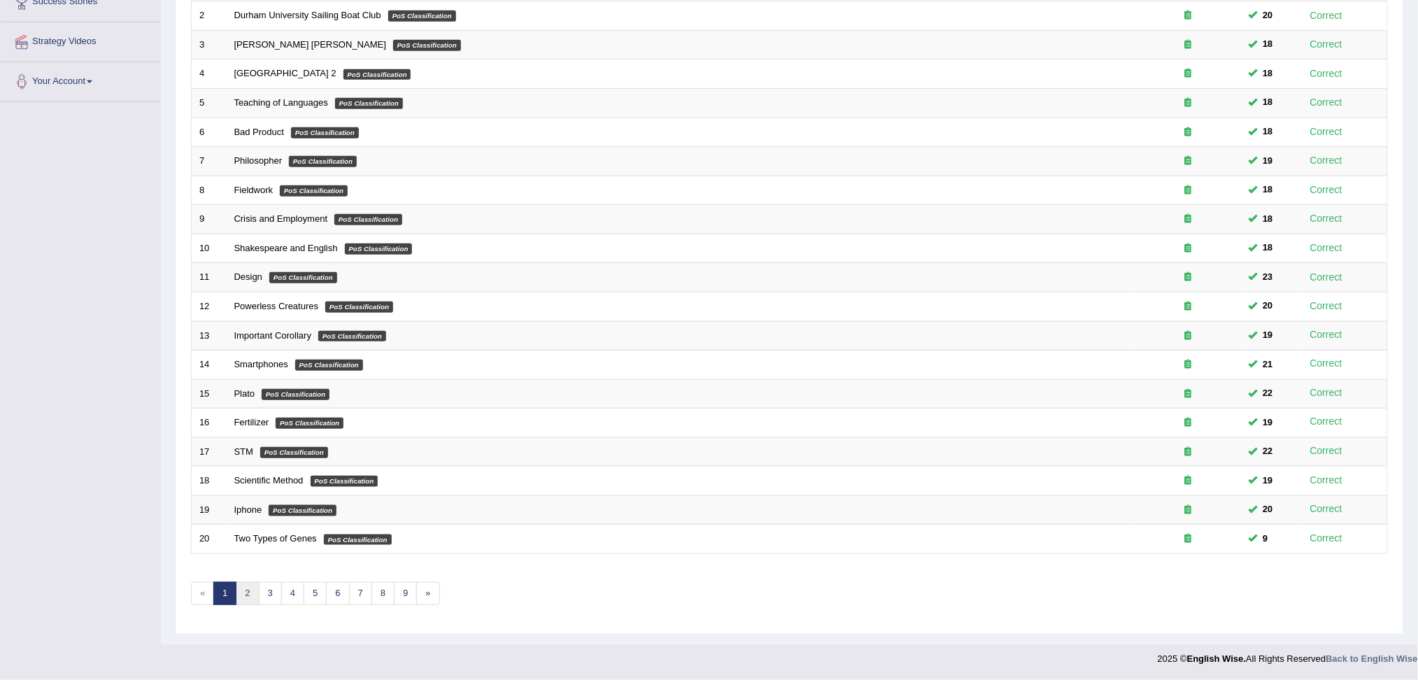
click at [242, 599] on link "2" at bounding box center [247, 593] width 23 height 23
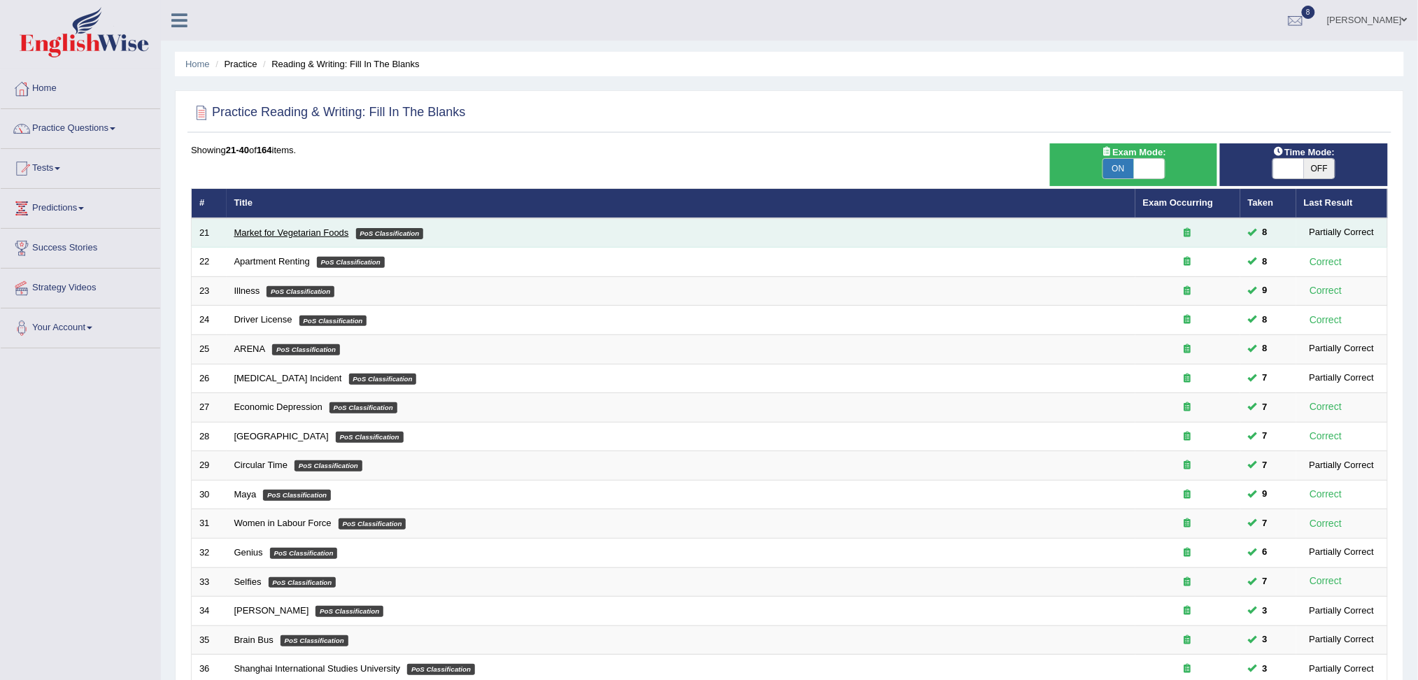
click at [303, 227] on link "Market for Vegetarian Foods" at bounding box center [291, 232] width 115 height 10
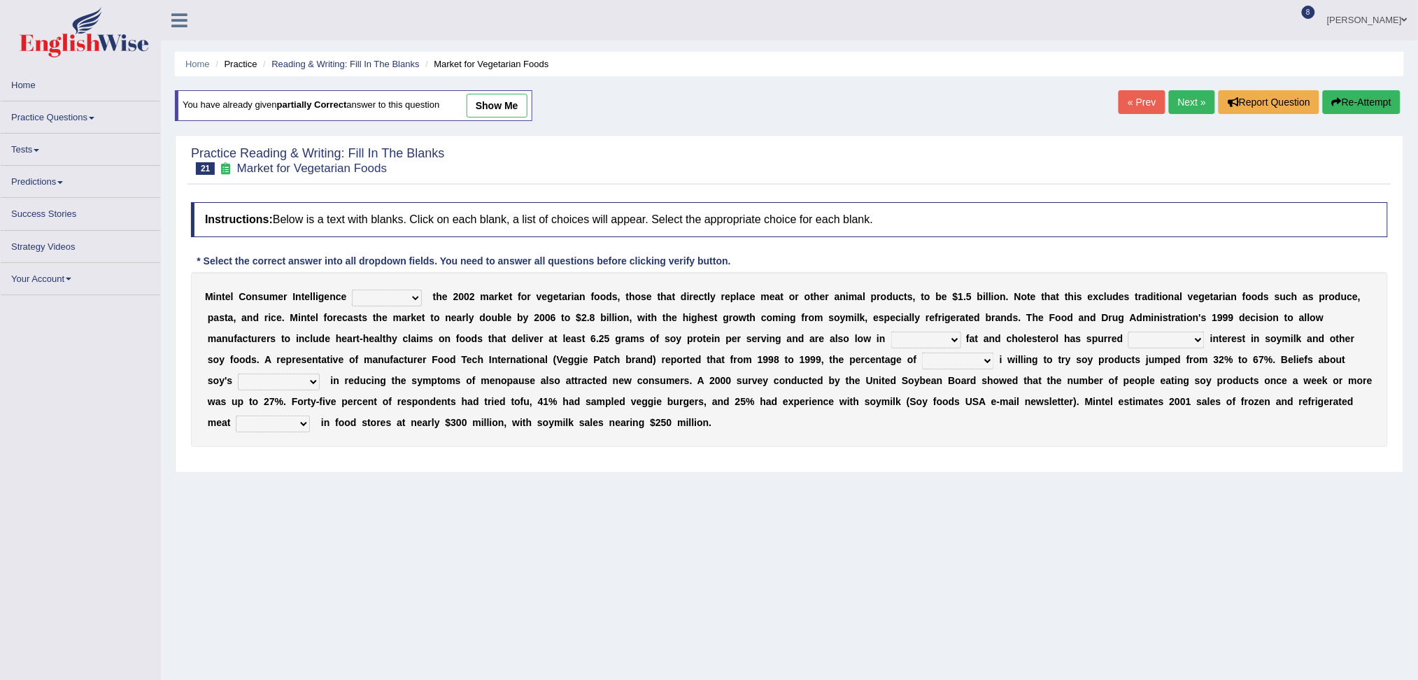
click at [395, 299] on select "deals fulfills creates estimates" at bounding box center [387, 298] width 70 height 17
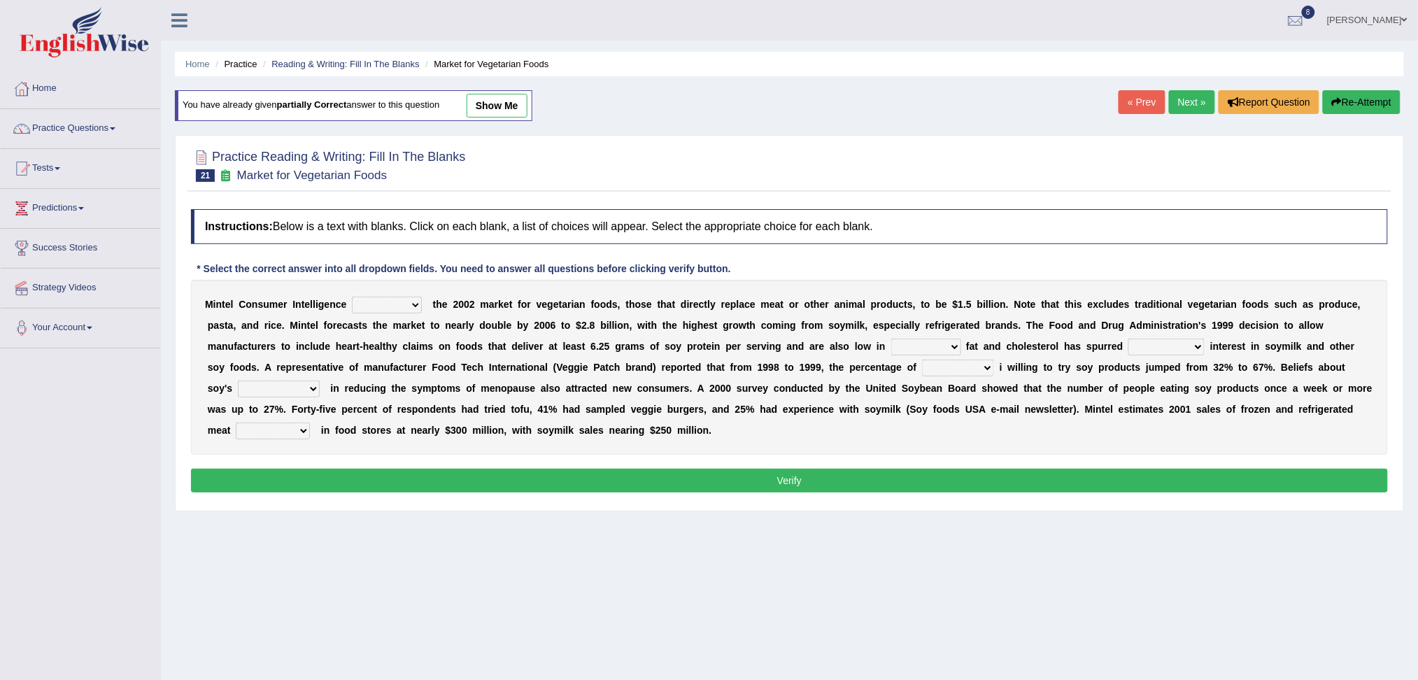
select select "estimates"
click at [352, 297] on select "deals fulfills creates estimates" at bounding box center [387, 305] width 70 height 17
click at [915, 352] on select "saturated solid acid liquid" at bounding box center [926, 346] width 70 height 17
select select "saturated"
click at [891, 338] on select "saturated solid acid liquid" at bounding box center [926, 346] width 70 height 17
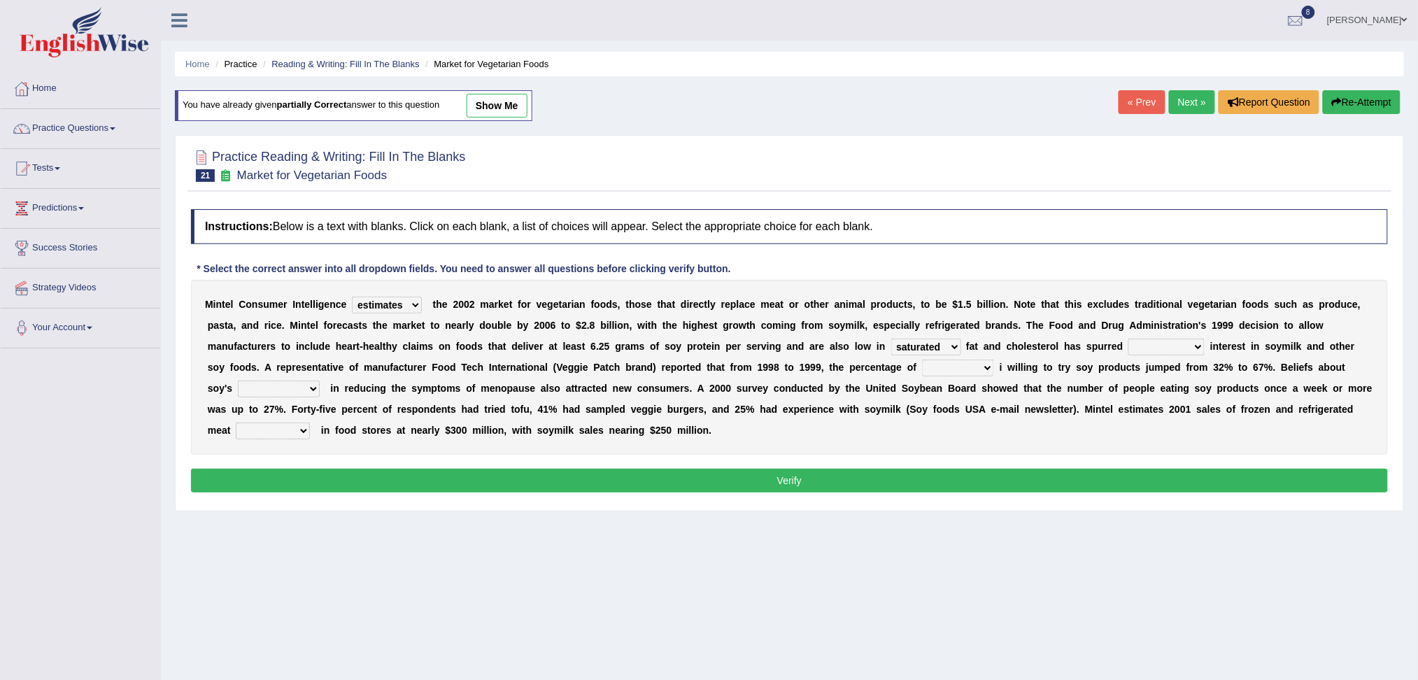
click at [1153, 351] on select "good big tremendous extreme" at bounding box center [1166, 346] width 76 height 17
select select "tremendous"
click at [1128, 338] on select "good big tremendous extreme" at bounding box center [1166, 346] width 76 height 17
click at [962, 369] on select "guests consumers customers clients" at bounding box center [958, 367] width 72 height 17
select select "customers"
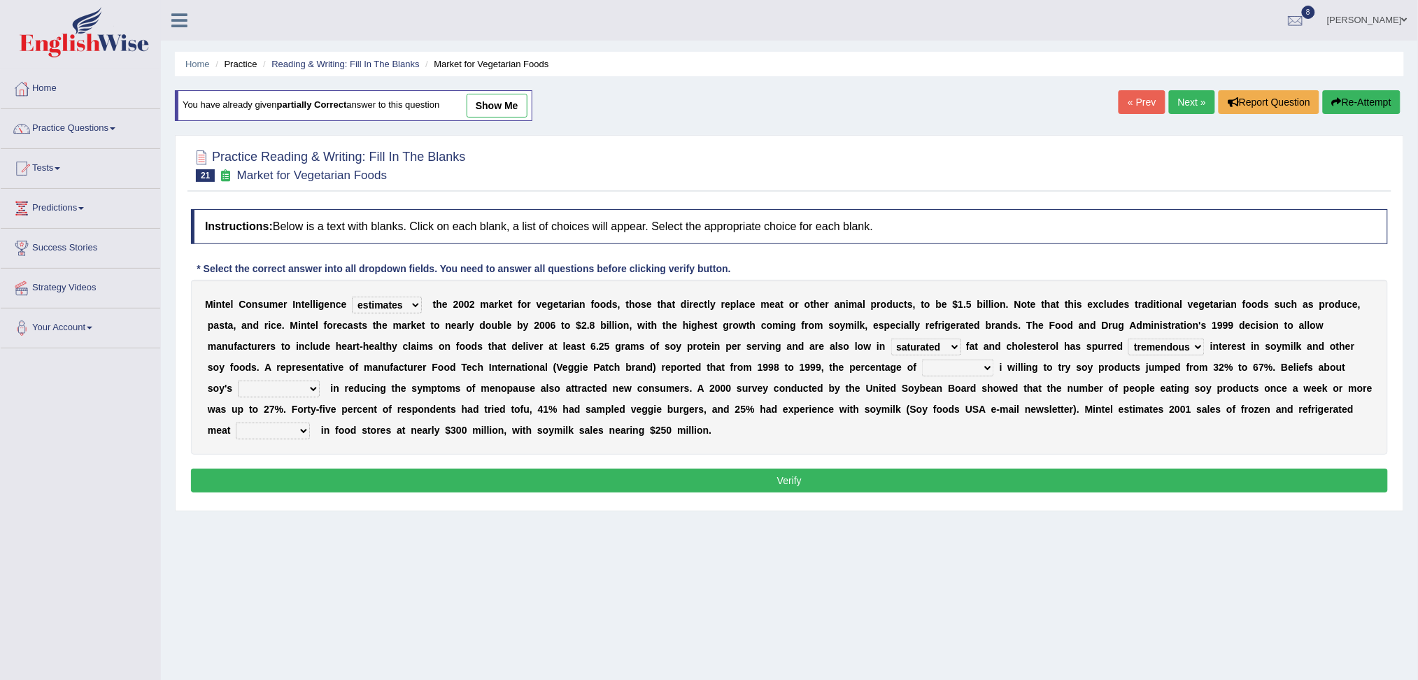
click at [922, 359] on select "guests consumers customers clients" at bounding box center [958, 367] width 72 height 17
click at [271, 383] on select "effectiveness timeliness efficiency goodness" at bounding box center [279, 388] width 82 height 17
select select "effectiveness"
click at [238, 380] on select "effectiveness timeliness efficiency goodness" at bounding box center [279, 388] width 82 height 17
click at [283, 434] on select "foods choices staffs alternatives" at bounding box center [273, 430] width 74 height 17
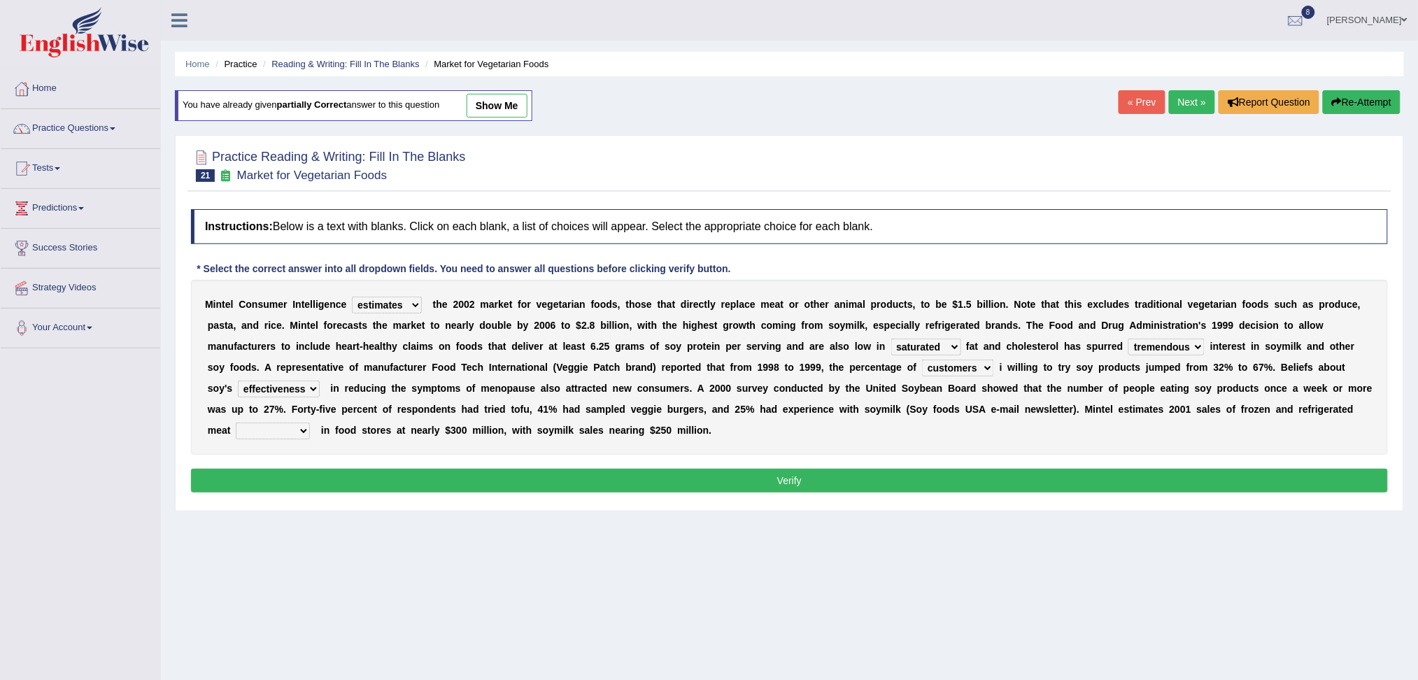
select select "alternatives"
click at [236, 422] on select "foods choices staffs alternatives" at bounding box center [273, 430] width 74 height 17
click at [448, 471] on button "Verify" at bounding box center [789, 481] width 1197 height 24
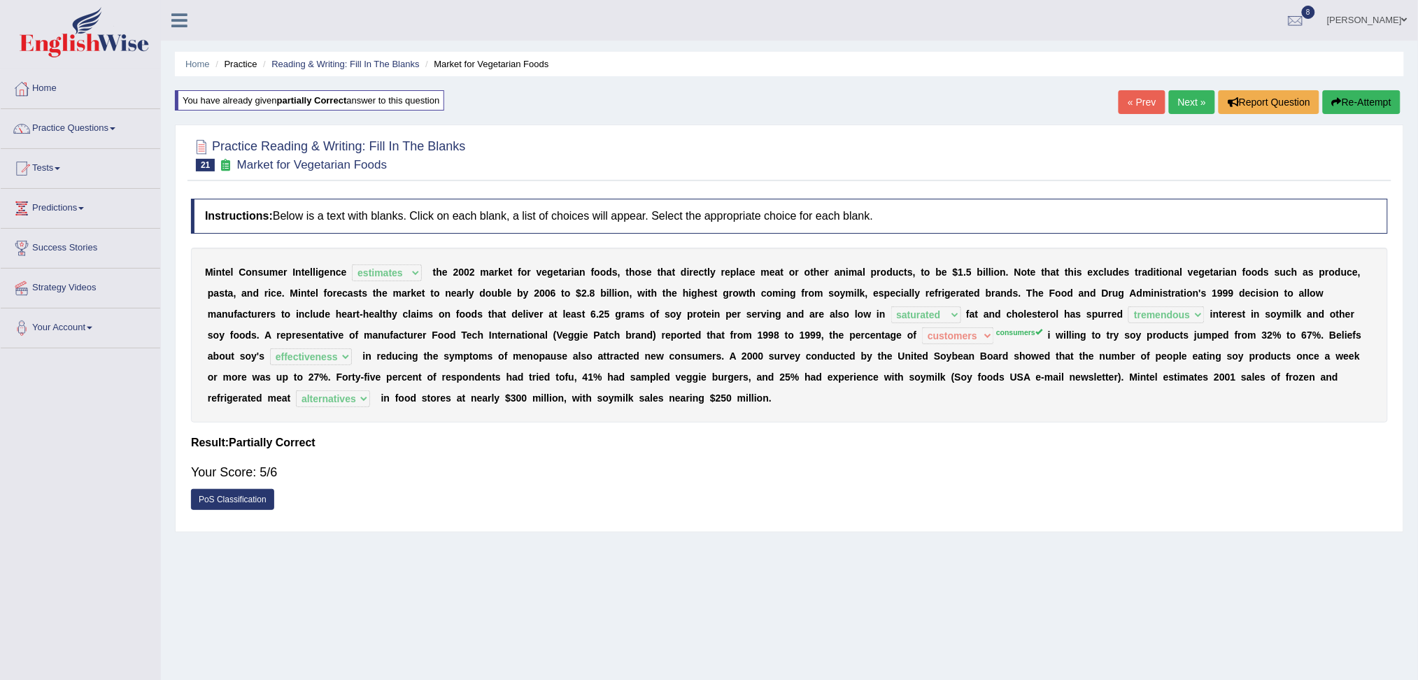
click at [1182, 105] on link "Next »" at bounding box center [1192, 102] width 46 height 24
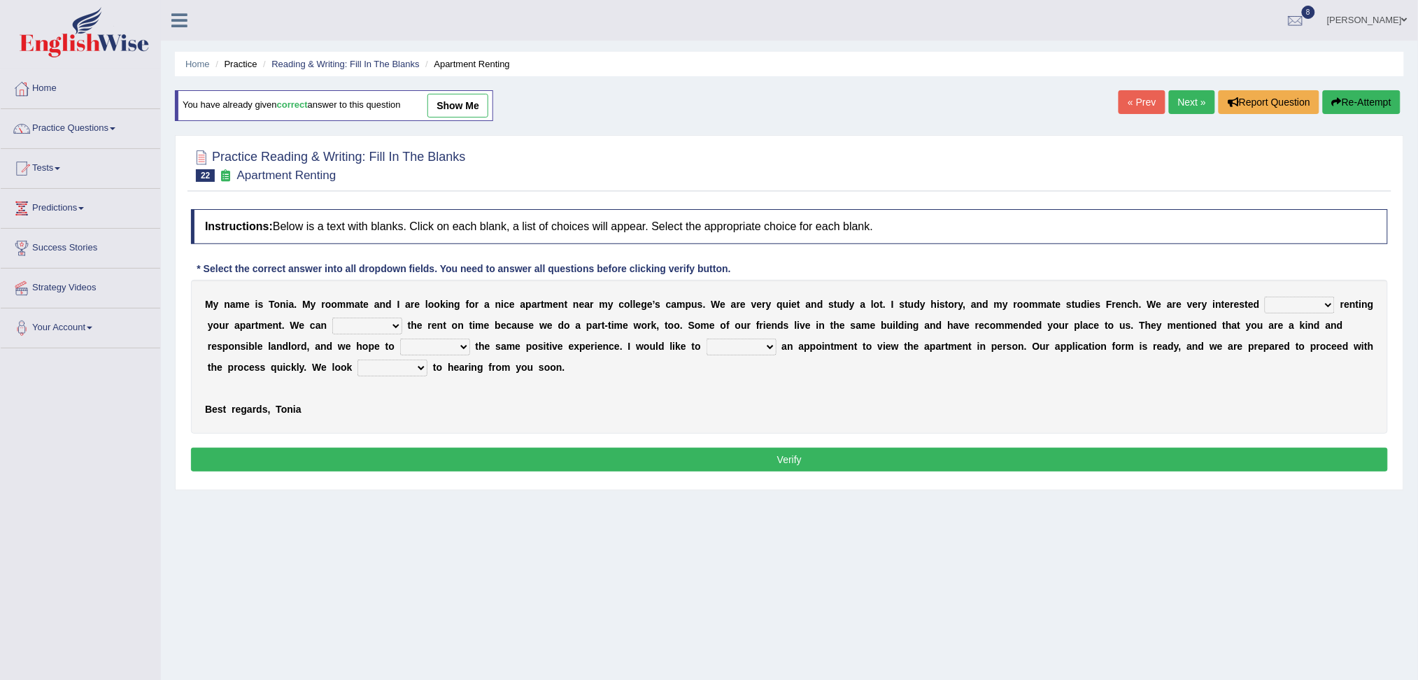
click at [1295, 309] on select "for about at in" at bounding box center [1299, 305] width 70 height 17
select select "in"
click at [1264, 297] on select "for about at in" at bounding box center [1299, 305] width 70 height 17
click at [354, 326] on select "afford get pay bring" at bounding box center [367, 326] width 70 height 17
select select "pay"
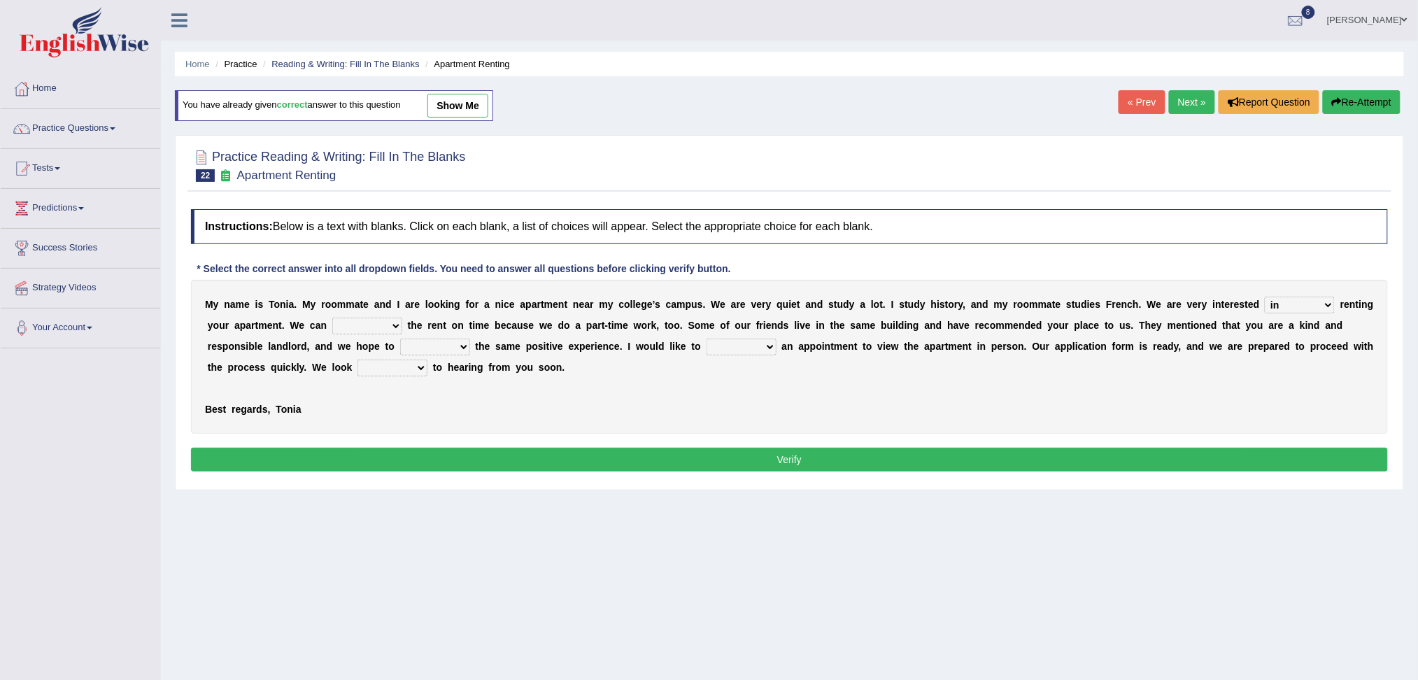
click at [332, 318] on select "afford get pay bring" at bounding box center [367, 326] width 70 height 17
click at [449, 348] on select "form meet have decide" at bounding box center [435, 346] width 70 height 17
select select "have"
click at [400, 338] on select "form meet have decide" at bounding box center [435, 346] width 70 height 17
click at [742, 342] on select "own recall revise make" at bounding box center [741, 346] width 70 height 17
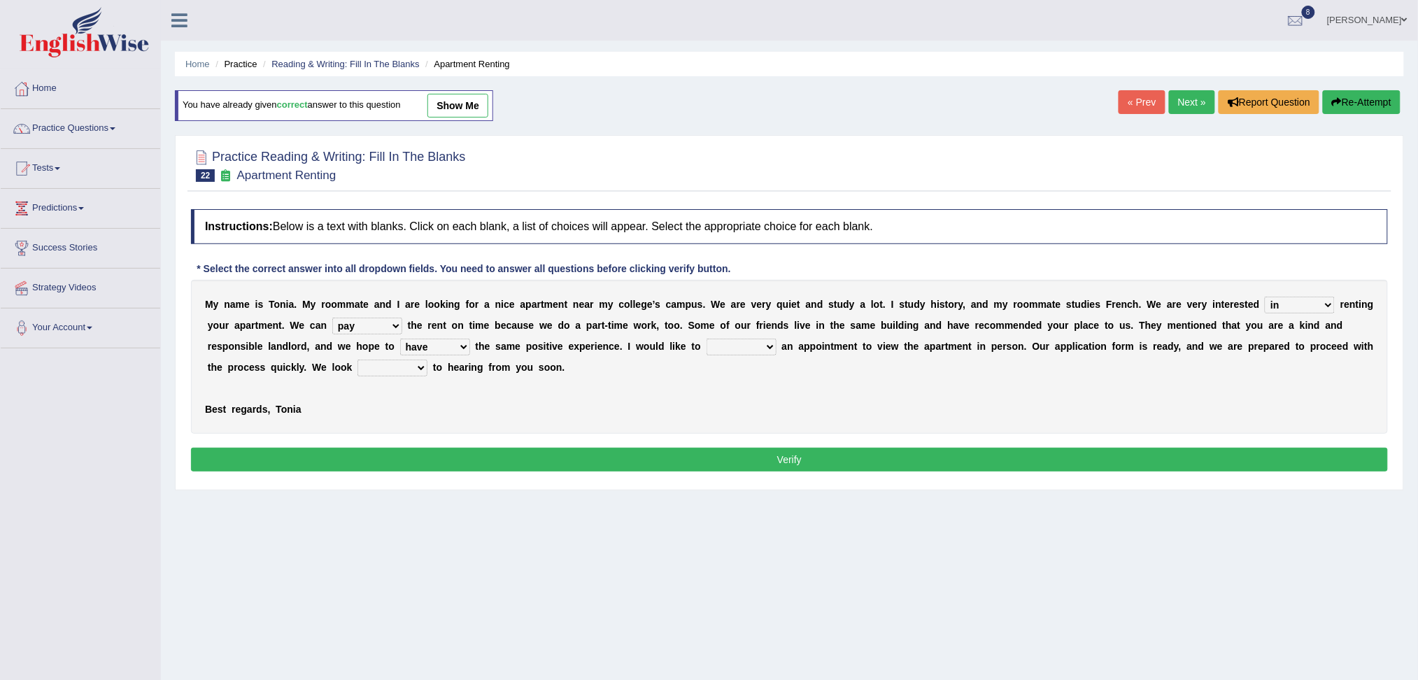
select select "make"
click at [706, 338] on select "own recall revise make" at bounding box center [741, 346] width 70 height 17
click at [388, 369] on select "around out in forward" at bounding box center [392, 367] width 70 height 17
select select "forward"
click at [357, 359] on select "around out in forward" at bounding box center [392, 367] width 70 height 17
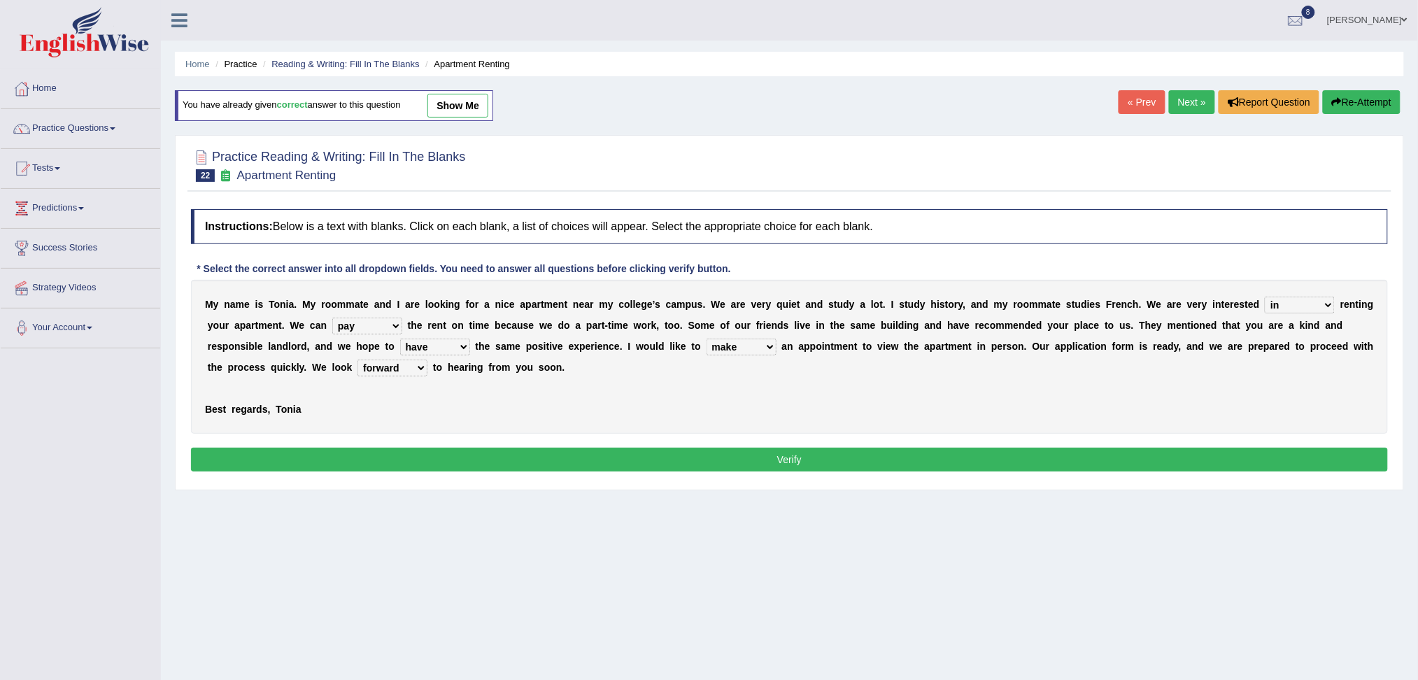
click at [449, 462] on button "Verify" at bounding box center [789, 460] width 1197 height 24
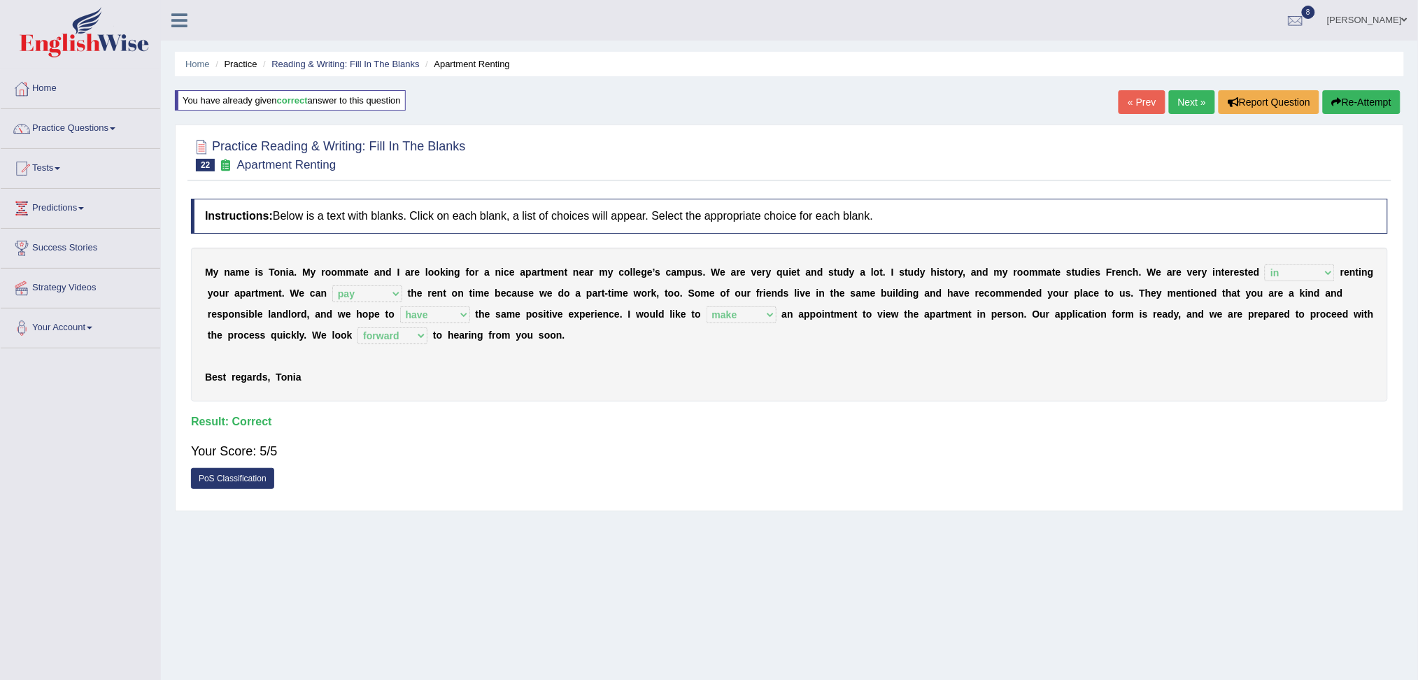
click at [1187, 103] on link "Next »" at bounding box center [1192, 102] width 46 height 24
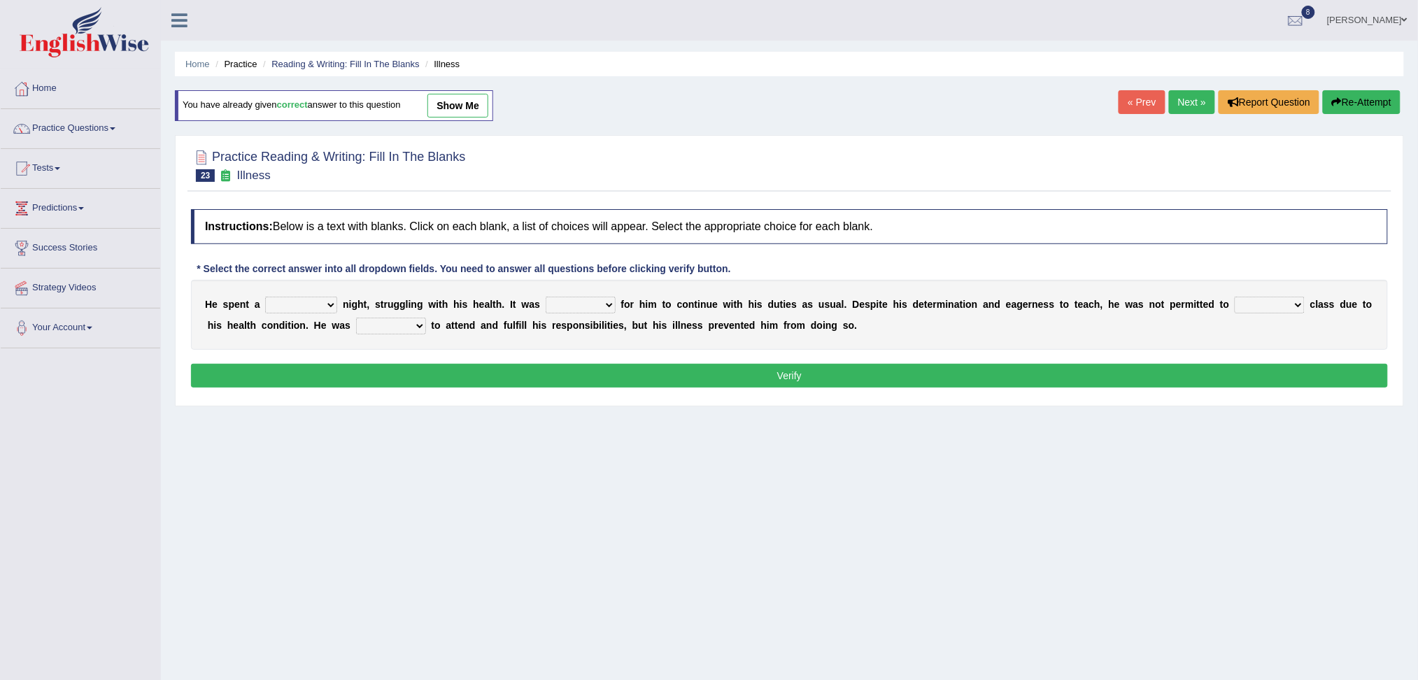
click at [299, 306] on select "cheerful restful meaningful painful" at bounding box center [301, 305] width 72 height 17
select select "painful"
click at [265, 297] on select "cheerful restful meaningful painful" at bounding box center [301, 305] width 72 height 17
click at [582, 308] on select "enjoyable simple difficult natural" at bounding box center [580, 305] width 70 height 17
select select "difficult"
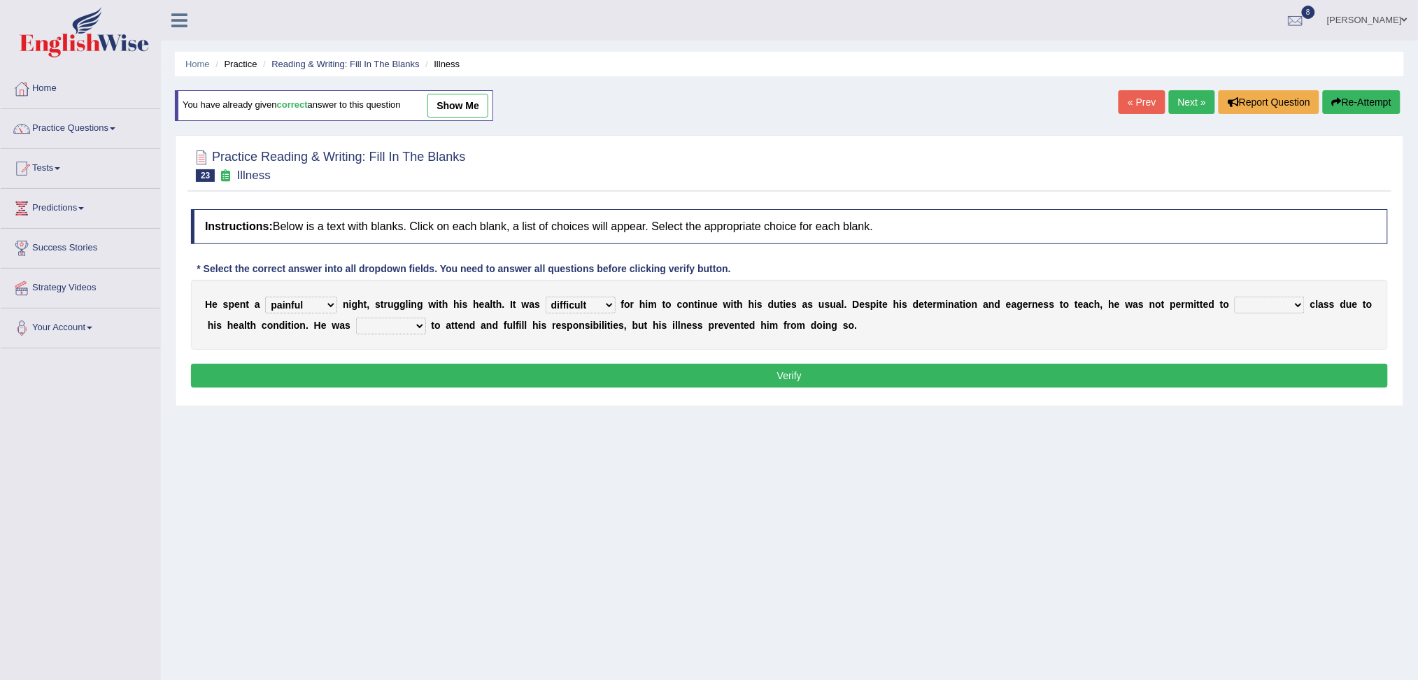
click at [546, 297] on select "enjoyable simple difficult natural" at bounding box center [580, 305] width 70 height 17
click at [1250, 306] on select "teach leave cancel attend" at bounding box center [1269, 305] width 70 height 17
select select "attend"
click at [1235, 297] on select "teach leave cancel attend" at bounding box center [1269, 305] width 70 height 17
click at [383, 326] on select "anxious forced lazy happy" at bounding box center [391, 326] width 70 height 17
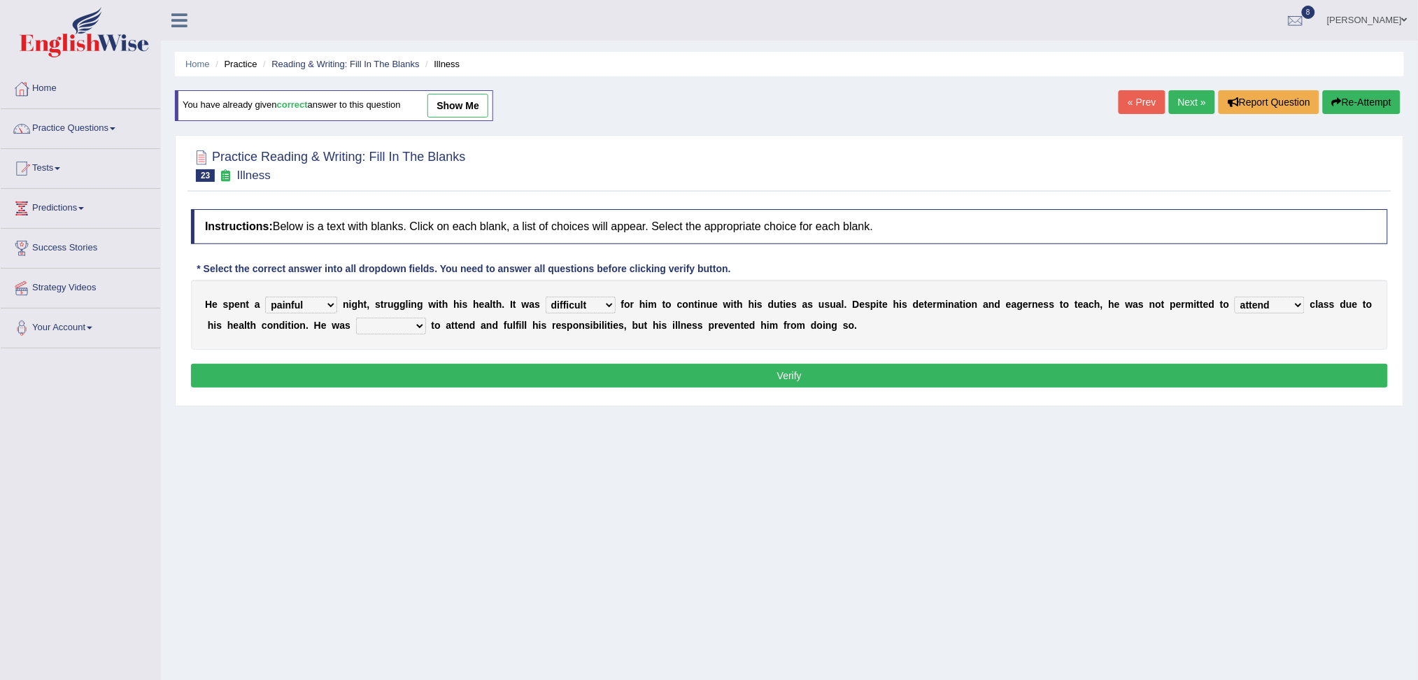
select select "happy"
click at [356, 318] on select "anxious forced lazy happy" at bounding box center [391, 326] width 70 height 17
click at [418, 368] on button "Verify" at bounding box center [789, 376] width 1197 height 24
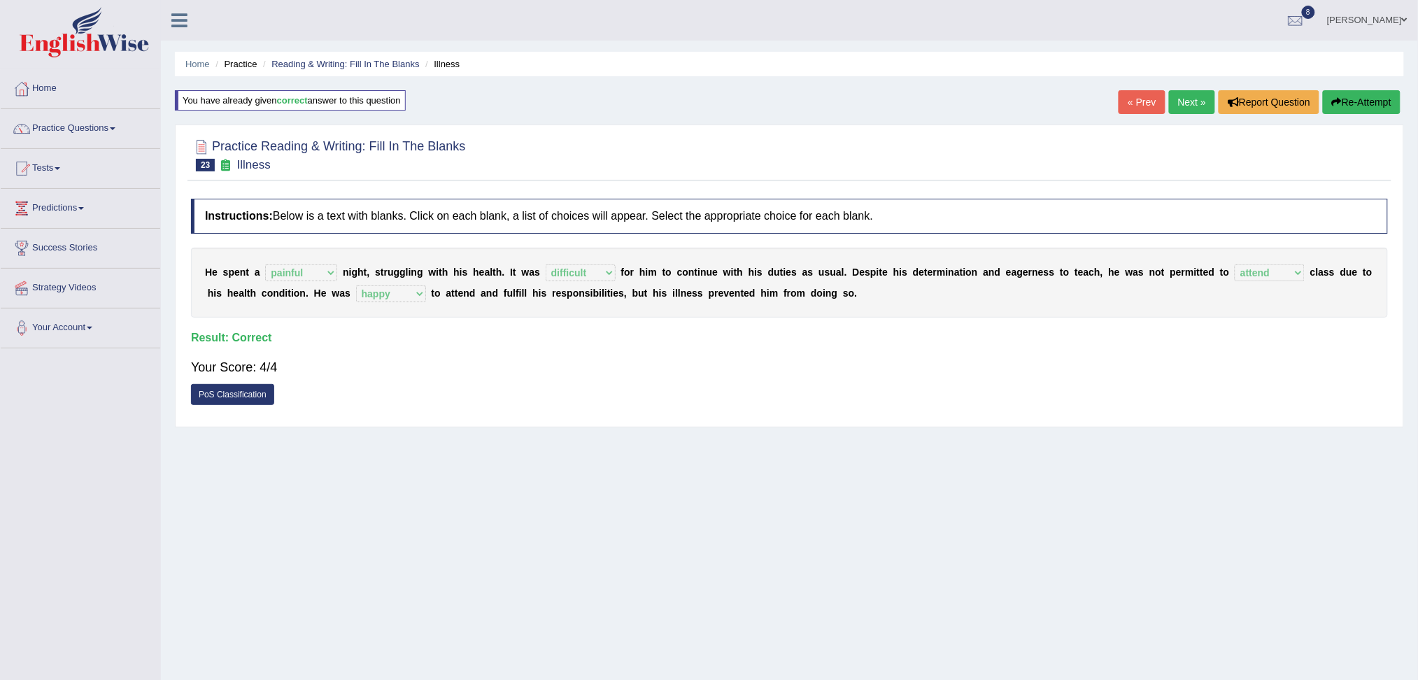
click at [1187, 99] on link "Next »" at bounding box center [1192, 102] width 46 height 24
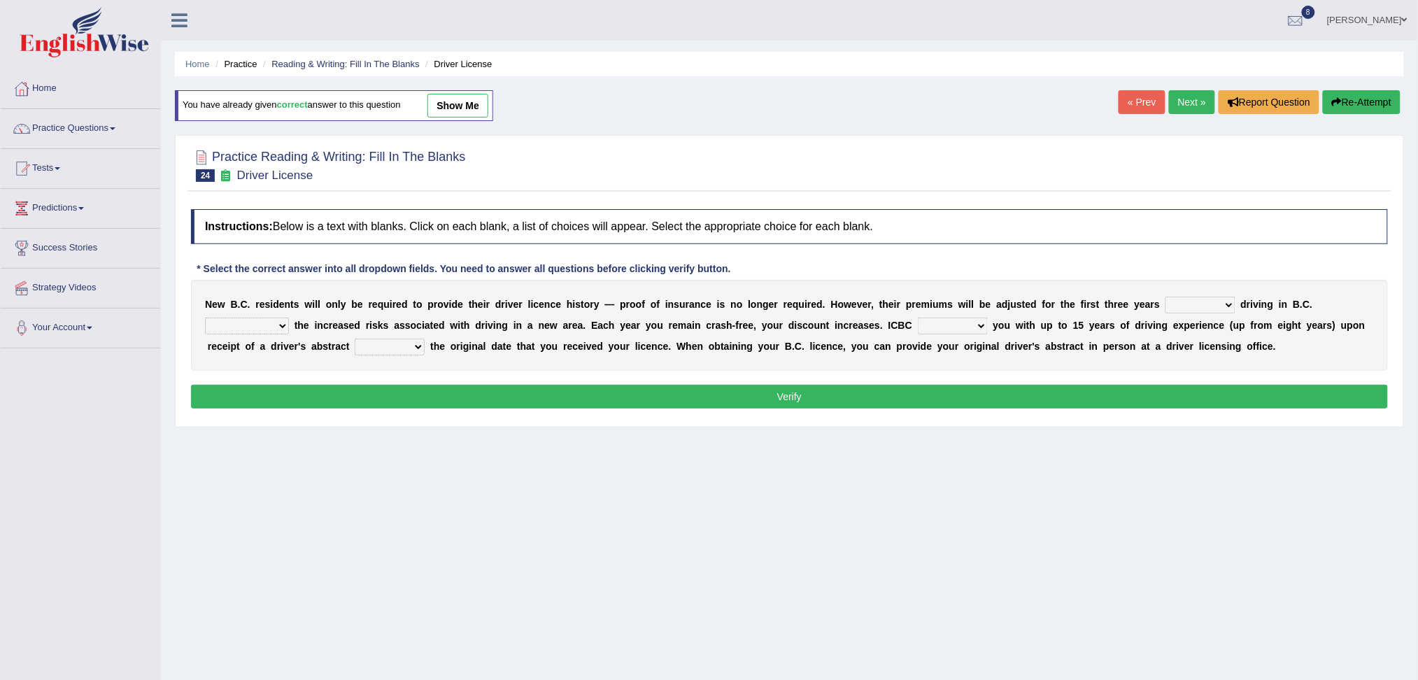
click at [1203, 297] on select "within among against of" at bounding box center [1200, 305] width 70 height 17
select select "of"
click at [1165, 297] on select "within among against of" at bounding box center [1200, 305] width 70 height 17
click at [250, 327] on select "depending on as for due to thanks to" at bounding box center [247, 326] width 84 height 17
select select "due to"
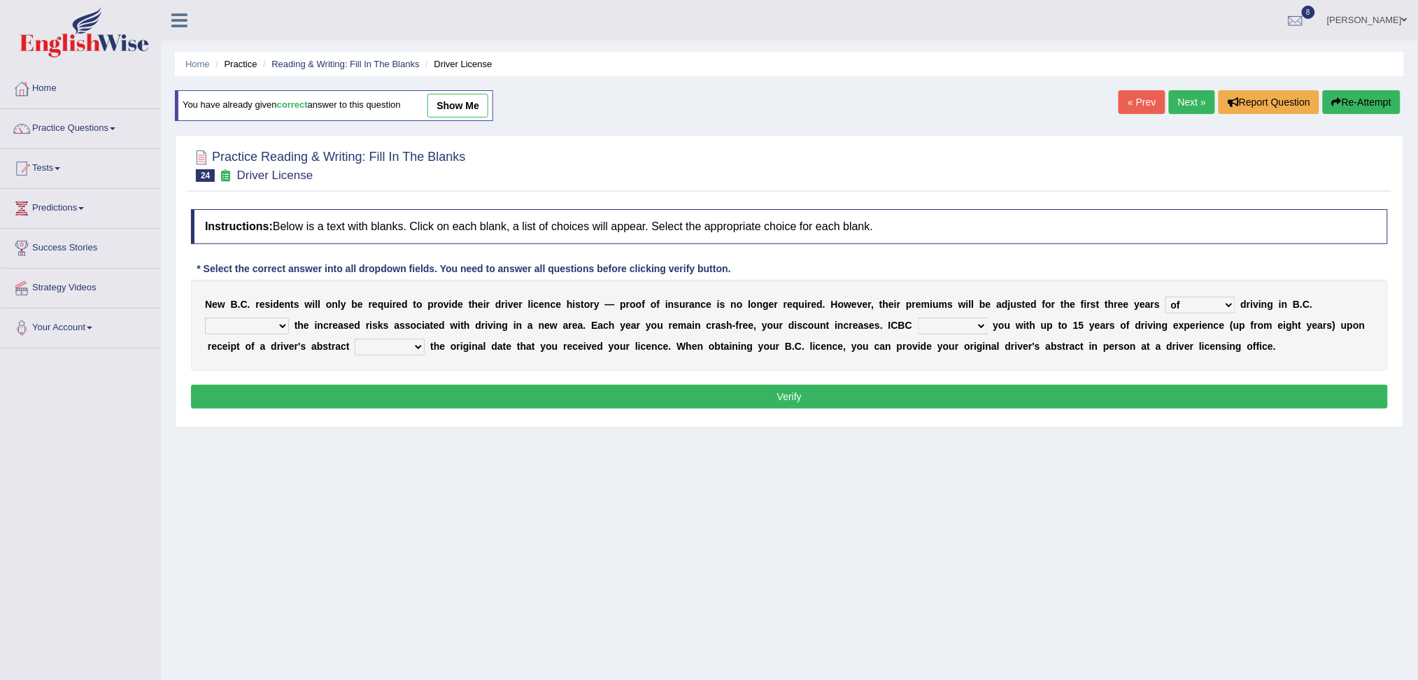
click at [205, 318] on select "depending on as for due to thanks to" at bounding box center [247, 326] width 84 height 17
click at [953, 327] on select "credited crediting credit will credit" at bounding box center [953, 326] width 70 height 17
select select "will credit"
click at [918, 318] on select "credited crediting credit will credit" at bounding box center [953, 326] width 70 height 17
click at [383, 350] on select "showing show shows shown" at bounding box center [390, 346] width 70 height 17
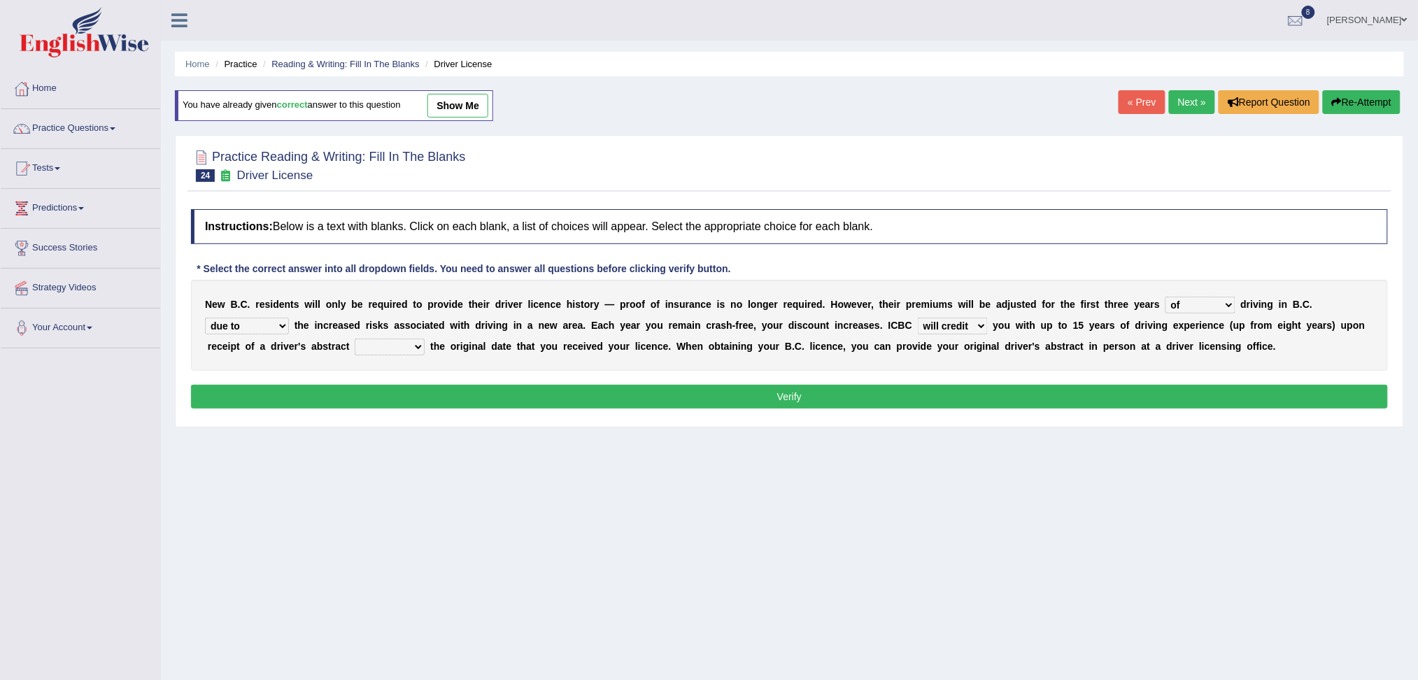
select select "showing"
click at [355, 338] on select "showing show shows shown" at bounding box center [390, 346] width 70 height 17
click at [437, 393] on button "Verify" at bounding box center [789, 397] width 1197 height 24
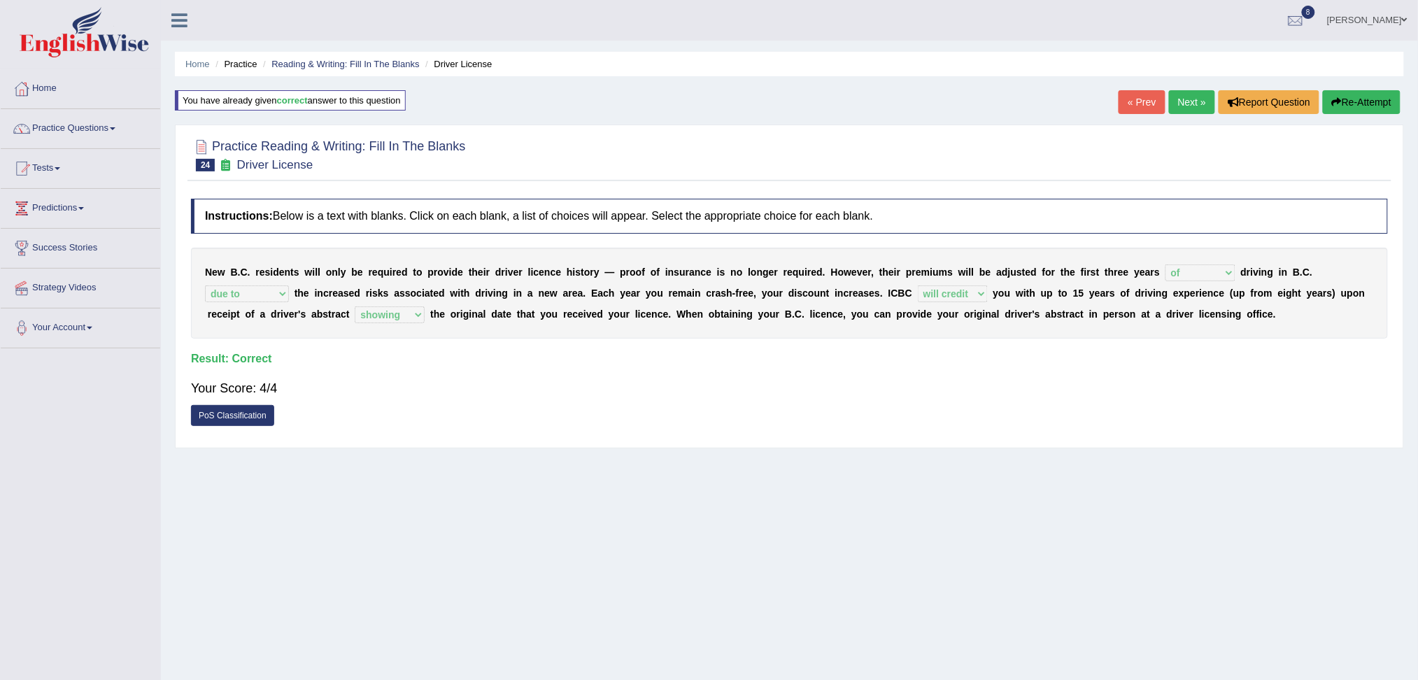
click at [1177, 101] on link "Next »" at bounding box center [1192, 102] width 46 height 24
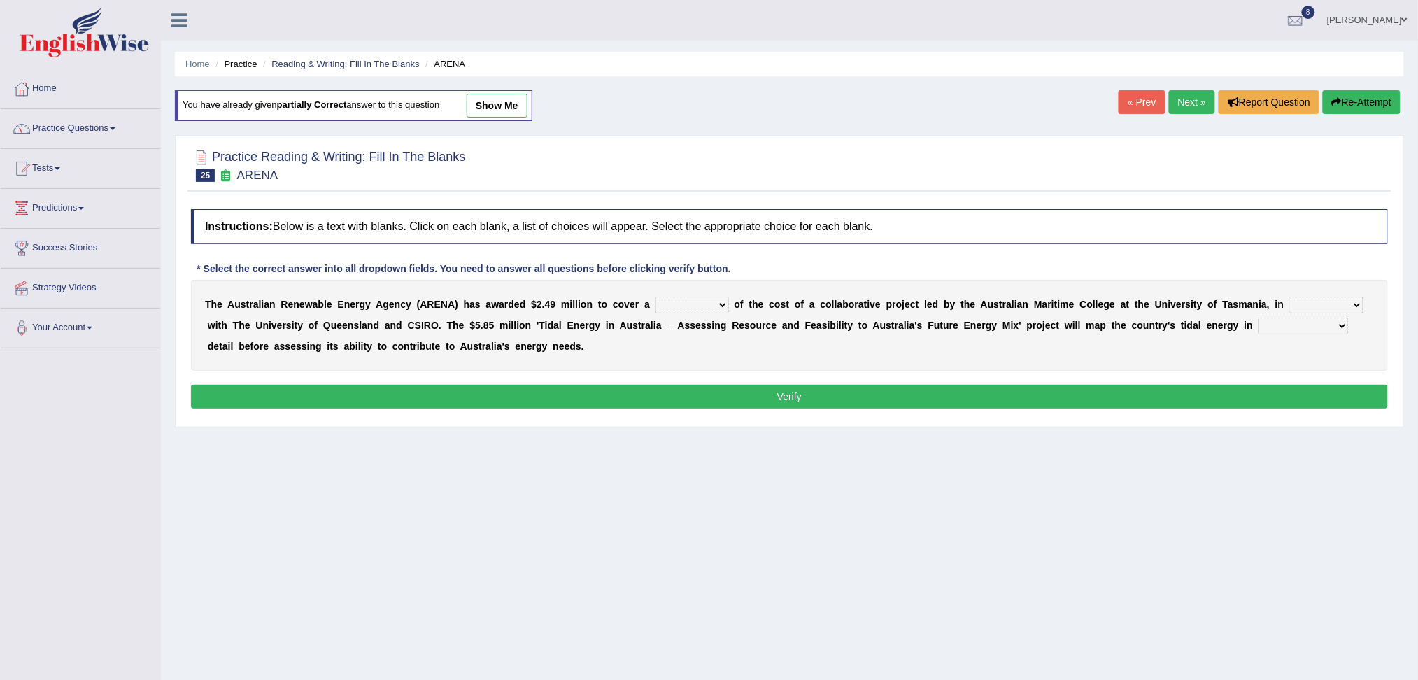
click at [717, 302] on select "wholesome total portion worth" at bounding box center [691, 305] width 73 height 17
click at [655, 297] on select "wholesome total portion worth" at bounding box center [691, 305] width 73 height 17
click at [717, 302] on select "wholesome total portion worth" at bounding box center [691, 305] width 73 height 17
select select "worth"
click at [655, 297] on select "wholesome total portion worth" at bounding box center [691, 305] width 73 height 17
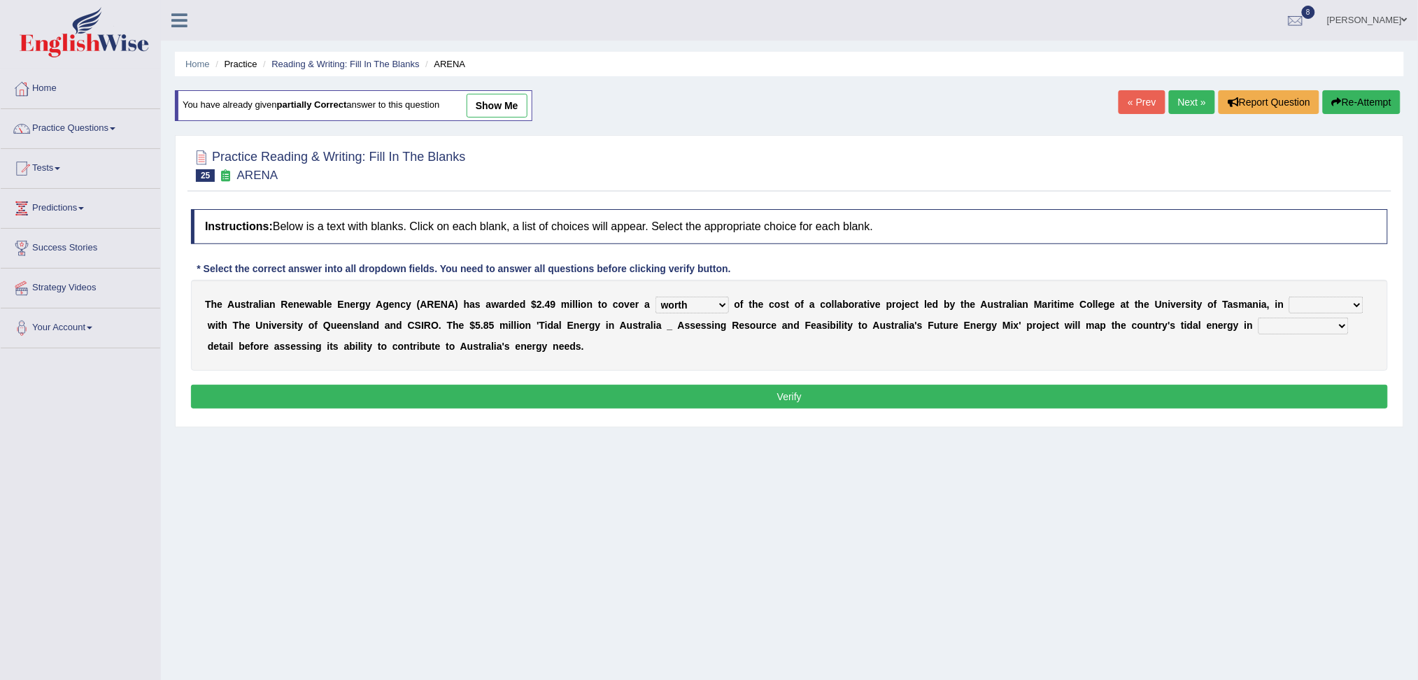
click at [1315, 303] on select "disguise contrast partnership revenge" at bounding box center [1326, 305] width 74 height 17
select select "partnership"
click at [1290, 297] on select "disguise contrast partnership revenge" at bounding box center [1326, 305] width 74 height 17
click at [690, 306] on select "wholesome total portion worth" at bounding box center [691, 305] width 73 height 17
select select "total"
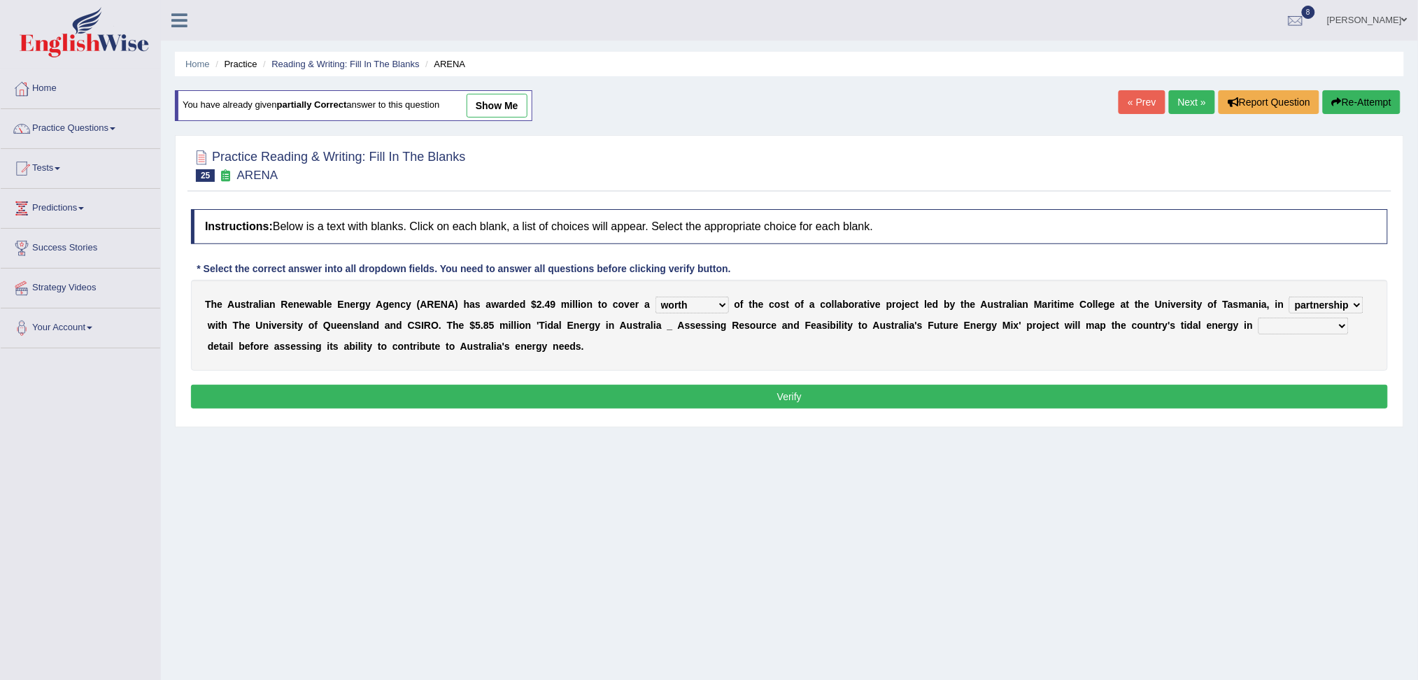
click at [655, 297] on select "wholesome total portion worth" at bounding box center [691, 305] width 73 height 17
click at [1285, 328] on select "unexpected unforgiven universal unprecedented" at bounding box center [1303, 326] width 90 height 17
select select "unprecedented"
click at [1258, 318] on select "unexpected unforgiven universal unprecedented" at bounding box center [1303, 326] width 90 height 17
click at [1134, 391] on button "Verify" at bounding box center [789, 397] width 1197 height 24
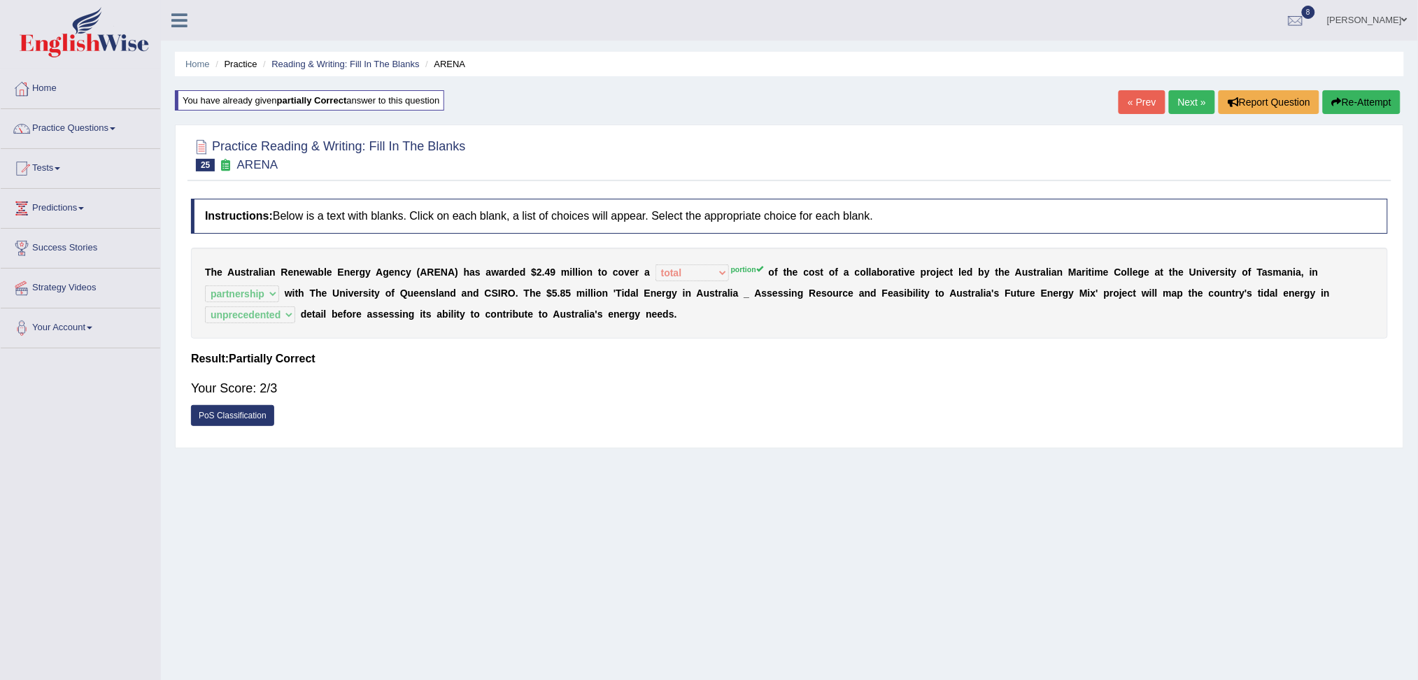
click at [1185, 103] on link "Next »" at bounding box center [1192, 102] width 46 height 24
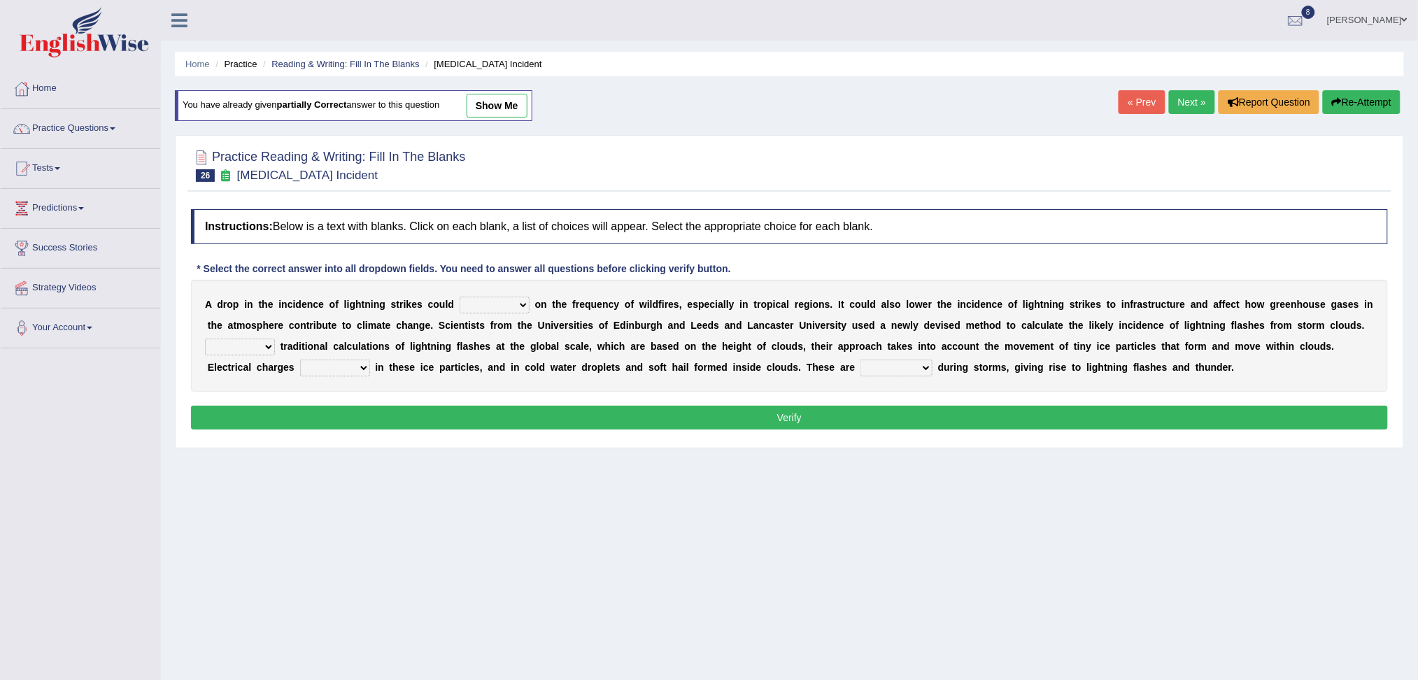
click at [497, 304] on select "dwell focus impact depend" at bounding box center [494, 305] width 70 height 17
select select "depend"
click at [459, 297] on select "dwell focus impact depend" at bounding box center [494, 305] width 70 height 17
click at [236, 344] on select "Unlike Unless Except Besides" at bounding box center [240, 346] width 70 height 17
select select "Besides"
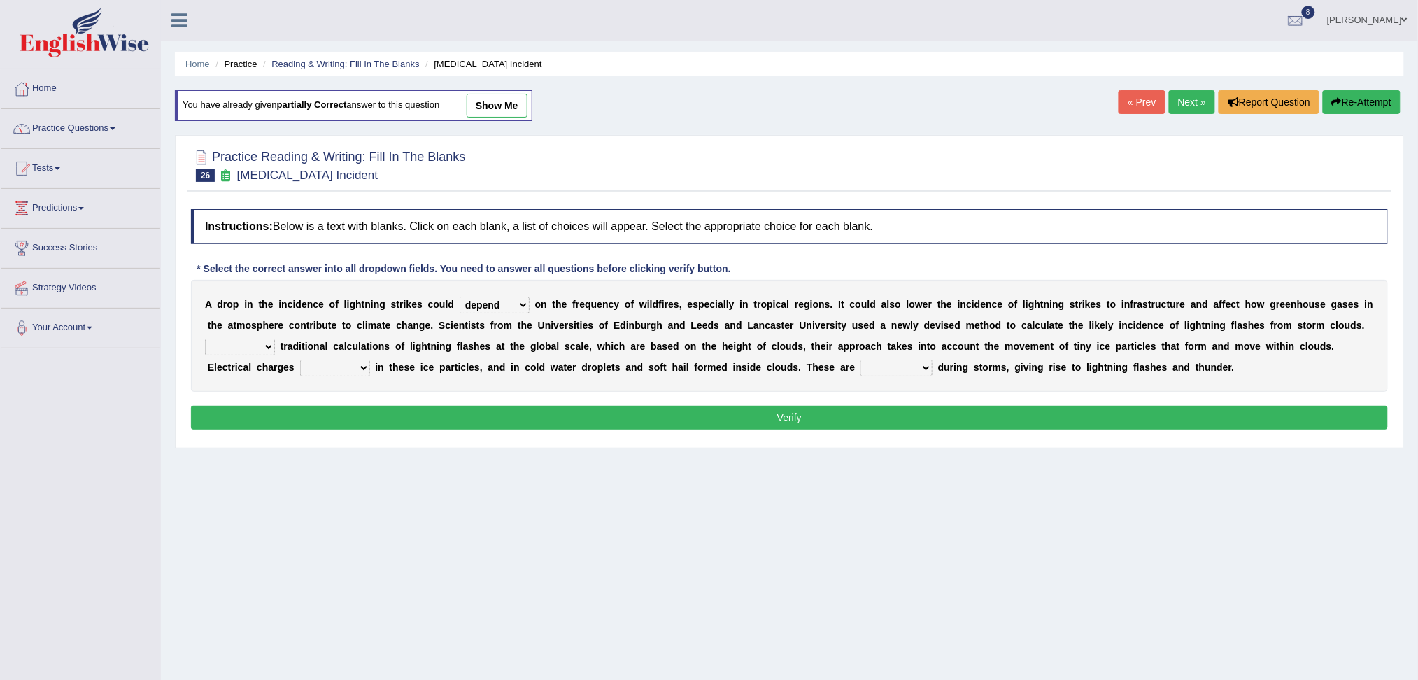
click at [205, 338] on select "Unlike Unless Except Besides" at bounding box center [240, 346] width 70 height 17
click at [341, 363] on select "run off build up mess up zoom in" at bounding box center [335, 367] width 70 height 17
select select "build up"
click at [300, 359] on select "run off build up mess up zoom in" at bounding box center [335, 367] width 70 height 17
click at [421, 419] on button "Verify" at bounding box center [789, 418] width 1197 height 24
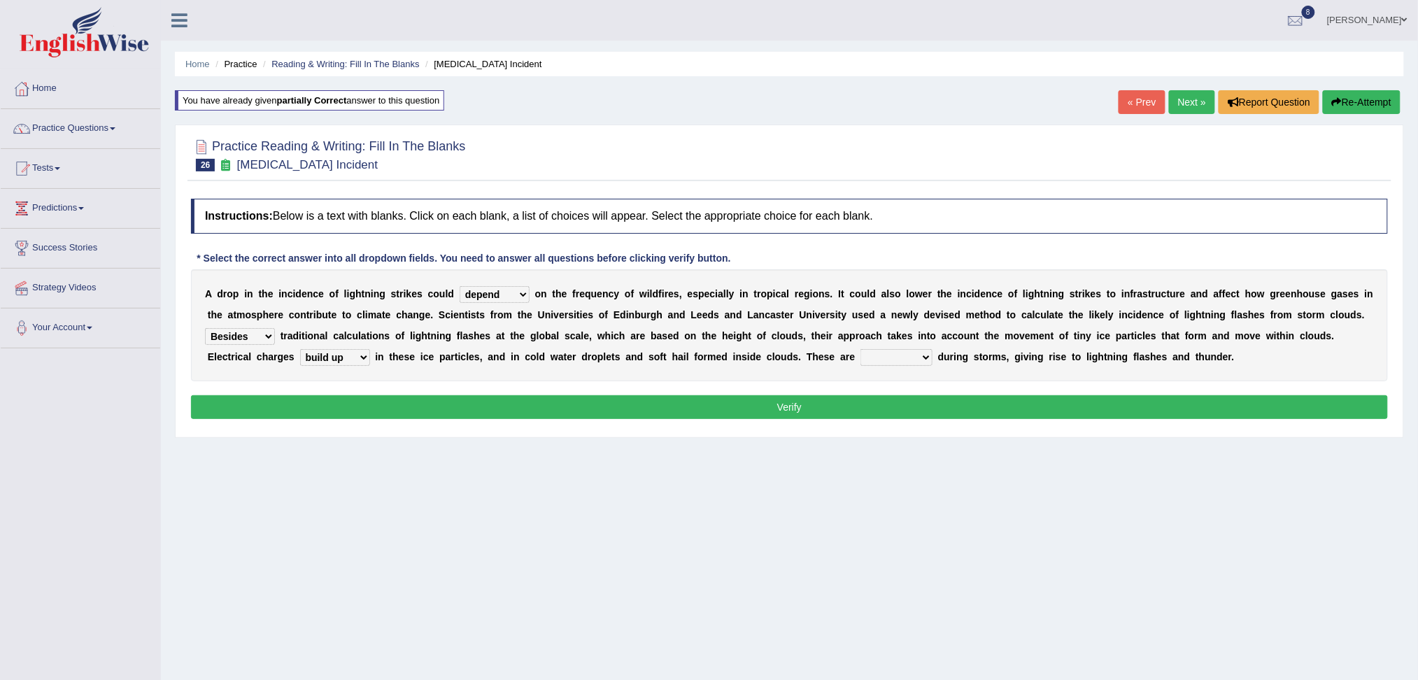
click at [892, 357] on select "collected diverted rounded discharged" at bounding box center [896, 357] width 72 height 17
select select "discharged"
click at [860, 349] on select "collected diverted rounded discharged" at bounding box center [896, 357] width 72 height 17
click at [835, 408] on button "Verify" at bounding box center [789, 407] width 1197 height 24
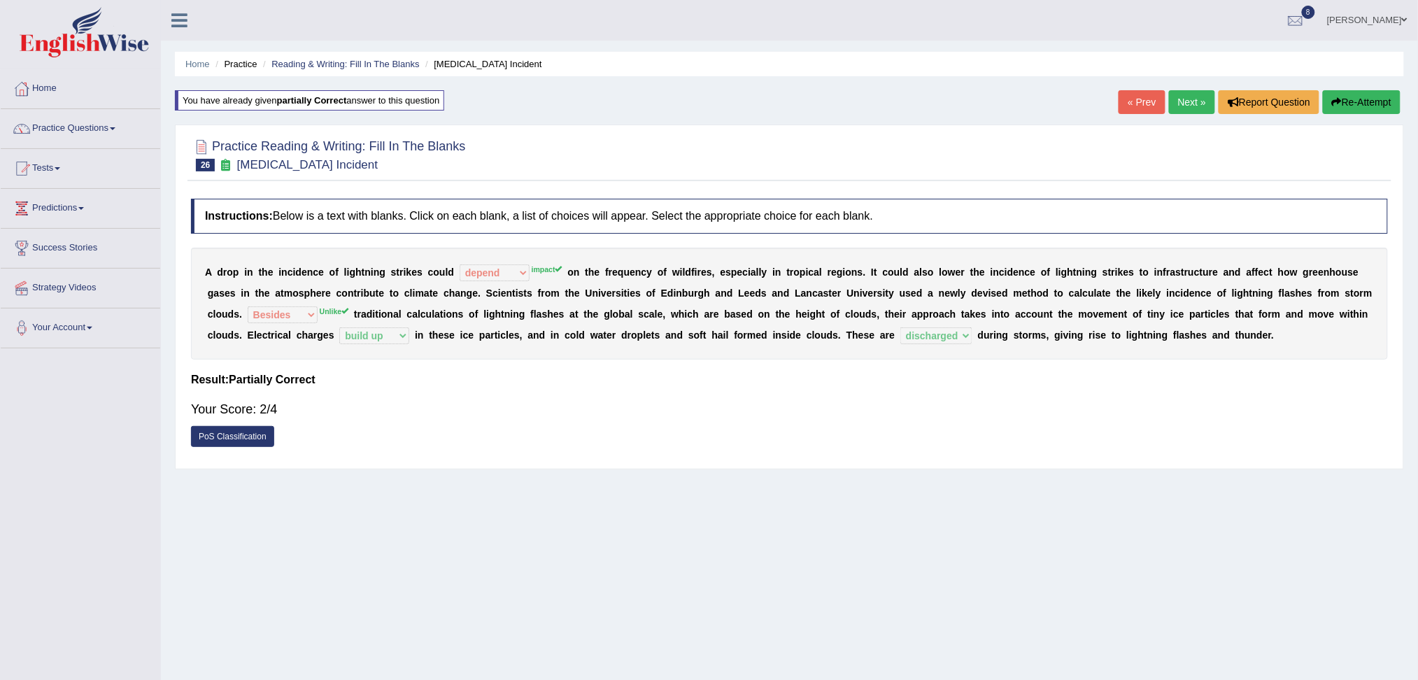
click at [1178, 105] on link "Next »" at bounding box center [1192, 102] width 46 height 24
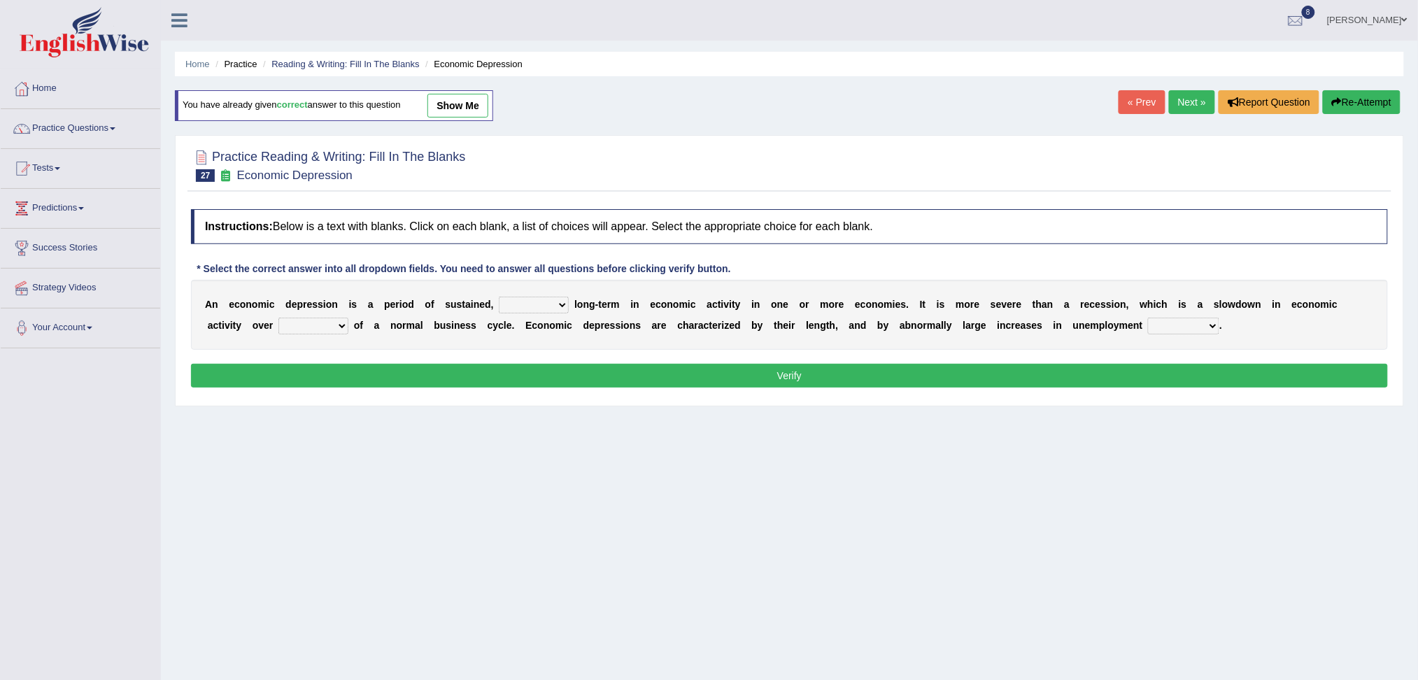
click at [519, 307] on select "variation promotion downturn reduction" at bounding box center [534, 305] width 70 height 17
select select "downturn"
click at [499, 297] on select "variation promotion downturn reduction" at bounding box center [534, 305] width 70 height 17
click at [315, 330] on select "an era the course a tally the year" at bounding box center [313, 326] width 70 height 17
select select "the course"
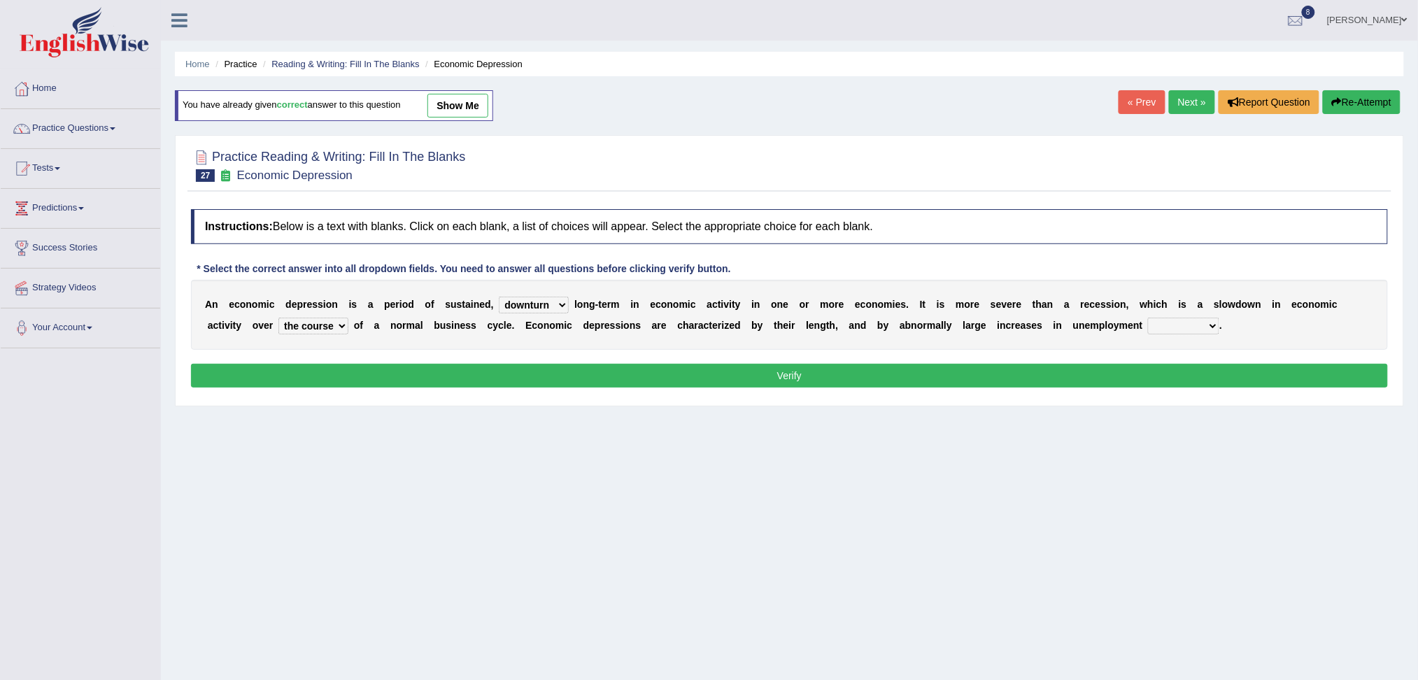
click at [278, 318] on select "an era the course a tally the year" at bounding box center [313, 326] width 70 height 17
click at [1177, 331] on select "calculation bias ratio rate" at bounding box center [1183, 326] width 71 height 17
select select "rate"
click at [1148, 318] on select "calculation bias ratio rate" at bounding box center [1183, 326] width 71 height 17
click at [941, 383] on button "Verify" at bounding box center [789, 376] width 1197 height 24
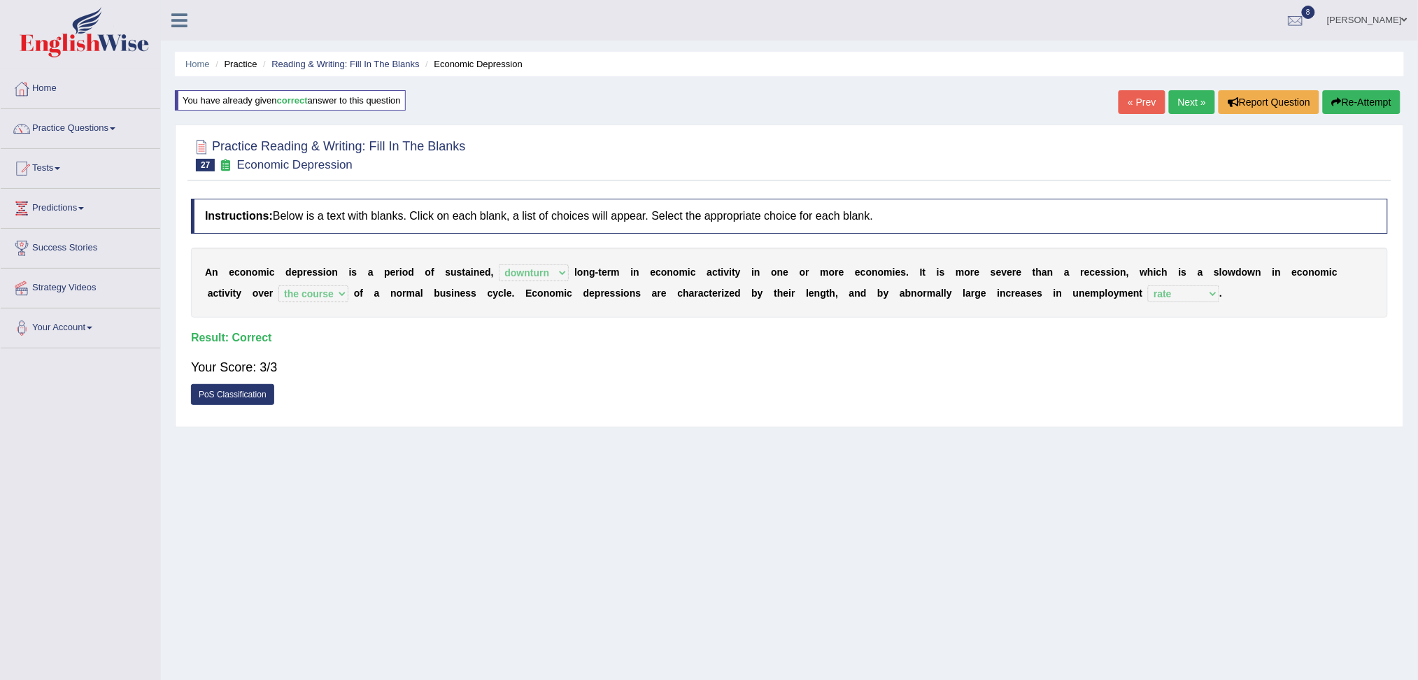
click at [1183, 110] on link "Next »" at bounding box center [1192, 102] width 46 height 24
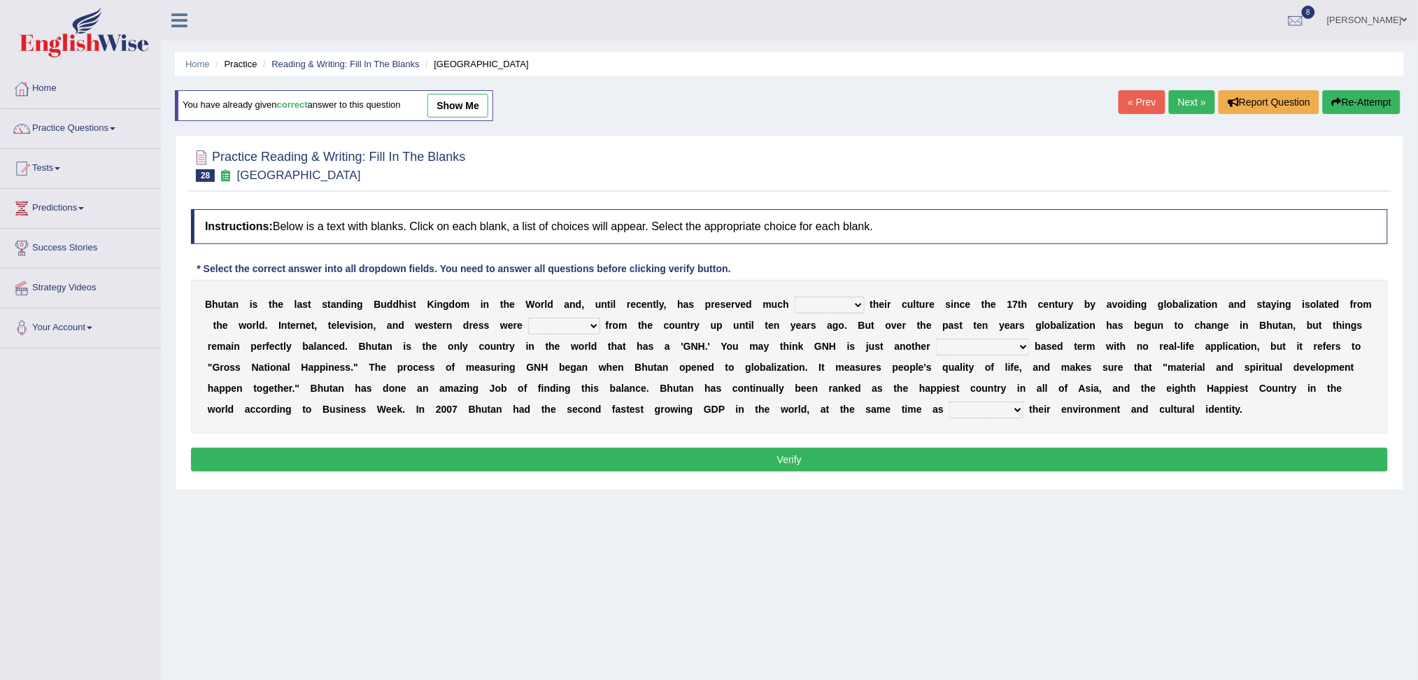
click at [841, 306] on select "of about to for" at bounding box center [829, 305] width 70 height 17
select select "of"
click at [794, 297] on select "of about to for" at bounding box center [829, 305] width 70 height 17
click at [1013, 536] on div "Home Practice Reading & Writing: Fill In The Blanks Bhutan You have already giv…" at bounding box center [789, 349] width 1257 height 699
click at [576, 325] on select "summoned observed displayed banned" at bounding box center [564, 326] width 72 height 17
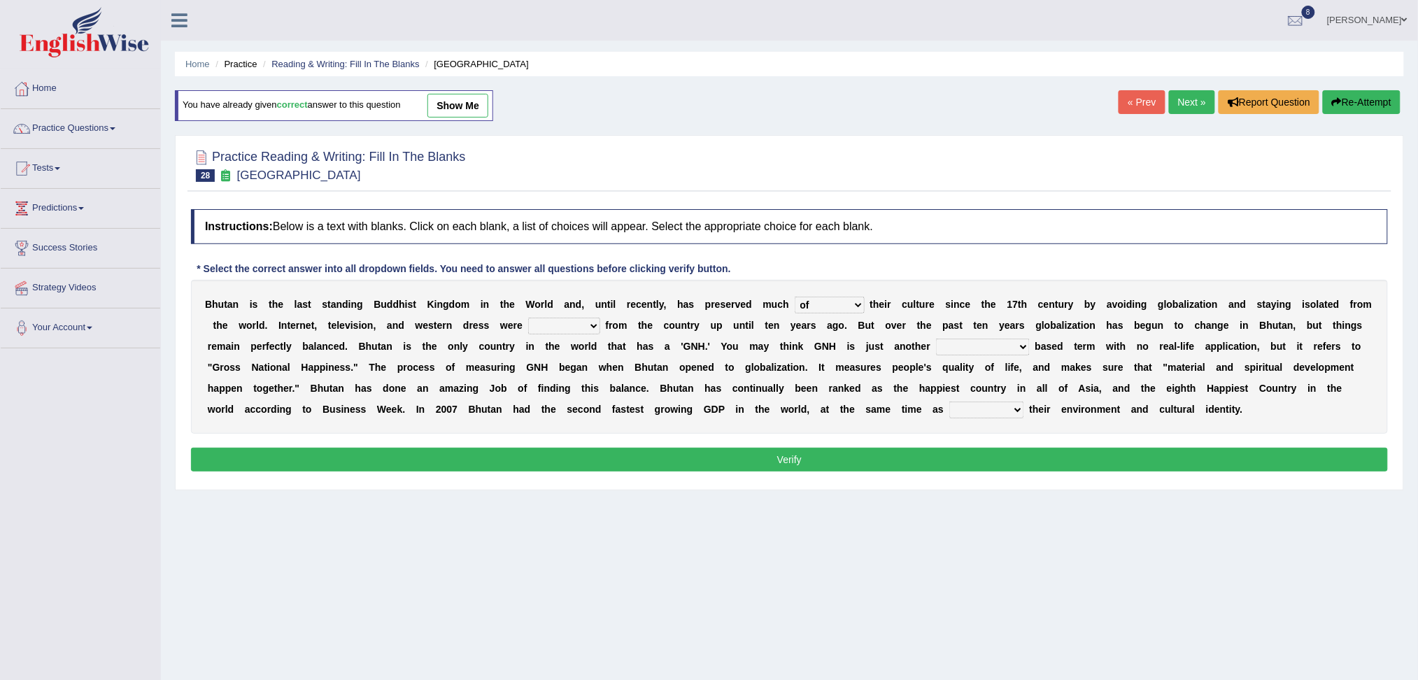
select select "displayed"
click at [528, 318] on select "summoned observed displayed banned" at bounding box center [564, 326] width 72 height 17
click at [967, 349] on select "statistically barely overwhelmingly roughly" at bounding box center [983, 346] width 94 height 17
select select "statistically"
click at [936, 338] on select "statistically barely overwhelmingly roughly" at bounding box center [983, 346] width 94 height 17
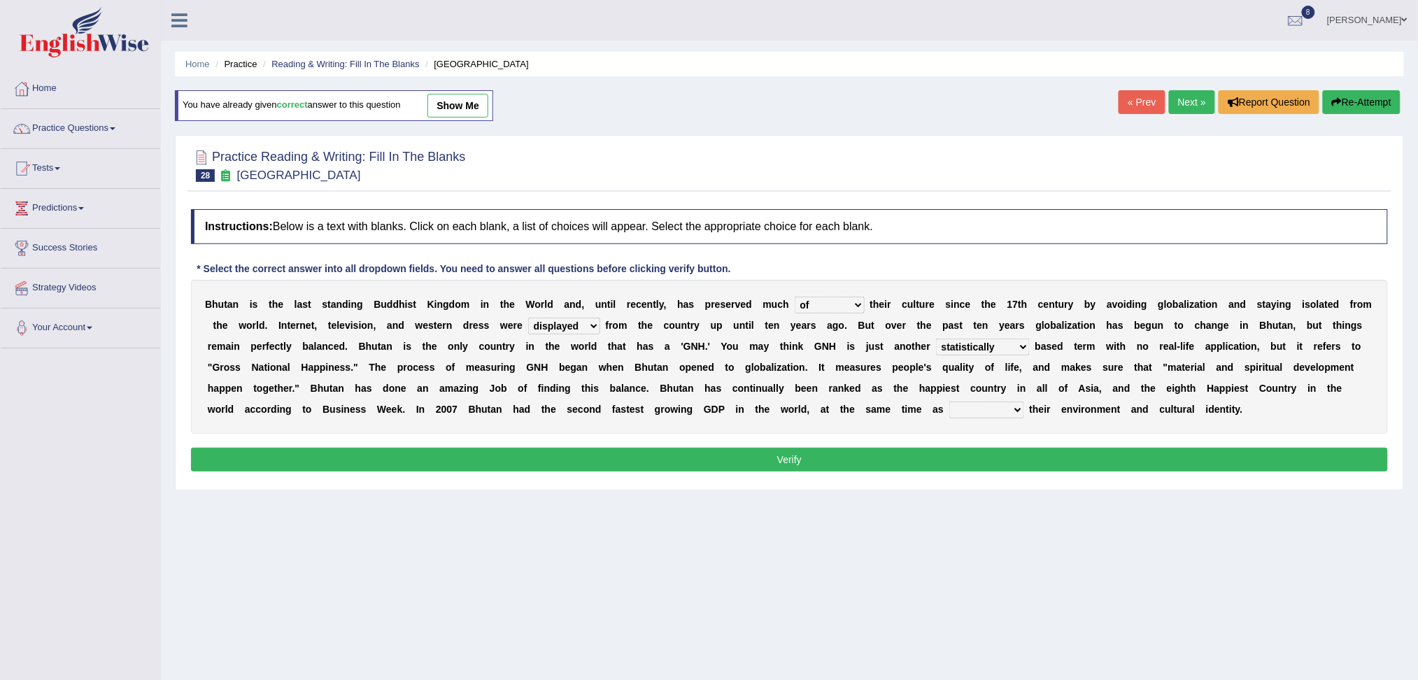
click at [967, 404] on select "demeaning intruding maintaining mourning" at bounding box center [986, 409] width 75 height 17
select select "maintaining"
click at [949, 401] on select "demeaning intruding maintaining mourning" at bounding box center [986, 409] width 75 height 17
click at [707, 459] on button "Verify" at bounding box center [789, 460] width 1197 height 24
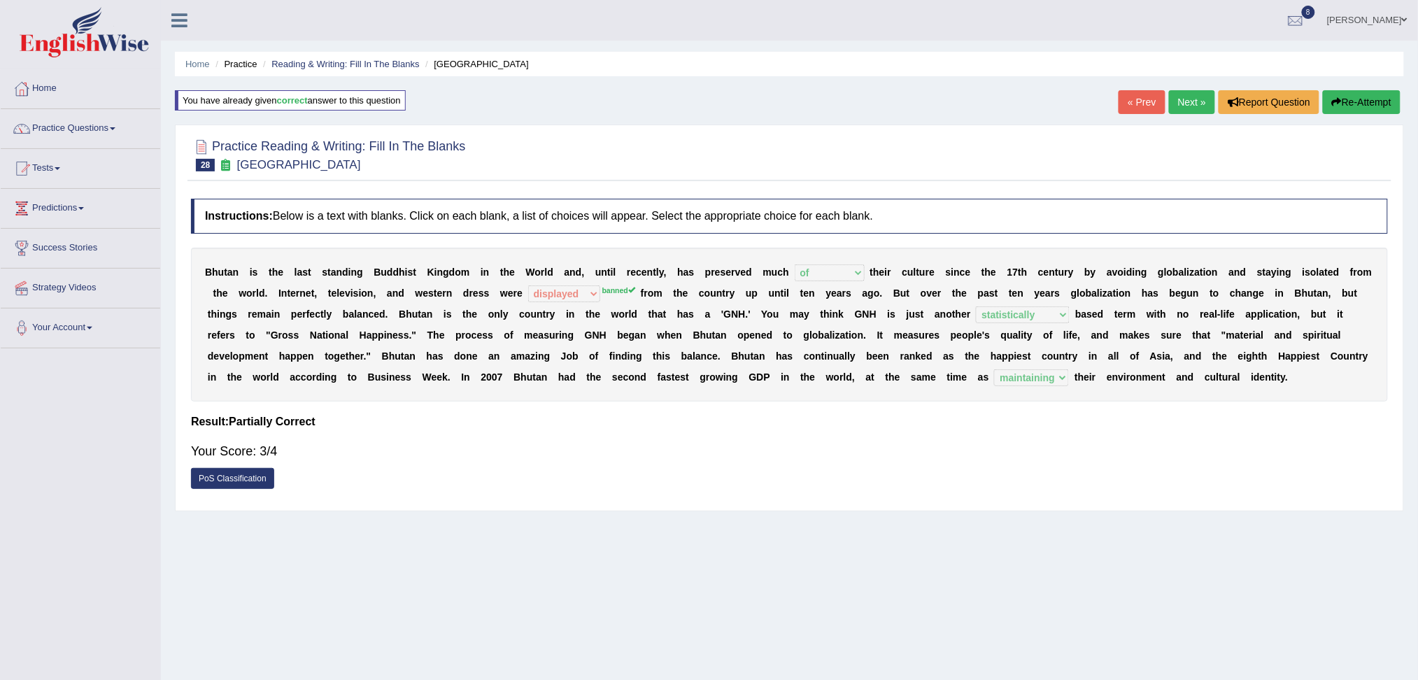
click at [1179, 94] on link "Next »" at bounding box center [1192, 102] width 46 height 24
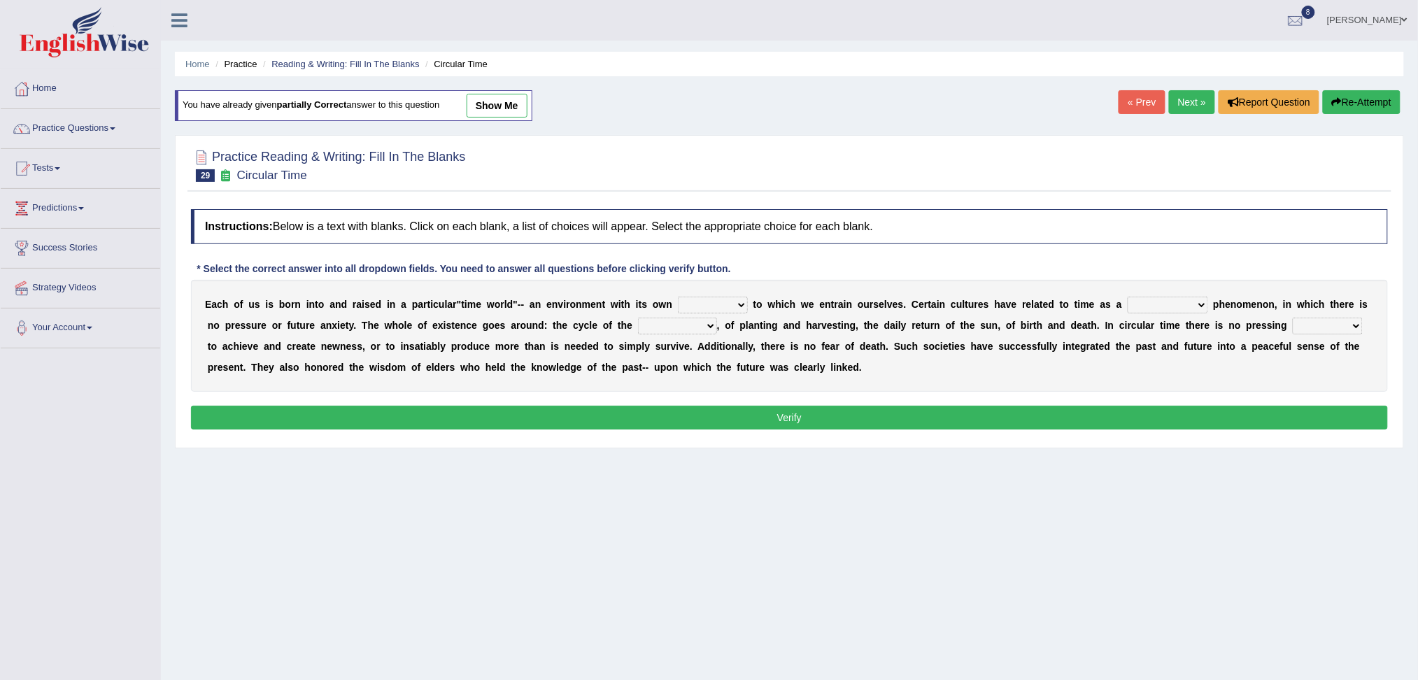
click at [703, 304] on select "area shape rhythm inclination" at bounding box center [713, 305] width 70 height 17
select select "rhythm"
click at [678, 297] on select "area shape rhythm inclination" at bounding box center [713, 305] width 70 height 17
click at [1167, 302] on select "cyclical conventional recycling cylindrical" at bounding box center [1167, 305] width 80 height 17
select select "cyclical"
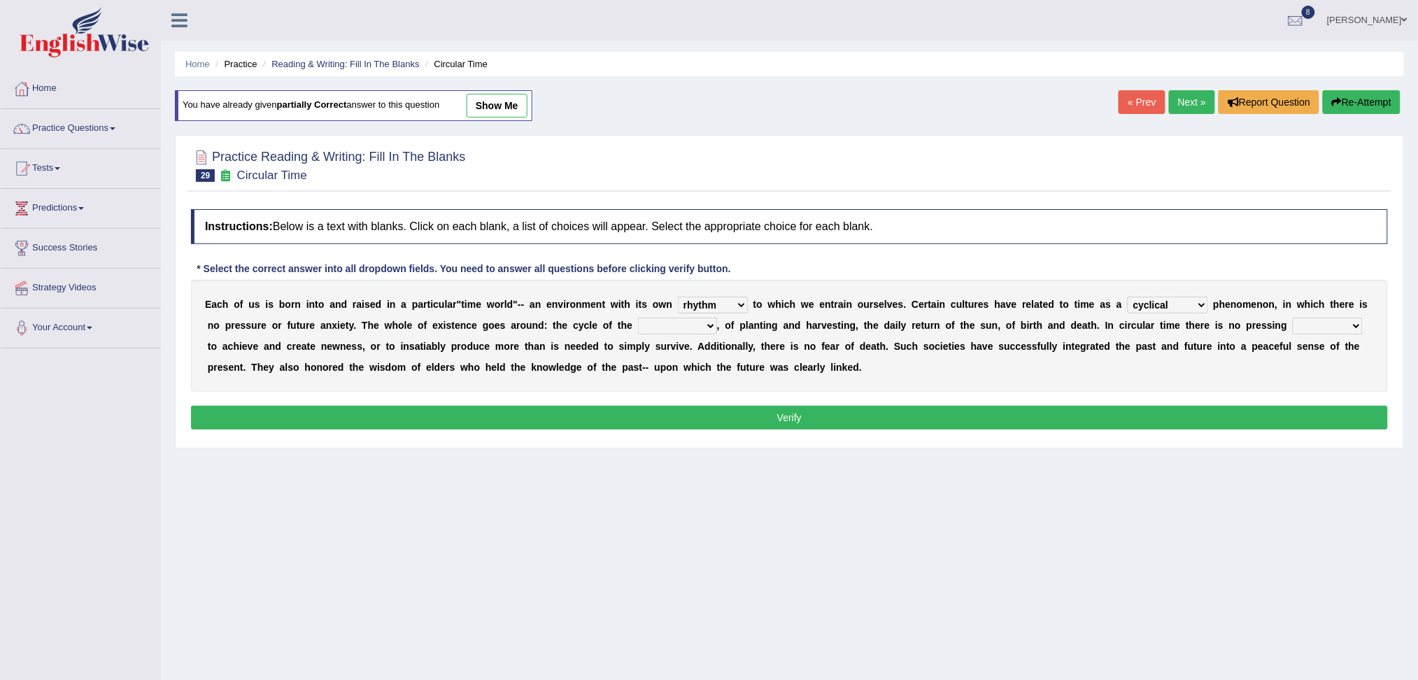
click at [1127, 297] on select "cyclical conventional recycling cylindrical" at bounding box center [1167, 305] width 80 height 17
click at [666, 324] on select "days seasons arrangement periods" at bounding box center [677, 326] width 79 height 17
select select "periods"
click at [638, 318] on select "days seasons arrangement periods" at bounding box center [677, 326] width 79 height 17
click at [1309, 323] on select "issue point cause need" at bounding box center [1327, 326] width 70 height 17
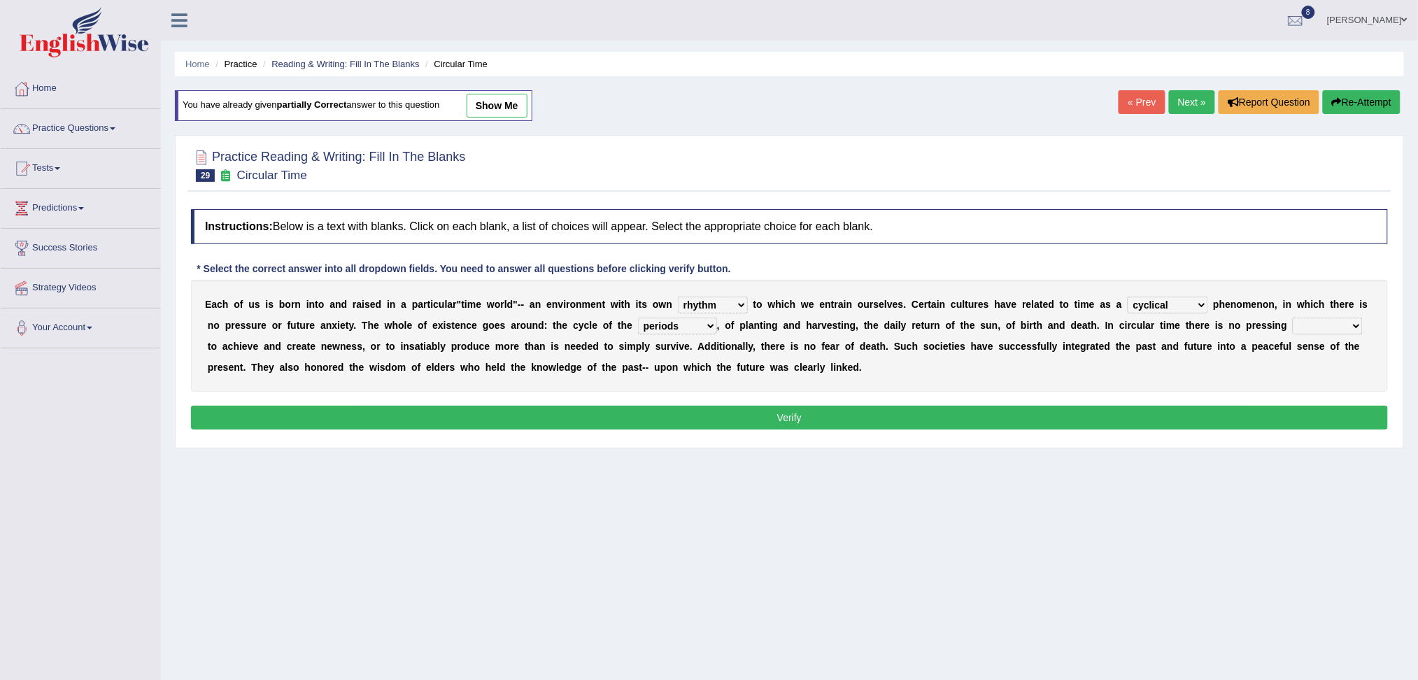
click at [1293, 318] on select "issue point cause need" at bounding box center [1327, 326] width 70 height 17
click at [1309, 323] on select "issue point cause need" at bounding box center [1327, 326] width 70 height 17
select select "cause"
click at [1293, 318] on select "issue point cause need" at bounding box center [1327, 326] width 70 height 17
click at [987, 419] on button "Verify" at bounding box center [789, 418] width 1197 height 24
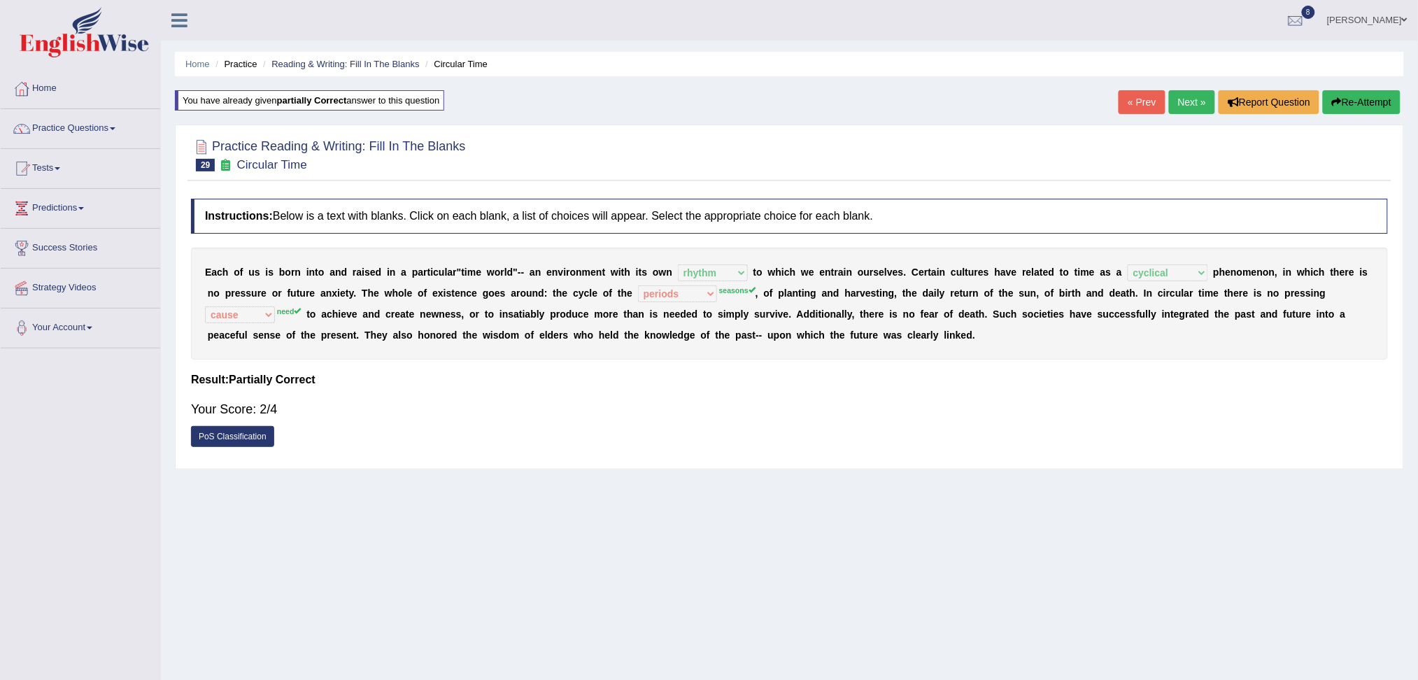
click at [1181, 104] on link "Next »" at bounding box center [1192, 102] width 46 height 24
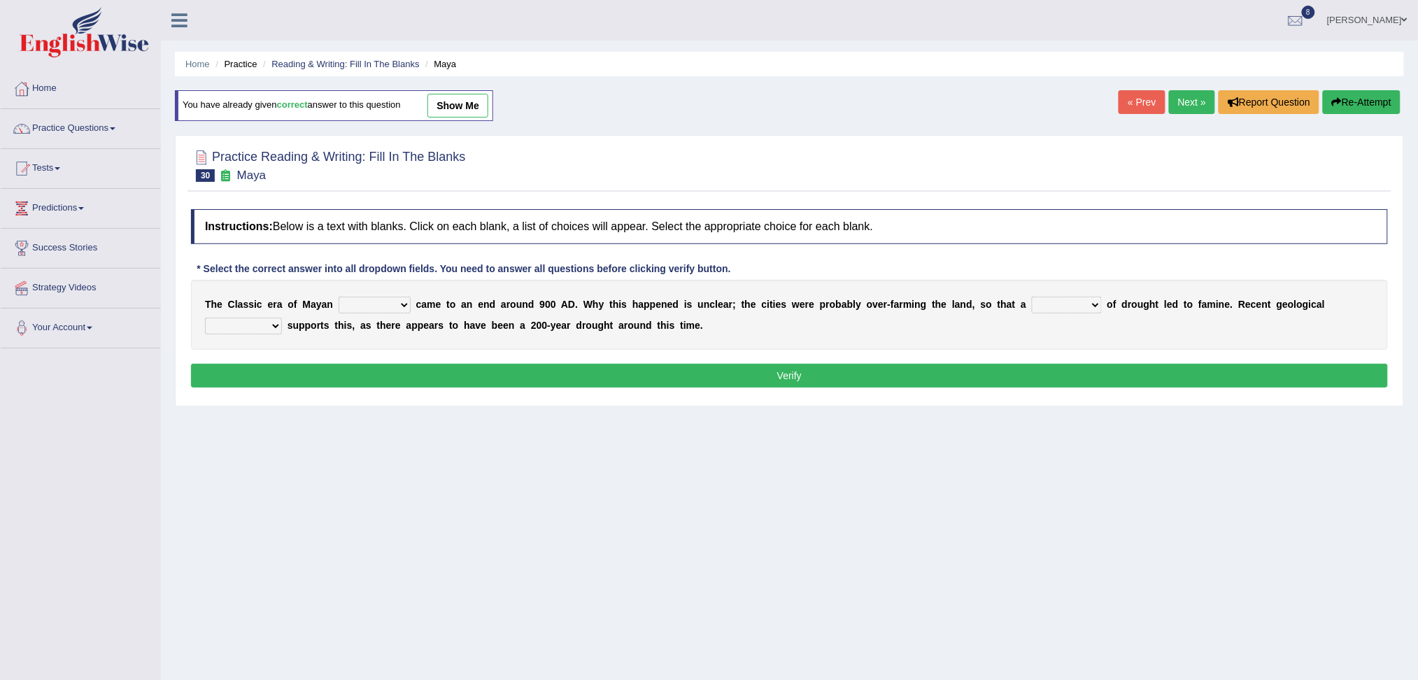
click at [353, 306] on select "community society civilization class" at bounding box center [374, 305] width 72 height 17
select select "civilization"
click at [338, 297] on select "community society civilization class" at bounding box center [374, 305] width 72 height 17
click at [1063, 303] on select "time period range phase" at bounding box center [1067, 305] width 70 height 17
select select "period"
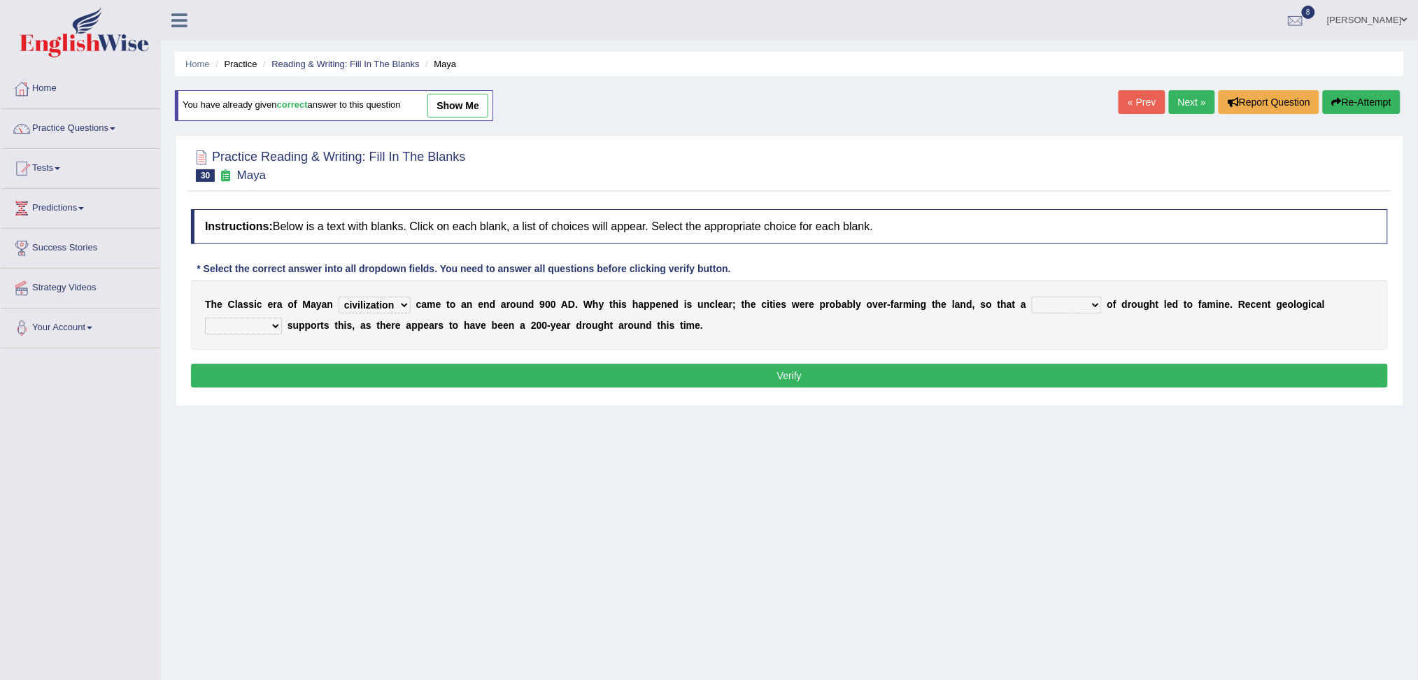
click at [1032, 297] on select "time period range phase" at bounding box center [1067, 305] width 70 height 17
click at [260, 334] on div "T h e C l a s s i c e r a o f M [PERSON_NAME] community society civilization cl…" at bounding box center [789, 315] width 1197 height 70
click at [248, 329] on select "research test examination exploitation" at bounding box center [243, 326] width 77 height 17
select select "research"
click at [205, 318] on select "research test examination exploitation" at bounding box center [243, 326] width 77 height 17
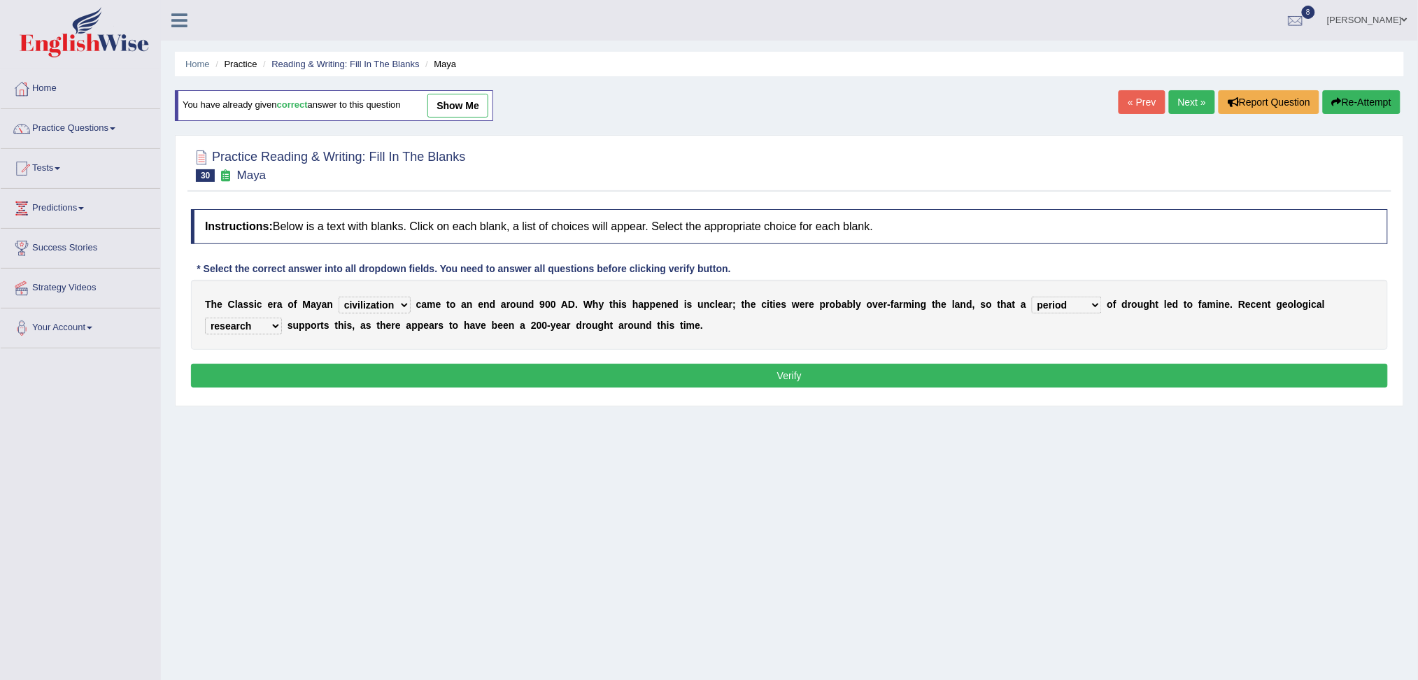
click at [348, 371] on button "Verify" at bounding box center [789, 376] width 1197 height 24
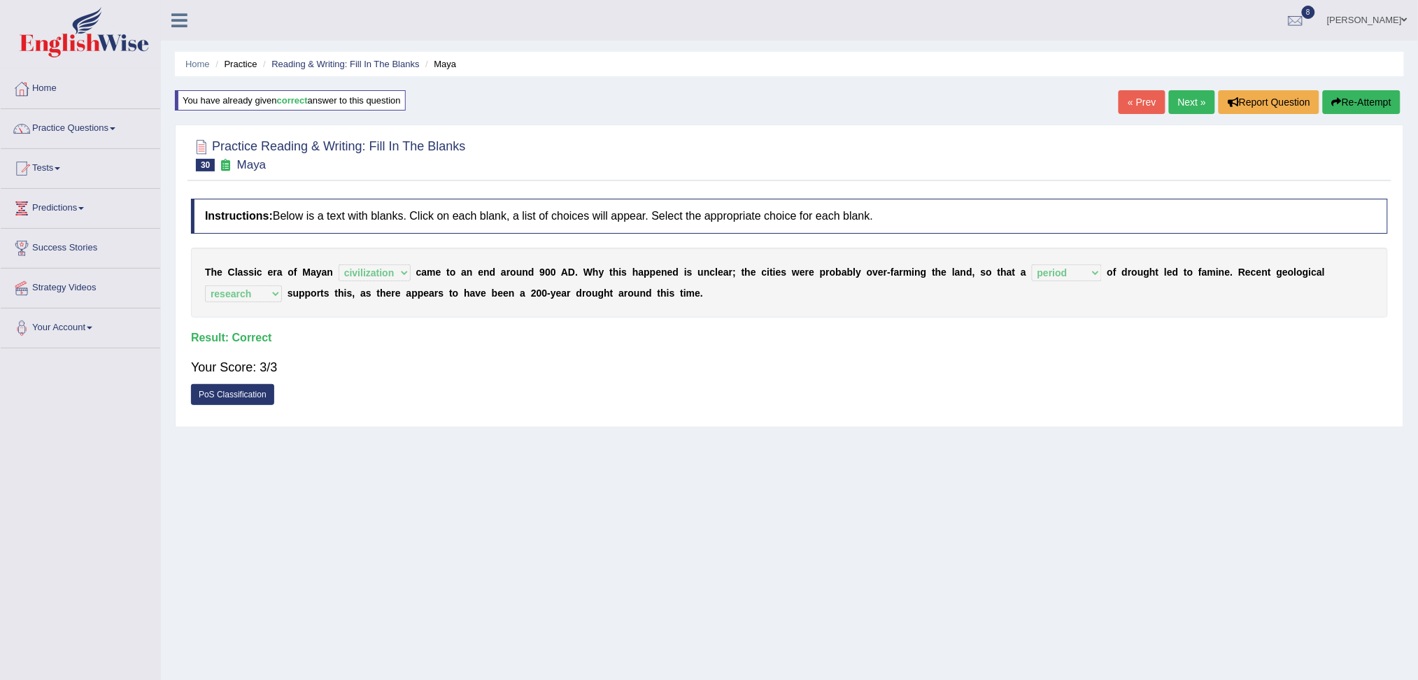
click at [1185, 100] on link "Next »" at bounding box center [1192, 102] width 46 height 24
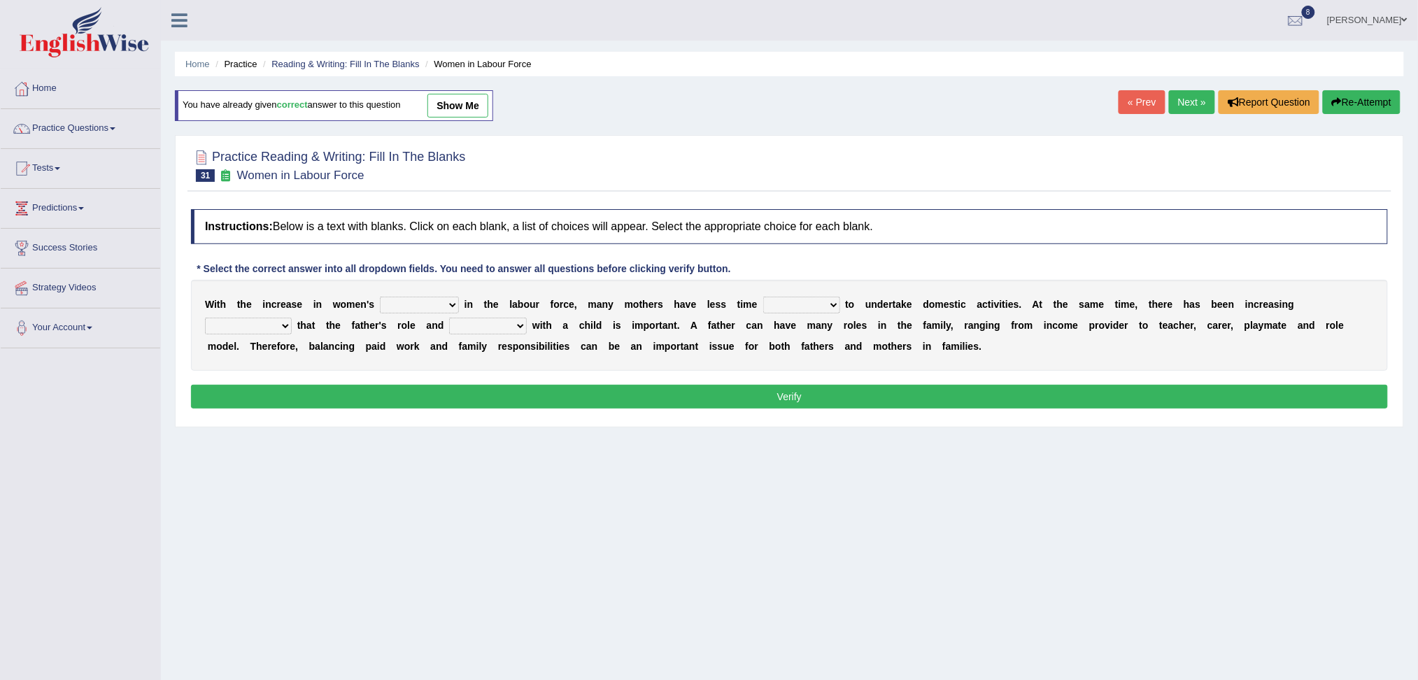
click at [418, 307] on select "attendance substitution participation definition" at bounding box center [419, 305] width 79 height 17
select select "participation"
click at [380, 297] on select "attendance substitution participation definition" at bounding box center [419, 305] width 79 height 17
click at [813, 309] on select "available related consumable useful" at bounding box center [801, 305] width 77 height 17
select select "available"
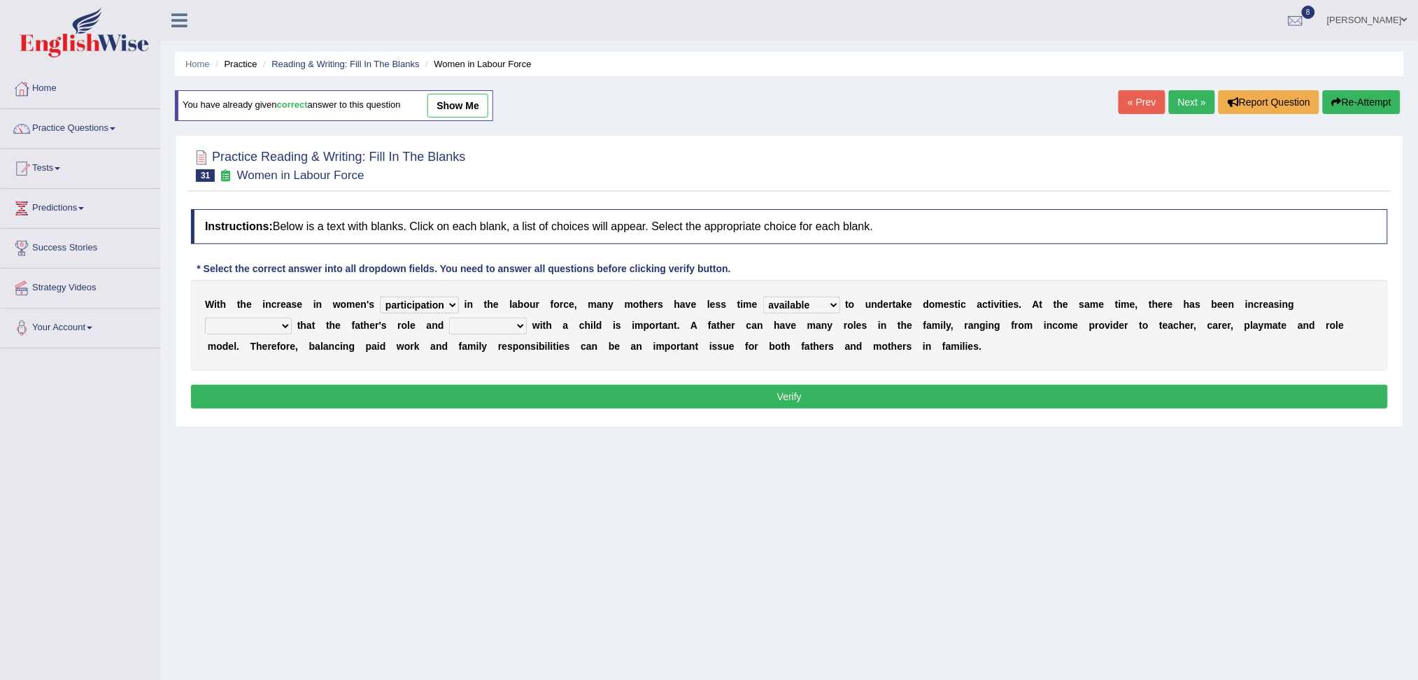
click at [764, 297] on select "available related consumable useful" at bounding box center [801, 305] width 77 height 17
click at [248, 318] on select "recognition discrimination resolution recreation" at bounding box center [248, 326] width 87 height 17
select select "recognition"
click at [205, 318] on select "recognition discrimination resolution recreation" at bounding box center [248, 326] width 87 height 17
click at [504, 331] on select "scholarship realtionship worship employment" at bounding box center [488, 326] width 78 height 17
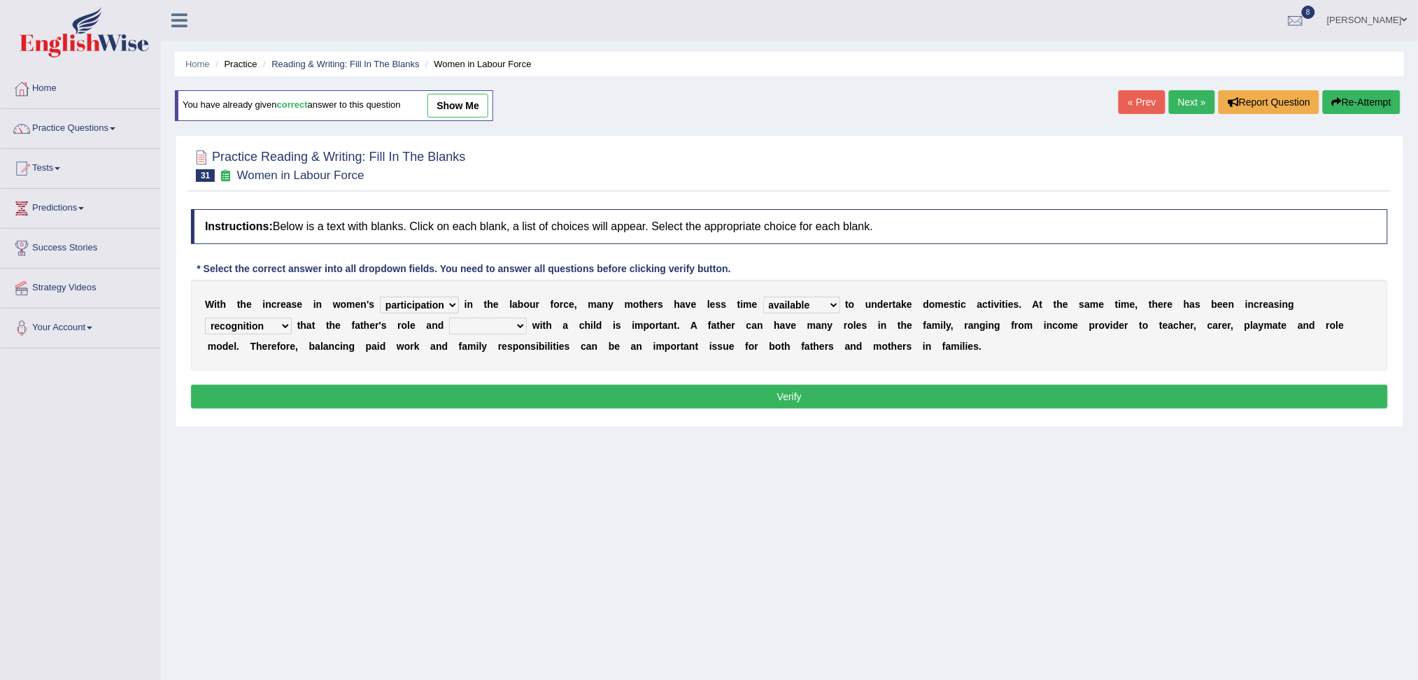
select select "realtionship"
click at [450, 318] on select "scholarship realtionship worship employment" at bounding box center [488, 326] width 78 height 17
click at [523, 387] on button "Verify" at bounding box center [789, 397] width 1197 height 24
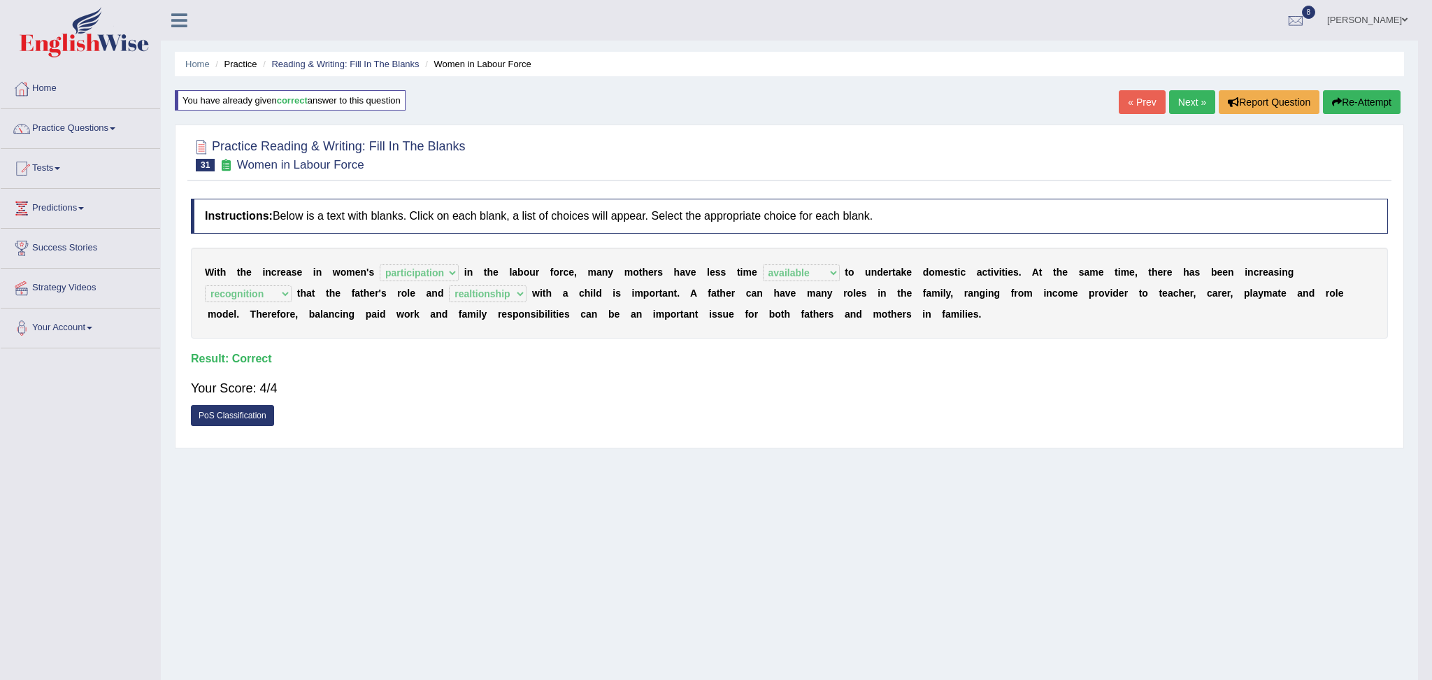
click at [1190, 104] on body "Toggle navigation Home Practice Questions Speaking Practice Read Aloud Repeat S…" at bounding box center [716, 340] width 1432 height 680
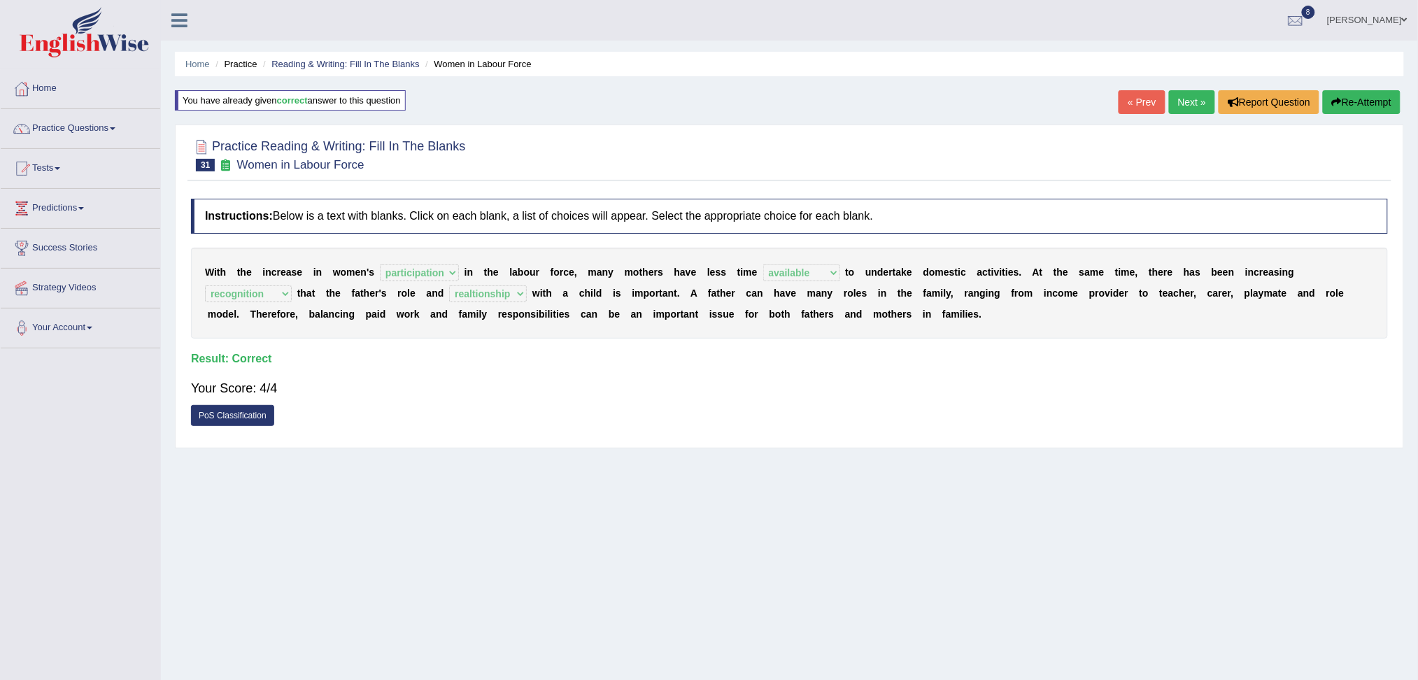
click at [1190, 104] on link "Next »" at bounding box center [1192, 102] width 46 height 24
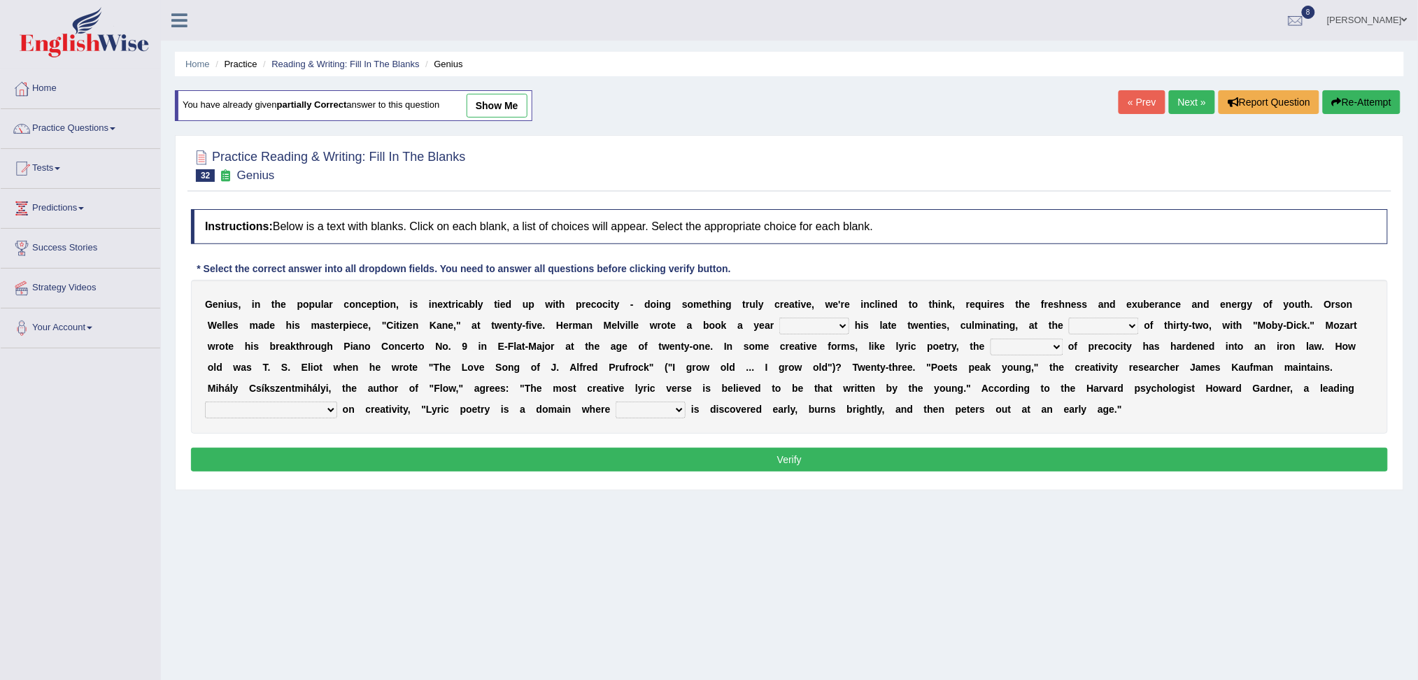
click at [1183, 106] on link "Next »" at bounding box center [1192, 102] width 46 height 24
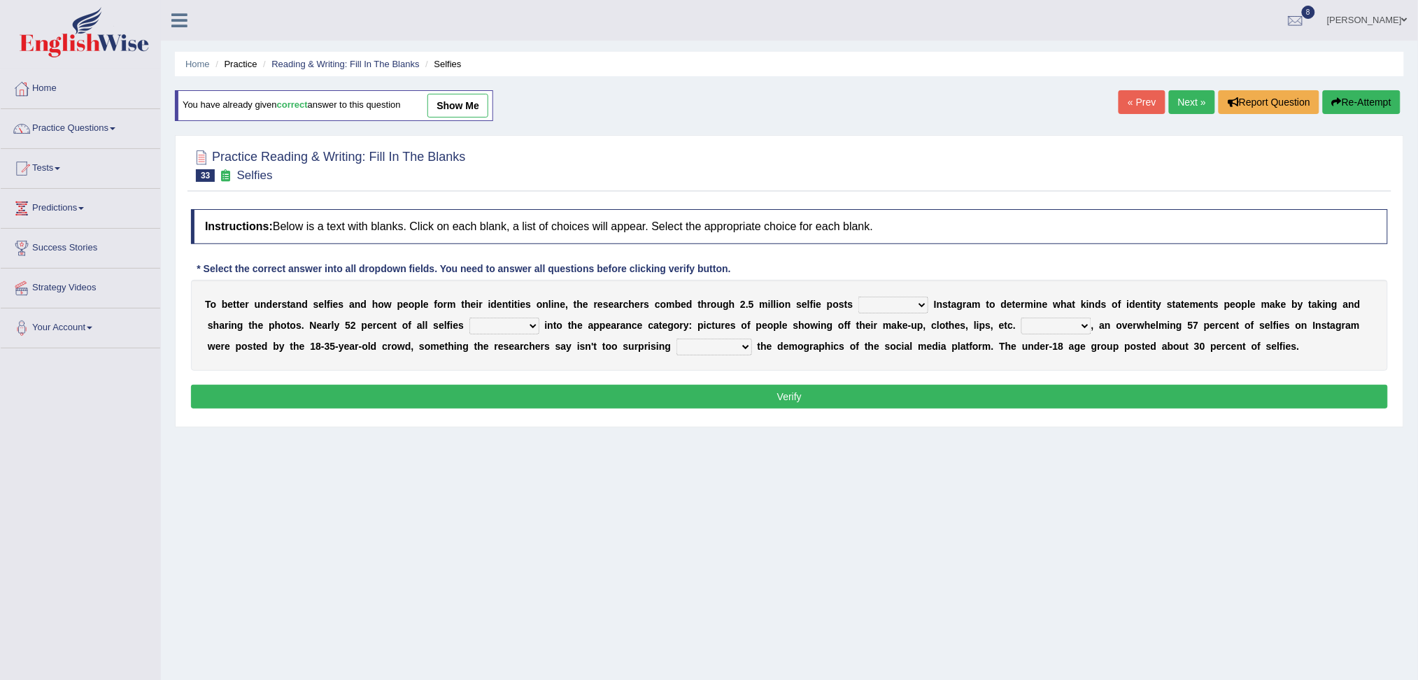
click at [869, 306] on select "of in above on" at bounding box center [893, 305] width 70 height 17
select select "on"
click at [858, 297] on select "of in above on" at bounding box center [893, 305] width 70 height 17
click at [493, 329] on select "fall fallen fell falls" at bounding box center [504, 326] width 70 height 17
select select "fell"
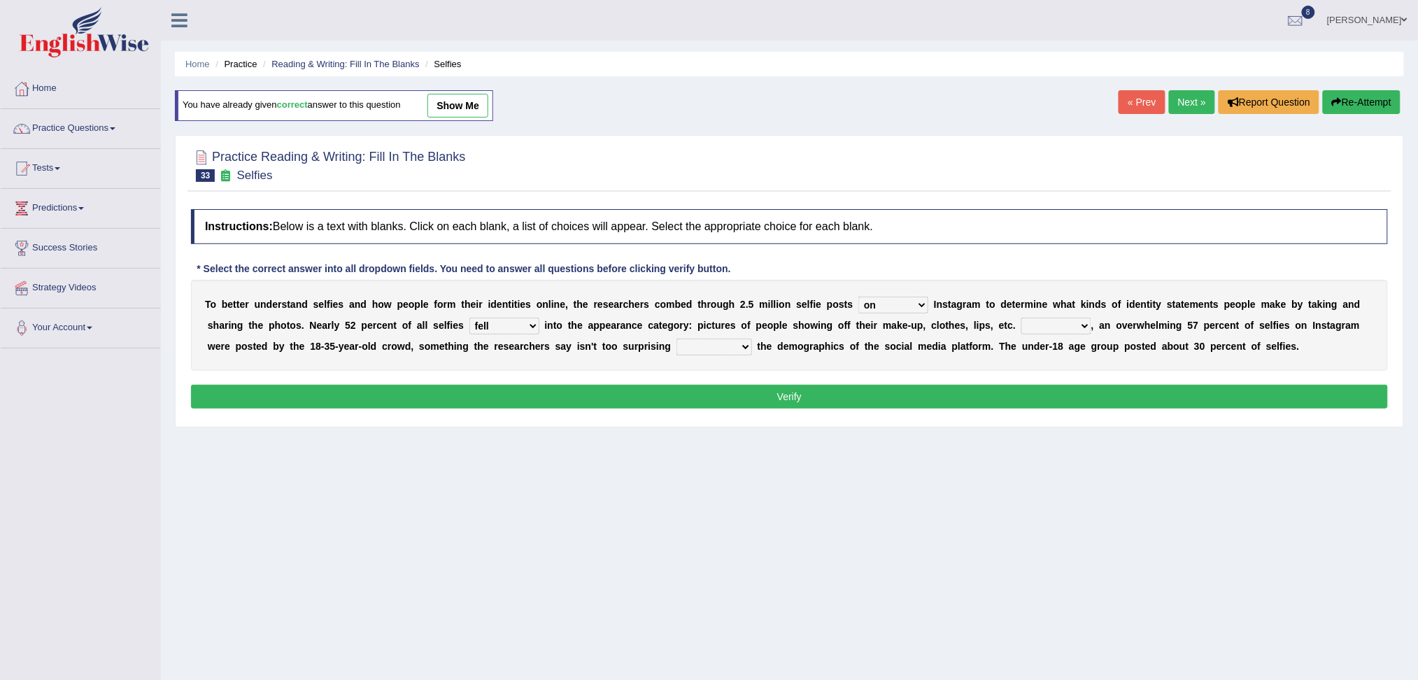
click at [469, 318] on select "fall fallen fell falls" at bounding box center [504, 326] width 70 height 17
click at [1062, 324] on select "Along with Although Overall However" at bounding box center [1056, 326] width 70 height 17
select select "Although"
click at [1021, 318] on select "Along with Although Overall However" at bounding box center [1056, 326] width 70 height 17
click at [714, 348] on select "consider considered considering to consider" at bounding box center [714, 346] width 76 height 17
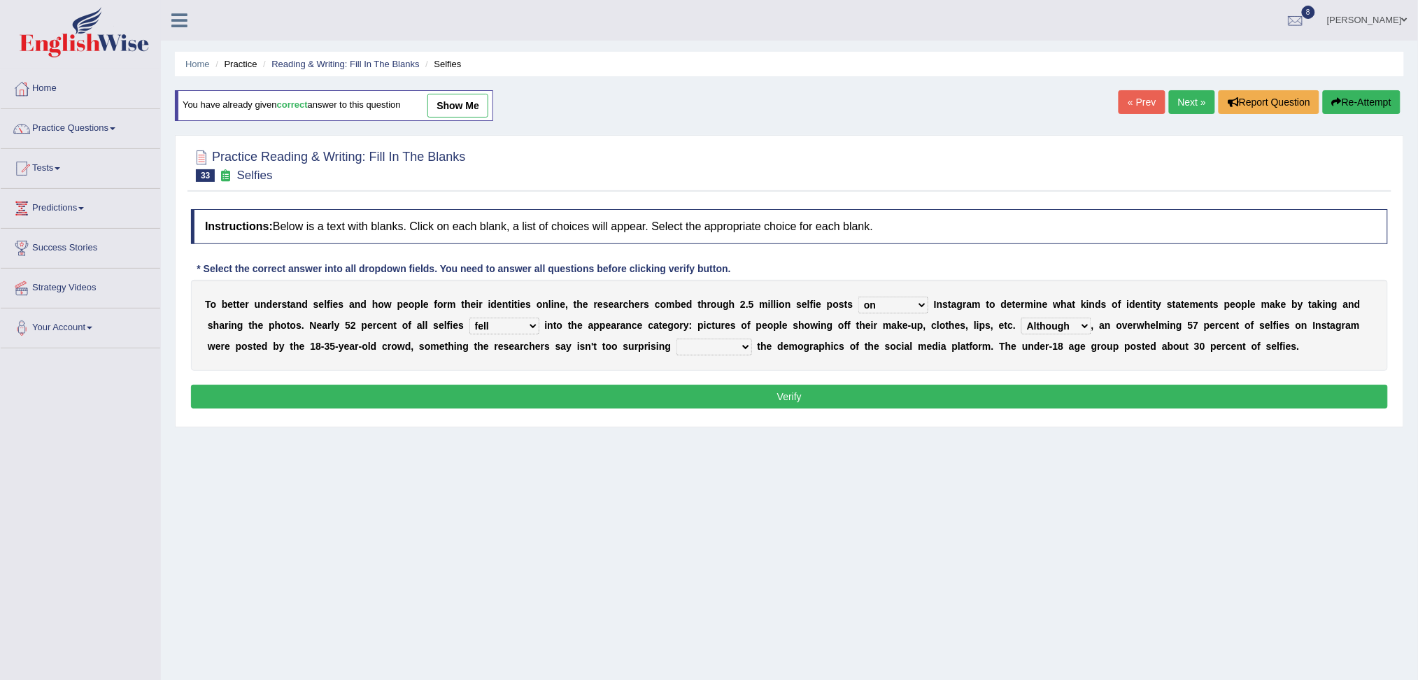
select select "considering"
click at [676, 338] on select "consider considered considering to consider" at bounding box center [714, 346] width 76 height 17
click at [720, 401] on button "Verify" at bounding box center [789, 397] width 1197 height 24
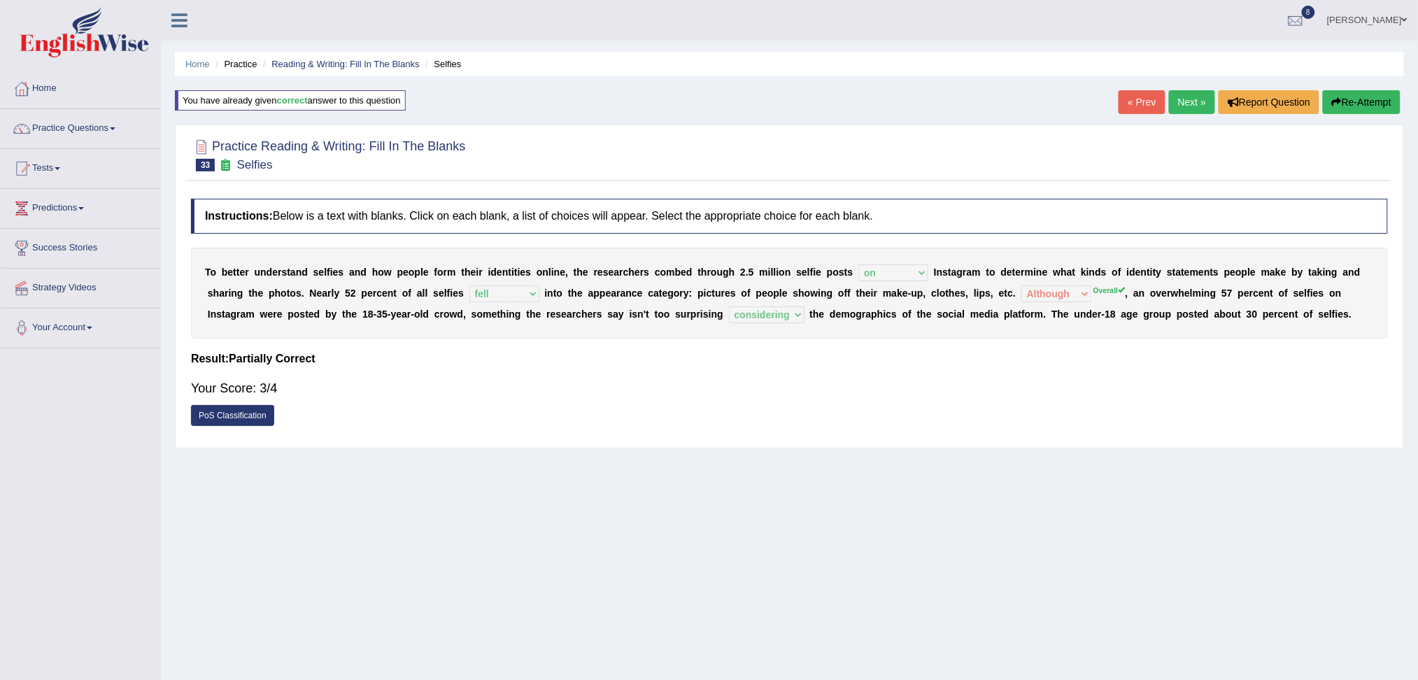
click at [1192, 101] on link "Next »" at bounding box center [1192, 102] width 46 height 24
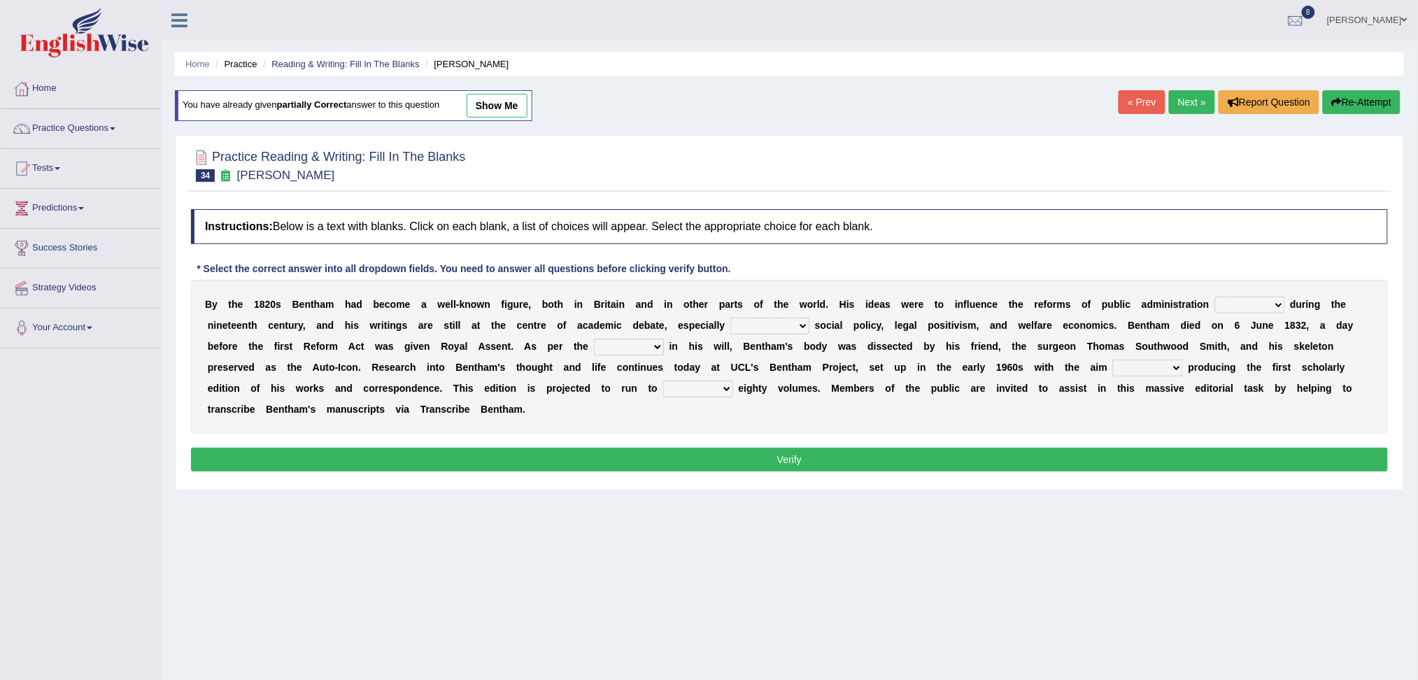
click at [1239, 311] on select "made caused taken happened" at bounding box center [1250, 305] width 70 height 17
select select "made"
click at [1215, 297] on select "made caused taken happened" at bounding box center [1250, 305] width 70 height 17
click at [764, 331] on select "as regards compared to as long as in case of" at bounding box center [769, 326] width 79 height 17
select select "compared to"
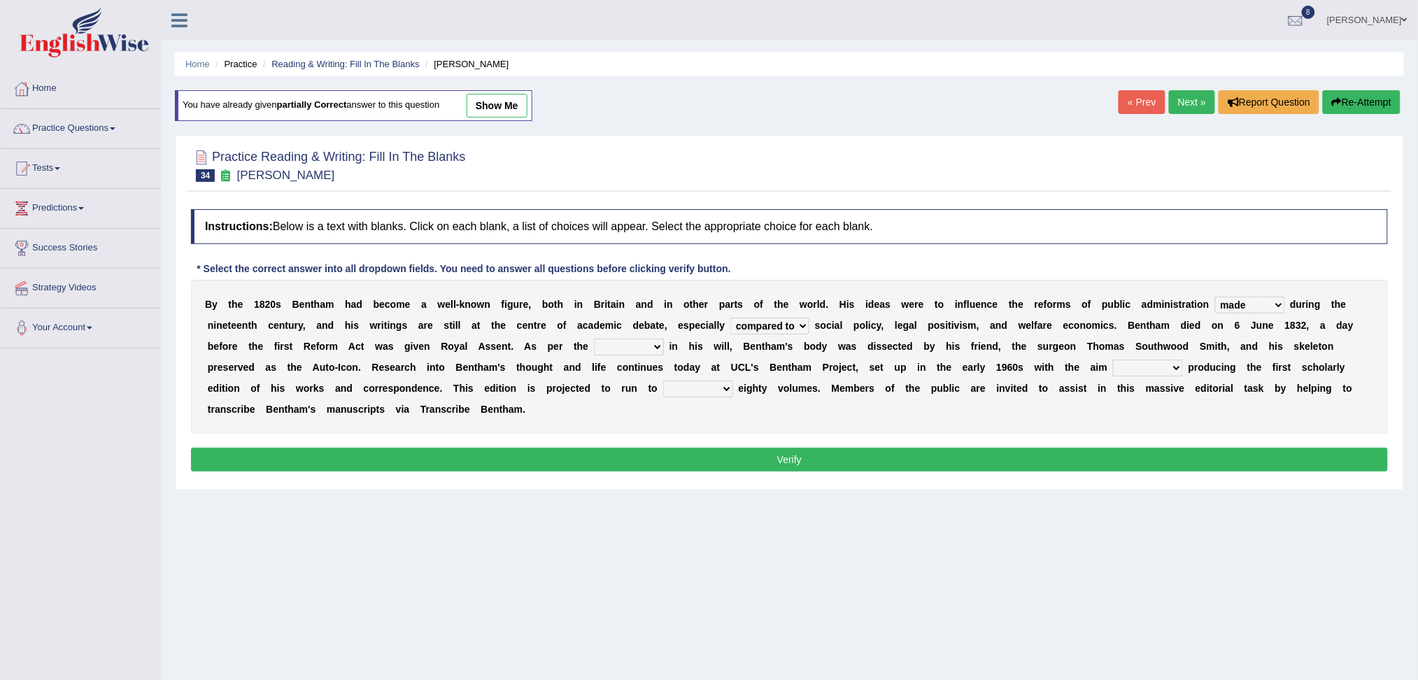
click at [730, 318] on select "as regards compared to as long as in case of" at bounding box center [769, 326] width 79 height 17
click at [624, 342] on select "directions parts categories levels" at bounding box center [629, 346] width 70 height 17
select select "directions"
click at [594, 338] on select "directions parts categories levels" at bounding box center [629, 346] width 70 height 17
click at [1136, 359] on select "for about as of" at bounding box center [1148, 367] width 70 height 17
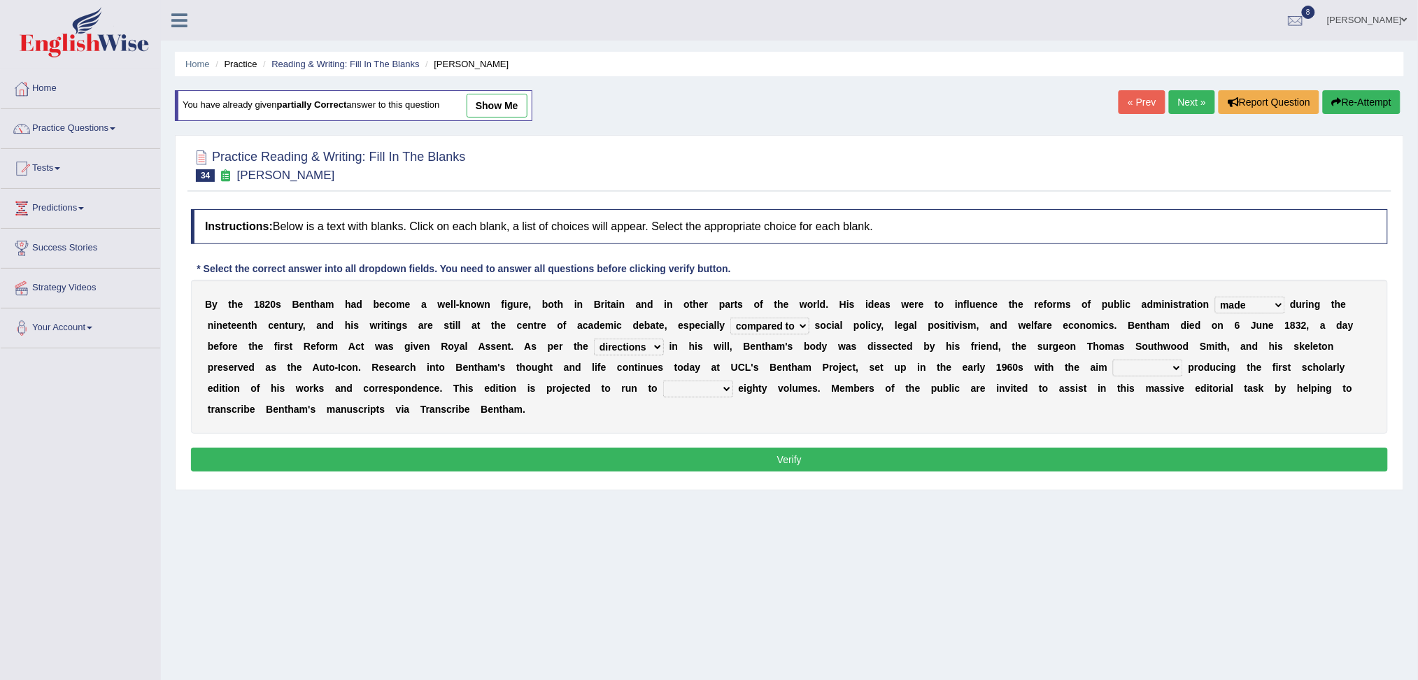
select select "of"
click at [1113, 359] on select "for about as of" at bounding box center [1148, 367] width 70 height 17
click at [686, 389] on select "mostly almost just some" at bounding box center [698, 388] width 70 height 17
select select "mostly"
click at [663, 380] on select "mostly almost just some" at bounding box center [698, 388] width 70 height 17
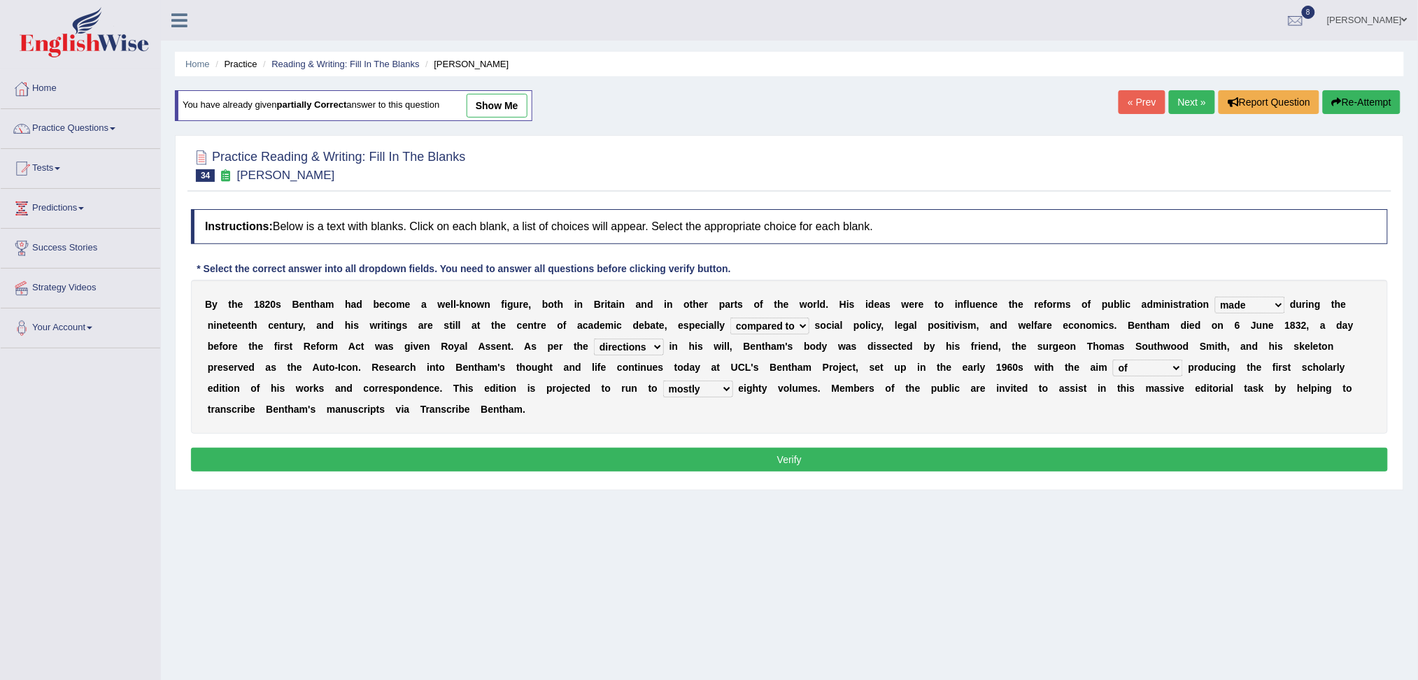
click at [743, 458] on button "Verify" at bounding box center [789, 460] width 1197 height 24
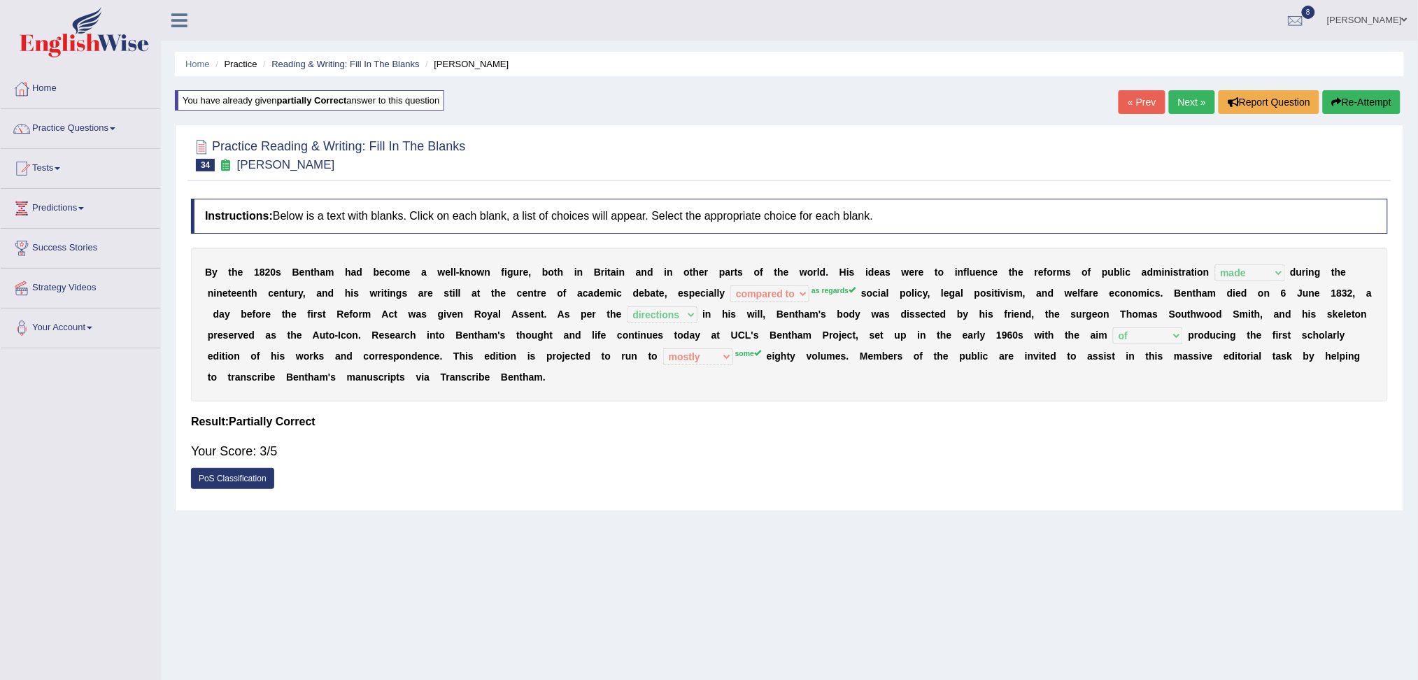
click at [1186, 101] on link "Next »" at bounding box center [1192, 102] width 46 height 24
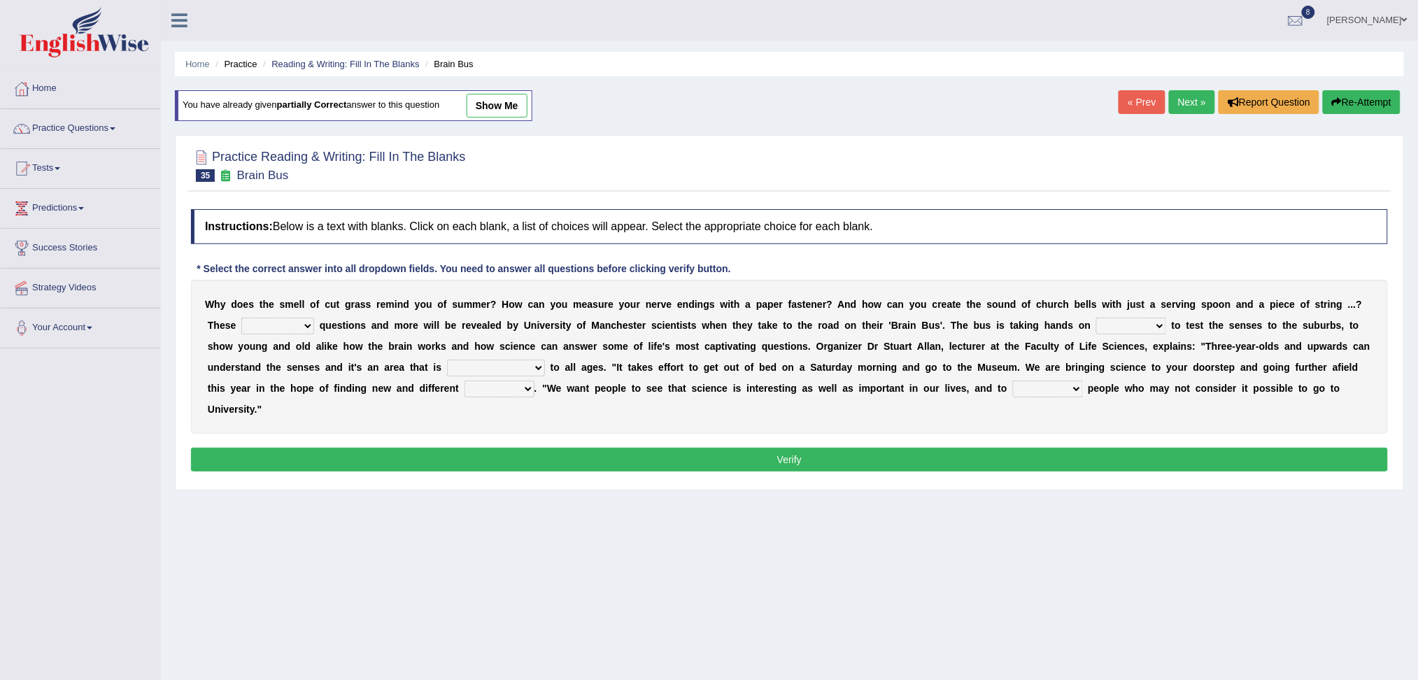
click at [286, 325] on select "fascinating unattended gratuitous underlying" at bounding box center [277, 326] width 73 height 17
select select "underlying"
click at [241, 318] on select "fascinating unattended gratuitous underlying" at bounding box center [277, 326] width 73 height 17
click at [1121, 334] on div "W h y d o e s t h e s m e l l o f c u t g r a s s r e m i n d y o u o f s u m m…" at bounding box center [789, 357] width 1197 height 154
click at [1156, 320] on select "activities mages facets revenues" at bounding box center [1131, 326] width 70 height 17
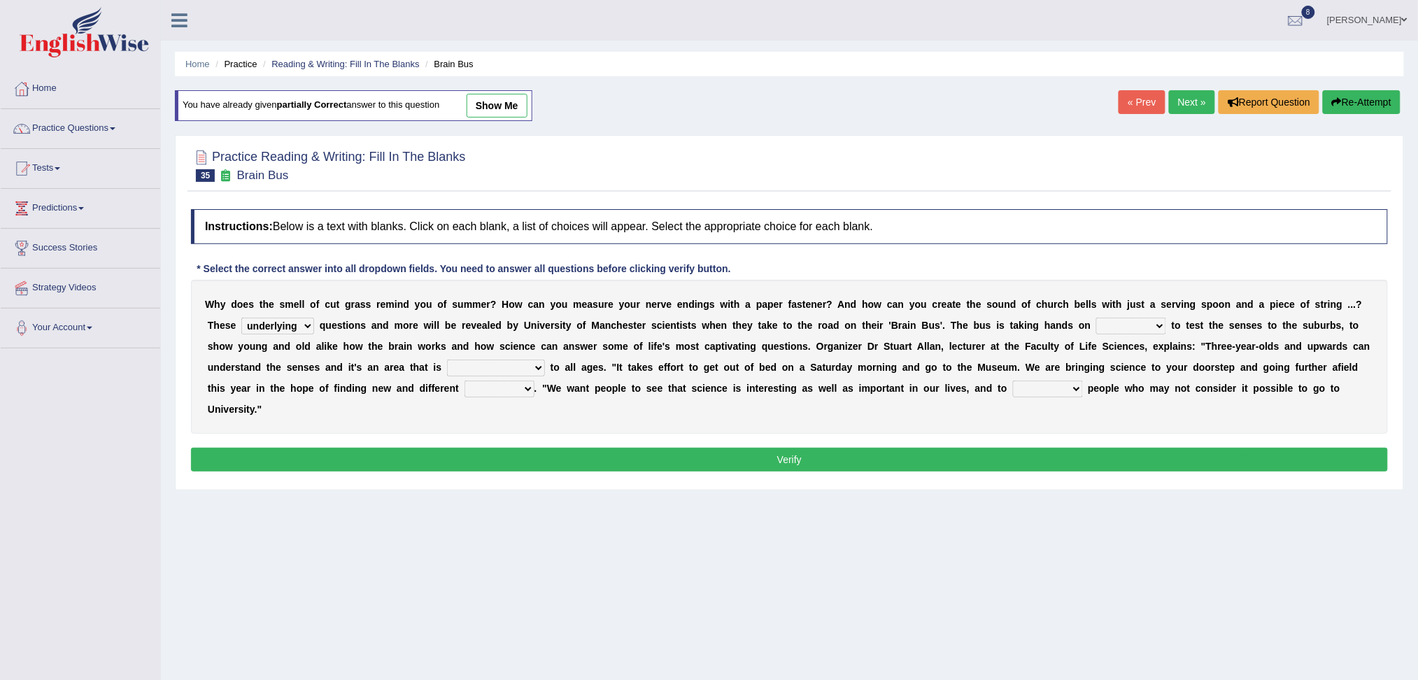
select select "activities"
click at [1097, 318] on select "activities mages facets revenues" at bounding box center [1131, 326] width 70 height 17
click at [492, 371] on select "misleading disproportionate intriguing proximal" at bounding box center [496, 367] width 98 height 17
select select "proximal"
click at [447, 359] on select "misleading disproportionate intriguing proximal" at bounding box center [496, 367] width 98 height 17
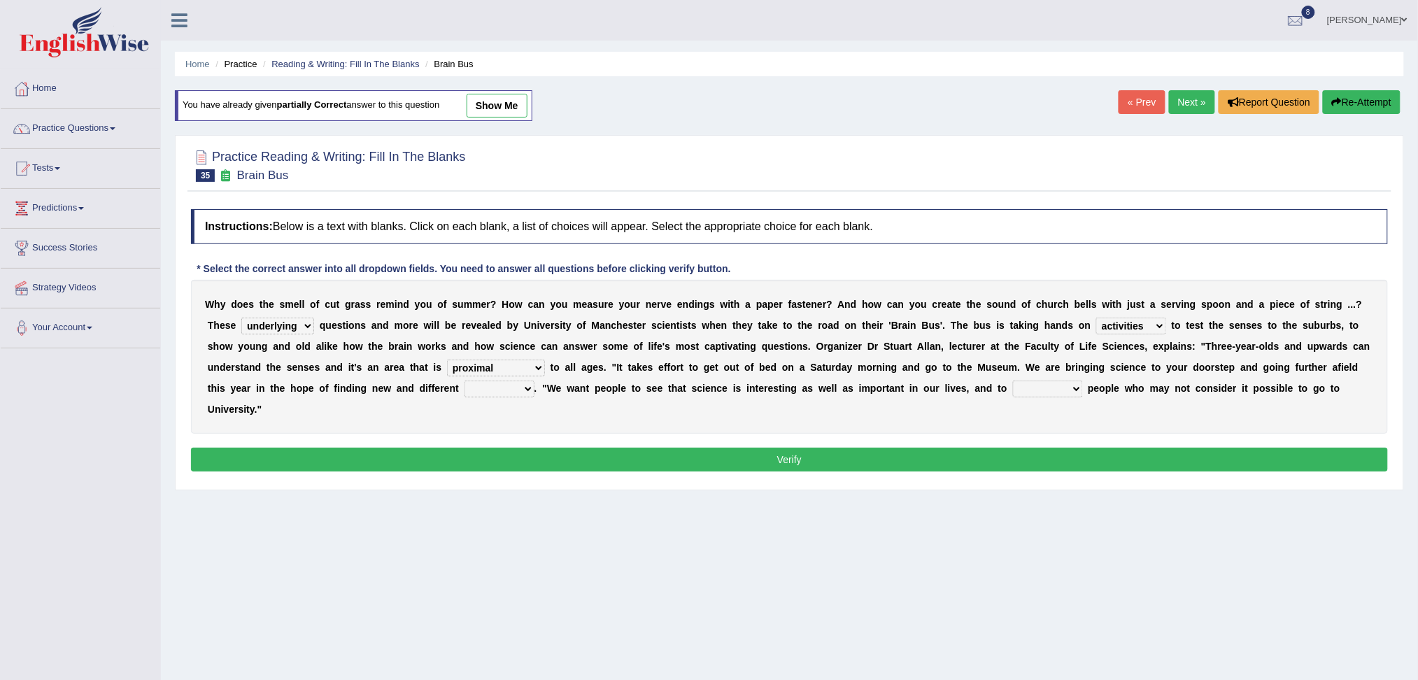
click at [504, 394] on div "W h y d o e s t h e s m e l l o f c u t g r a s s r e m i n d y o u o f s u m m…" at bounding box center [789, 357] width 1197 height 154
click at [504, 394] on select "groups mobs auditors audiences" at bounding box center [499, 388] width 70 height 17
select select "audiences"
click at [464, 380] on select "groups mobs auditors audiences" at bounding box center [499, 388] width 70 height 17
click at [1041, 387] on select "force plead credit encourage" at bounding box center [1048, 388] width 70 height 17
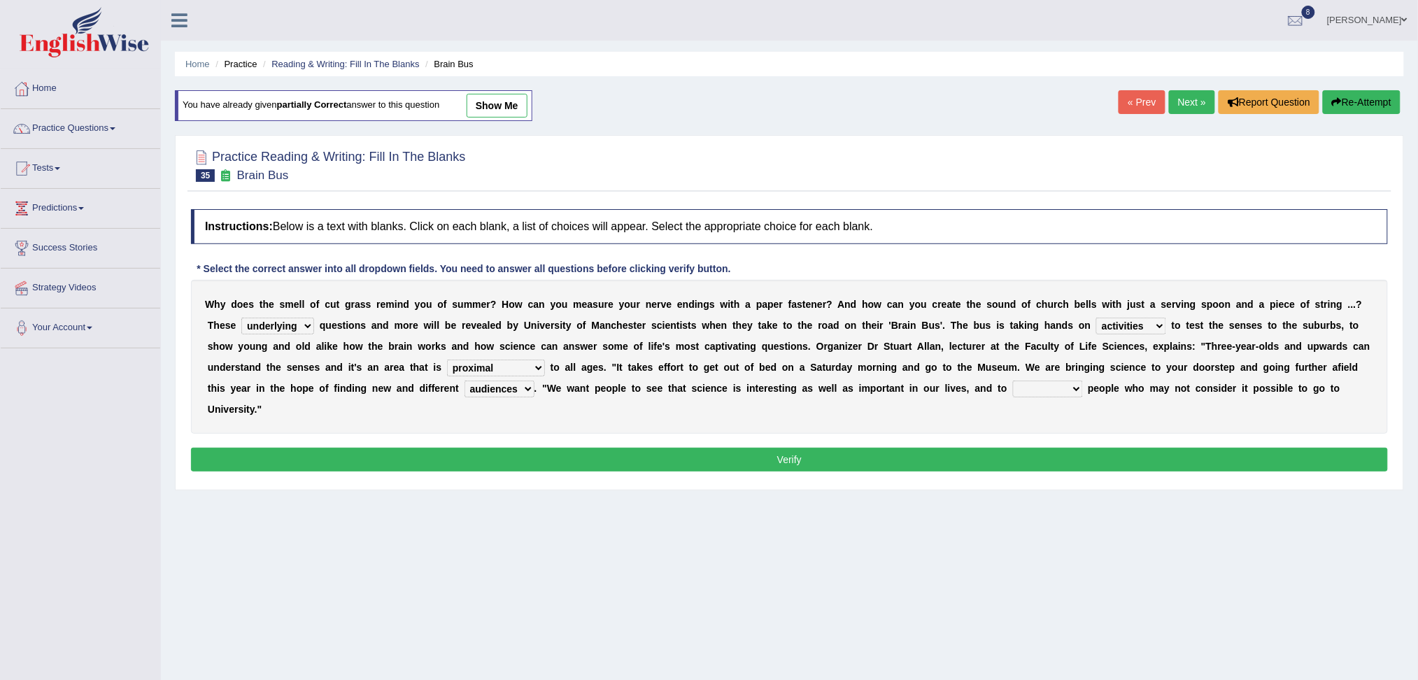
select select "encourage"
click at [1013, 380] on select "force plead credit encourage" at bounding box center [1048, 388] width 70 height 17
click at [946, 459] on button "Verify" at bounding box center [789, 460] width 1197 height 24
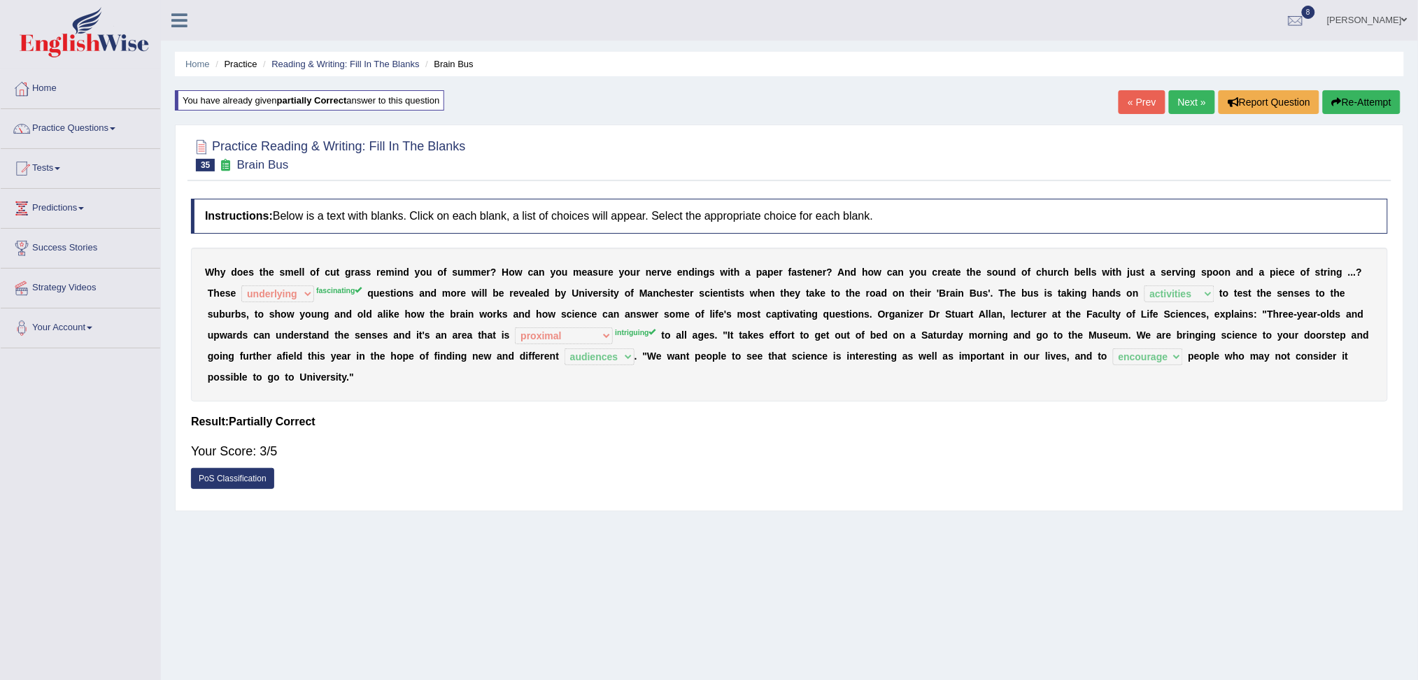
click at [1181, 104] on link "Next »" at bounding box center [1192, 102] width 46 height 24
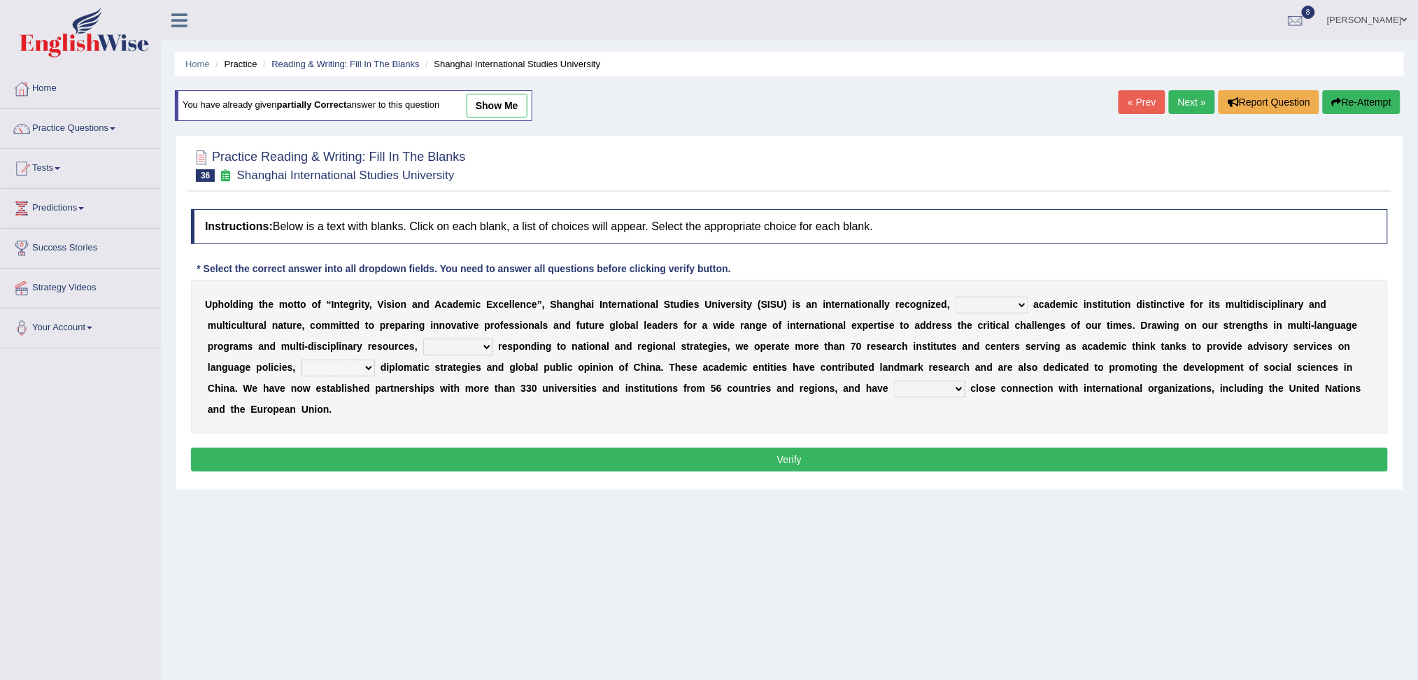
click at [971, 299] on select "universal amiable dishonest prestigious" at bounding box center [991, 305] width 73 height 17
select select "universal"
click at [955, 297] on select "universal amiable dishonest prestigious" at bounding box center [991, 305] width 73 height 17
click at [450, 342] on select "of as with while" at bounding box center [458, 346] width 70 height 17
select select "of"
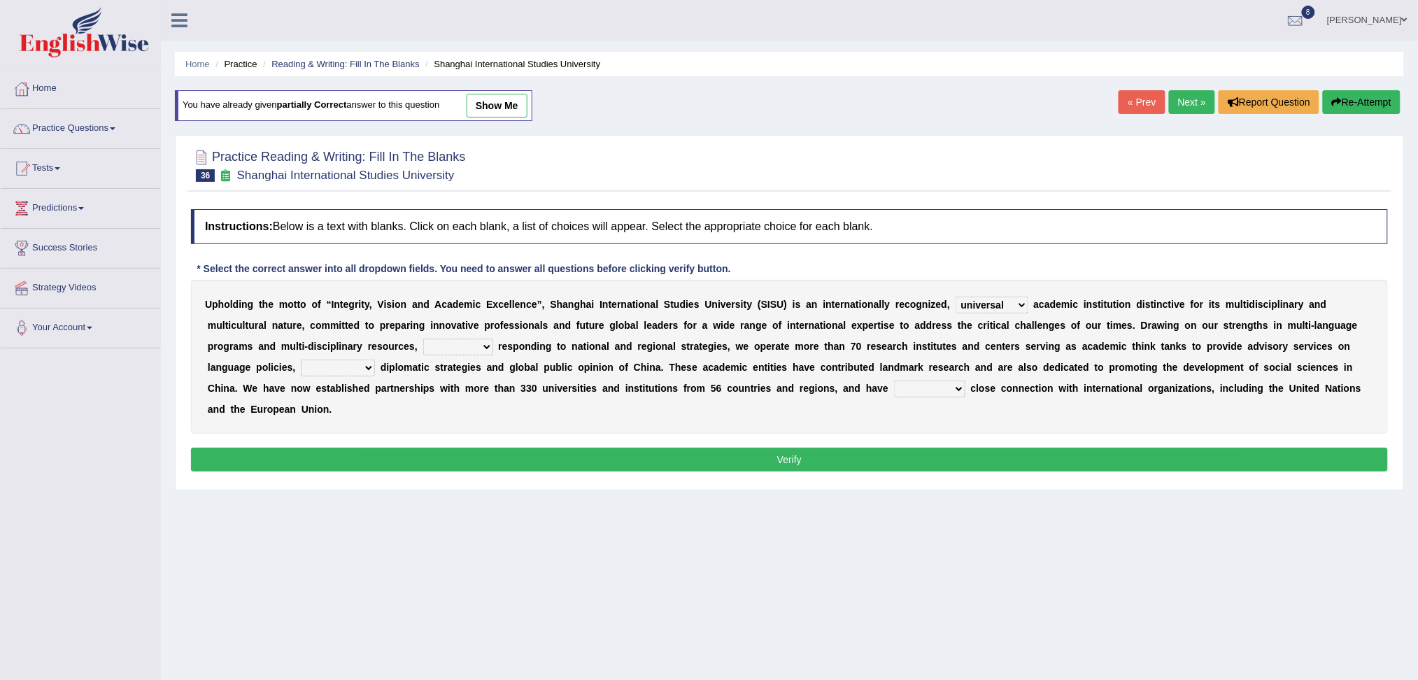
click at [423, 338] on select "of as with while" at bounding box center [458, 346] width 70 height 17
click at [339, 371] on select "city's country's university's province's" at bounding box center [338, 367] width 74 height 17
select select "country's"
click at [301, 359] on select "city's country's university's province's" at bounding box center [338, 367] width 74 height 17
click at [915, 392] on select "maintained disarmed displaced revised" at bounding box center [929, 388] width 71 height 17
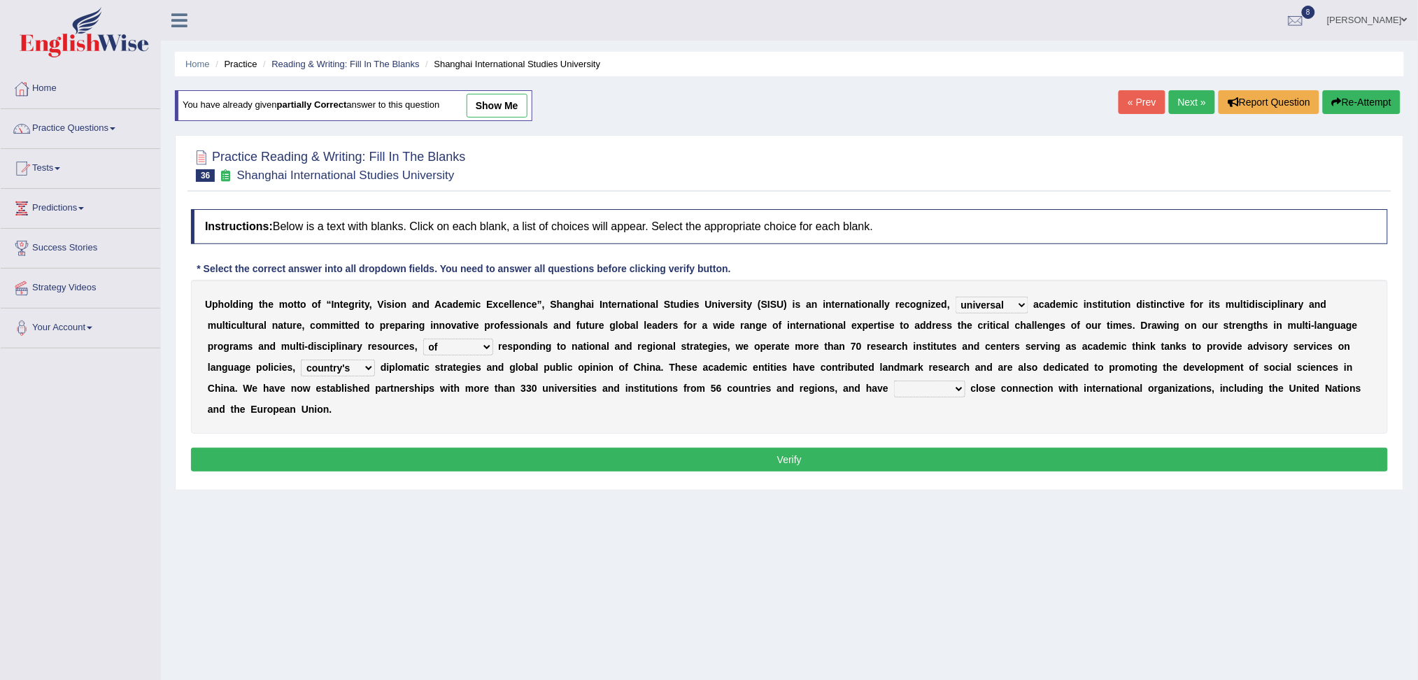
select select "maintained"
click at [894, 380] on select "maintained disarmed displaced revised" at bounding box center [929, 388] width 71 height 17
click at [833, 450] on button "Verify" at bounding box center [789, 460] width 1197 height 24
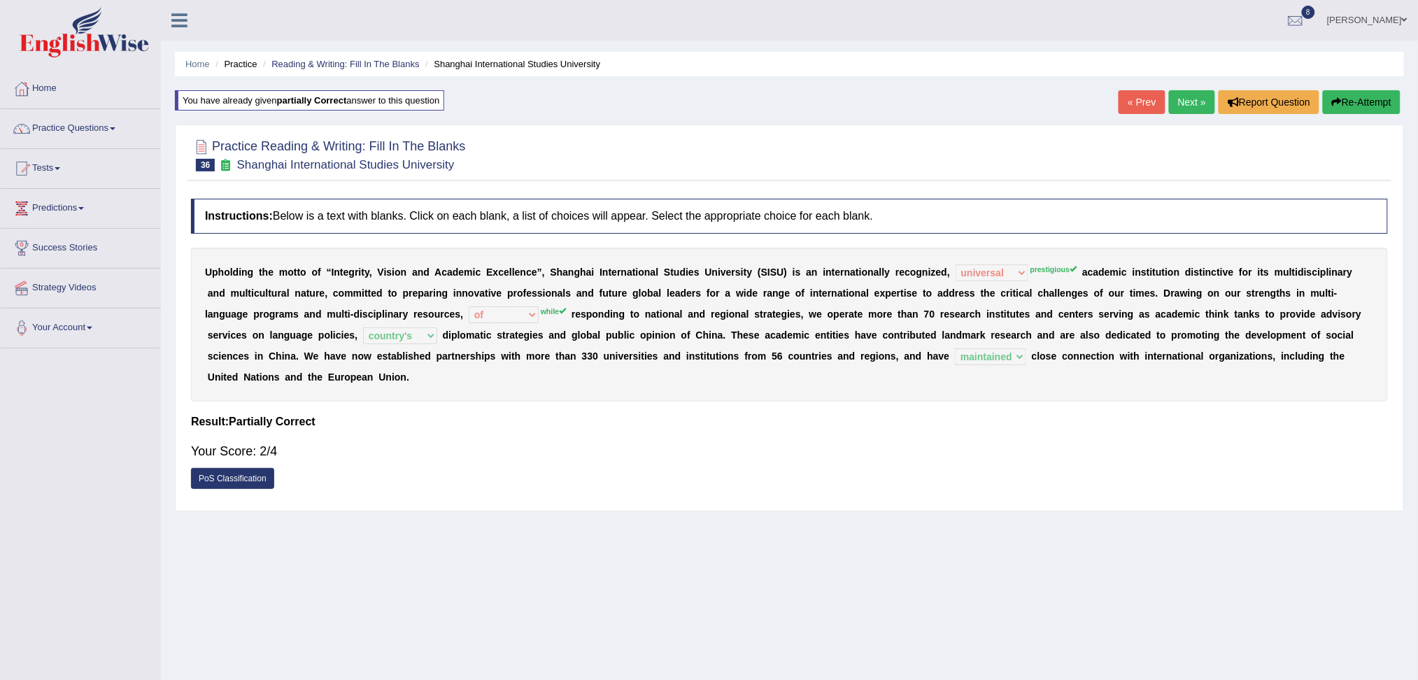
click at [1178, 97] on link "Next »" at bounding box center [1192, 102] width 46 height 24
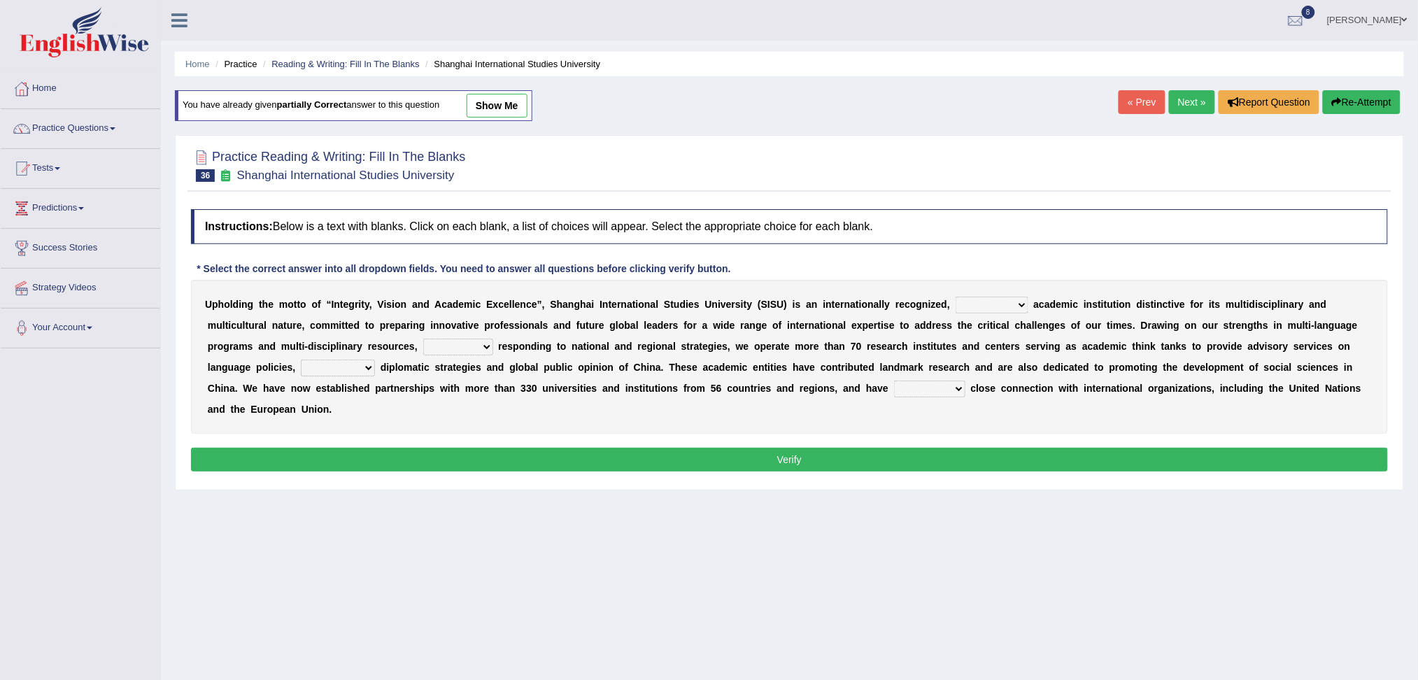
click at [450, 346] on select "of as with while" at bounding box center [458, 346] width 70 height 17
select select "while"
click at [423, 338] on select "of as with while" at bounding box center [458, 346] width 70 height 17
click at [498, 461] on button "Verify" at bounding box center [789, 460] width 1197 height 24
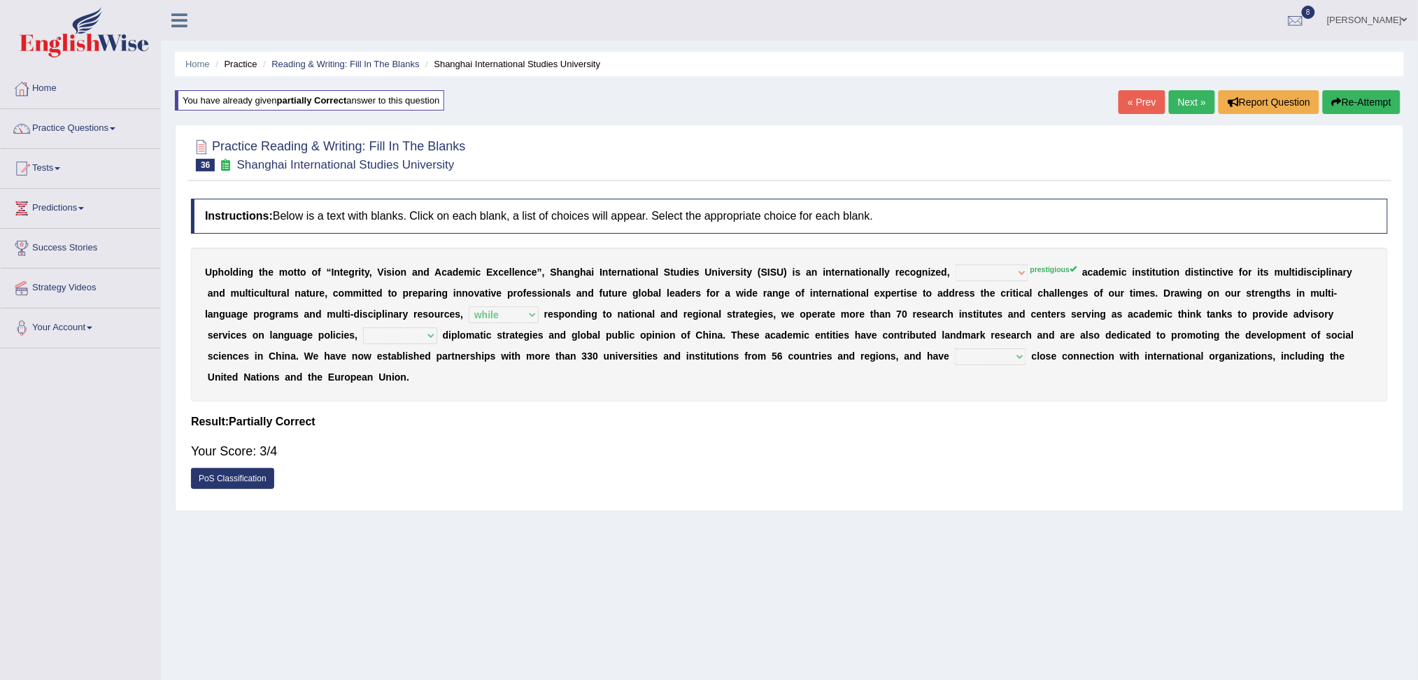
click at [1184, 104] on link "Next »" at bounding box center [1192, 102] width 46 height 24
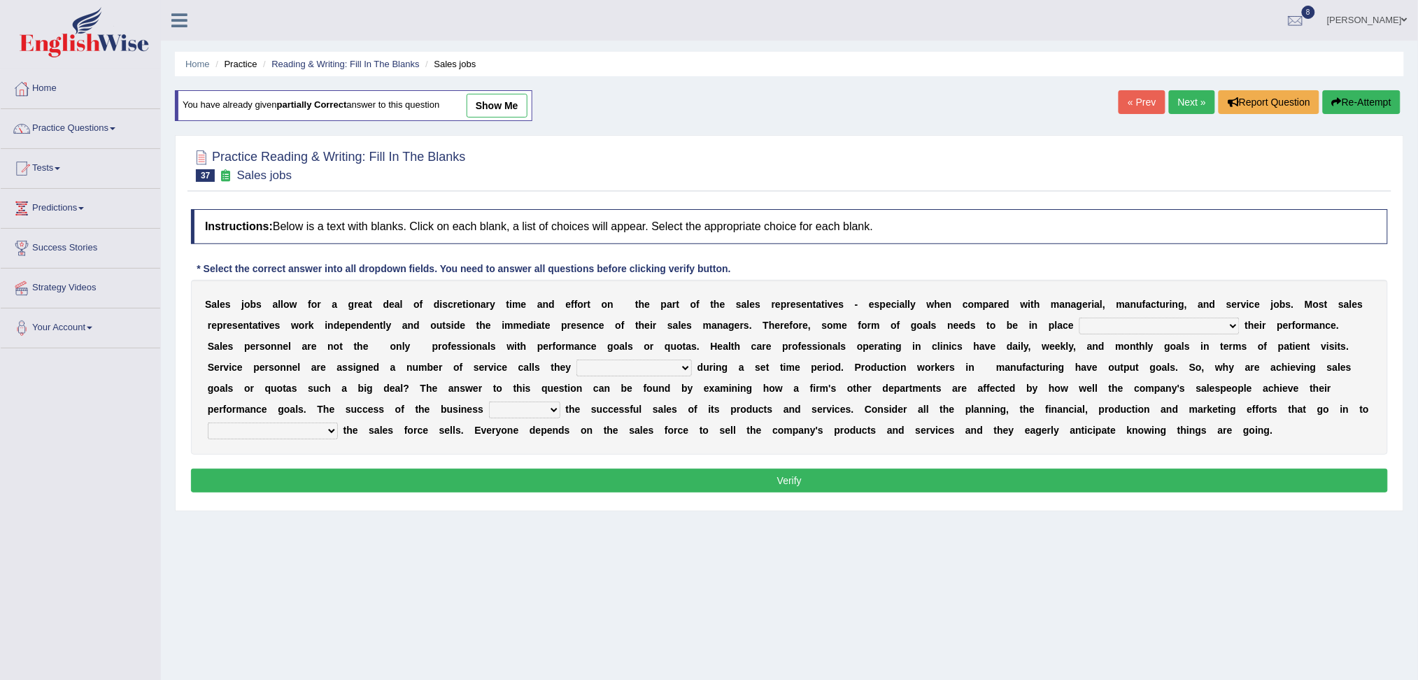
click at [1148, 325] on select "as motive and guide should motivate and guide to help motivate and guide as hel…" at bounding box center [1159, 326] width 160 height 17
select select "as motive and guide"
click at [1079, 318] on select "as motive and guide should motivate and guide to help motivate and guide as hel…" at bounding box center [1159, 326] width 160 height 17
click at [620, 368] on select "can perform must perform often are performed might be performing" at bounding box center [633, 367] width 115 height 17
select select "can perform"
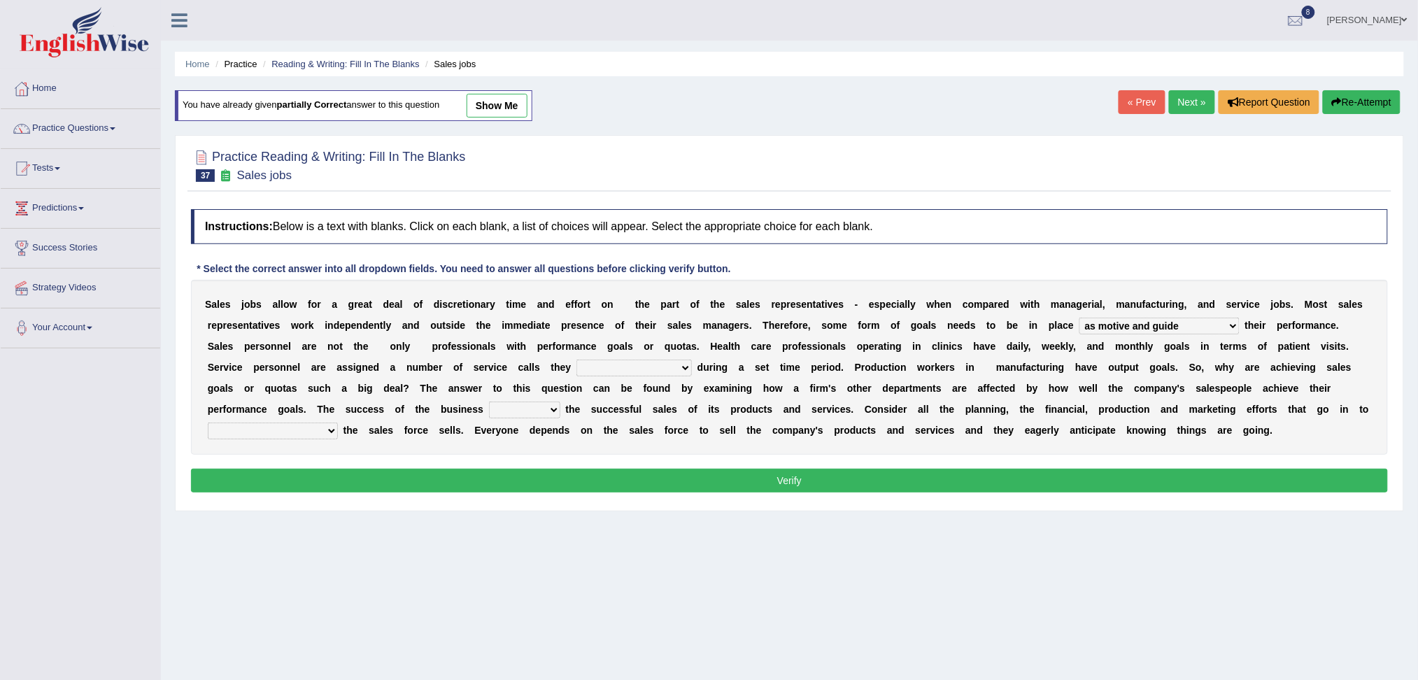
click at [576, 359] on select "can perform must perform often are performed might be performing" at bounding box center [633, 367] width 115 height 17
click at [527, 413] on select "hinges on is set at lasts until look ahead" at bounding box center [524, 409] width 71 height 17
select select "is set at"
click at [489, 401] on select "hinges on is set at lasts until look ahead" at bounding box center [524, 409] width 71 height 17
click at [273, 427] on select "describing how producing what constructing how much analyzing where" at bounding box center [273, 430] width 130 height 17
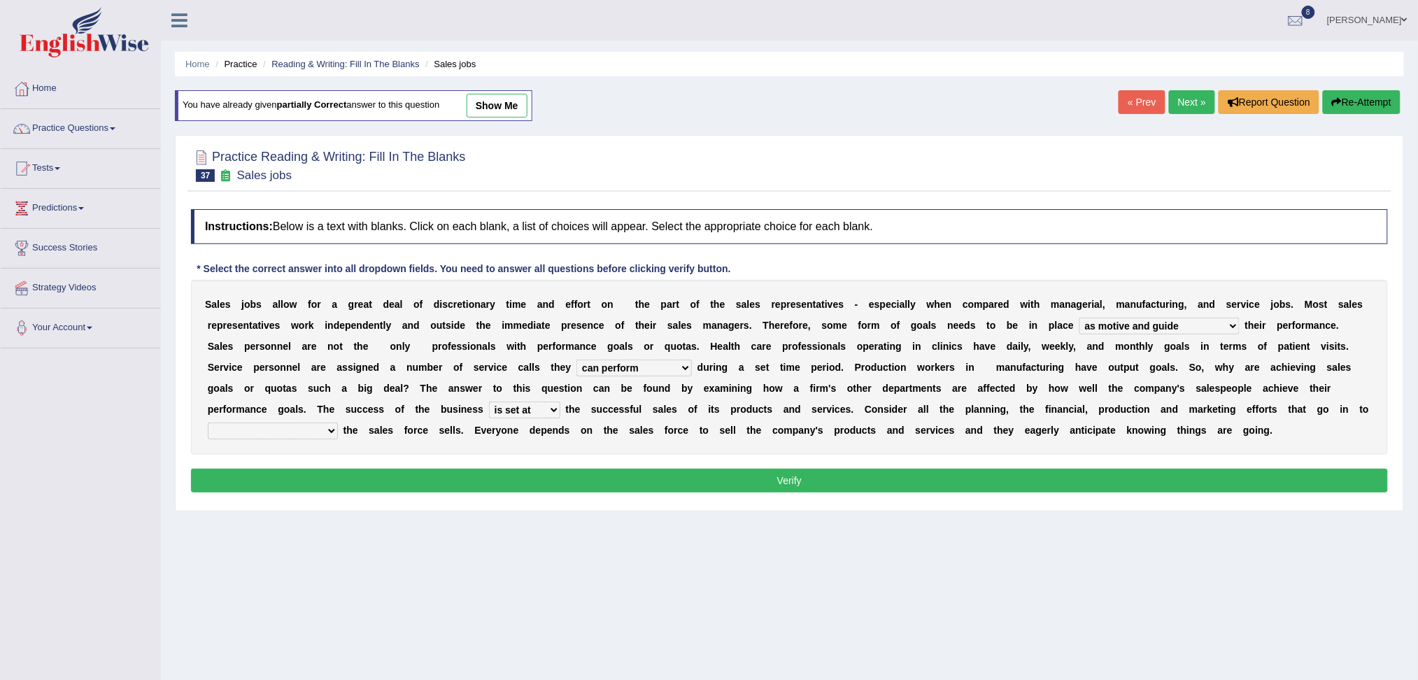
select select "describing how"
click at [208, 422] on select "describing how producing what constructing how much analyzing where" at bounding box center [273, 430] width 130 height 17
click at [327, 472] on button "Verify" at bounding box center [789, 481] width 1197 height 24
click at [1101, 329] on select "as motive and guide should motivate and guide to help motivate and guide as hel…" at bounding box center [1159, 326] width 160 height 17
select select "to help motivate and guide"
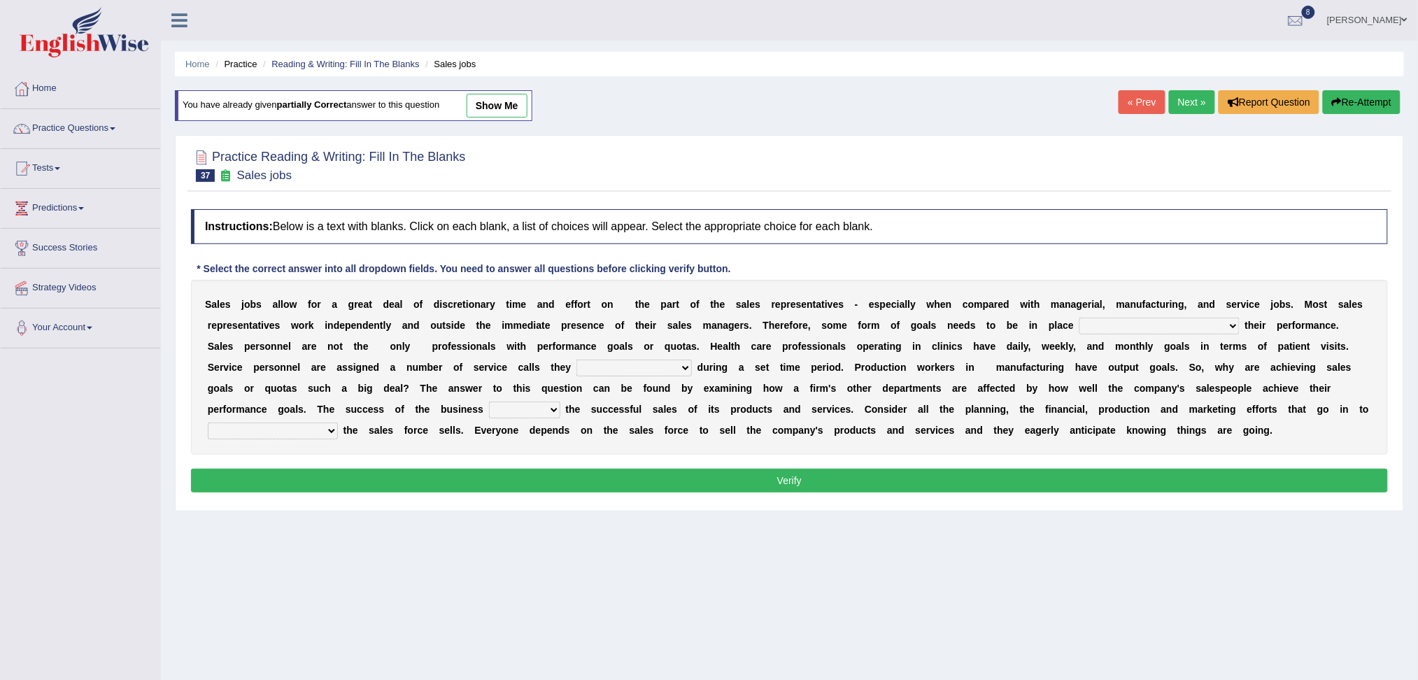
click at [1079, 318] on select "as motive and guide should motivate and guide to help motivate and guide as hel…" at bounding box center [1159, 326] width 160 height 17
click at [627, 373] on select "can perform must perform often are performed might be performing" at bounding box center [633, 367] width 115 height 17
select select "must perform"
click at [576, 359] on select "can perform must perform often are performed might be performing" at bounding box center [633, 367] width 115 height 17
click at [534, 406] on select "hinges on is set at lasts until look ahead" at bounding box center [524, 409] width 71 height 17
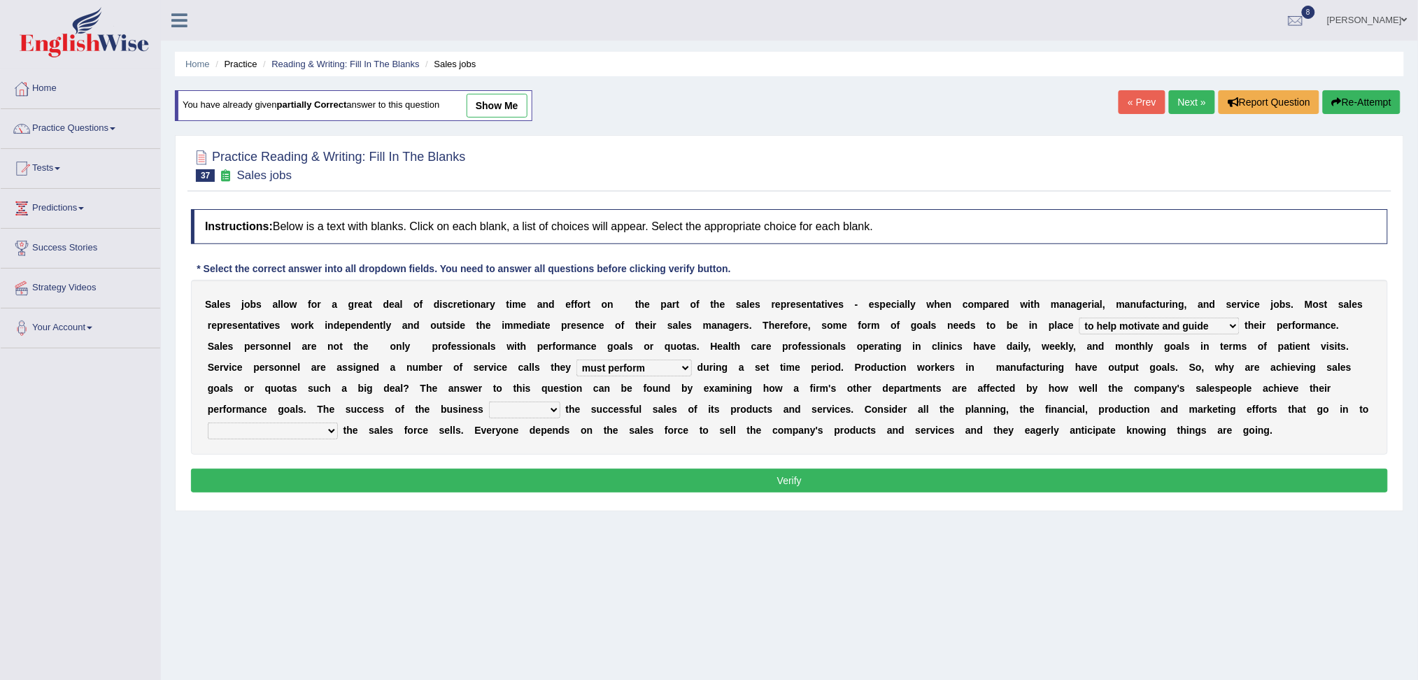
select select "is set at"
click at [489, 401] on select "hinges on is set at lasts until look ahead" at bounding box center [524, 409] width 71 height 17
click at [290, 425] on select "describing how producing what constructing how much analyzing where" at bounding box center [273, 430] width 130 height 17
select select "describing how"
click at [208, 422] on select "describing how producing what constructing how much analyzing where" at bounding box center [273, 430] width 130 height 17
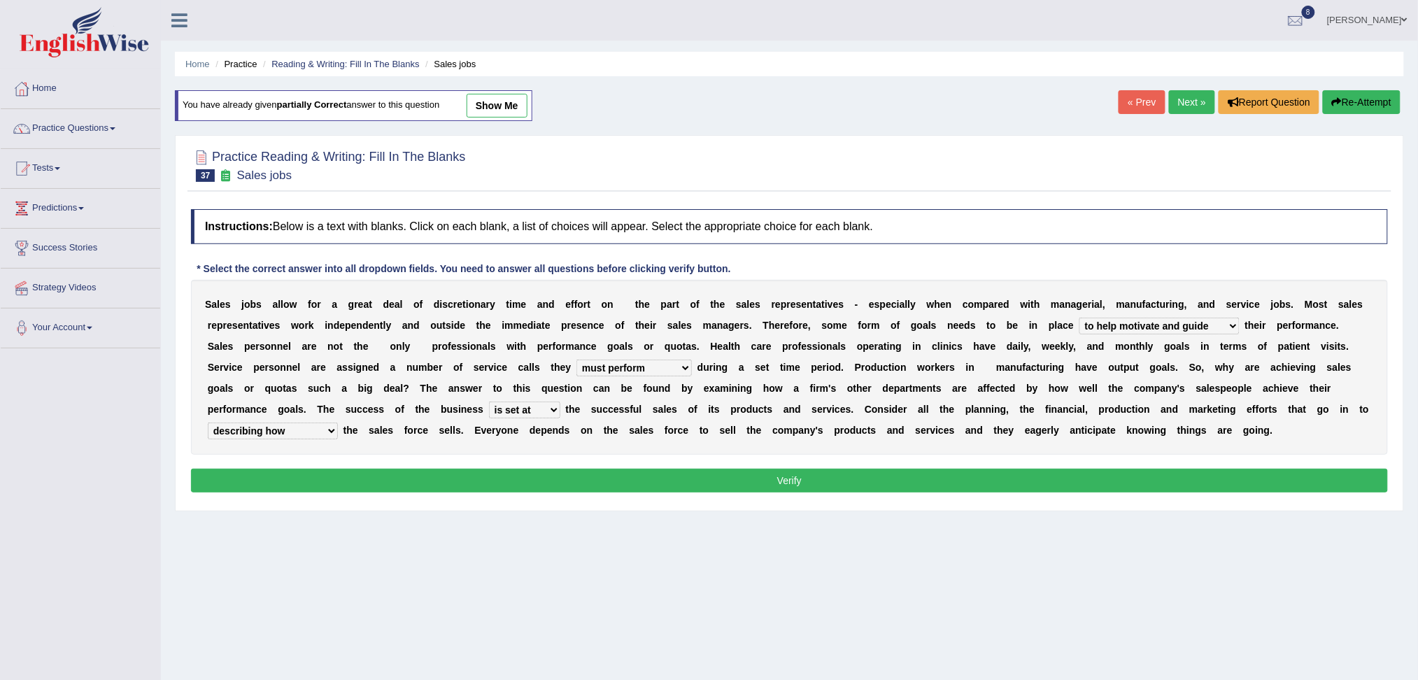
click at [389, 479] on button "Verify" at bounding box center [789, 481] width 1197 height 24
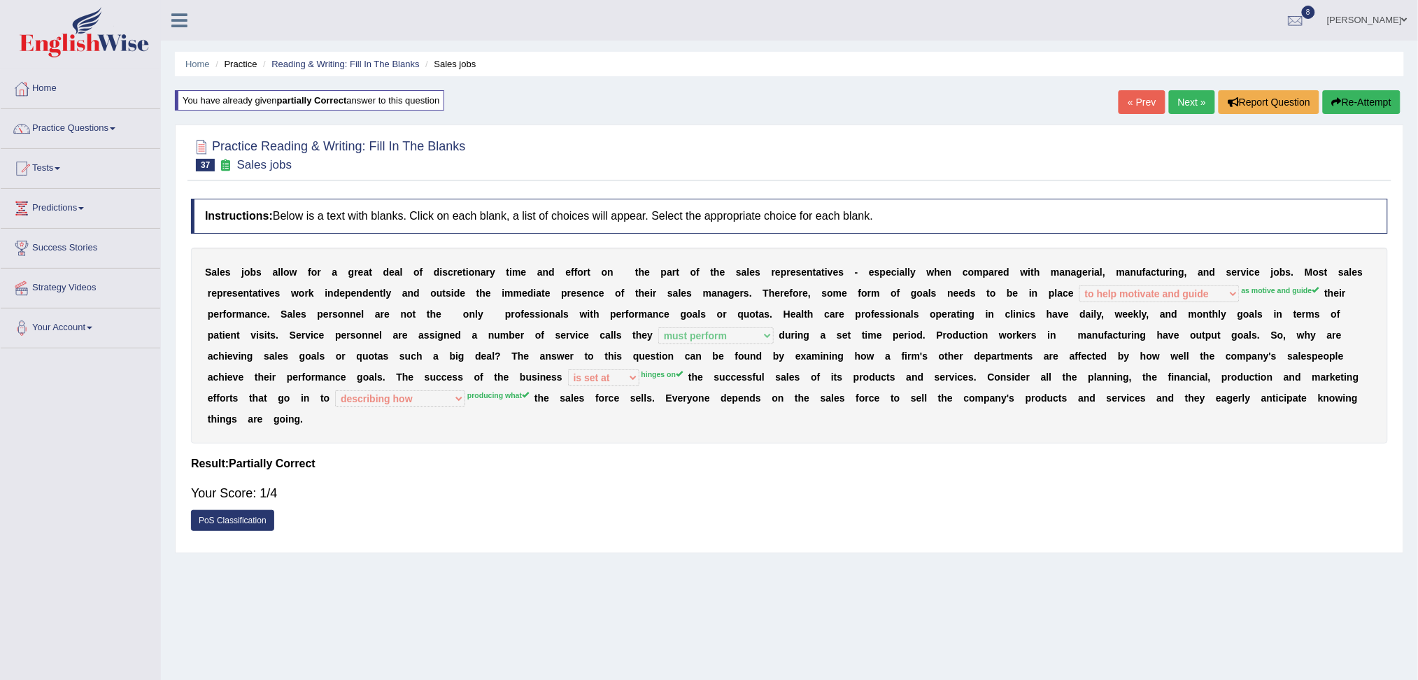
click at [1190, 103] on link "Next »" at bounding box center [1192, 102] width 46 height 24
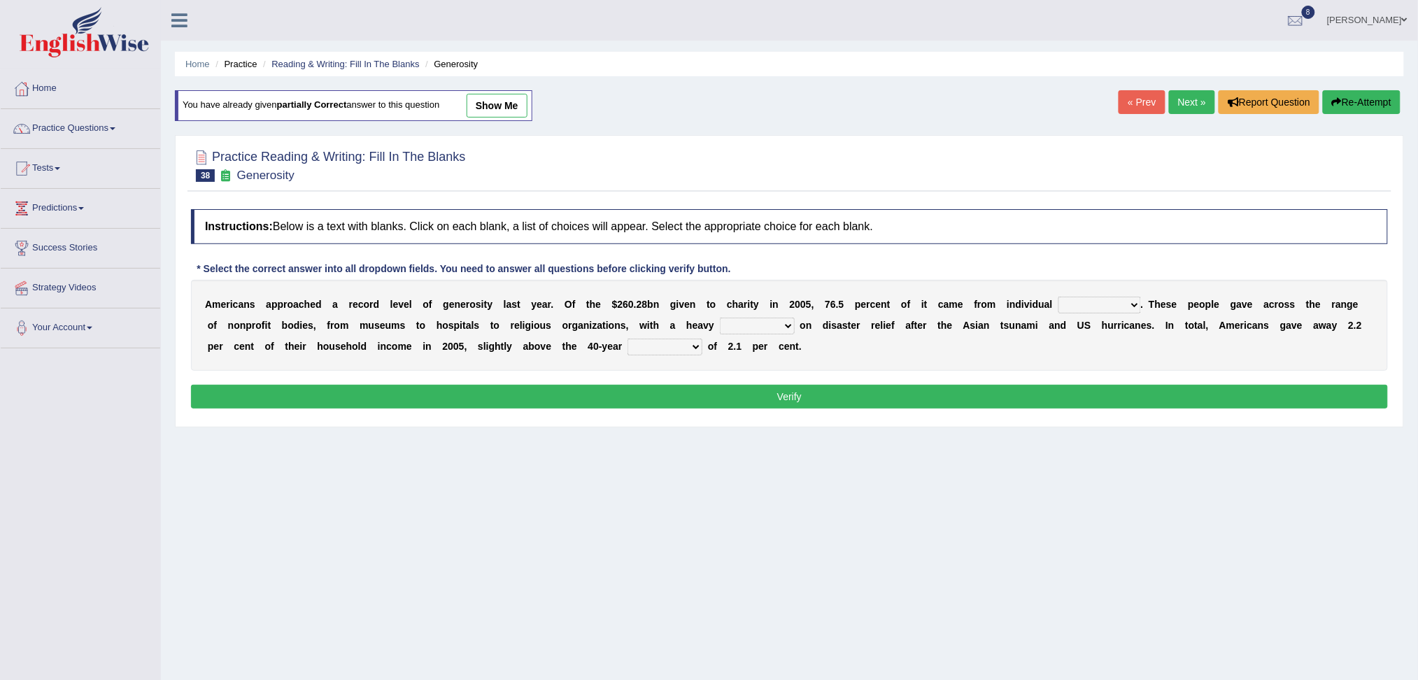
drag, startPoint x: 0, startPoint y: 0, endPoint x: 1097, endPoint y: 306, distance: 1138.6
click at [1097, 306] on select "donors accounts businessmen honors" at bounding box center [1099, 305] width 83 height 17
select select "donors"
click at [1058, 297] on select "donors accounts businessmen honors" at bounding box center [1099, 305] width 83 height 17
click at [754, 320] on select "analysis imagination emphasis hypothesis" at bounding box center [757, 326] width 75 height 17
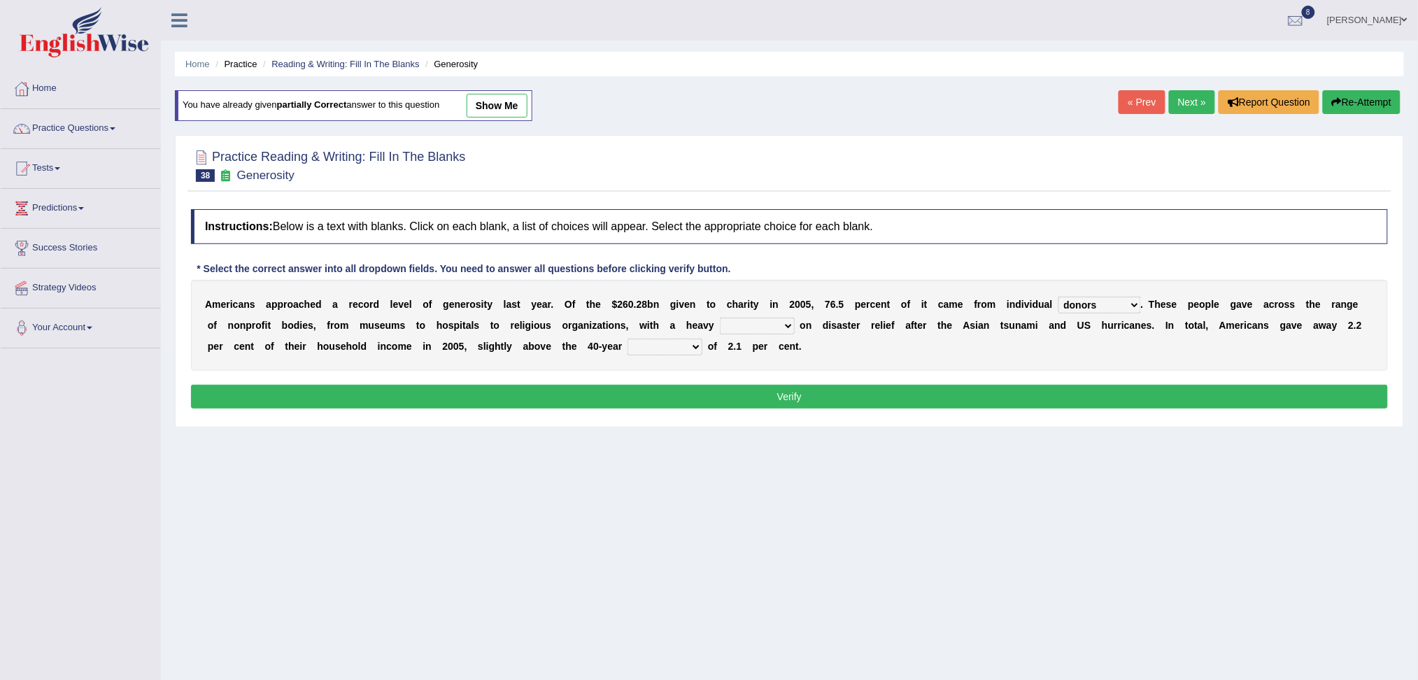
select select "emphasis"
click at [720, 318] on select "analysis imagination emphasis hypothesis" at bounding box center [757, 326] width 75 height 17
click at [754, 320] on select "analysis imagination emphasis hypothesis" at bounding box center [757, 326] width 75 height 17
click at [655, 348] on select "coverage average indebtness sovereignty" at bounding box center [664, 346] width 75 height 17
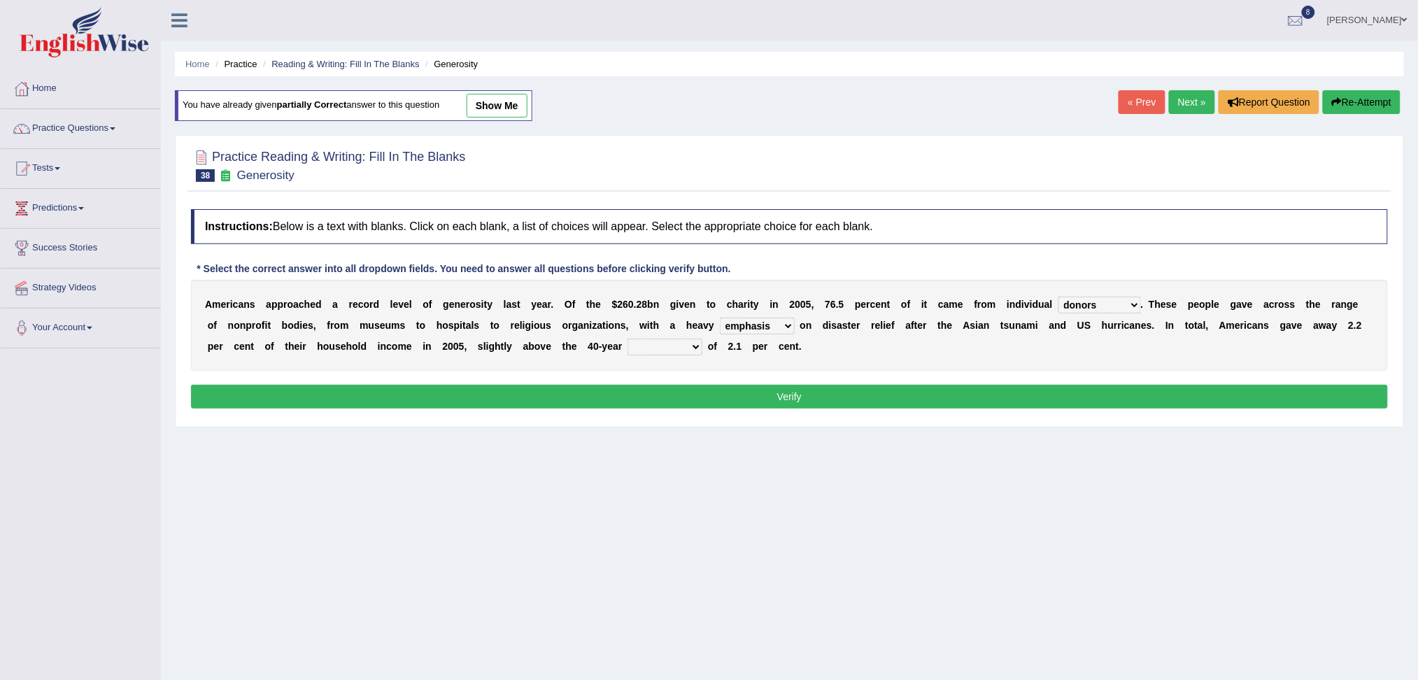
select select "coverage"
click at [627, 338] on select "coverage average indebtness sovereignty" at bounding box center [664, 346] width 75 height 17
click at [634, 395] on button "Verify" at bounding box center [789, 397] width 1197 height 24
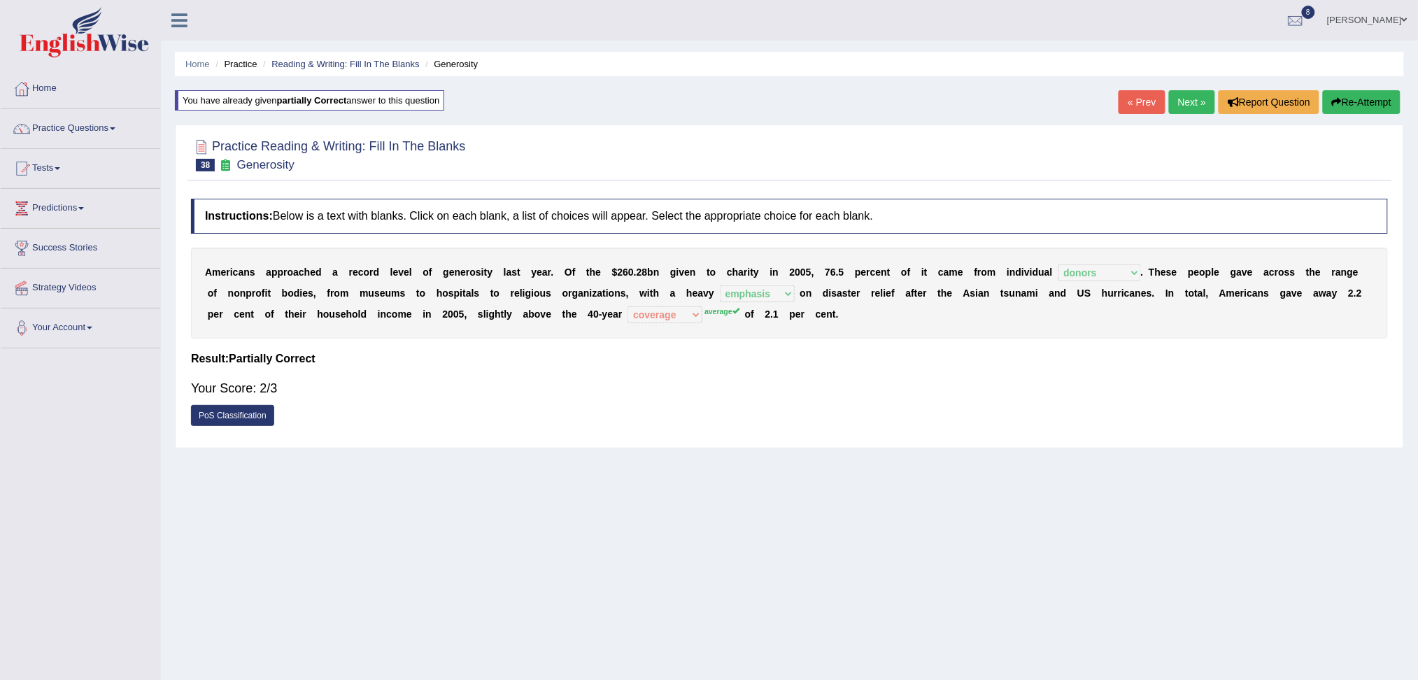
click at [1199, 100] on link "Next »" at bounding box center [1192, 102] width 46 height 24
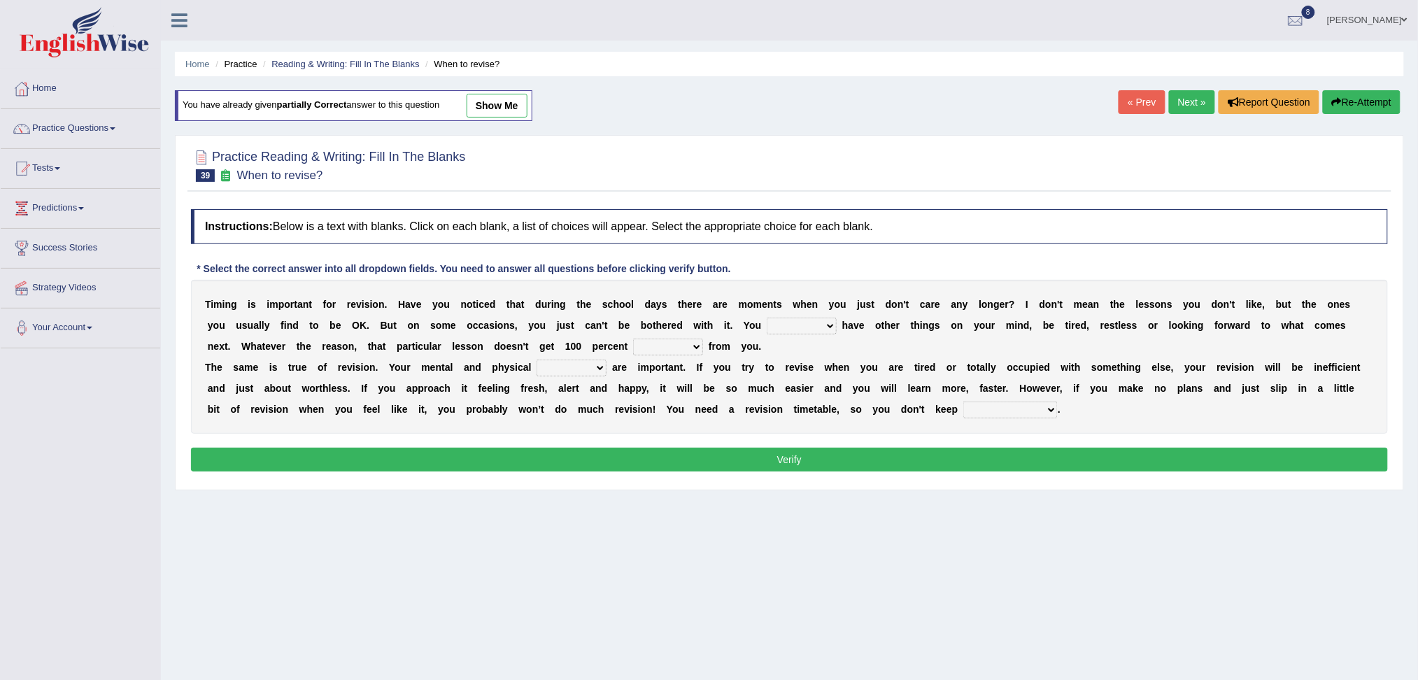
click at [807, 318] on select "may can will must" at bounding box center [801, 326] width 70 height 17
select select "must"
click at [766, 318] on select "may can will must" at bounding box center [801, 326] width 70 height 17
click at [643, 345] on select "effect afford effort affect" at bounding box center [668, 346] width 70 height 17
select select "effort"
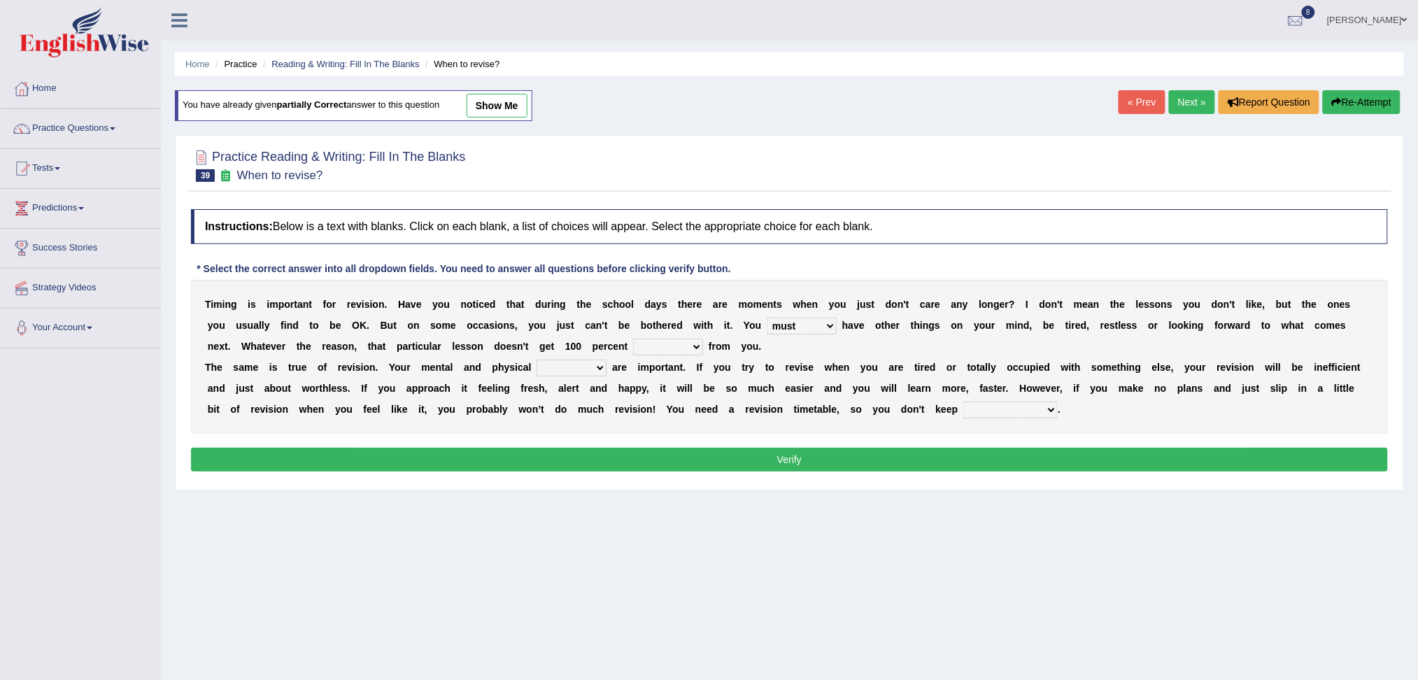
click at [633, 338] on select "effect afford effort affect" at bounding box center [668, 346] width 70 height 17
click at [576, 369] on select "altitude strength attitudes talent" at bounding box center [571, 367] width 70 height 17
select select "attitudes"
click at [536, 359] on select "altitude strength attitudes talent" at bounding box center [571, 367] width 70 height 17
click at [987, 408] on select "stopping it from putting it off giving it out getting it wrong" at bounding box center [1010, 409] width 94 height 17
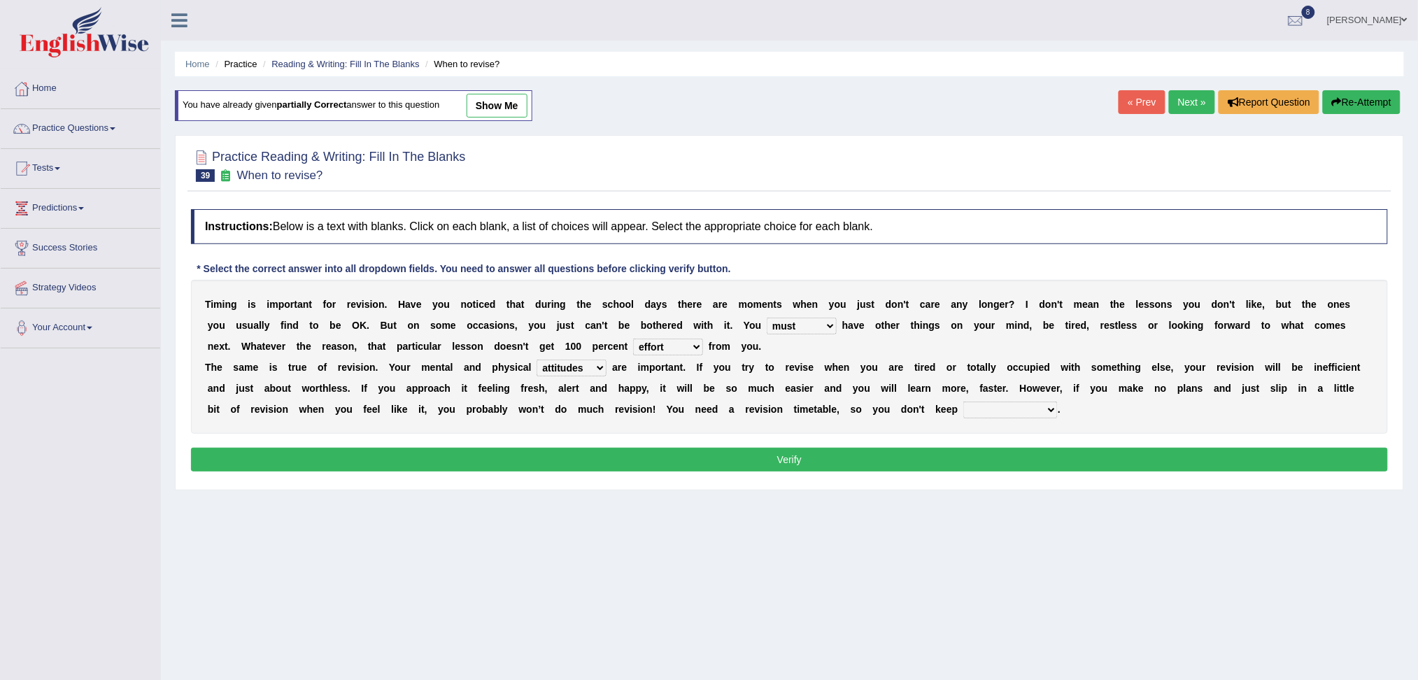
select select "putting it off"
click at [963, 401] on select "stopping it from putting it off giving it out getting it wrong" at bounding box center [1010, 409] width 94 height 17
click at [905, 468] on button "Verify" at bounding box center [789, 460] width 1197 height 24
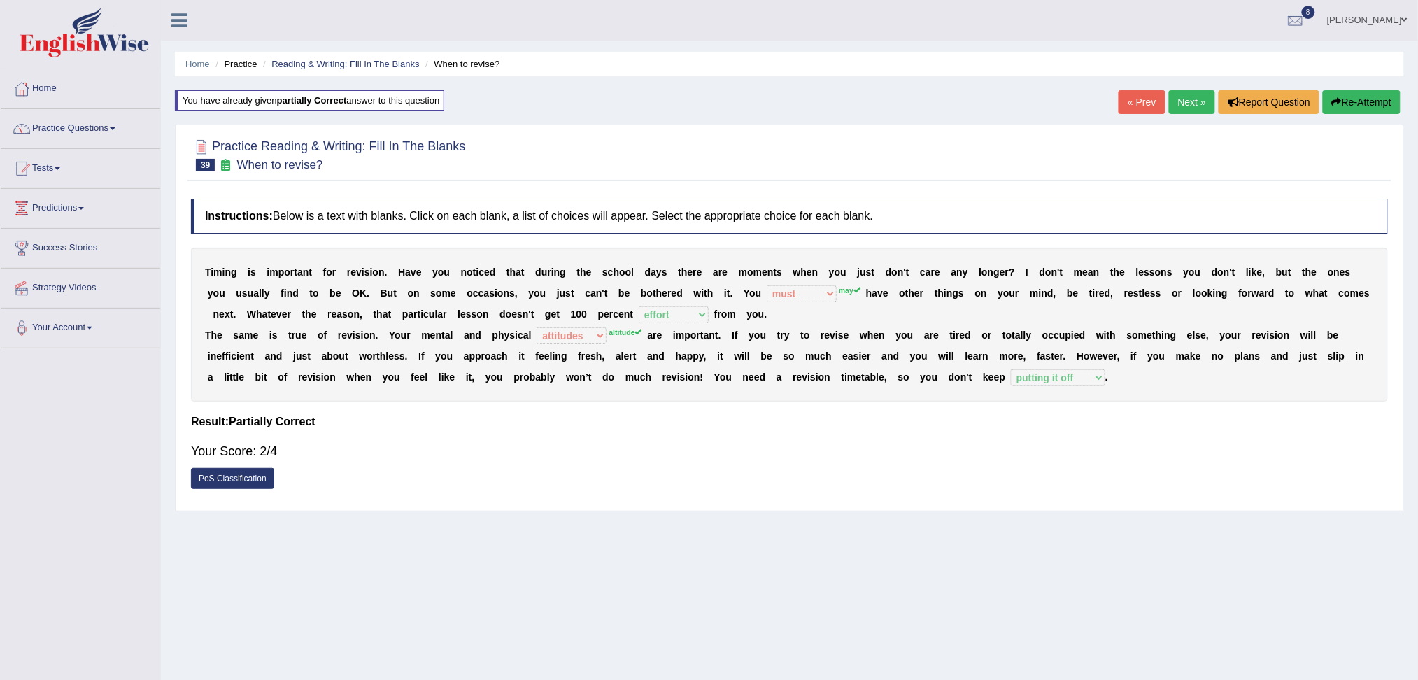
click at [1183, 100] on link "Next »" at bounding box center [1192, 102] width 46 height 24
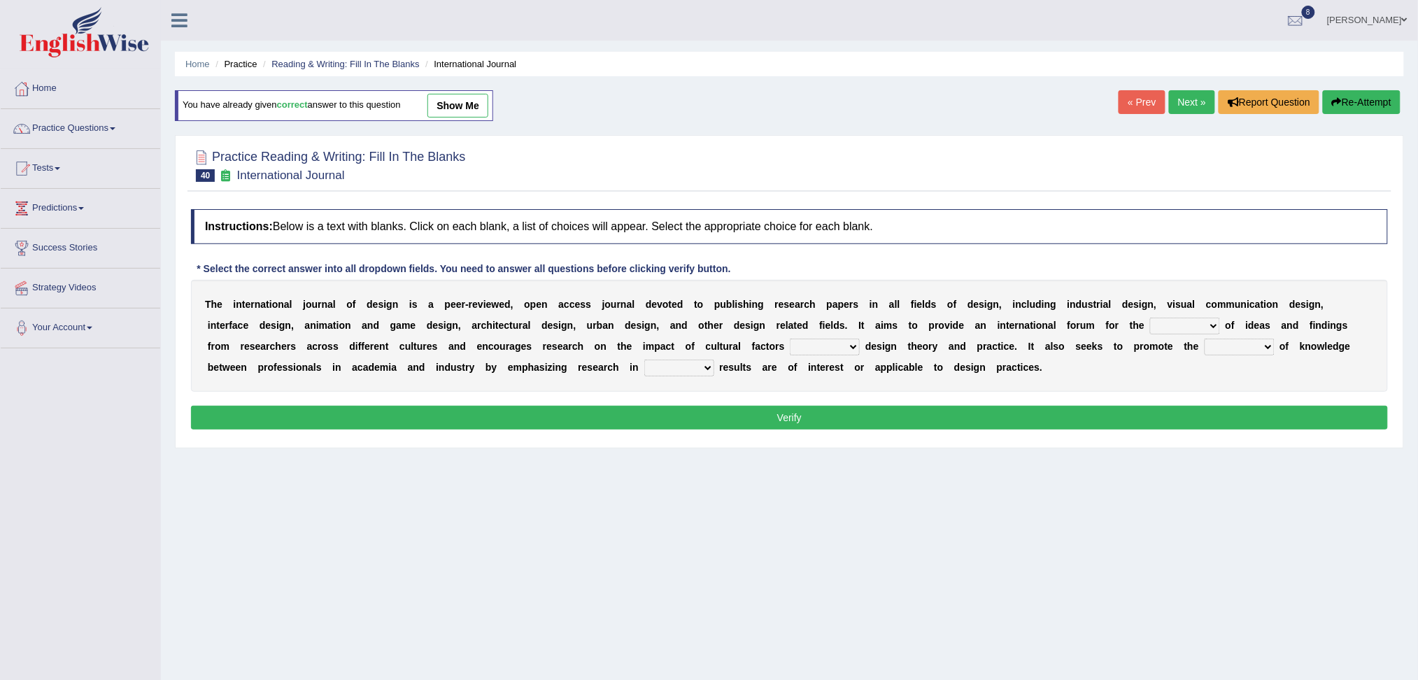
click at [1157, 325] on select "infliction change exchange occurence" at bounding box center [1185, 326] width 70 height 17
select select "exchange"
click at [1150, 318] on select "infliction change exchange occurence" at bounding box center [1185, 326] width 70 height 17
click at [825, 347] on select "on without inside at" at bounding box center [825, 346] width 70 height 17
select select "on"
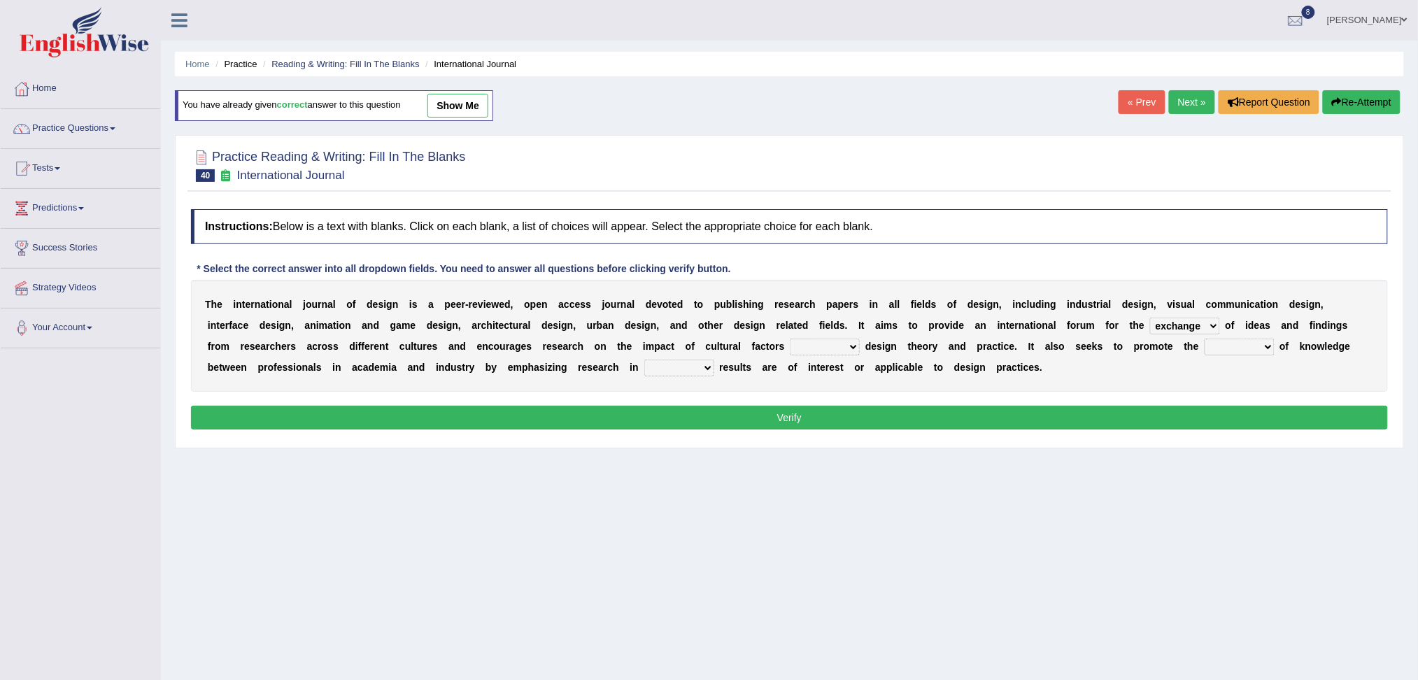
click at [790, 338] on select "on without inside at" at bounding box center [825, 346] width 70 height 17
click at [1250, 345] on select "overlap transplant transfer estimation" at bounding box center [1239, 346] width 70 height 17
select select "transfer"
click at [1204, 338] on select "overlap transplant transfer estimation" at bounding box center [1239, 346] width 70 height 17
click at [671, 372] on select "the which that what" at bounding box center [679, 367] width 70 height 17
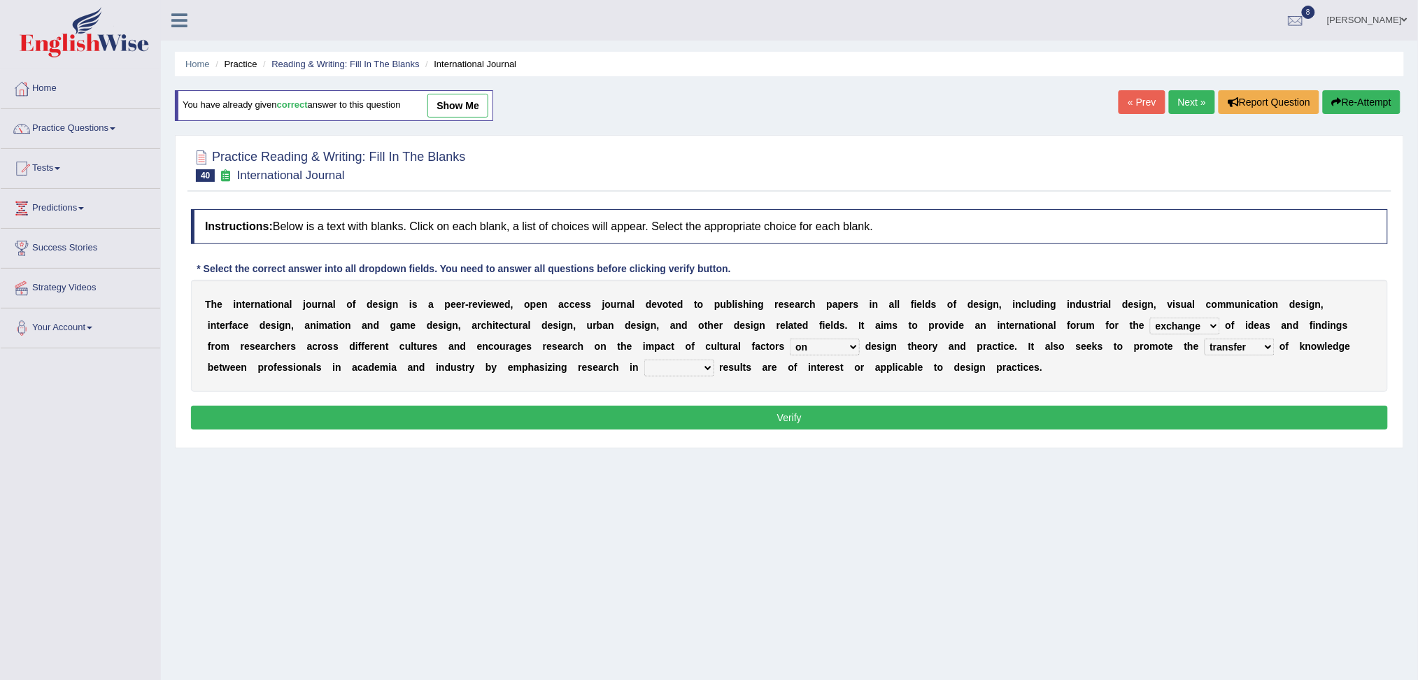
select select "which"
click at [644, 359] on select "the which that what" at bounding box center [679, 367] width 70 height 17
click at [670, 422] on button "Verify" at bounding box center [789, 418] width 1197 height 24
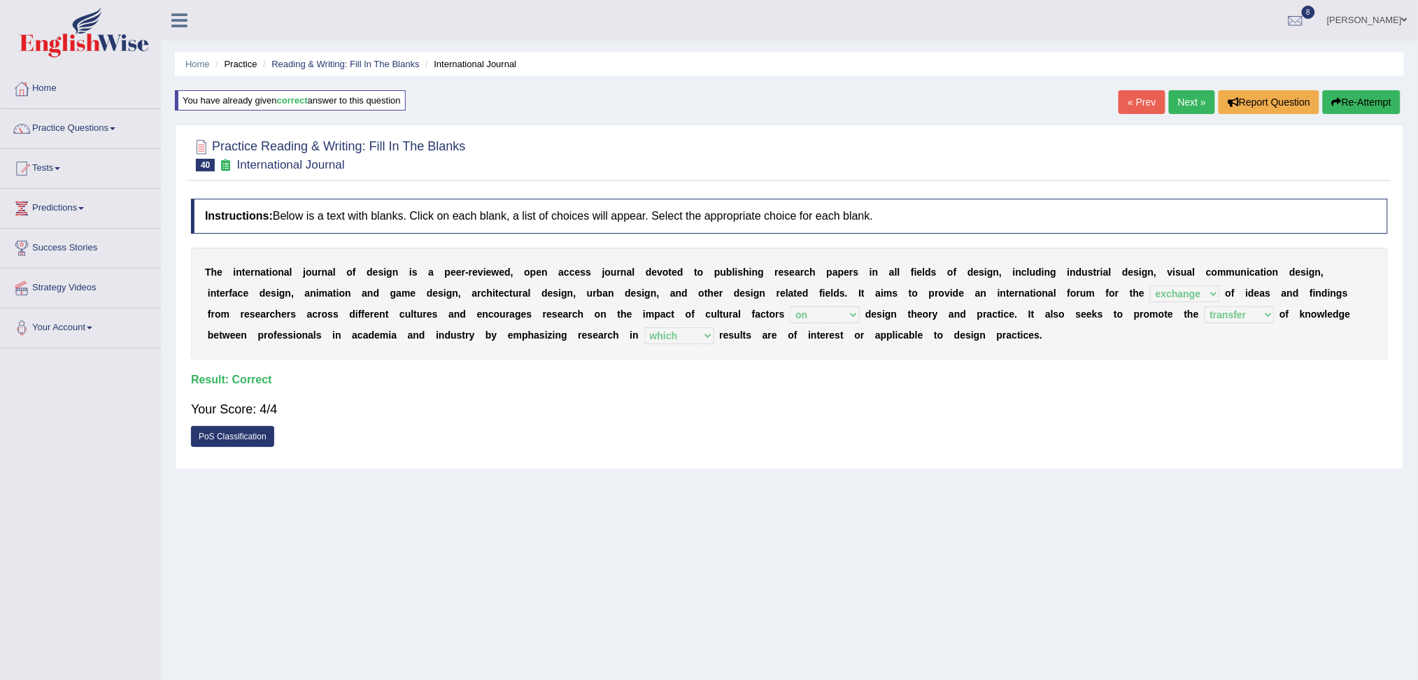
click at [1187, 106] on link "Next »" at bounding box center [1192, 102] width 46 height 24
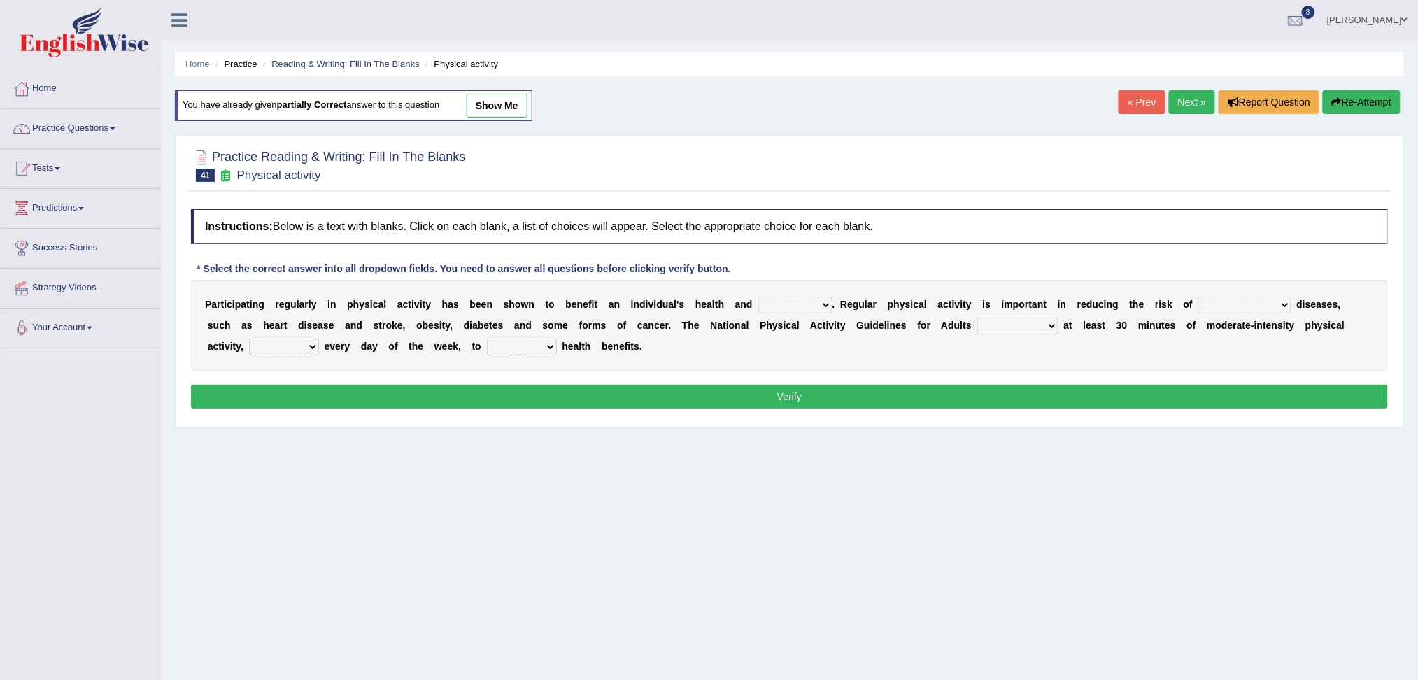
click at [796, 304] on select "values immortality expectation wellbeing" at bounding box center [795, 305] width 74 height 17
select select "wellbeing"
click at [758, 297] on select "values immortality expectation wellbeing" at bounding box center [795, 305] width 74 height 17
click at [1229, 304] on select "chronic contraindicated untouched detectable" at bounding box center [1244, 305] width 93 height 17
select select "chronic"
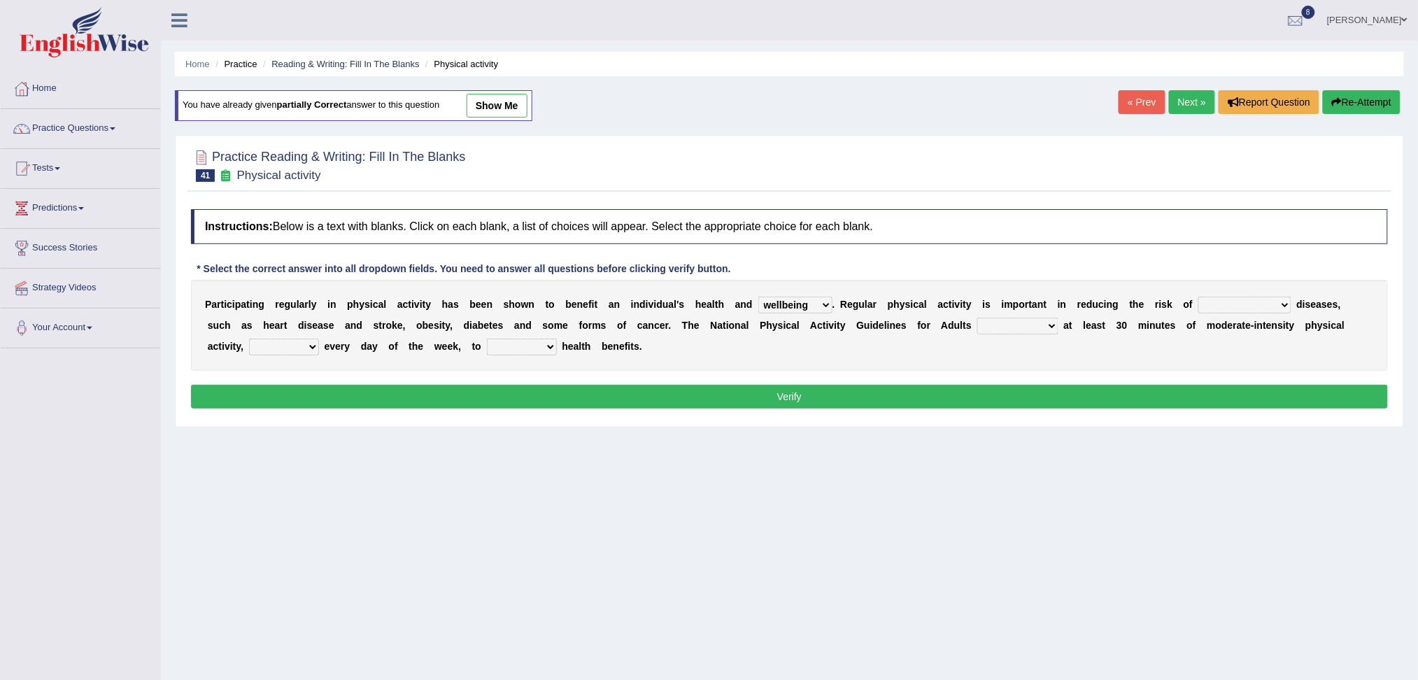
click at [1199, 297] on select "chronic contraindicated untouched detectable" at bounding box center [1244, 305] width 93 height 17
click at [996, 329] on select "excludes recommends denotes defies" at bounding box center [1017, 326] width 81 height 17
select select "recommends"
click at [977, 318] on select "excludes recommends denotes defies" at bounding box center [1017, 326] width 81 height 17
click at [287, 347] on select "relatively absolutely preferably namely" at bounding box center [284, 346] width 70 height 17
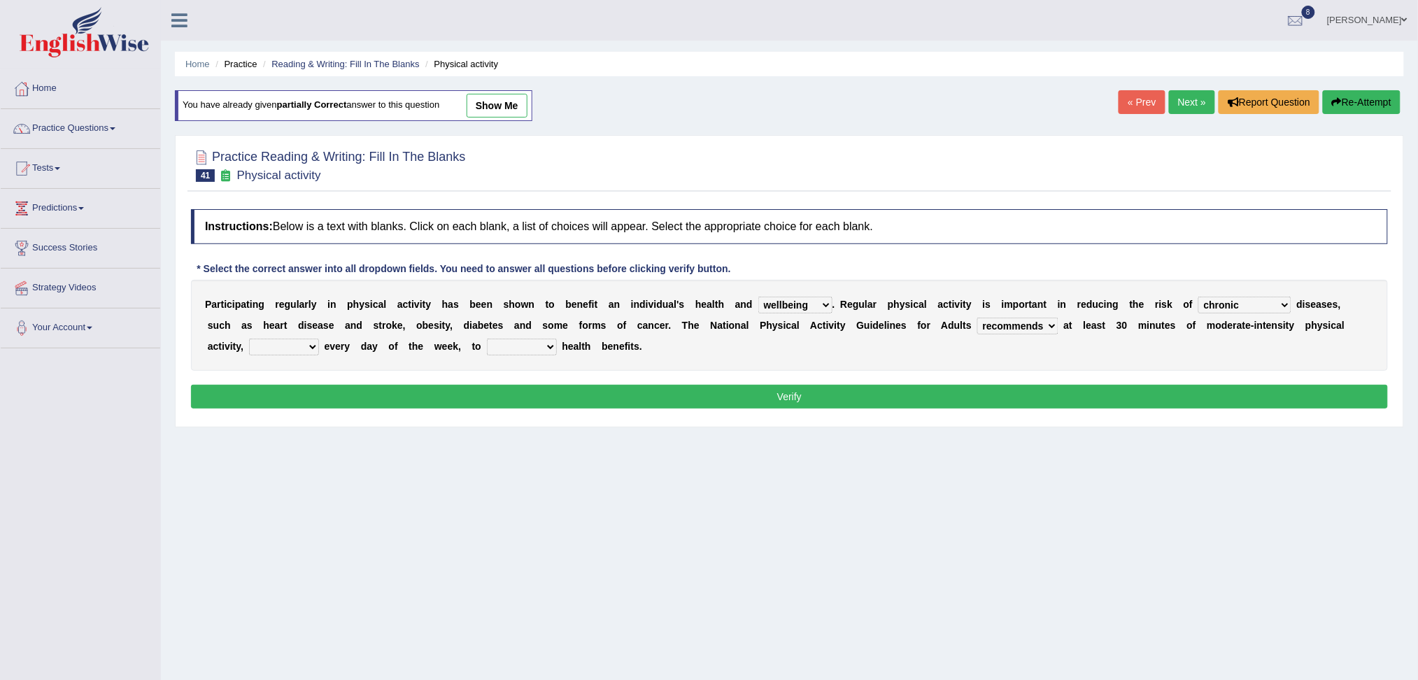
click at [532, 342] on select "charge obtain weigh estimate" at bounding box center [522, 346] width 70 height 17
select select "obtain"
click at [487, 338] on select "charge obtain weigh estimate" at bounding box center [522, 346] width 70 height 17
click at [269, 350] on select "relatively absolutely preferably namely" at bounding box center [284, 346] width 70 height 17
select select "relatively"
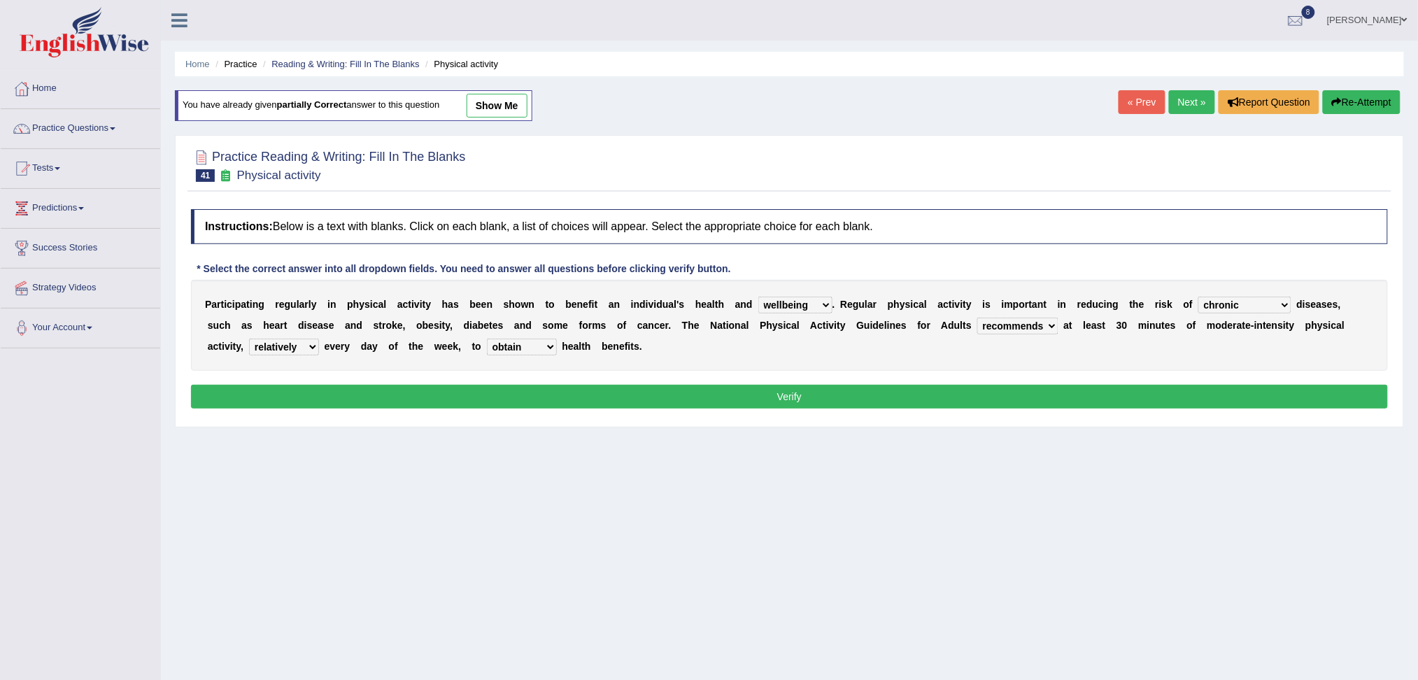
click at [249, 338] on select "relatively absolutely preferably namely" at bounding box center [284, 346] width 70 height 17
click at [269, 350] on select "relatively absolutely preferably namely" at bounding box center [284, 346] width 70 height 17
click at [249, 338] on select "relatively absolutely preferably namely" at bounding box center [284, 346] width 70 height 17
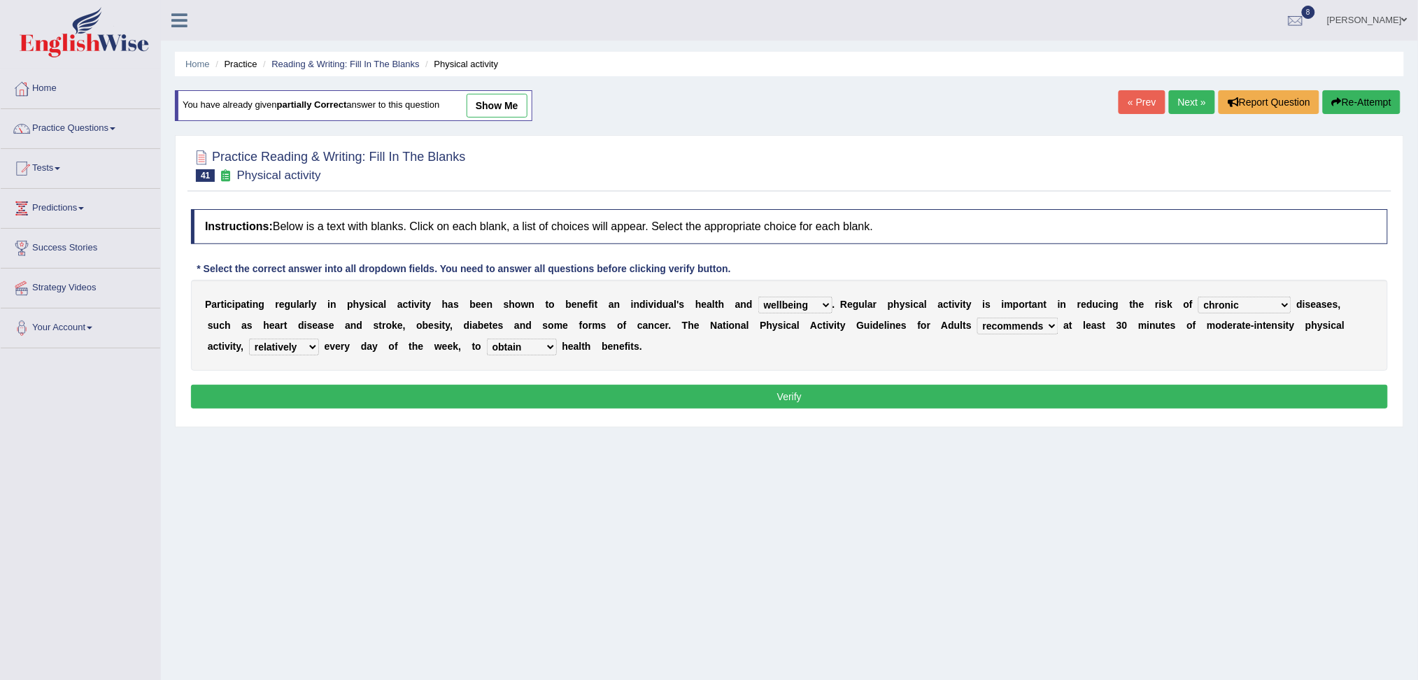
click at [341, 408] on div "Instructions: Below is a text with blanks. Click on each blank, a list of choic…" at bounding box center [789, 310] width 1204 height 217
click at [376, 390] on button "Verify" at bounding box center [789, 397] width 1197 height 24
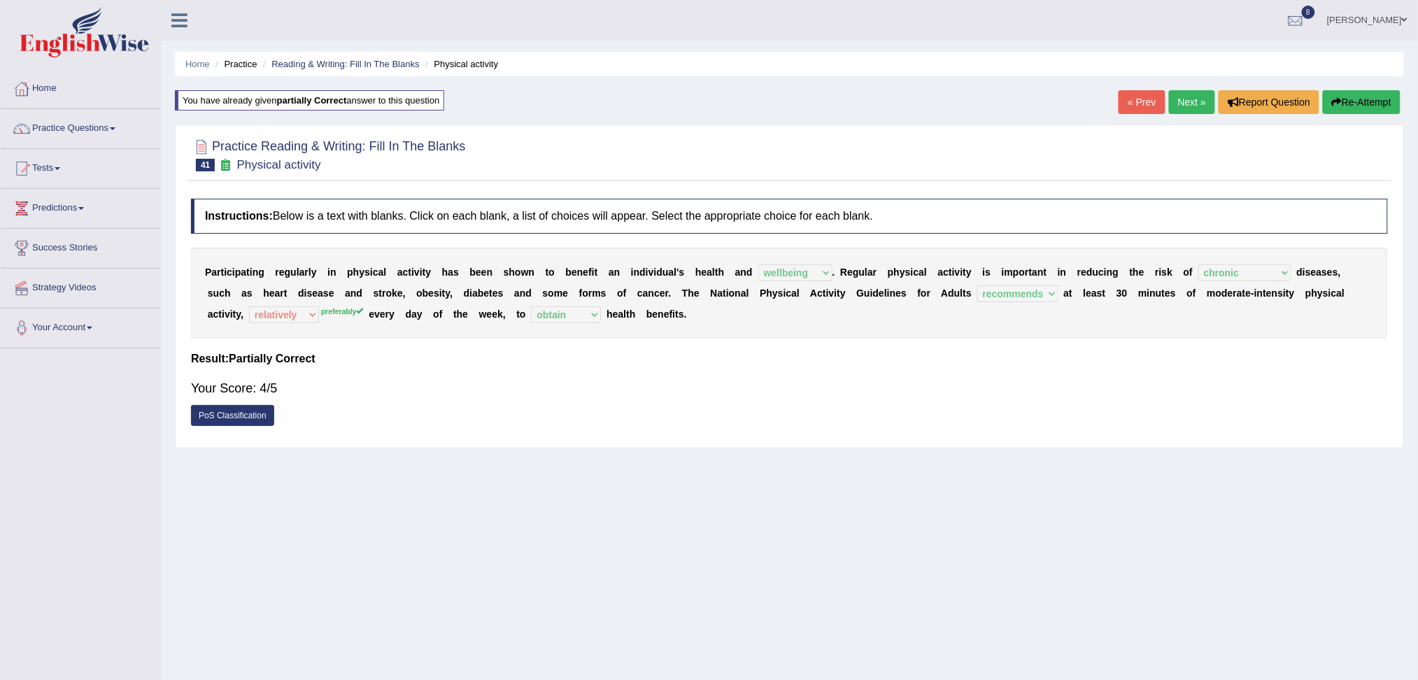
click at [1194, 99] on link "Next »" at bounding box center [1192, 102] width 46 height 24
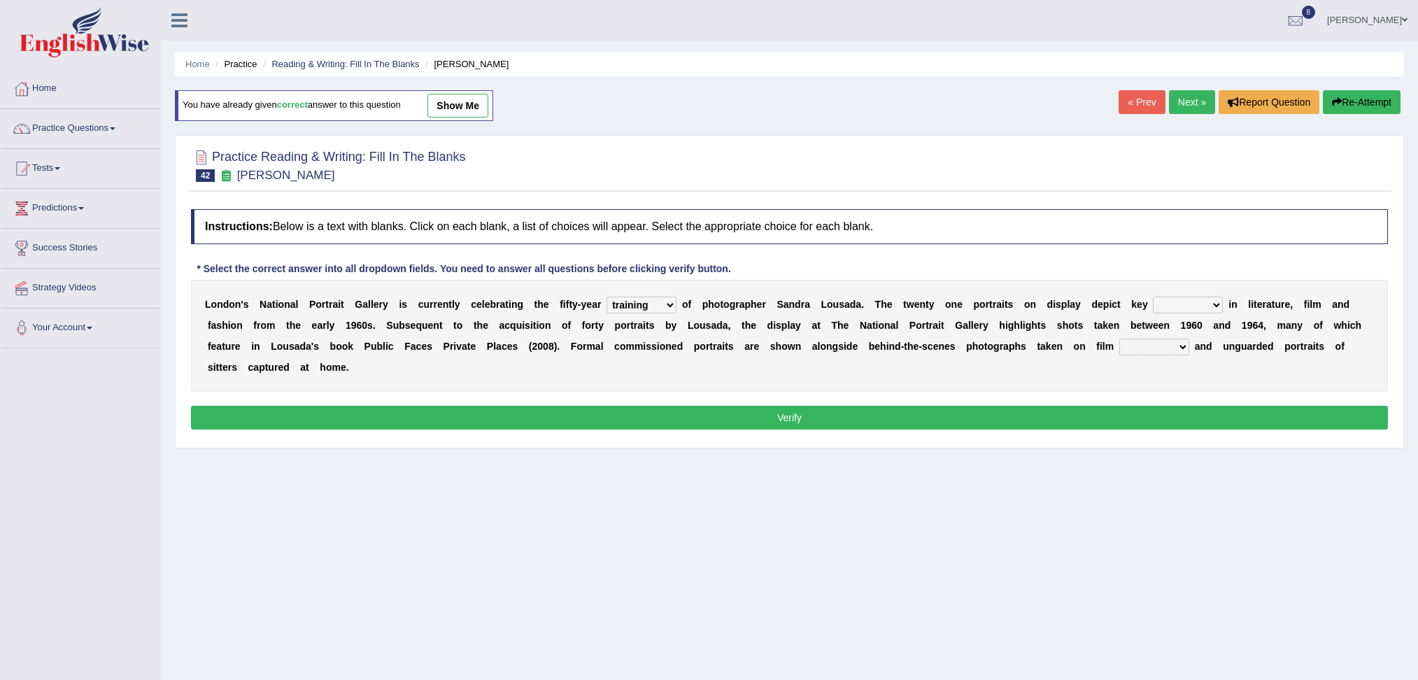
select select "training"
click at [1179, 309] on select "figures gadgets fashions genres" at bounding box center [1188, 305] width 70 height 17
select select "figures"
click at [1153, 297] on select "figures gadgets fashions genres" at bounding box center [1188, 305] width 70 height 17
click at [1147, 350] on select "gists sets tickets aisles" at bounding box center [1154, 346] width 70 height 17
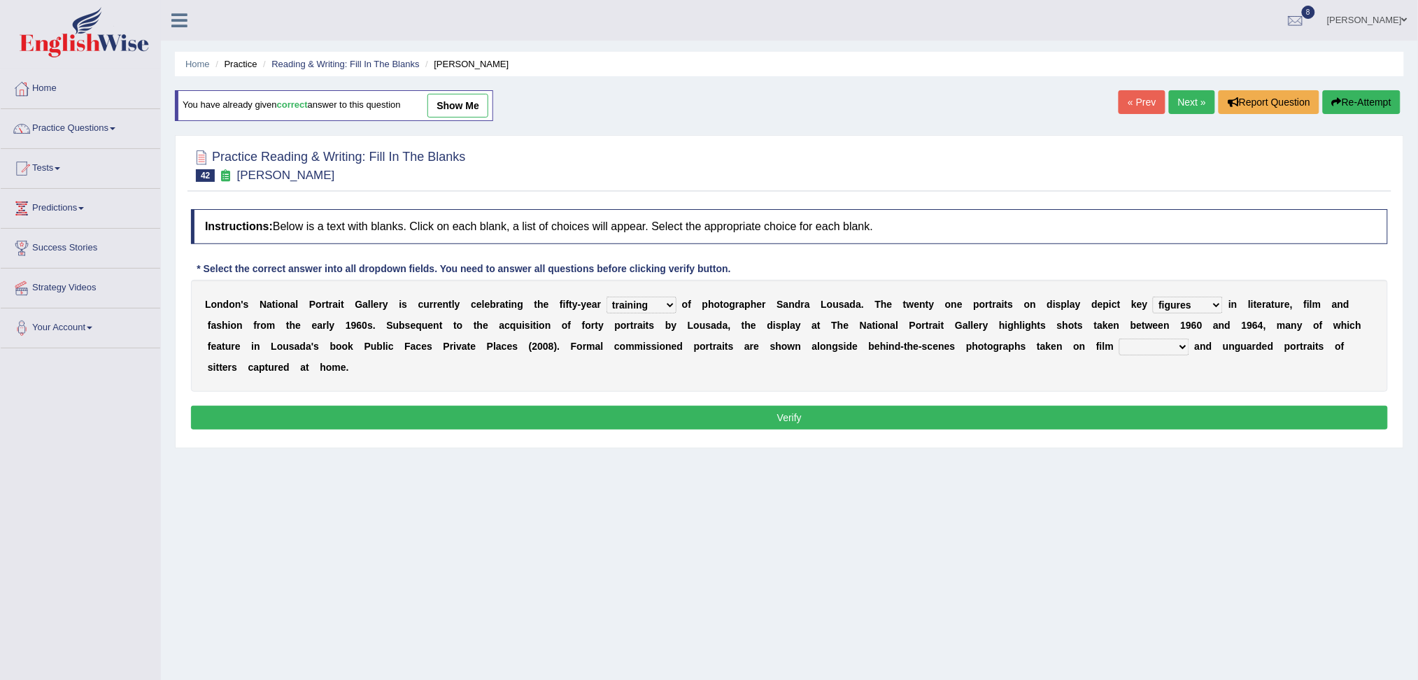
select select "tickets"
click at [1119, 338] on select "gists sets tickets aisles" at bounding box center [1154, 346] width 70 height 17
click at [981, 414] on button "Verify" at bounding box center [789, 418] width 1197 height 24
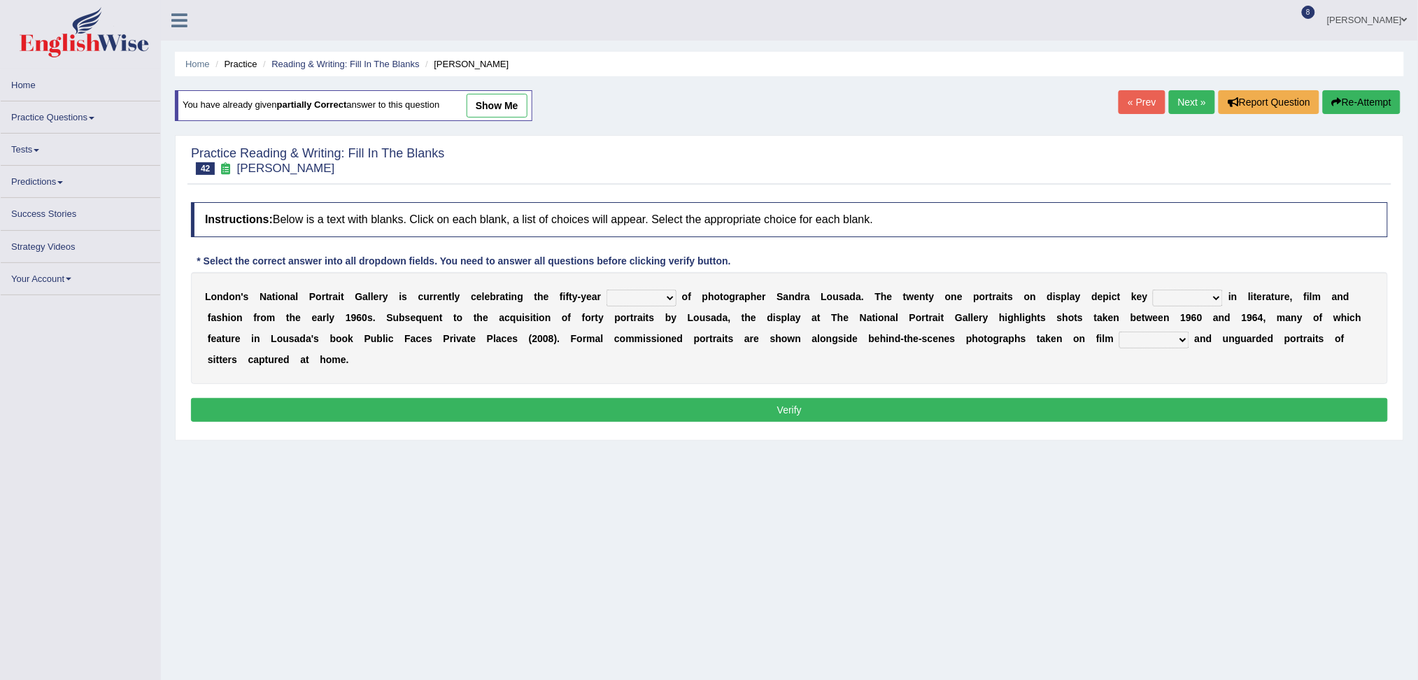
click at [646, 291] on div "L o n d o n ' s N a t i o n a l P o r t r a i t G a l l e r y i s c u r r e n t…" at bounding box center [789, 328] width 1197 height 112
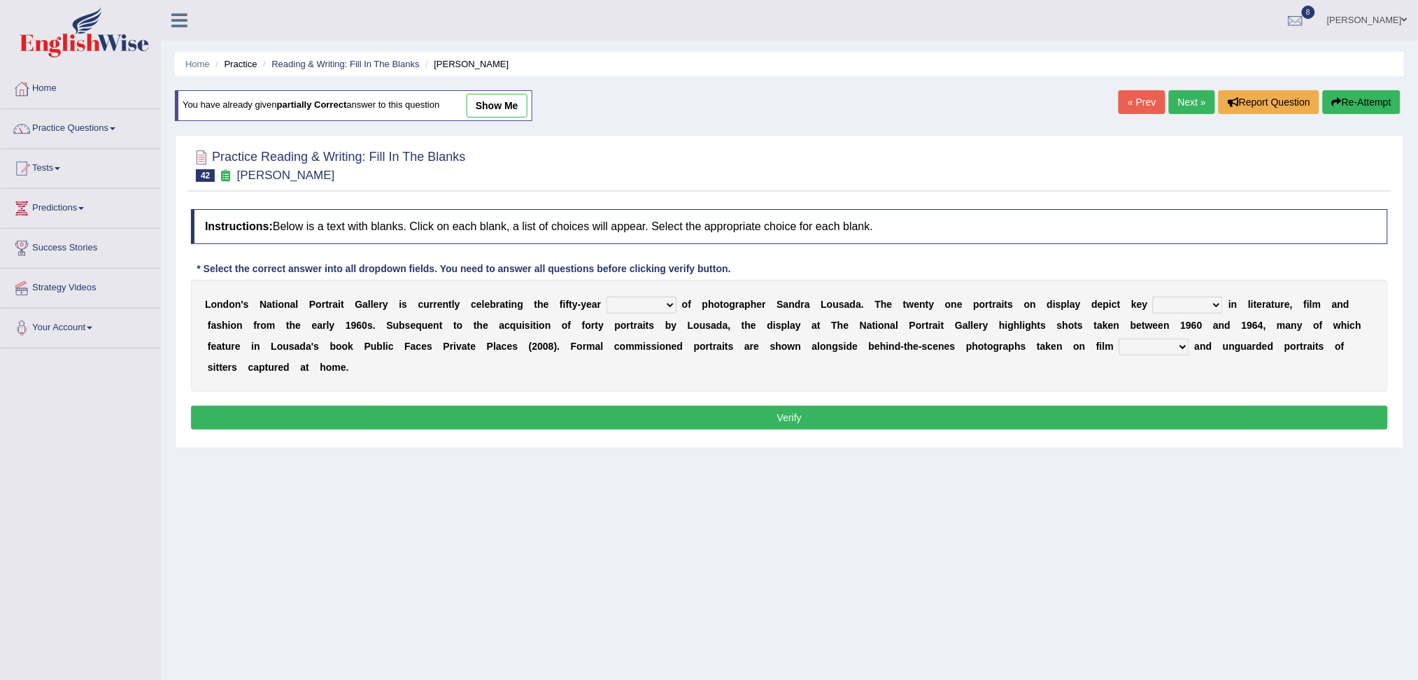
select select "career"
click at [606, 297] on select "invitation promotion training career" at bounding box center [641, 305] width 70 height 17
click at [1185, 309] on select "figures gadgets fashions genres" at bounding box center [1188, 305] width 70 height 17
select select "figures"
click at [1153, 297] on select "figures gadgets fashions genres" at bounding box center [1188, 305] width 70 height 17
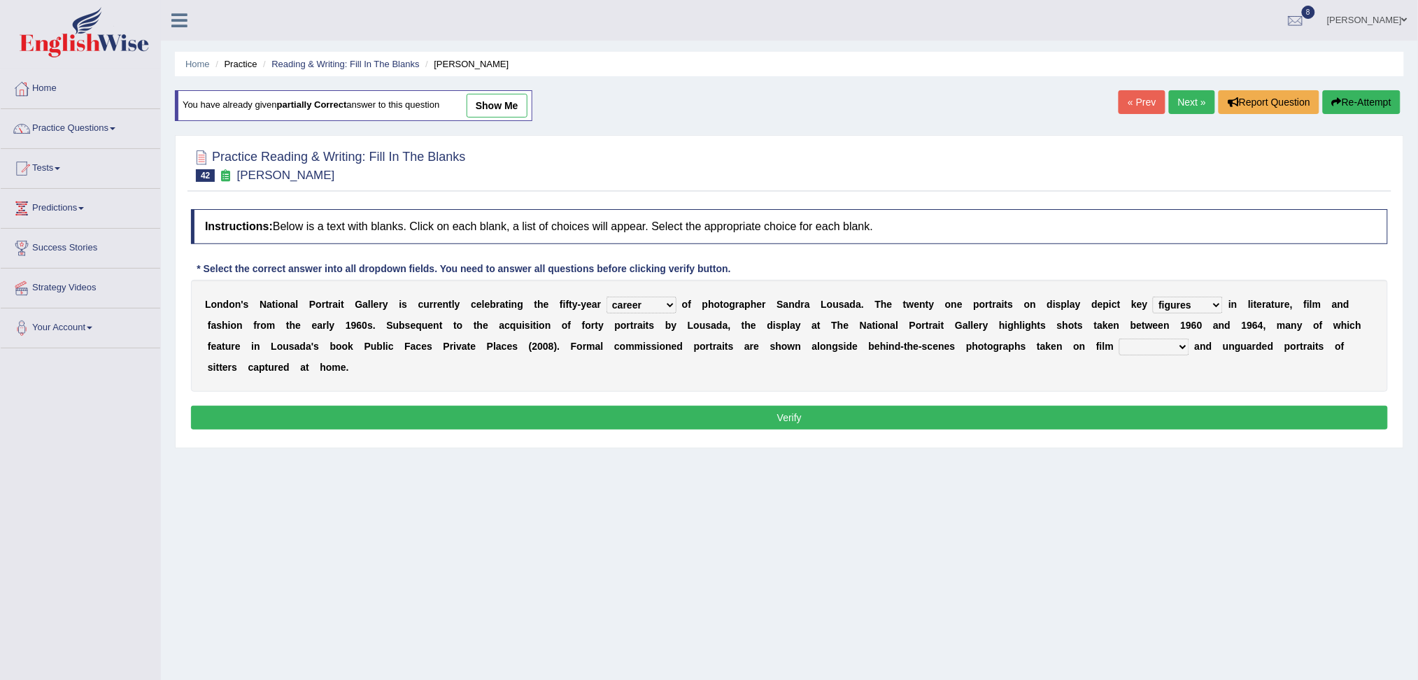
click at [1162, 345] on select "gists sets tickets aisles" at bounding box center [1154, 346] width 70 height 17
select select "tickets"
click at [1119, 338] on select "gists sets tickets aisles" at bounding box center [1154, 346] width 70 height 17
click at [1067, 413] on button "Verify" at bounding box center [789, 418] width 1197 height 24
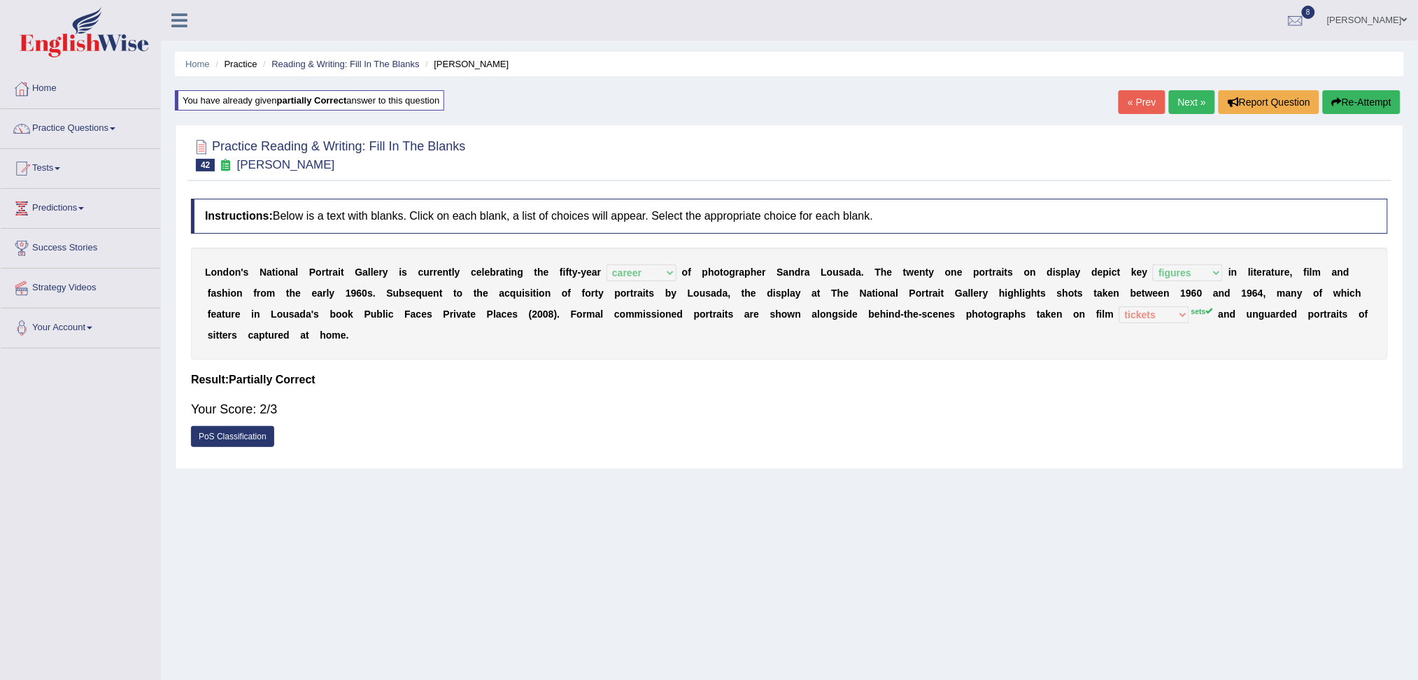
click at [1179, 99] on link "Next »" at bounding box center [1192, 102] width 46 height 24
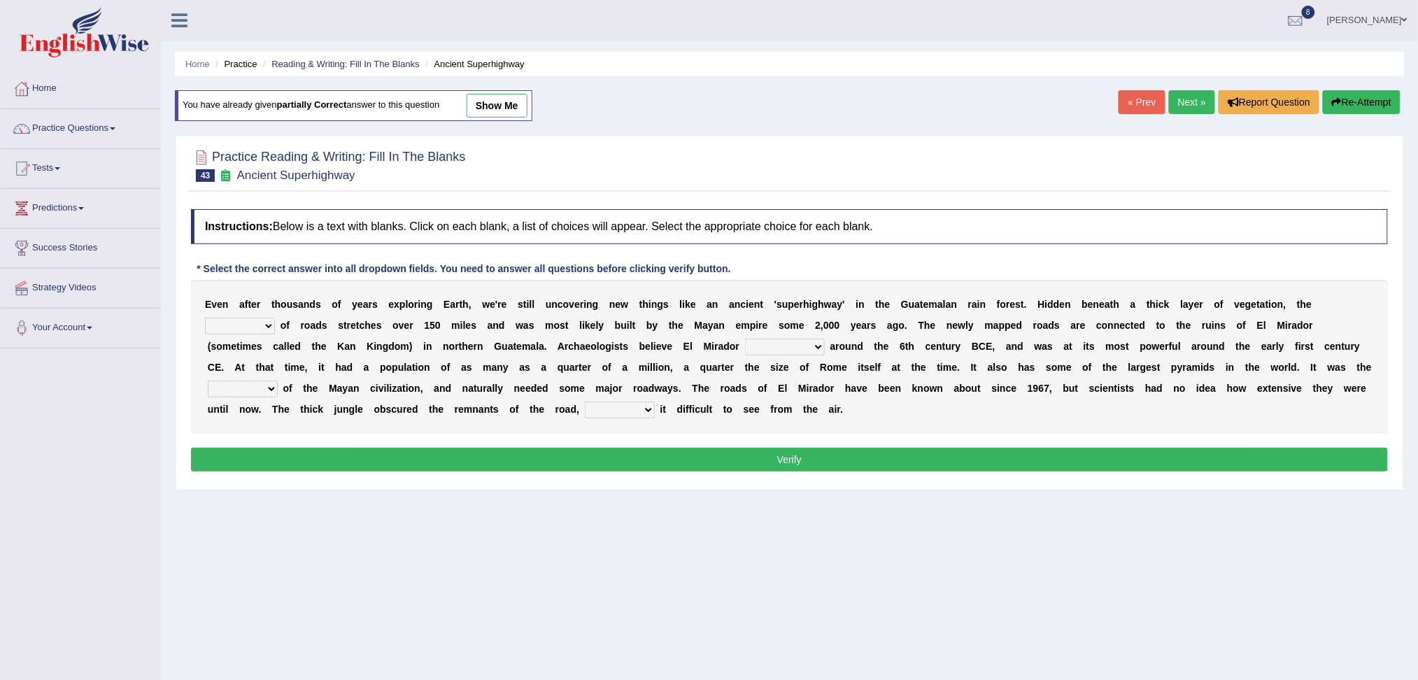
click at [247, 331] on select "network surface interface width" at bounding box center [240, 326] width 70 height 17
click at [248, 322] on select "network surface interface width" at bounding box center [240, 326] width 70 height 17
select select "width"
click at [205, 318] on select "network surface interface width" at bounding box center [240, 326] width 70 height 17
click at [779, 341] on select "has founded founded was founded was found" at bounding box center [785, 346] width 80 height 17
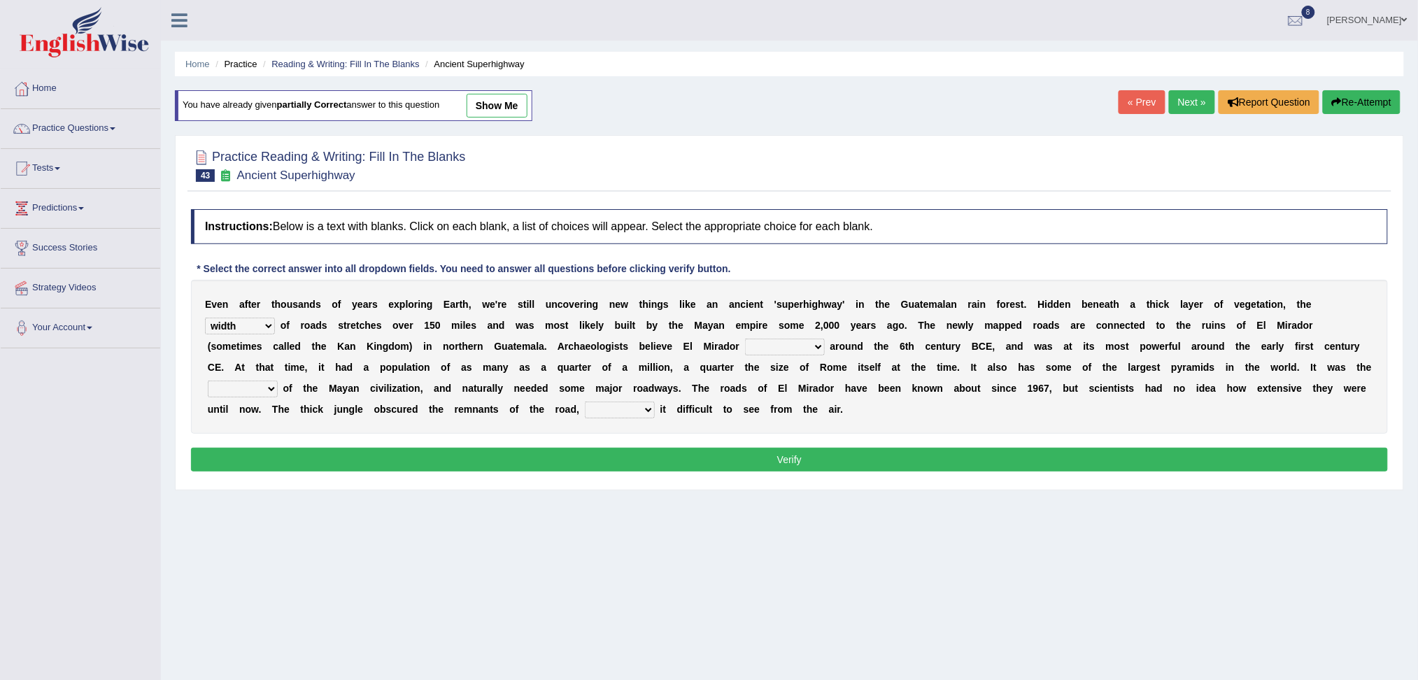
select select "was founded"
click at [745, 338] on select "has founded founded was founded was found" at bounding box center [785, 346] width 80 height 17
click at [241, 392] on select "volume heart column facet" at bounding box center [243, 388] width 70 height 17
click at [609, 406] on select "makes making make made" at bounding box center [620, 409] width 70 height 17
select select "makes"
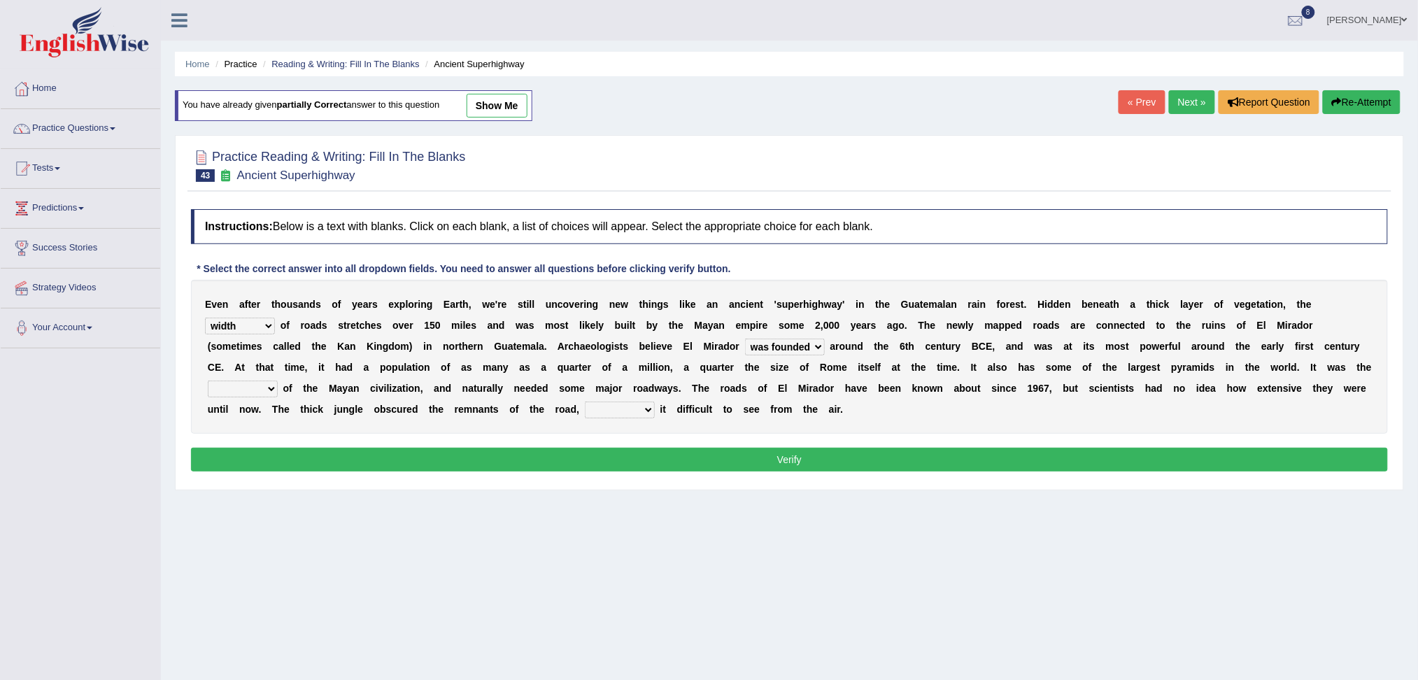
click at [585, 401] on select "makes making make made" at bounding box center [620, 409] width 70 height 17
click at [249, 394] on select "volume heart column facet" at bounding box center [243, 388] width 70 height 17
select select "heart"
click at [208, 380] on select "volume heart column facet" at bounding box center [243, 388] width 70 height 17
click at [336, 463] on button "Verify" at bounding box center [789, 460] width 1197 height 24
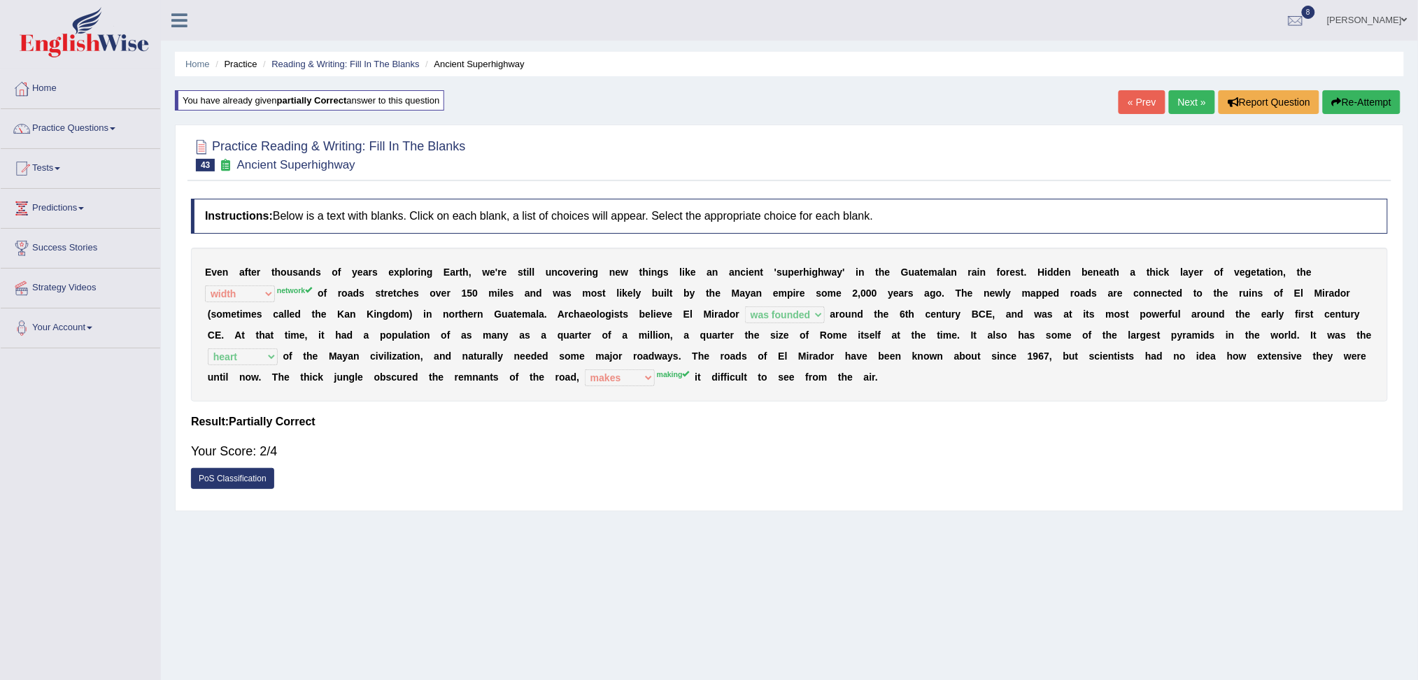
click at [1183, 93] on link "Next »" at bounding box center [1192, 102] width 46 height 24
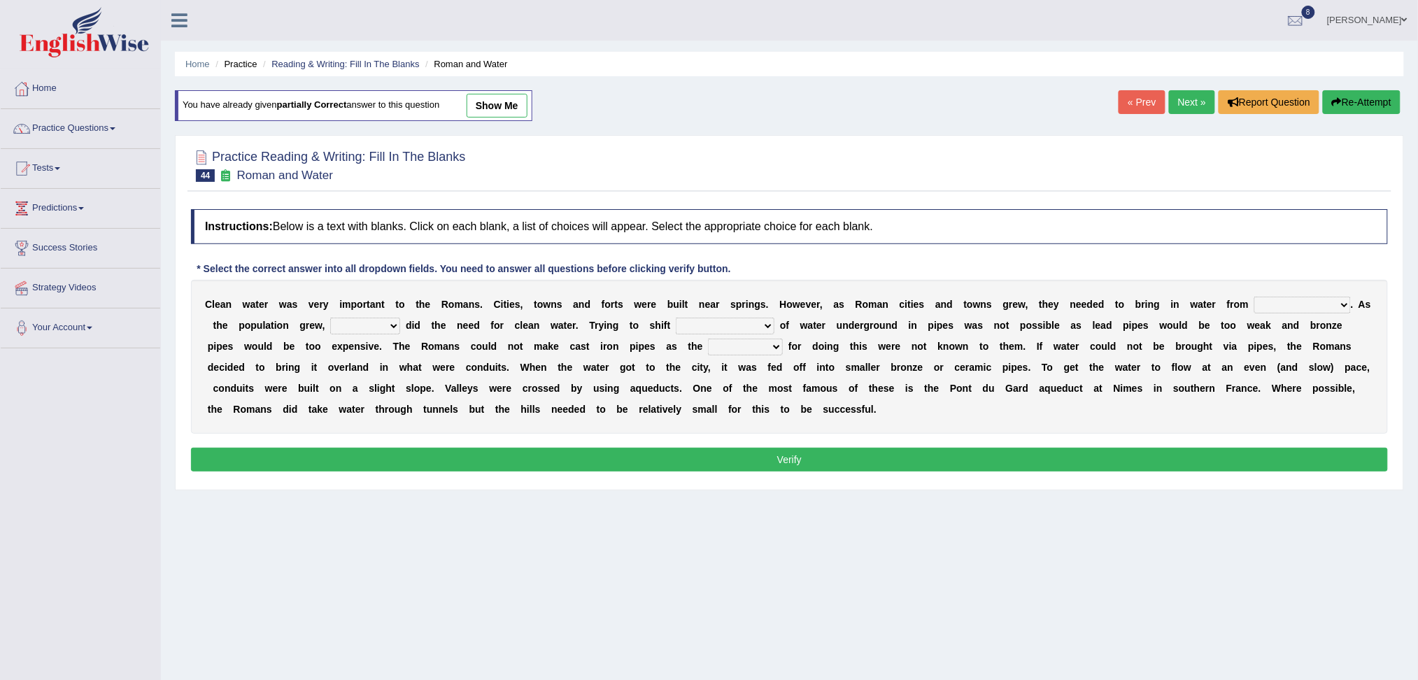
click at [1290, 301] on select "further afield these origins different parts specific sources" at bounding box center [1302, 305] width 97 height 17
select select "further afield"
click at [1254, 297] on select "further afield these origins different parts specific sources" at bounding box center [1302, 305] width 97 height 17
click at [359, 320] on select "as well so how thus" at bounding box center [365, 326] width 70 height 17
select select "so"
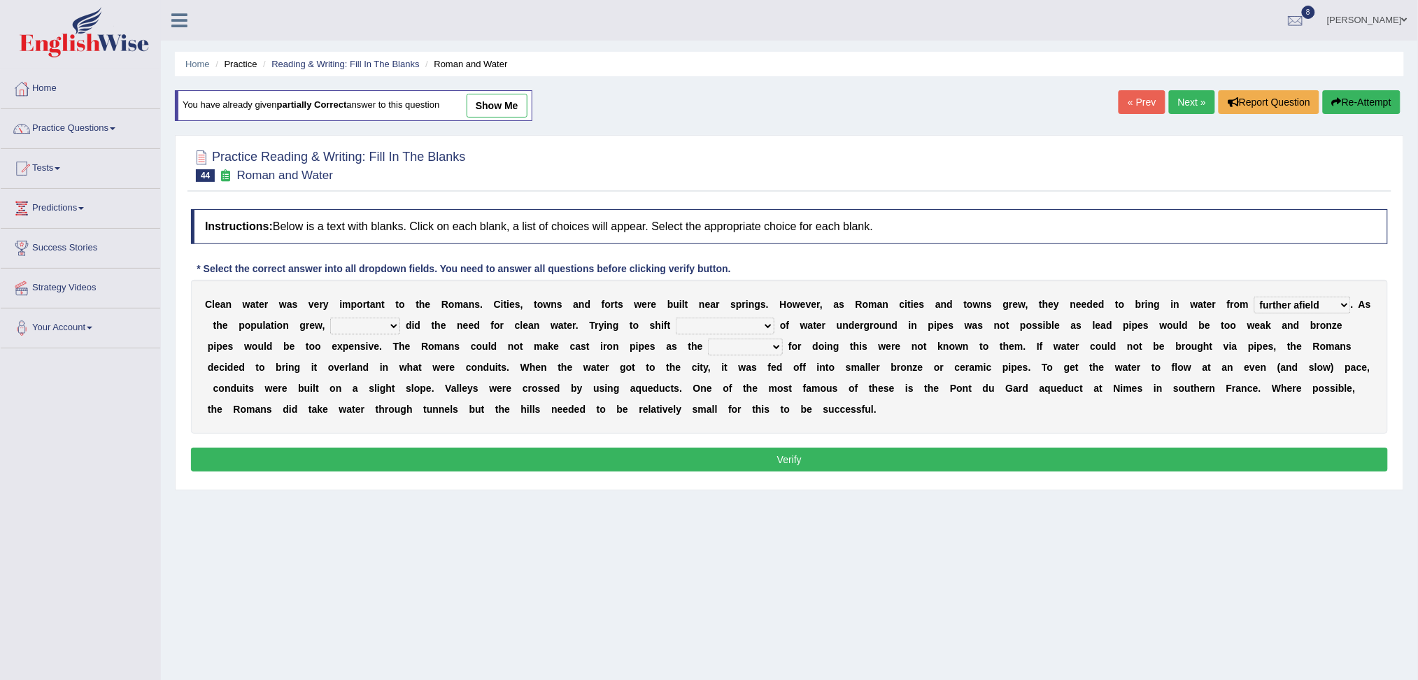
click at [330, 318] on select "as well so how thus" at bounding box center [365, 326] width 70 height 17
click at [725, 320] on select "few loads improper intakes relative levels large volumes" at bounding box center [725, 326] width 99 height 17
select select "large volumes"
click at [676, 318] on select "few loads improper intakes relative levels large volumes" at bounding box center [725, 326] width 99 height 17
click at [735, 340] on select "spans scales proportions techniques" at bounding box center [745, 346] width 75 height 17
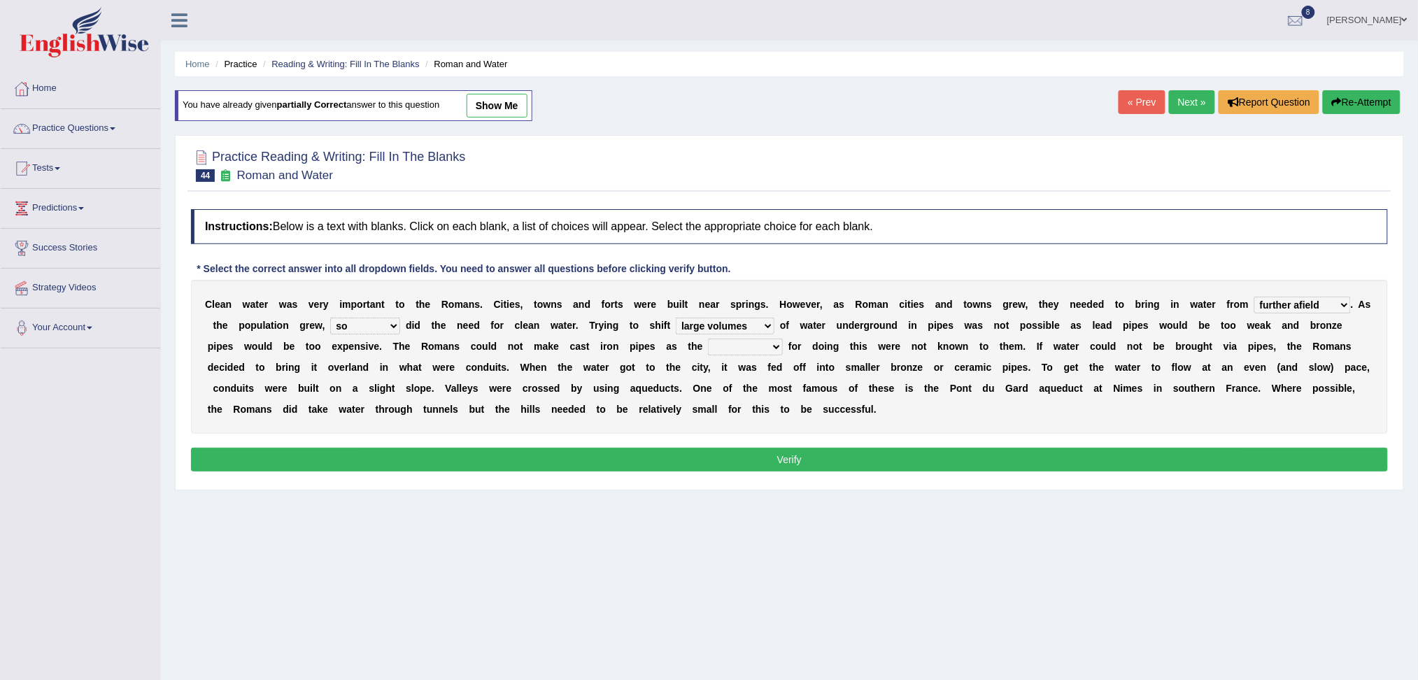
select select "techniques"
click at [708, 338] on select "spans scales proportions techniques" at bounding box center [745, 346] width 75 height 17
click at [698, 462] on button "Verify" at bounding box center [789, 460] width 1197 height 24
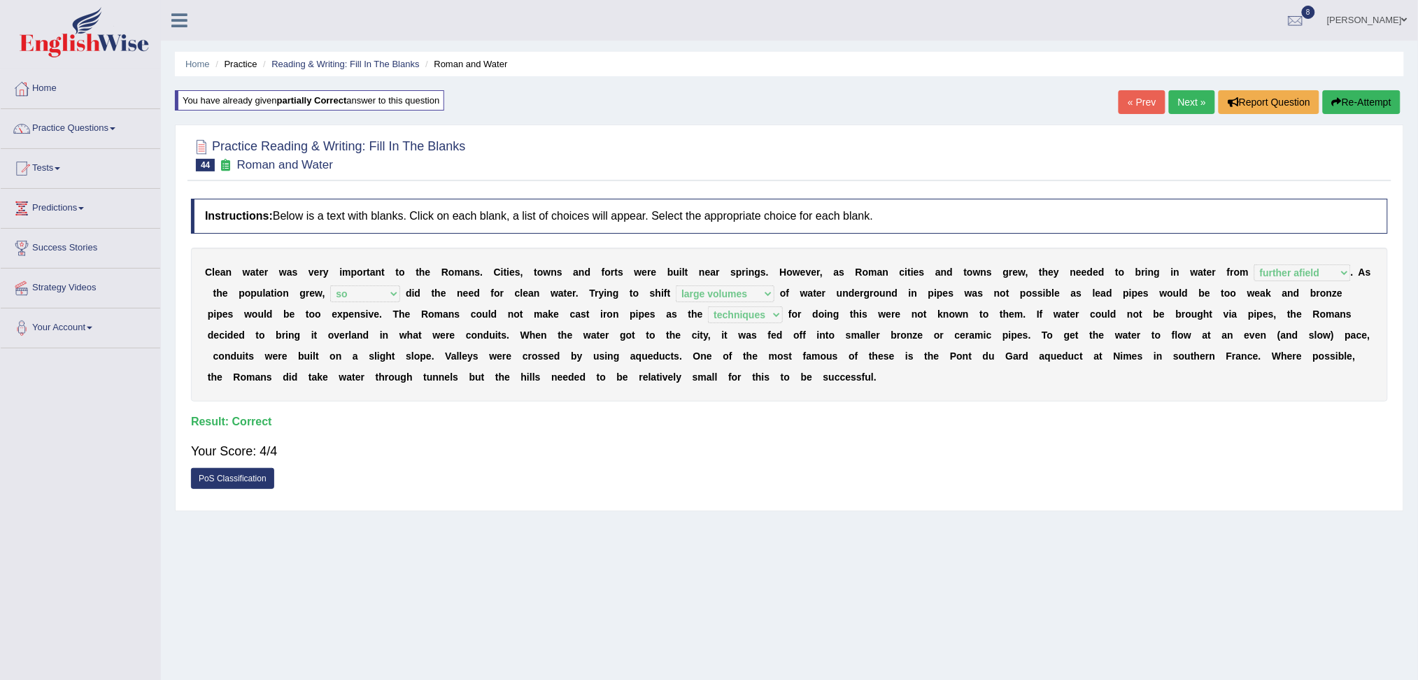
click at [1182, 94] on link "Next »" at bounding box center [1192, 102] width 46 height 24
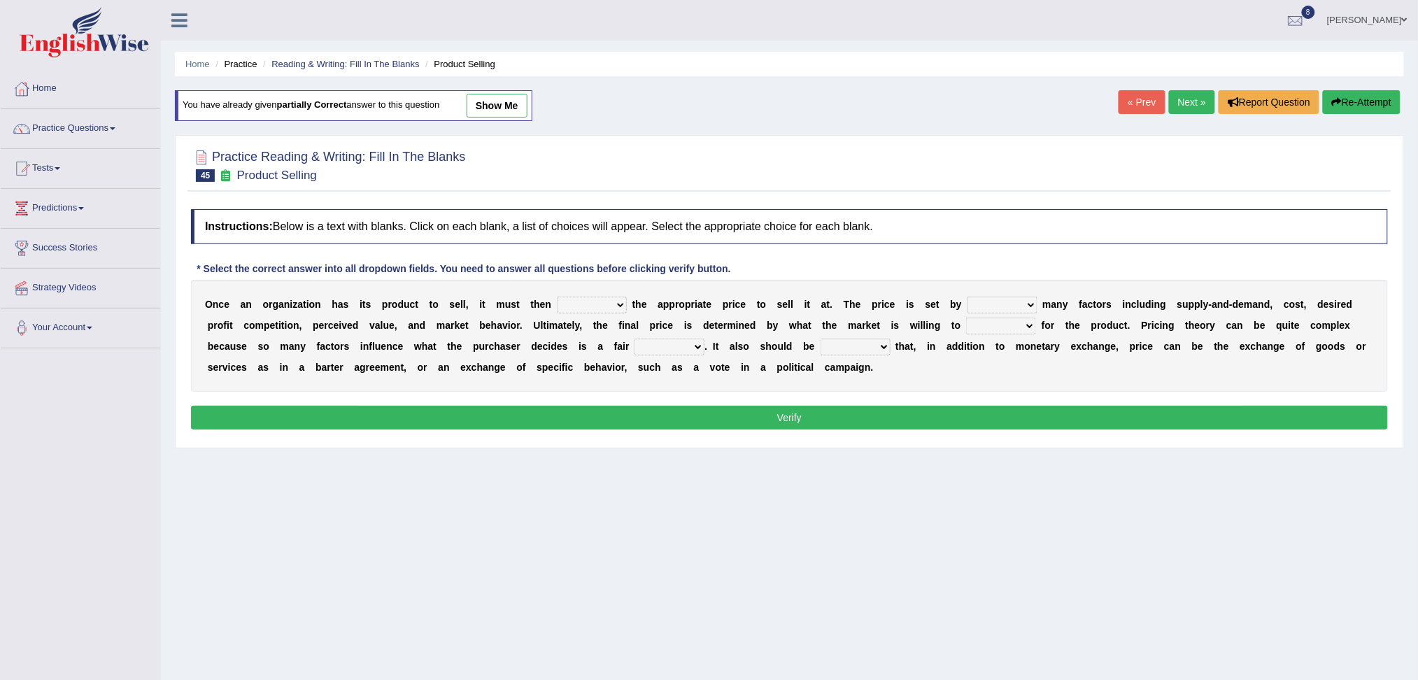
click at [583, 307] on select "tolerate determine fabricate fancy" at bounding box center [592, 305] width 70 height 17
select select "determine"
click at [557, 297] on select "tolerate determine fabricate fancy" at bounding box center [592, 305] width 70 height 17
click at [999, 302] on select "comparing begetting balancing offsetting" at bounding box center [1002, 305] width 70 height 17
select select "balancing"
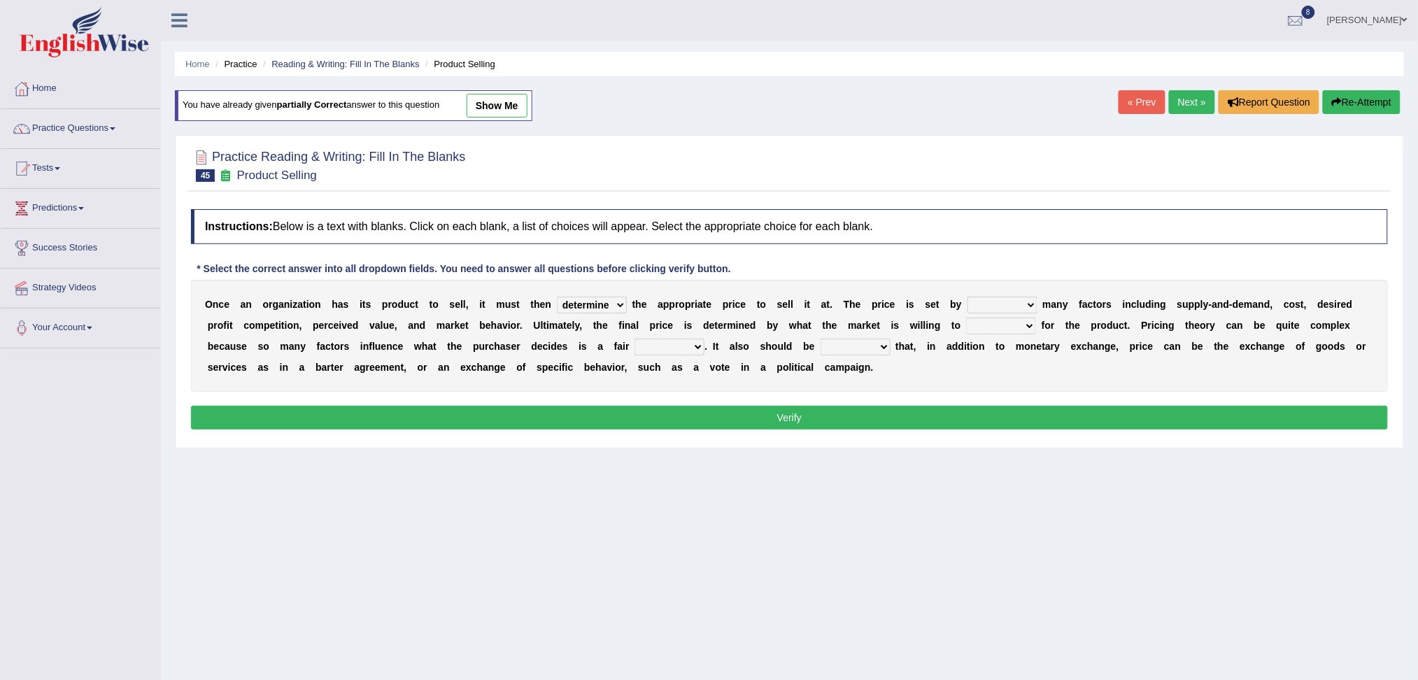
click at [967, 297] on select "comparing begetting balancing offsetting" at bounding box center [1002, 305] width 70 height 17
click at [1015, 328] on select "consign design exchange prepare" at bounding box center [1001, 326] width 70 height 17
select select "exchange"
click at [966, 318] on select "consign design exchange prepare" at bounding box center [1001, 326] width 70 height 17
click at [669, 346] on select "addition shape content value" at bounding box center [669, 346] width 70 height 17
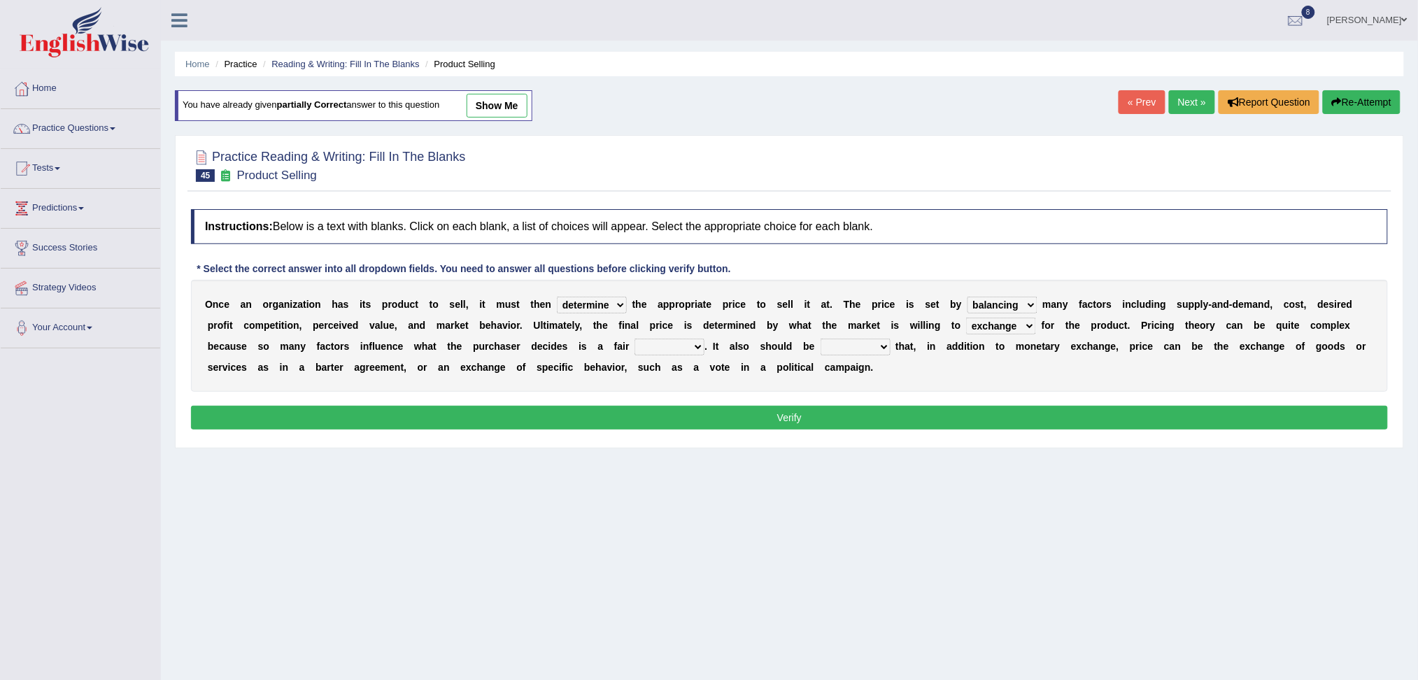
select select "value"
click at [634, 338] on select "addition shape content value" at bounding box center [669, 346] width 70 height 17
click at [864, 349] on select "explained enlarged overrated noted" at bounding box center [855, 346] width 70 height 17
select select "noted"
click at [820, 338] on select "explained enlarged overrated noted" at bounding box center [855, 346] width 70 height 17
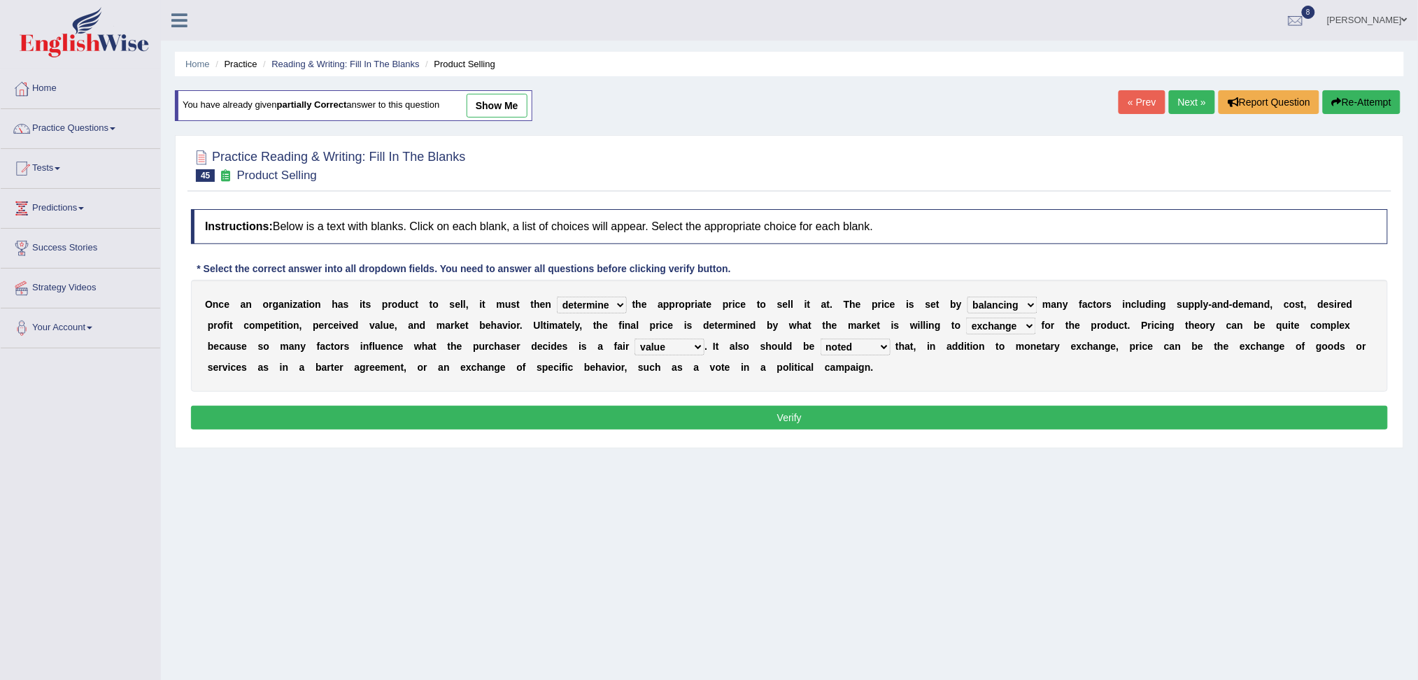
click at [755, 417] on button "Verify" at bounding box center [789, 418] width 1197 height 24
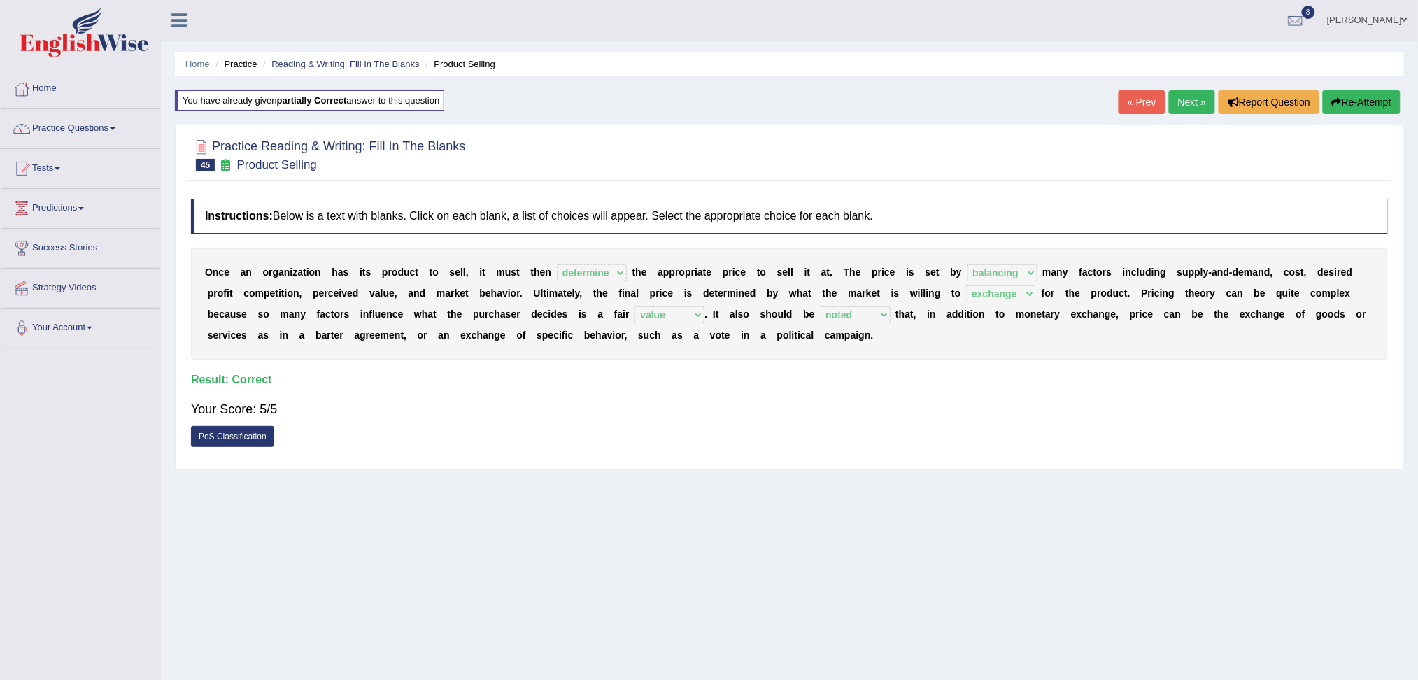
click at [1190, 96] on link "Next »" at bounding box center [1192, 102] width 46 height 24
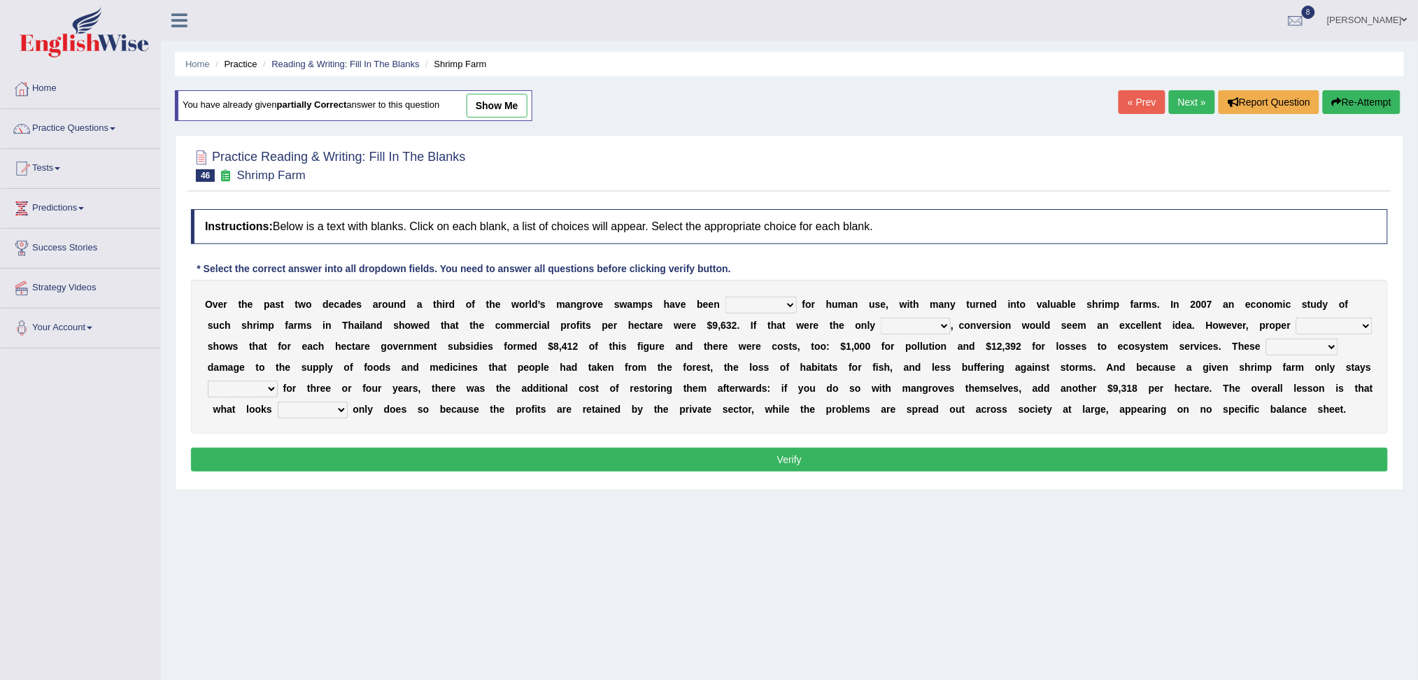
click at [778, 301] on select "rearranged exchanged conserved converted" at bounding box center [760, 305] width 71 height 17
select select "exchanged"
click at [725, 297] on select "rearranged exchanged conserved converted" at bounding box center [760, 305] width 71 height 17
click at [901, 324] on select "index eliment choice factor" at bounding box center [915, 326] width 70 height 17
select select "factor"
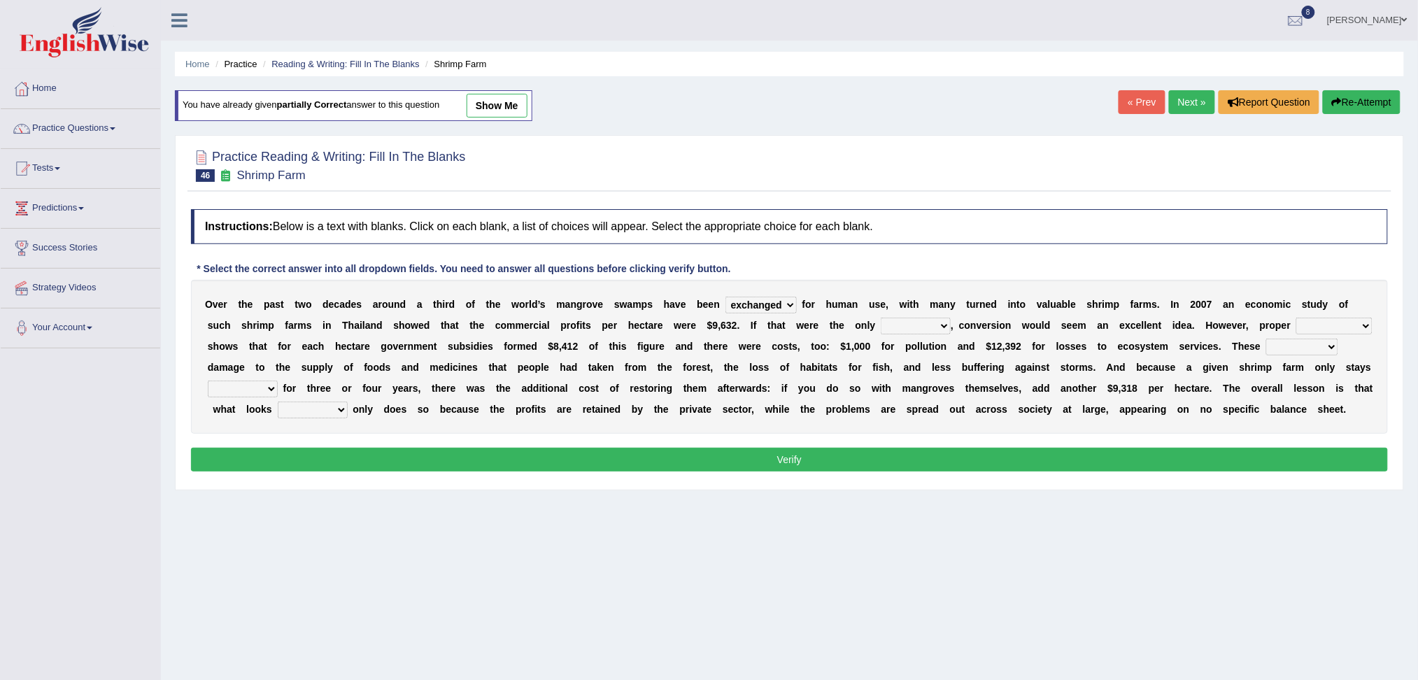
click at [880, 318] on select "index eliment choice factor" at bounding box center [915, 326] width 70 height 17
click at [1314, 327] on select "accounting percentage aggregation division" at bounding box center [1334, 326] width 76 height 17
select select "accounting"
click at [1296, 318] on select "accounting percentage aggregation division" at bounding box center [1334, 326] width 76 height 17
click at [1291, 346] on select "comprised uneven neglected augmented" at bounding box center [1302, 346] width 72 height 17
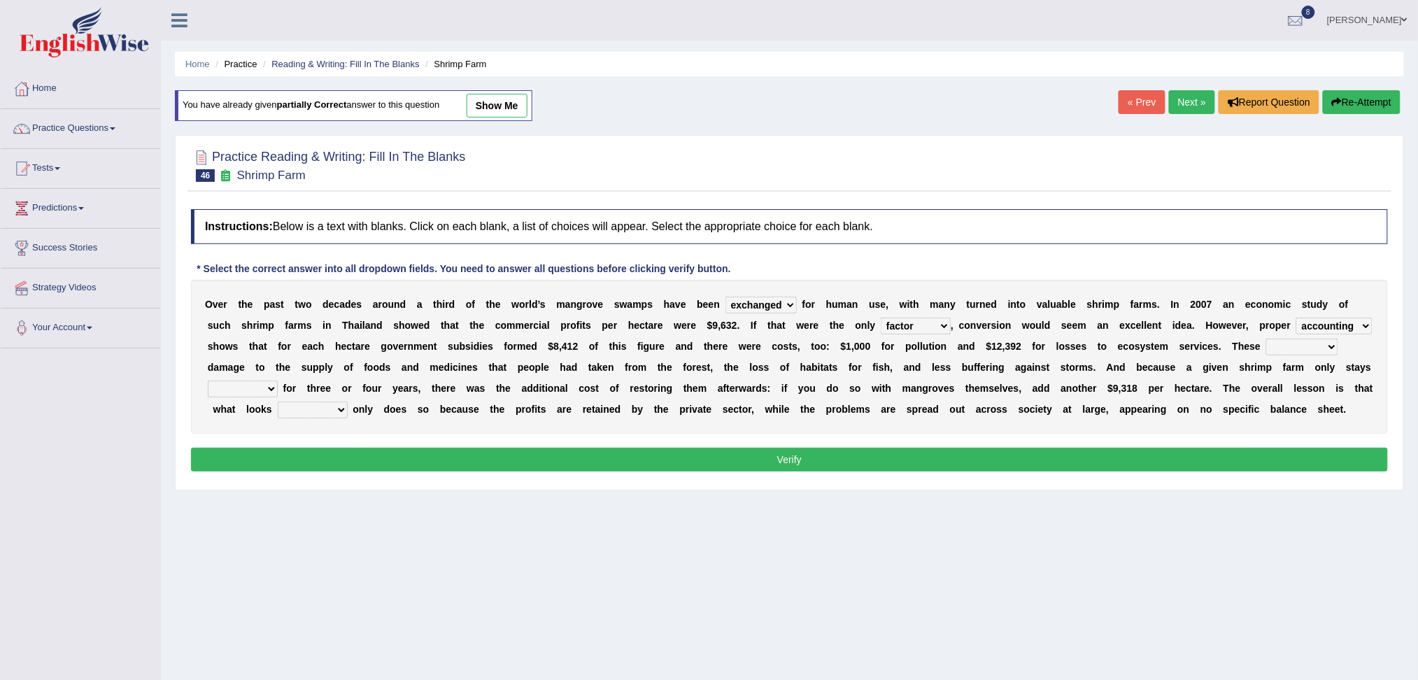
select select "augmented"
click at [1266, 338] on select "comprised uneven neglected augmented" at bounding box center [1302, 346] width 72 height 17
click at [252, 385] on select "interactive distinctive productive collective" at bounding box center [243, 388] width 70 height 17
select select "productive"
click at [208, 380] on select "interactive distinctive productive collective" at bounding box center [243, 388] width 70 height 17
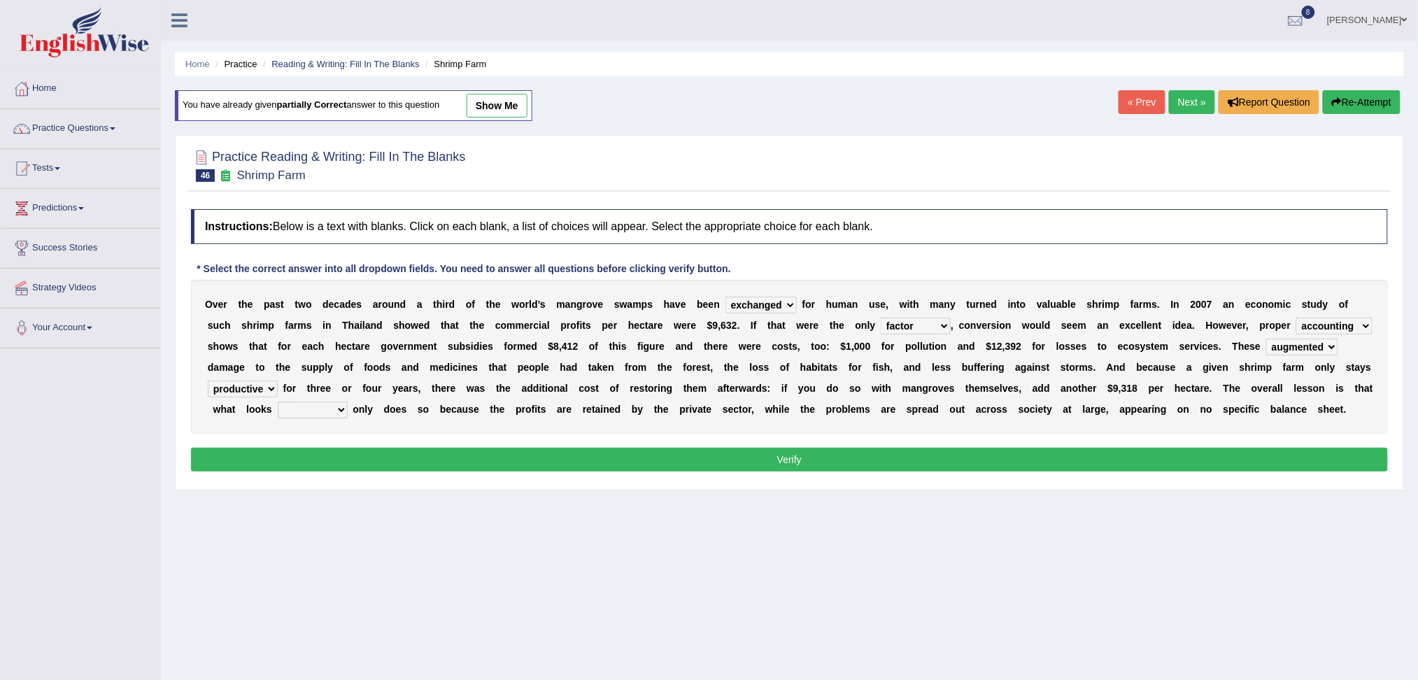
click at [348, 408] on select "beneficial immediate modest moderate" at bounding box center [313, 409] width 70 height 17
select select "beneficial"
click at [301, 401] on select "beneficial immediate modest moderate" at bounding box center [313, 409] width 70 height 17
click at [443, 456] on button "Verify" at bounding box center [789, 460] width 1197 height 24
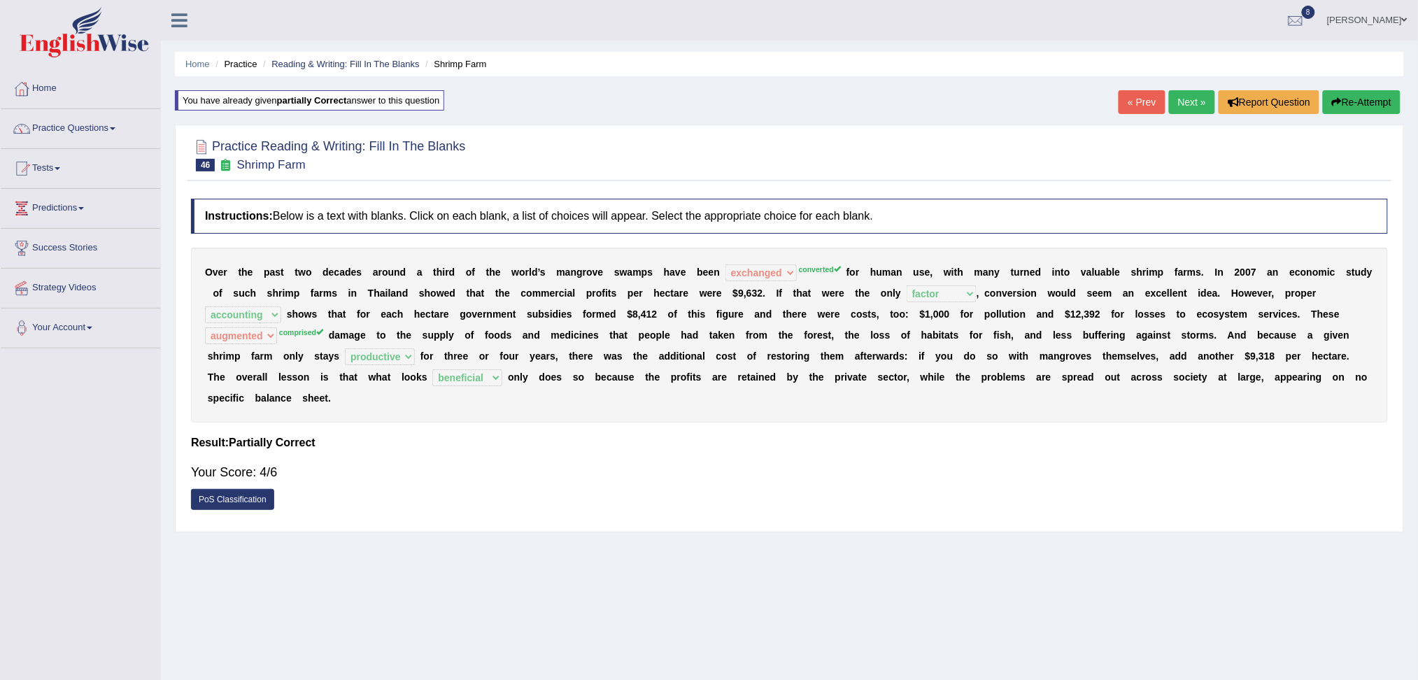
click at [1187, 99] on link "Next »" at bounding box center [1192, 102] width 46 height 24
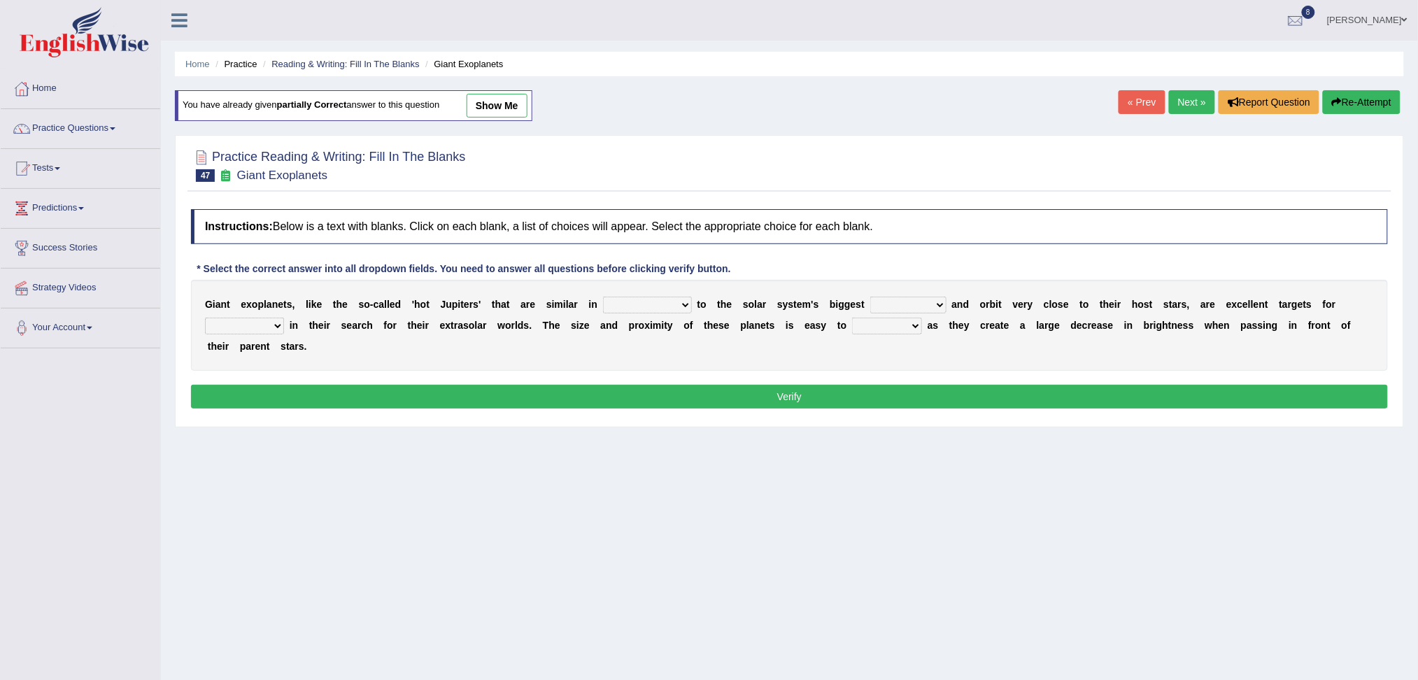
click at [642, 298] on select "borders expressions shapes characteristics" at bounding box center [647, 305] width 89 height 17
select select "characteristics"
click at [603, 297] on select "borders expressions shapes characteristics" at bounding box center [647, 305] width 89 height 17
click at [892, 301] on select "frame subordinate planet comet" at bounding box center [908, 305] width 76 height 17
select select "planet"
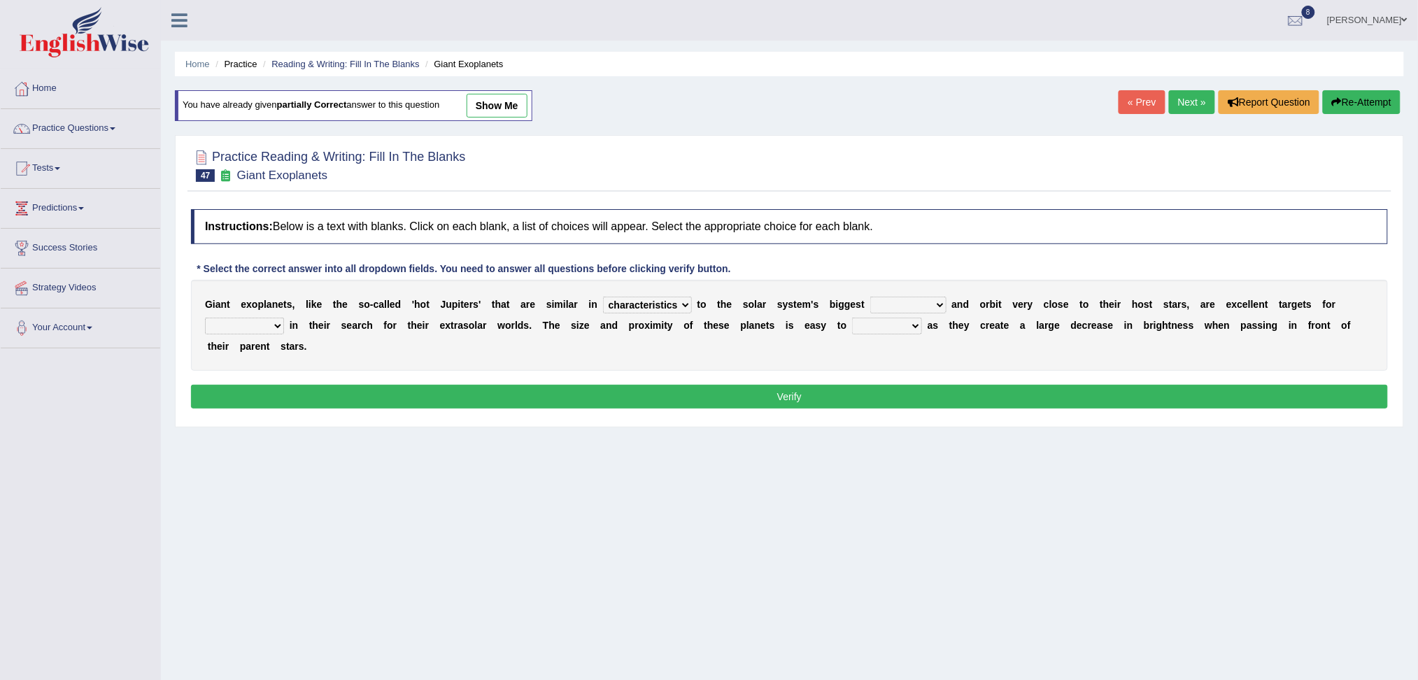
click at [871, 297] on select "frame subordinate planet comet" at bounding box center [908, 305] width 76 height 17
click at [258, 324] on select "members astronomers parties makers" at bounding box center [244, 326] width 79 height 17
select select "astronomers"
click at [205, 318] on select "members astronomers parties makers" at bounding box center [244, 326] width 79 height 17
click at [881, 329] on select "detect denounce deflect direct" at bounding box center [887, 326] width 70 height 17
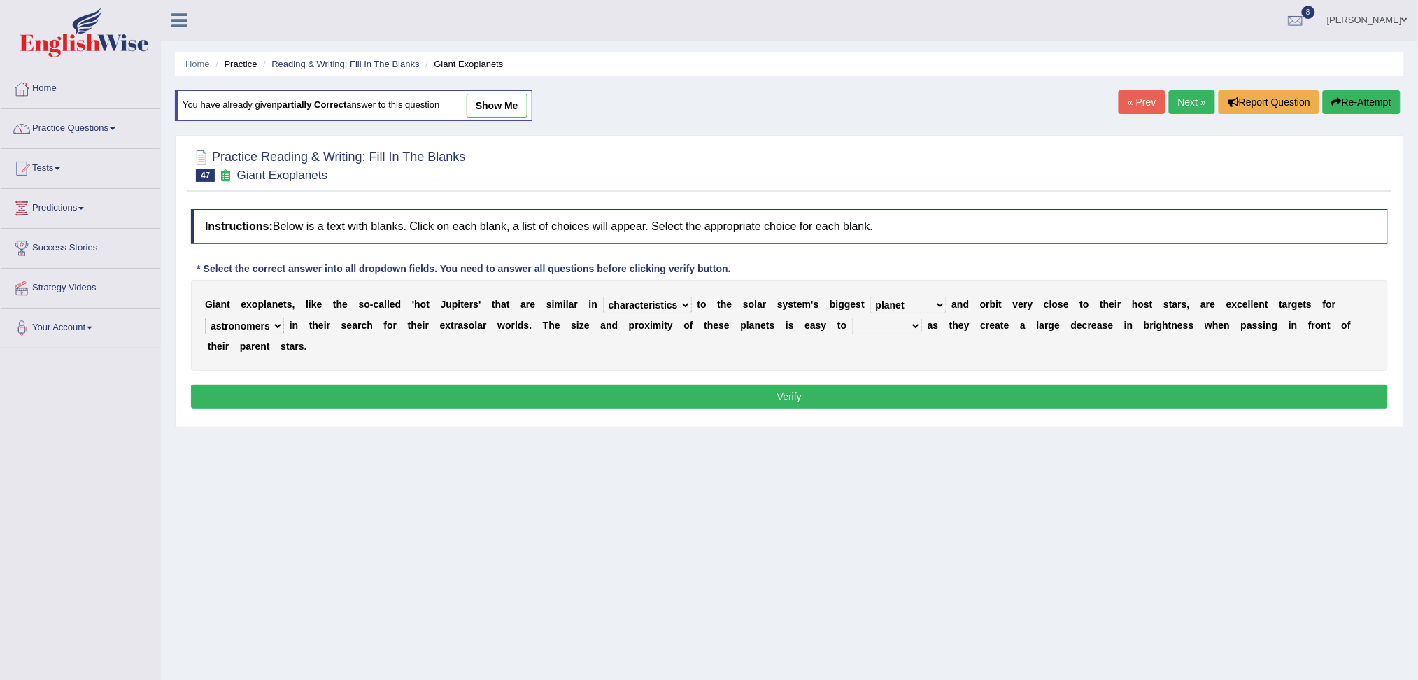
select select "detect"
click at [853, 318] on select "detect denounce deflect direct" at bounding box center [887, 326] width 70 height 17
click at [785, 404] on button "Verify" at bounding box center [789, 397] width 1197 height 24
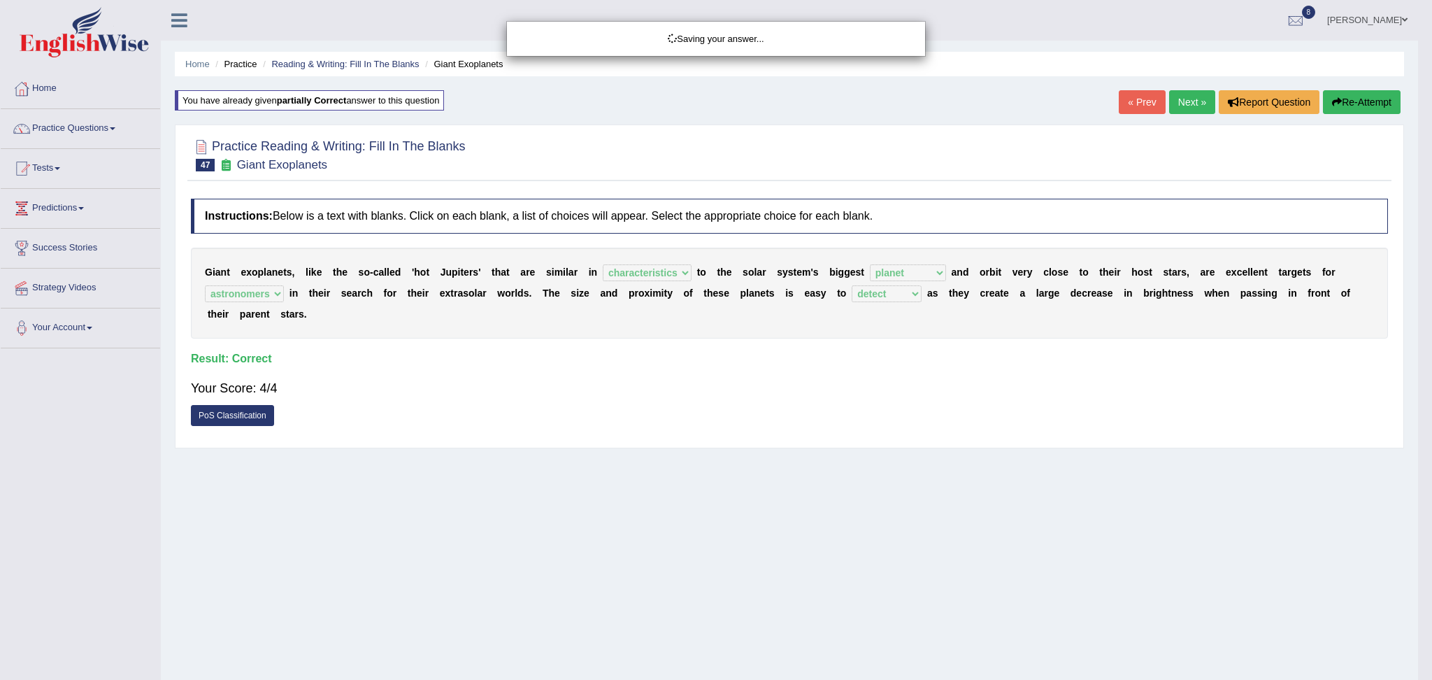
click at [1194, 104] on div "Saving your answer..." at bounding box center [716, 340] width 1432 height 680
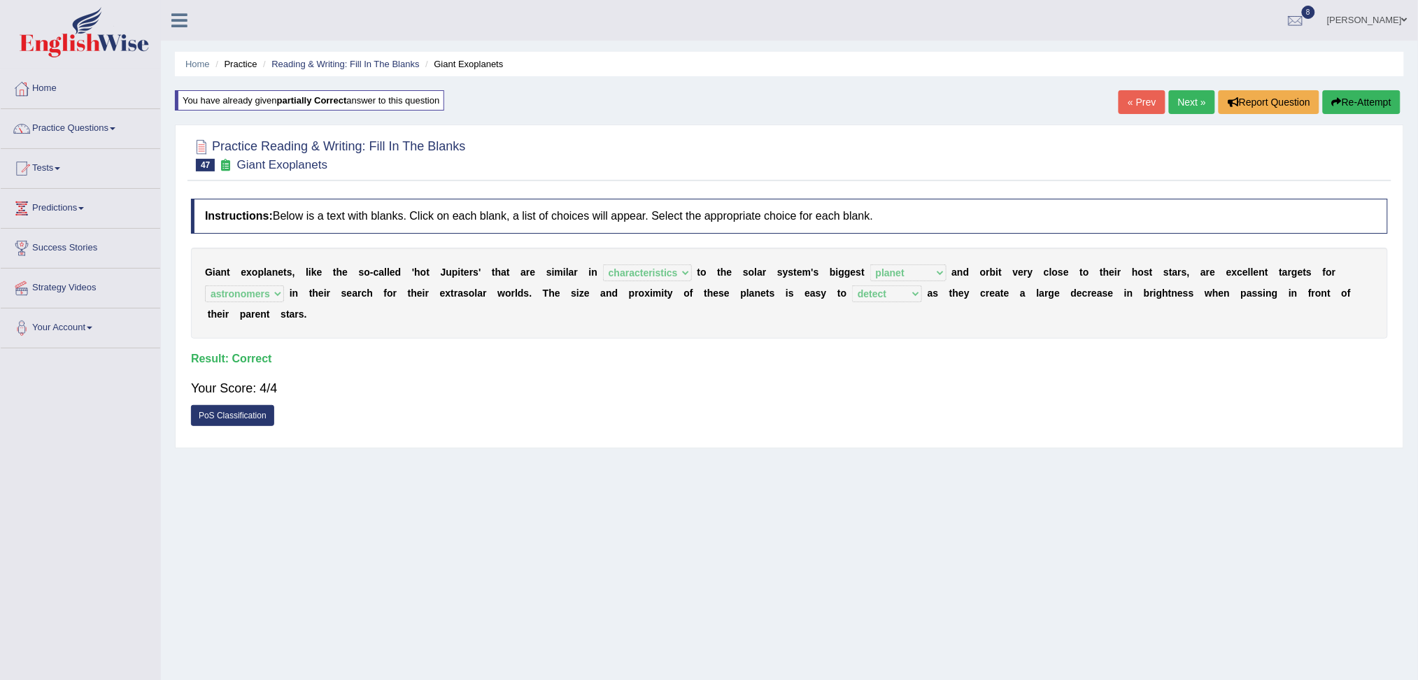
click at [1184, 103] on link "Next »" at bounding box center [1192, 102] width 46 height 24
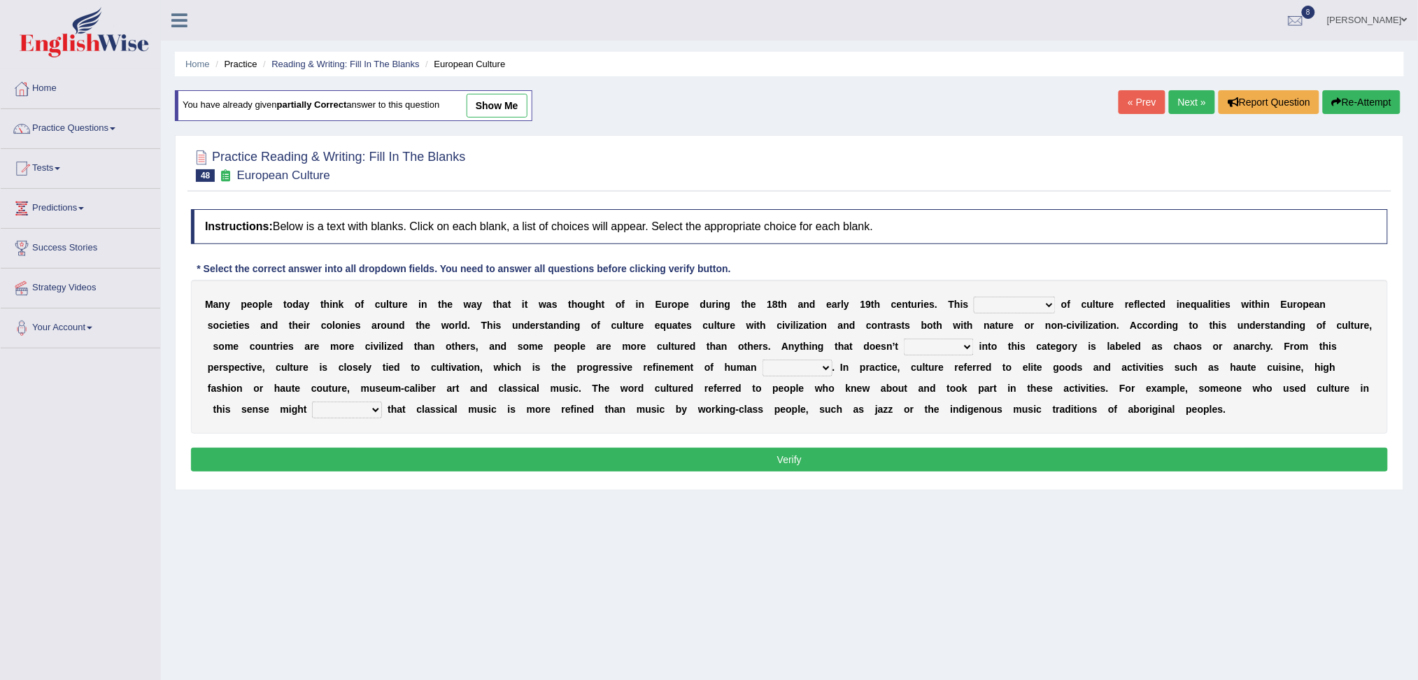
click at [999, 311] on select "classification concept renovation identity" at bounding box center [1014, 305] width 82 height 17
click at [1009, 305] on select "classification concept renovation identity" at bounding box center [1014, 305] width 82 height 17
select select "concept"
click at [973, 297] on select "classification concept renovation identity" at bounding box center [1014, 305] width 82 height 17
click at [949, 347] on select "cut dismiss fit solve" at bounding box center [939, 346] width 70 height 17
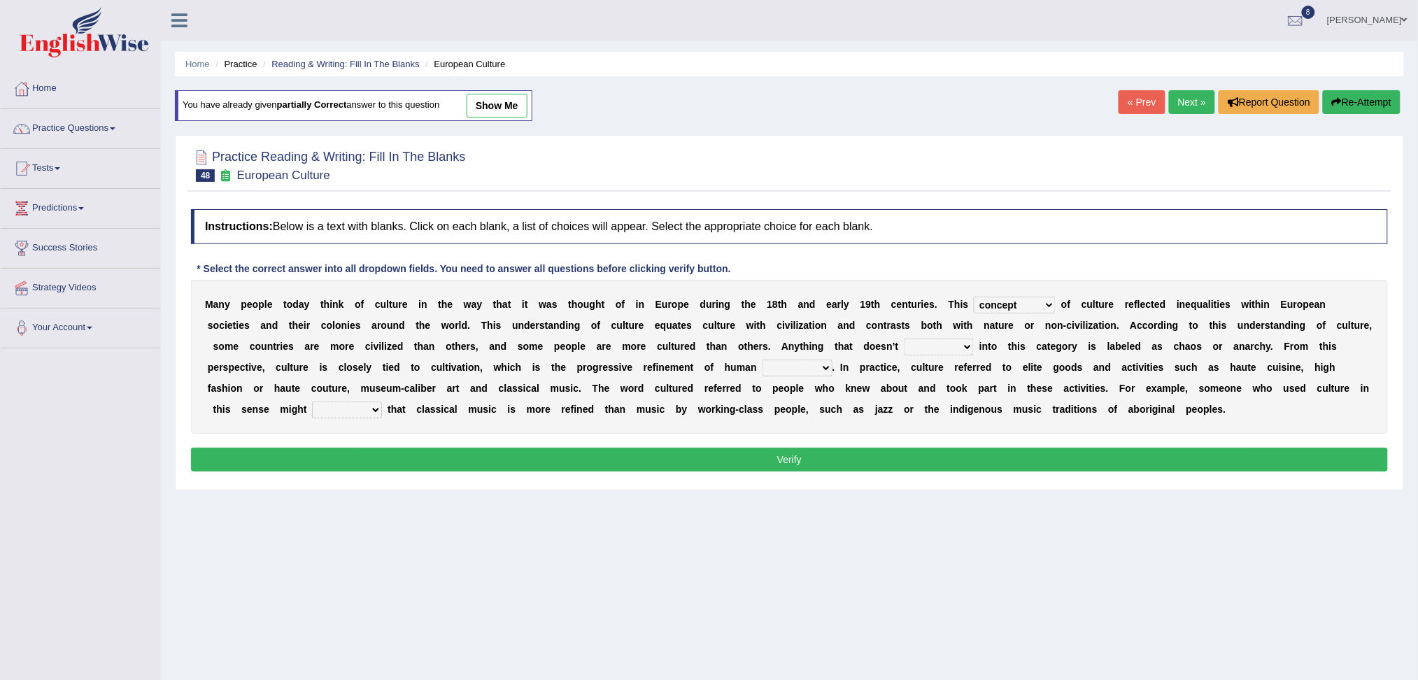
select select "fit"
click at [904, 338] on select "cut dismiss fit solve" at bounding box center [939, 346] width 70 height 17
click at [1010, 315] on div "M a n y p e o p l e [DATE] a y t h i n k o f c u l t u r e i n t h e w a y t h …" at bounding box center [789, 357] width 1197 height 154
click at [1015, 311] on select "classification concept renovation identity" at bounding box center [1014, 305] width 82 height 17
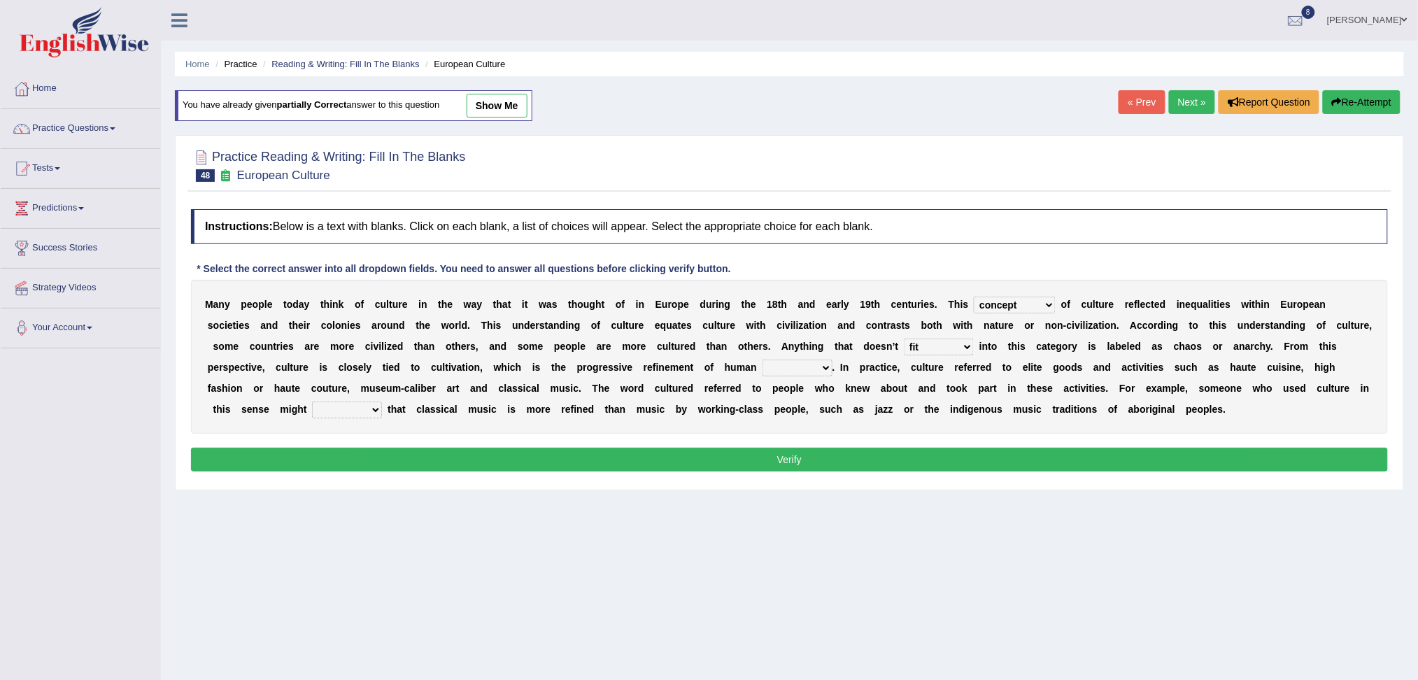
click at [780, 364] on select "blessing curse habit behaviour" at bounding box center [797, 367] width 70 height 17
select select "behaviour"
click at [762, 359] on select "blessing curse habit behaviour" at bounding box center [797, 367] width 70 height 17
click at [336, 413] on select "argue pretend doubt reveal" at bounding box center [347, 409] width 70 height 17
select select "argue"
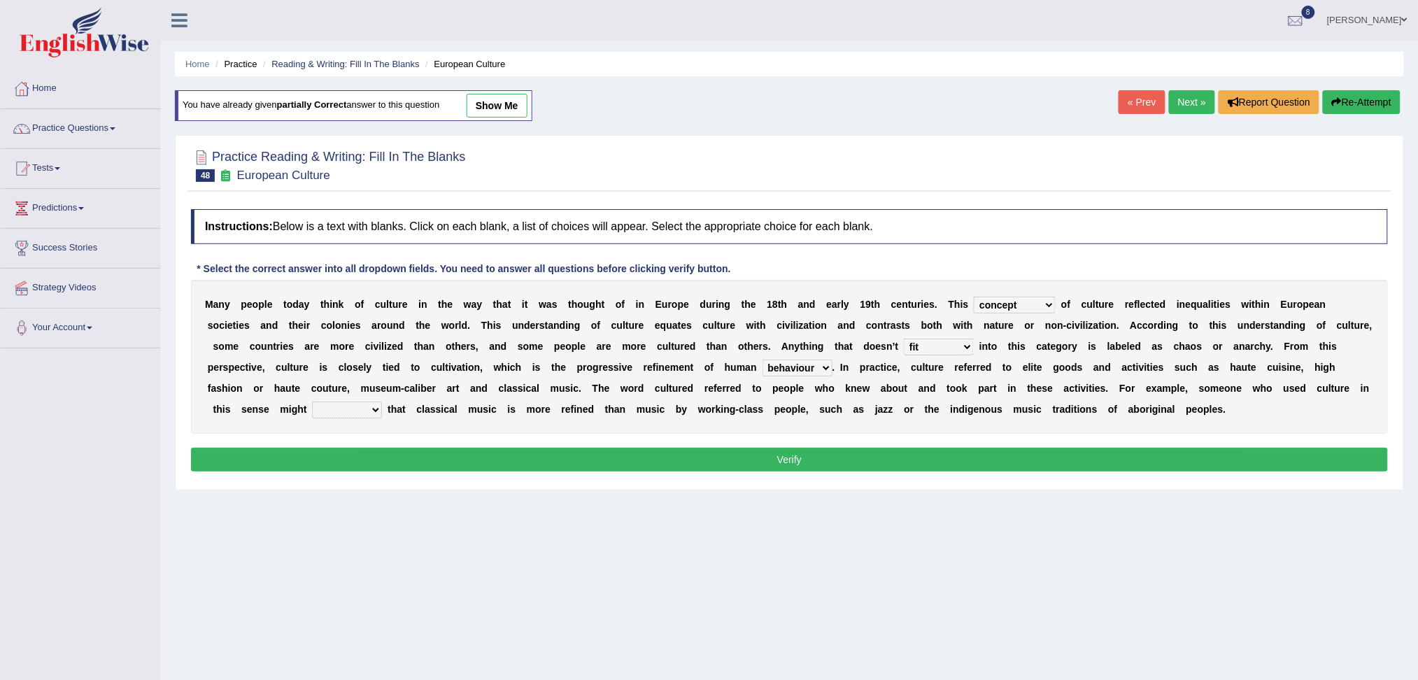
click at [312, 401] on select "argue pretend doubt reveal" at bounding box center [347, 409] width 70 height 17
click at [404, 458] on button "Verify" at bounding box center [789, 460] width 1197 height 24
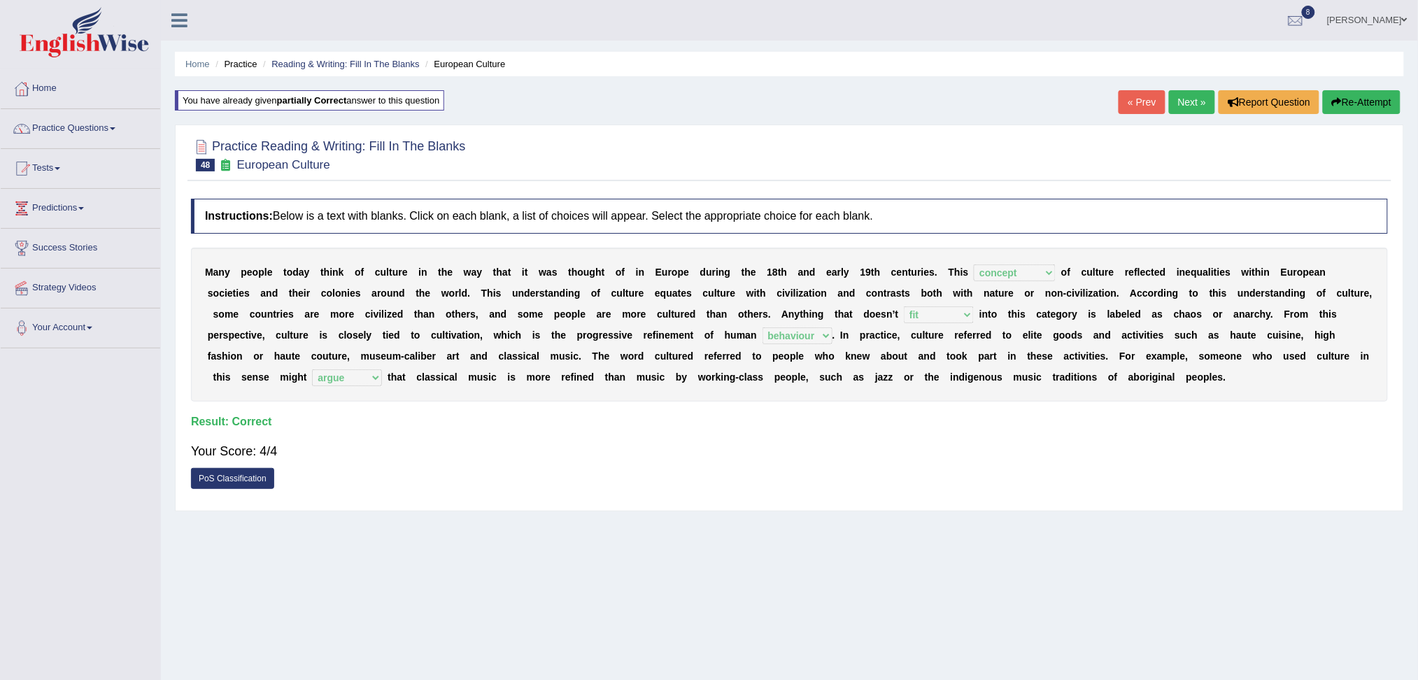
click at [1183, 101] on link "Next »" at bounding box center [1192, 102] width 46 height 24
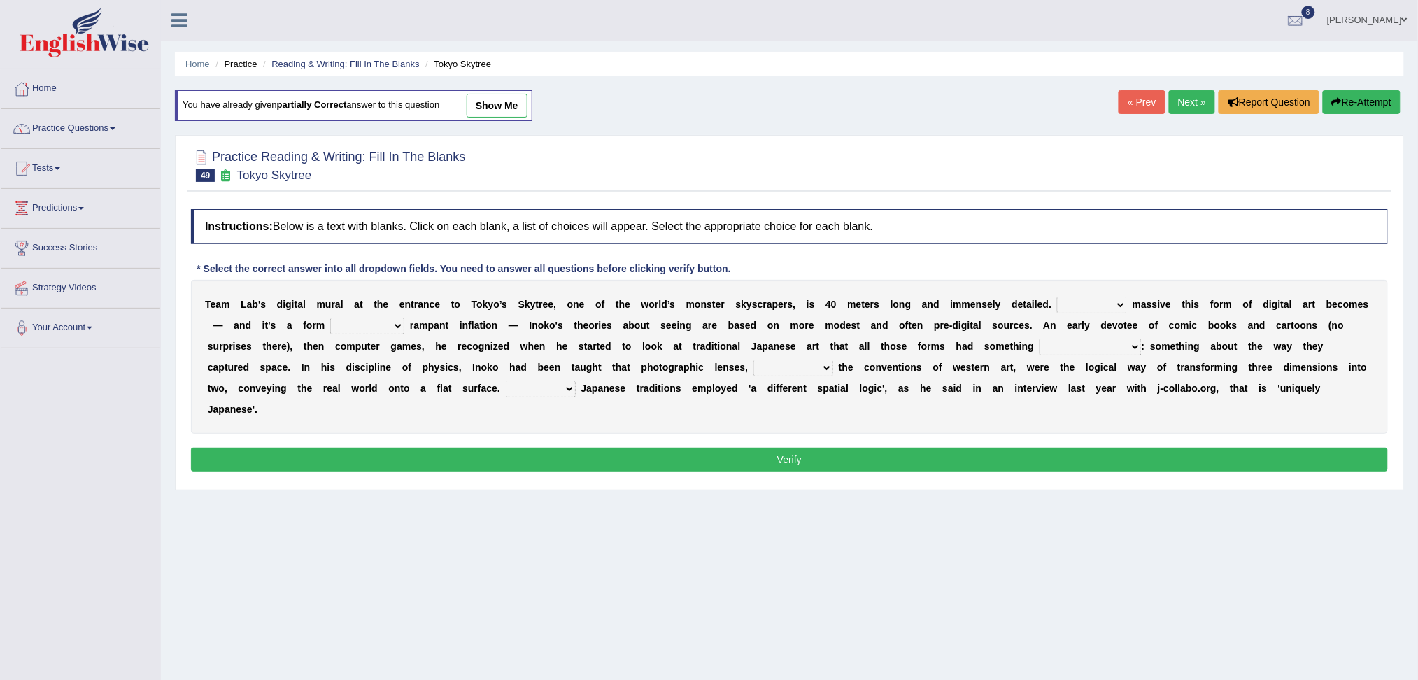
click at [1088, 303] on select "However Whereas Whichever Wherever" at bounding box center [1092, 305] width 70 height 17
select select "However"
click at [1057, 297] on select "However Whereas Whichever Wherever" at bounding box center [1092, 305] width 70 height 17
click at [369, 319] on select "subject to related with apart from based on" at bounding box center [367, 326] width 74 height 17
select select "related with"
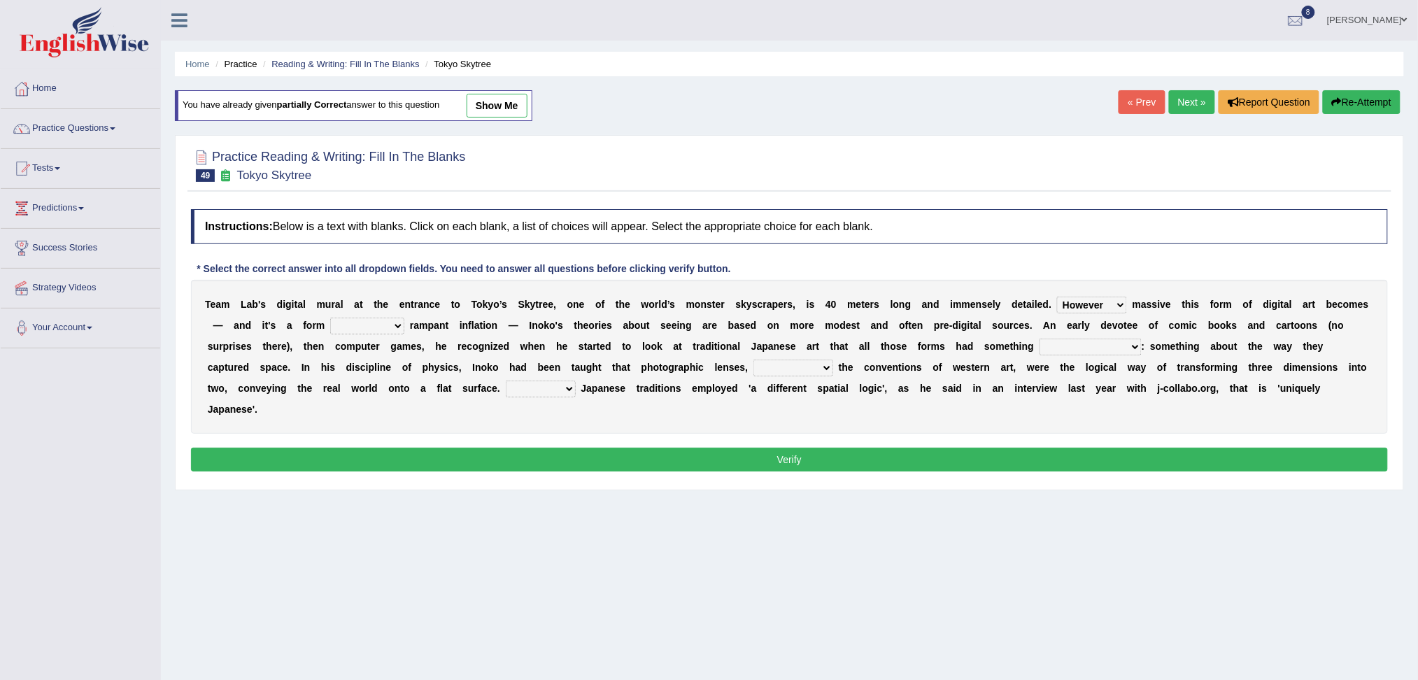
click at [330, 318] on select "subject to related with apart from based on" at bounding box center [367, 326] width 74 height 17
click at [1083, 347] on select "in fact as whole in common in the same times" at bounding box center [1090, 346] width 102 height 17
select select "in common"
click at [1039, 338] on select "in fact as whole in common in the same times" at bounding box center [1090, 346] width 102 height 17
click at [791, 363] on select "along with out of apart with furhter afield" at bounding box center [793, 367] width 80 height 17
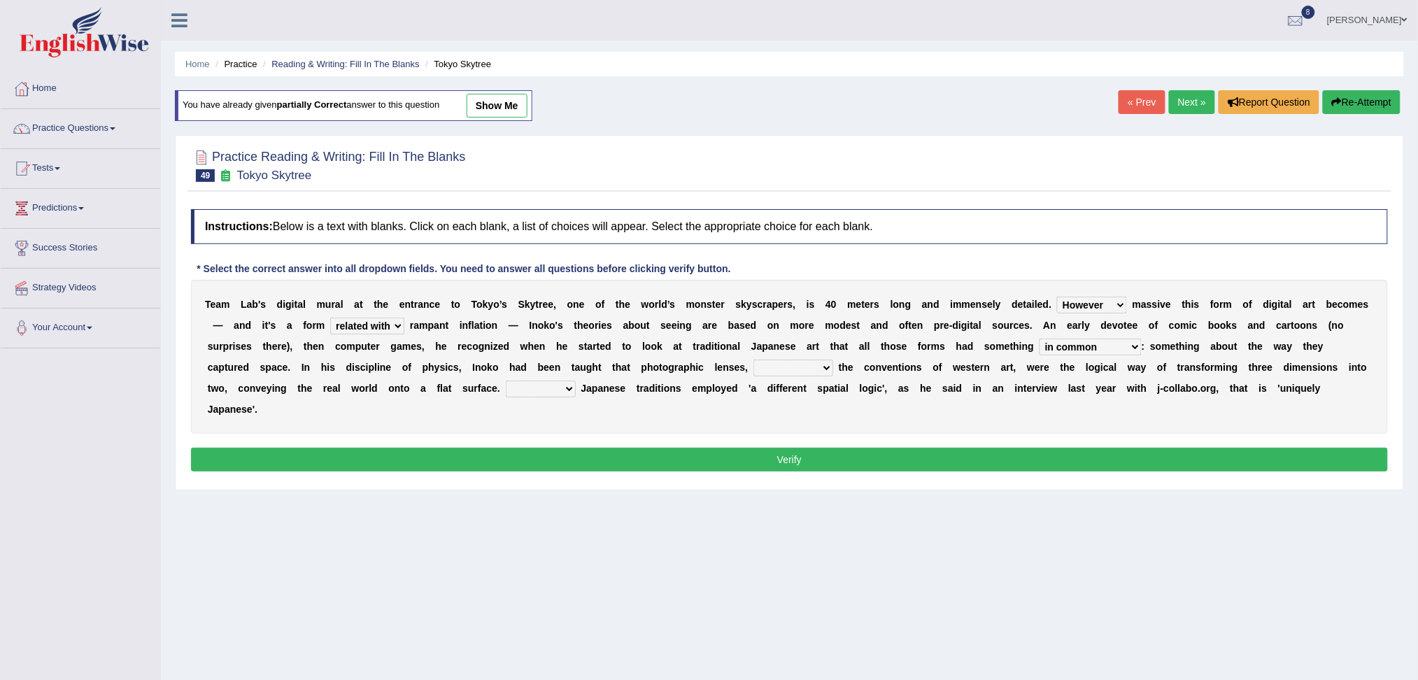
select select "along with"
click at [753, 359] on select "along with out of apart with furhter afield" at bounding box center [793, 367] width 80 height 17
click at [533, 382] on select "Thus But So Therefore" at bounding box center [541, 388] width 70 height 17
select select "So"
click at [506, 380] on select "Thus But So Therefore" at bounding box center [541, 388] width 70 height 17
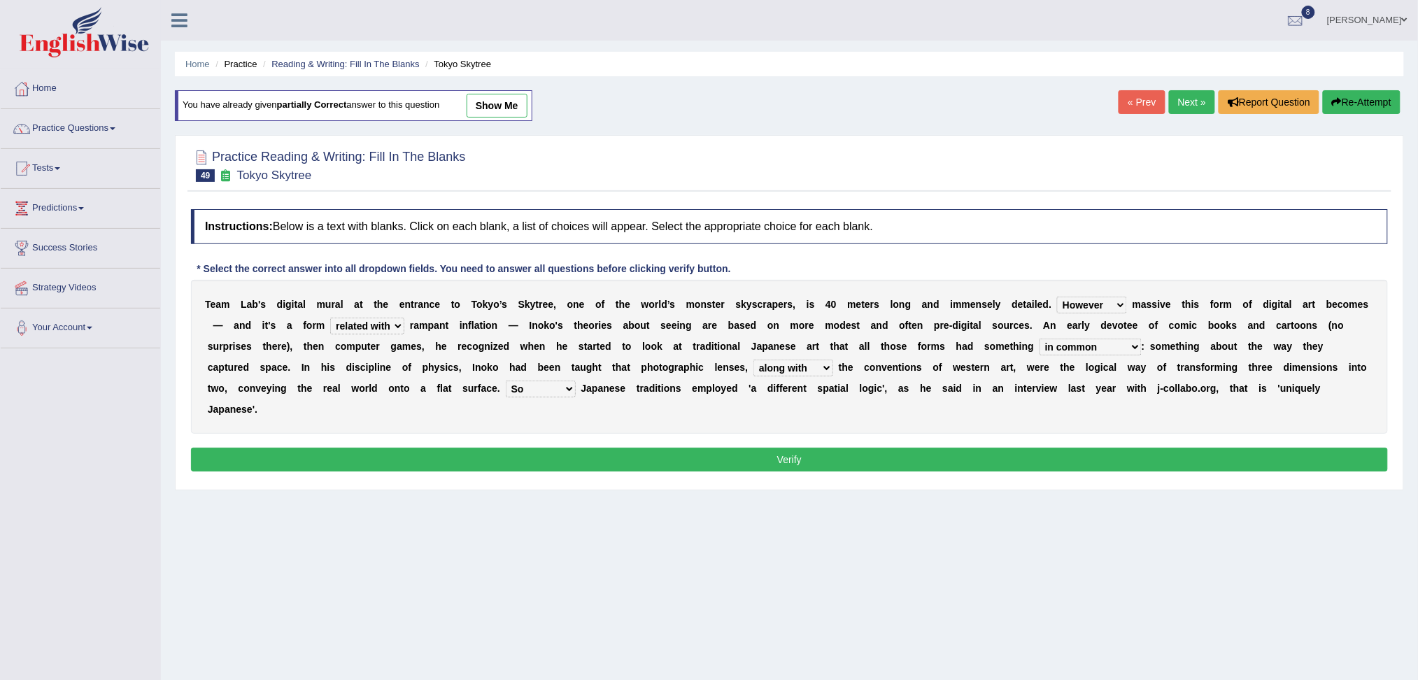
click at [576, 462] on button "Verify" at bounding box center [789, 460] width 1197 height 24
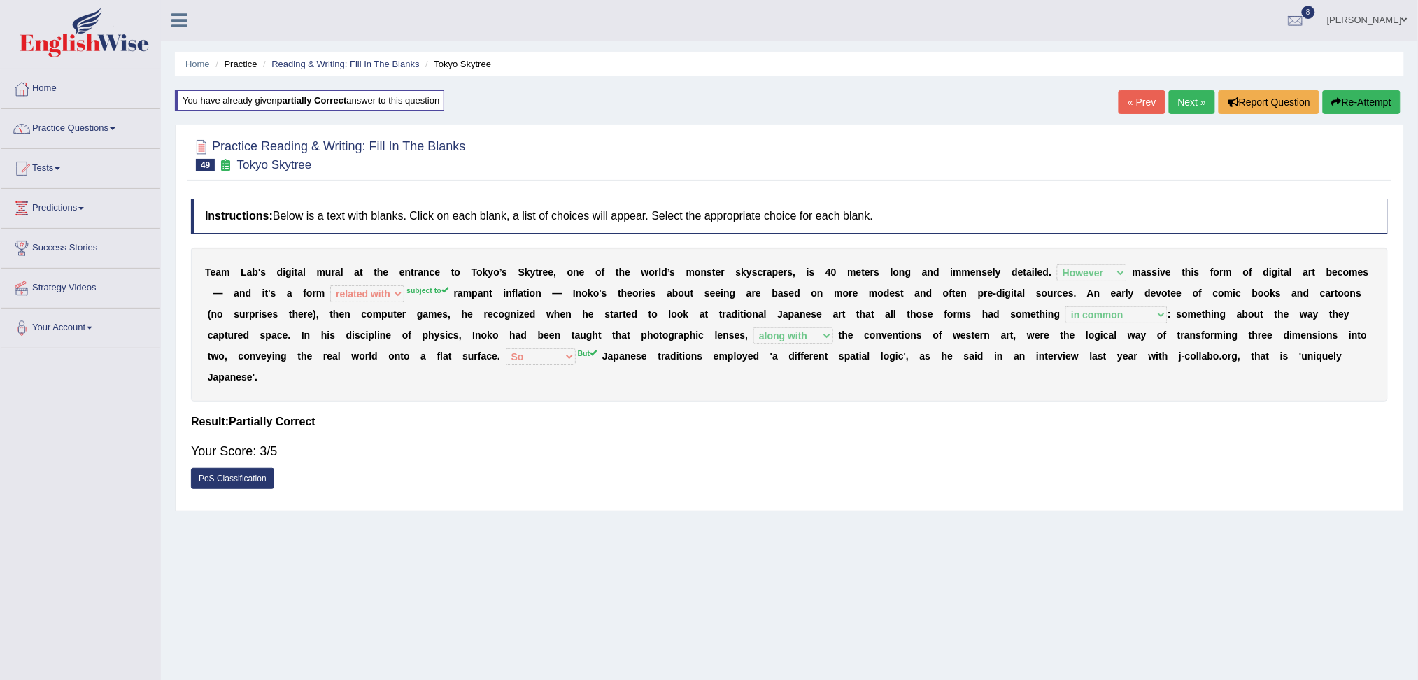
click at [1175, 94] on link "Next »" at bounding box center [1192, 102] width 46 height 24
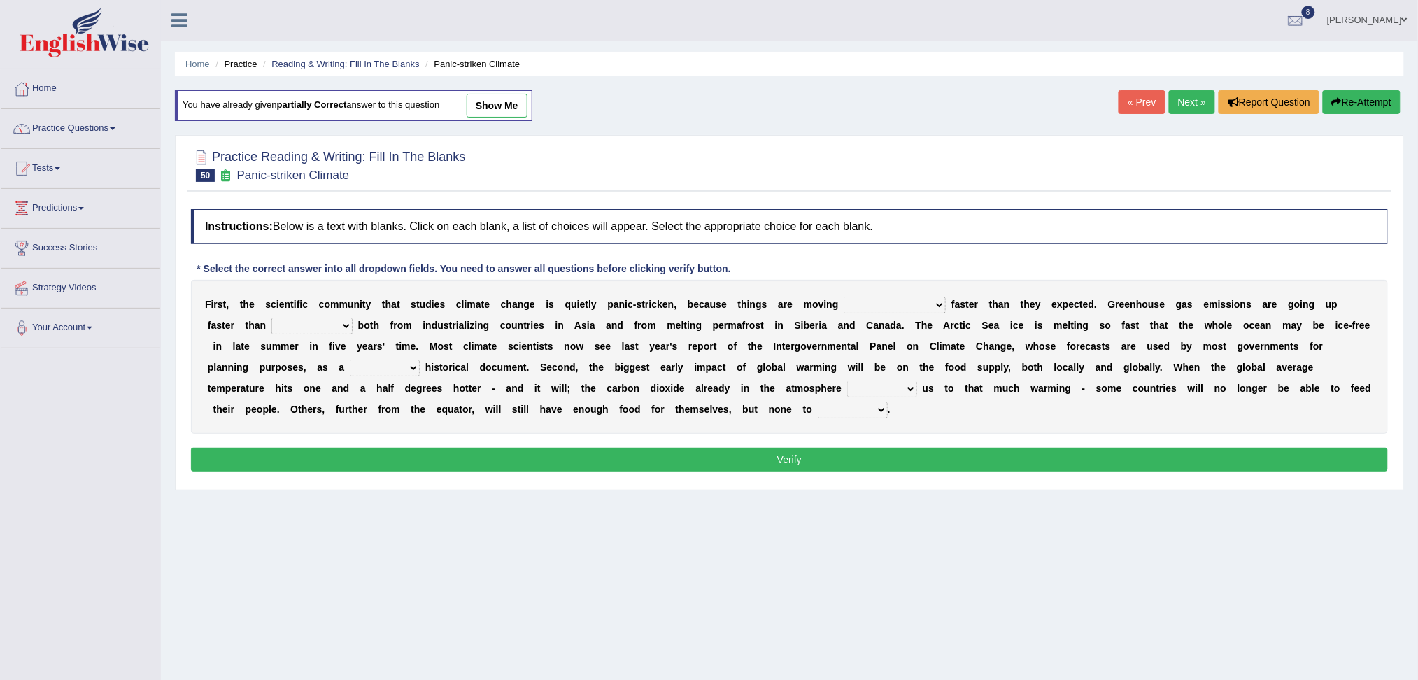
click at [873, 306] on select "few same musch most" at bounding box center [894, 305] width 102 height 17
select select "musch"
click at [843, 297] on select "few same musch most" at bounding box center [894, 305] width 102 height 17
click at [271, 329] on select "anticipation predictability ptredicts predicted" at bounding box center [311, 326] width 81 height 17
select select "predicted"
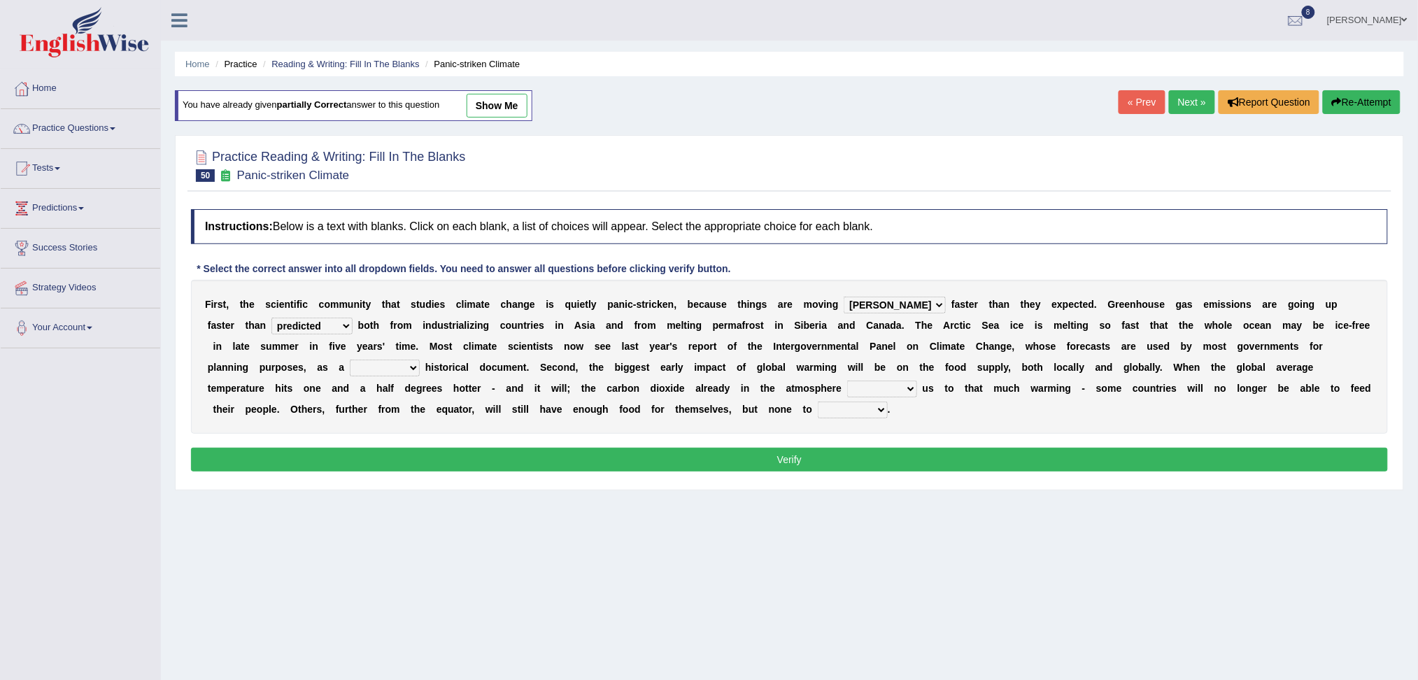
click at [271, 318] on select "anticipation predictability ptredicts predicted" at bounding box center [311, 326] width 81 height 17
click at [271, 329] on select "anticipation predictability ptredicts predicted" at bounding box center [311, 326] width 81 height 17
click at [350, 364] on select "purely evenly firmly actively" at bounding box center [385, 367] width 70 height 17
select select "purely"
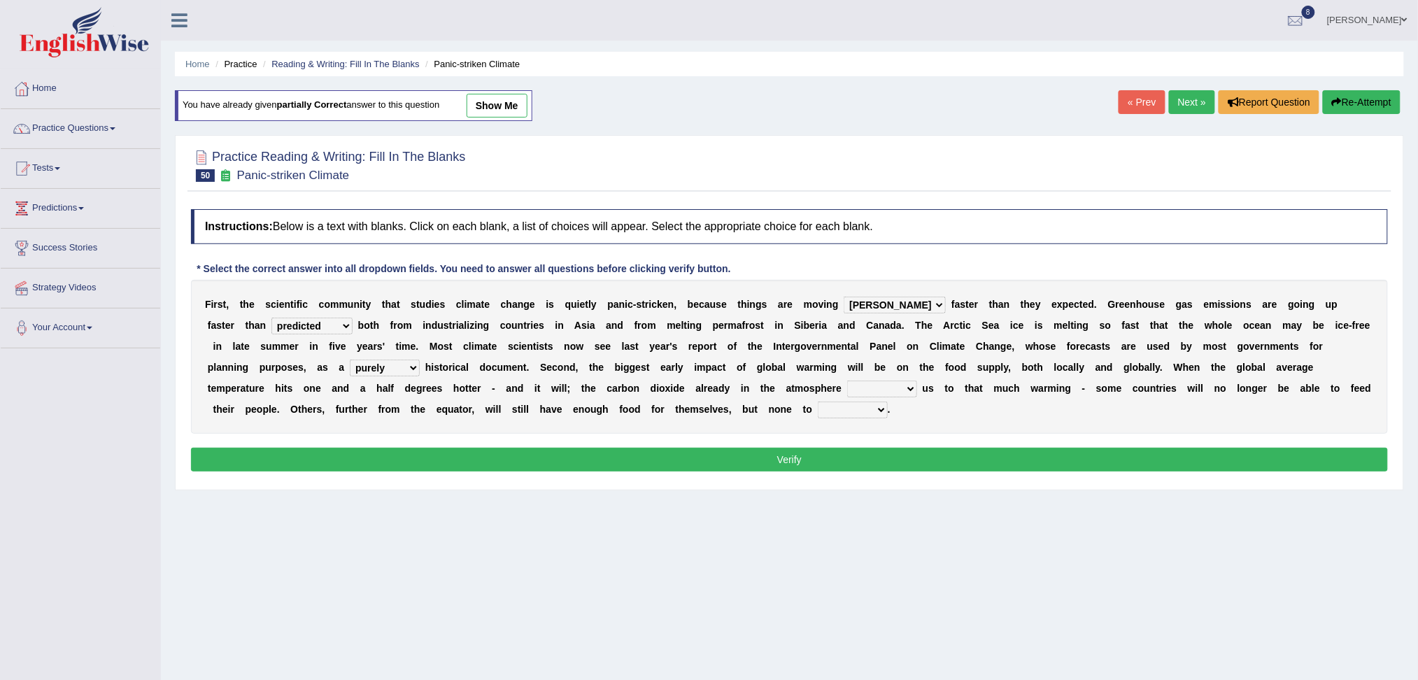
click at [350, 367] on select "purely evenly firmly actively" at bounding box center [385, 367] width 70 height 17
click at [350, 359] on select "purely evenly firmly actively" at bounding box center [385, 367] width 70 height 17
click at [847, 387] on select "commits directs allows addresses" at bounding box center [882, 388] width 70 height 17
select select "directs"
click at [847, 380] on select "commits directs allows addresses" at bounding box center [882, 388] width 70 height 17
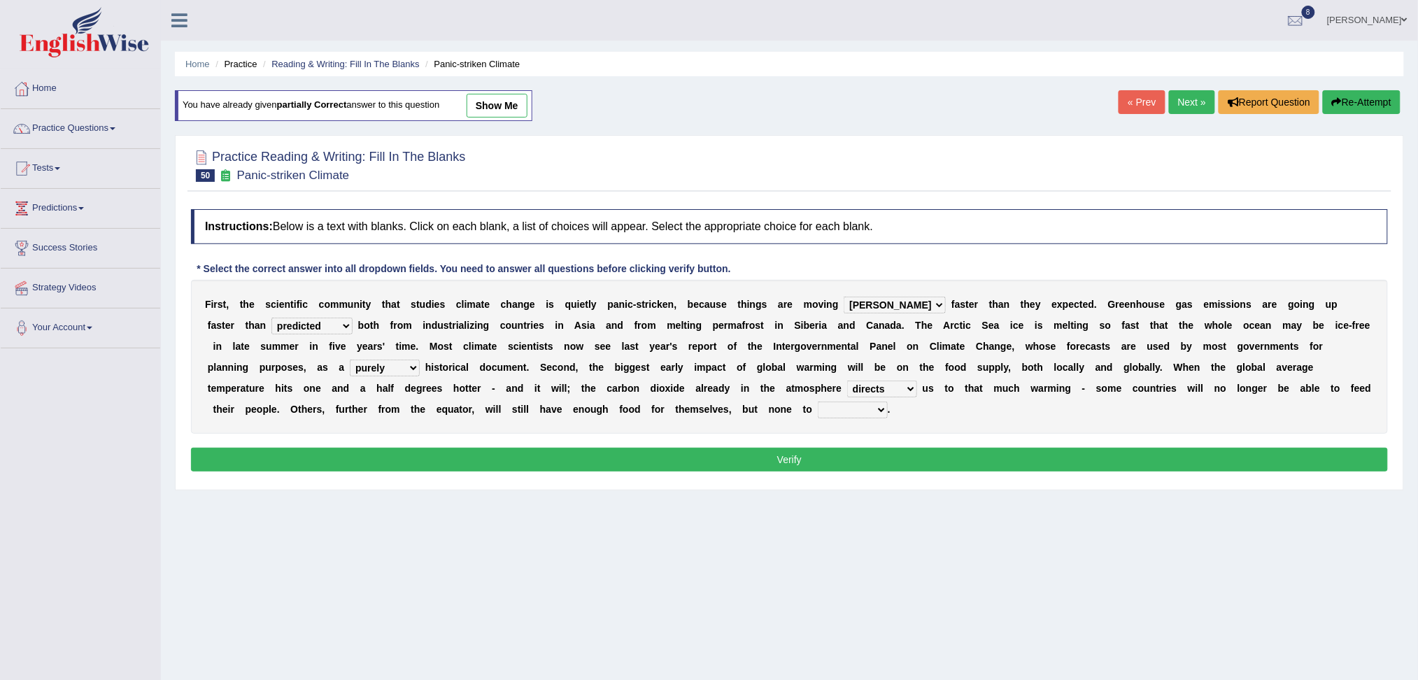
click at [818, 408] on select "spare apply dispense consume" at bounding box center [853, 409] width 70 height 17
select select "consume"
click at [818, 401] on select "spare apply dispense consume" at bounding box center [853, 409] width 70 height 17
click at [721, 469] on button "Verify" at bounding box center [789, 460] width 1197 height 24
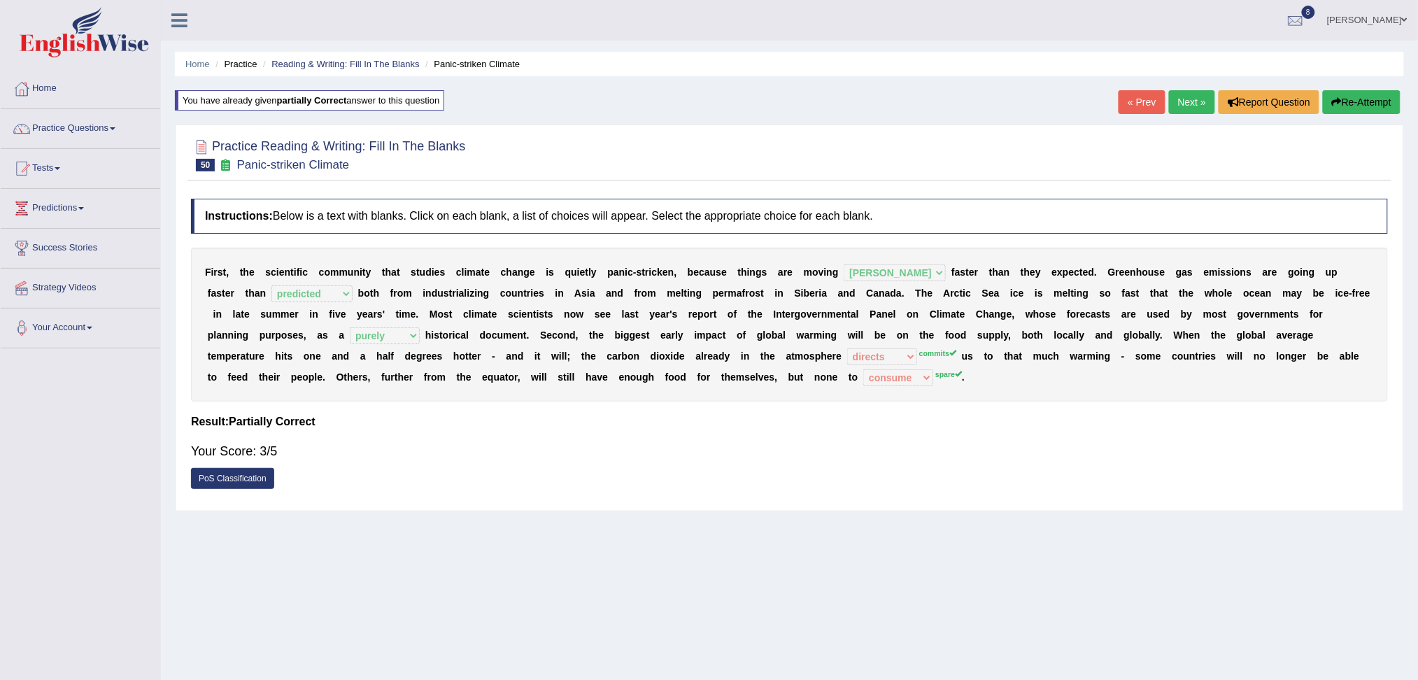
click at [1184, 93] on link "Next »" at bounding box center [1192, 102] width 46 height 24
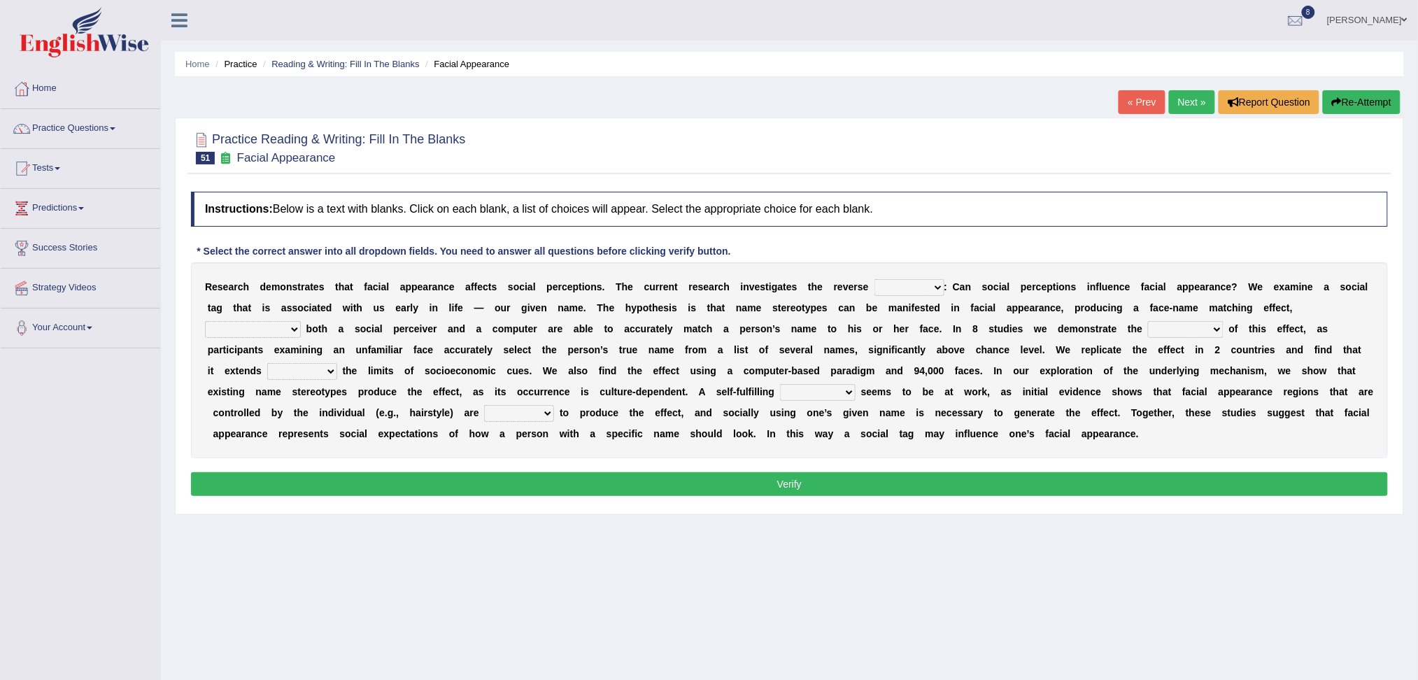
click at [898, 289] on select "link possiblity oddness polarity" at bounding box center [909, 287] width 70 height 17
select select "possiblity"
click at [874, 279] on select "link possiblity oddness polarity" at bounding box center [909, 287] width 70 height 17
click at [239, 327] on select "notwithstanding ever whereby despite" at bounding box center [253, 329] width 96 height 17
select select "whereby"
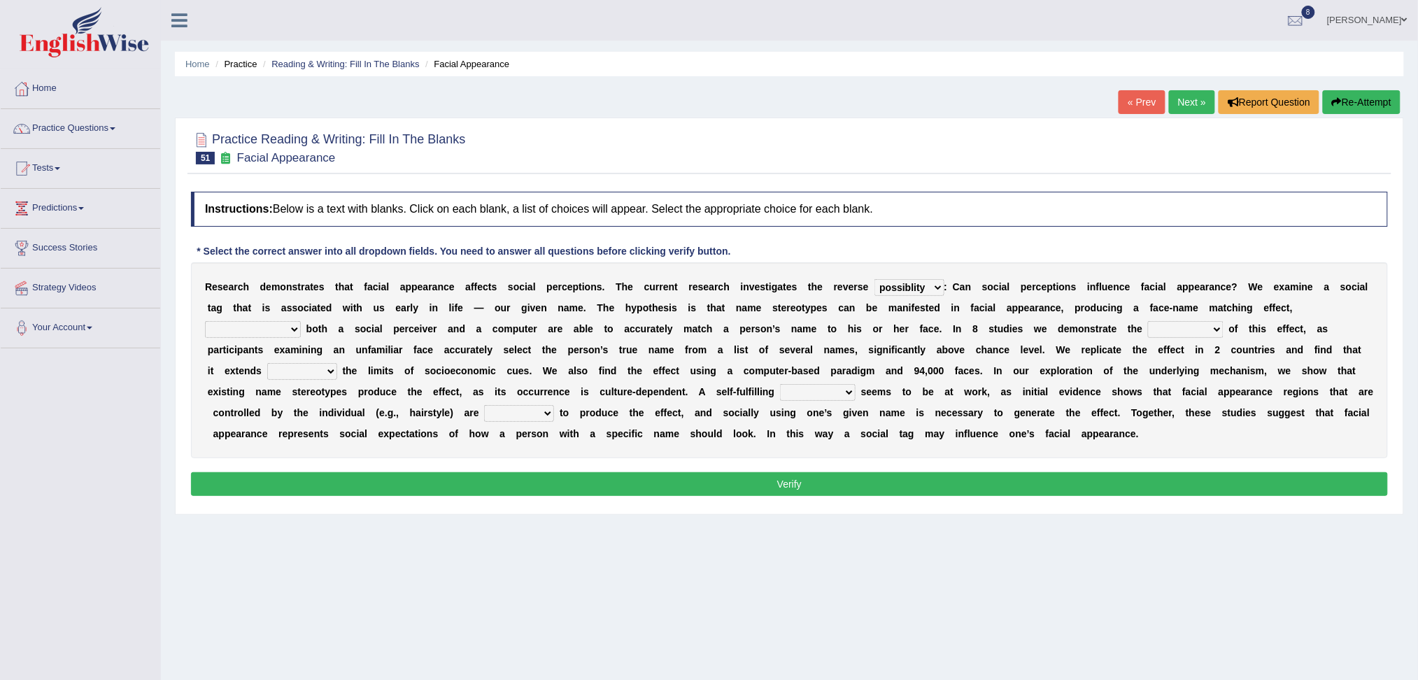
click at [205, 321] on select "notwithstanding ever whereby despite" at bounding box center [253, 329] width 96 height 17
click at [1185, 324] on select "indolence evanescene existence transact" at bounding box center [1186, 329] width 76 height 17
select select "existence"
click at [1148, 321] on select "indolence evanescene existence transact" at bounding box center [1186, 329] width 76 height 17
click at [313, 368] on select "within into beyond by" at bounding box center [302, 371] width 70 height 17
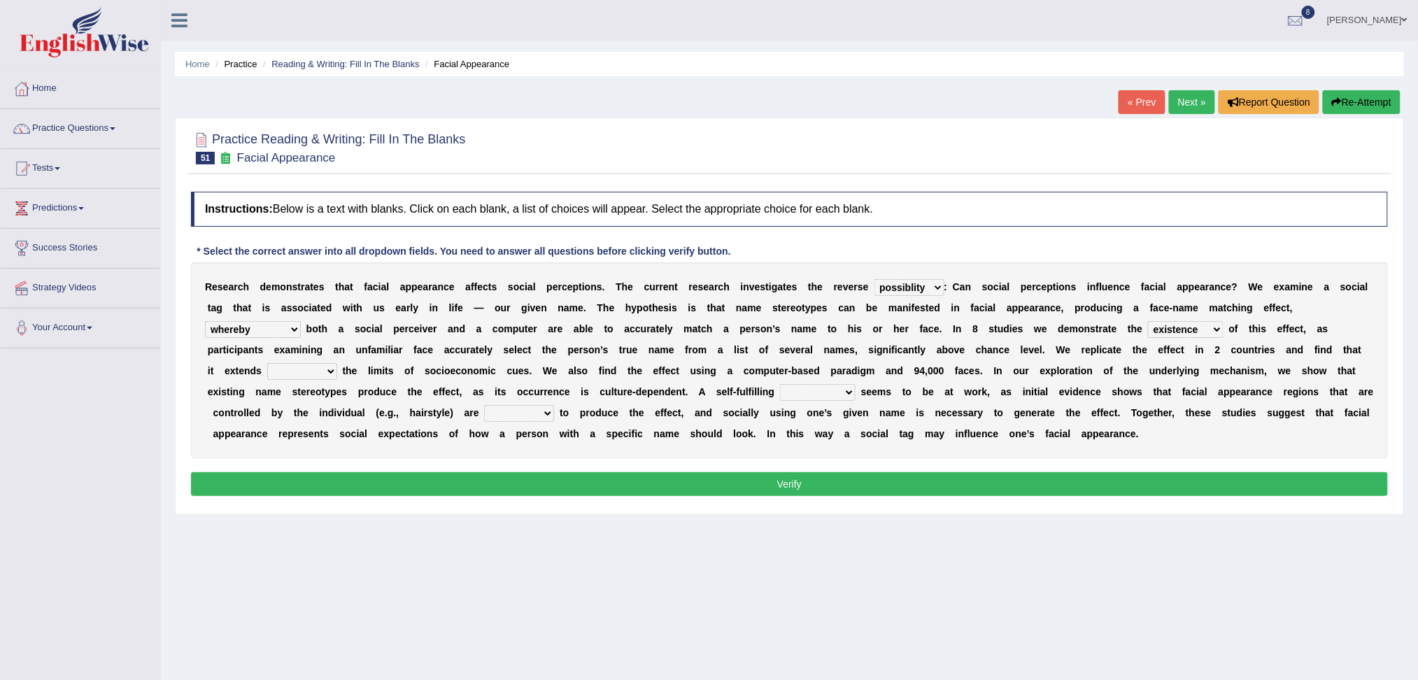
select select "beyond"
click at [267, 363] on select "within into beyond by" at bounding box center [302, 371] width 70 height 17
click at [804, 394] on select "prophecy observation preference stipulation" at bounding box center [818, 392] width 76 height 17
select select "prophecy"
click at [780, 384] on select "prophecy observation preference stipulation" at bounding box center [818, 392] width 76 height 17
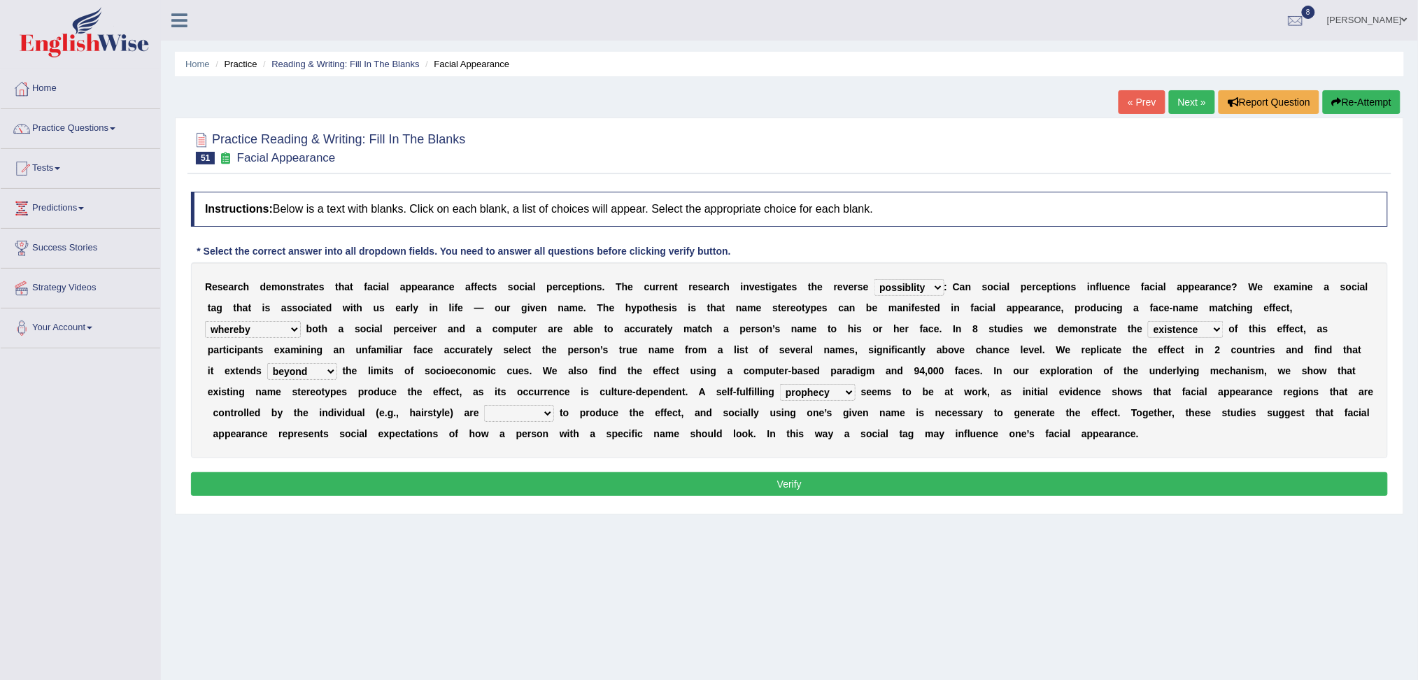
click at [518, 414] on select "sufficient proficient scant efficient" at bounding box center [519, 413] width 70 height 17
click at [504, 405] on select "sufficient proficient scant efficient" at bounding box center [519, 413] width 70 height 17
click at [528, 418] on select "sufficient proficient scant efficient" at bounding box center [519, 413] width 70 height 17
select select "sufficient"
click at [504, 405] on select "sufficient proficient scant efficient" at bounding box center [519, 413] width 70 height 17
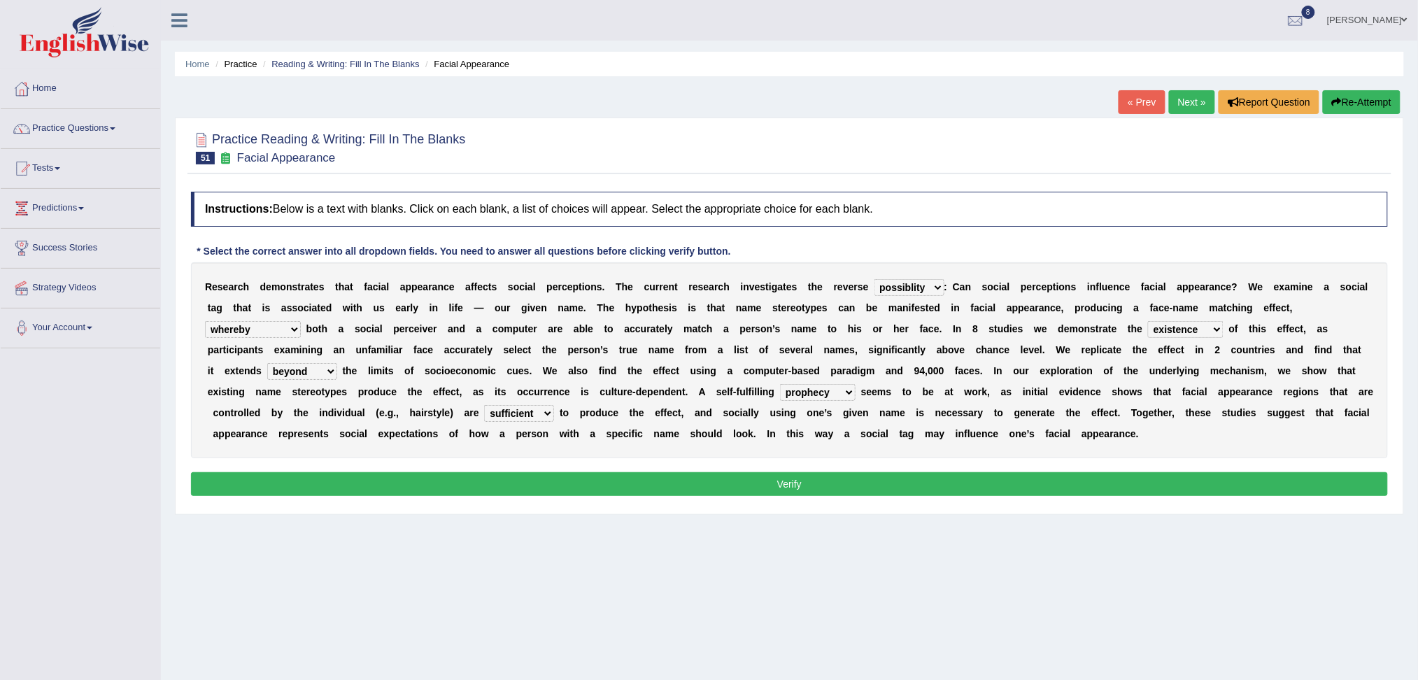
click at [561, 485] on button "Verify" at bounding box center [789, 484] width 1197 height 24
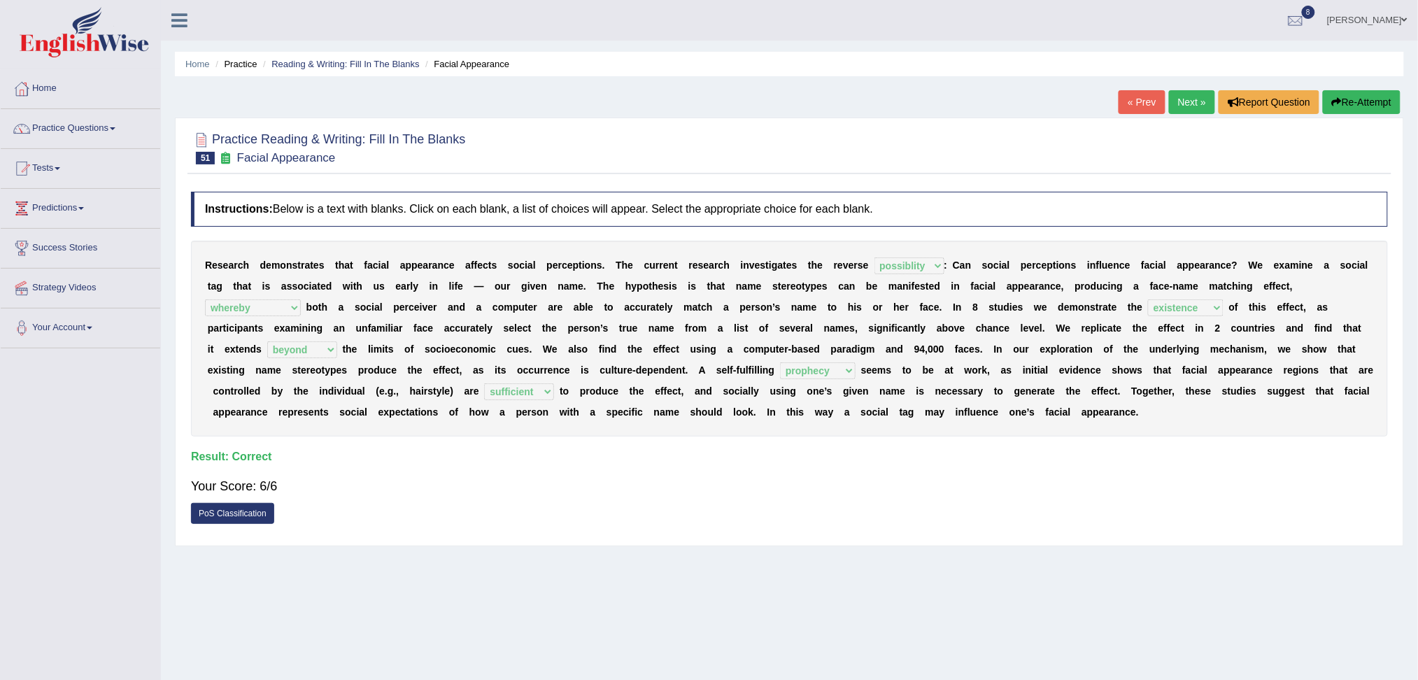
click at [1212, 106] on div "« Prev Next » Report Question Re-Attempt" at bounding box center [1260, 103] width 285 height 27
click at [1181, 98] on link "Next »" at bounding box center [1192, 102] width 46 height 24
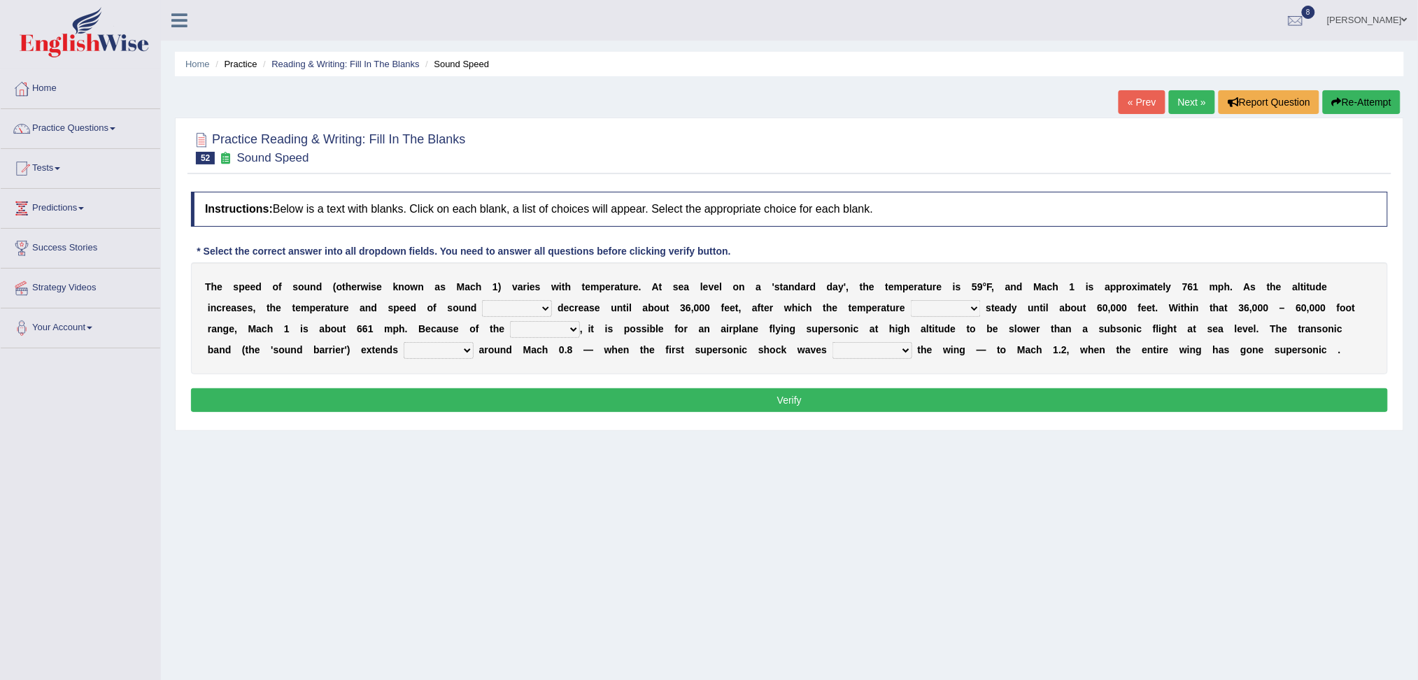
click at [508, 313] on select "not yet none both" at bounding box center [517, 308] width 70 height 17
click at [506, 302] on select "not yet none both" at bounding box center [517, 308] width 70 height 17
select select "both"
click at [482, 300] on select "not yet none both" at bounding box center [517, 308] width 70 height 17
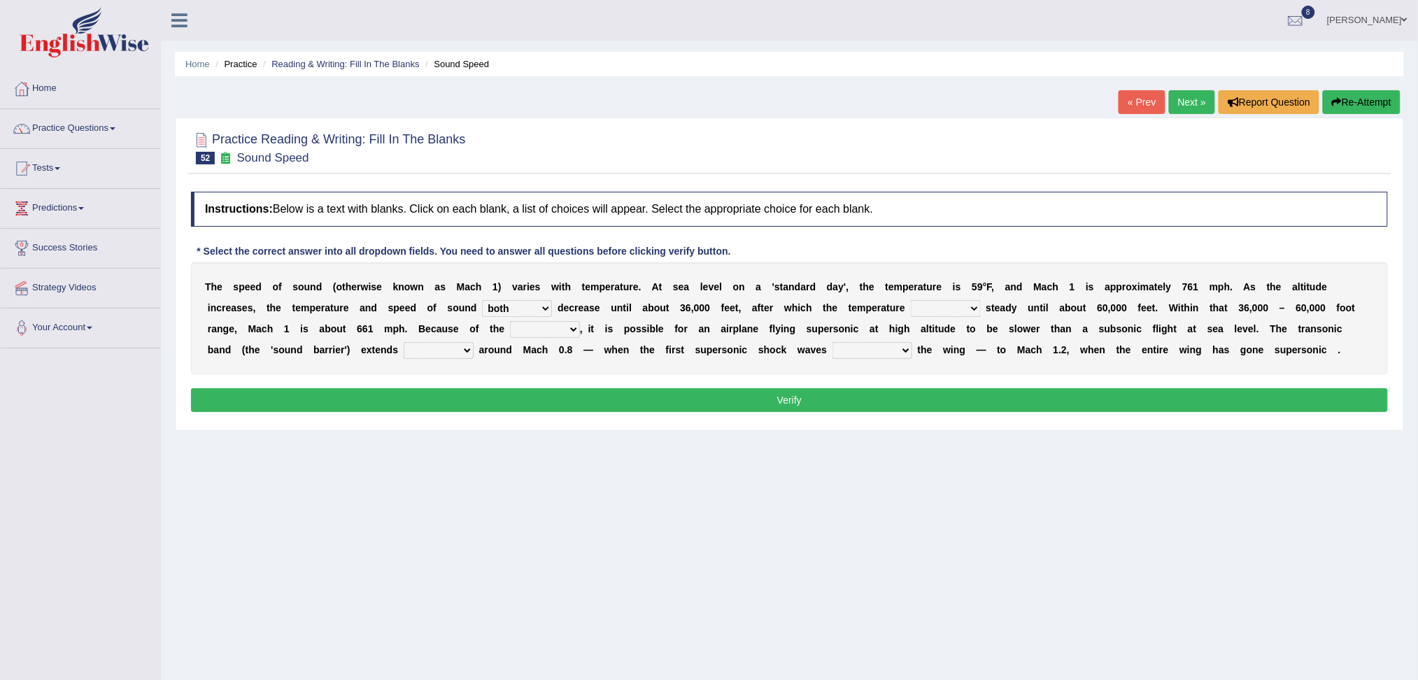
click at [927, 306] on select "opposes remains plots mutates" at bounding box center [946, 308] width 70 height 17
select select "remains"
click at [911, 300] on select "opposes remains plots mutates" at bounding box center [946, 308] width 70 height 17
click at [547, 327] on select "veriety variation ventilation similarity" at bounding box center [545, 329] width 70 height 17
select select "variation"
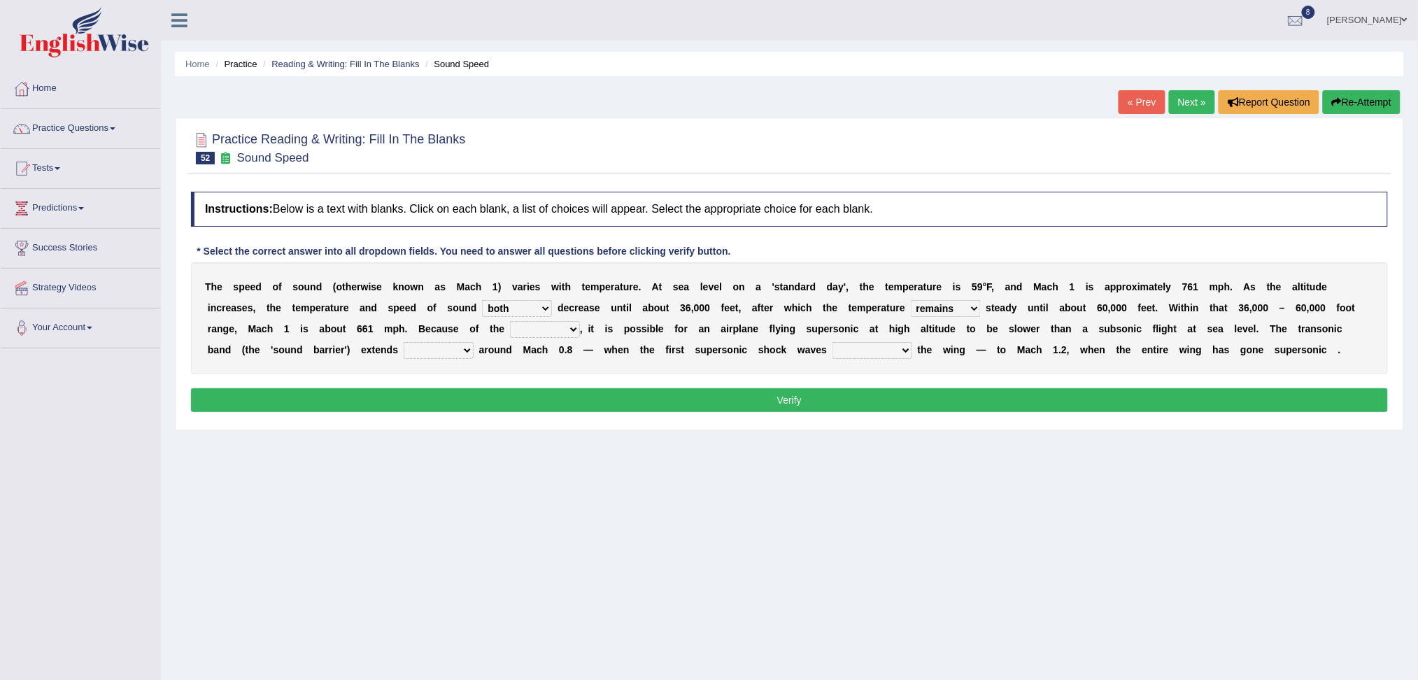
click at [510, 321] on select "veriety variation ventilation similarity" at bounding box center [545, 329] width 70 height 17
click at [437, 352] on select "near from with in" at bounding box center [439, 350] width 70 height 17
select select "near"
click at [404, 342] on select "near from with in" at bounding box center [439, 350] width 70 height 17
click at [853, 350] on select "diverge from form on add to prevent from" at bounding box center [872, 350] width 80 height 17
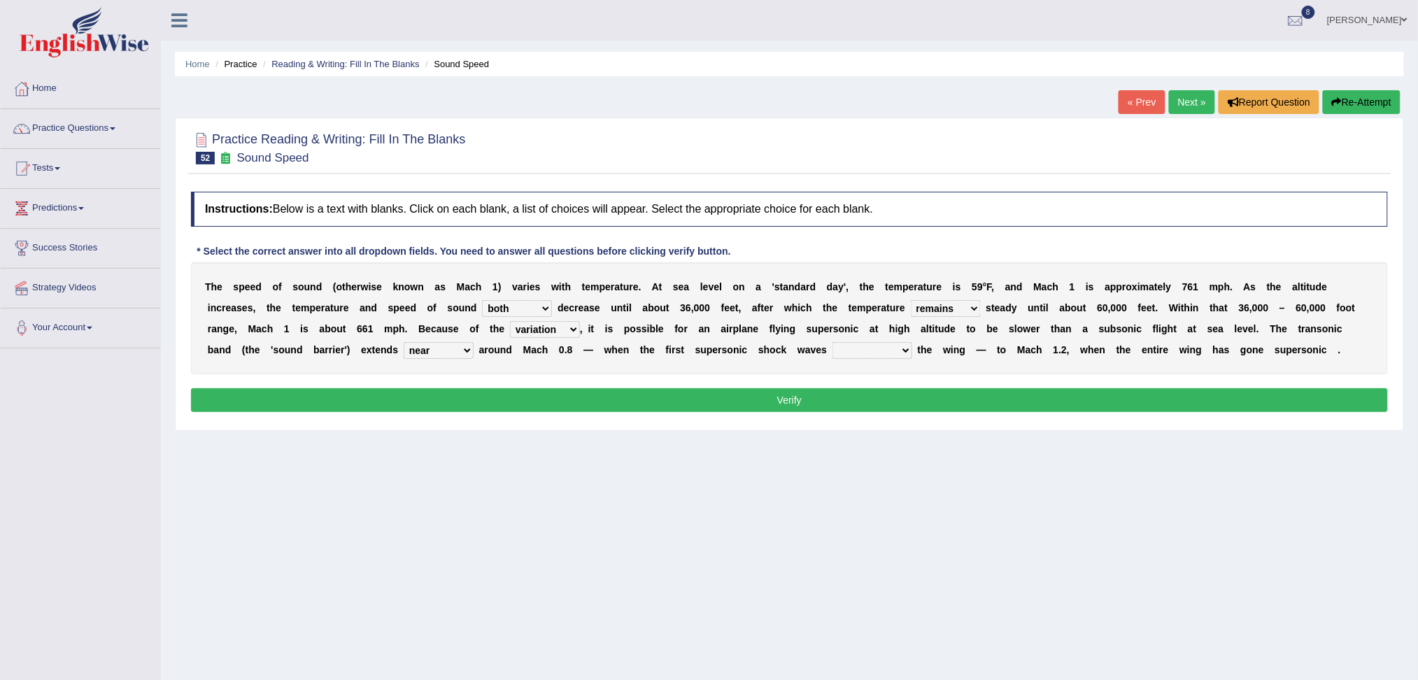
select select "form on"
click at [832, 342] on select "diverge from form on add to prevent from" at bounding box center [872, 350] width 80 height 17
click at [753, 395] on button "Verify" at bounding box center [789, 400] width 1197 height 24
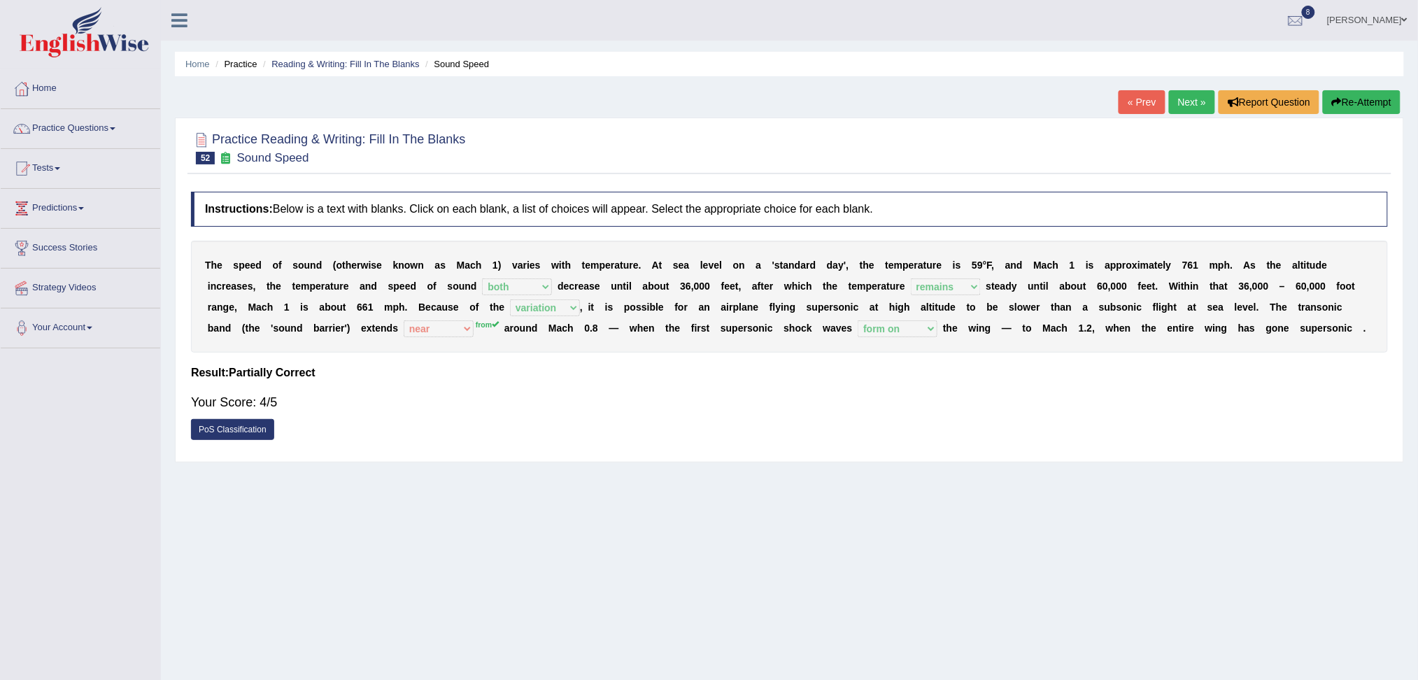
click at [1183, 107] on link "Next »" at bounding box center [1192, 102] width 46 height 24
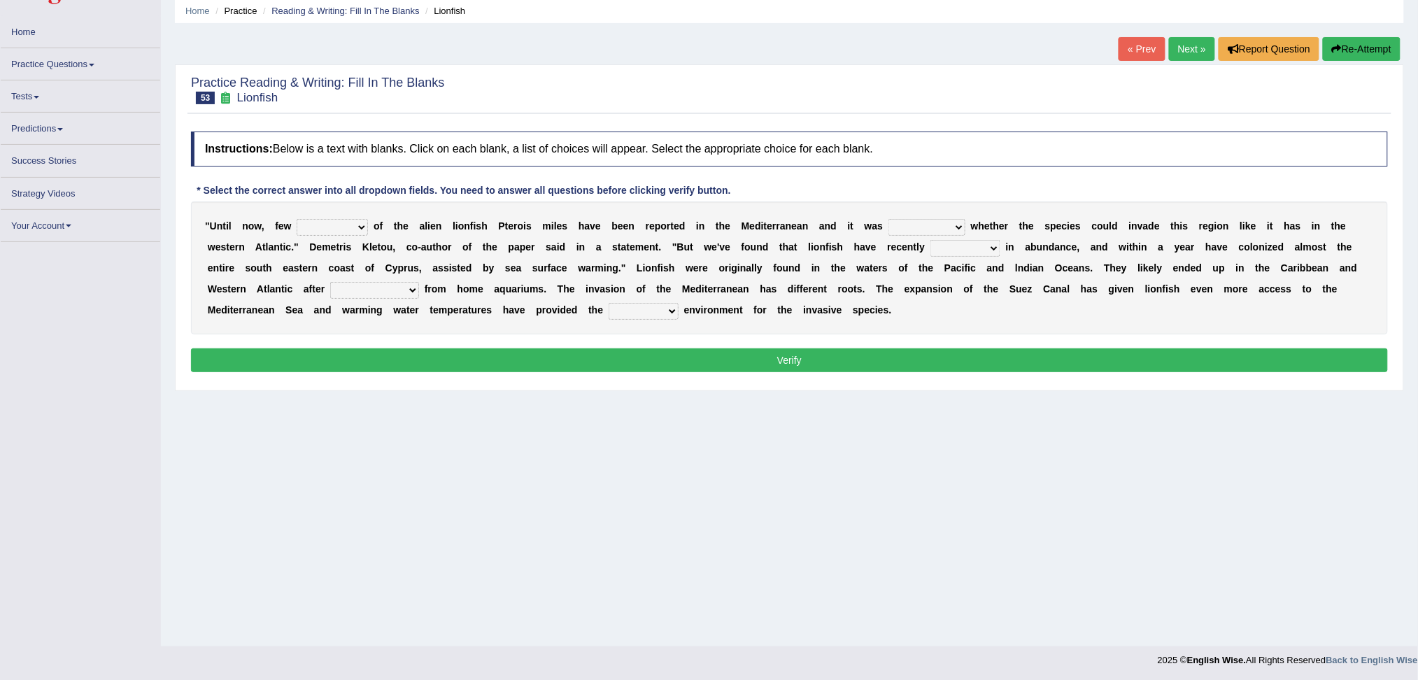
click at [351, 229] on select "collections sights views sightings" at bounding box center [332, 227] width 71 height 17
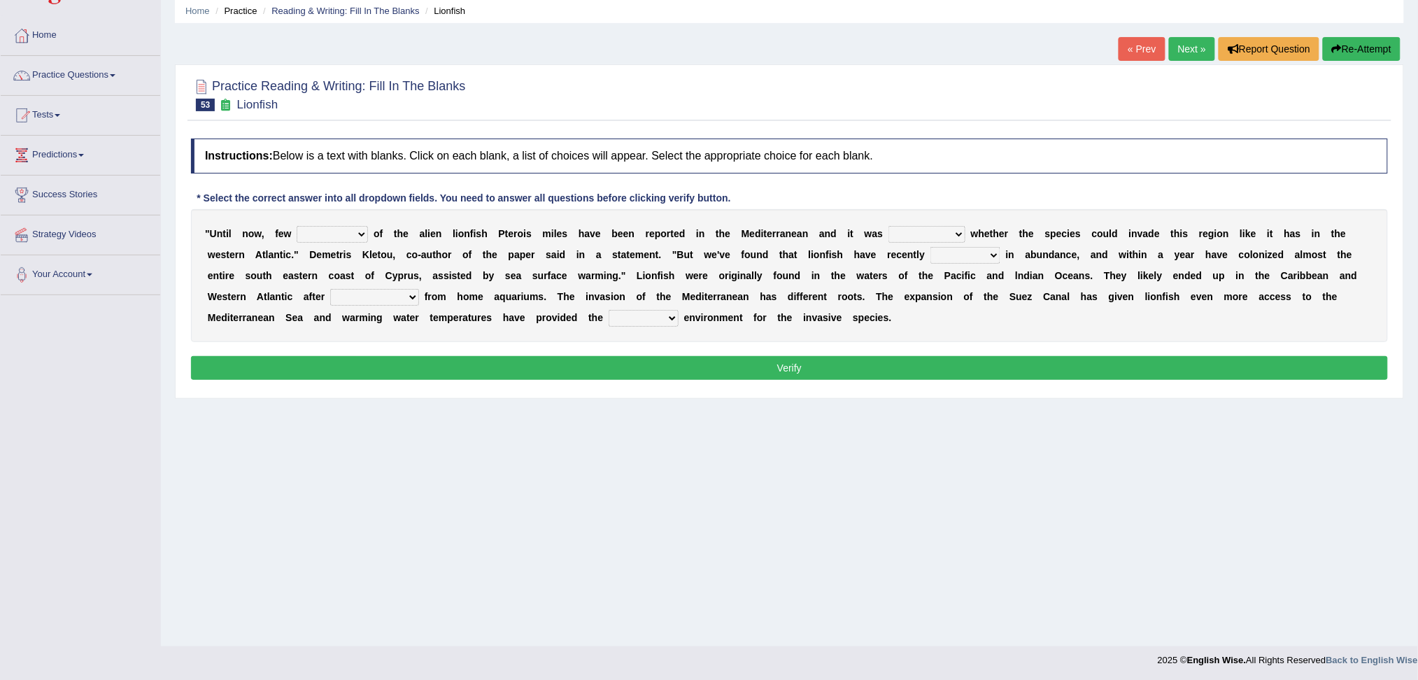
select select "sights"
click at [297, 226] on select "collections sights views sightings" at bounding box center [332, 234] width 71 height 17
click at [925, 233] on select "somehow although that quesionable" at bounding box center [926, 234] width 77 height 17
select select "somehow"
click at [889, 226] on select "somehow although that quesionable" at bounding box center [926, 234] width 77 height 17
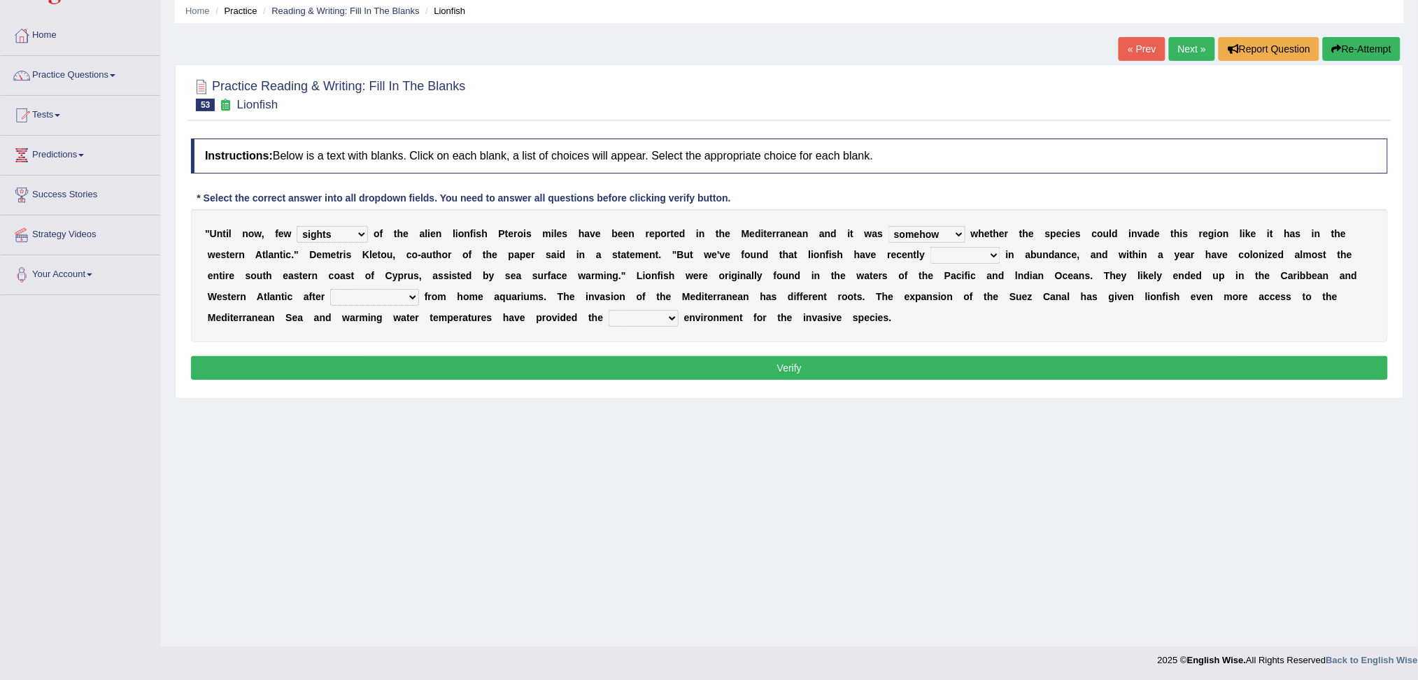
click at [960, 252] on select "shown flatted stabled increased" at bounding box center [965, 255] width 70 height 17
select select "shown"
click at [930, 247] on select "shown flatted stabled increased" at bounding box center [965, 255] width 70 height 17
click at [376, 302] on select "release being released released releasing" at bounding box center [374, 297] width 89 height 17
select select "releasing"
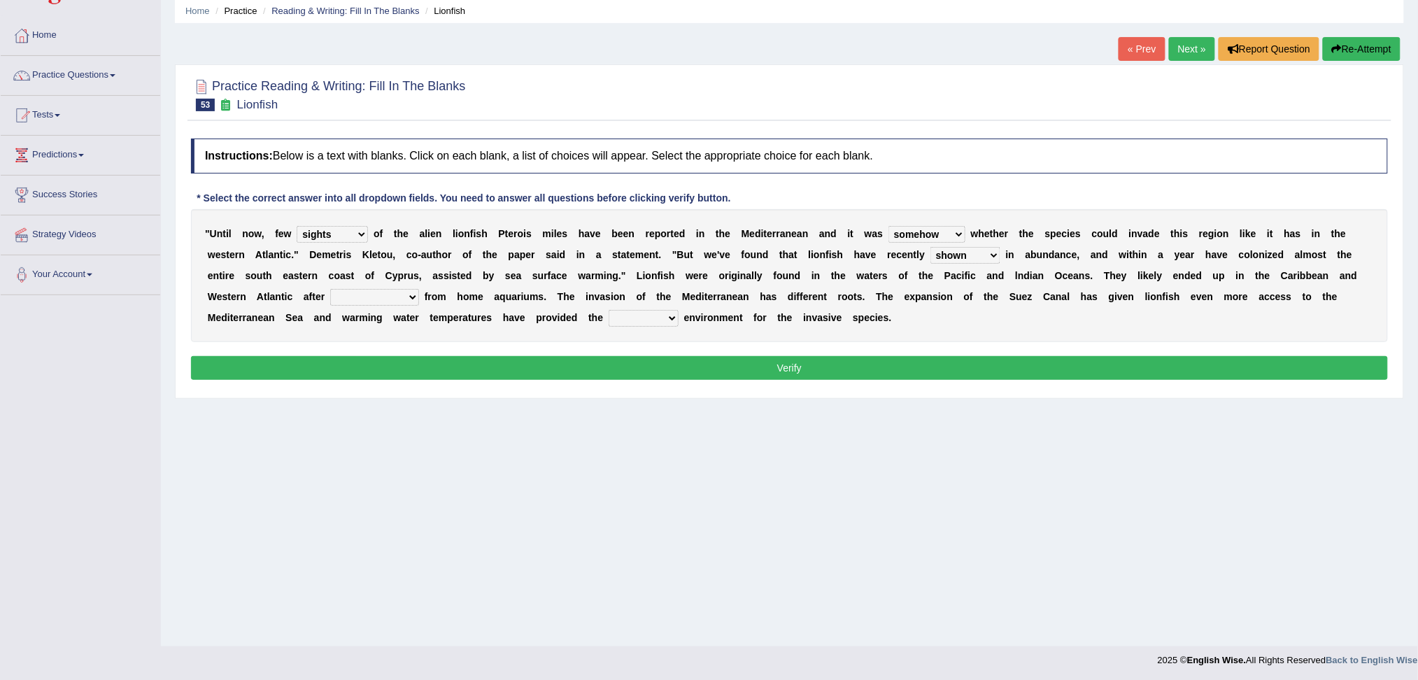
click at [330, 289] on select "release being released released releasing" at bounding box center [374, 297] width 89 height 17
click at [642, 325] on div "" U n t i l n o w , f e w collections sights views sightings o f t h e a l i e …" at bounding box center [789, 275] width 1197 height 133
click at [638, 320] on select "whole overall partial perfect" at bounding box center [643, 318] width 70 height 17
select select "perfect"
click at [608, 310] on select "whole overall partial perfect" at bounding box center [643, 318] width 70 height 17
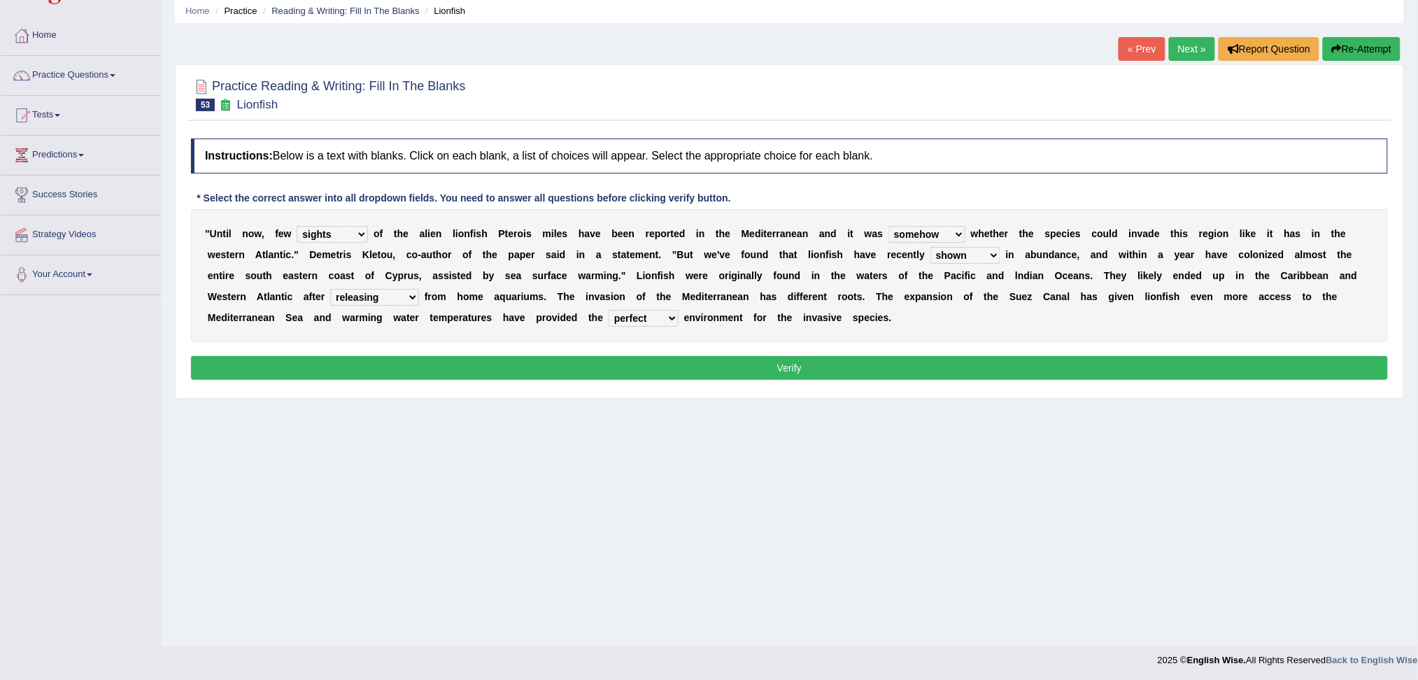
click at [618, 364] on button "Verify" at bounding box center [789, 368] width 1197 height 24
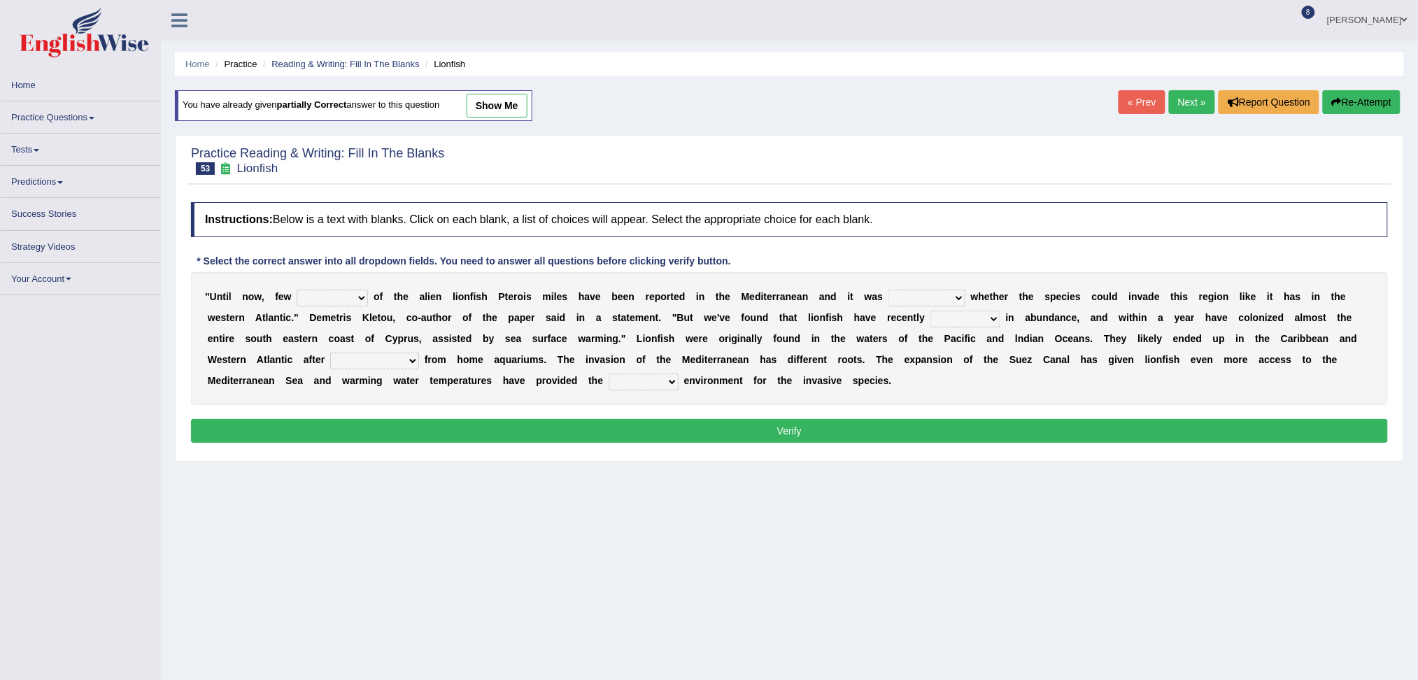
scroll to position [53, 0]
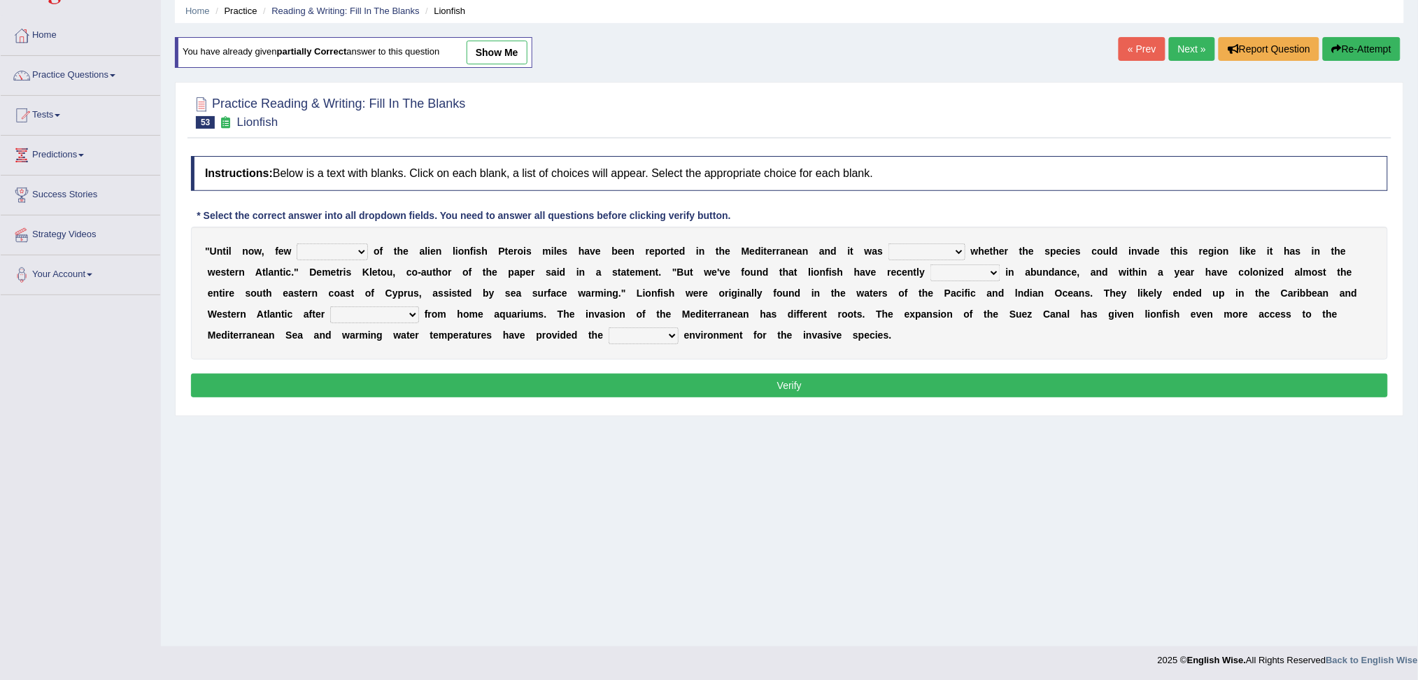
click at [343, 250] on select "collections sights views sightings" at bounding box center [332, 251] width 71 height 17
select select "sightings"
click at [297, 243] on select "collections sights views sightings" at bounding box center [332, 251] width 71 height 17
click at [911, 251] on select "somehow although that quesionable" at bounding box center [926, 251] width 77 height 17
select select "quesionable"
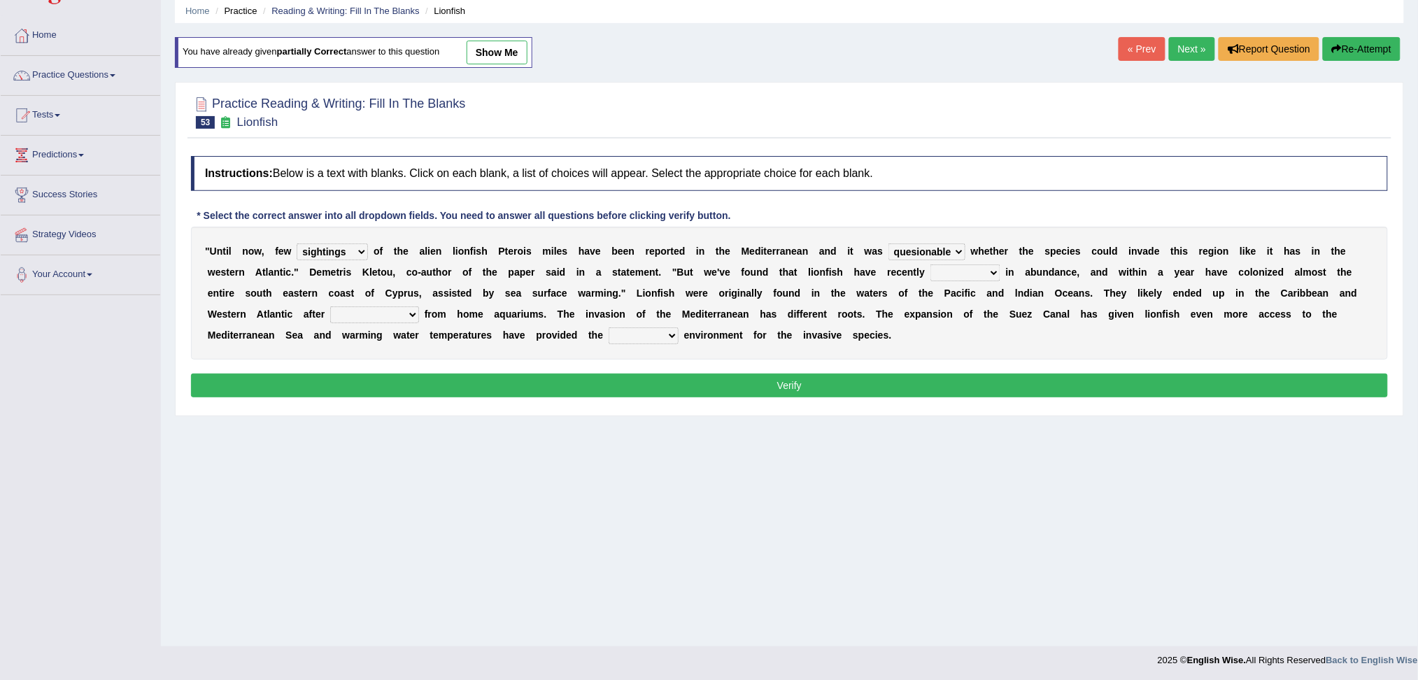
click at [889, 243] on select "somehow although that quesionable" at bounding box center [926, 251] width 77 height 17
click at [943, 272] on select "shown flatted stabled increased" at bounding box center [965, 272] width 70 height 17
select select "shown"
click at [930, 264] on select "shown flatted stabled increased" at bounding box center [965, 272] width 70 height 17
click at [382, 314] on select "release being released released releasing" at bounding box center [374, 314] width 89 height 17
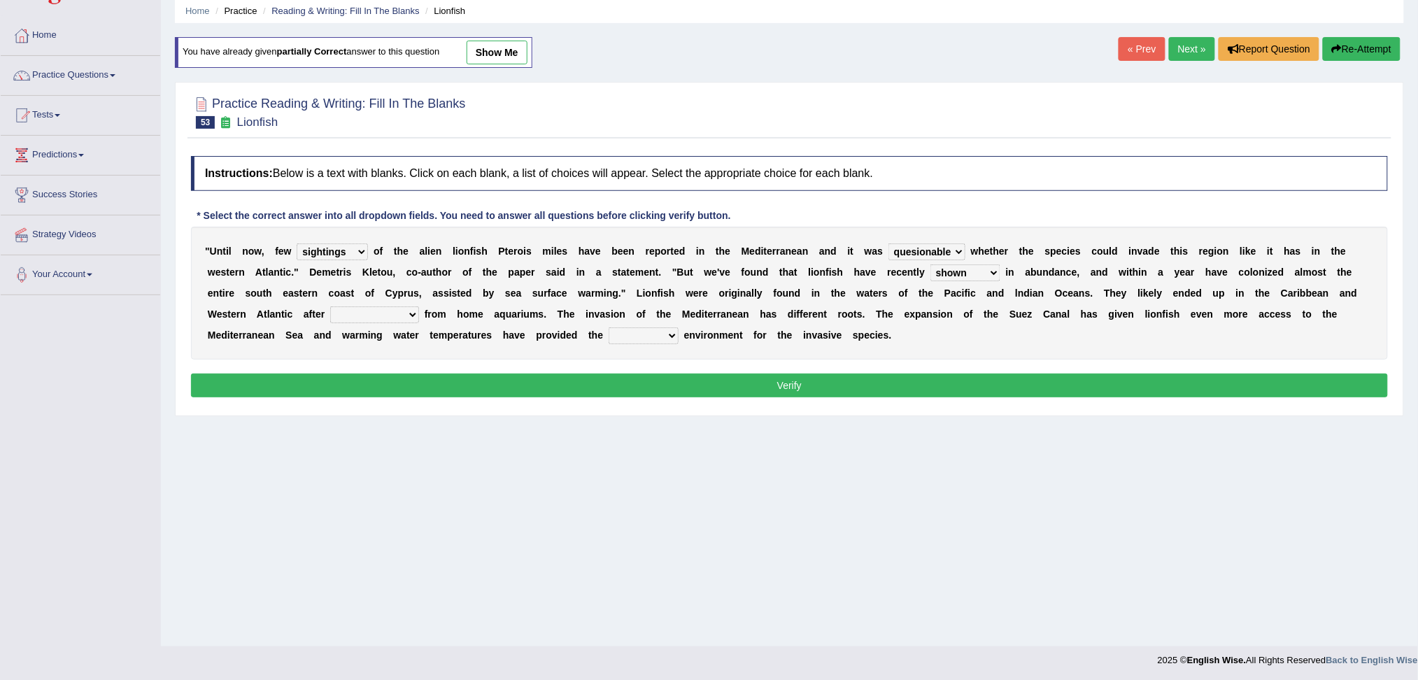
select select "releasing"
click at [330, 306] on select "release being released released releasing" at bounding box center [374, 314] width 89 height 17
click at [640, 336] on select "whole overall partial perfect" at bounding box center [643, 335] width 70 height 17
select select "perfect"
click at [608, 327] on select "whole overall partial perfect" at bounding box center [643, 335] width 70 height 17
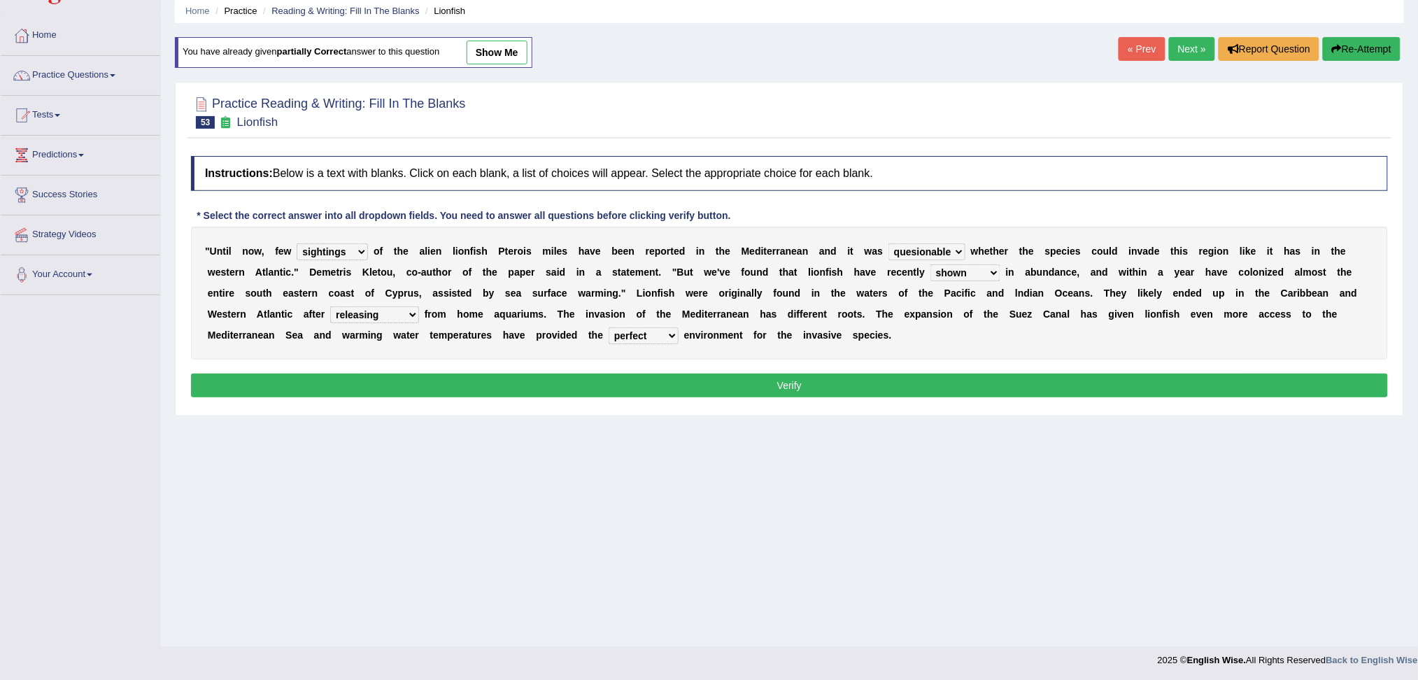
click at [580, 380] on button "Verify" at bounding box center [789, 385] width 1197 height 24
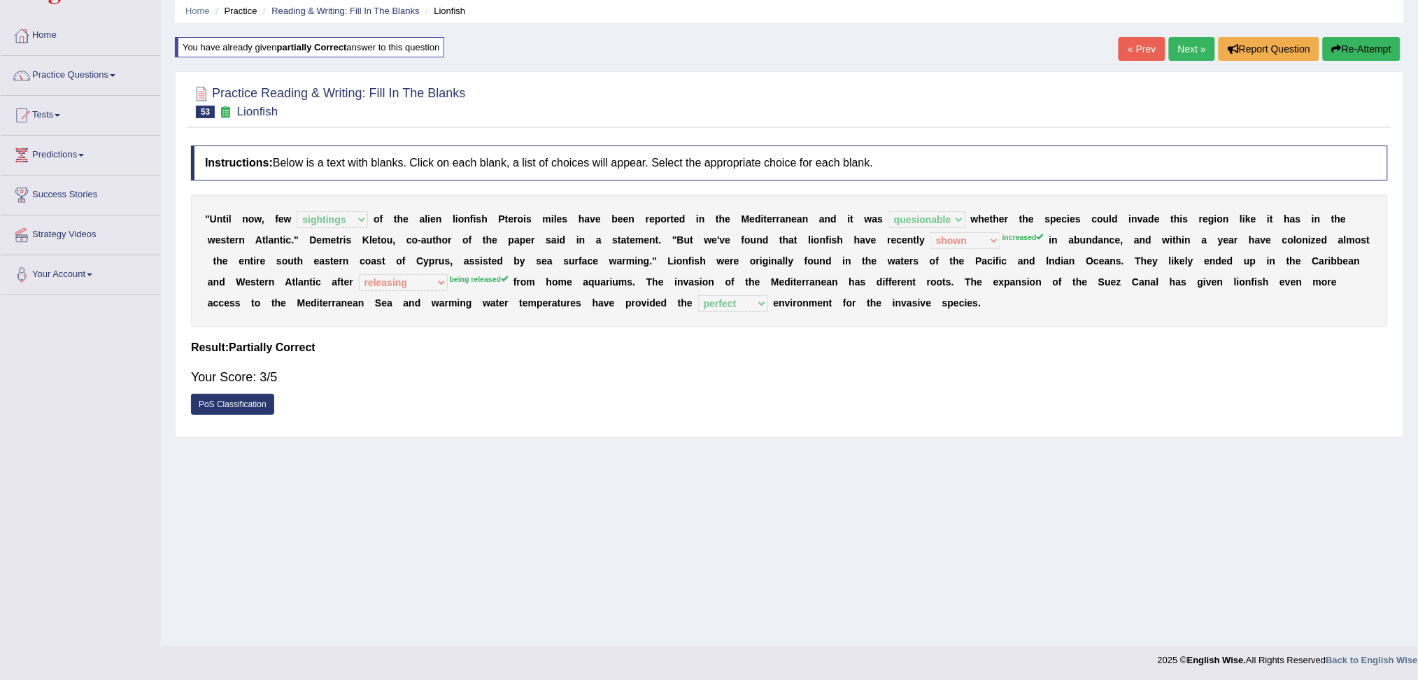
click at [1188, 55] on link "Next »" at bounding box center [1192, 49] width 46 height 24
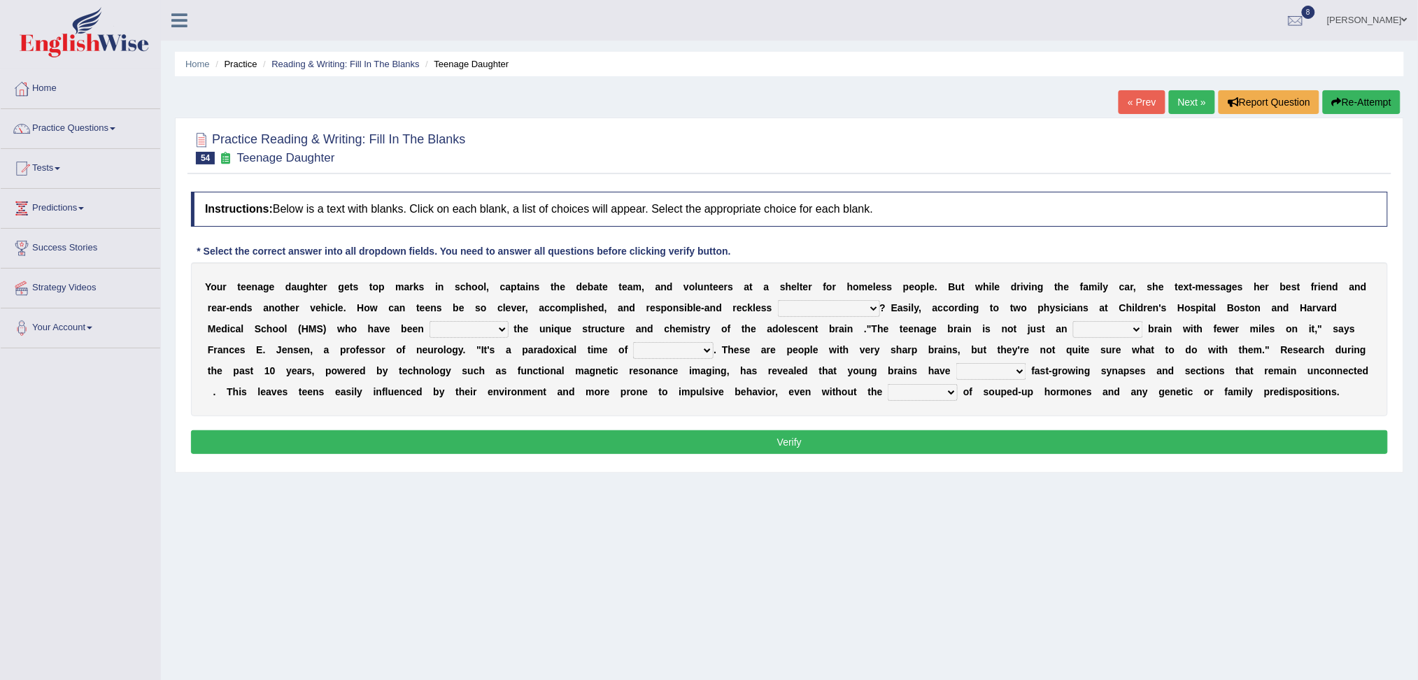
click at [827, 302] on select "for the time being at the same time as ever ingood time" at bounding box center [829, 308] width 102 height 17
select select "at the same time"
click at [778, 300] on select "for the time being at the same time as ever ingood time" at bounding box center [829, 308] width 102 height 17
click at [462, 327] on select "explaining exploring exposing enumerating" at bounding box center [468, 329] width 79 height 17
select select "exploring"
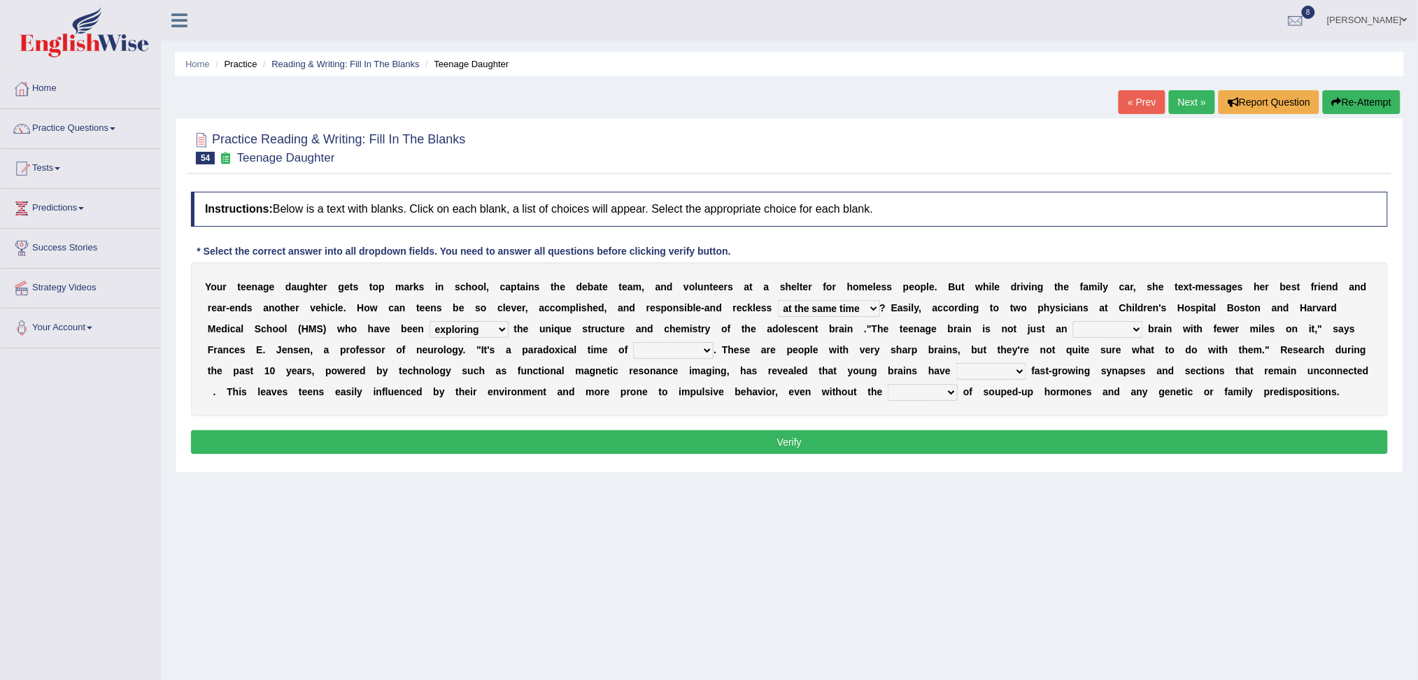
click at [457, 327] on select "explaining exploring exposing enumerating" at bounding box center [468, 329] width 79 height 17
click at [429, 321] on select "explaining exploring exposing enumerating" at bounding box center [468, 329] width 79 height 17
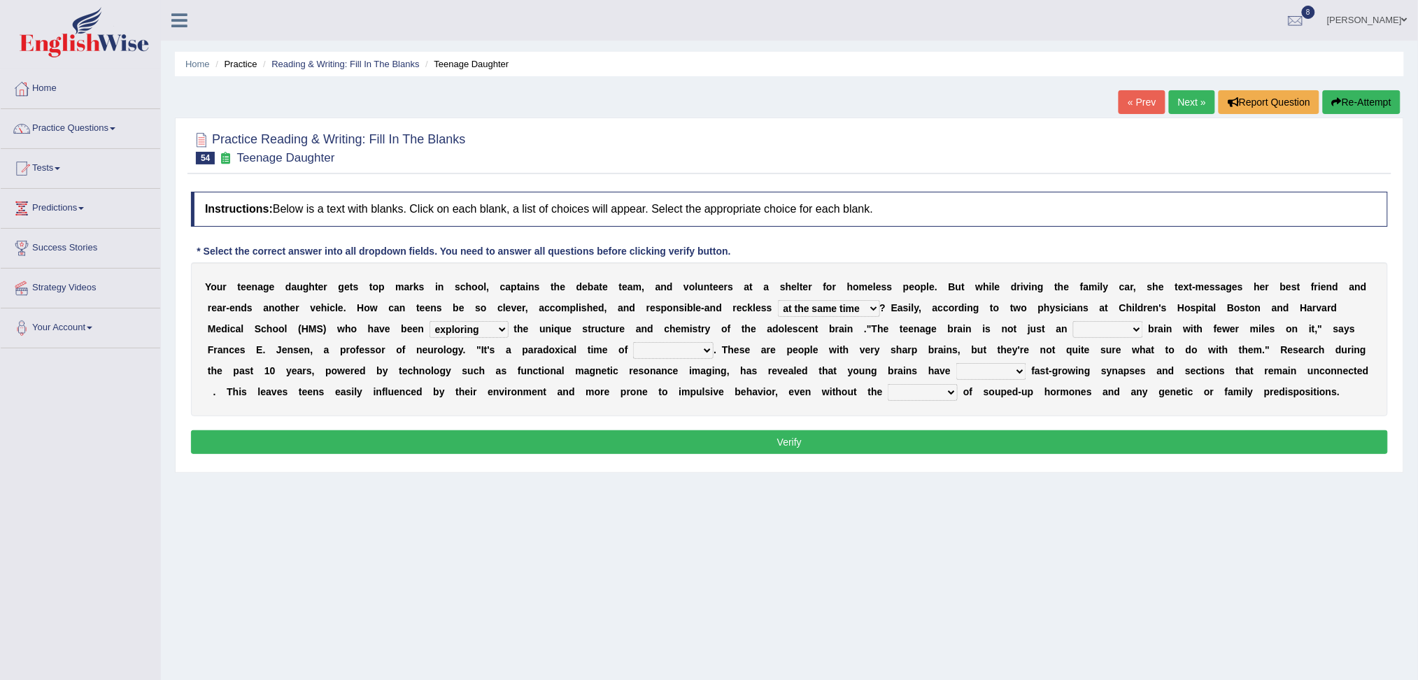
click at [1084, 324] on select "ample adult adulthood abundant" at bounding box center [1108, 329] width 70 height 17
select select "adulthood"
click at [1074, 321] on select "ample adult adulthood abundant" at bounding box center [1108, 329] width 70 height 17
click at [664, 350] on select "enrichment development adornment adoration" at bounding box center [673, 350] width 80 height 17
select select "development"
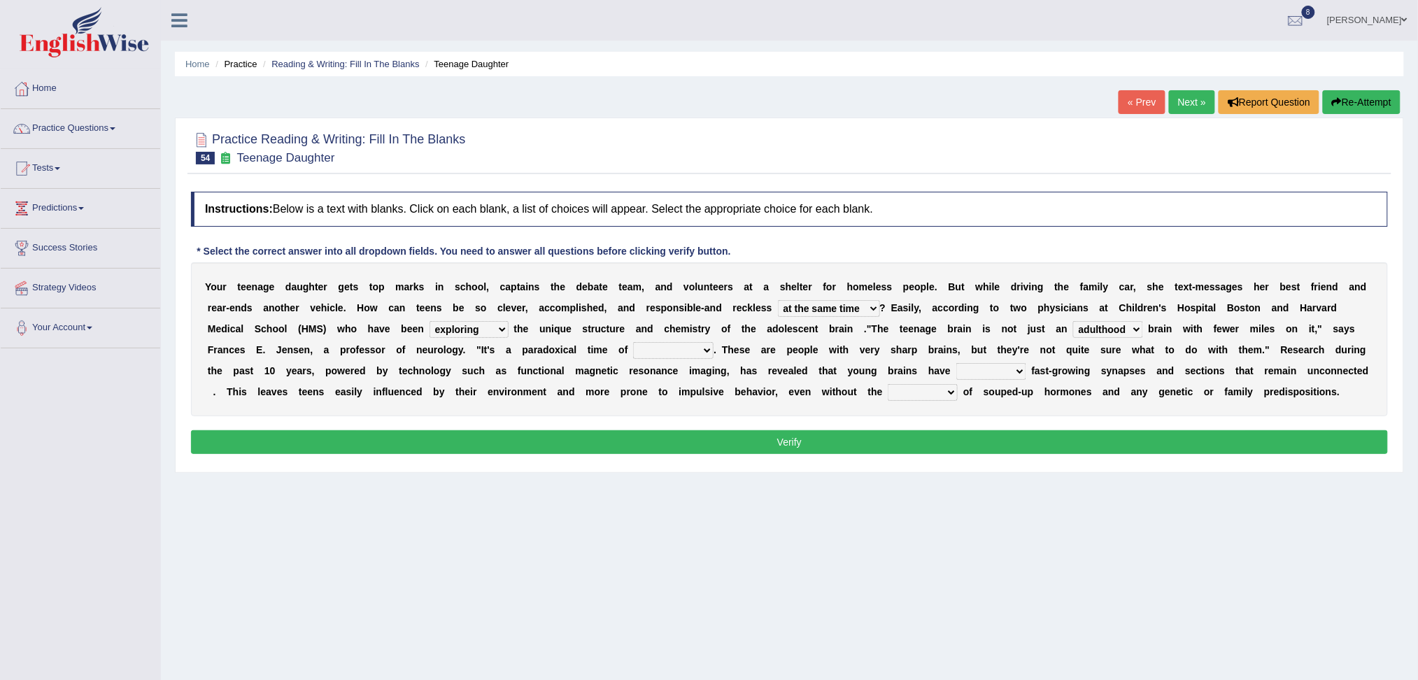
click at [633, 342] on select "enrichment development adornment adoration" at bounding box center [673, 350] width 80 height 17
click at [992, 372] on select "both either whole few" at bounding box center [991, 371] width 70 height 17
select select "both"
click at [956, 363] on select "both either whole few" at bounding box center [991, 371] width 70 height 17
click at [901, 394] on select "impact impress impair impose" at bounding box center [922, 392] width 70 height 17
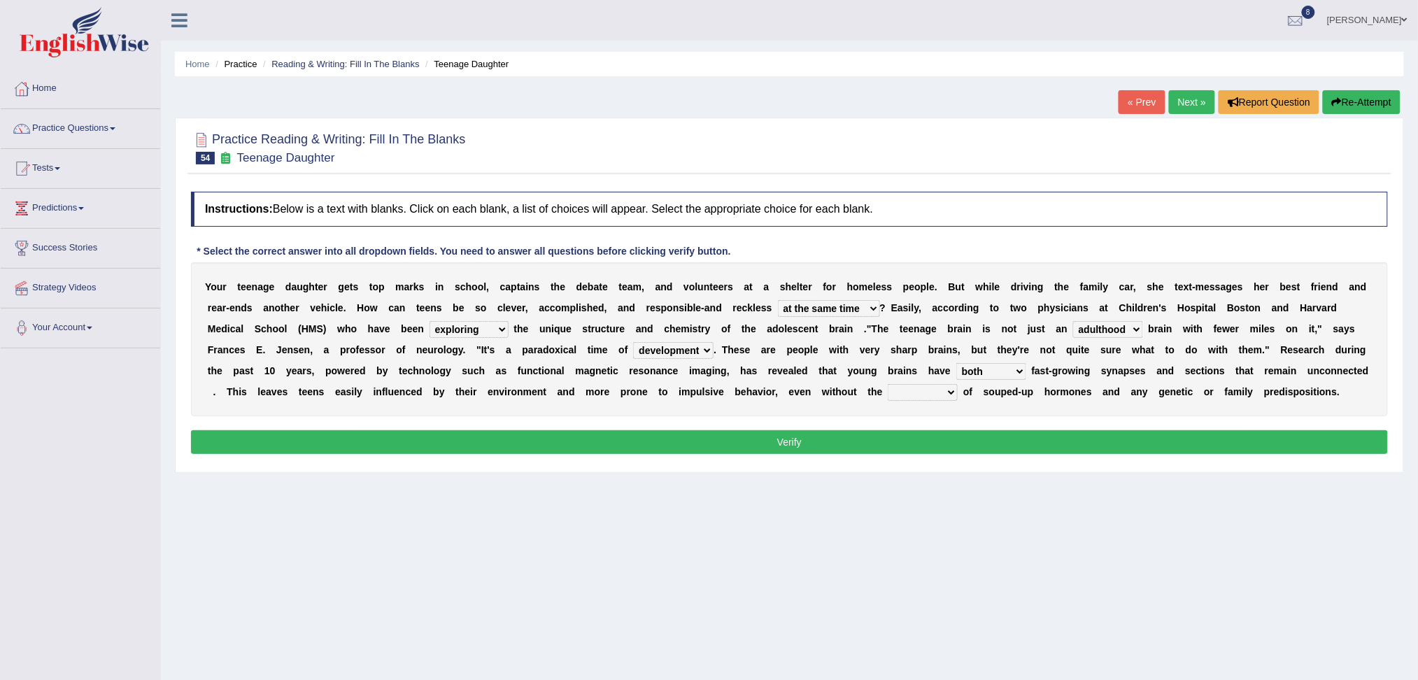
select select "impact"
click at [887, 384] on select "impact impress impair impose" at bounding box center [922, 392] width 70 height 17
click at [845, 441] on button "Verify" at bounding box center [789, 442] width 1197 height 24
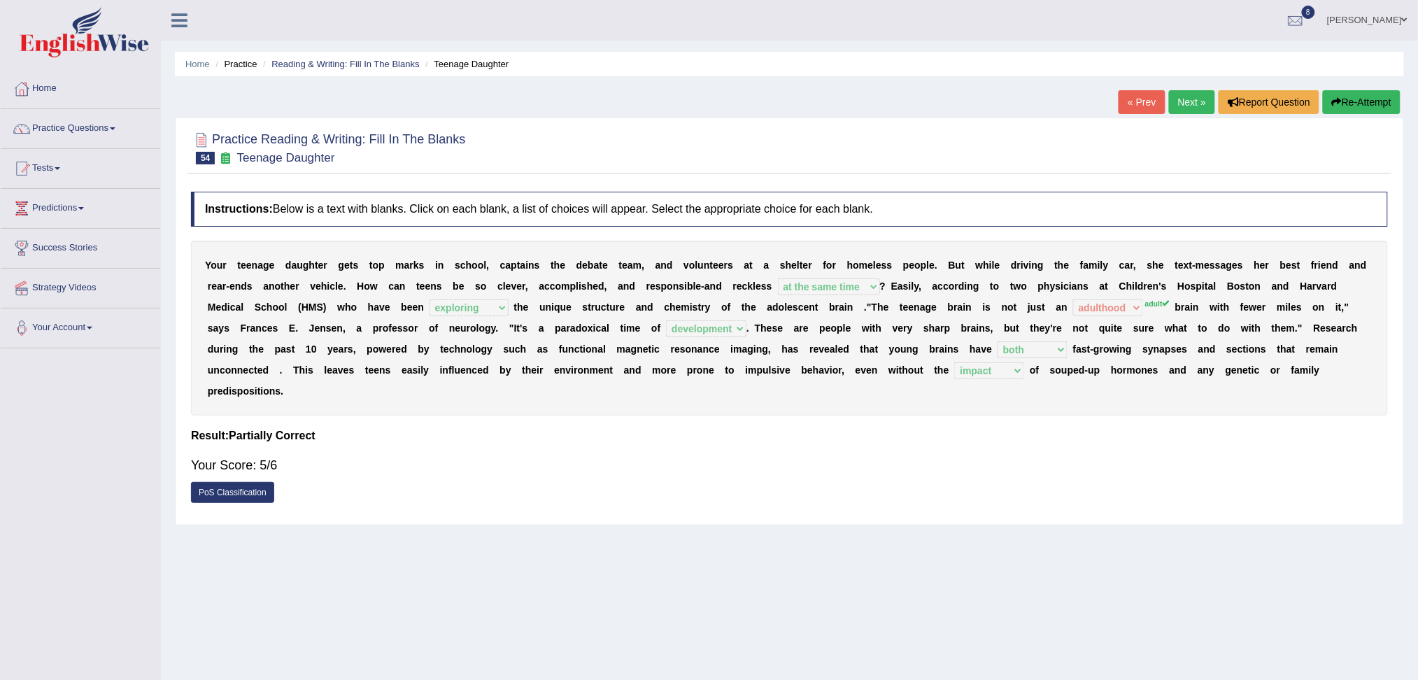
click at [1192, 106] on link "Next »" at bounding box center [1192, 102] width 46 height 24
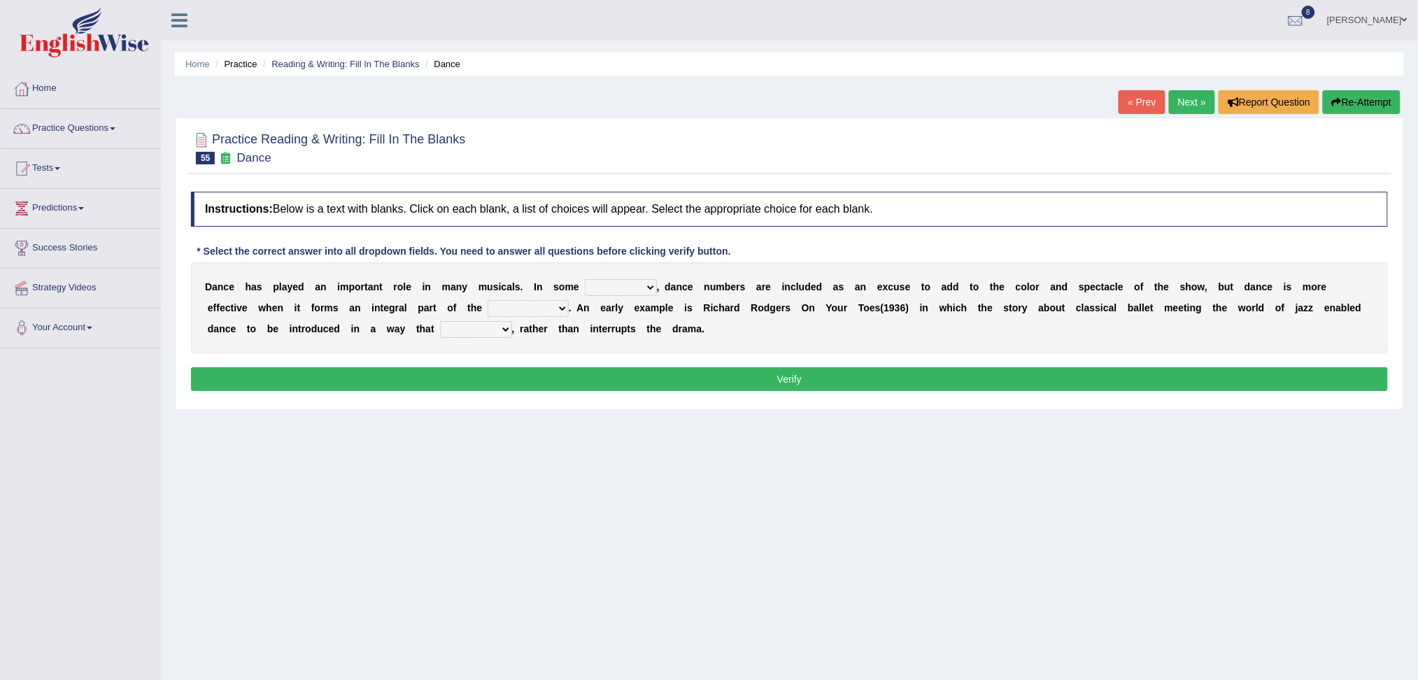
click at [635, 289] on select "dimentions cases brief extent" at bounding box center [621, 287] width 72 height 17
select select "extent"
click at [585, 279] on select "dimentions cases brief extent" at bounding box center [621, 287] width 72 height 17
click at [528, 307] on select "prowess plot phenomenon round about" at bounding box center [527, 308] width 81 height 17
select select "phenomenon"
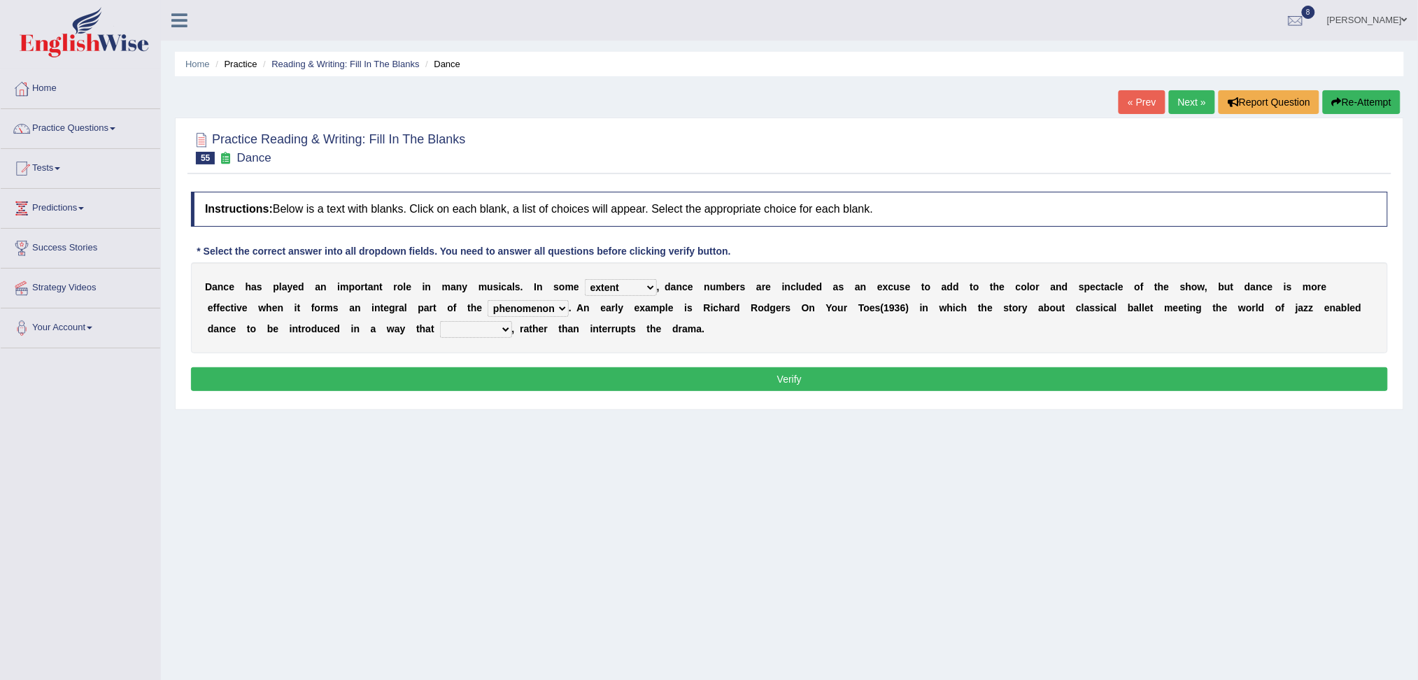
click at [487, 300] on select "prowess plot phenomenon round about" at bounding box center [527, 308] width 81 height 17
click at [480, 329] on select "crumples enhances encumbers levels" at bounding box center [476, 329] width 72 height 17
select select "enhances"
click at [440, 321] on select "crumples enhances encumbers levels" at bounding box center [476, 329] width 72 height 17
click at [533, 383] on button "Verify" at bounding box center [789, 379] width 1197 height 24
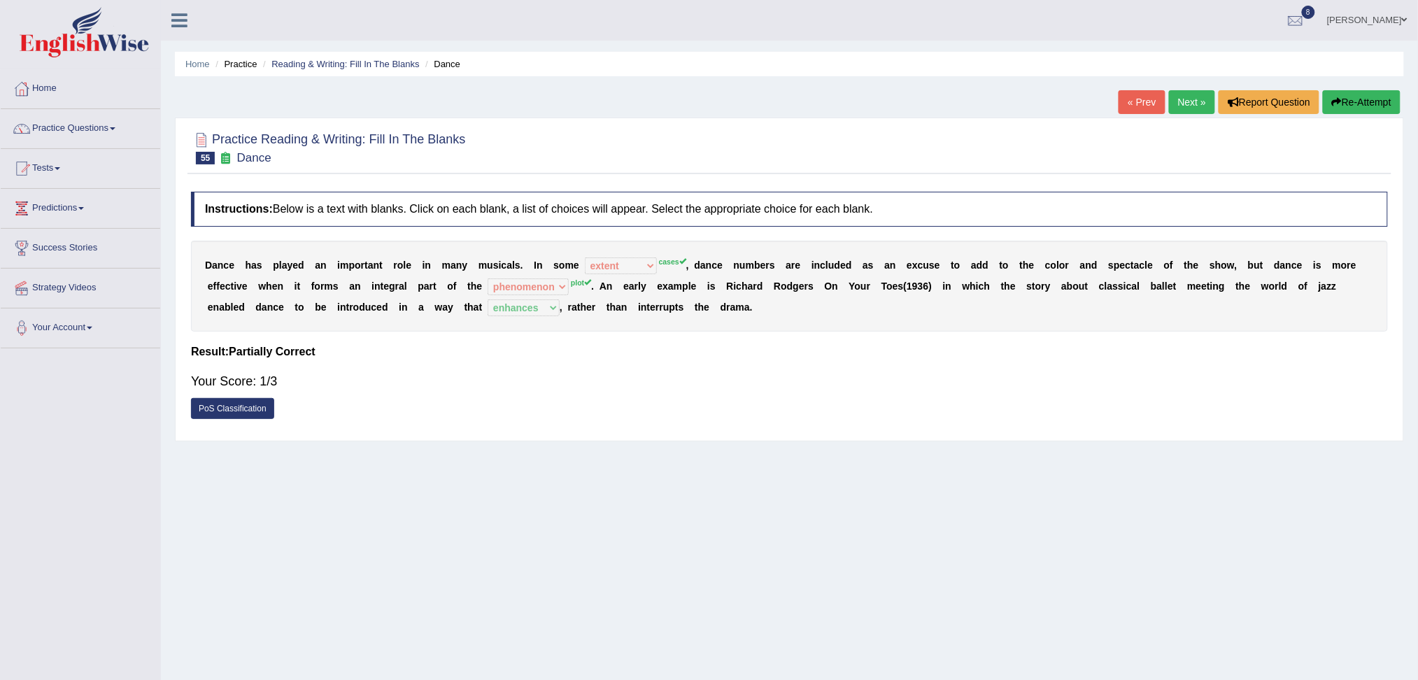
click at [1176, 94] on link "Next »" at bounding box center [1192, 102] width 46 height 24
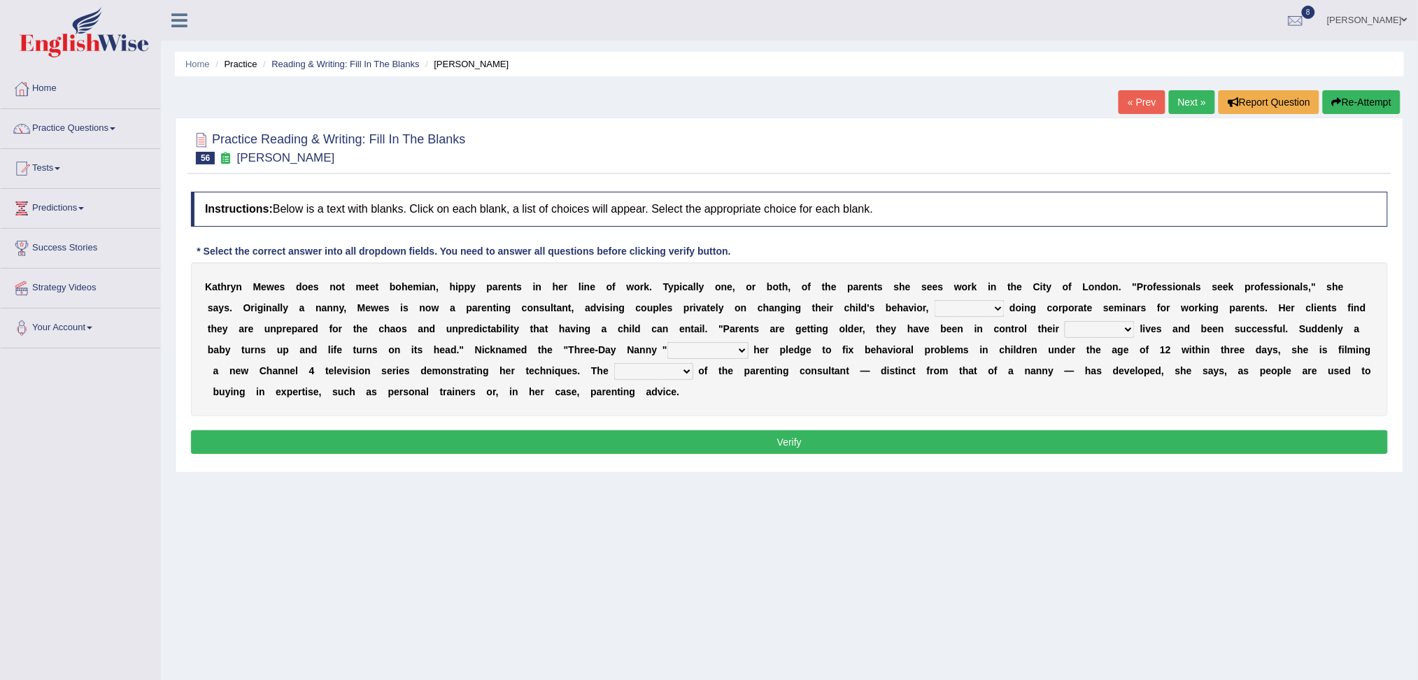
click at [938, 312] on select "as long as in order to in spite of as well as" at bounding box center [969, 308] width 70 height 17
select select "as well as"
click at [934, 300] on select "as long as in order to in spite of as well as" at bounding box center [969, 308] width 70 height 17
click at [1092, 324] on select "whole all full every" at bounding box center [1099, 329] width 70 height 17
select select "whole"
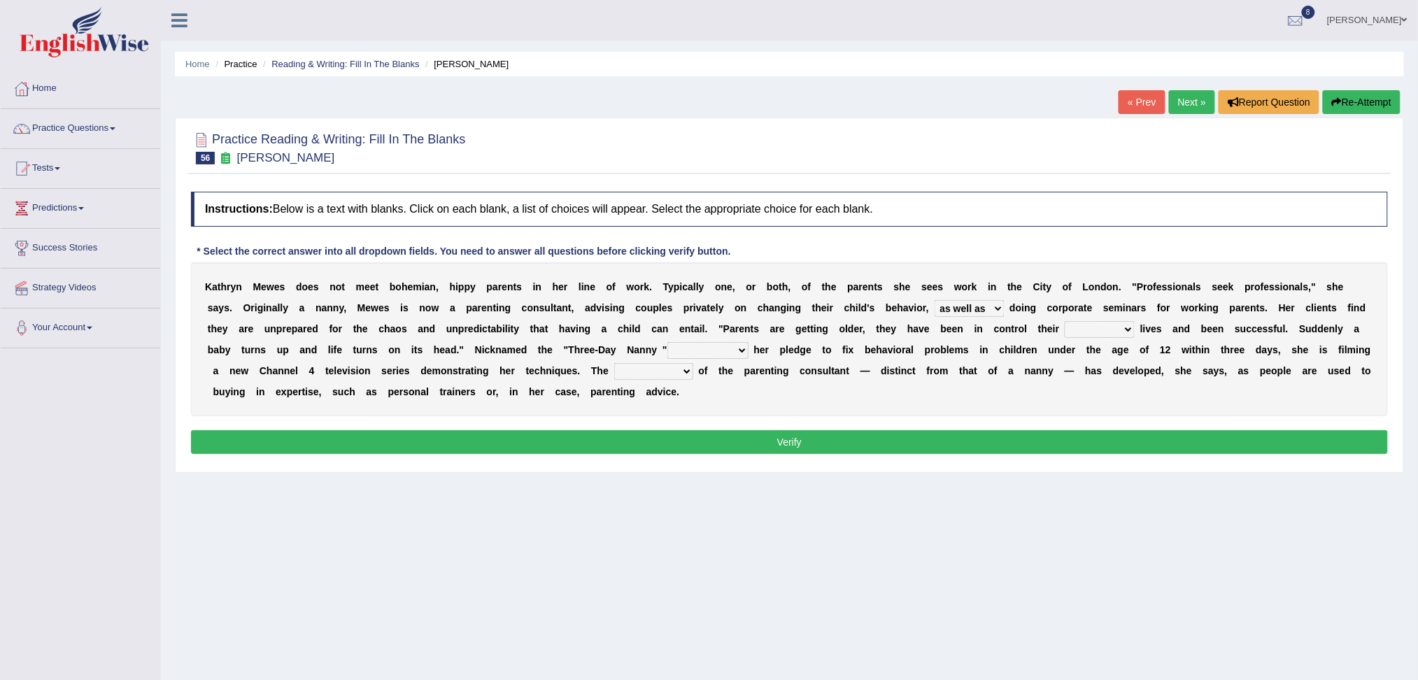
click at [1064, 321] on select "whole all full every" at bounding box center [1099, 329] width 70 height 17
click at [729, 353] on select "related with together with because of according to" at bounding box center [707, 350] width 81 height 17
select select "together with"
click at [667, 342] on select "related with together with because of according to" at bounding box center [707, 350] width 81 height 17
click at [655, 373] on select "percentage performance role belief" at bounding box center [653, 371] width 79 height 17
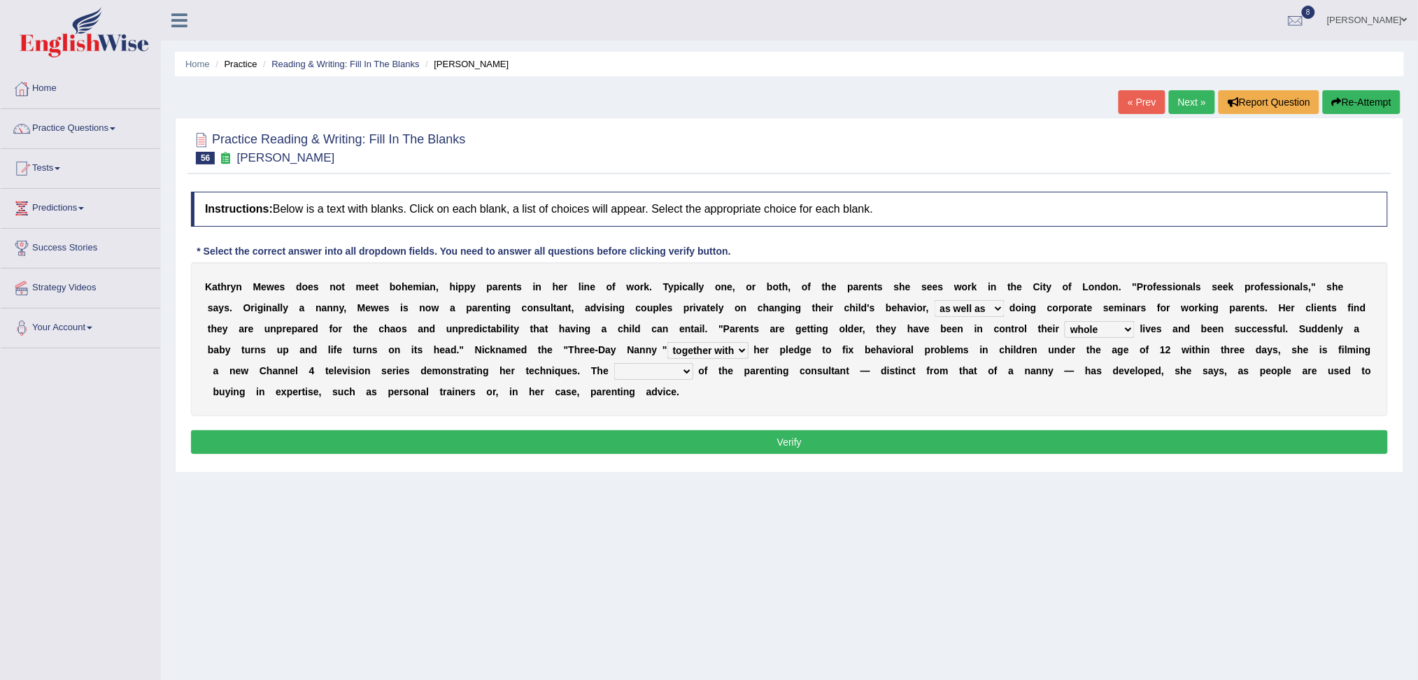
select select "performance"
click at [614, 363] on select "percentage performance role belief" at bounding box center [653, 371] width 79 height 17
click at [671, 440] on button "Verify" at bounding box center [789, 442] width 1197 height 24
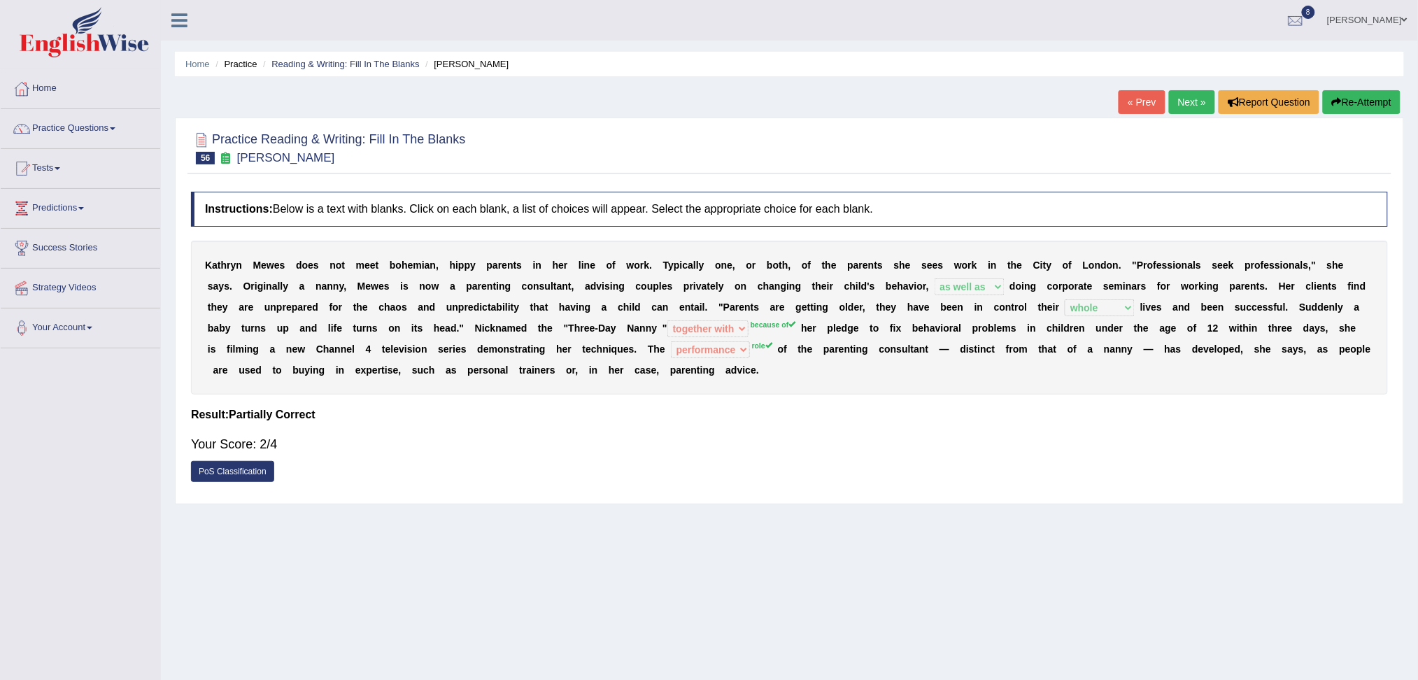
click at [1179, 108] on link "Next »" at bounding box center [1192, 102] width 46 height 24
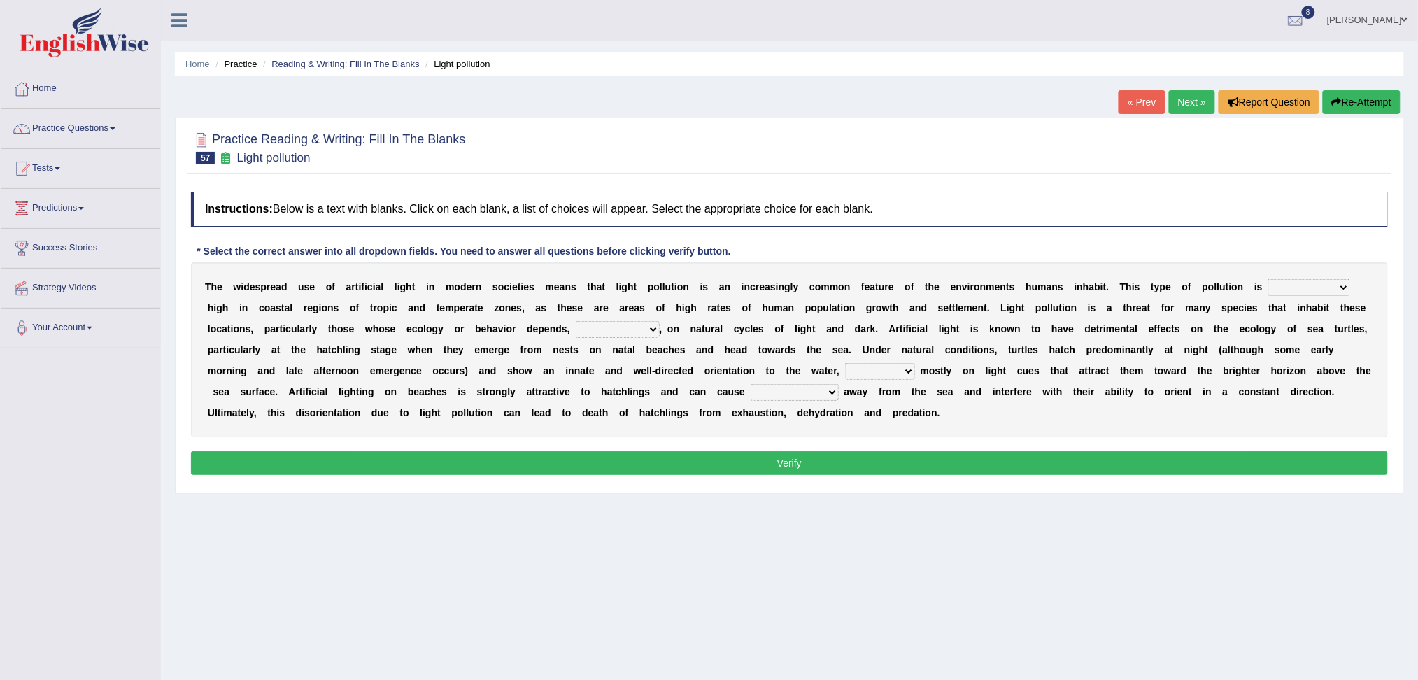
click at [1302, 281] on select "exceptionally absolutely completely rarely" at bounding box center [1309, 287] width 82 height 17
select select "absolutely"
click at [1268, 279] on select "exceptionally absolutely completely rarely" at bounding box center [1309, 287] width 82 height 17
click at [633, 322] on select "in no way in some way by the wy in some ways" at bounding box center [618, 329] width 84 height 17
select select "in some way"
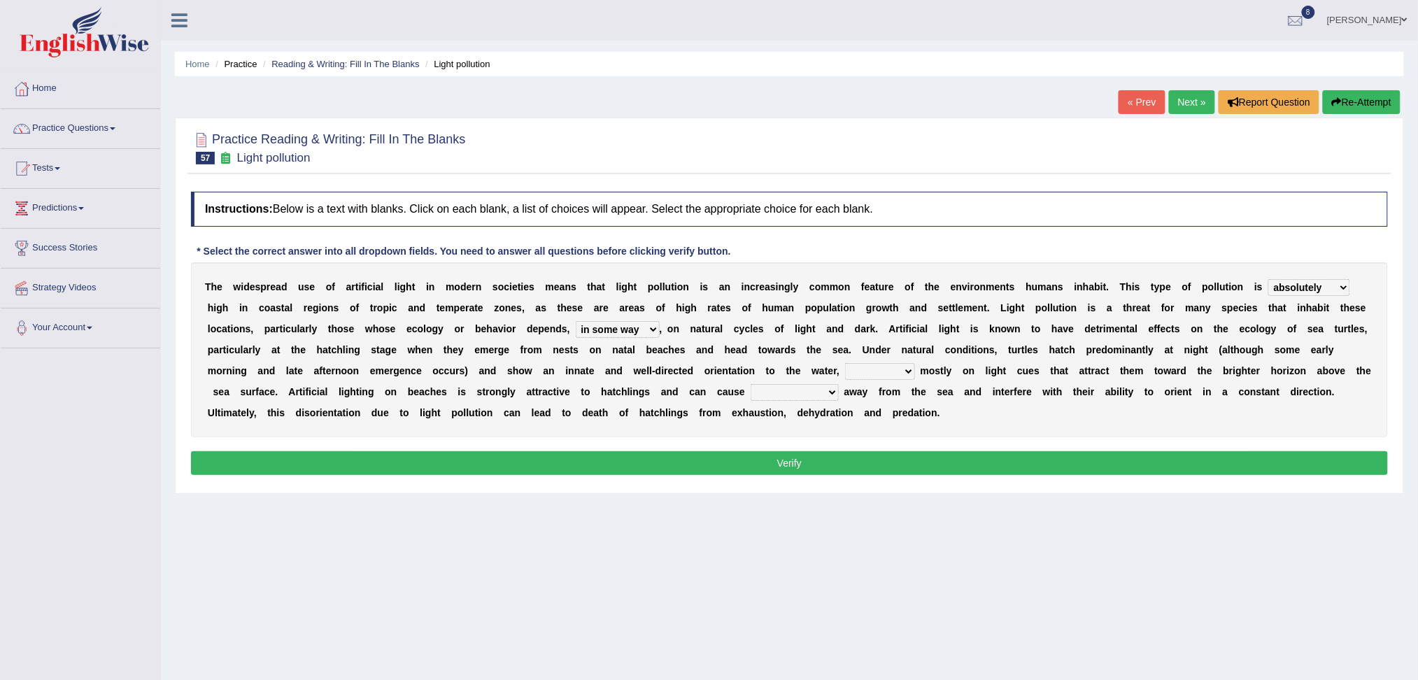
click at [576, 321] on select "in no way in some way by the wy in some ways" at bounding box center [618, 329] width 84 height 17
click at [862, 371] on select "imposing figuring relying pouring" at bounding box center [880, 371] width 70 height 17
select select "relying"
click at [845, 363] on select "imposing figuring relying pouring" at bounding box center [880, 371] width 70 height 17
click at [773, 394] on select "them to move it to move which to move that to move" at bounding box center [794, 392] width 88 height 17
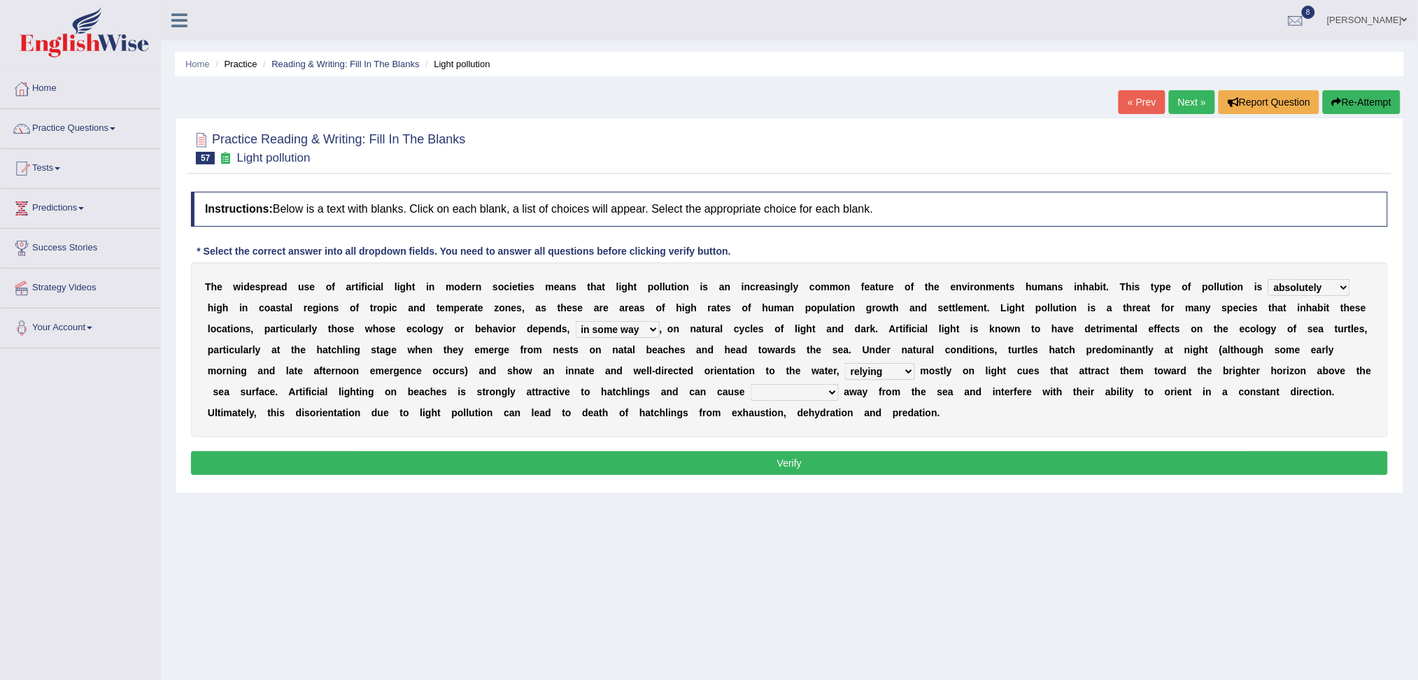
select select "them to move"
click at [750, 384] on select "them to move it to move which to move that to move" at bounding box center [794, 392] width 88 height 17
click at [665, 467] on button "Verify" at bounding box center [789, 463] width 1197 height 24
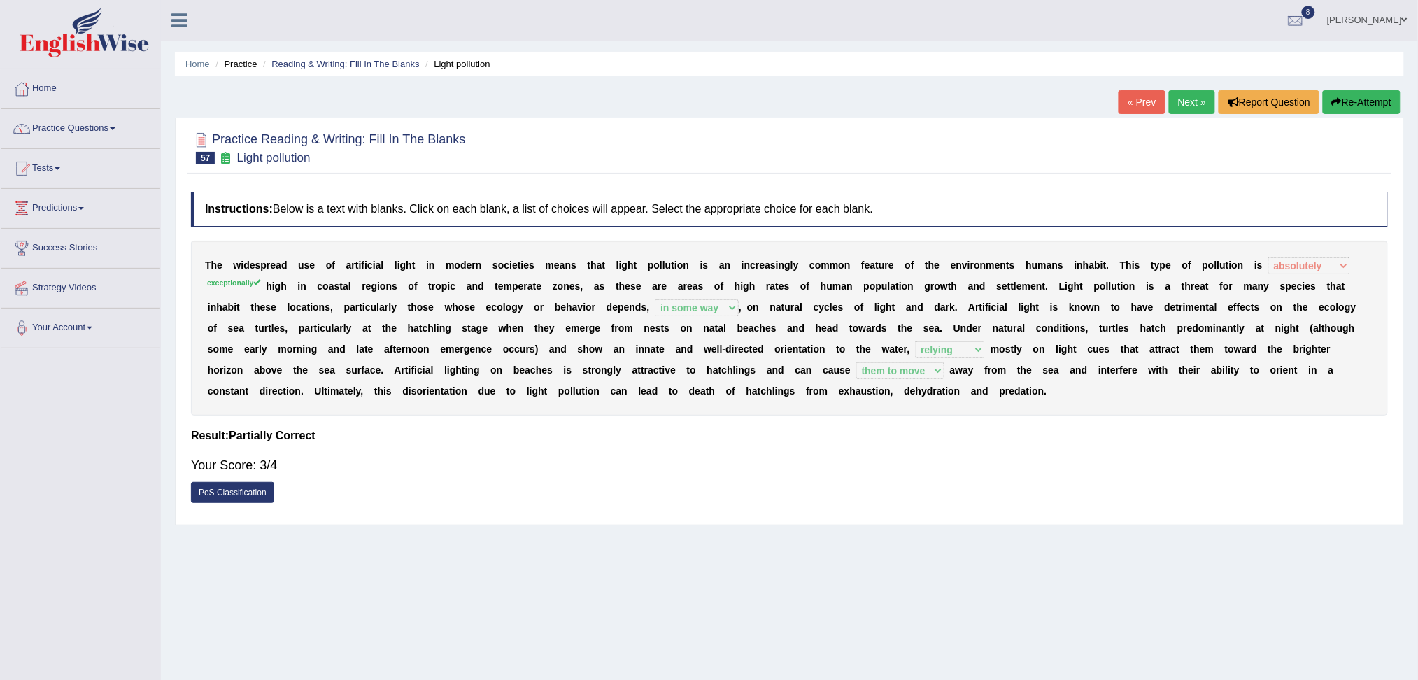
click at [1169, 93] on link "Next »" at bounding box center [1192, 102] width 46 height 24
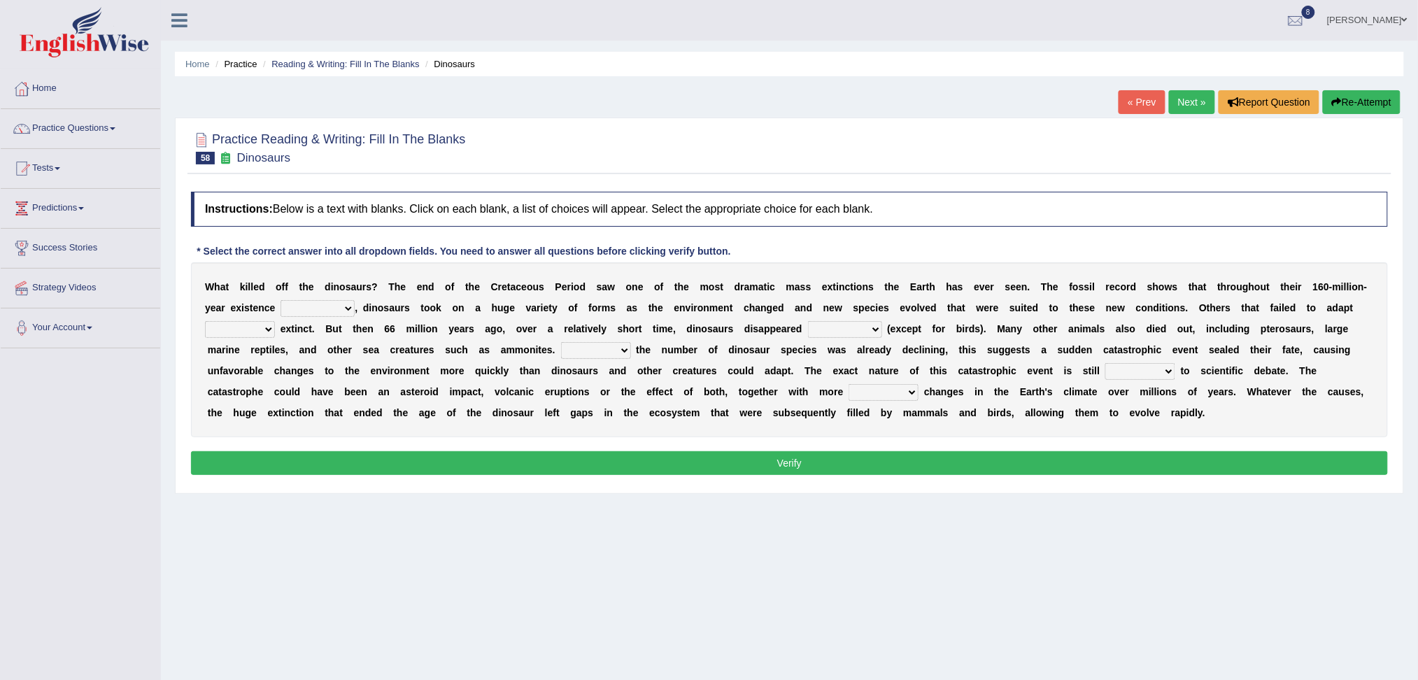
click at [340, 298] on div "W h a t k i l l e d o f f t h e d i n o s a u r s ? T h e e n d o f t h e C r e…" at bounding box center [789, 349] width 1197 height 175
click at [330, 304] on select "existence continuous extent expectation" at bounding box center [317, 308] width 74 height 17
click at [494, 318] on div "W h a t k i l l e d o f f t h e d i n o s a u r s ? T h e e n d o f t h e C r e…" at bounding box center [789, 349] width 1197 height 175
click at [304, 311] on select "existence continuous extent expectation" at bounding box center [317, 308] width 74 height 17
select select "continuous"
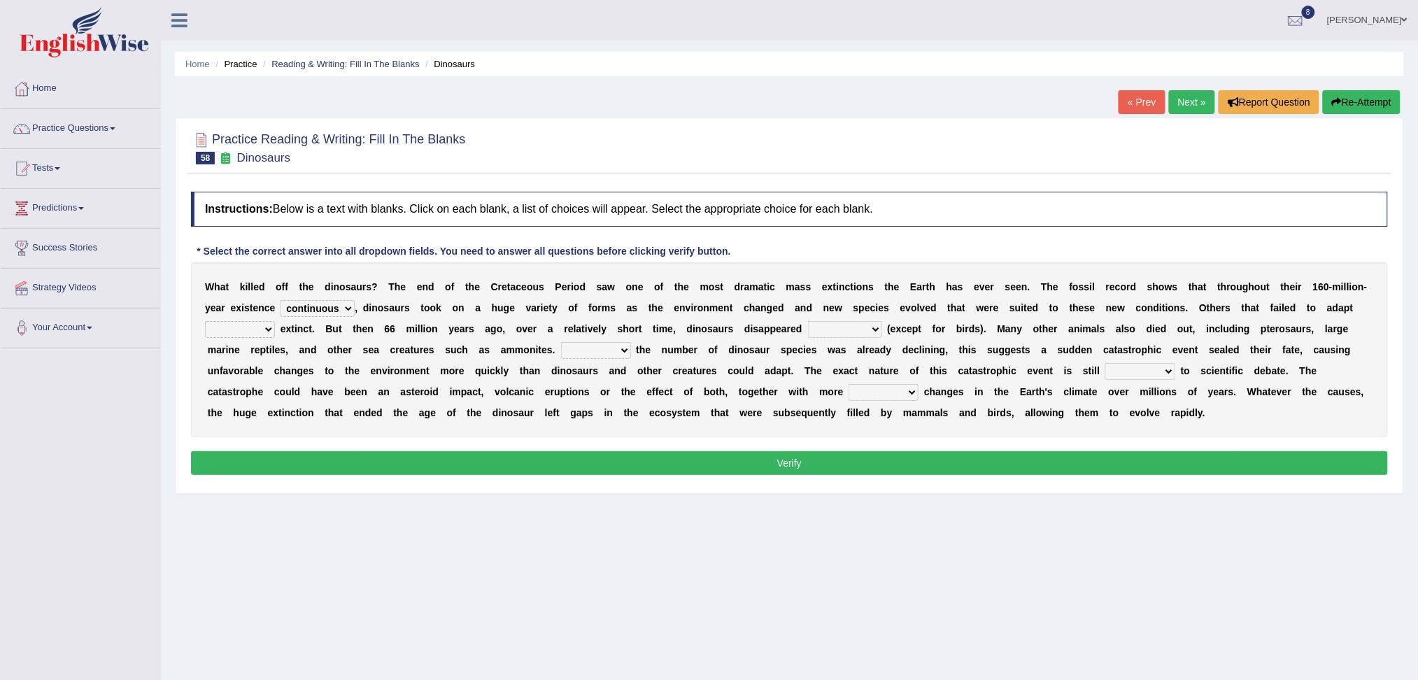
click at [280, 300] on select "existence continuous extent expectation" at bounding box center [317, 308] width 74 height 17
click at [246, 325] on select "went to go going go" at bounding box center [240, 329] width 70 height 17
select select "went"
click at [205, 321] on select "went to go going go" at bounding box center [240, 329] width 70 height 17
click at [843, 324] on select "partially gradually completely excessively" at bounding box center [845, 329] width 74 height 17
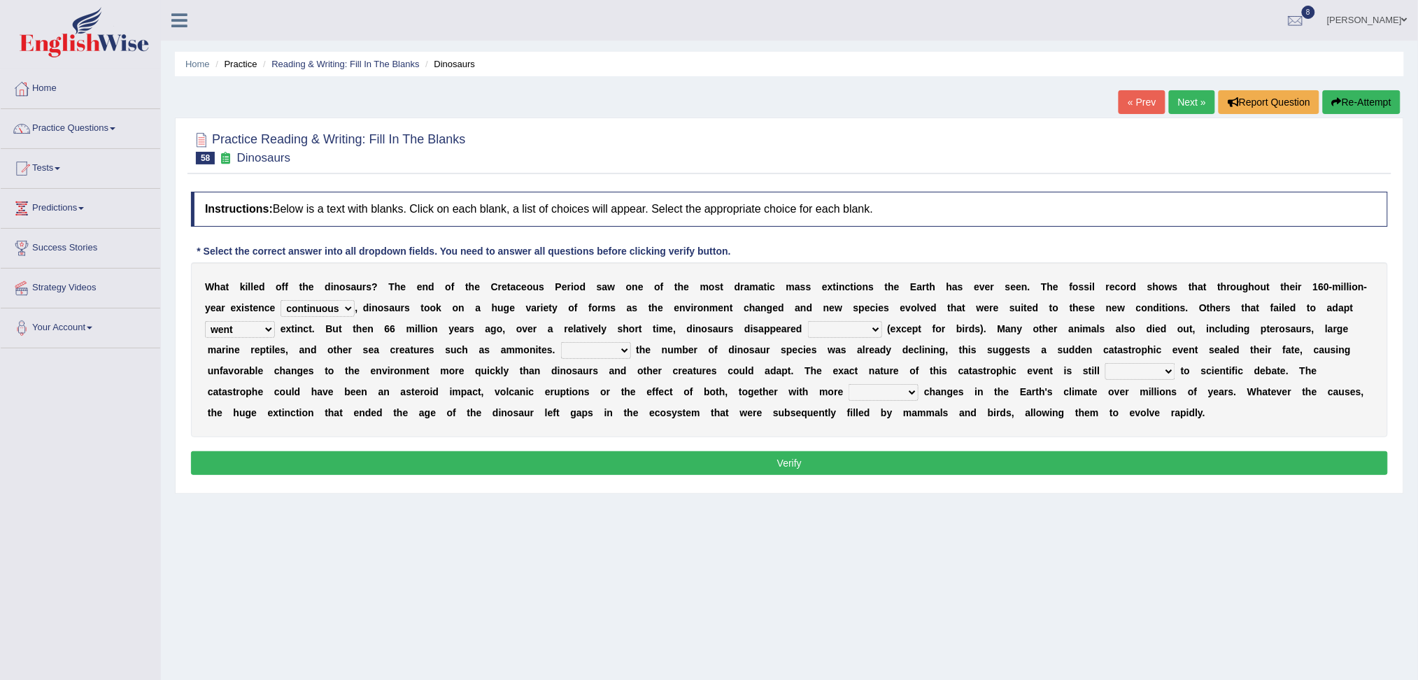
select select "completely"
click at [808, 321] on select "partially gradually completely excessively" at bounding box center [845, 329] width 74 height 17
click at [599, 351] on select "However Because Although Unless" at bounding box center [596, 350] width 70 height 17
select select "Because"
click at [561, 342] on select "However Because Although Unless" at bounding box center [596, 350] width 70 height 17
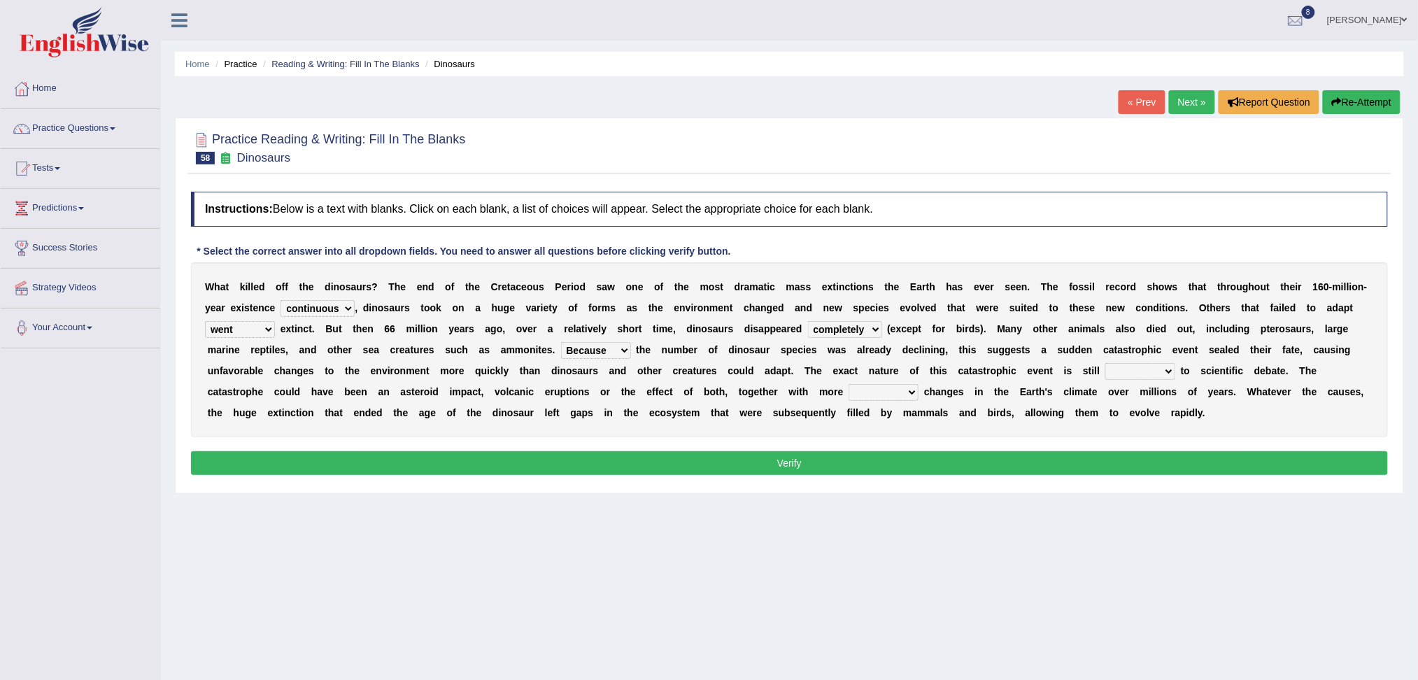
click at [1139, 369] on select "relative open additional focused" at bounding box center [1140, 371] width 70 height 17
select select "open"
click at [1105, 363] on select "relative open additional focused" at bounding box center [1140, 371] width 70 height 17
click at [889, 390] on select "irregular gradual spiritual positive" at bounding box center [883, 392] width 70 height 17
select select "positive"
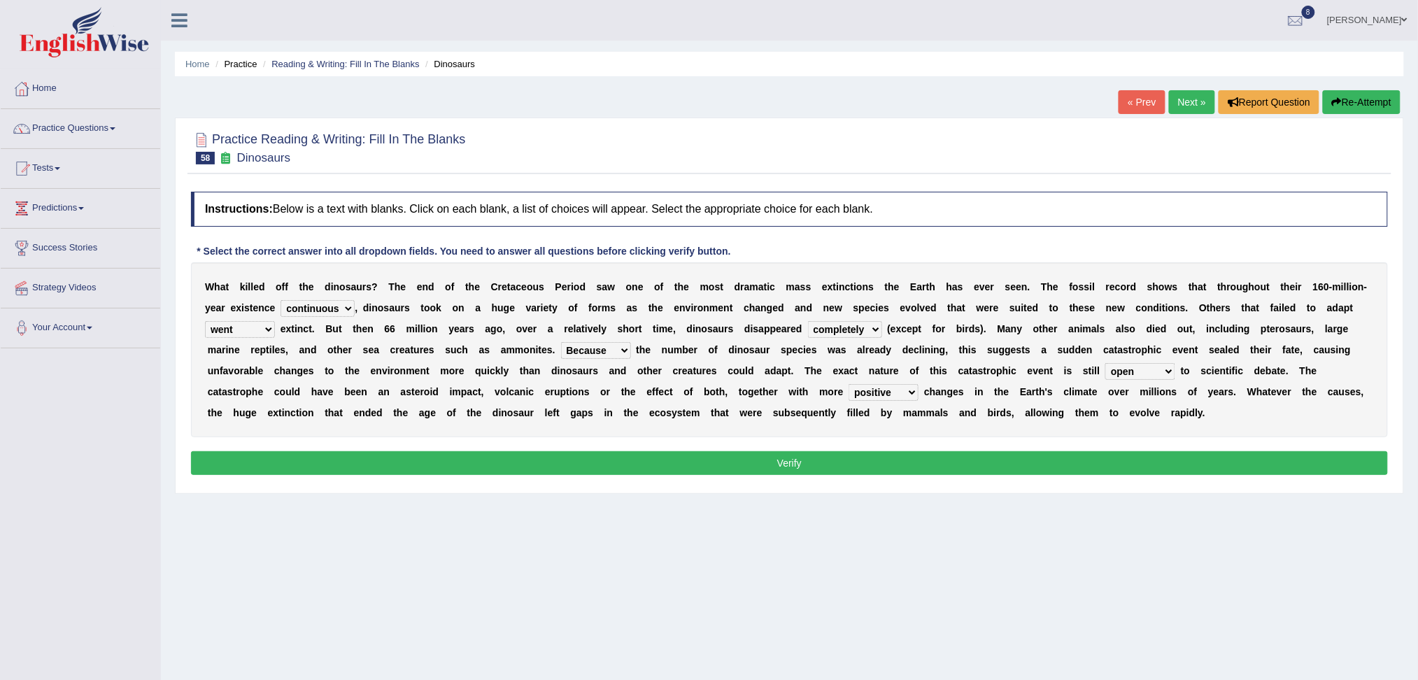
click at [848, 384] on select "irregular gradual spiritual positive" at bounding box center [883, 392] width 70 height 17
click at [743, 467] on button "Verify" at bounding box center [789, 463] width 1197 height 24
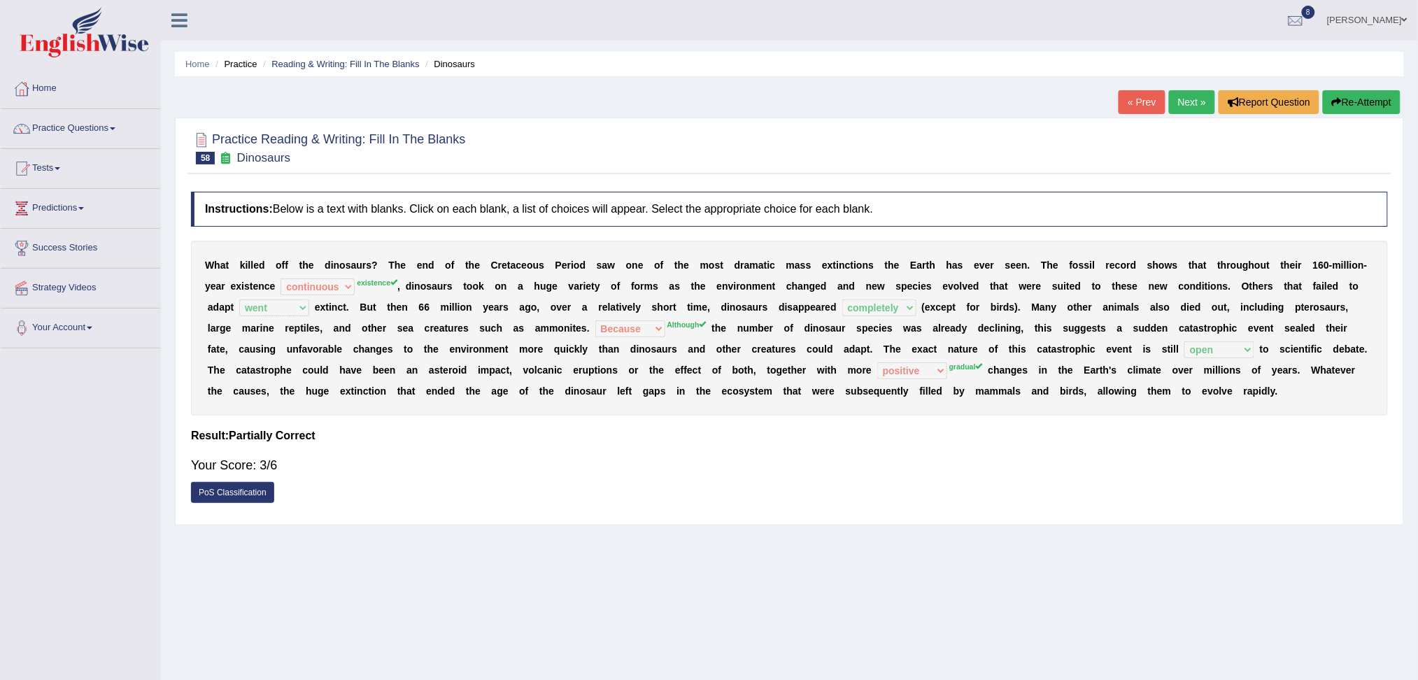
click at [1181, 99] on link "Next »" at bounding box center [1192, 102] width 46 height 24
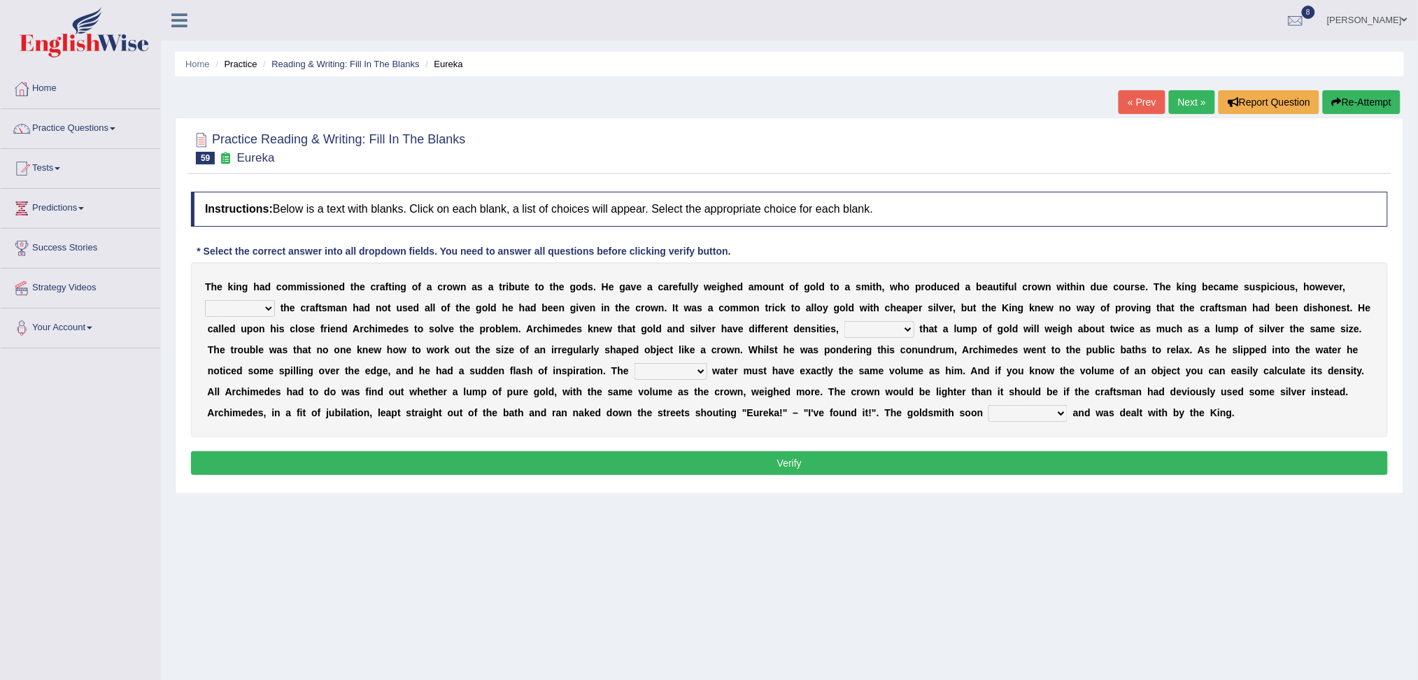
click at [260, 309] on select "if whether thus that" at bounding box center [240, 308] width 70 height 17
select select "whether"
click at [205, 300] on select "if whether thus that" at bounding box center [240, 308] width 70 height 17
click at [869, 324] on select "meaning meant means to mean" at bounding box center [879, 329] width 70 height 17
select select "meaning"
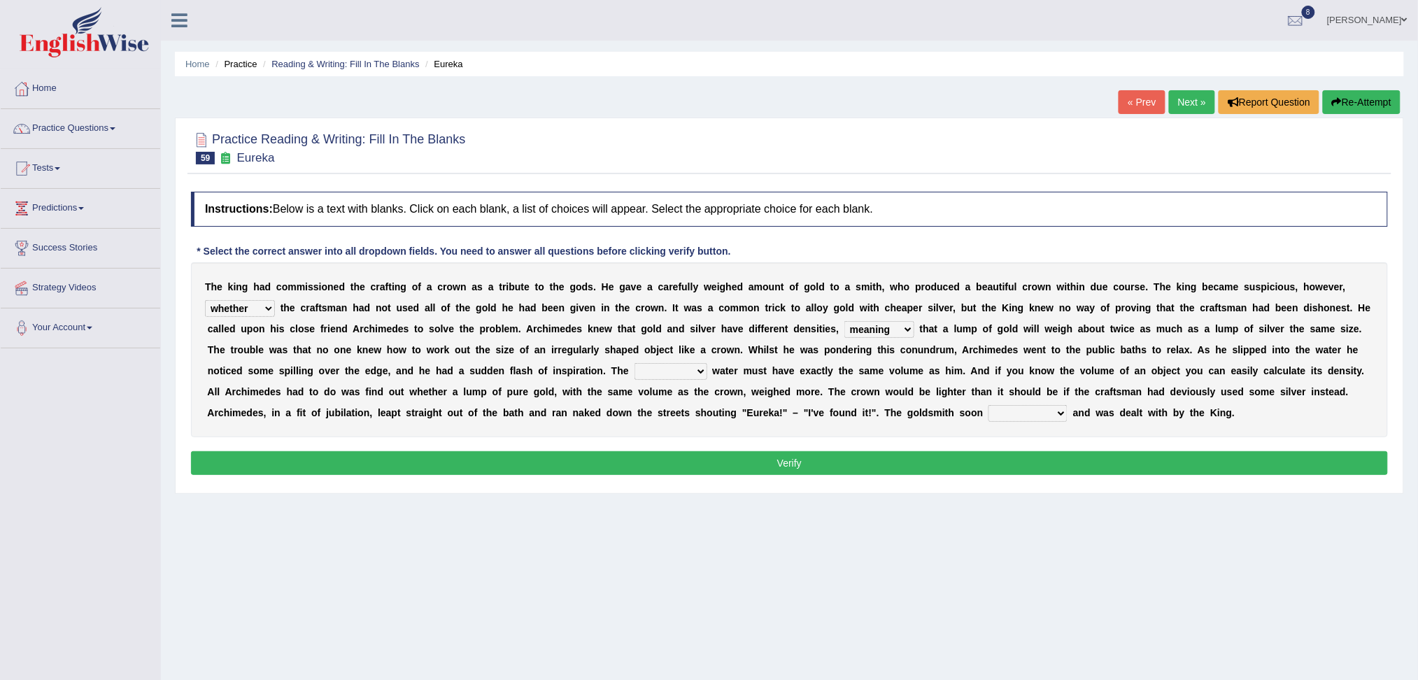
click at [844, 321] on select "meaning meant means to mean" at bounding box center [879, 329] width 70 height 17
click at [681, 368] on select "submerged disposed diagnosed displaced" at bounding box center [670, 371] width 73 height 17
select select "submerged"
click select "submerged disposed diagnosed displaced"
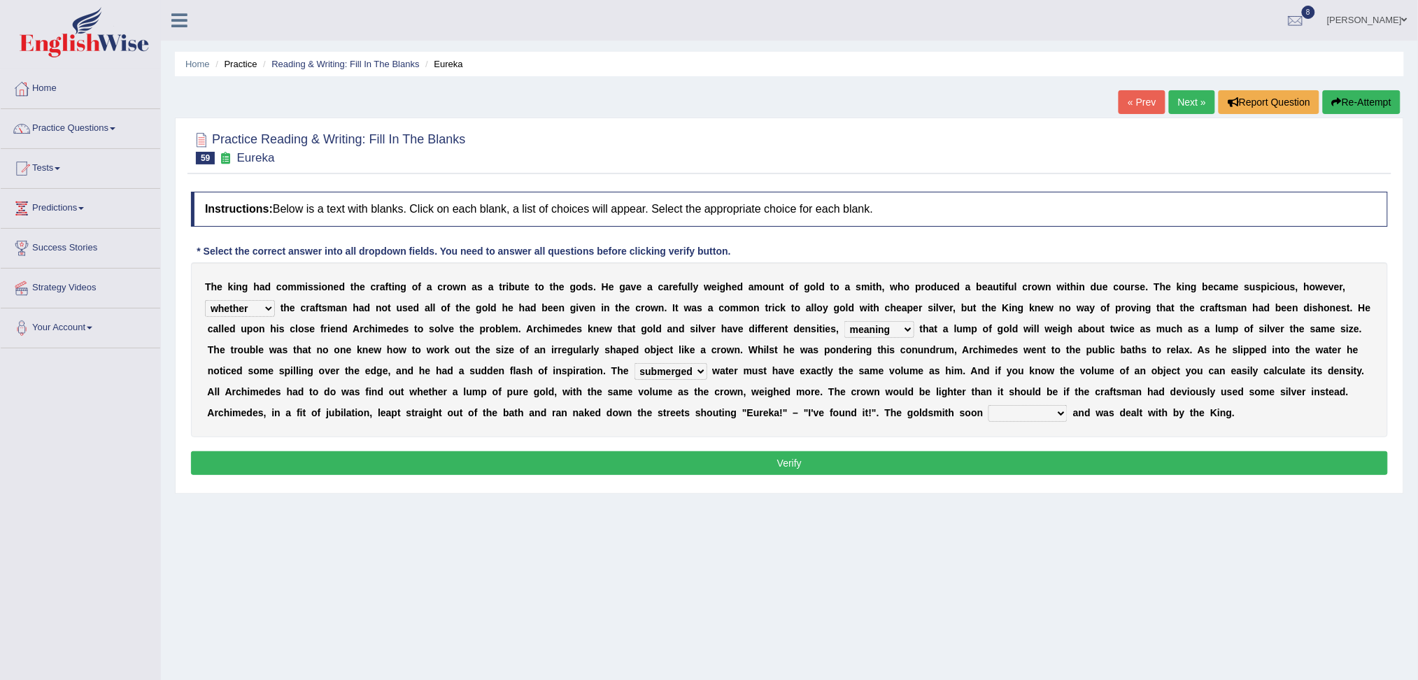
click select "submerged disposed diagnosed displaced"
click select "conjured contradicted confessed condemned"
select select "confessed"
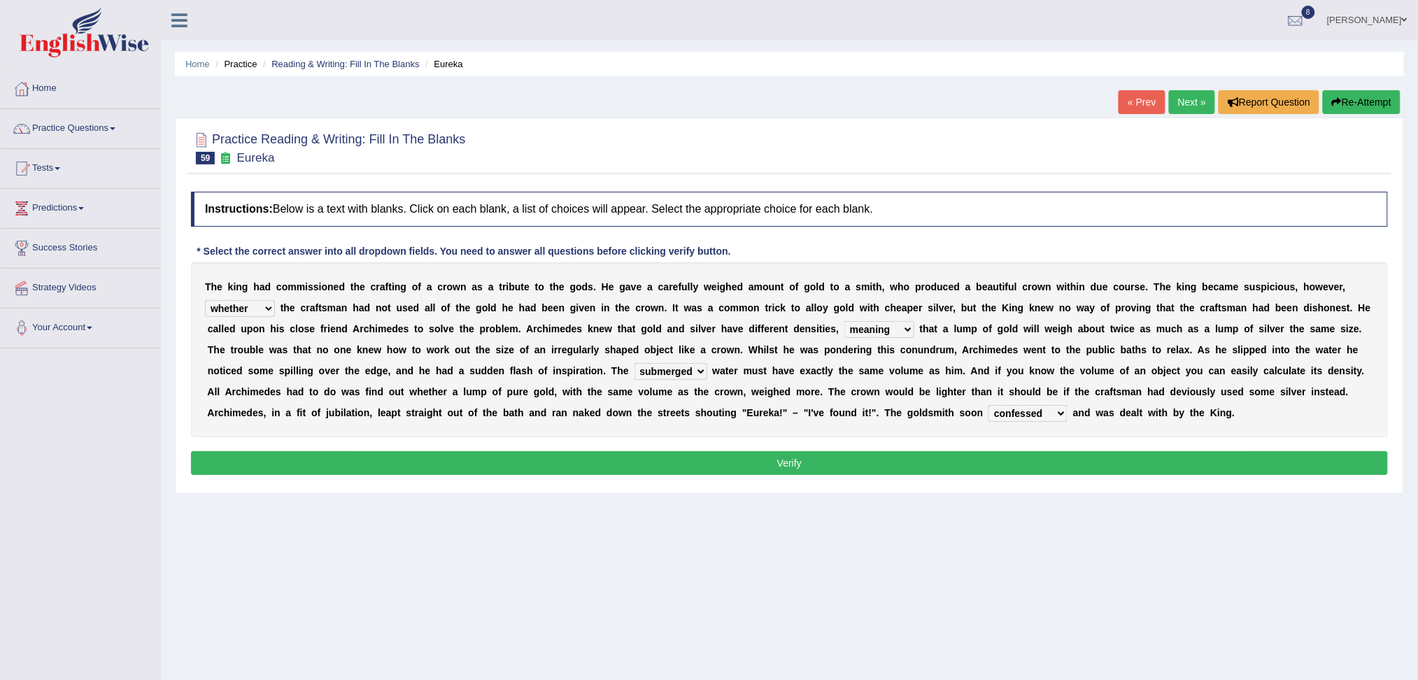
click select "conjured contradicted confessed condemned"
click button "Verify"
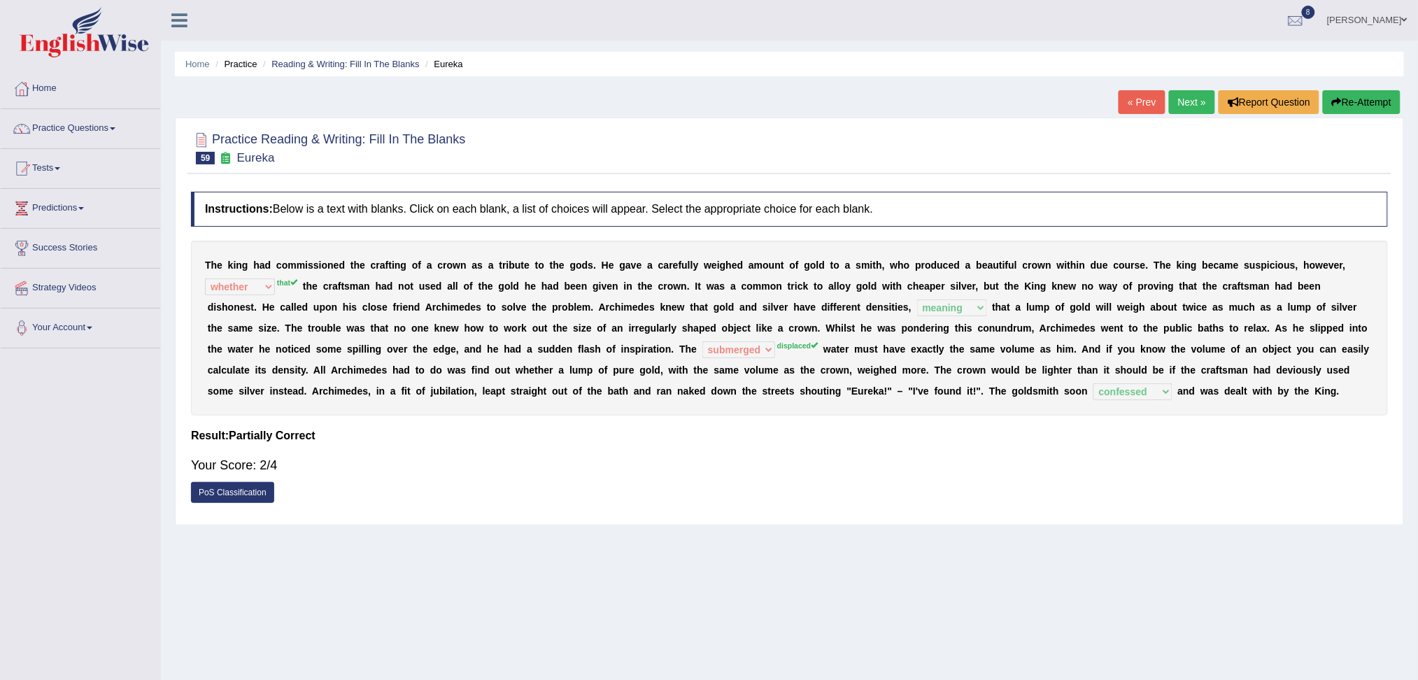
click link "Next »"
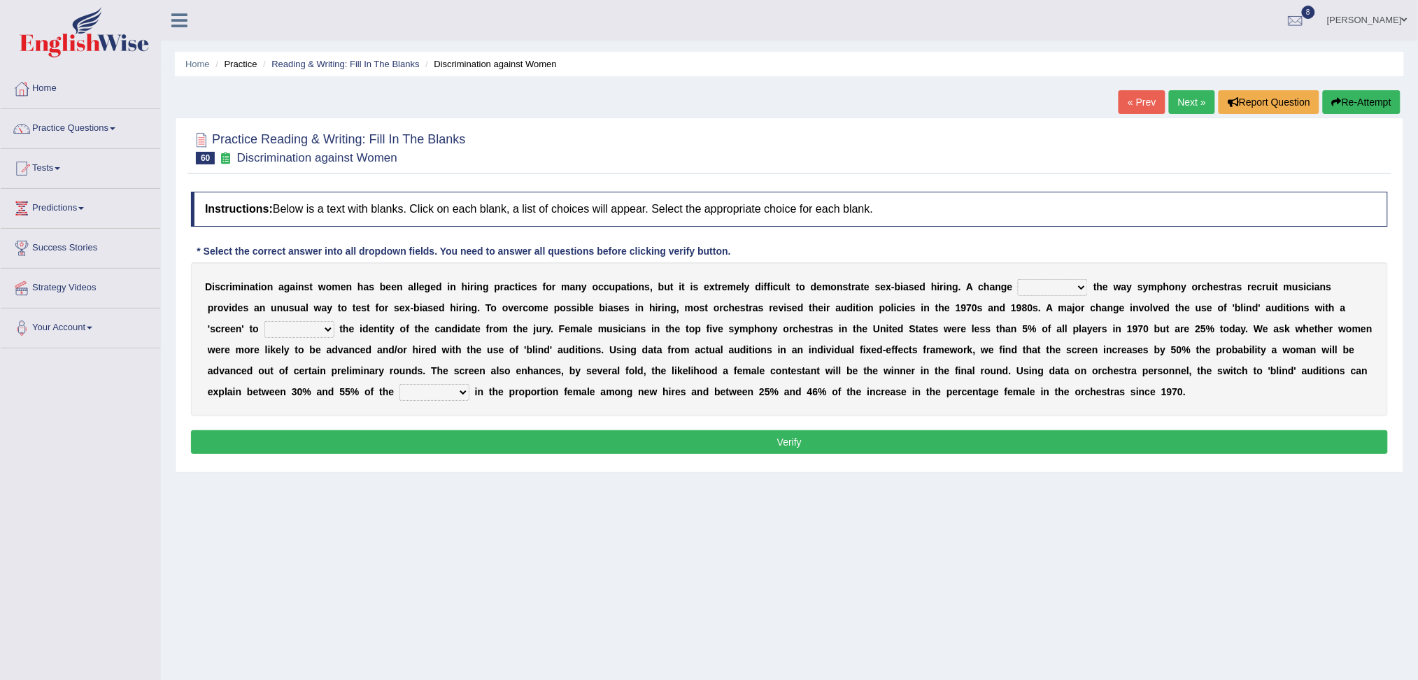
click at [1041, 284] on select "around beyond in by" at bounding box center [1053, 287] width 70 height 17
select select "in"
click at [1018, 279] on select "around beyond in by" at bounding box center [1053, 287] width 70 height 17
click at [299, 329] on select "conceal contain cancel check" at bounding box center [299, 329] width 70 height 17
select select "conceal"
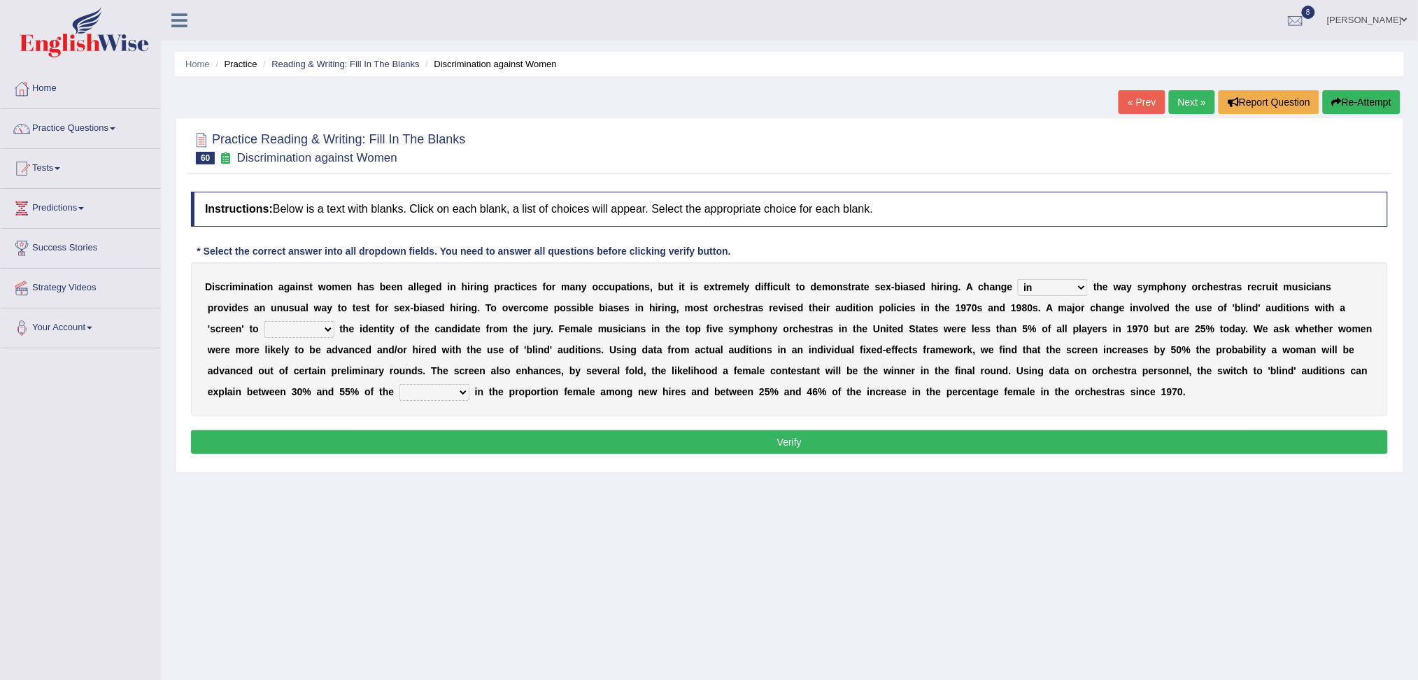
click at [264, 321] on select "conceal contain cancel check" at bounding box center [299, 329] width 70 height 17
click at [428, 394] on select "decrease number increase amount" at bounding box center [434, 392] width 70 height 17
select select "increase"
click at [399, 384] on select "decrease number increase amount" at bounding box center [434, 392] width 70 height 17
click at [476, 448] on button "Verify" at bounding box center [789, 442] width 1197 height 24
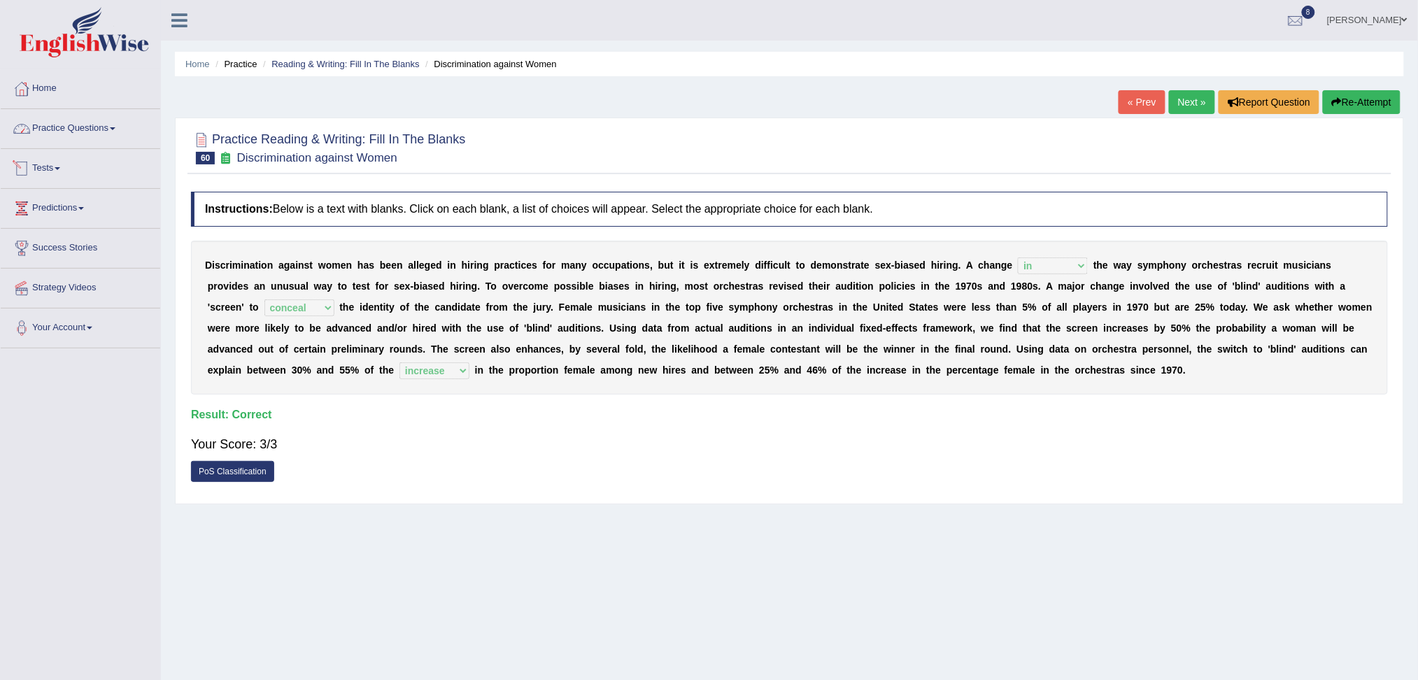
click at [80, 127] on link "Practice Questions" at bounding box center [80, 126] width 159 height 35
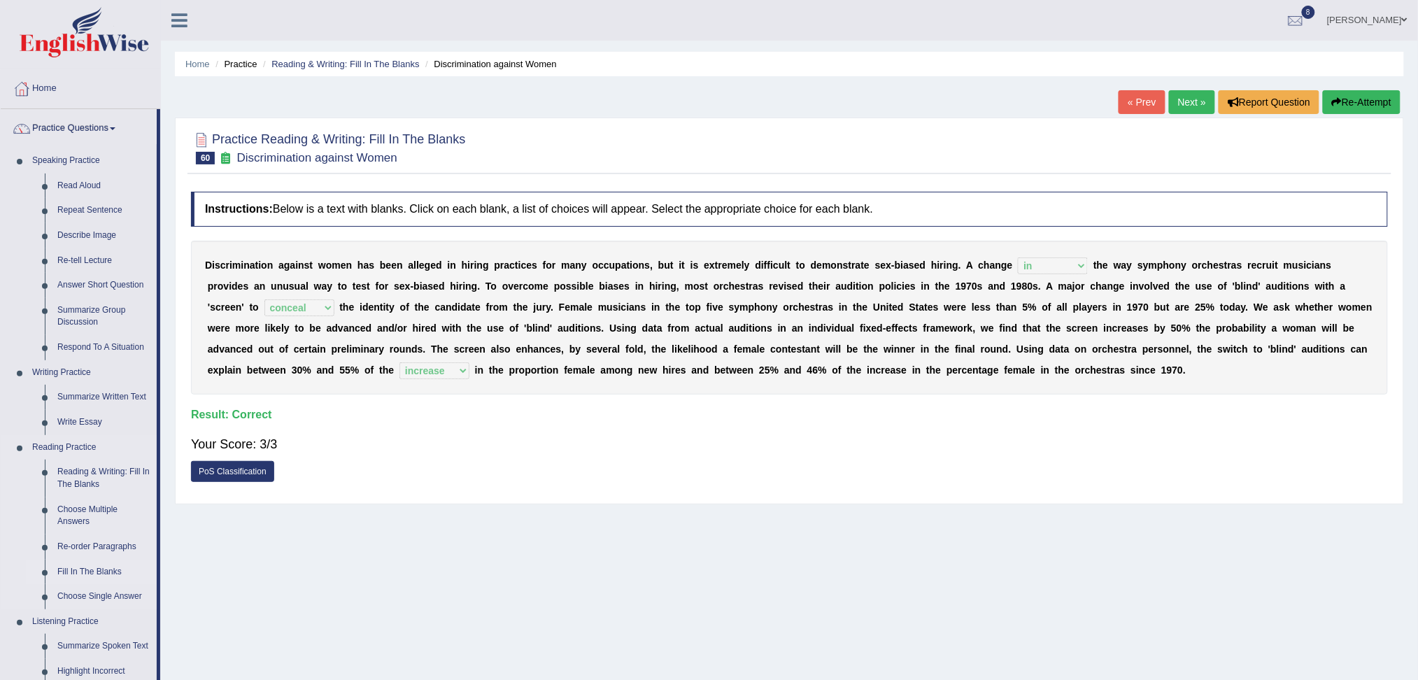
click at [87, 566] on link "Fill In The Blanks" at bounding box center [104, 571] width 106 height 25
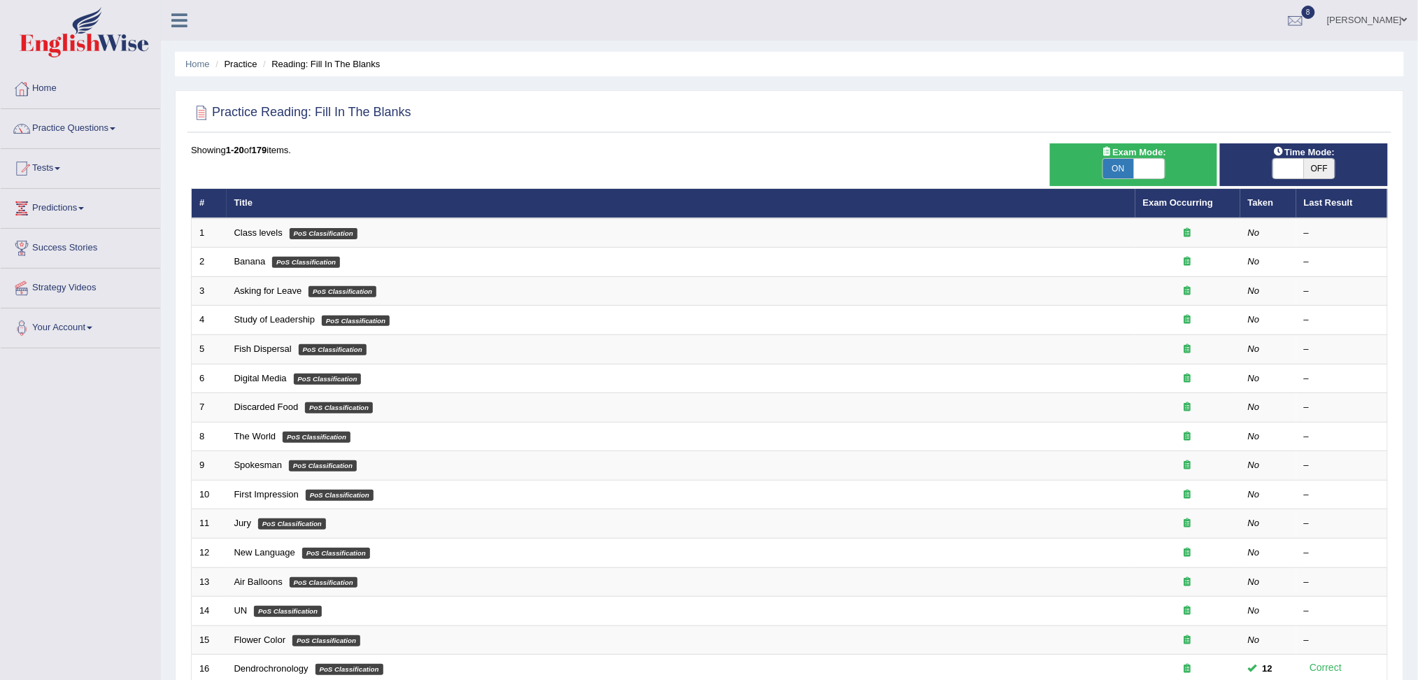
scroll to position [247, 0]
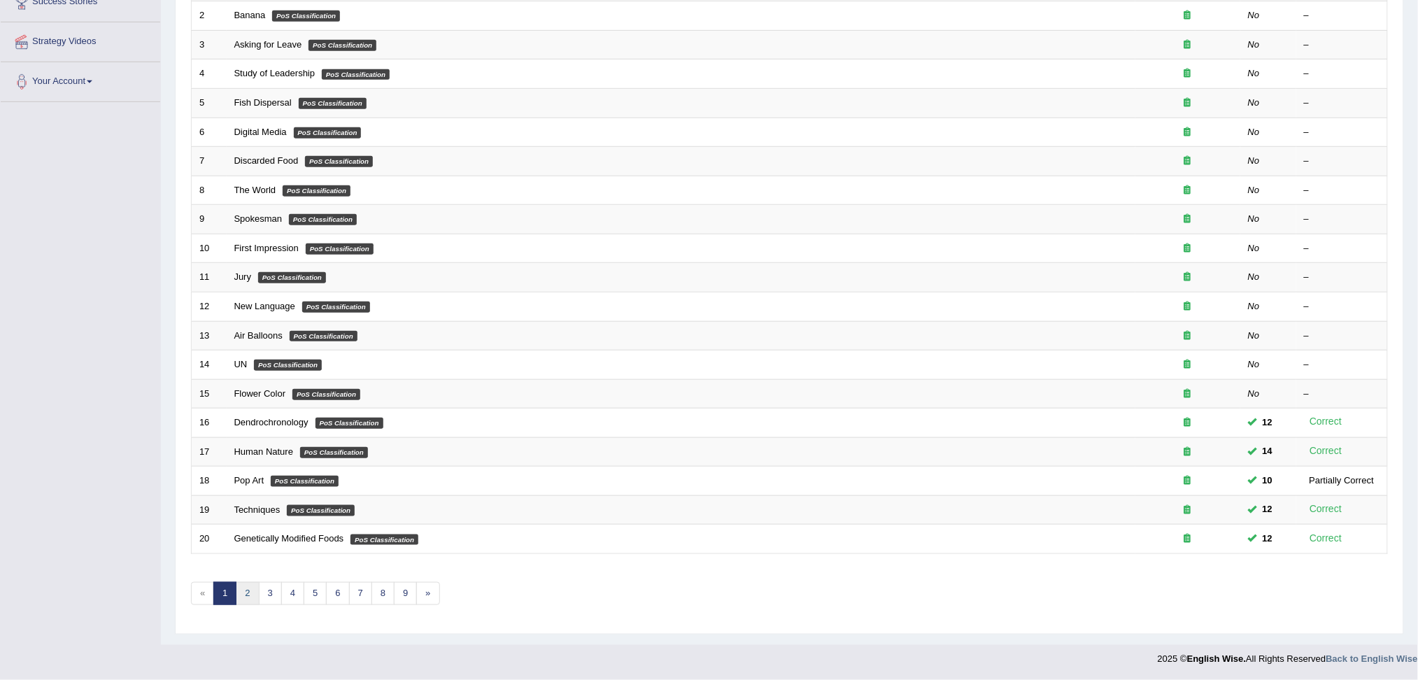
click at [249, 597] on link "2" at bounding box center [247, 593] width 23 height 23
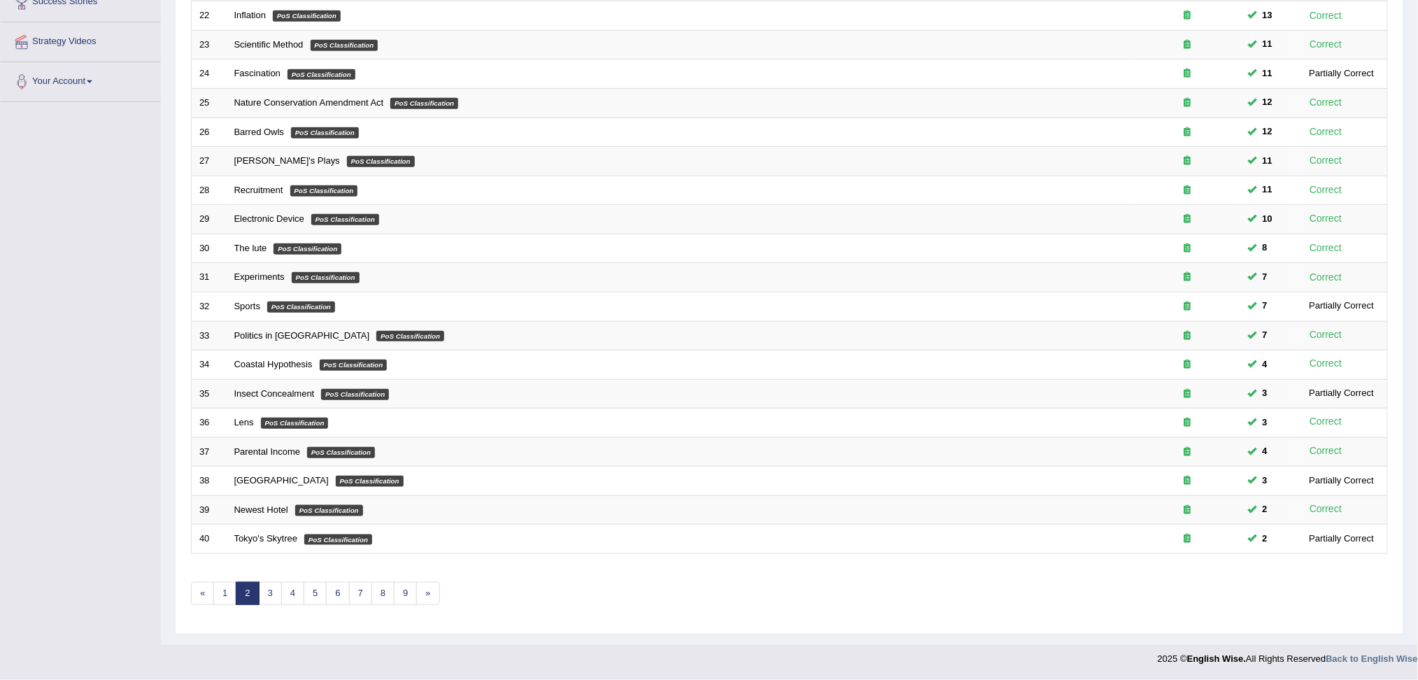
click at [1417, 391] on html "Toggle navigation Home Practice Questions Speaking Practice Read Aloud Repeat S…" at bounding box center [709, 94] width 1418 height 680
click at [219, 592] on link "1" at bounding box center [224, 593] width 23 height 23
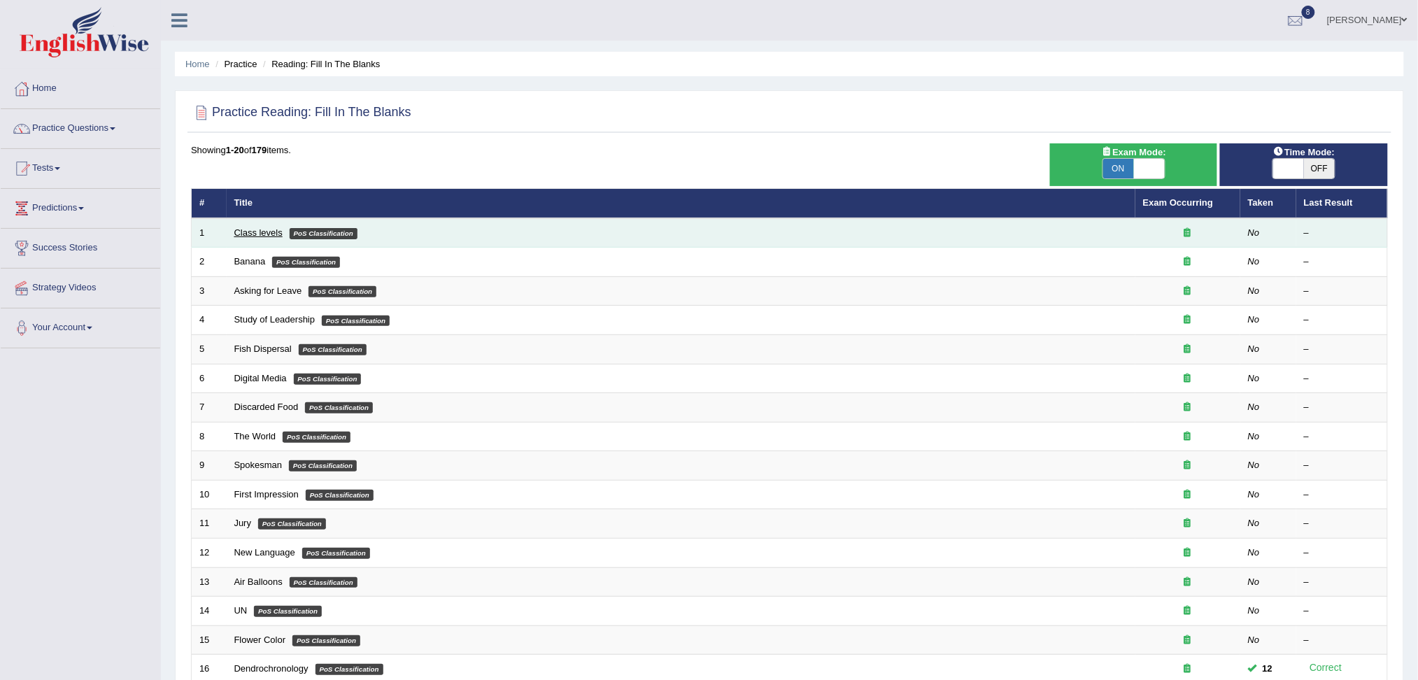
click at [258, 233] on link "Class levels" at bounding box center [258, 232] width 48 height 10
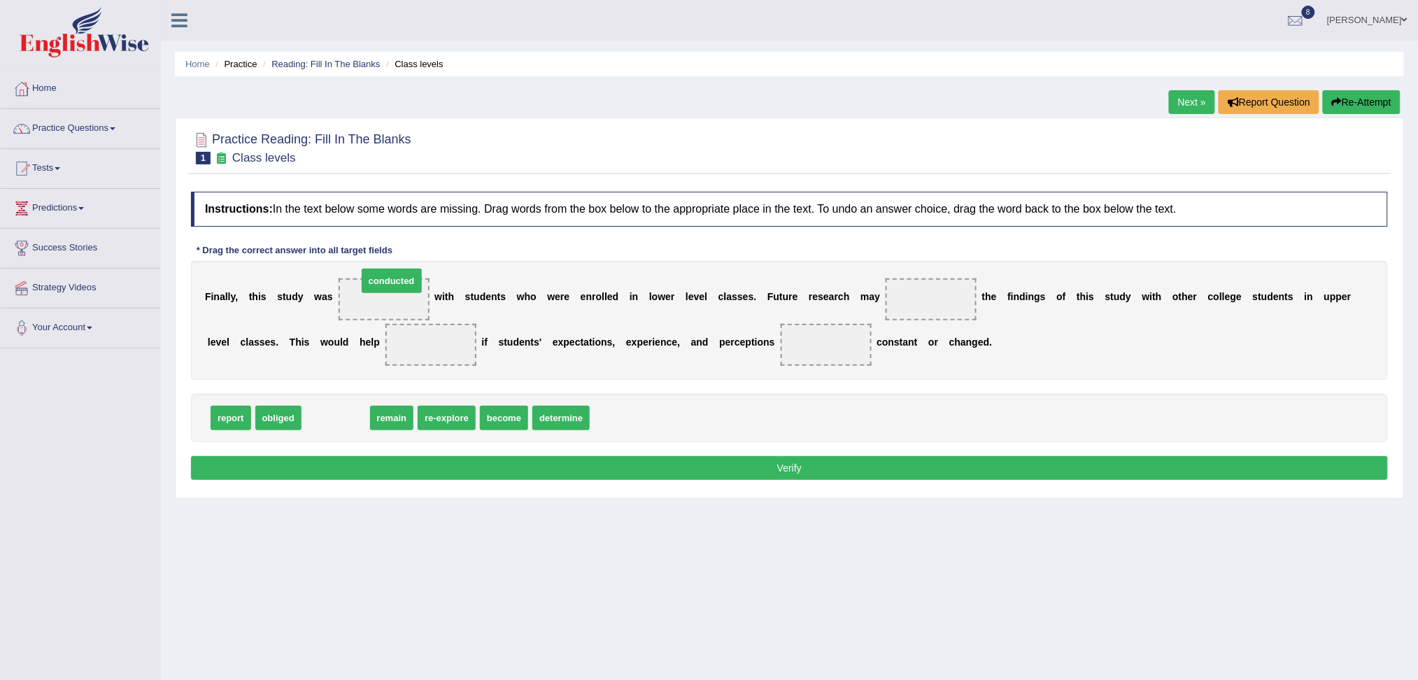
drag, startPoint x: 341, startPoint y: 423, endPoint x: 397, endPoint y: 294, distance: 141.0
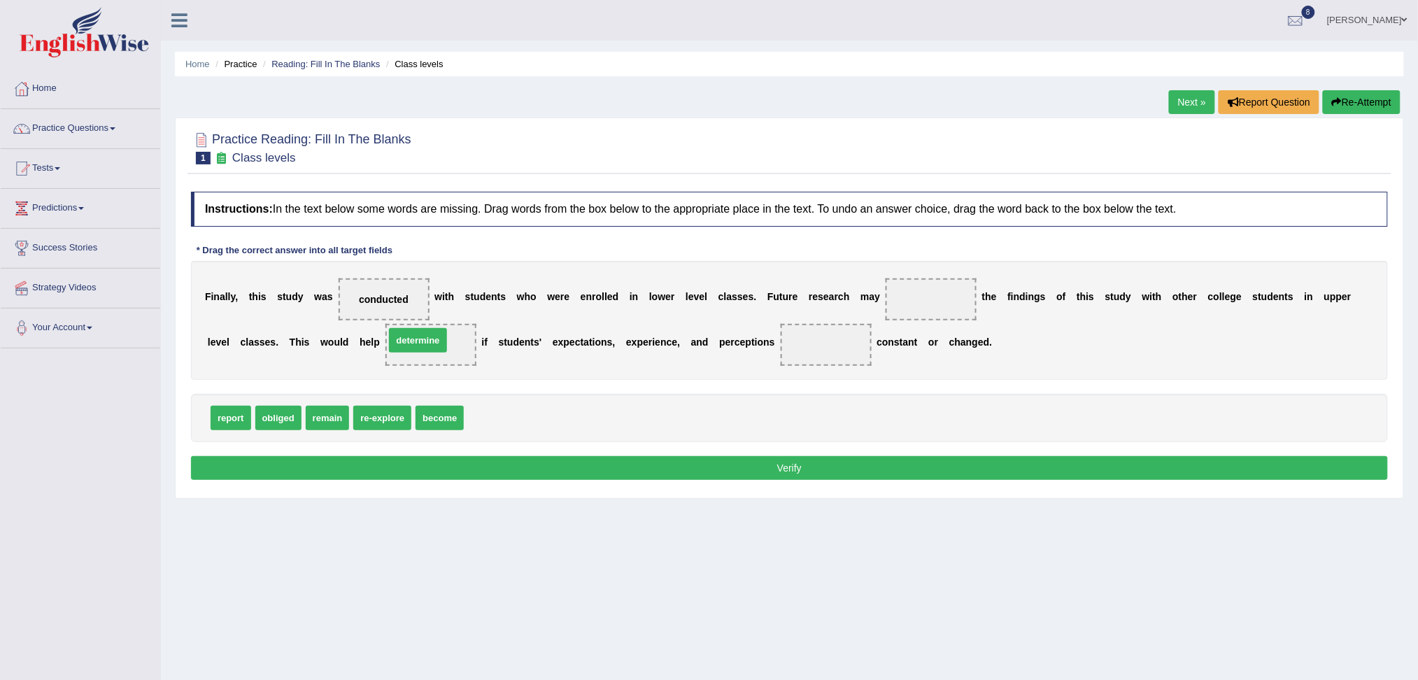
drag, startPoint x: 487, startPoint y: 418, endPoint x: 410, endPoint y: 341, distance: 108.8
drag, startPoint x: 438, startPoint y: 424, endPoint x: 820, endPoint y: 359, distance: 387.2
drag, startPoint x: 238, startPoint y: 416, endPoint x: 951, endPoint y: 302, distance: 722.4
click at [832, 463] on button "Verify" at bounding box center [789, 468] width 1197 height 24
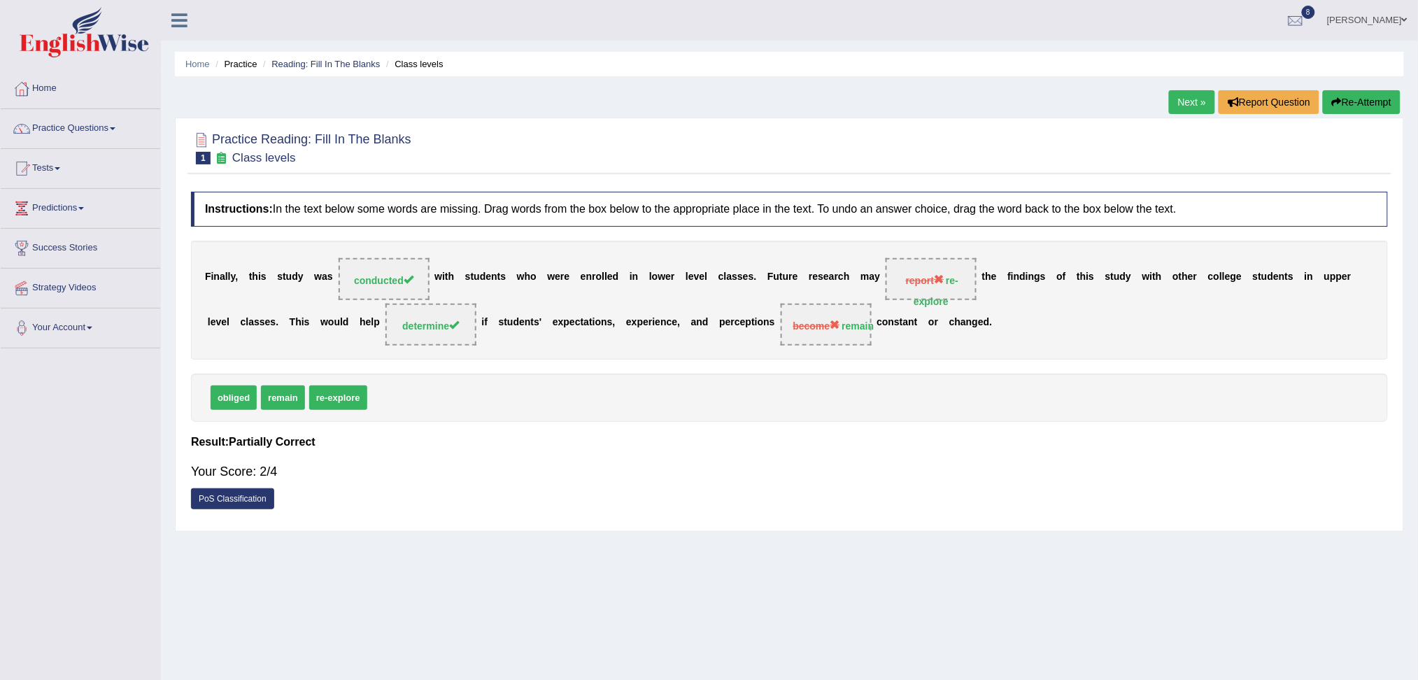
click at [1198, 105] on link "Next »" at bounding box center [1192, 102] width 46 height 24
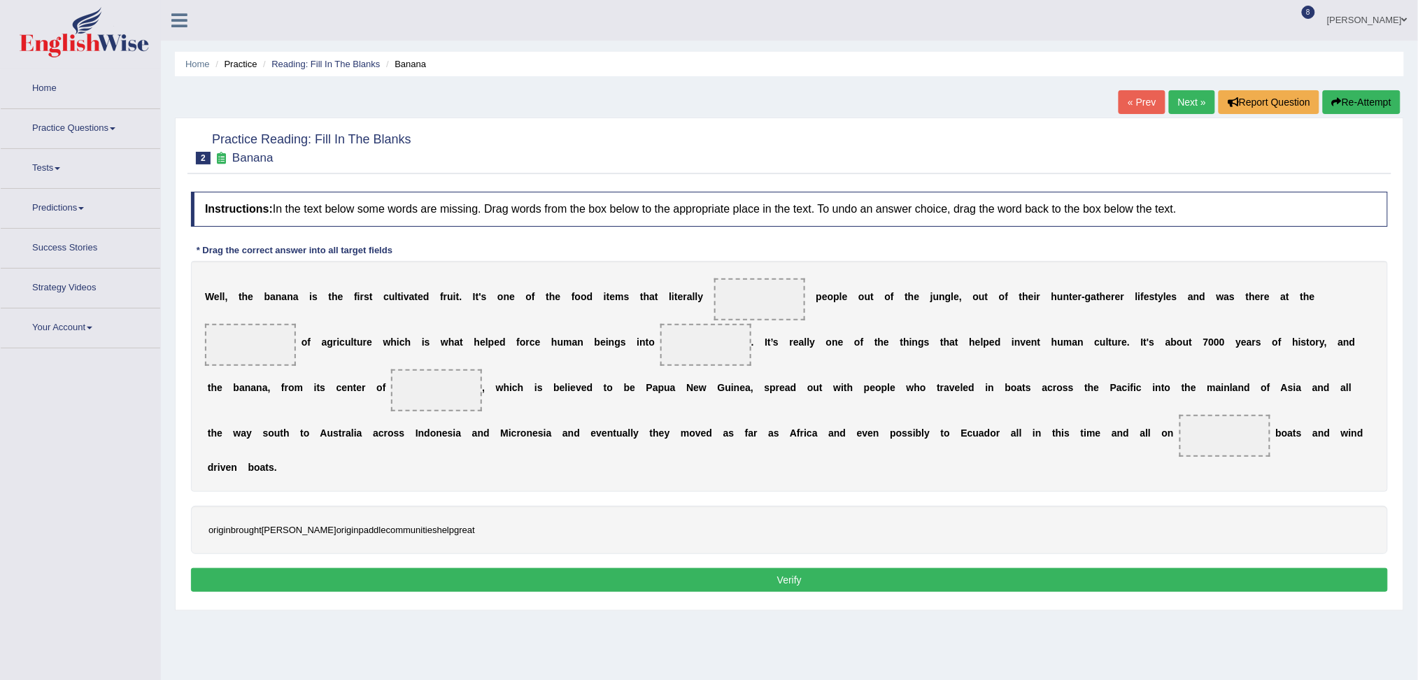
scroll to position [52, 0]
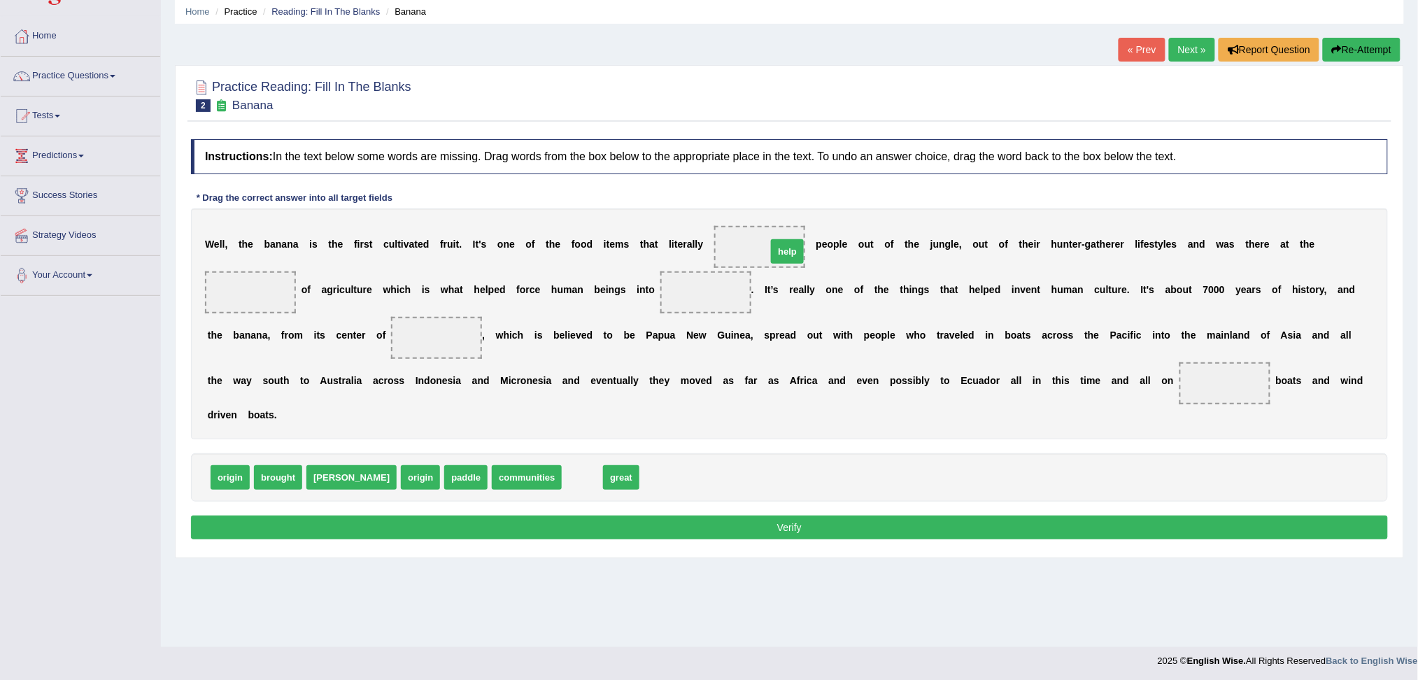
drag, startPoint x: 522, startPoint y: 478, endPoint x: 733, endPoint y: 248, distance: 312.8
drag, startPoint x: 485, startPoint y: 476, endPoint x: 443, endPoint y: 328, distance: 153.9
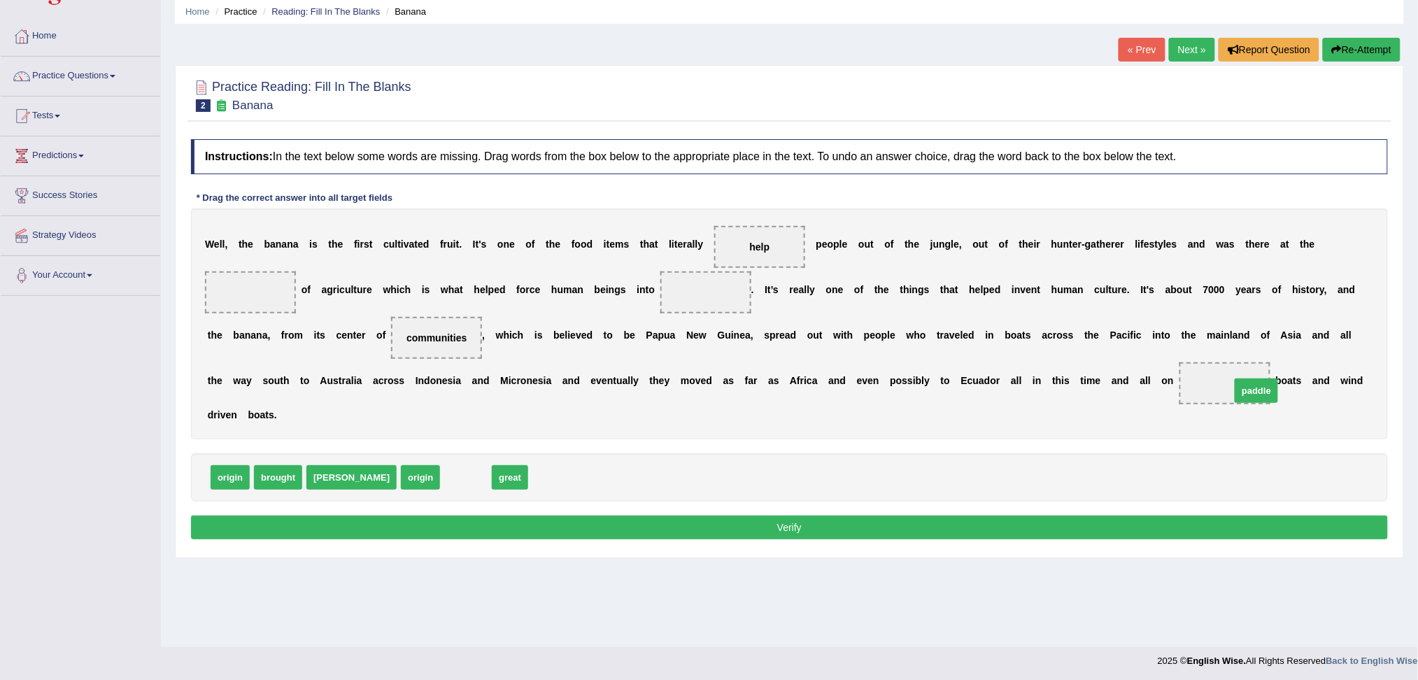
drag, startPoint x: 412, startPoint y: 485, endPoint x: 1243, endPoint y: 400, distance: 835.8
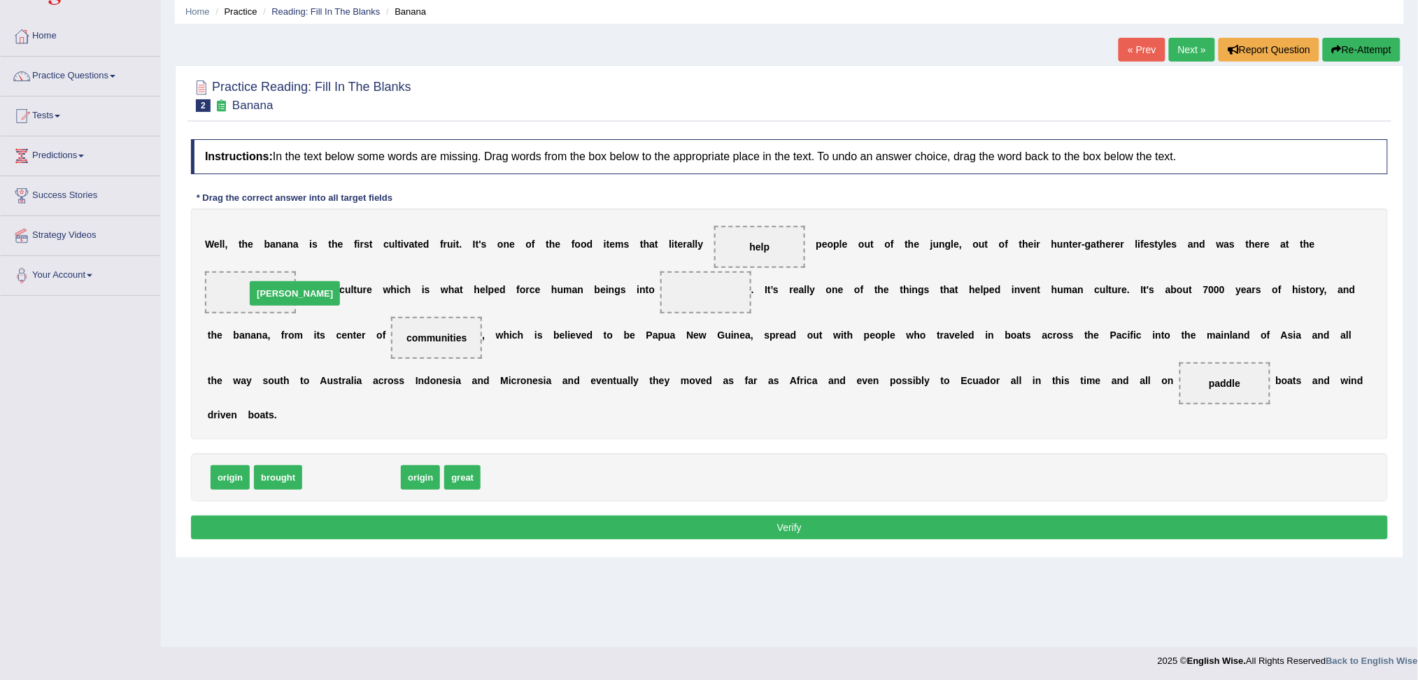
drag, startPoint x: 327, startPoint y: 475, endPoint x: 264, endPoint y: 290, distance: 196.0
drag, startPoint x: 325, startPoint y: 474, endPoint x: 691, endPoint y: 304, distance: 403.6
click at [676, 524] on button "Verify" at bounding box center [789, 527] width 1197 height 24
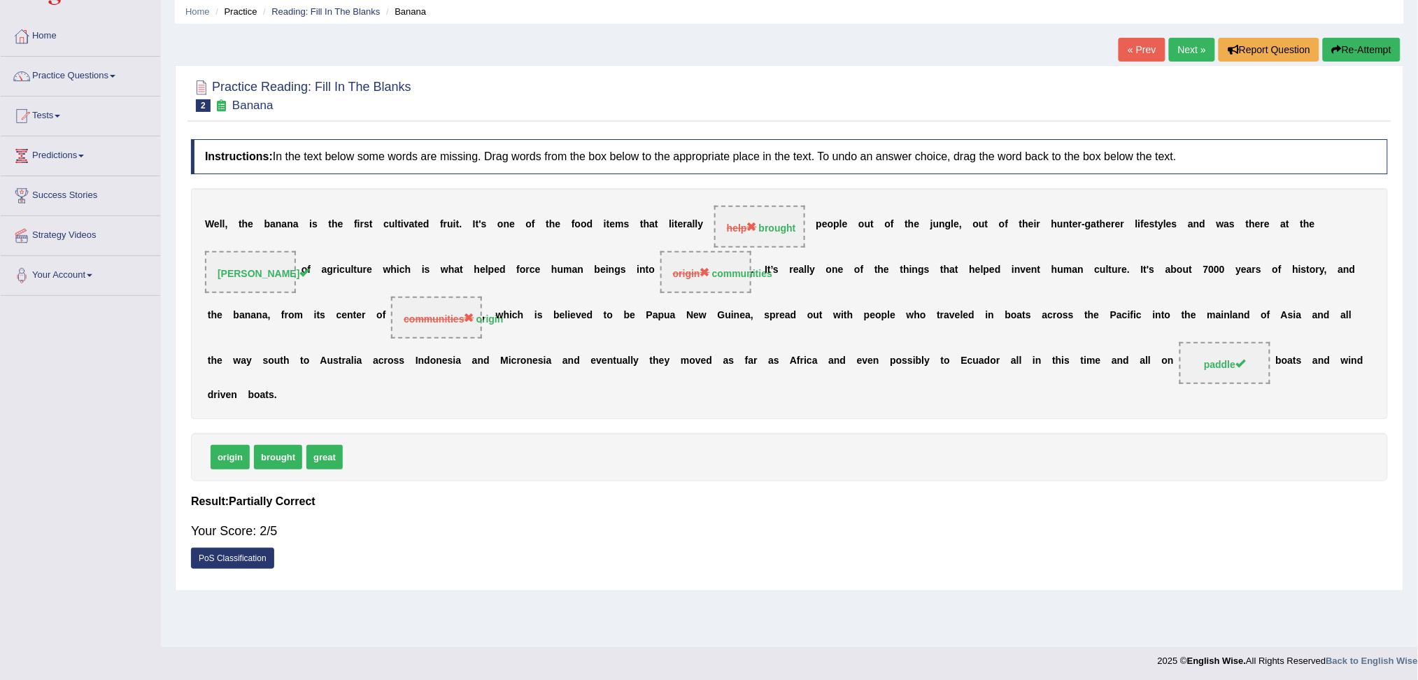
click at [1195, 50] on link "Next »" at bounding box center [1192, 50] width 46 height 24
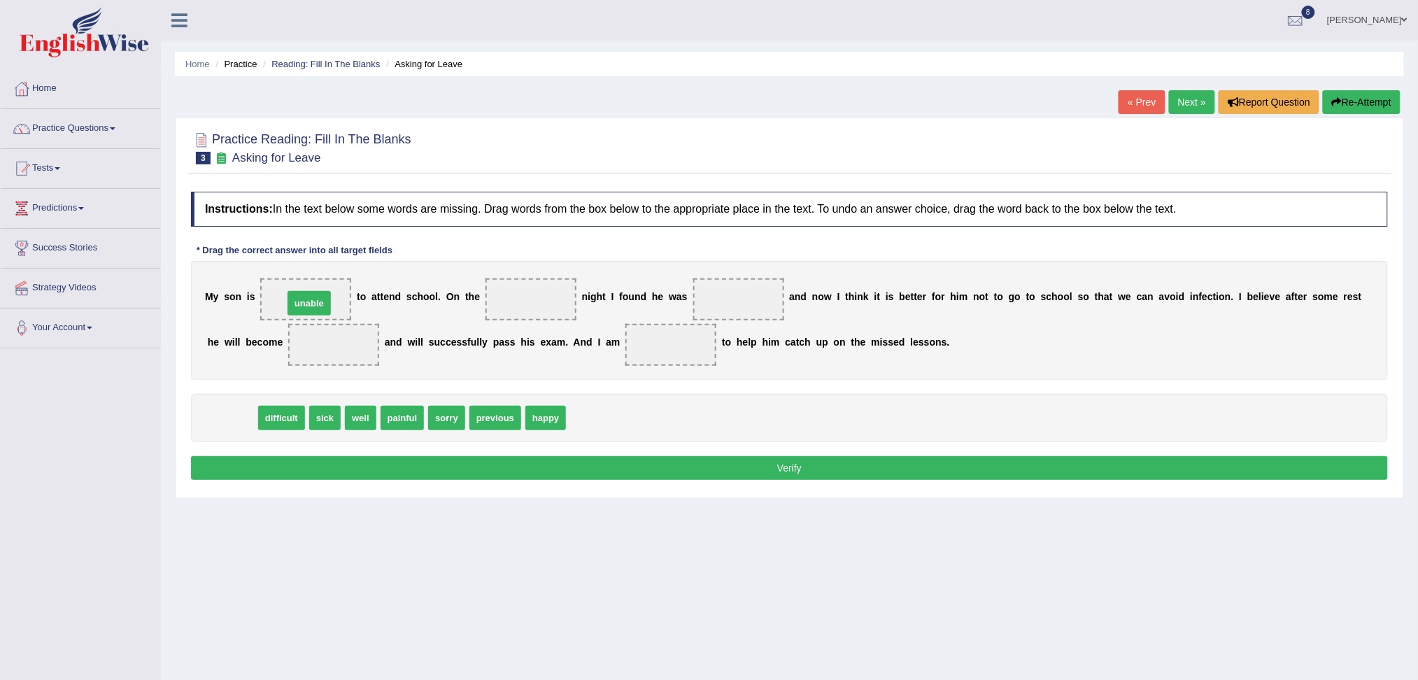
drag, startPoint x: 239, startPoint y: 414, endPoint x: 316, endPoint y: 297, distance: 140.4
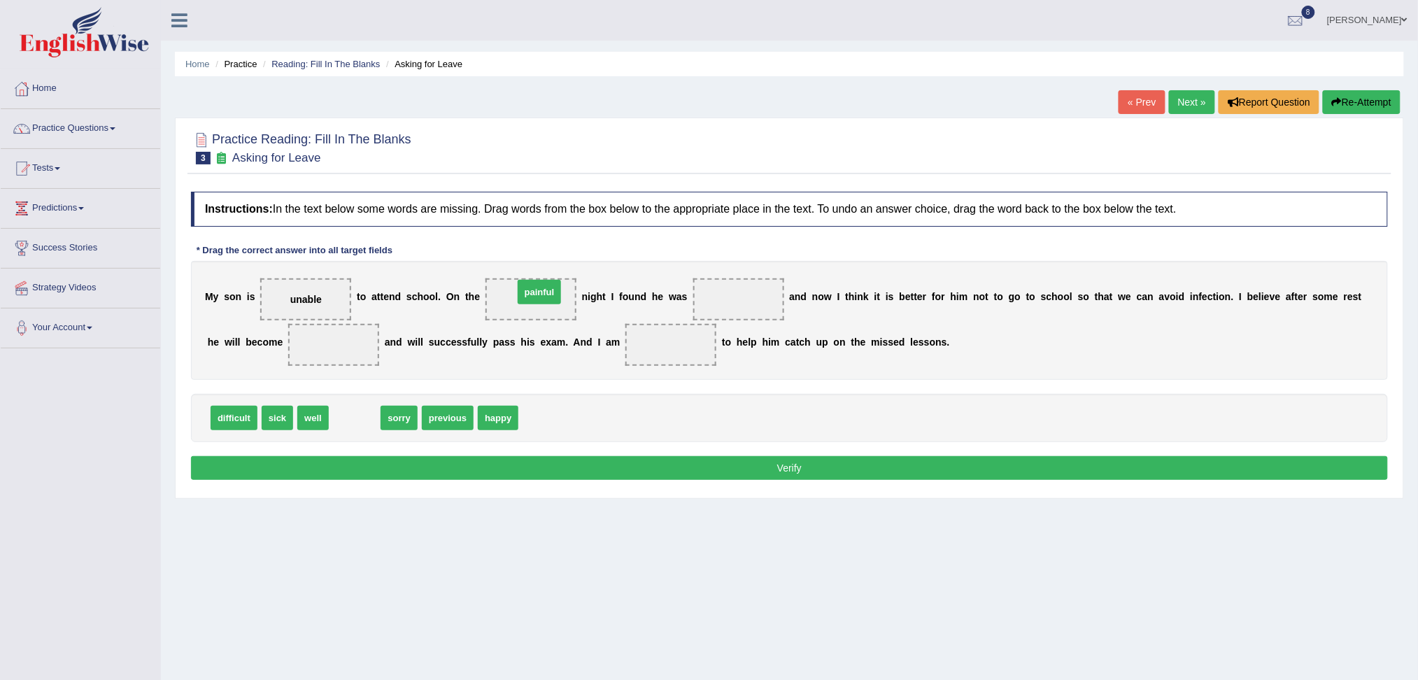
drag, startPoint x: 350, startPoint y: 414, endPoint x: 534, endPoint y: 288, distance: 223.5
drag, startPoint x: 318, startPoint y: 418, endPoint x: 352, endPoint y: 324, distance: 100.0
drag, startPoint x: 456, startPoint y: 412, endPoint x: 310, endPoint y: 294, distance: 188.0
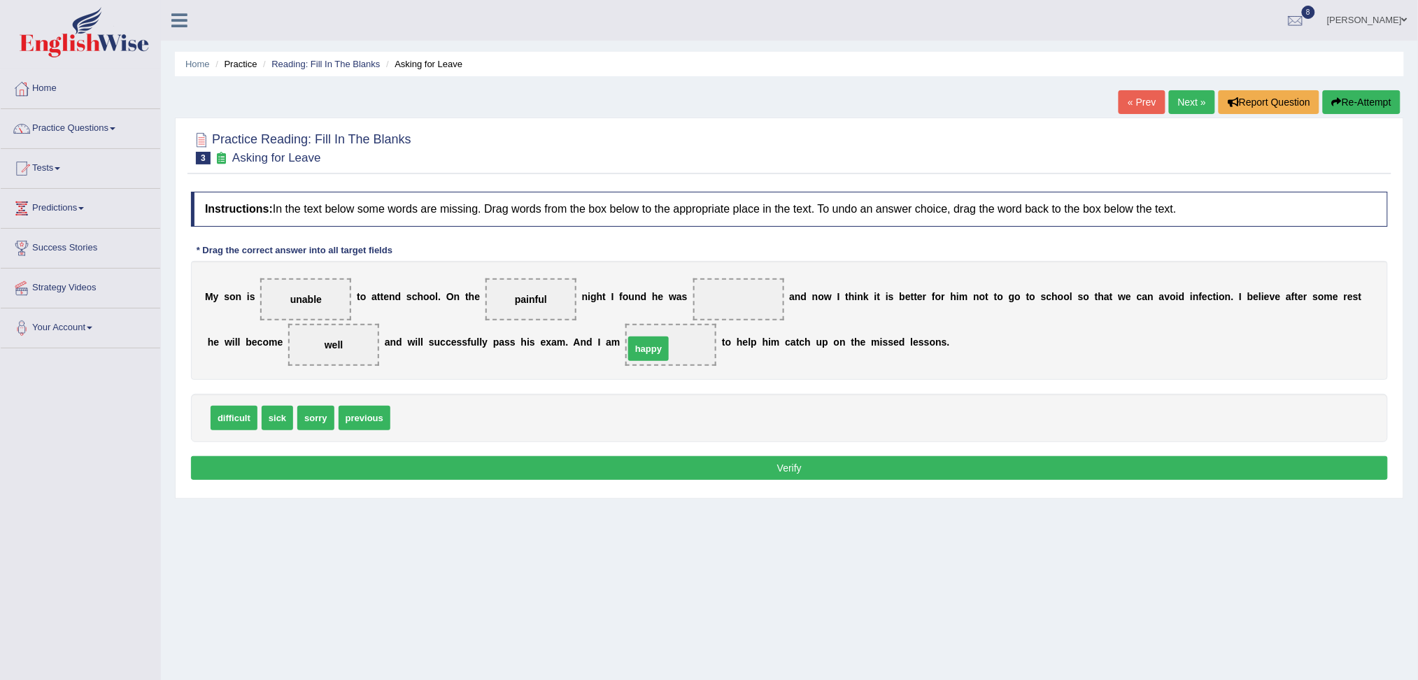
drag, startPoint x: 422, startPoint y: 414, endPoint x: 665, endPoint y: 341, distance: 254.0
drag, startPoint x: 286, startPoint y: 411, endPoint x: 724, endPoint y: 301, distance: 451.5
click at [660, 465] on button "Verify" at bounding box center [789, 468] width 1197 height 24
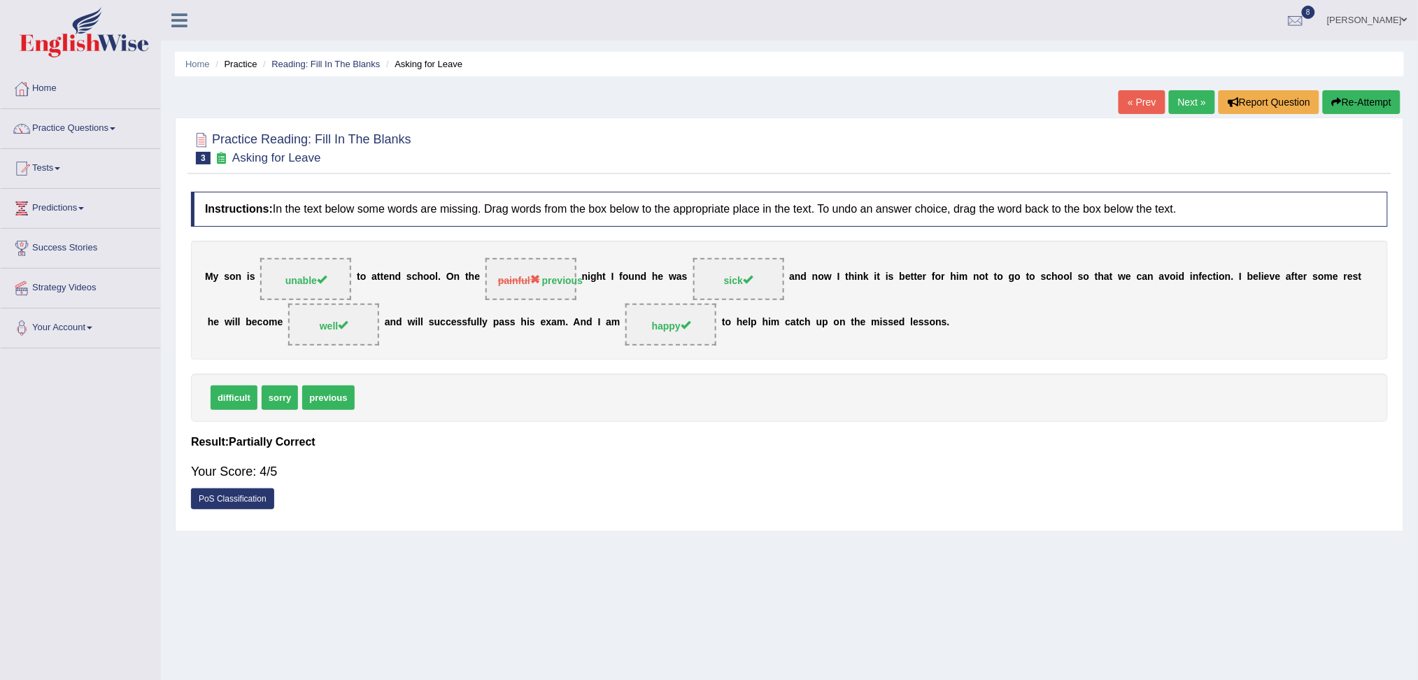
click at [1193, 106] on link "Next »" at bounding box center [1192, 102] width 46 height 24
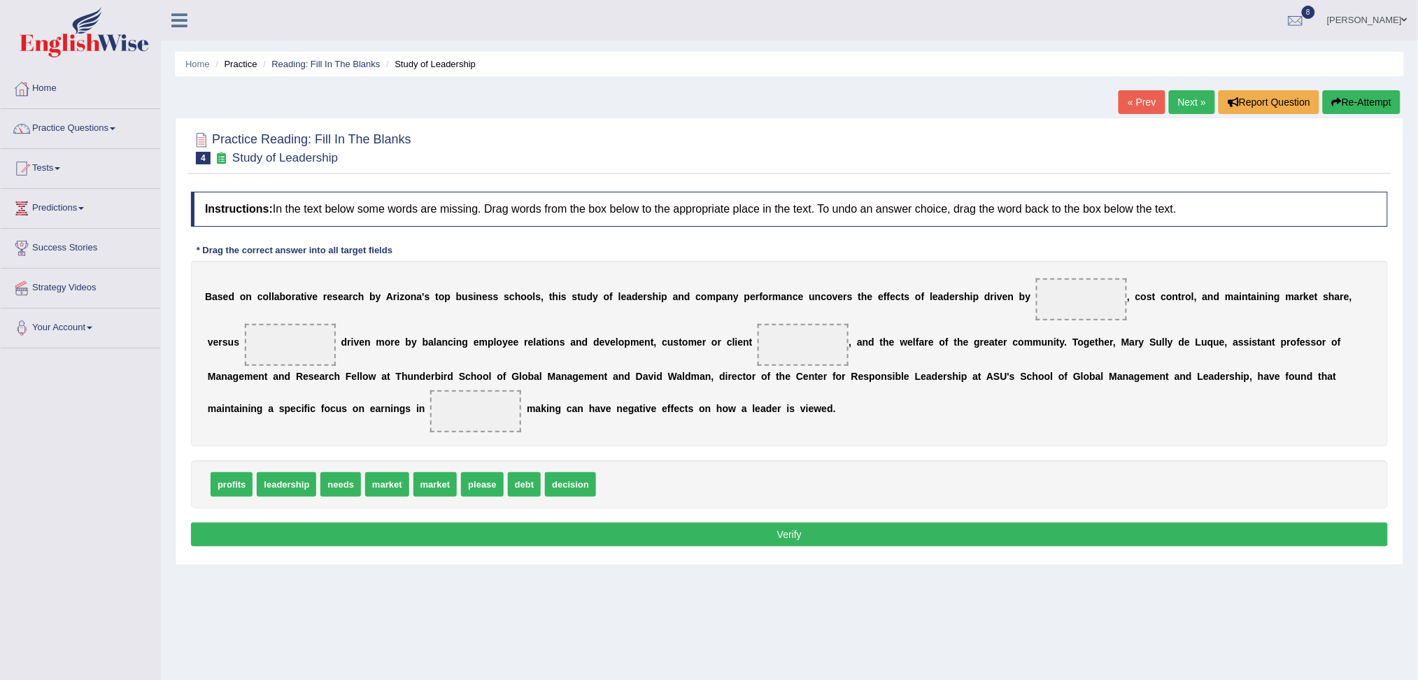
click at [1071, 293] on span at bounding box center [1081, 299] width 91 height 42
drag, startPoint x: 235, startPoint y: 481, endPoint x: 1064, endPoint y: 291, distance: 850.3
drag, startPoint x: 389, startPoint y: 491, endPoint x: 797, endPoint y: 358, distance: 429.5
drag, startPoint x: 243, startPoint y: 484, endPoint x: 308, endPoint y: 339, distance: 158.4
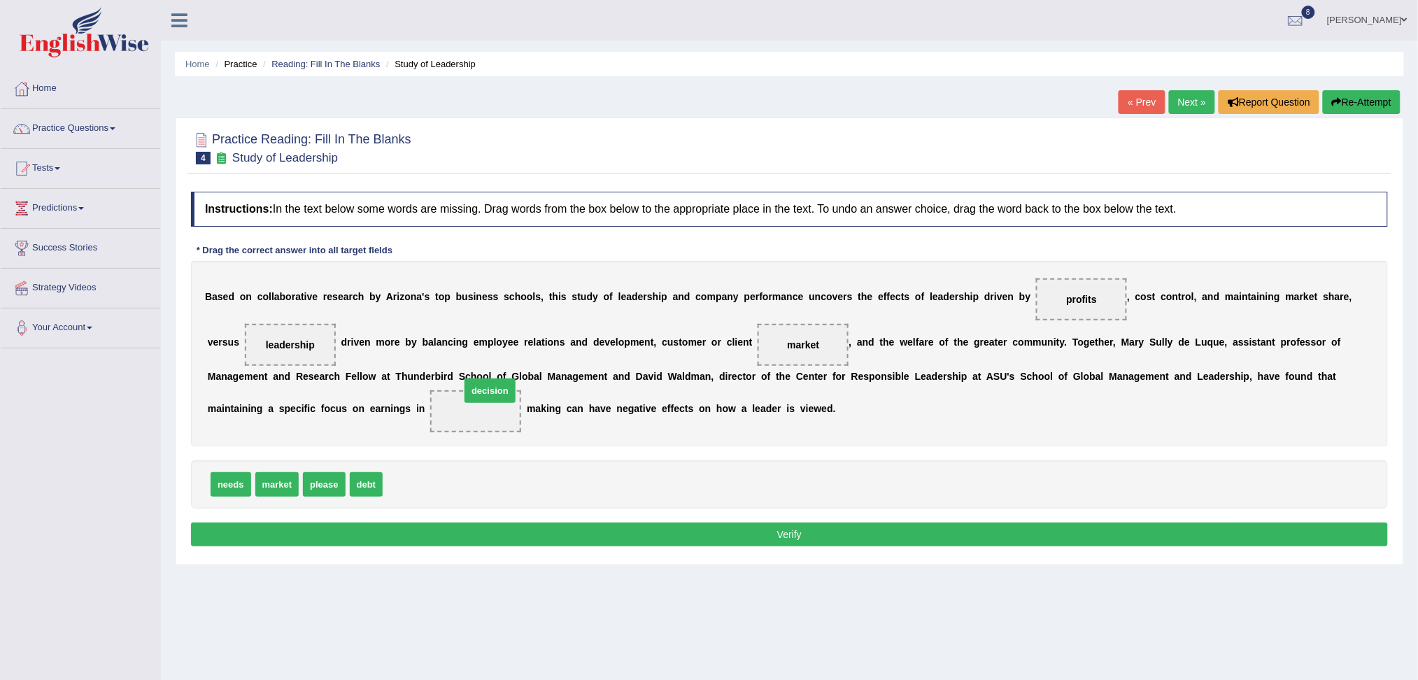
drag, startPoint x: 417, startPoint y: 483, endPoint x: 495, endPoint y: 390, distance: 121.6
click at [572, 524] on button "Verify" at bounding box center [789, 534] width 1197 height 24
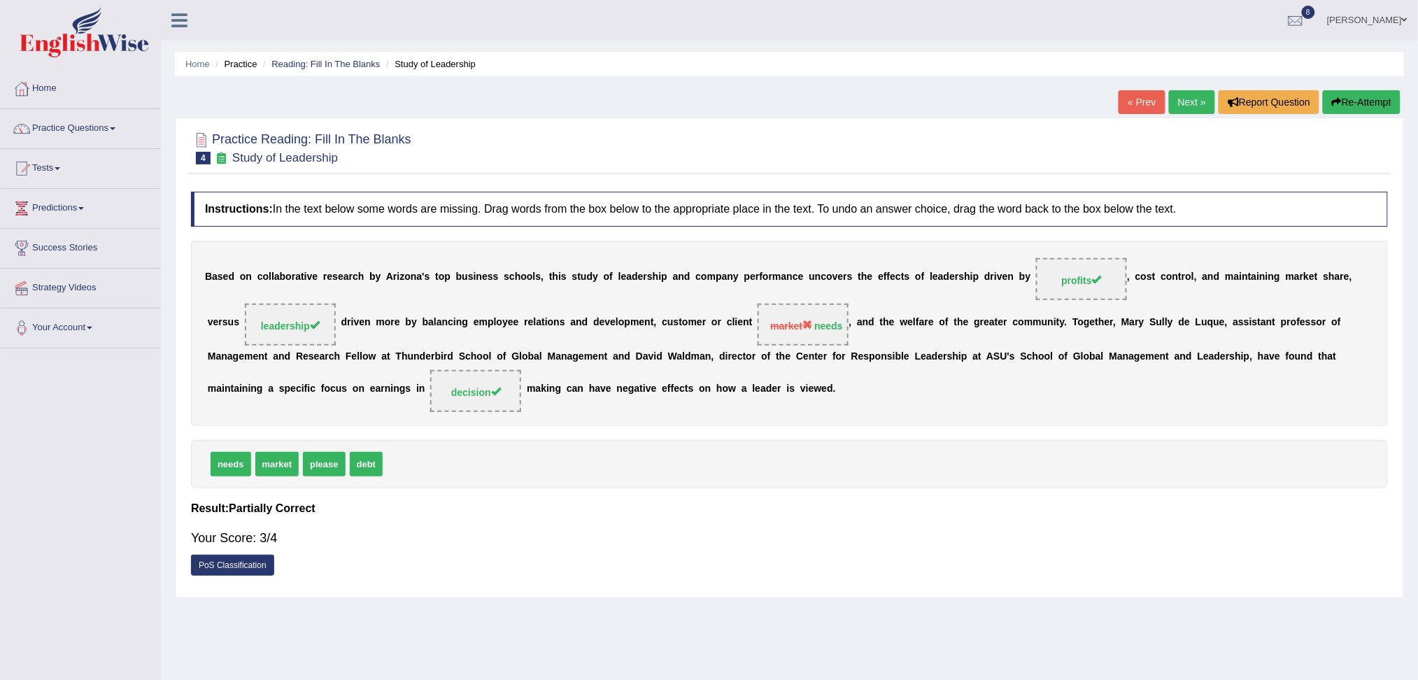
click at [1189, 100] on link "Next »" at bounding box center [1192, 102] width 46 height 24
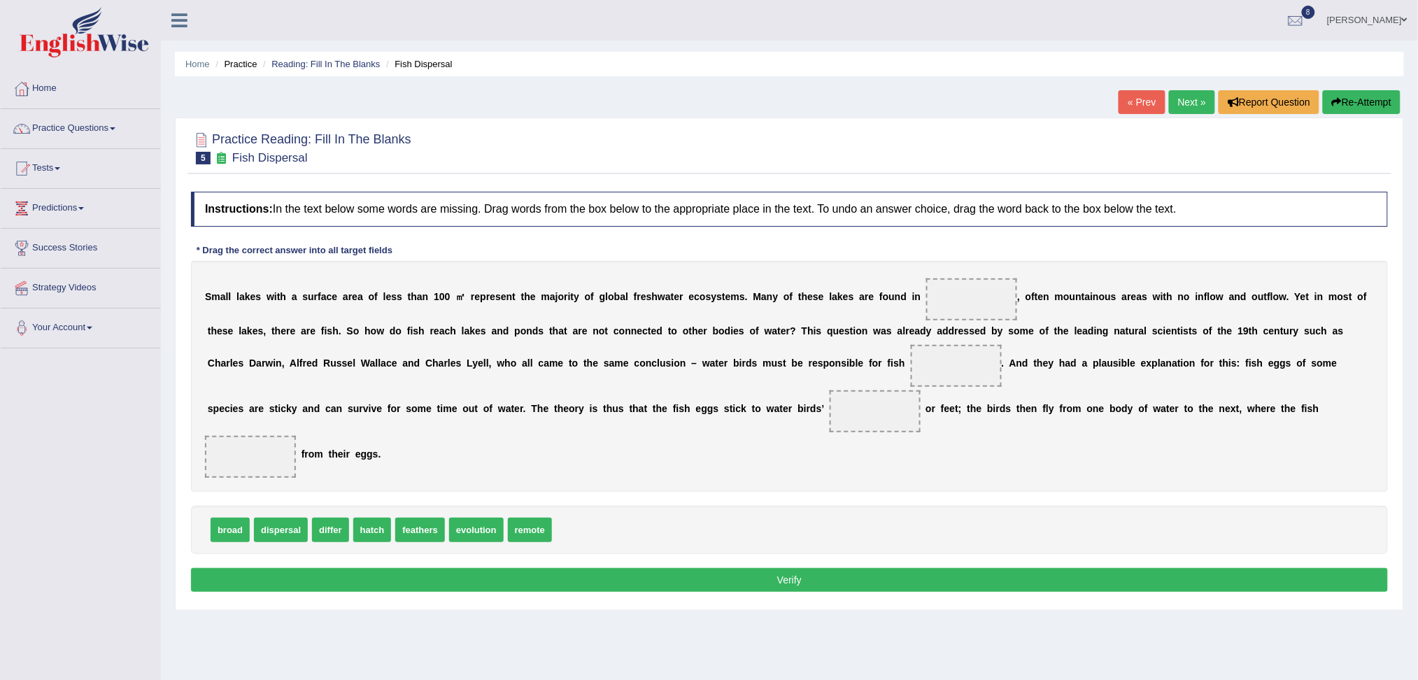
drag, startPoint x: 382, startPoint y: 541, endPoint x: 373, endPoint y: 527, distance: 17.3
click at [373, 527] on div "broad dispersal differ hatch feathers evolution remote" at bounding box center [789, 530] width 1197 height 48
drag, startPoint x: 373, startPoint y: 527, endPoint x: 246, endPoint y: 442, distance: 152.3
drag, startPoint x: 490, startPoint y: 535, endPoint x: 948, endPoint y: 313, distance: 509.2
drag, startPoint x: 266, startPoint y: 527, endPoint x: 951, endPoint y: 364, distance: 704.6
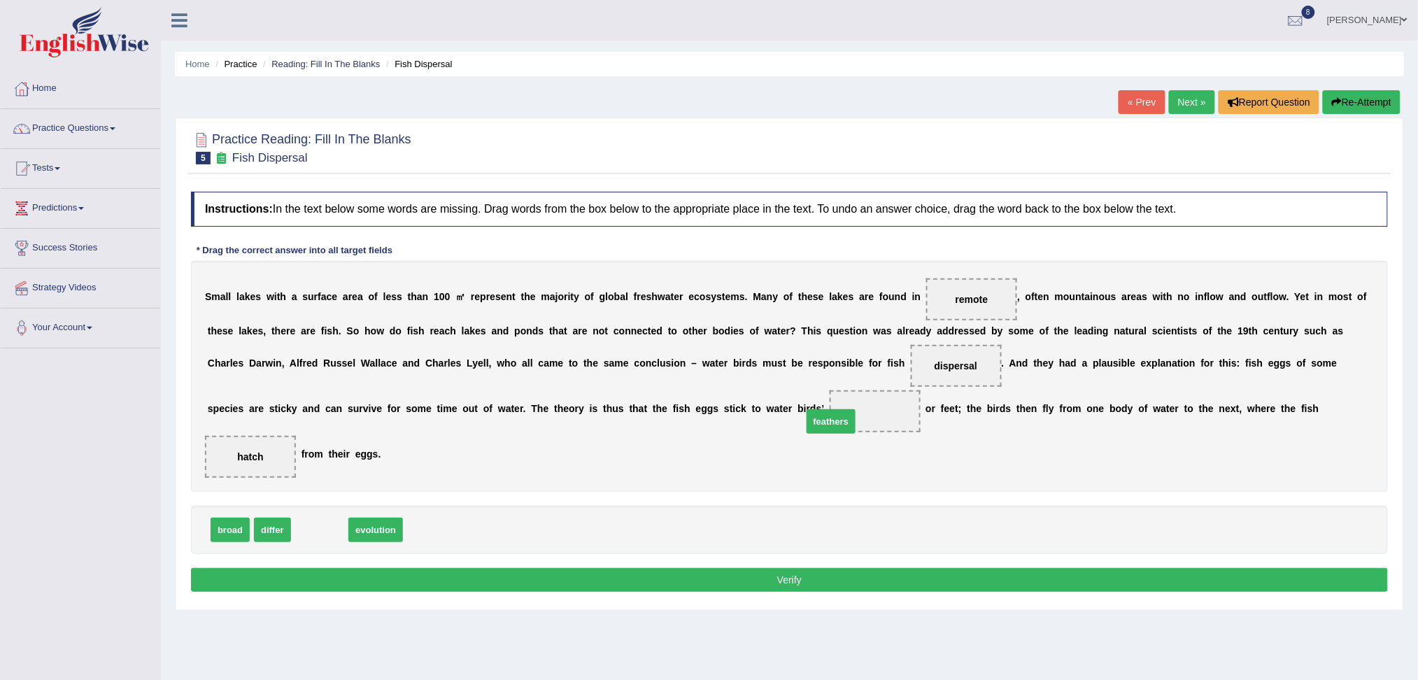
drag, startPoint x: 338, startPoint y: 528, endPoint x: 869, endPoint y: 415, distance: 543.3
click at [765, 573] on button "Verify" at bounding box center [789, 580] width 1197 height 24
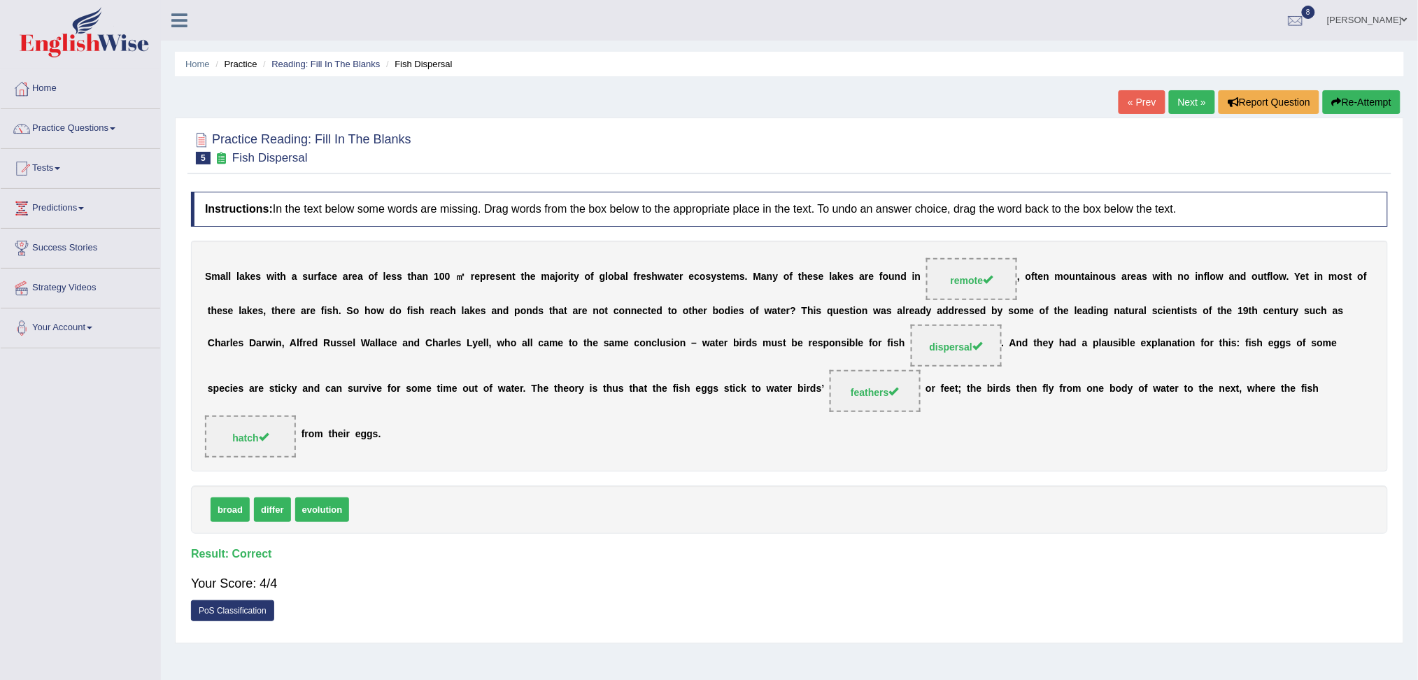
click at [1187, 108] on link "Next »" at bounding box center [1192, 102] width 46 height 24
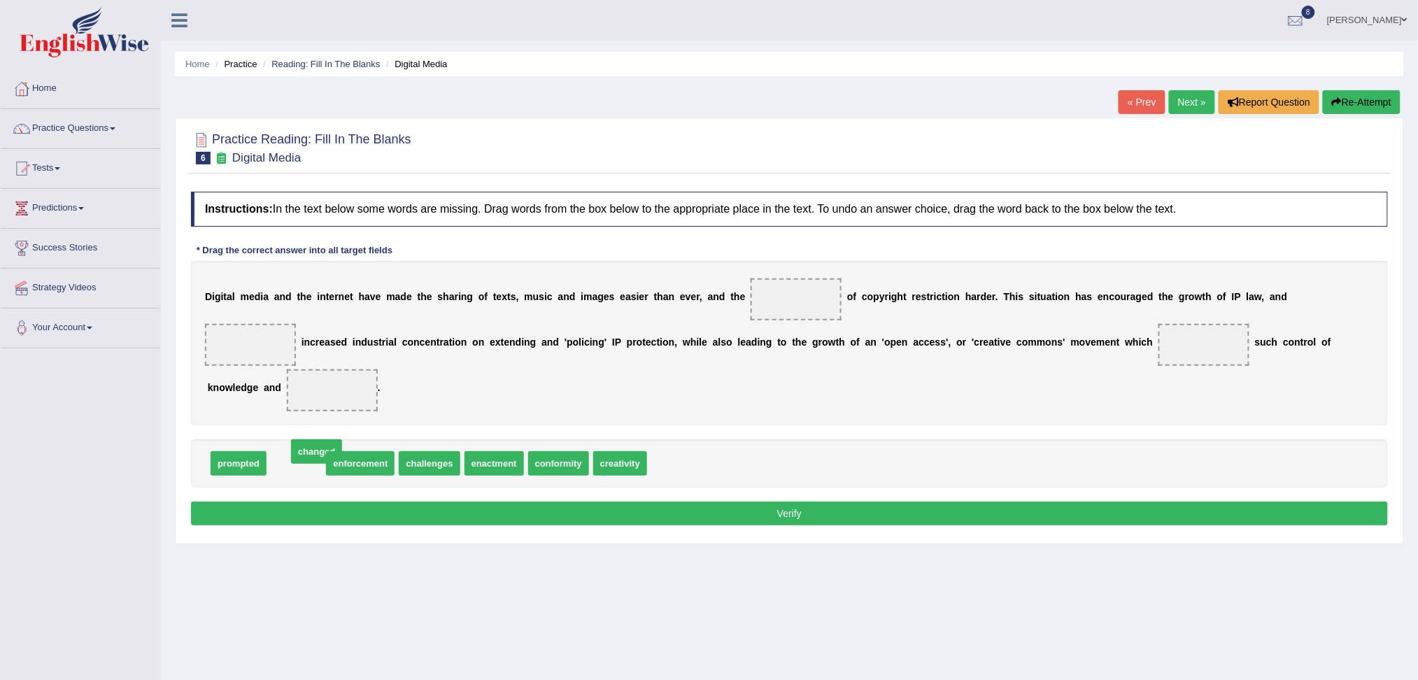
drag, startPoint x: 291, startPoint y: 469, endPoint x: 311, endPoint y: 457, distance: 22.9
drag, startPoint x: 553, startPoint y: 462, endPoint x: 330, endPoint y: 395, distance: 232.8
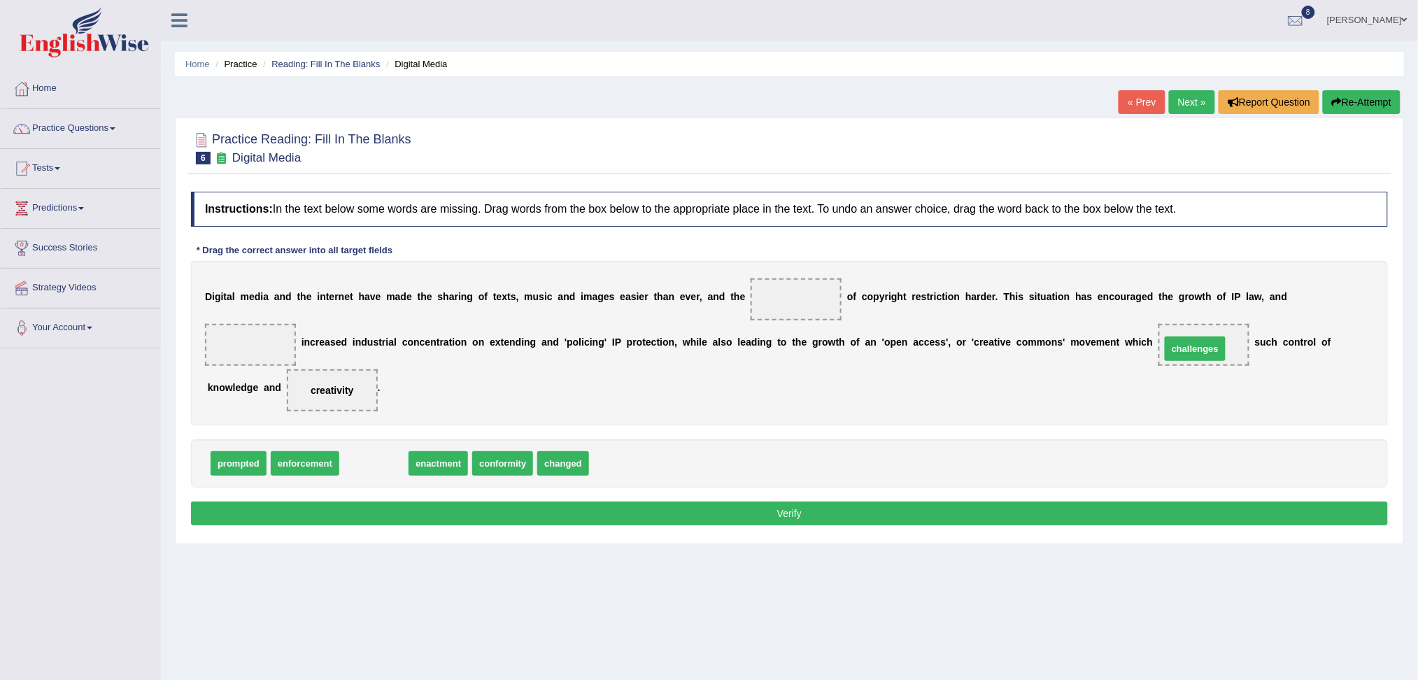
drag, startPoint x: 372, startPoint y: 468, endPoint x: 1193, endPoint y: 353, distance: 829.0
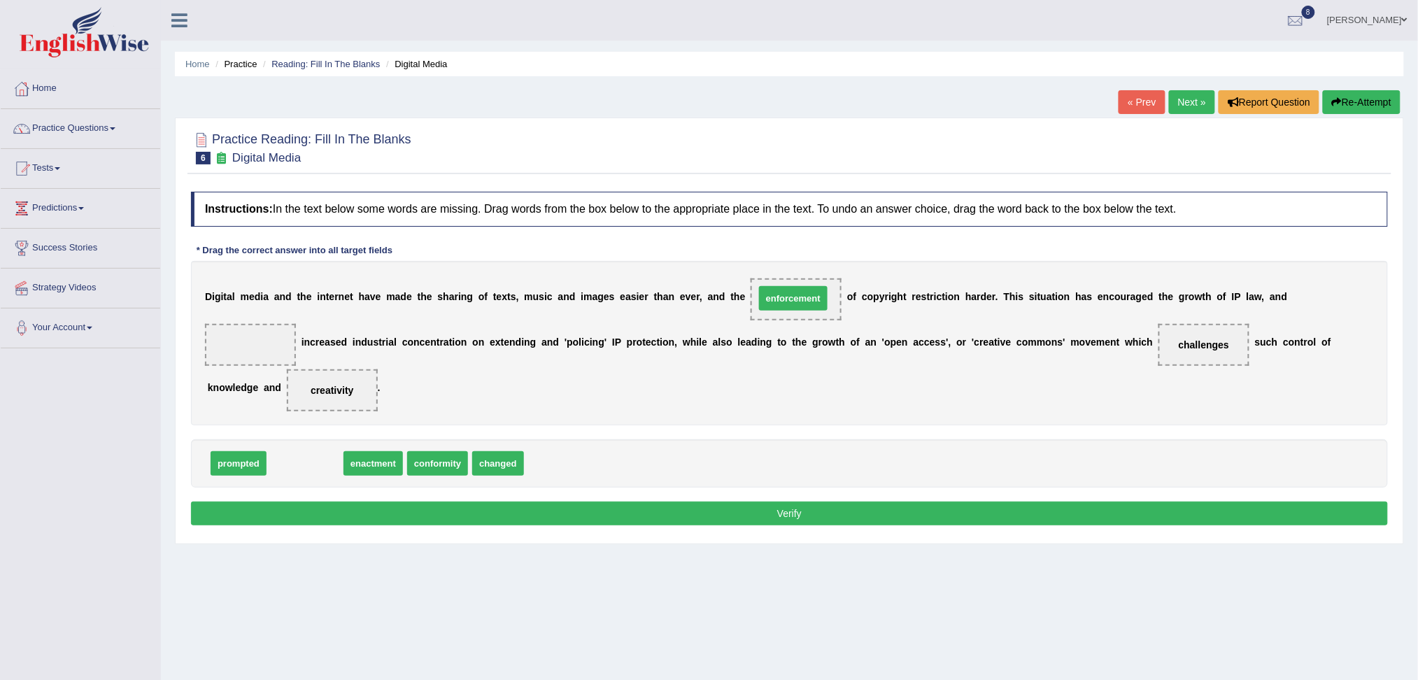
drag, startPoint x: 309, startPoint y: 465, endPoint x: 797, endPoint y: 300, distance: 515.3
drag, startPoint x: 246, startPoint y: 474, endPoint x: 259, endPoint y: 367, distance: 107.7
click at [259, 367] on div "Instructions: In the text below some words are missing. Drag words from the box…" at bounding box center [789, 361] width 1204 height 352
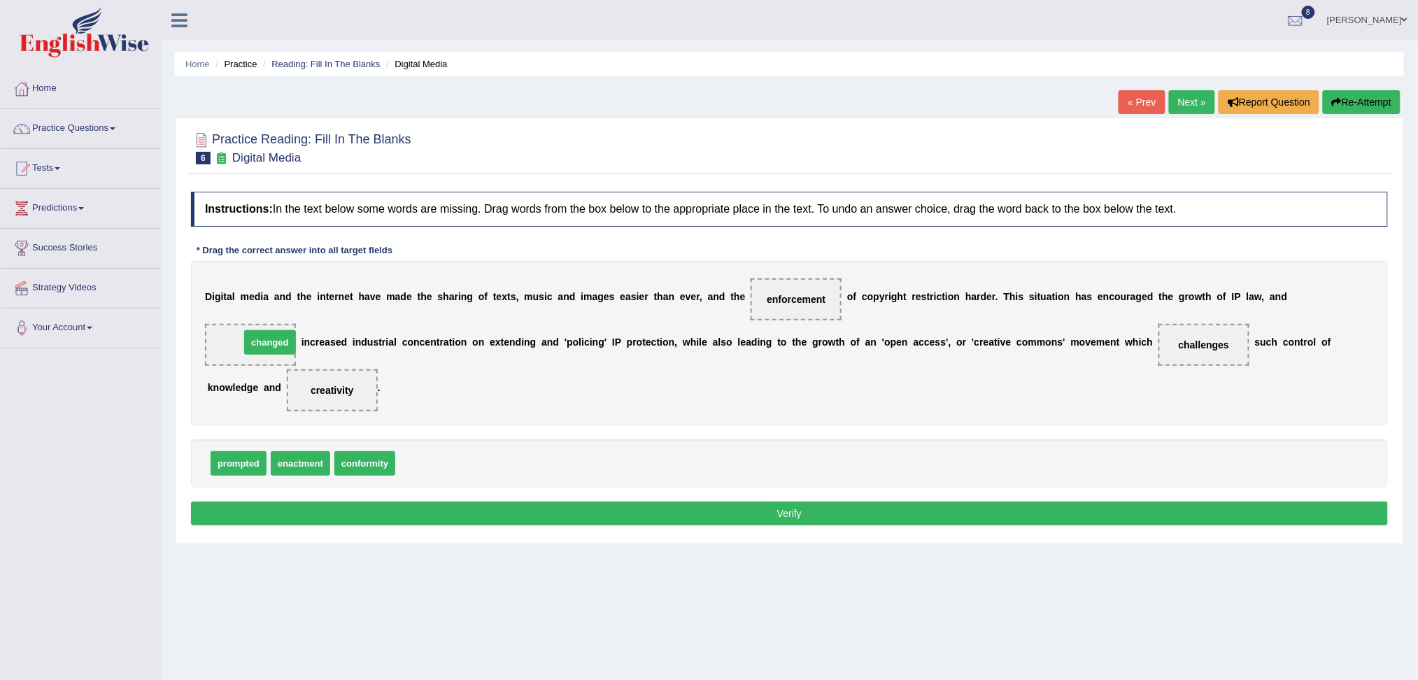
drag, startPoint x: 441, startPoint y: 465, endPoint x: 281, endPoint y: 347, distance: 198.5
click at [481, 518] on button "Verify" at bounding box center [789, 513] width 1197 height 24
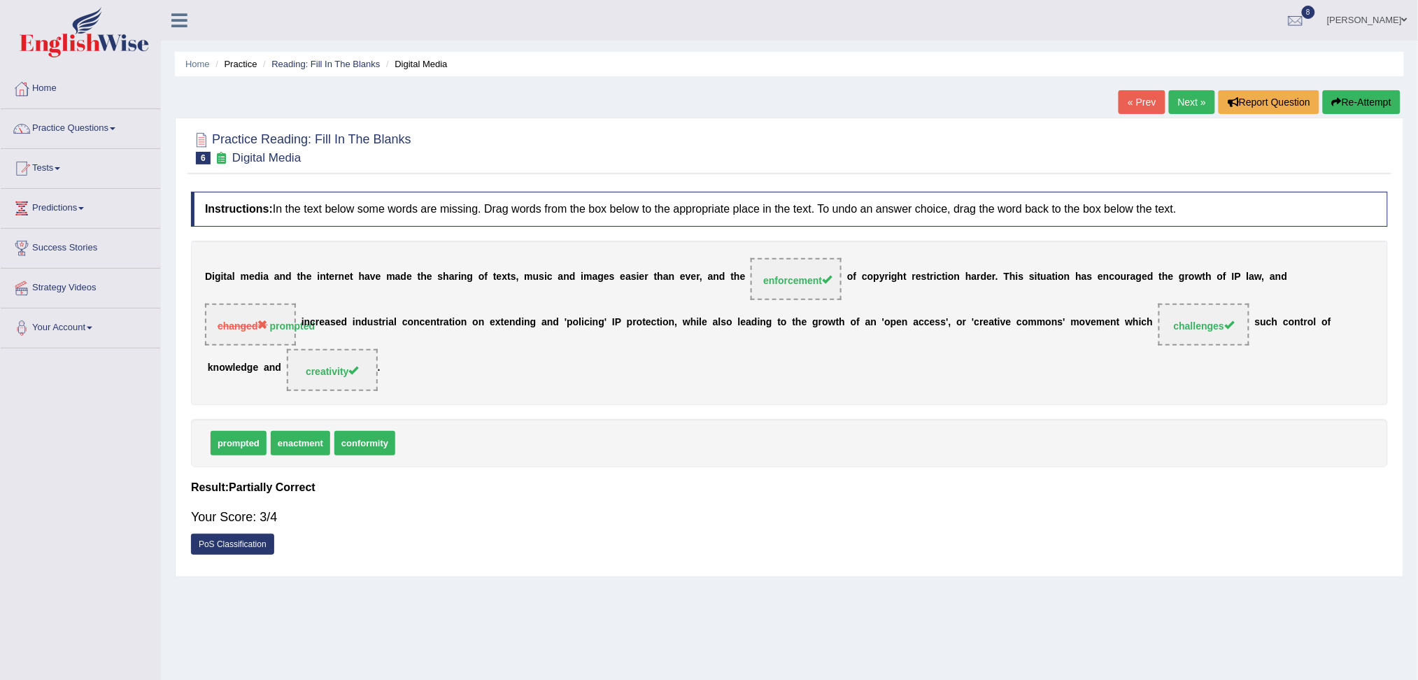
click at [1178, 104] on link "Next »" at bounding box center [1192, 102] width 46 height 24
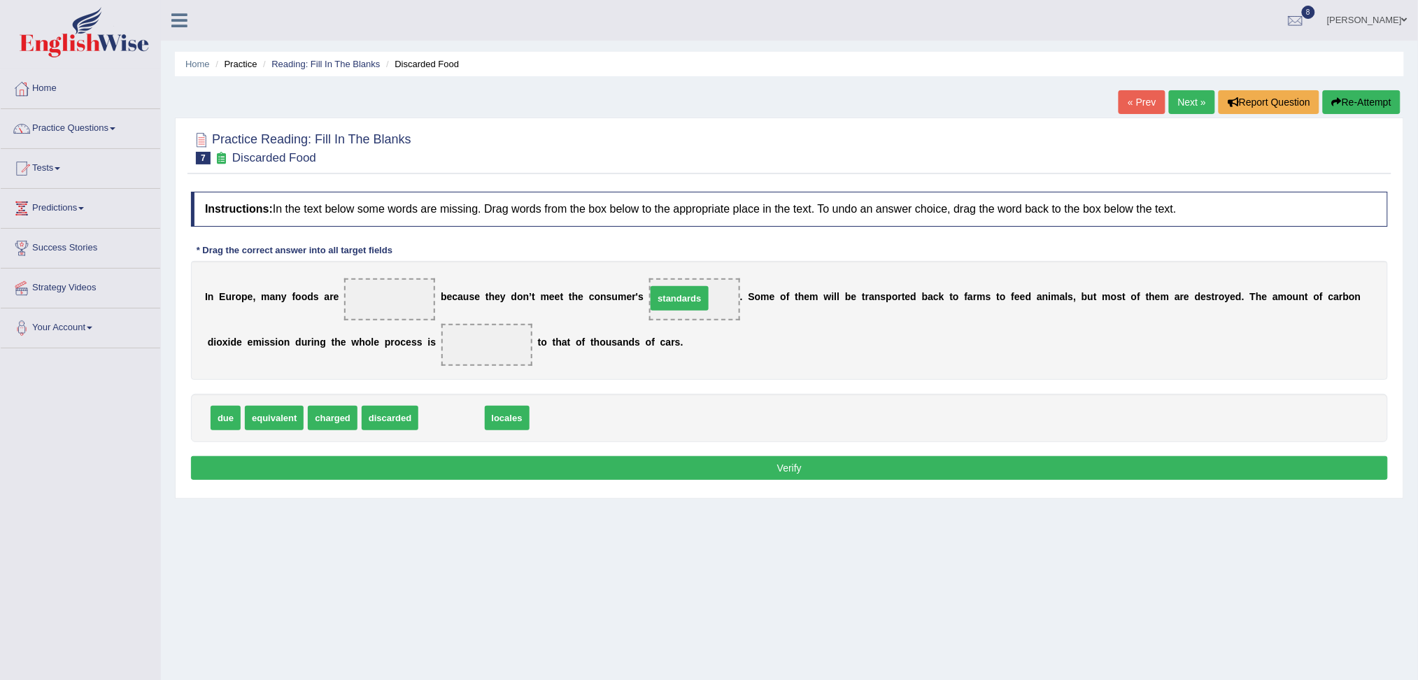
drag, startPoint x: 464, startPoint y: 406, endPoint x: 692, endPoint y: 287, distance: 257.4
drag, startPoint x: 383, startPoint y: 417, endPoint x: 393, endPoint y: 304, distance: 113.8
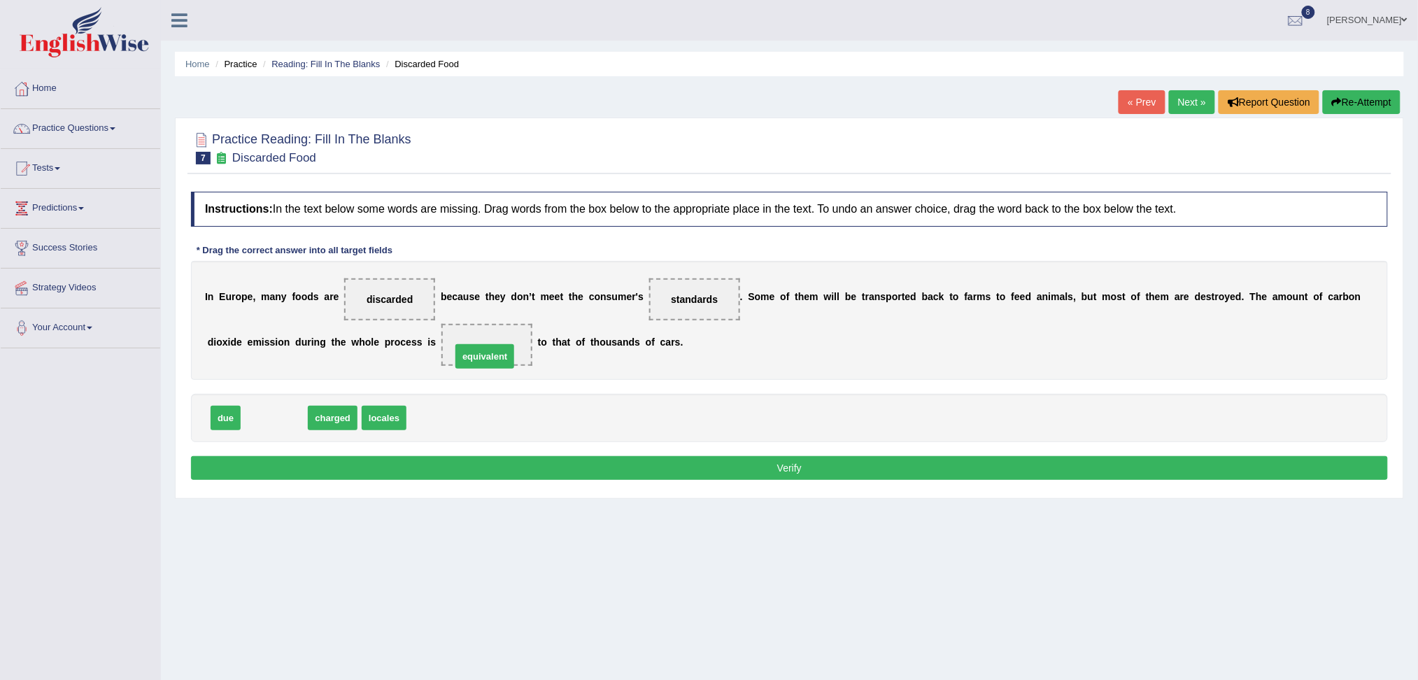
drag, startPoint x: 277, startPoint y: 414, endPoint x: 487, endPoint y: 352, distance: 219.3
click at [496, 464] on button "Verify" at bounding box center [789, 468] width 1197 height 24
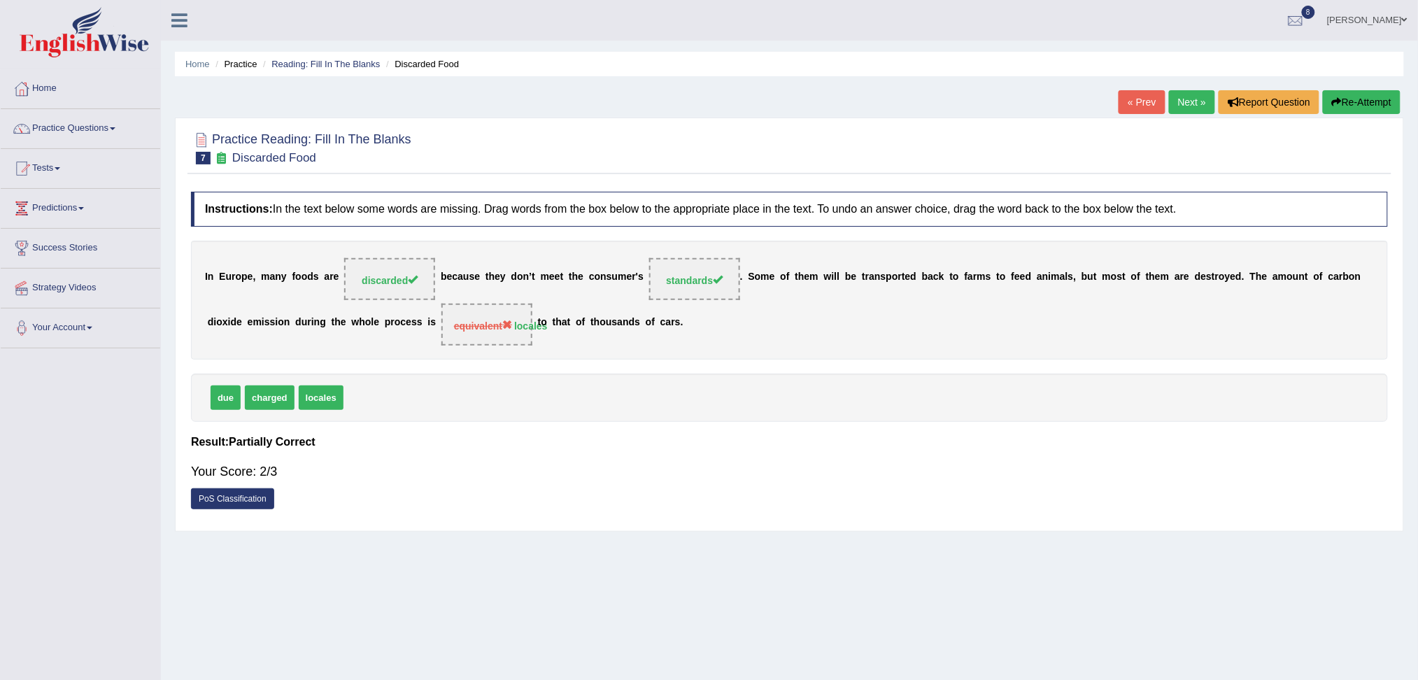
click at [1187, 108] on link "Next »" at bounding box center [1192, 102] width 46 height 24
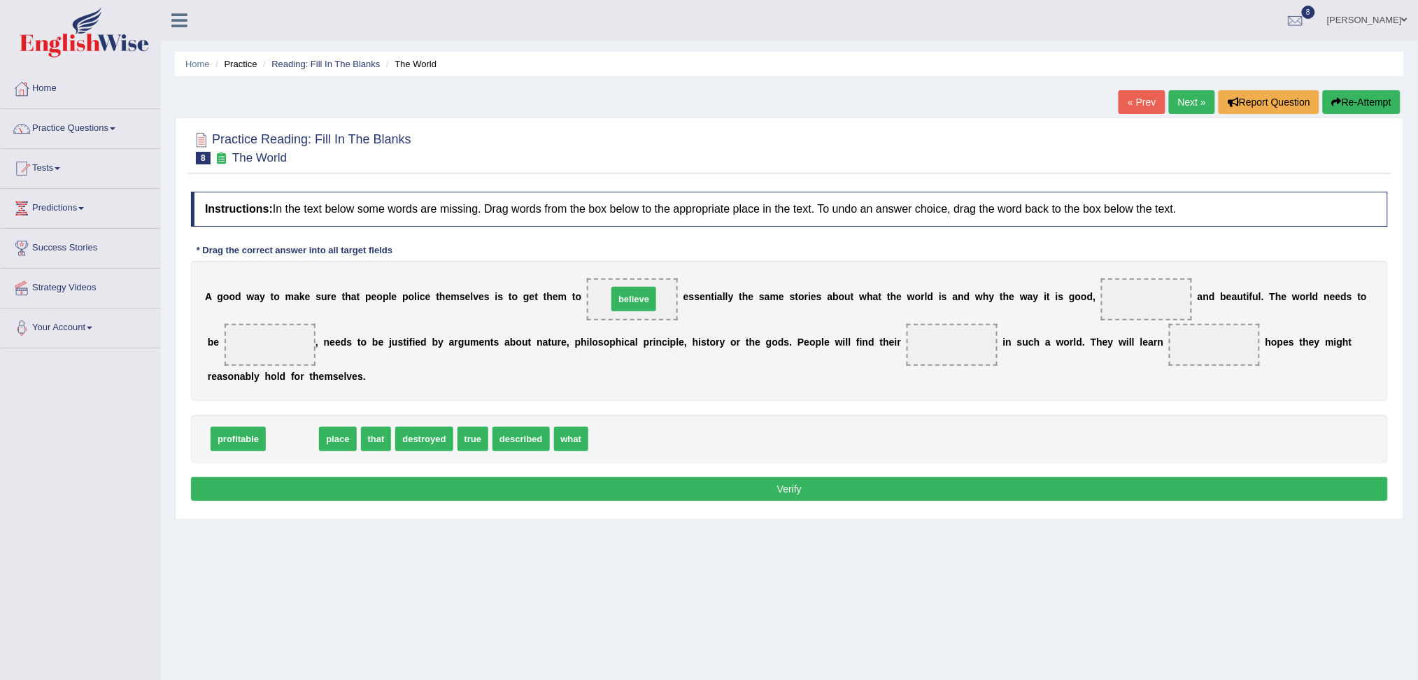
drag, startPoint x: 285, startPoint y: 437, endPoint x: 630, endPoint y: 297, distance: 372.1
drag, startPoint x: 285, startPoint y: 438, endPoint x: 969, endPoint y: 347, distance: 689.4
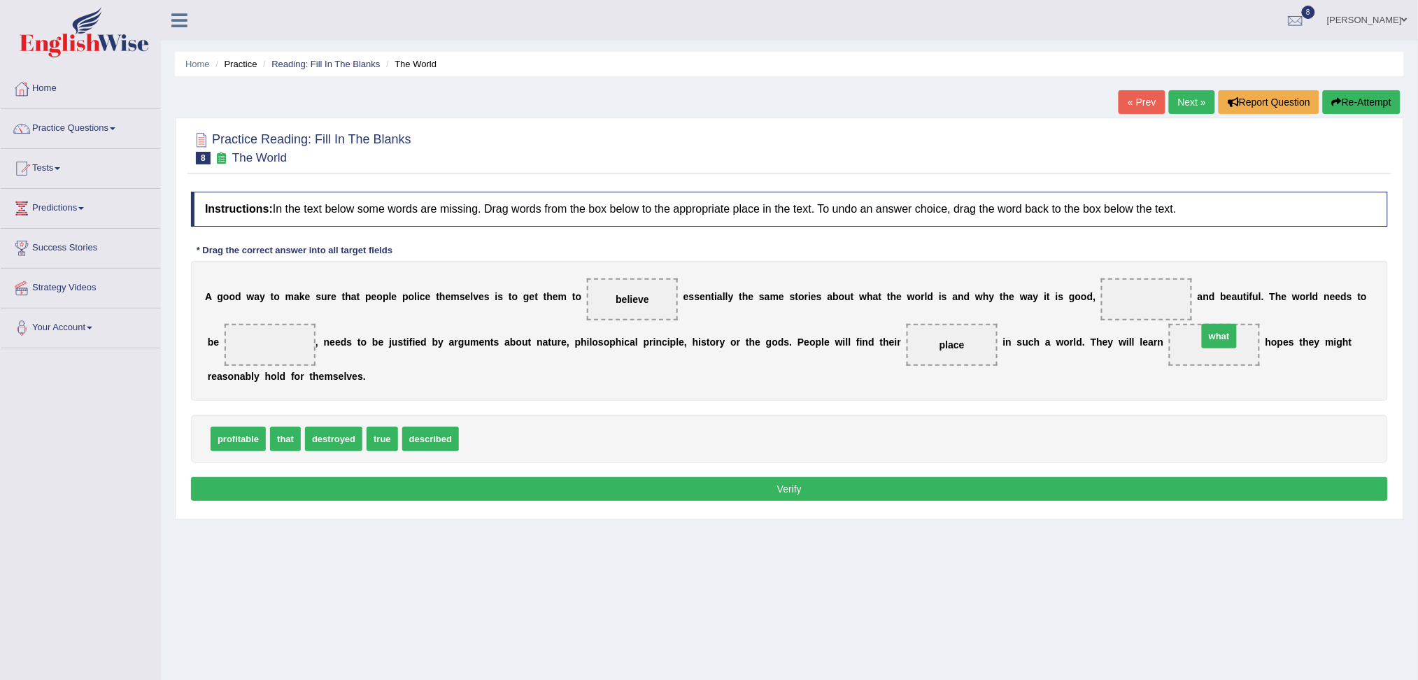
drag, startPoint x: 476, startPoint y: 436, endPoint x: 1213, endPoint y: 335, distance: 744.1
drag, startPoint x: 386, startPoint y: 436, endPoint x: 1132, endPoint y: 302, distance: 757.4
drag, startPoint x: 410, startPoint y: 441, endPoint x: 287, endPoint y: 350, distance: 152.6
click at [483, 498] on button "Verify" at bounding box center [789, 489] width 1197 height 24
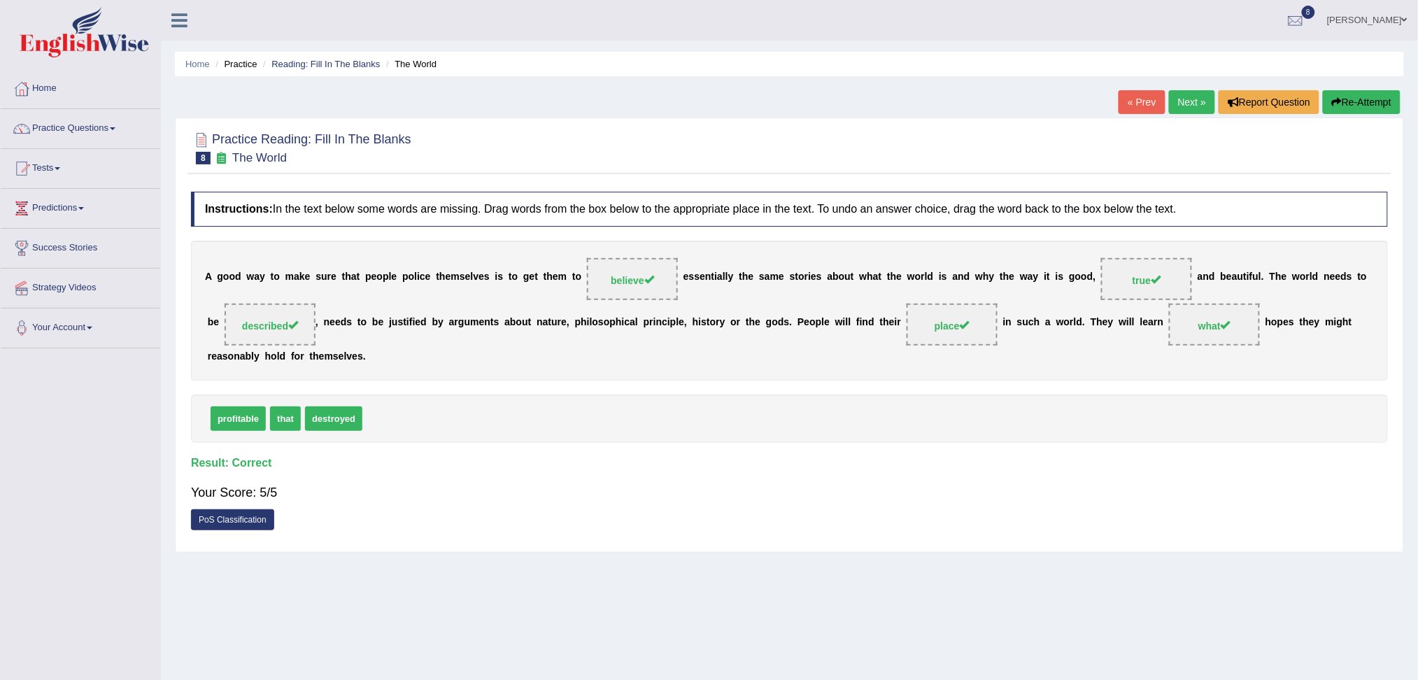
click at [1175, 105] on link "Next »" at bounding box center [1192, 102] width 46 height 24
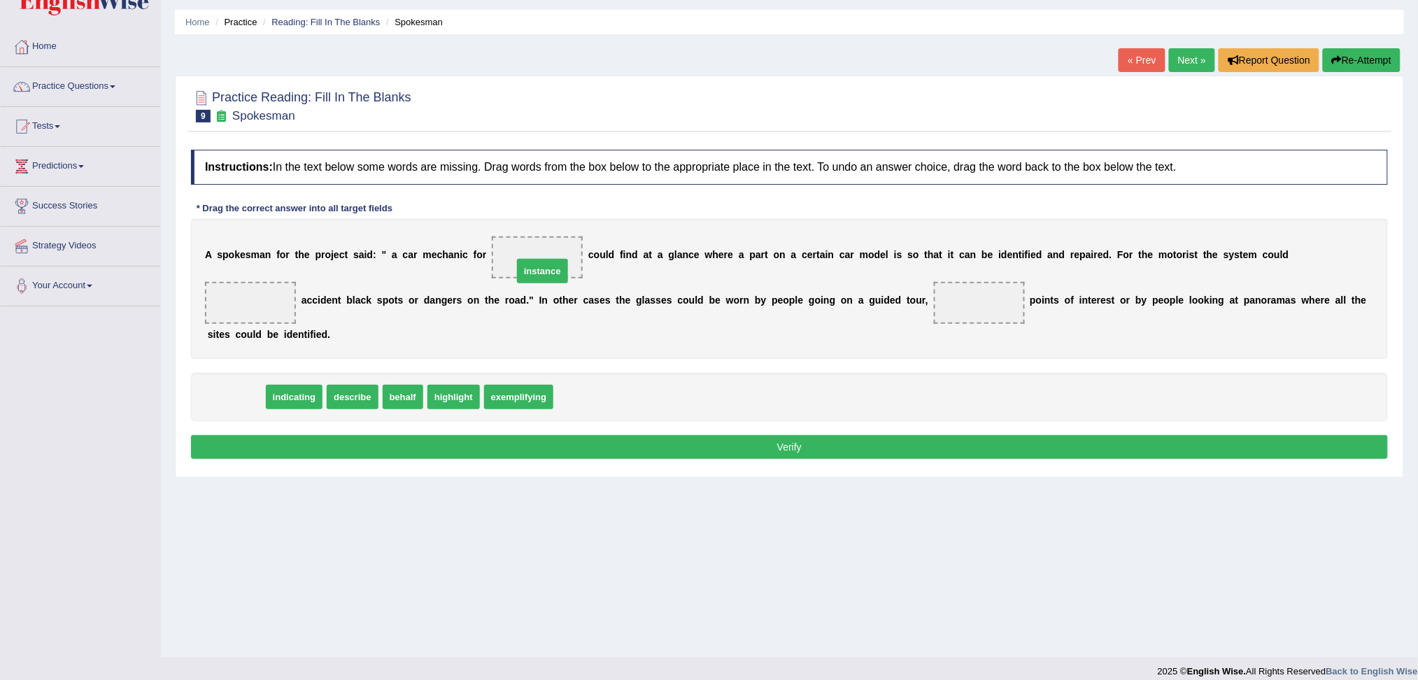
drag, startPoint x: 232, startPoint y: 403, endPoint x: 536, endPoint y: 277, distance: 328.6
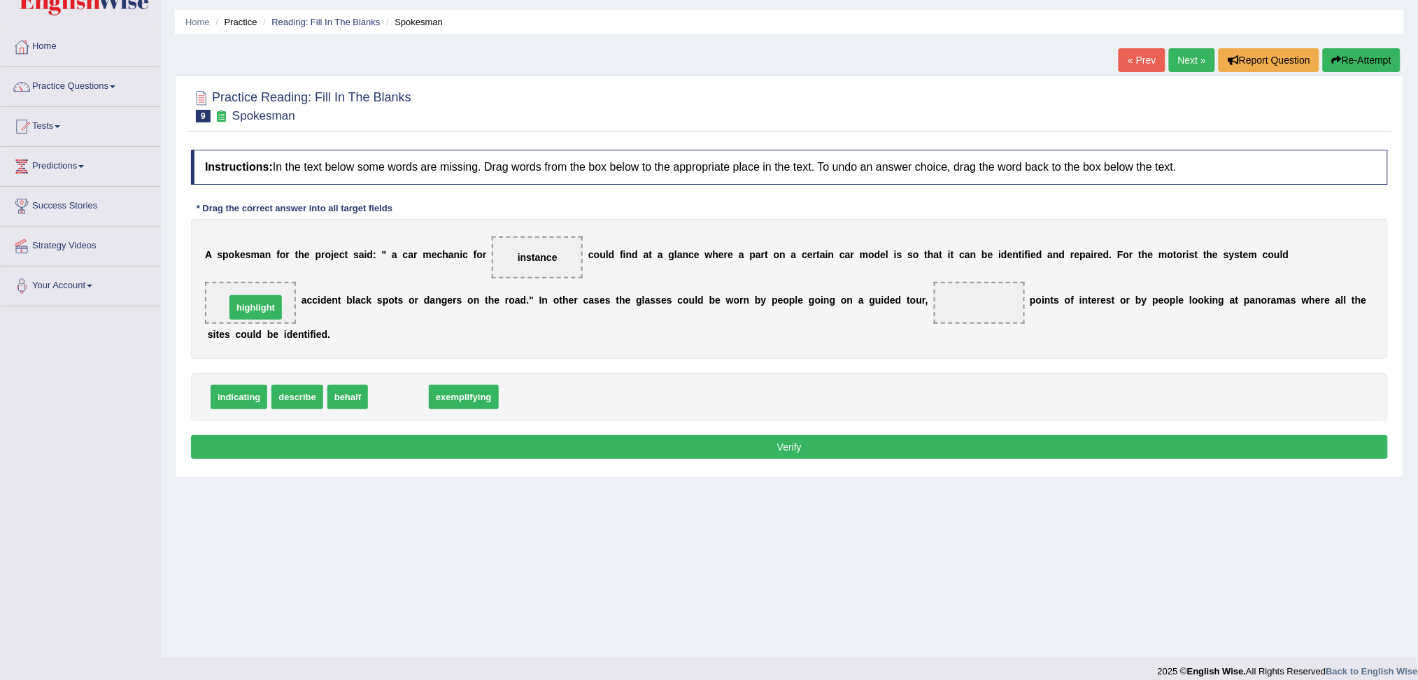
drag, startPoint x: 399, startPoint y: 394, endPoint x: 255, endPoint y: 304, distance: 169.4
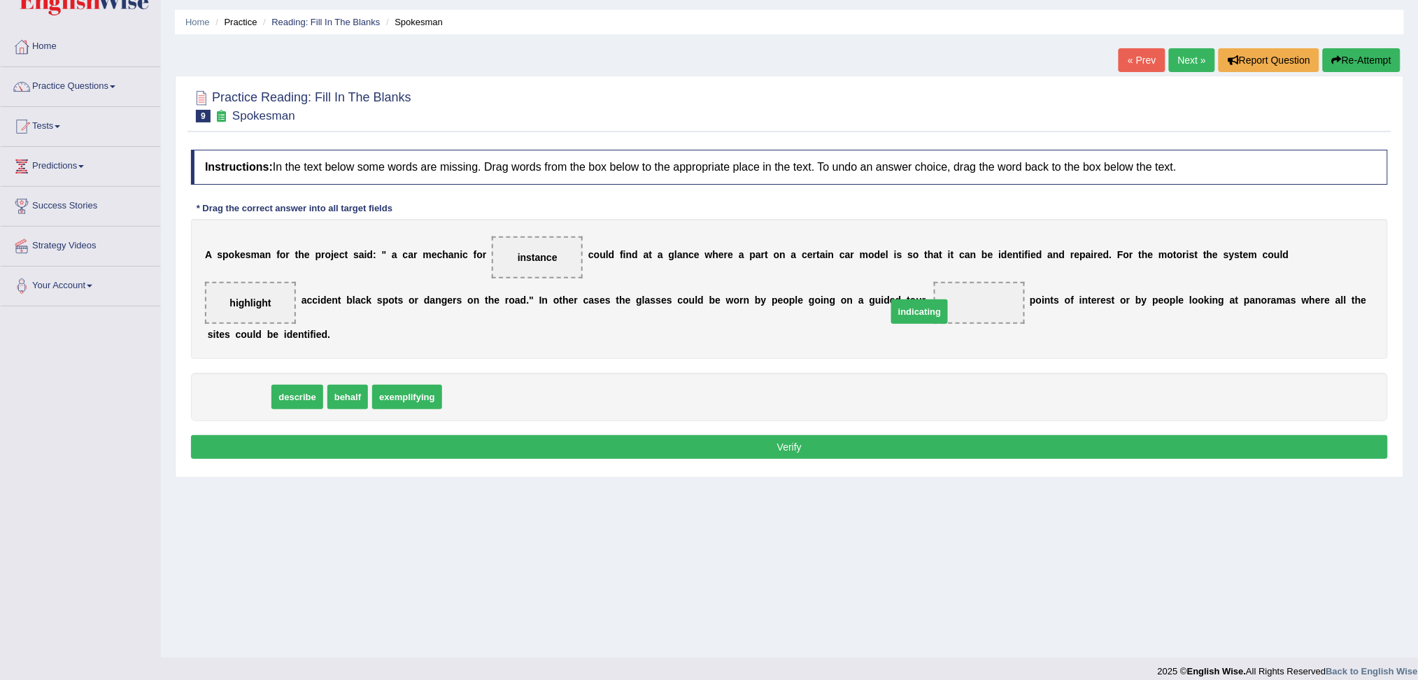
drag, startPoint x: 235, startPoint y: 405, endPoint x: 971, endPoint y: 333, distance: 739.9
click at [845, 445] on button "Verify" at bounding box center [789, 447] width 1197 height 24
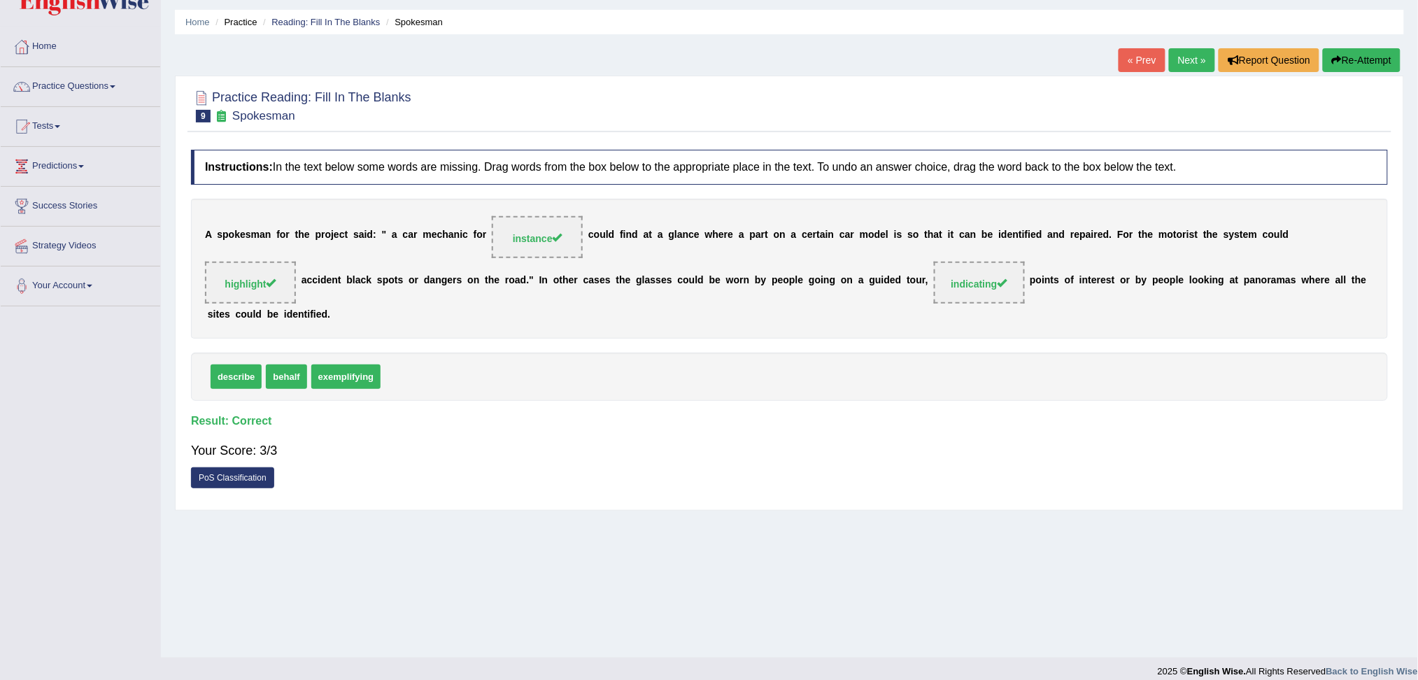
click at [1190, 59] on link "Next »" at bounding box center [1192, 60] width 46 height 24
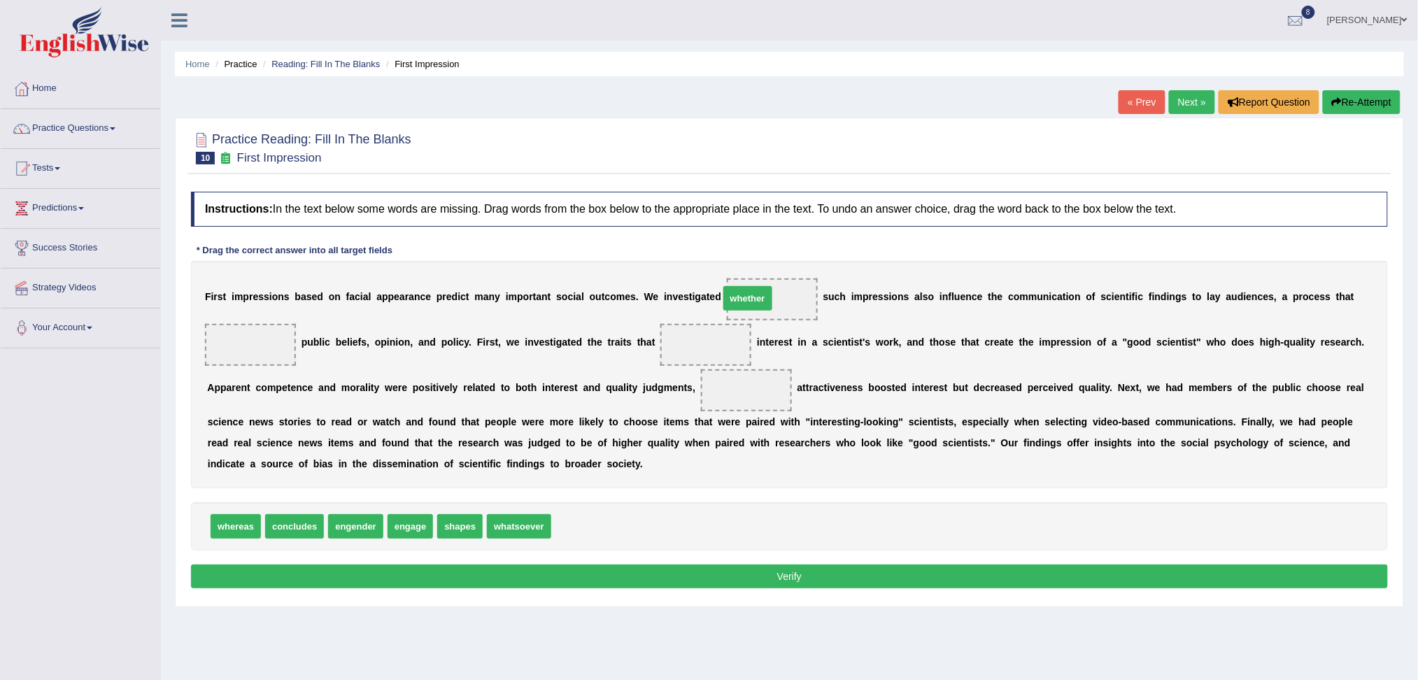
drag, startPoint x: 571, startPoint y: 521, endPoint x: 746, endPoint y: 291, distance: 289.0
drag, startPoint x: 417, startPoint y: 527, endPoint x: 269, endPoint y: 355, distance: 227.1
drag, startPoint x: 416, startPoint y: 525, endPoint x: 710, endPoint y: 350, distance: 341.8
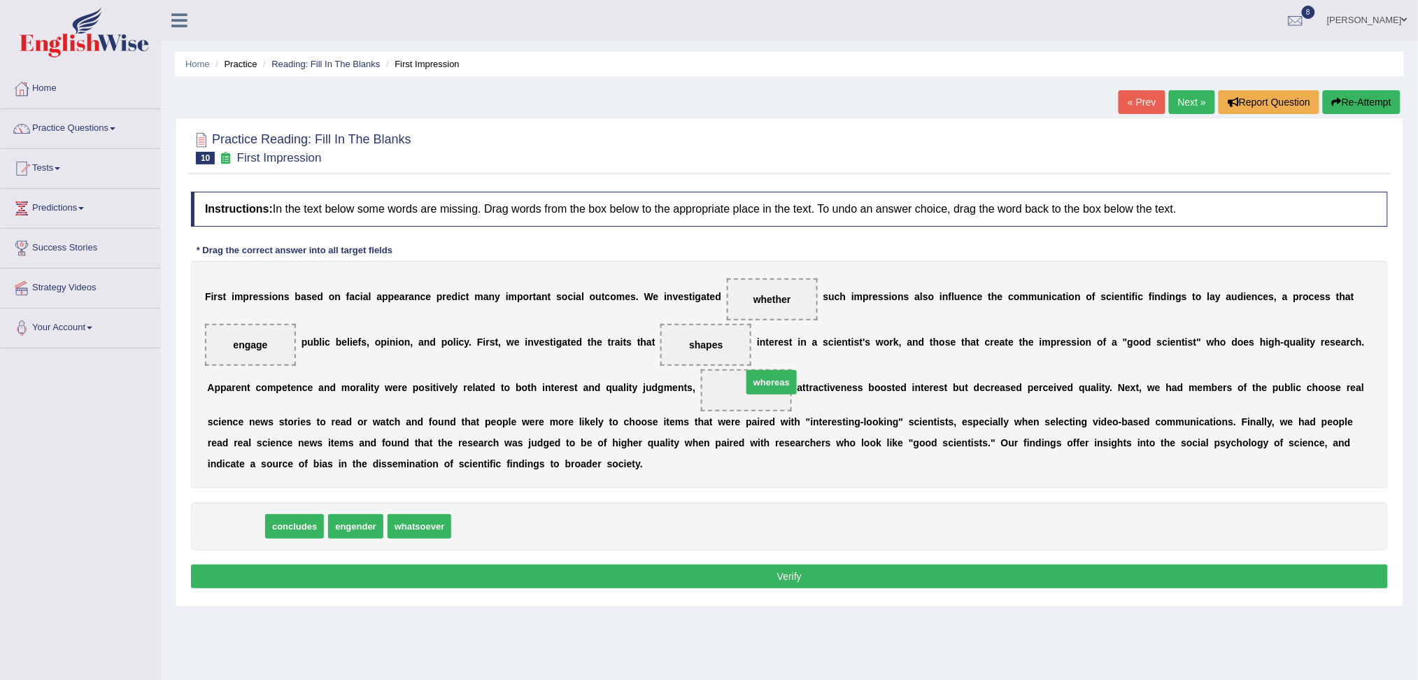
drag, startPoint x: 236, startPoint y: 525, endPoint x: 764, endPoint y: 404, distance: 541.2
click at [773, 579] on button "Verify" at bounding box center [789, 576] width 1197 height 24
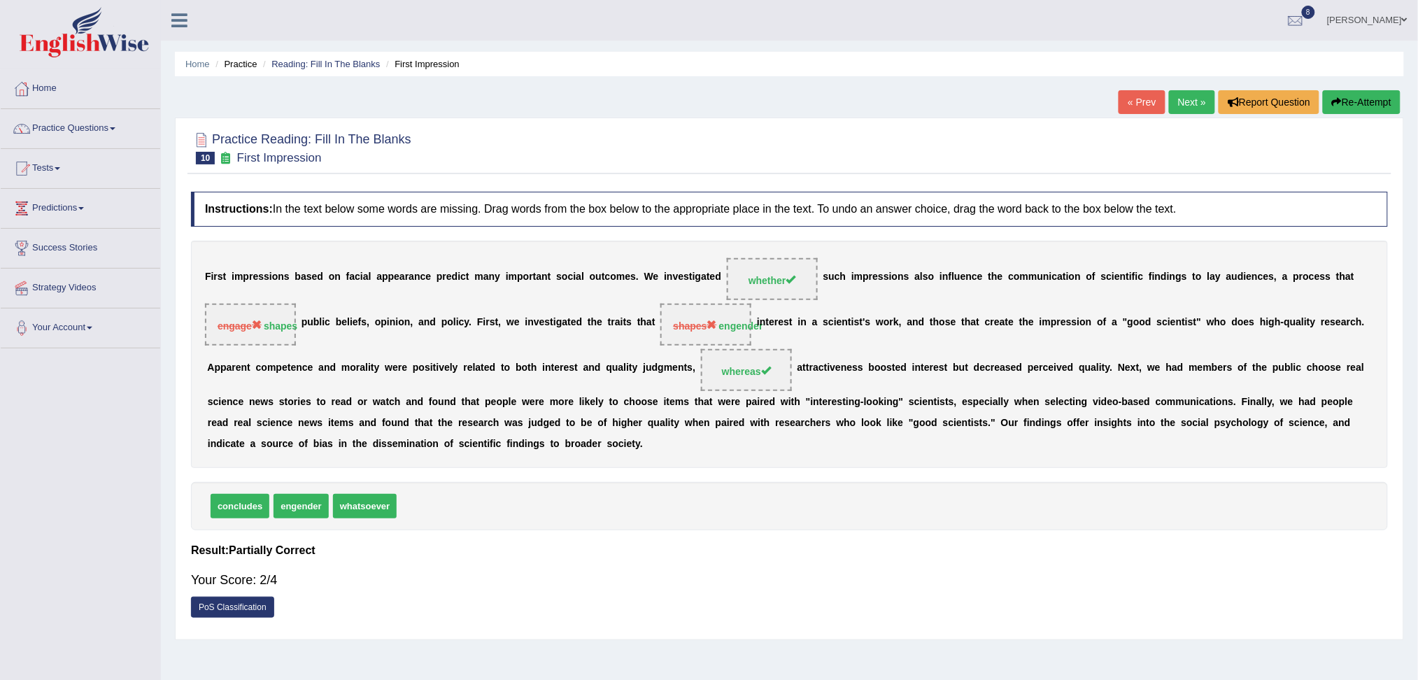
click at [76, 40] on img at bounding box center [84, 32] width 129 height 50
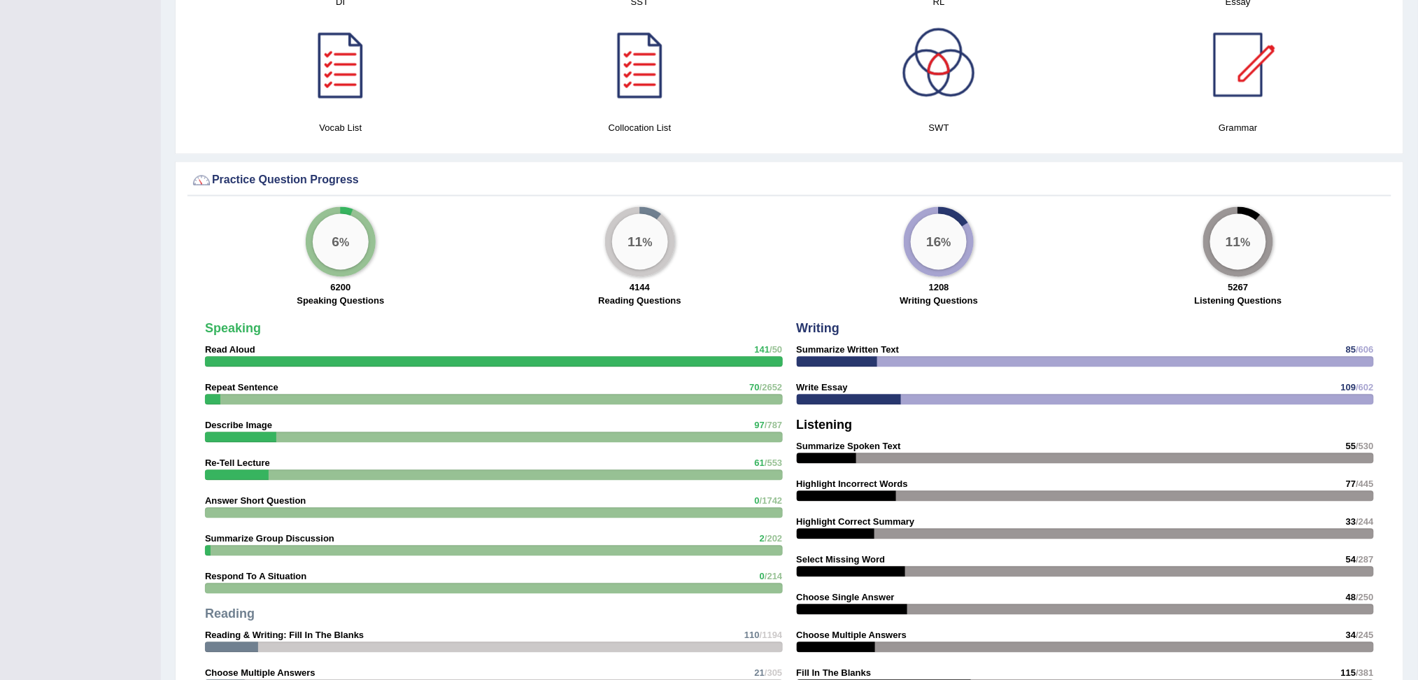
scroll to position [902, 0]
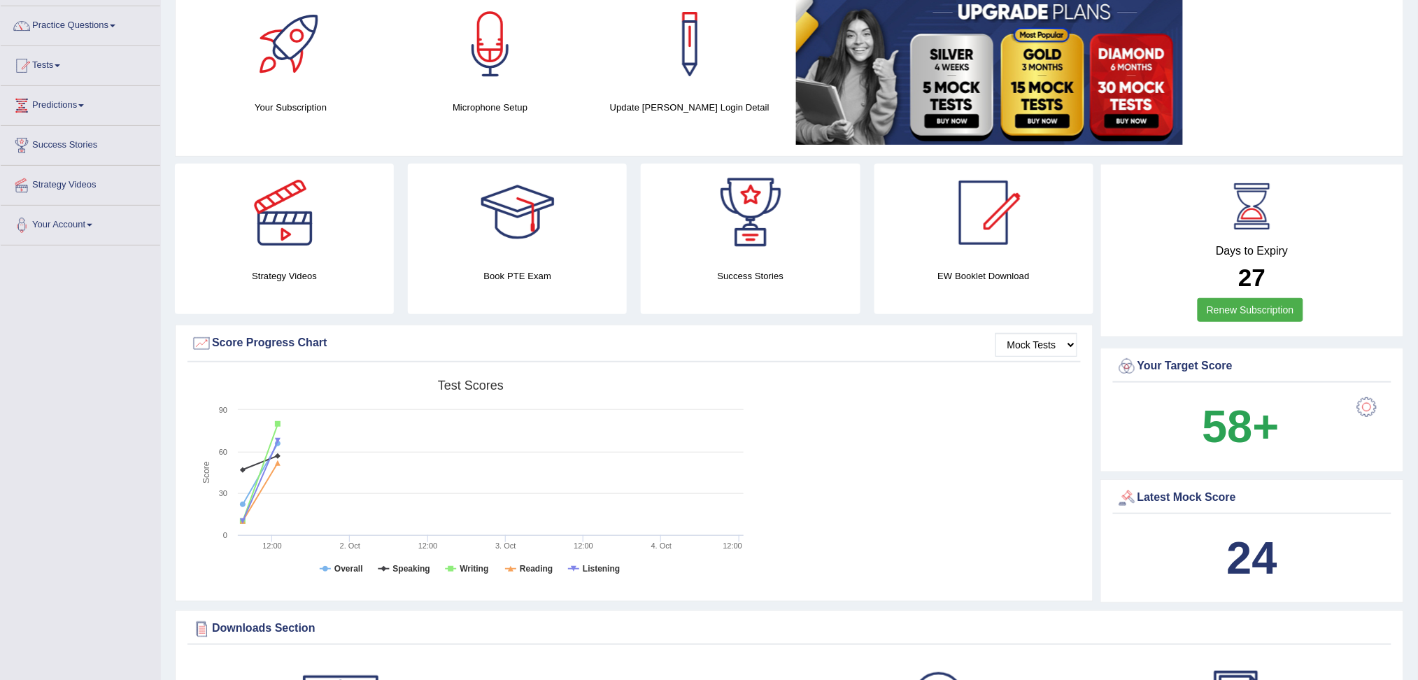
scroll to position [0, 0]
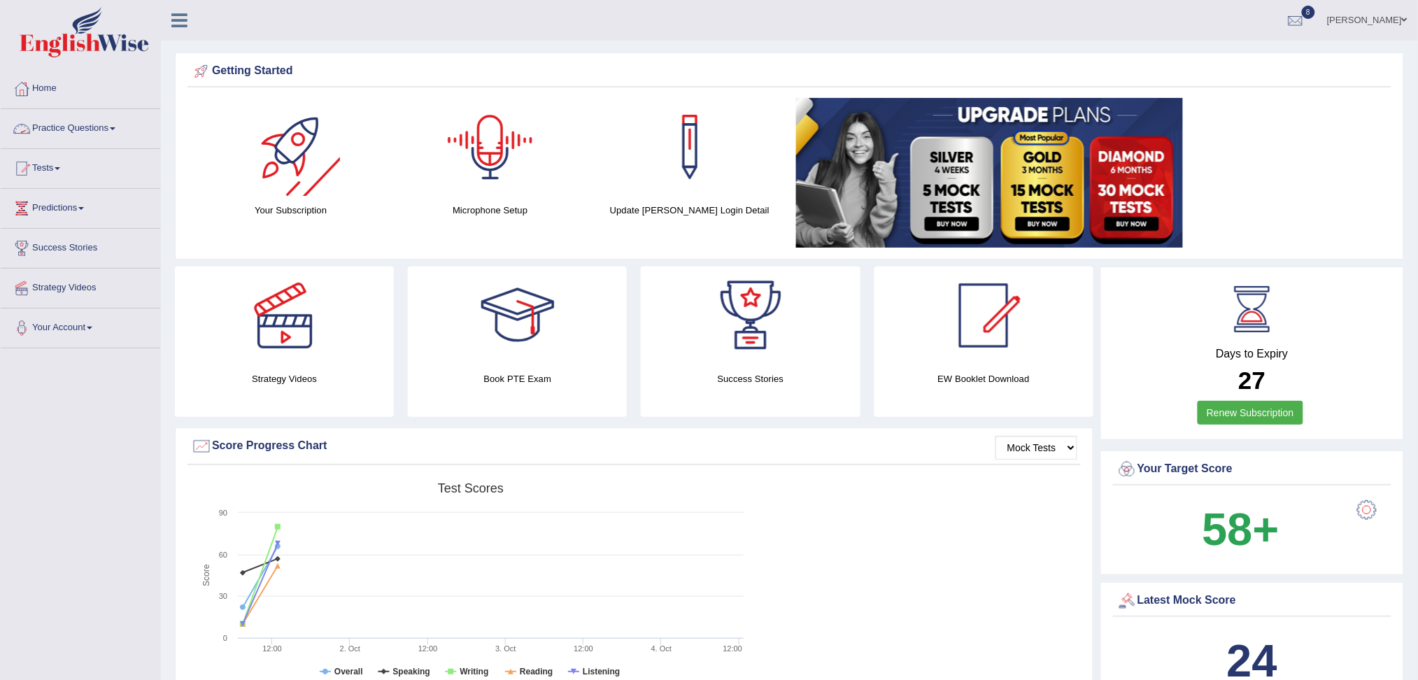
click at [80, 114] on link "Practice Questions" at bounding box center [80, 126] width 159 height 35
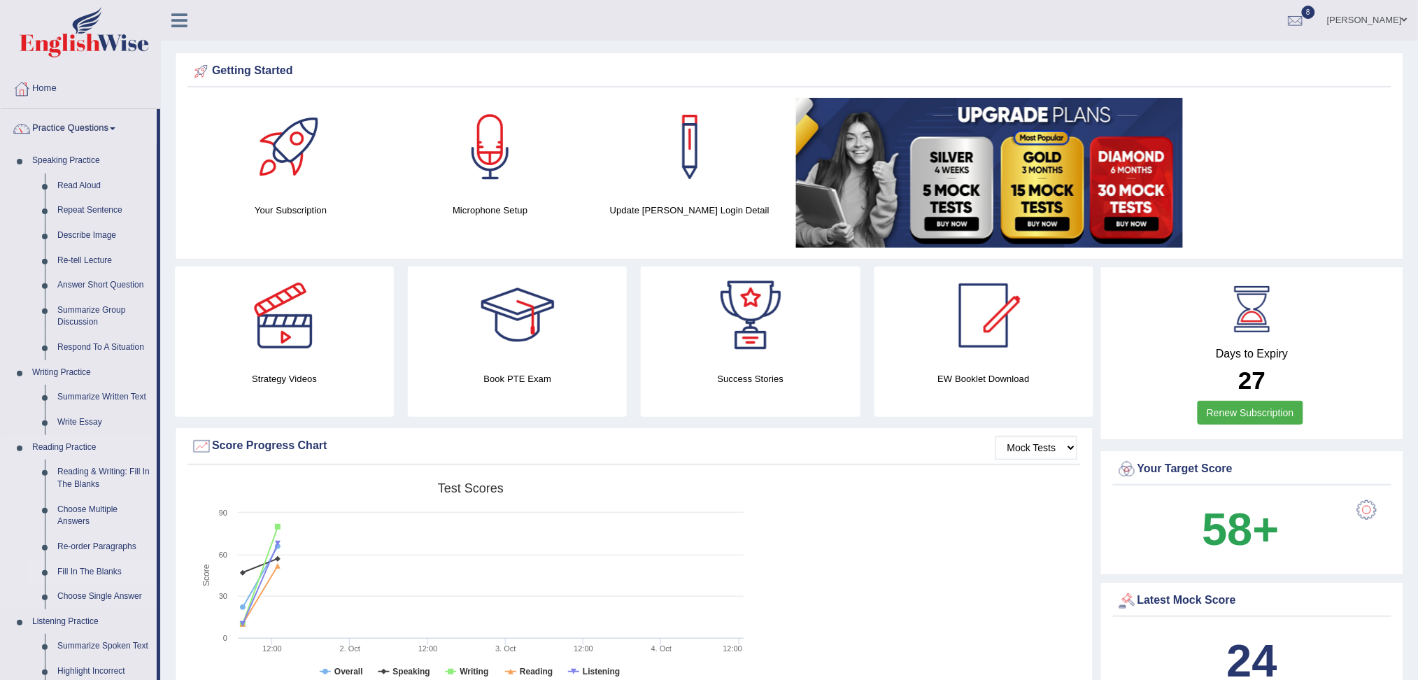
click at [87, 565] on link "Fill In The Blanks" at bounding box center [104, 571] width 106 height 25
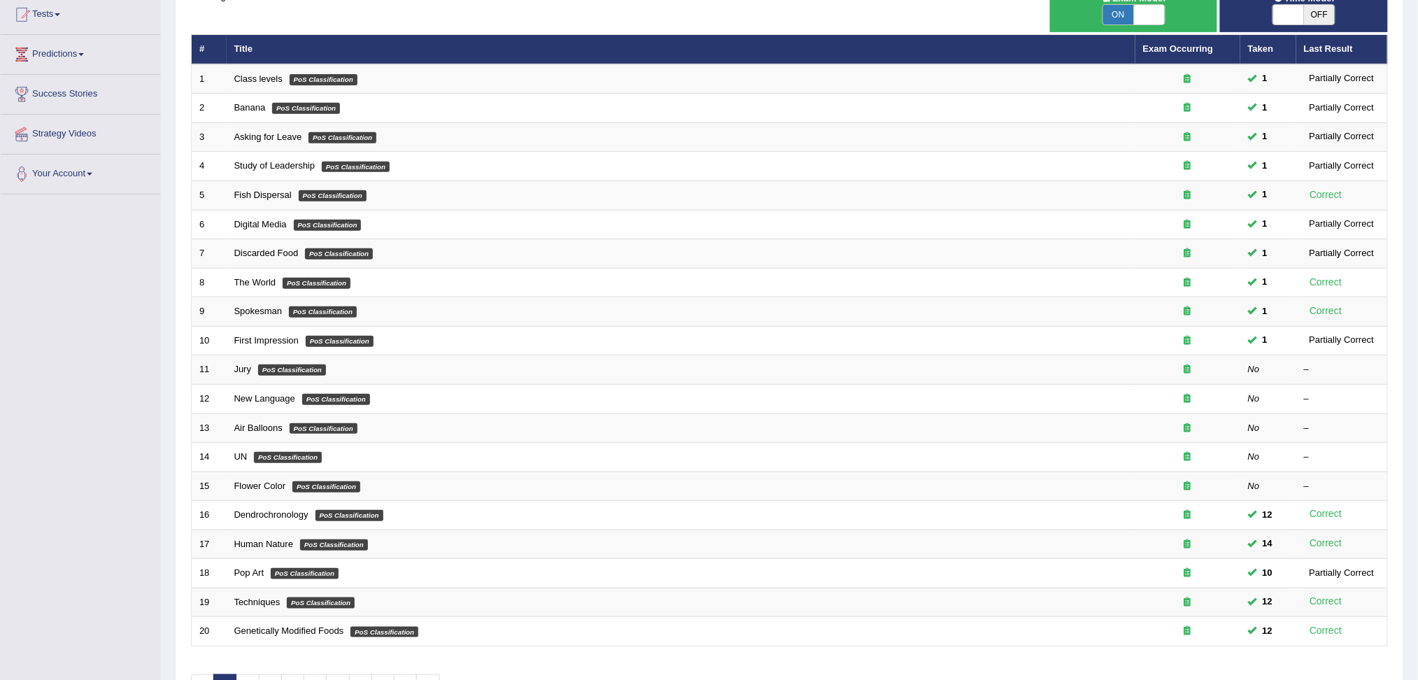
scroll to position [239, 0]
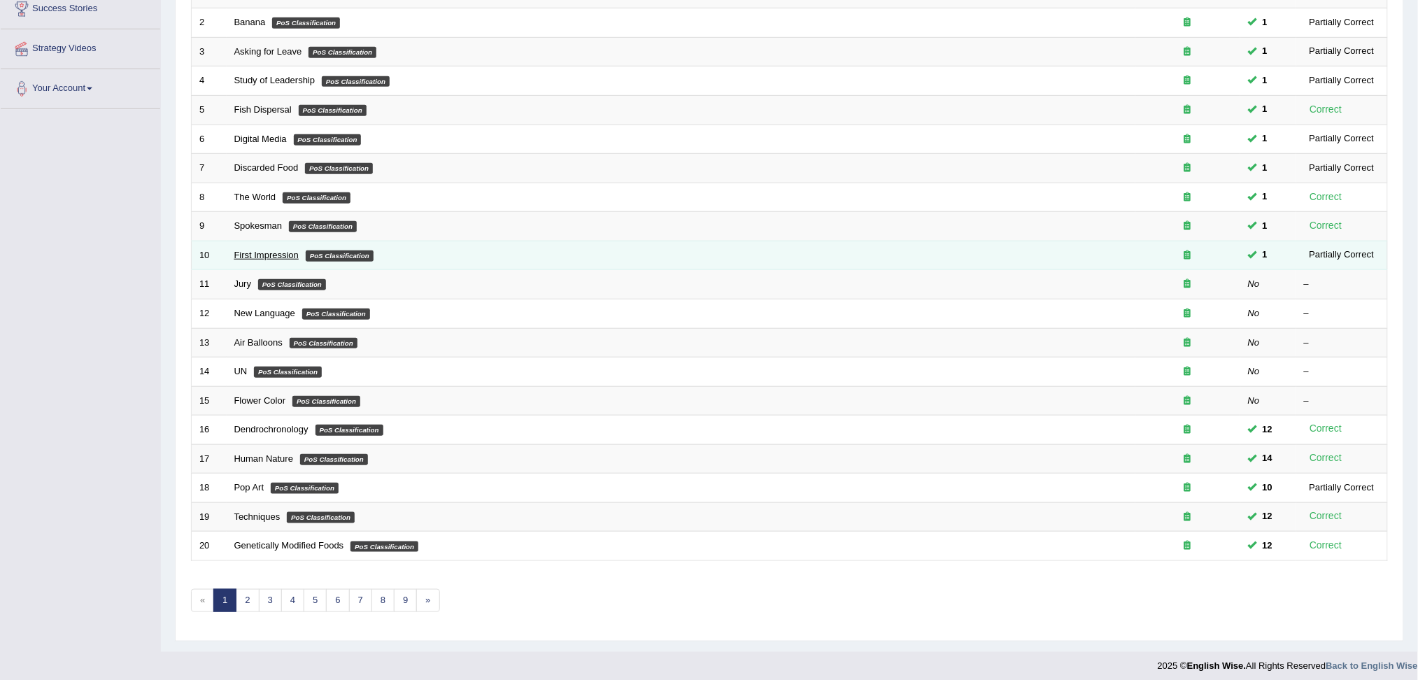
click at [250, 259] on link "First Impression" at bounding box center [266, 255] width 64 height 10
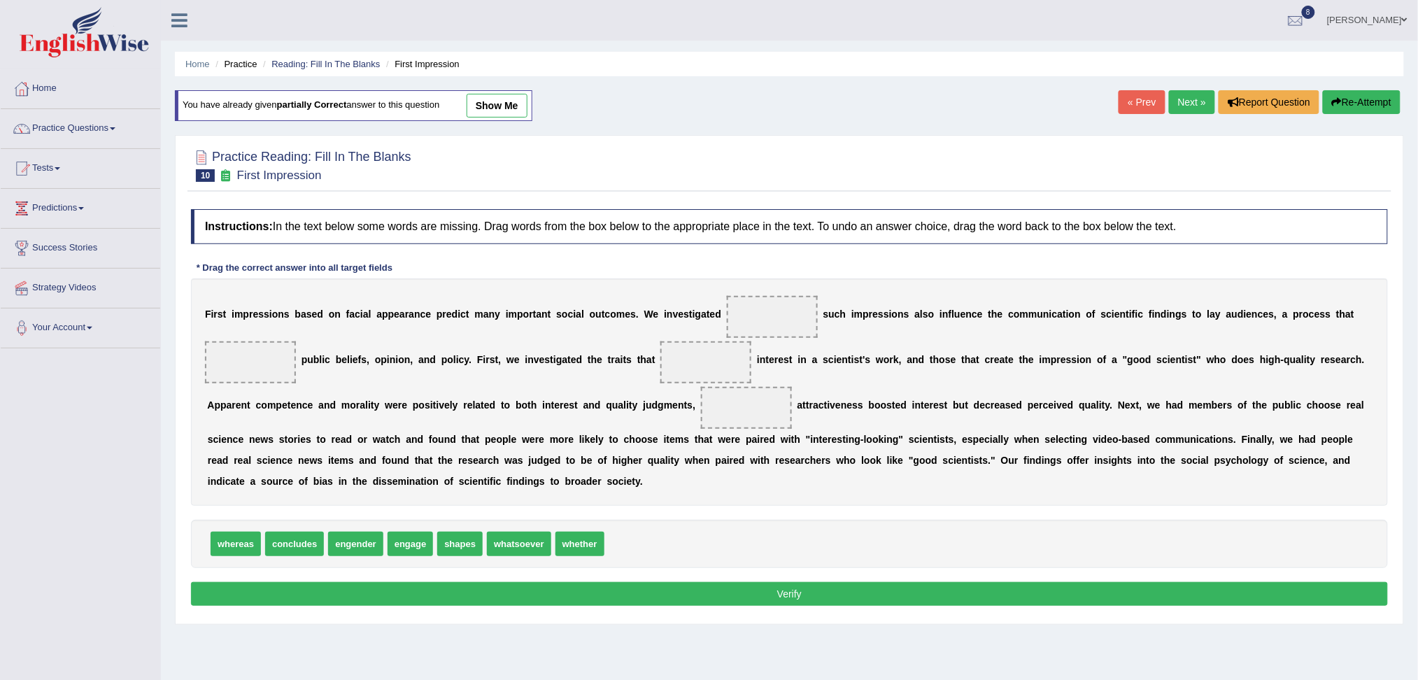
click at [1183, 104] on link "Next »" at bounding box center [1192, 102] width 46 height 24
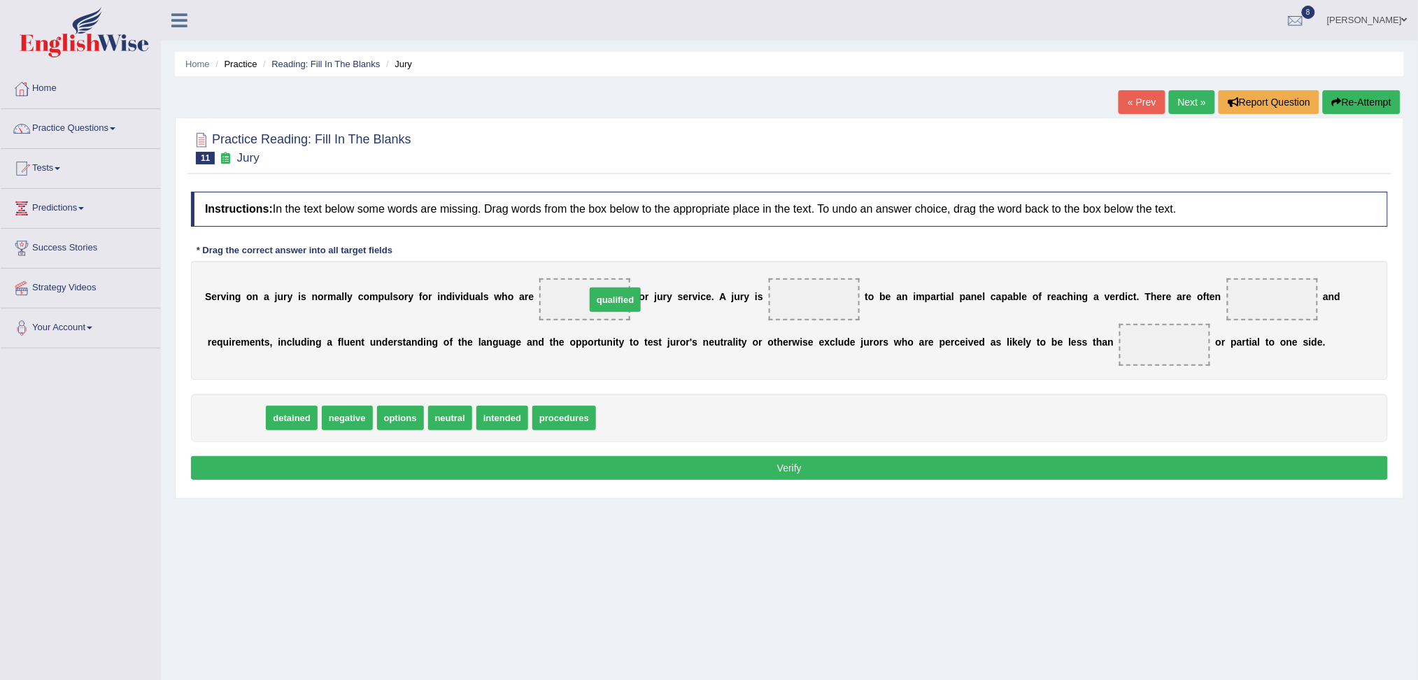
drag, startPoint x: 239, startPoint y: 415, endPoint x: 610, endPoint y: 308, distance: 385.8
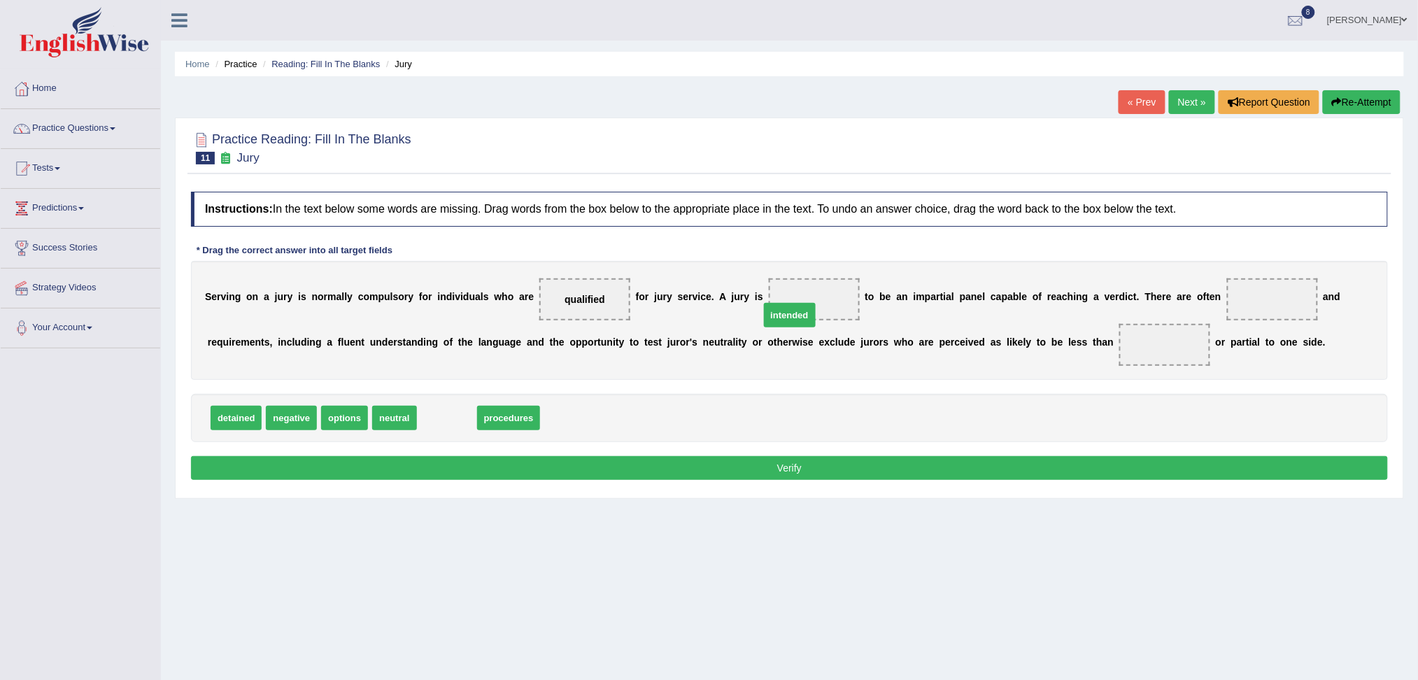
drag, startPoint x: 446, startPoint y: 411, endPoint x: 787, endPoint y: 308, distance: 356.4
drag, startPoint x: 464, startPoint y: 416, endPoint x: 1305, endPoint y: 300, distance: 848.6
drag, startPoint x: 400, startPoint y: 418, endPoint x: 1169, endPoint y: 341, distance: 773.1
click at [910, 471] on button "Verify" at bounding box center [789, 468] width 1197 height 24
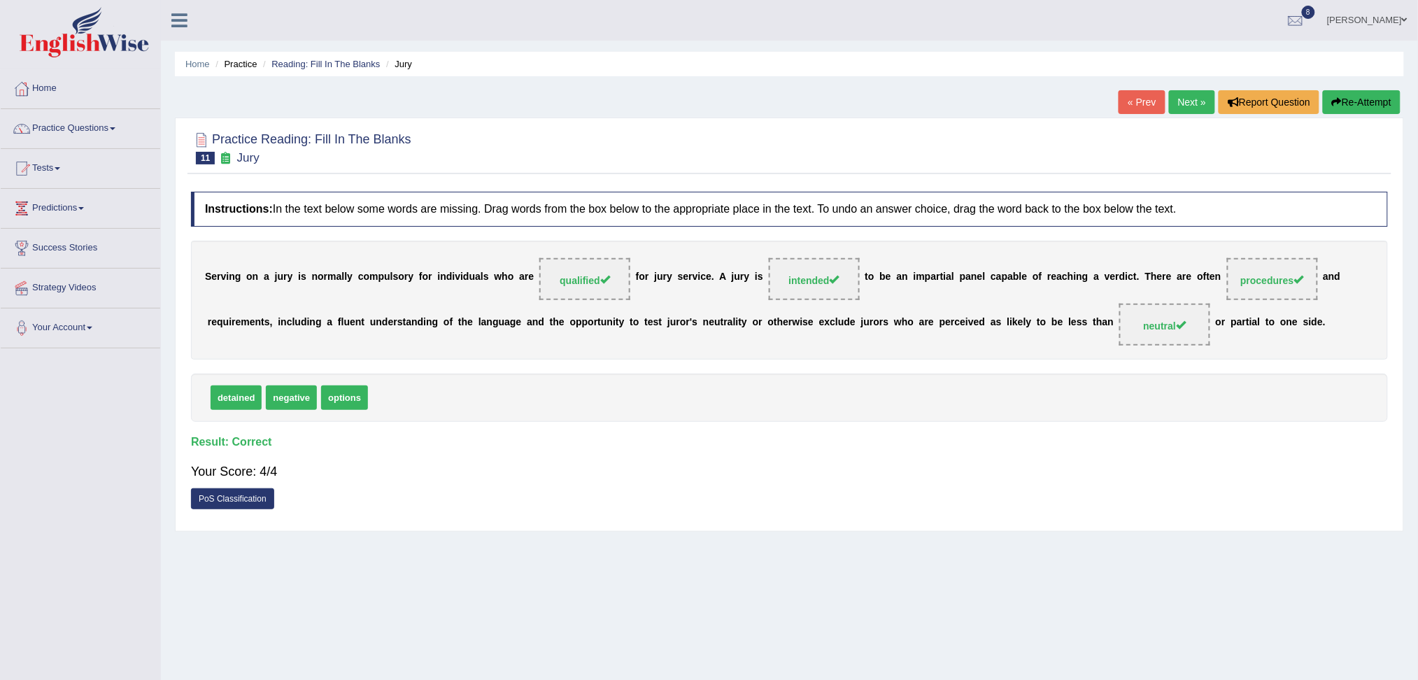
click at [1190, 106] on link "Next »" at bounding box center [1192, 102] width 46 height 24
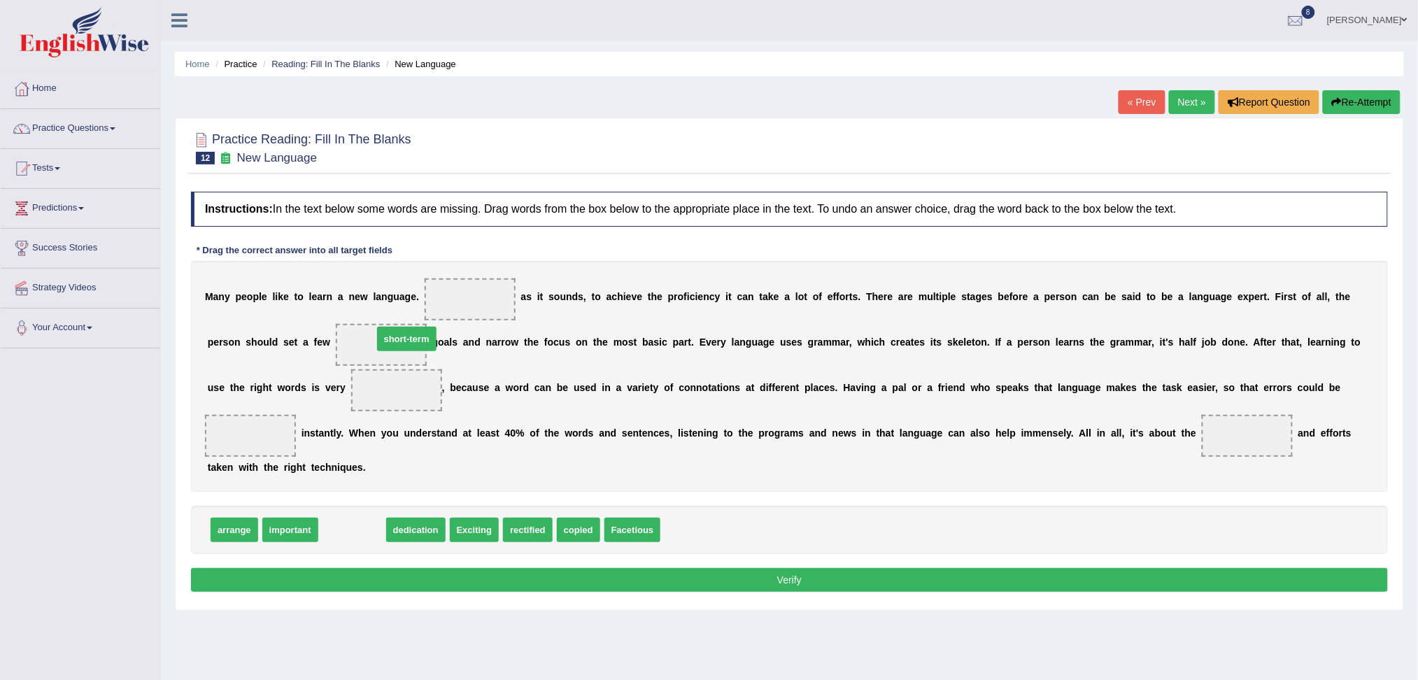
drag, startPoint x: 349, startPoint y: 532, endPoint x: 401, endPoint y: 342, distance: 197.3
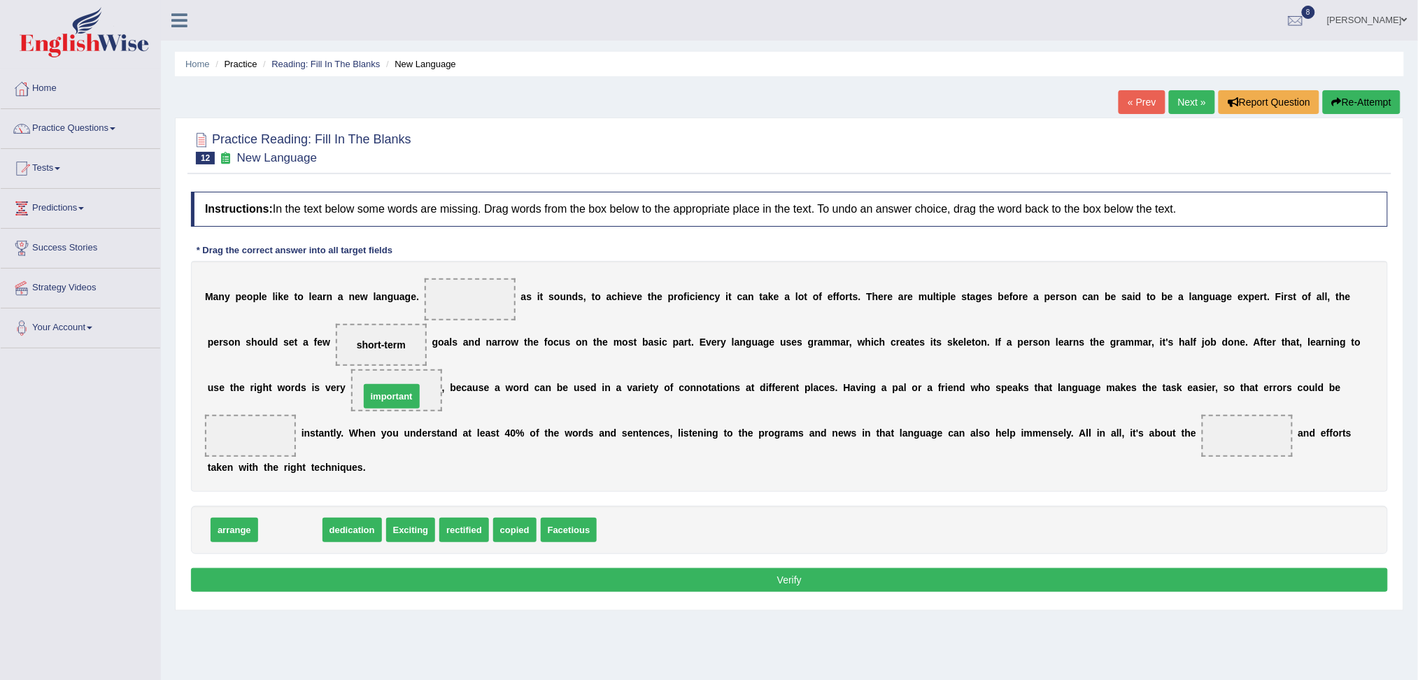
drag, startPoint x: 286, startPoint y: 532, endPoint x: 387, endPoint y: 398, distance: 167.7
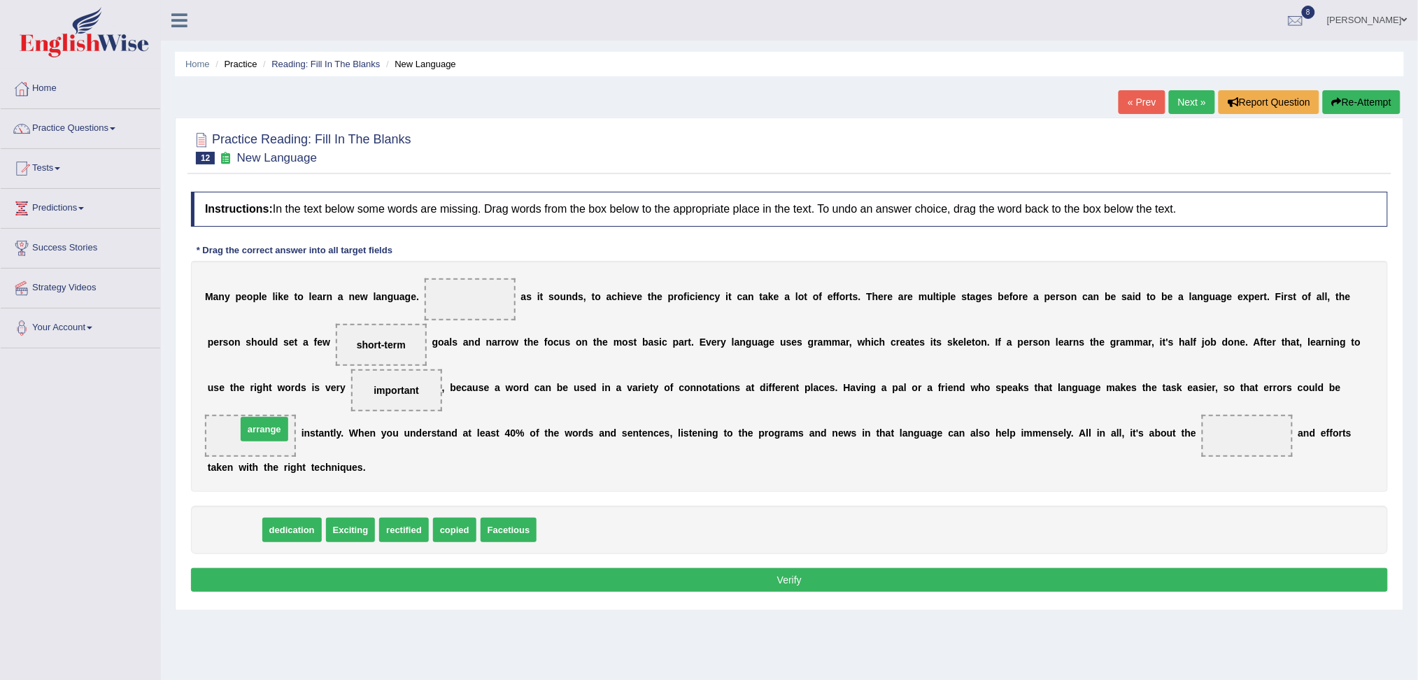
drag, startPoint x: 248, startPoint y: 530, endPoint x: 276, endPoint y: 431, distance: 103.4
drag, startPoint x: 231, startPoint y: 533, endPoint x: 1229, endPoint y: 437, distance: 1002.6
drag, startPoint x: 236, startPoint y: 531, endPoint x: 483, endPoint y: 307, distance: 333.2
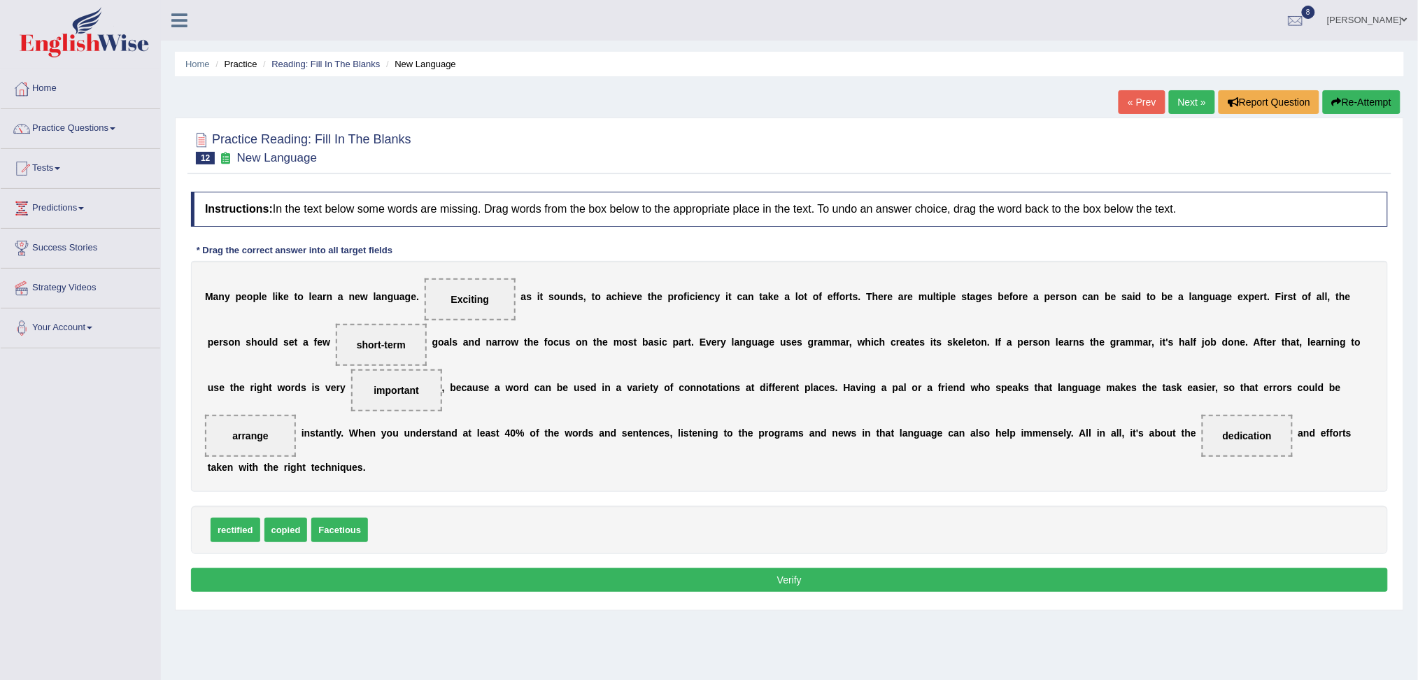
click at [537, 574] on button "Verify" at bounding box center [789, 580] width 1197 height 24
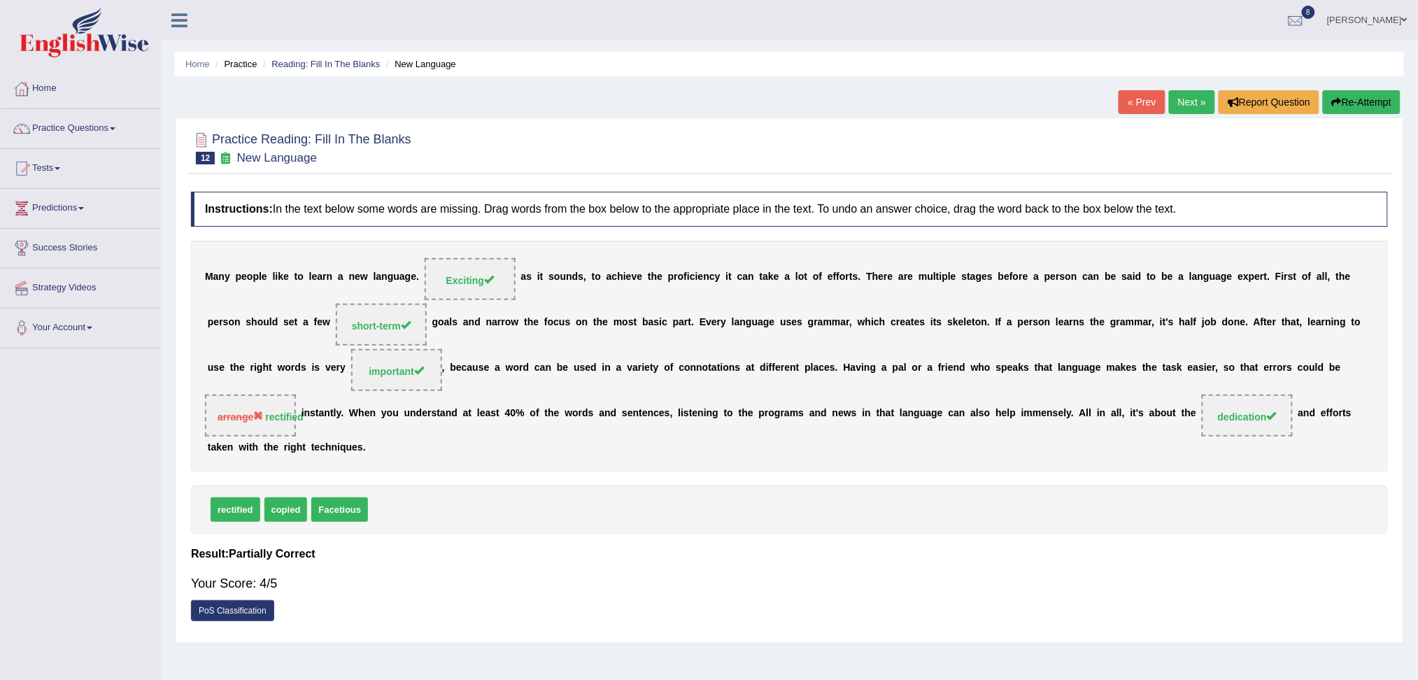
click at [1179, 95] on link "Next »" at bounding box center [1192, 102] width 46 height 24
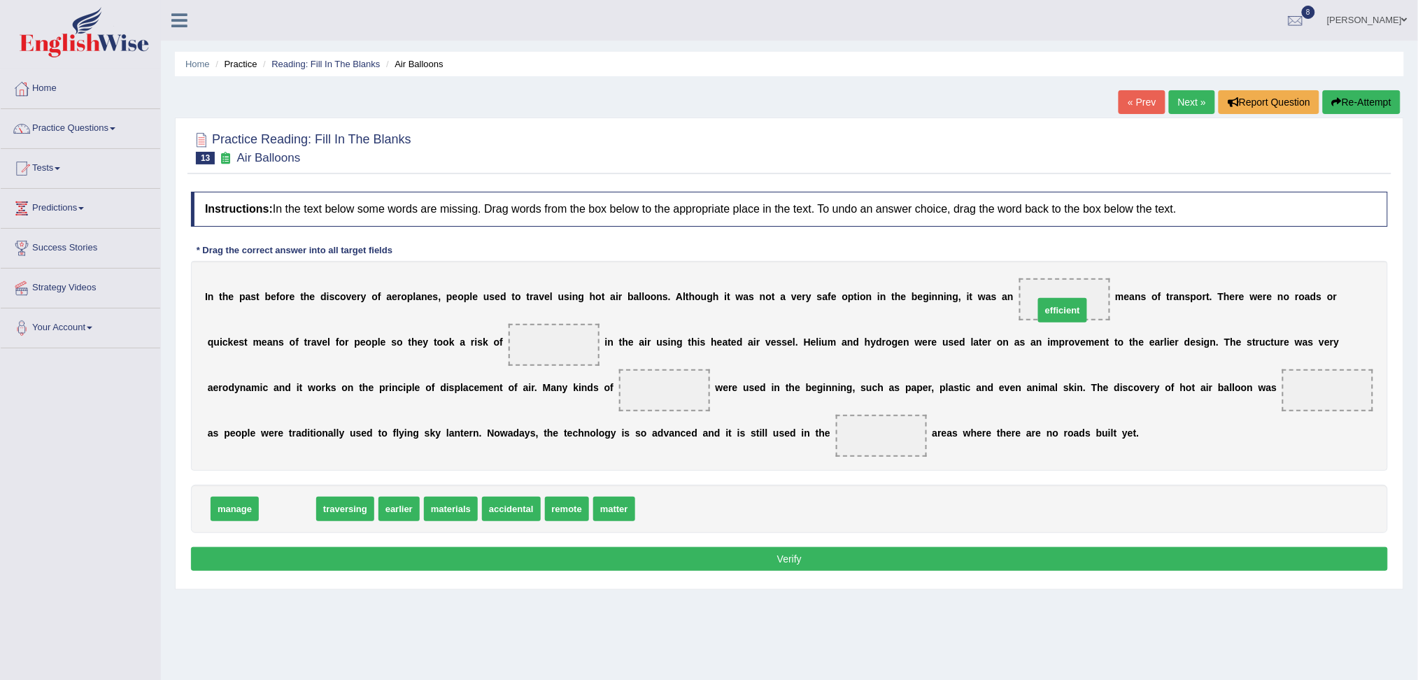
drag, startPoint x: 281, startPoint y: 509, endPoint x: 1057, endPoint y: 311, distance: 800.6
drag, startPoint x: 296, startPoint y: 508, endPoint x: 574, endPoint y: 348, distance: 321.1
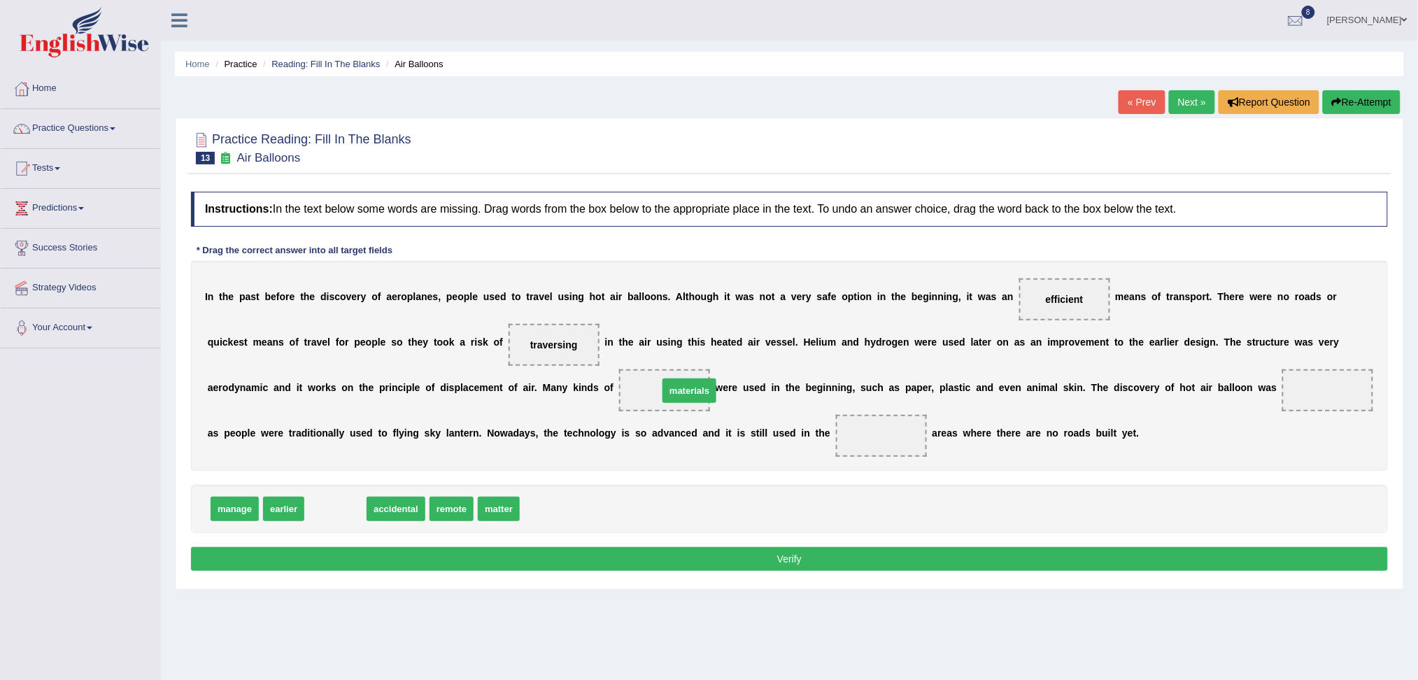
drag, startPoint x: 329, startPoint y: 510, endPoint x: 654, endPoint y: 415, distance: 338.6
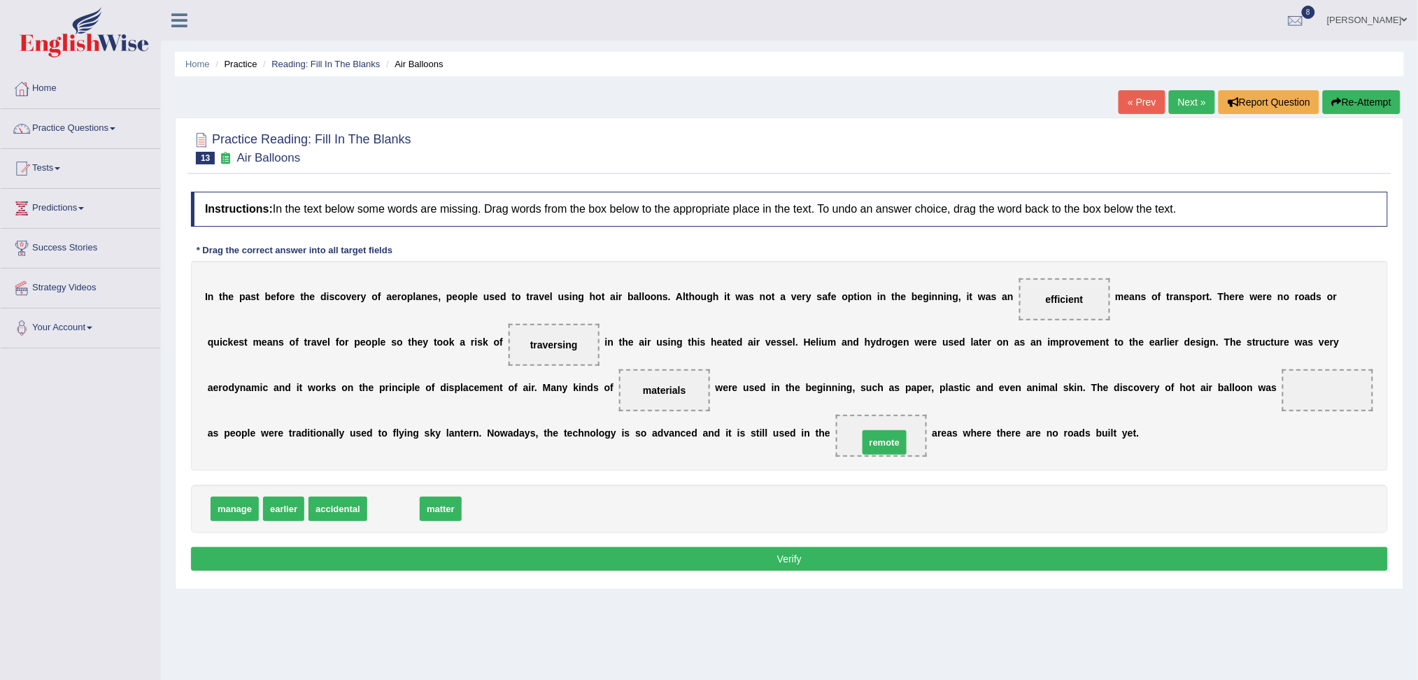
drag, startPoint x: 397, startPoint y: 508, endPoint x: 887, endPoint y: 442, distance: 495.4
drag, startPoint x: 289, startPoint y: 508, endPoint x: 1334, endPoint y: 407, distance: 1049.7
click at [949, 559] on button "Verify" at bounding box center [789, 559] width 1197 height 24
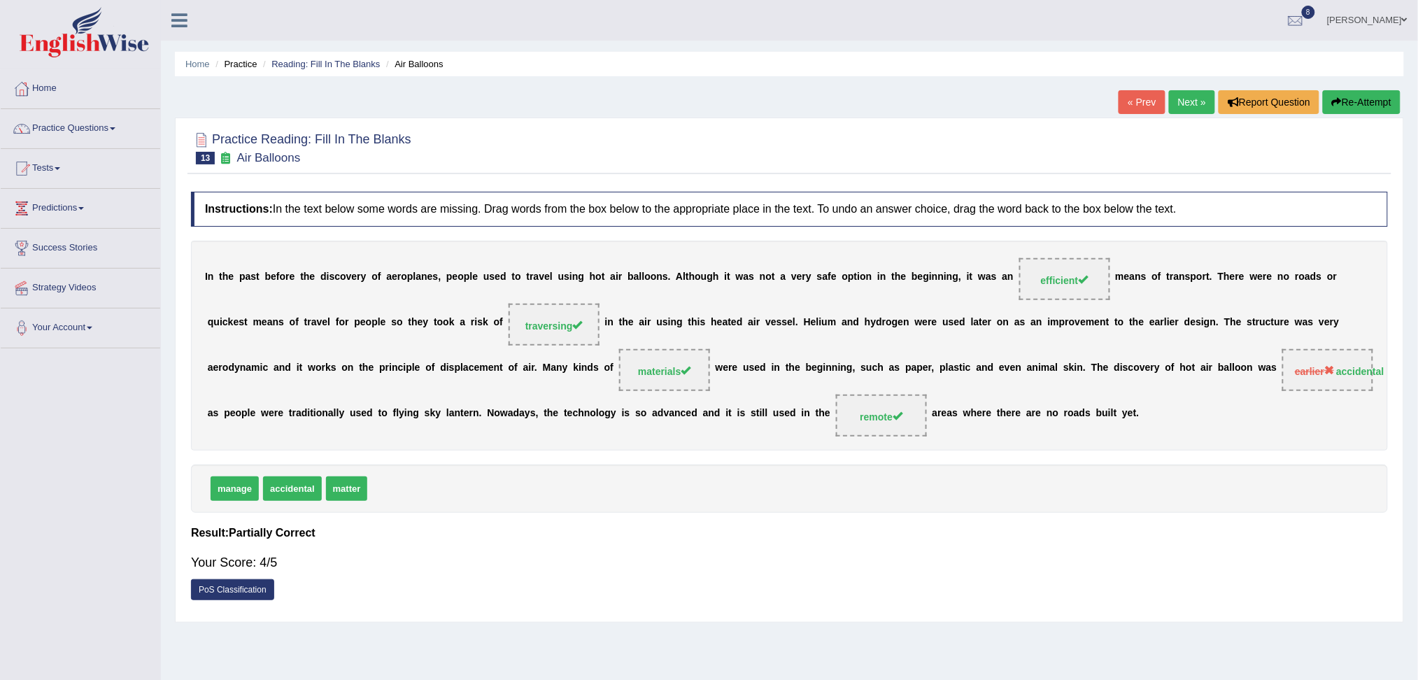
click at [1187, 102] on link "Next »" at bounding box center [1192, 102] width 46 height 24
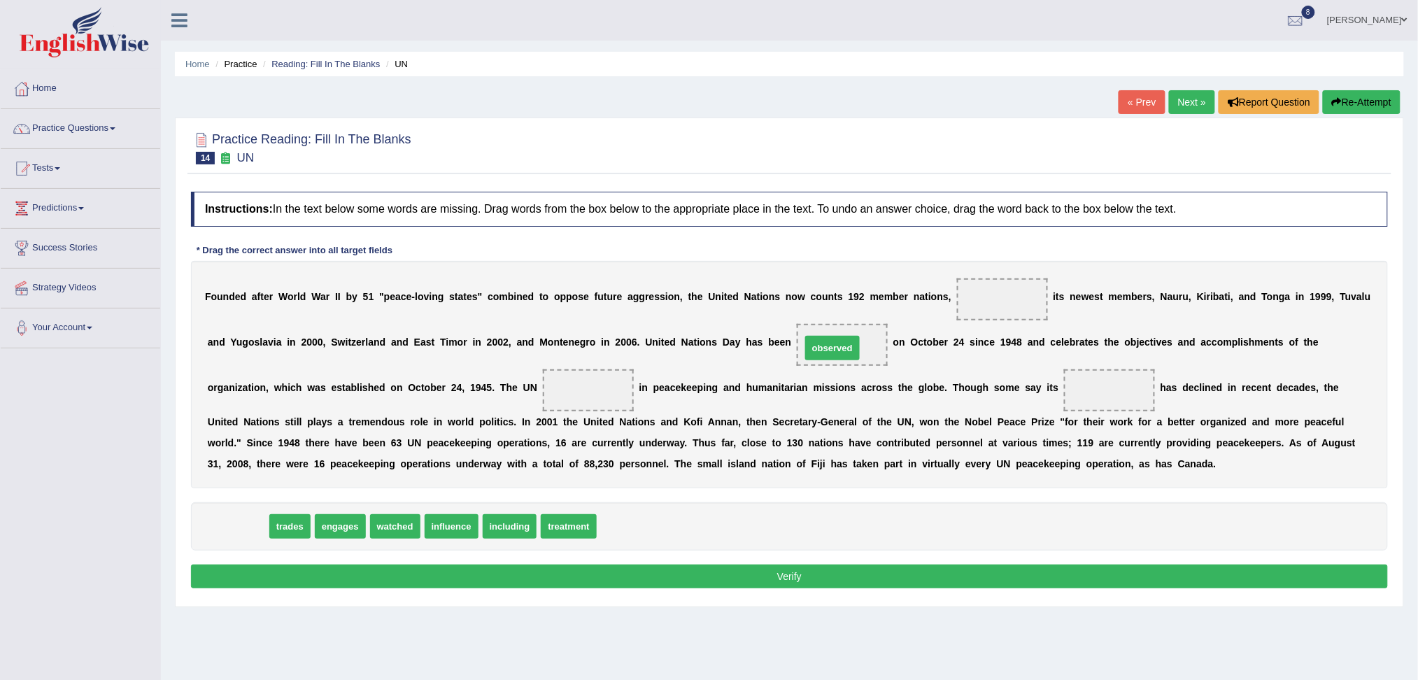
drag, startPoint x: 247, startPoint y: 529, endPoint x: 834, endPoint y: 348, distance: 613.9
drag, startPoint x: 283, startPoint y: 526, endPoint x: 573, endPoint y: 397, distance: 317.8
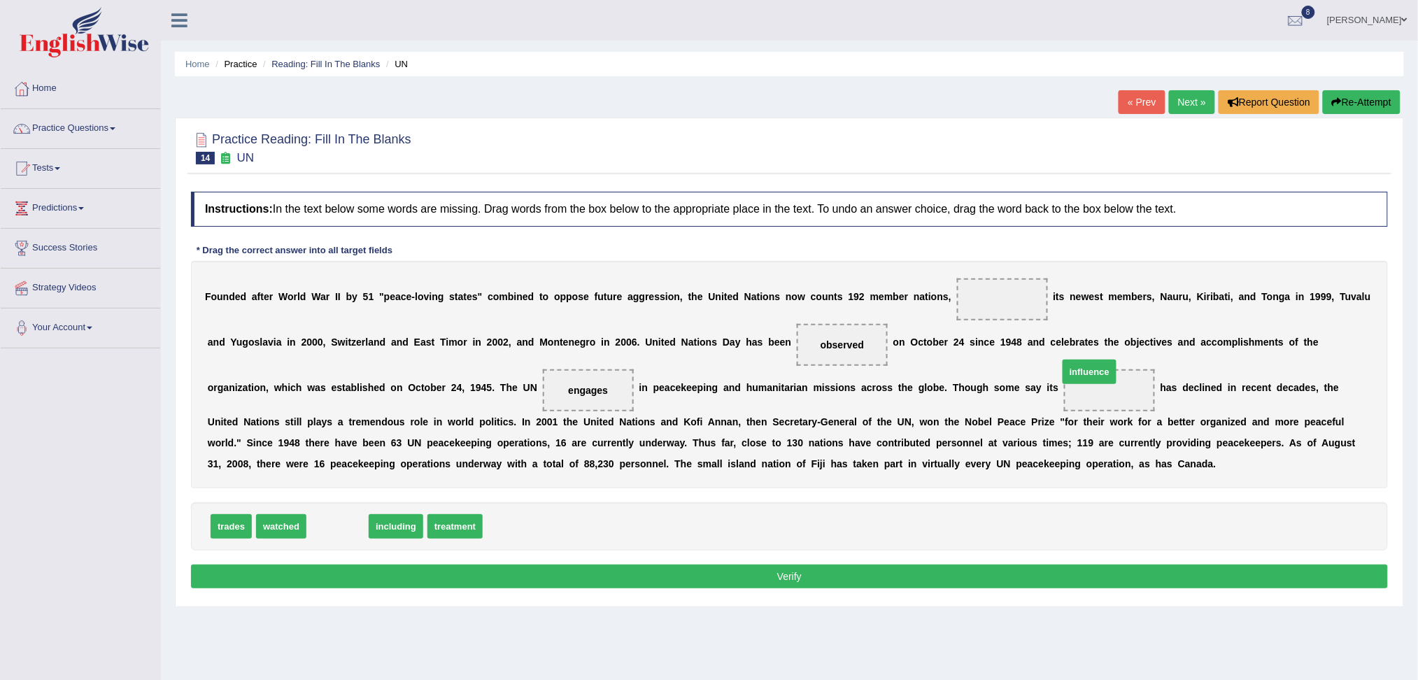
drag, startPoint x: 330, startPoint y: 525, endPoint x: 1080, endPoint y: 396, distance: 760.8
click at [343, 524] on span "including" at bounding box center [338, 526] width 55 height 24
drag, startPoint x: 337, startPoint y: 525, endPoint x: 990, endPoint y: 313, distance: 686.0
click at [757, 586] on button "Verify" at bounding box center [789, 576] width 1197 height 24
